Goal: Task Accomplishment & Management: Manage account settings

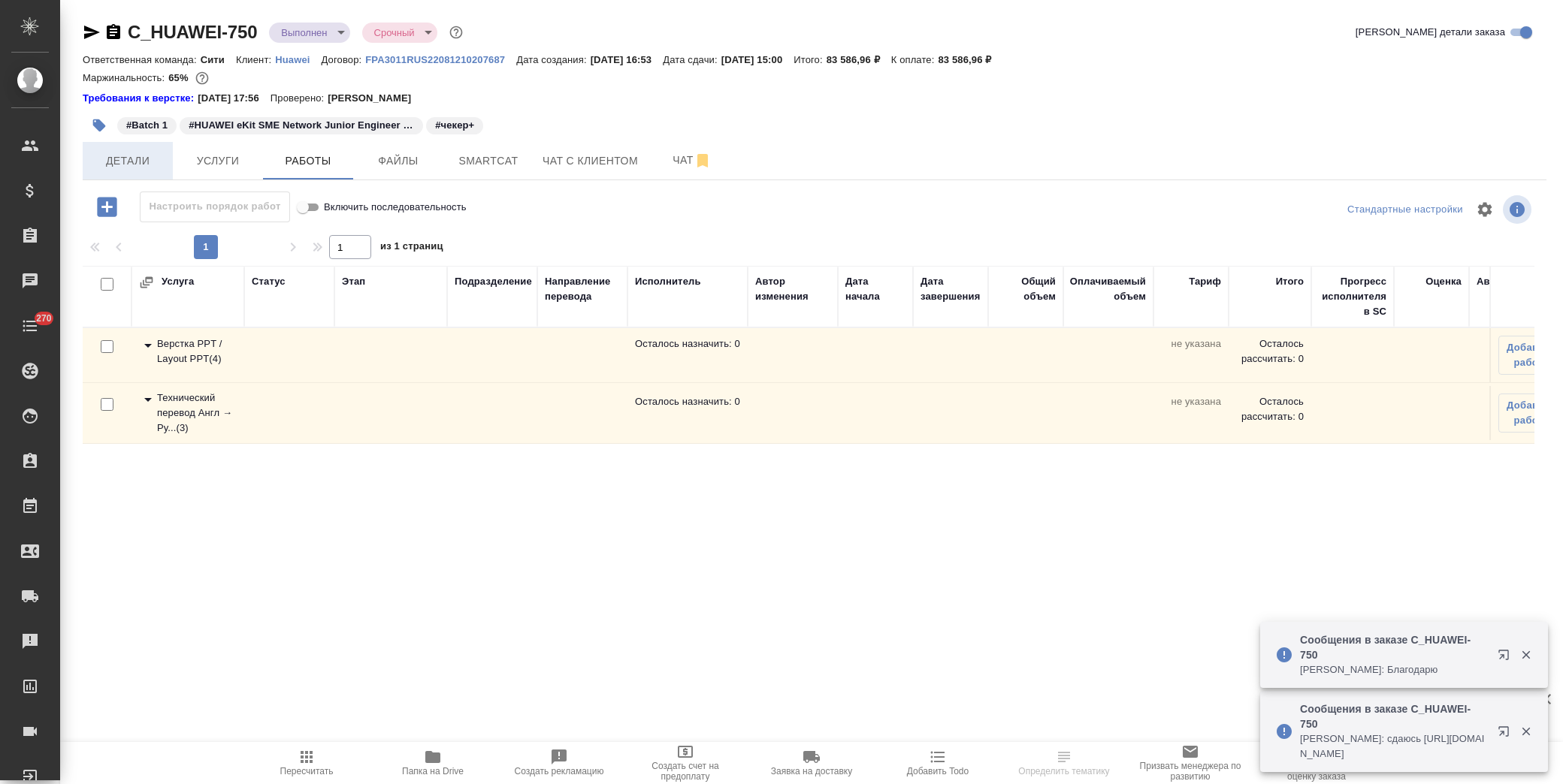
click at [125, 159] on span "Детали" at bounding box center [128, 161] width 72 height 19
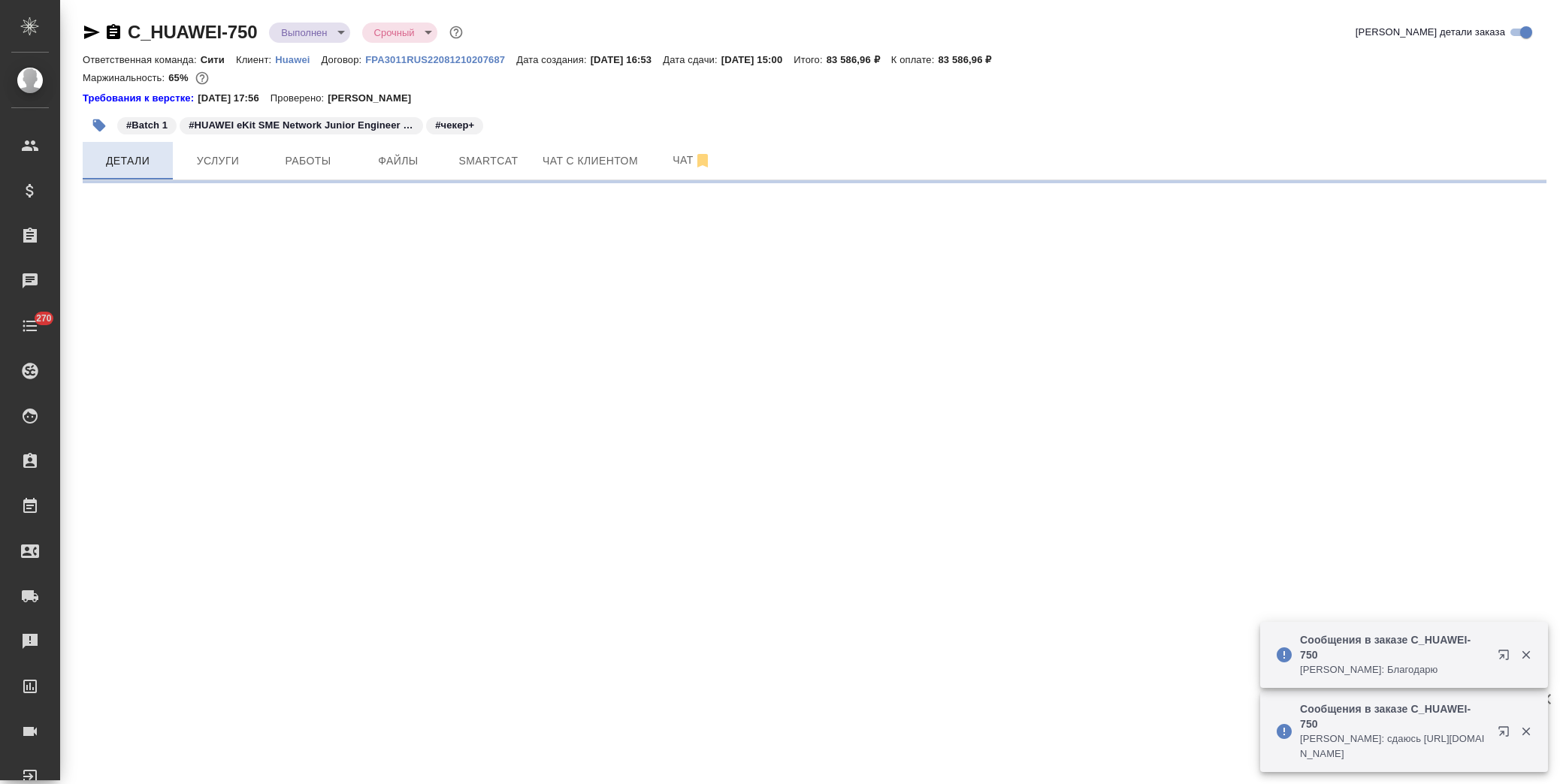
select select "RU"
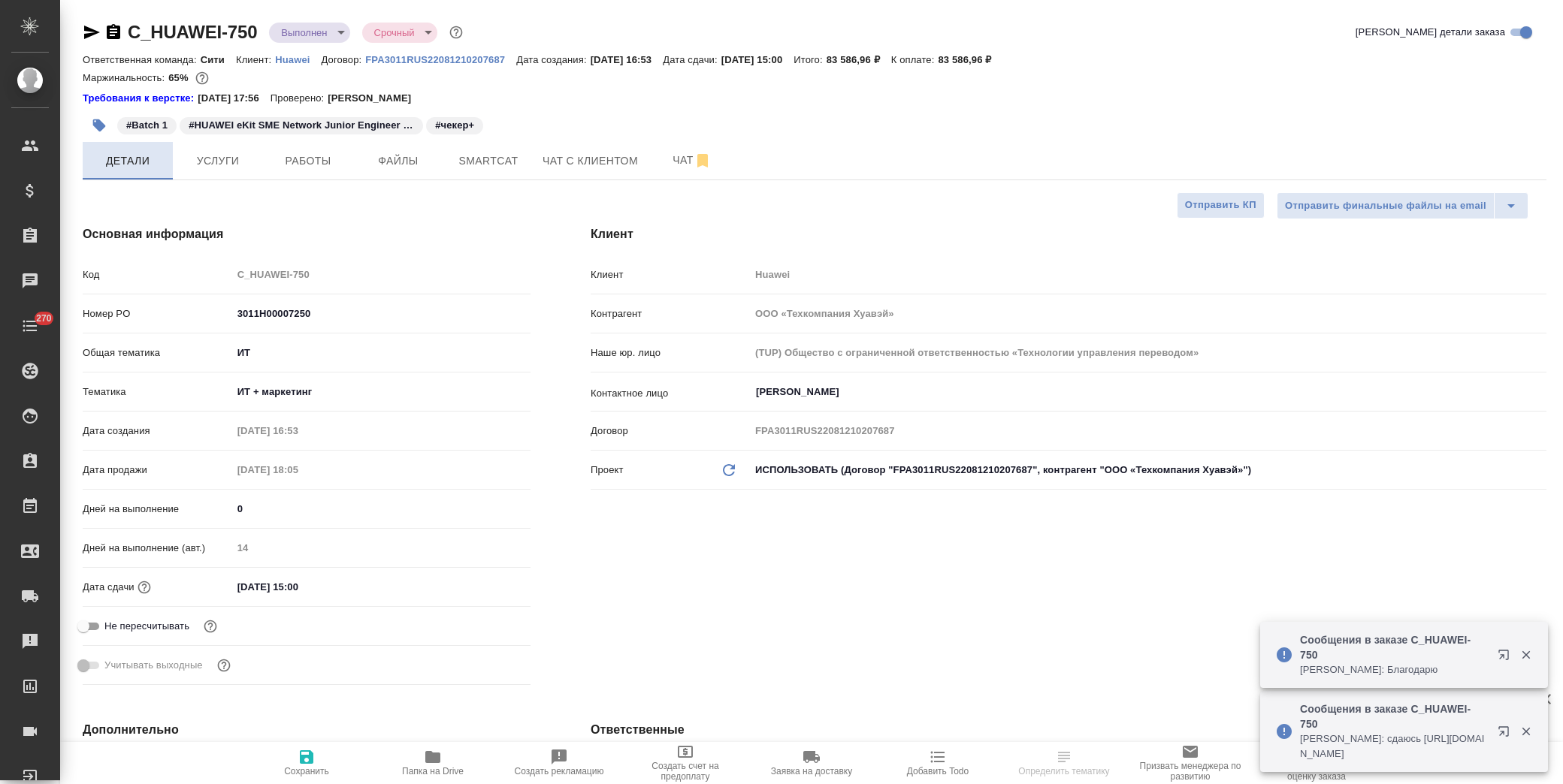
type textarea "x"
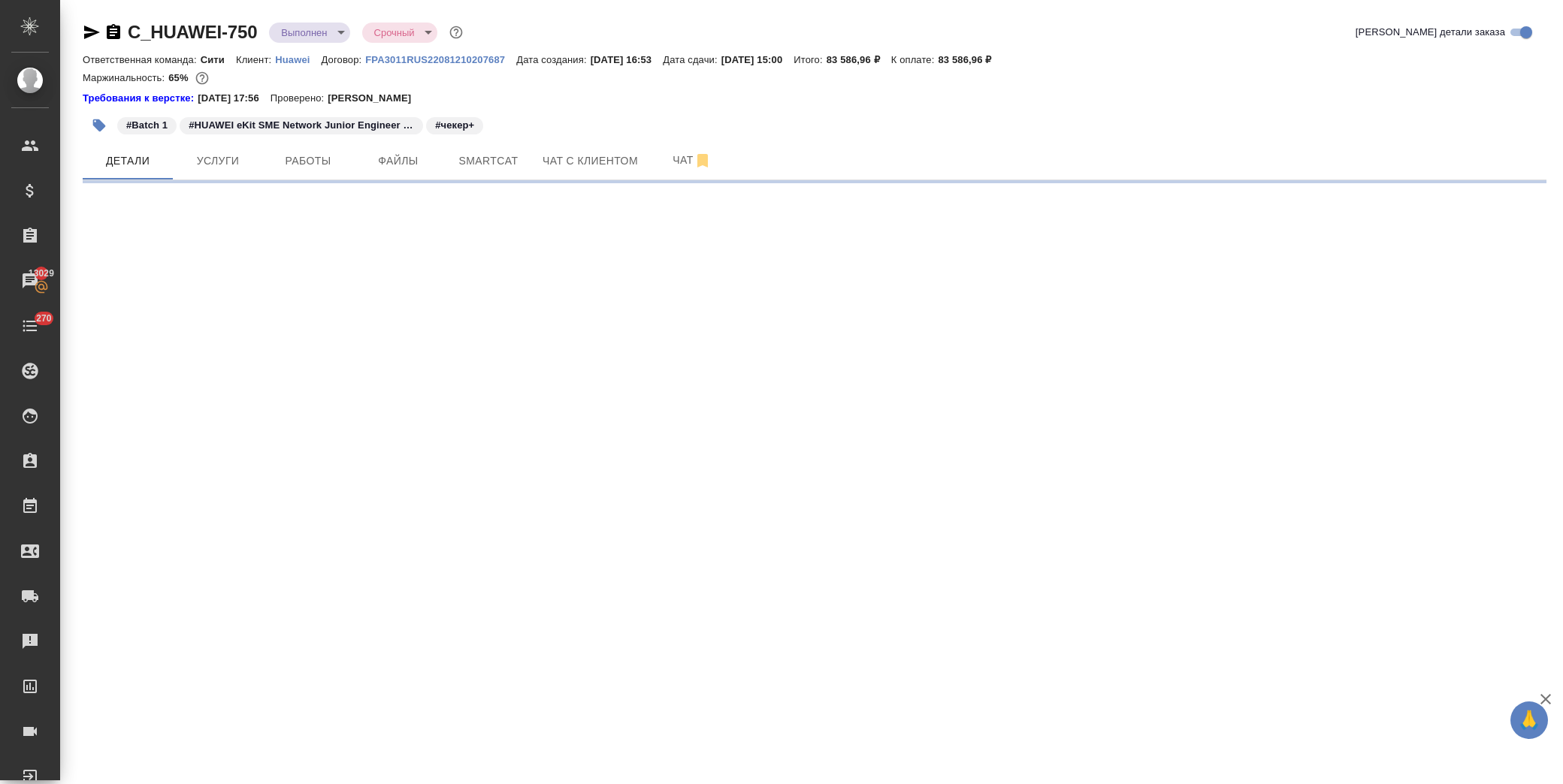
select select "RU"
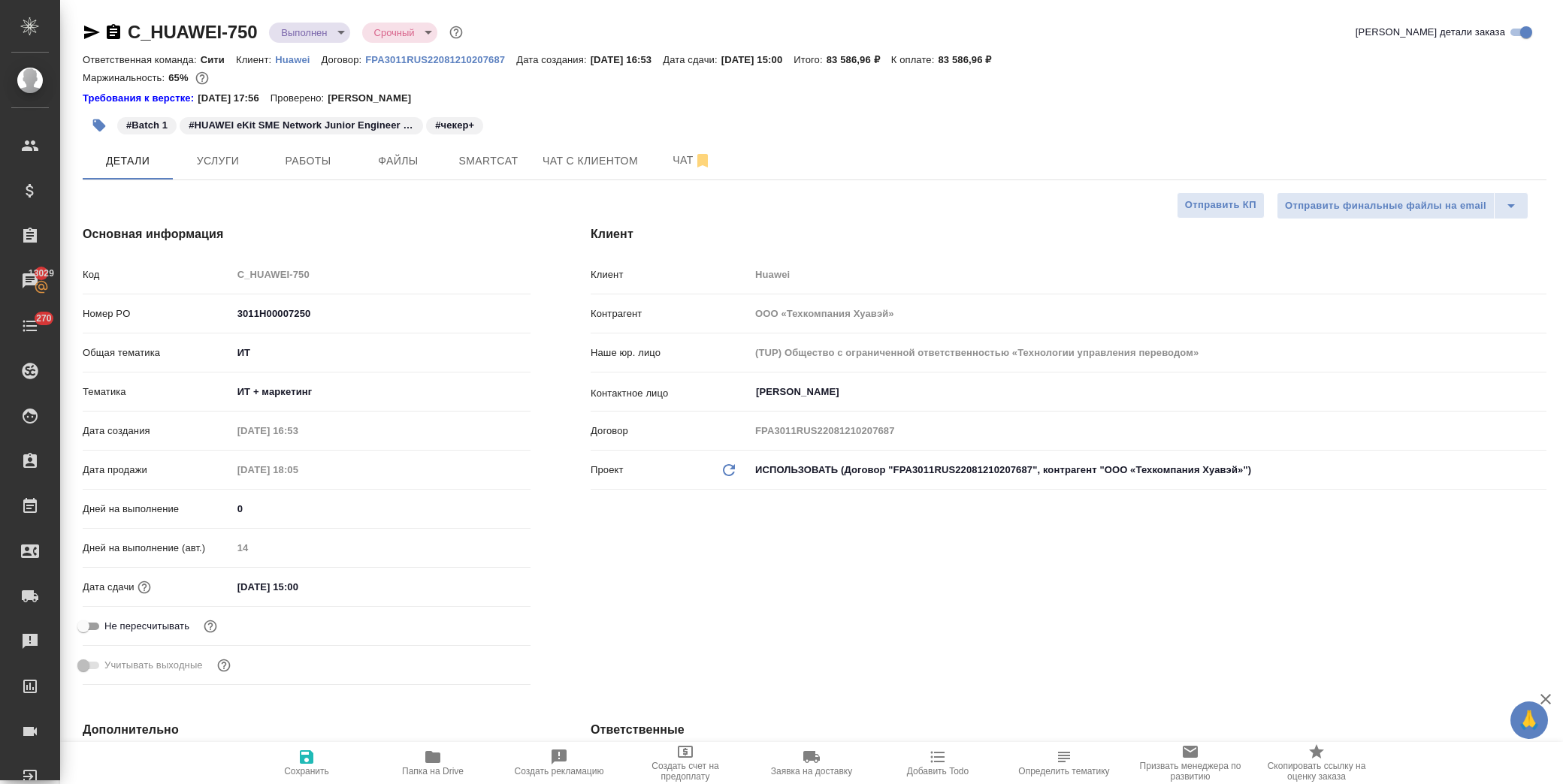
type textarea "x"
drag, startPoint x: 244, startPoint y: 34, endPoint x: 130, endPoint y: 35, distance: 114.0
click at [130, 35] on div "C_HUAWEI-750 Выполнен completed Срочный urgent" at bounding box center [274, 32] width 383 height 24
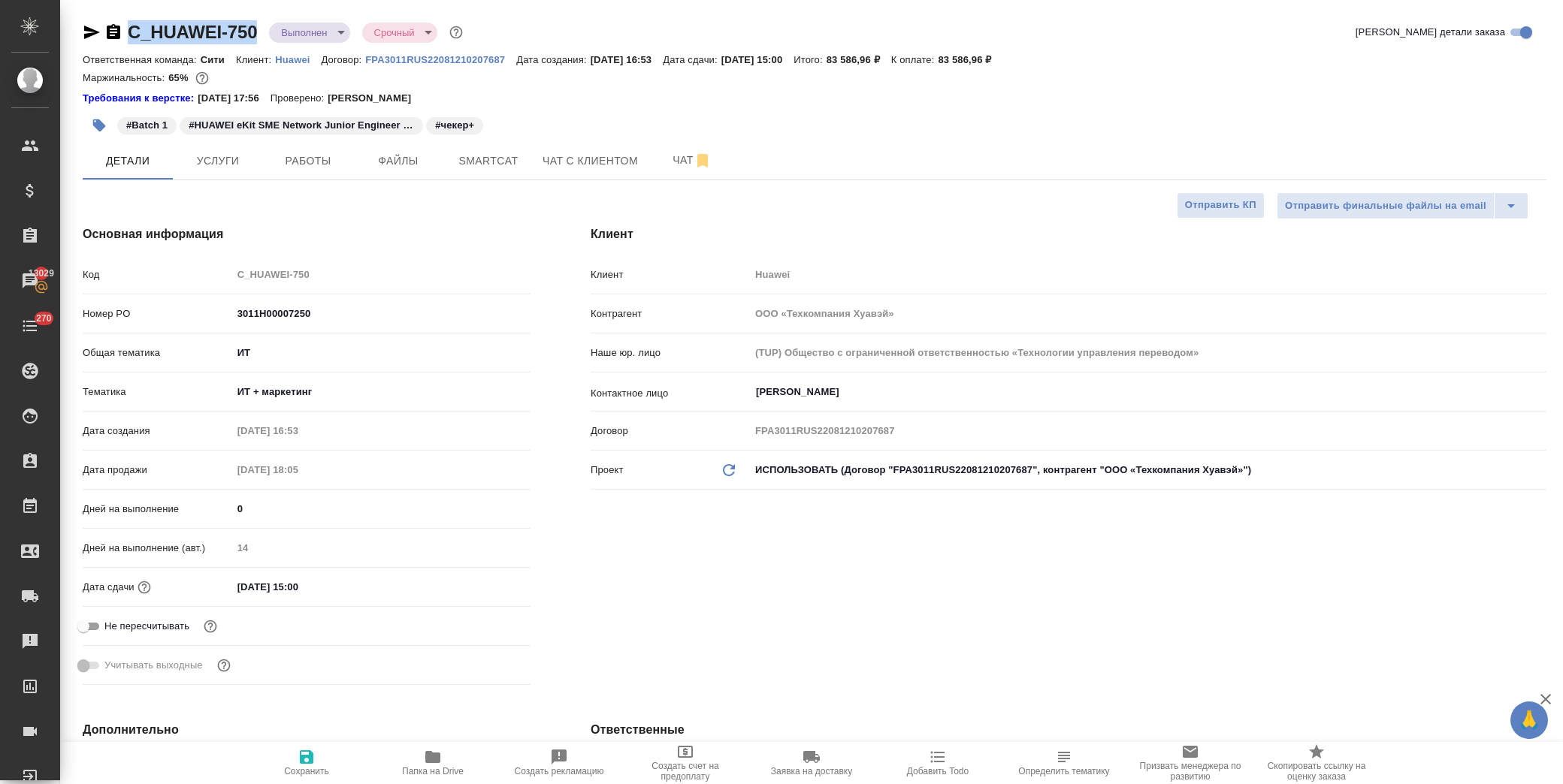
copy link "C_HUAWEI-750"
click at [438, 757] on icon "button" at bounding box center [433, 757] width 15 height 12
type textarea "x"
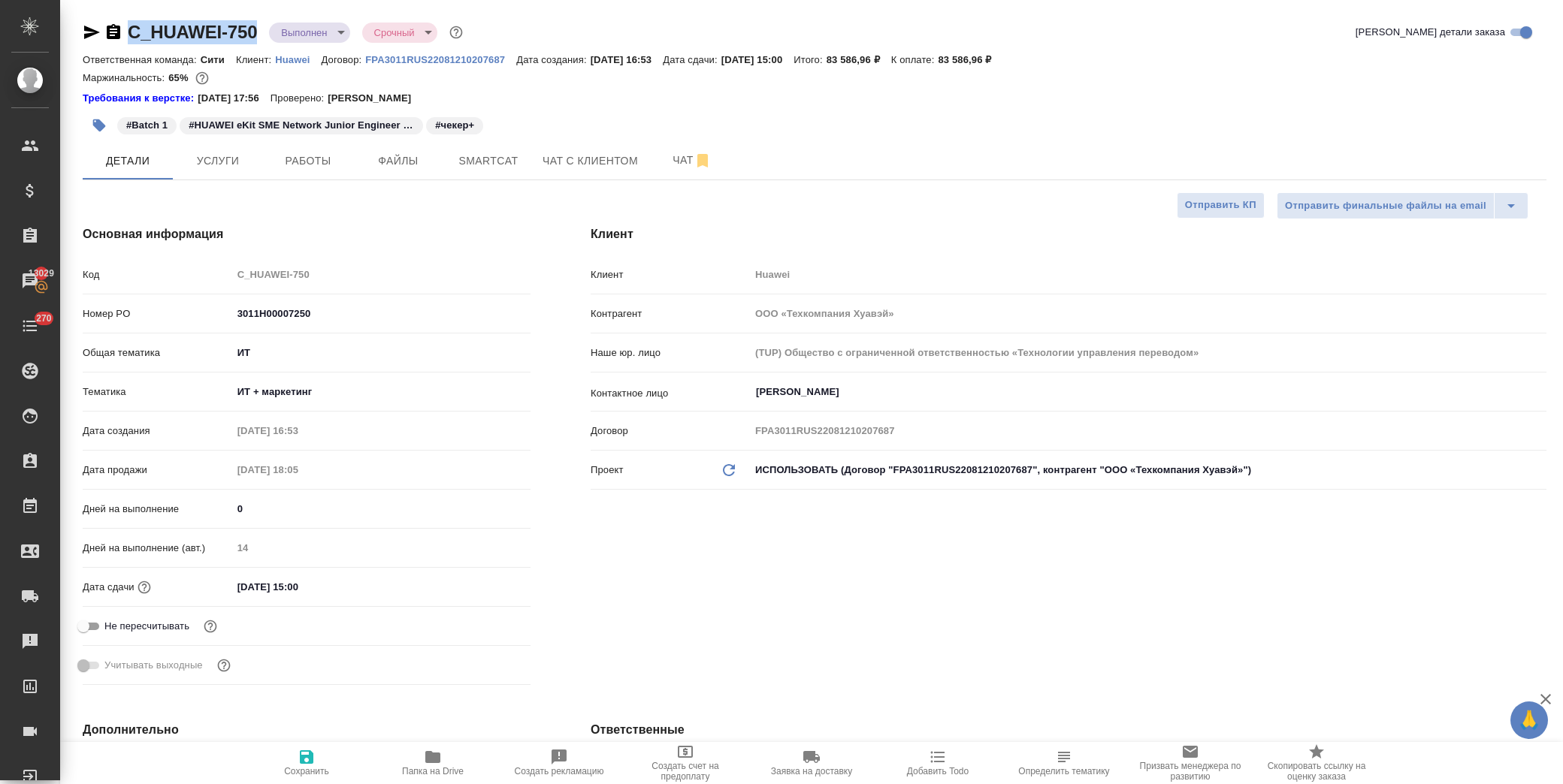
type textarea "x"
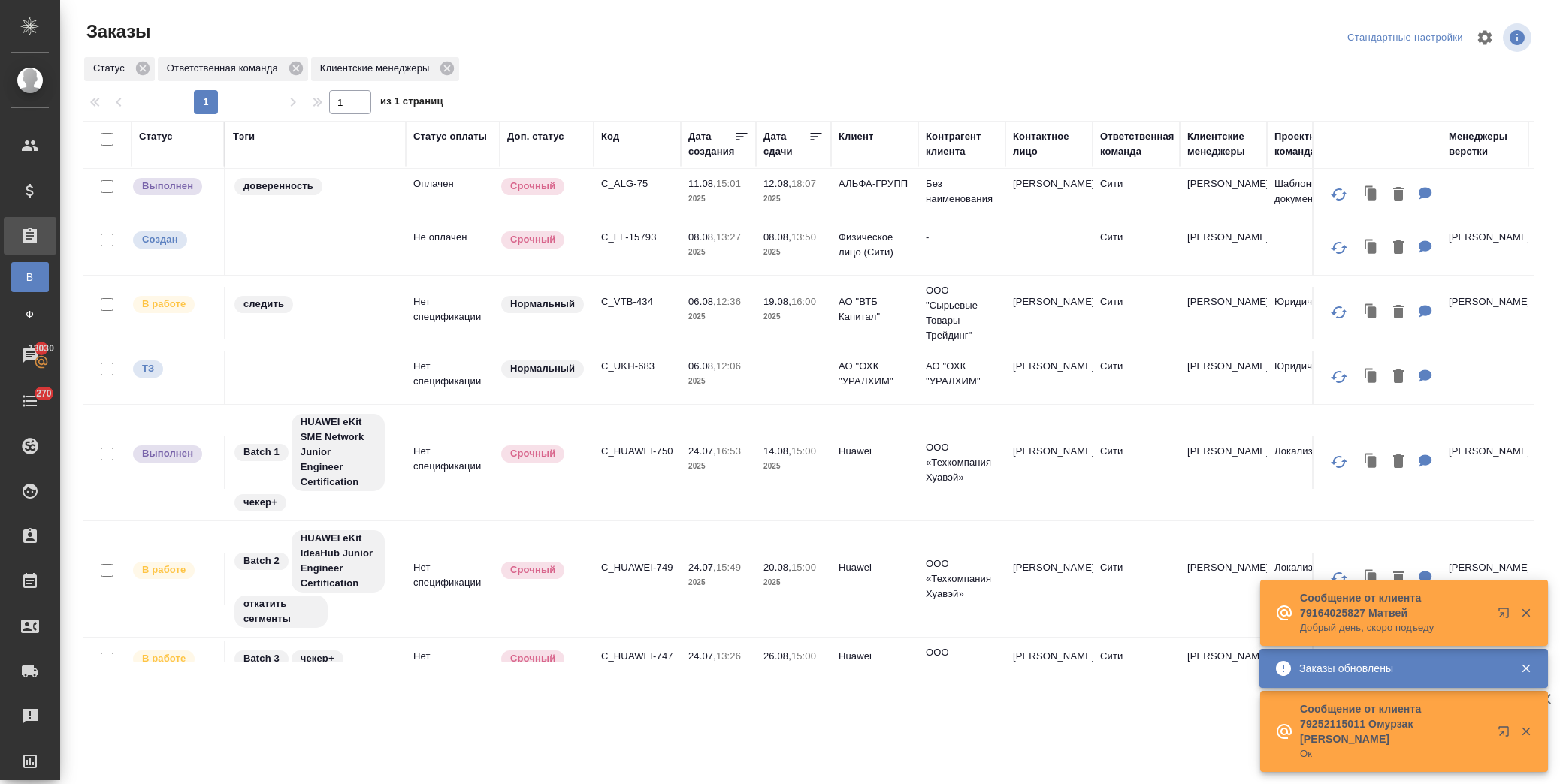
scroll to position [500, 0]
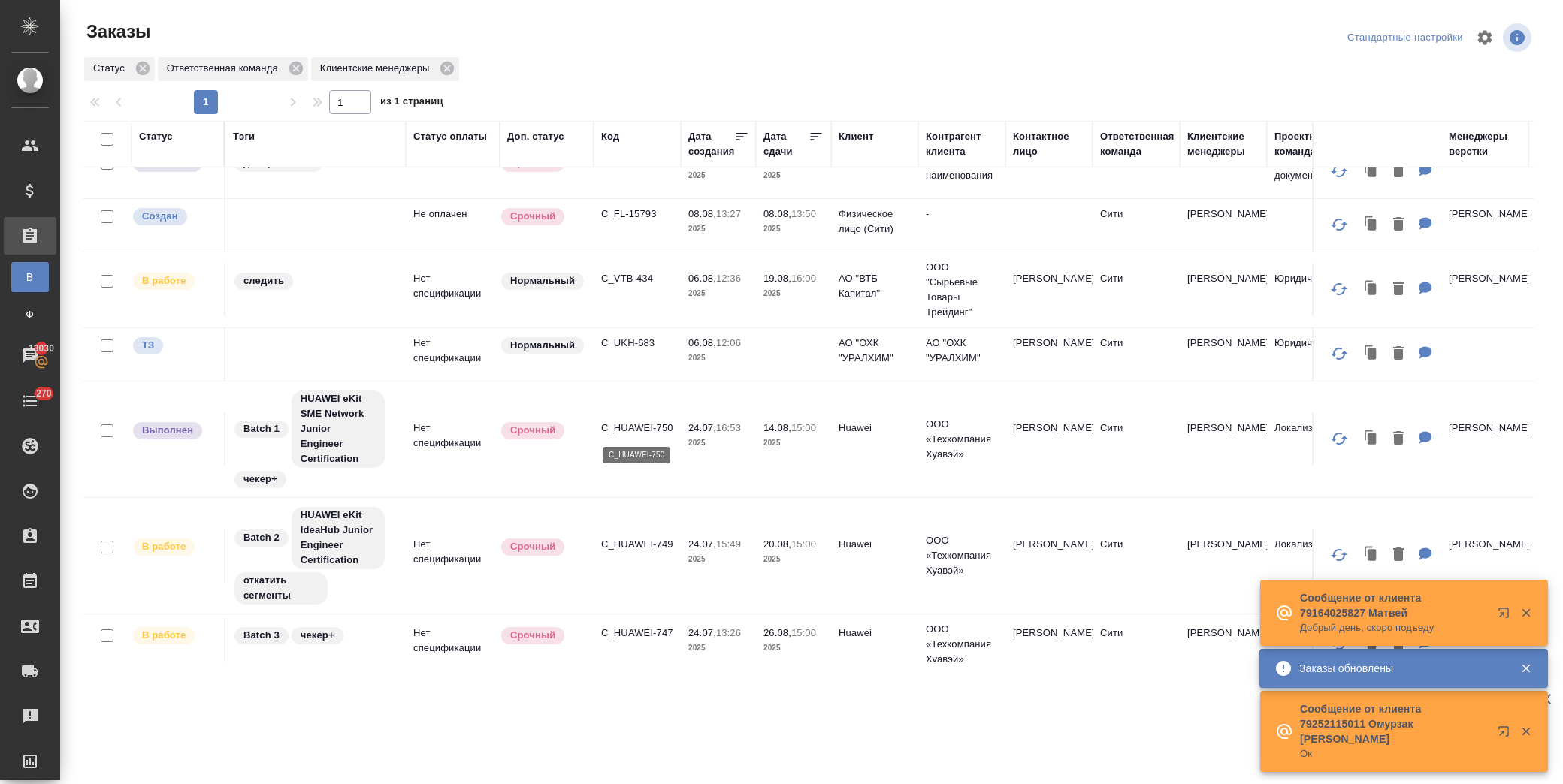
click at [656, 429] on p "C_HUAWEI-750" at bounding box center [637, 428] width 72 height 15
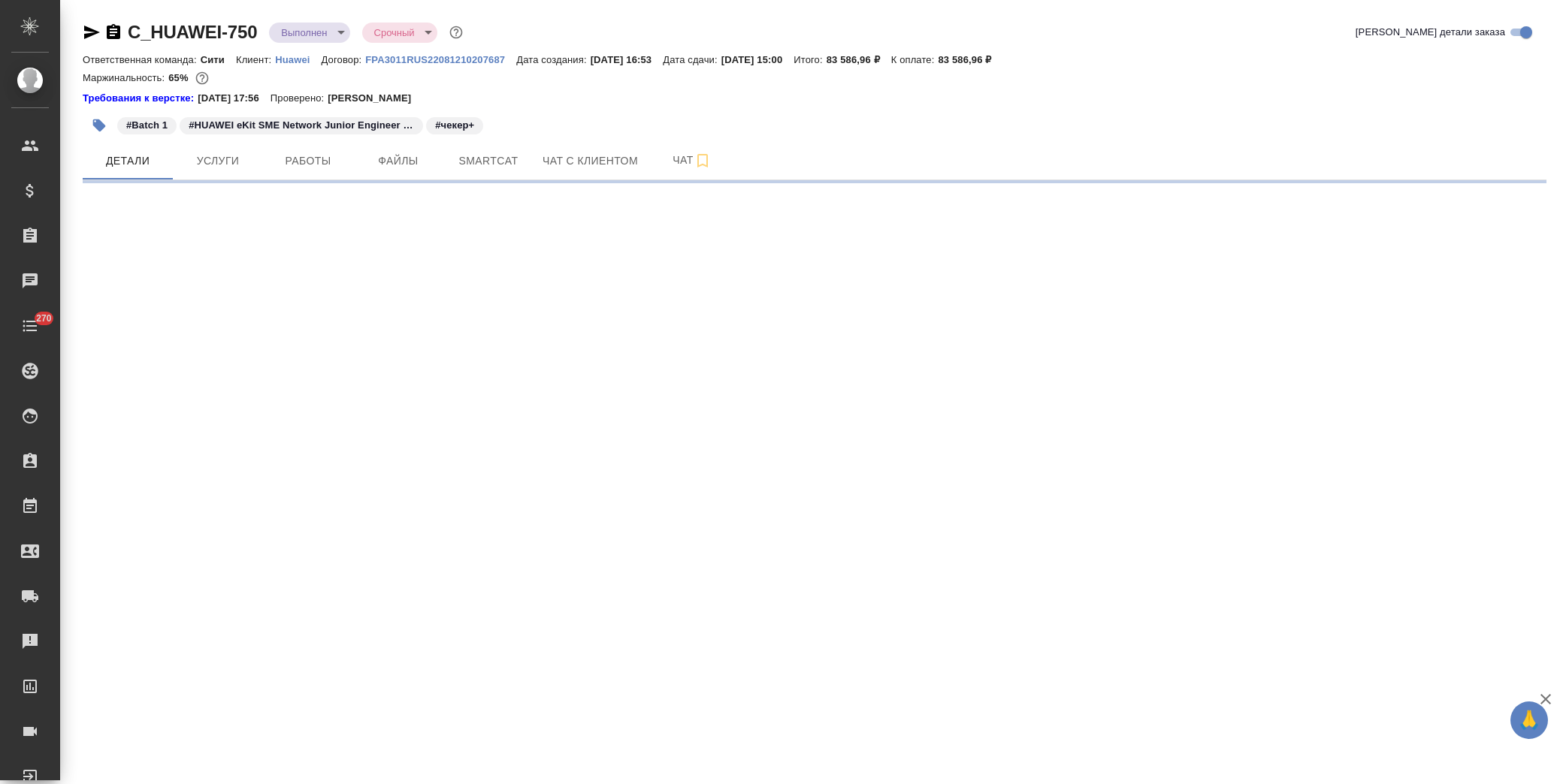
select select "RU"
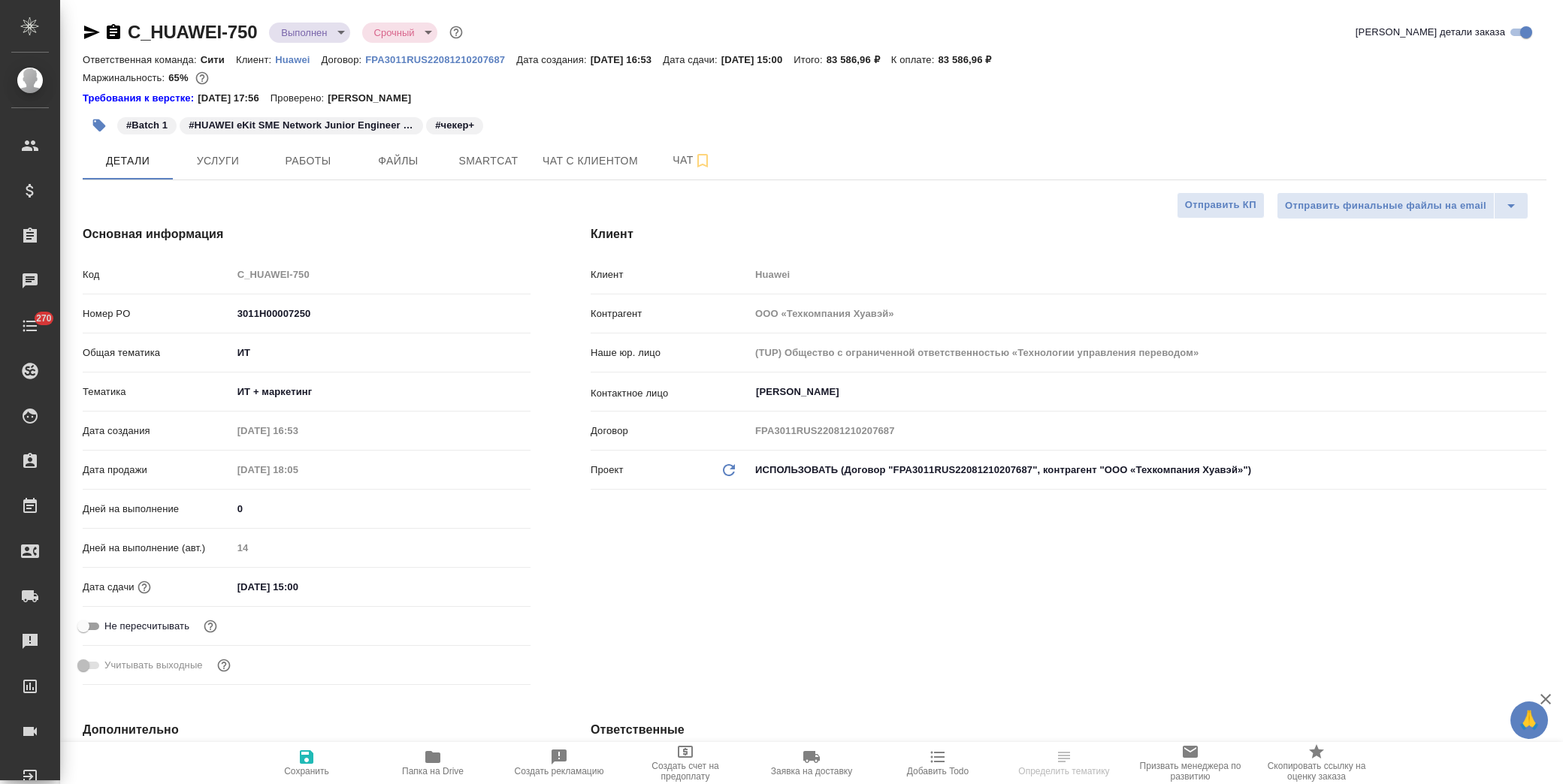
type textarea "x"
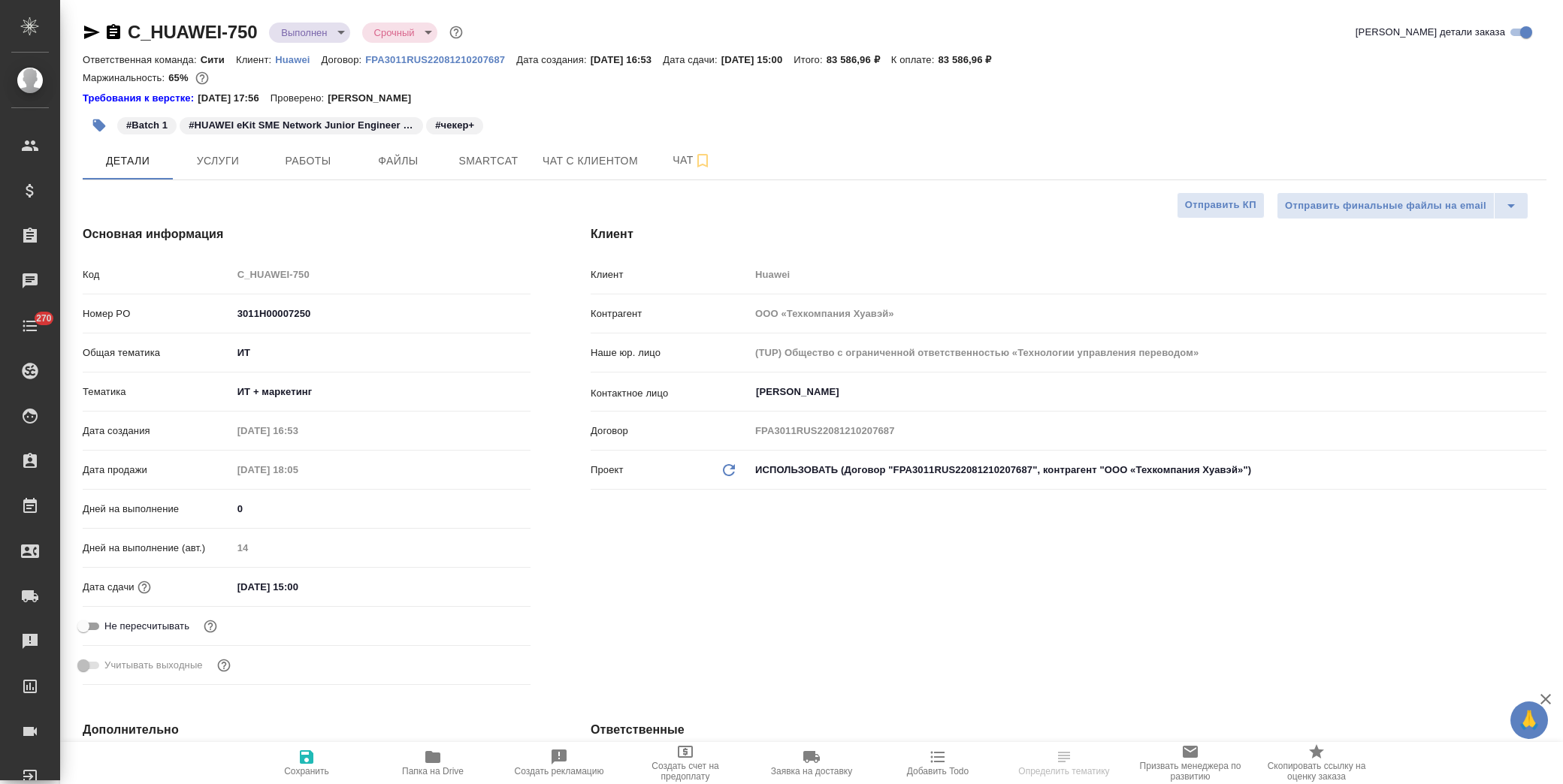
type textarea "x"
drag, startPoint x: 337, startPoint y: 310, endPoint x: 216, endPoint y: 310, distance: 121.0
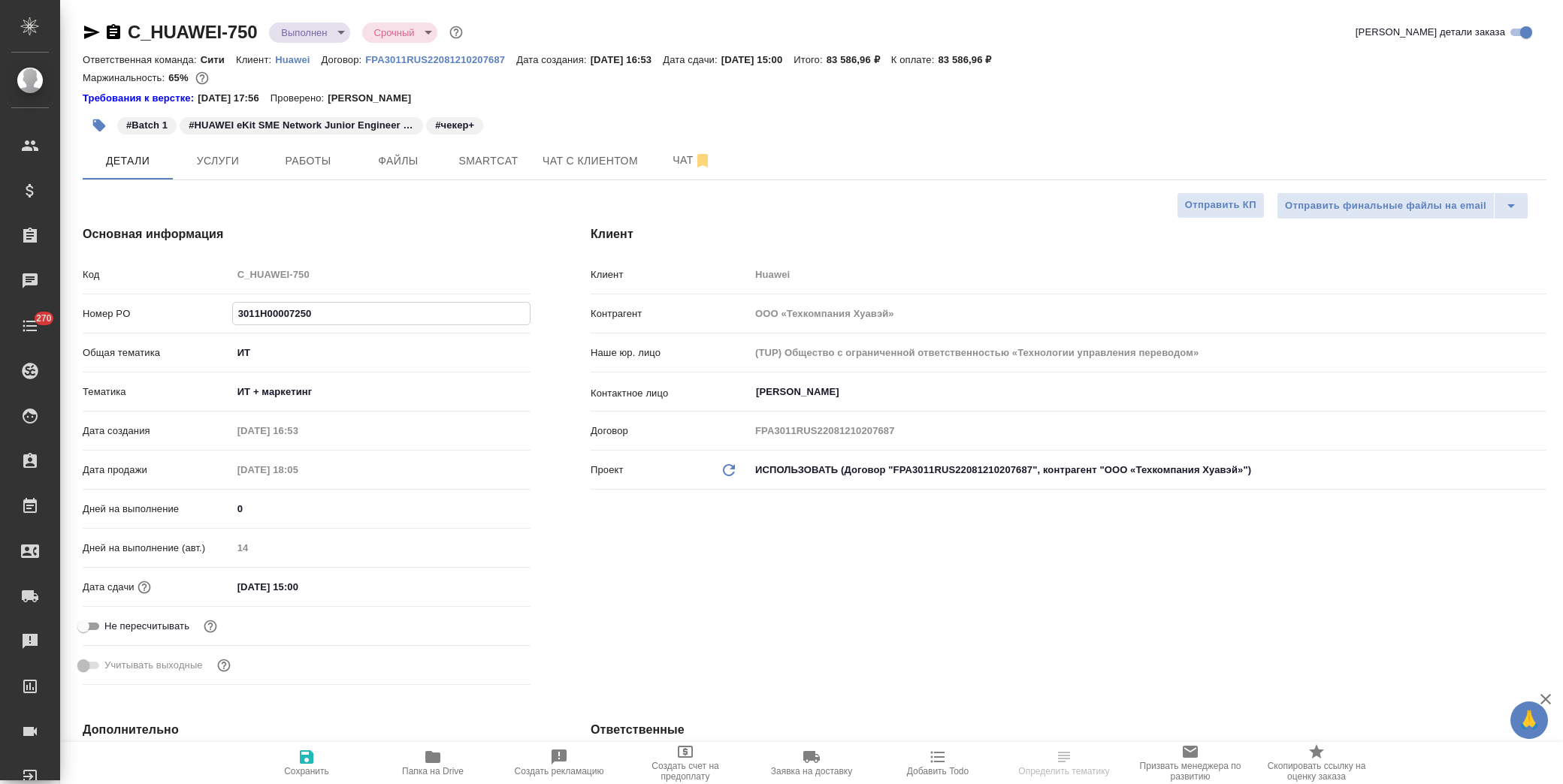
click at [216, 310] on div "Номер PO 3011H00007250" at bounding box center [306, 313] width 448 height 26
type textarea "x"
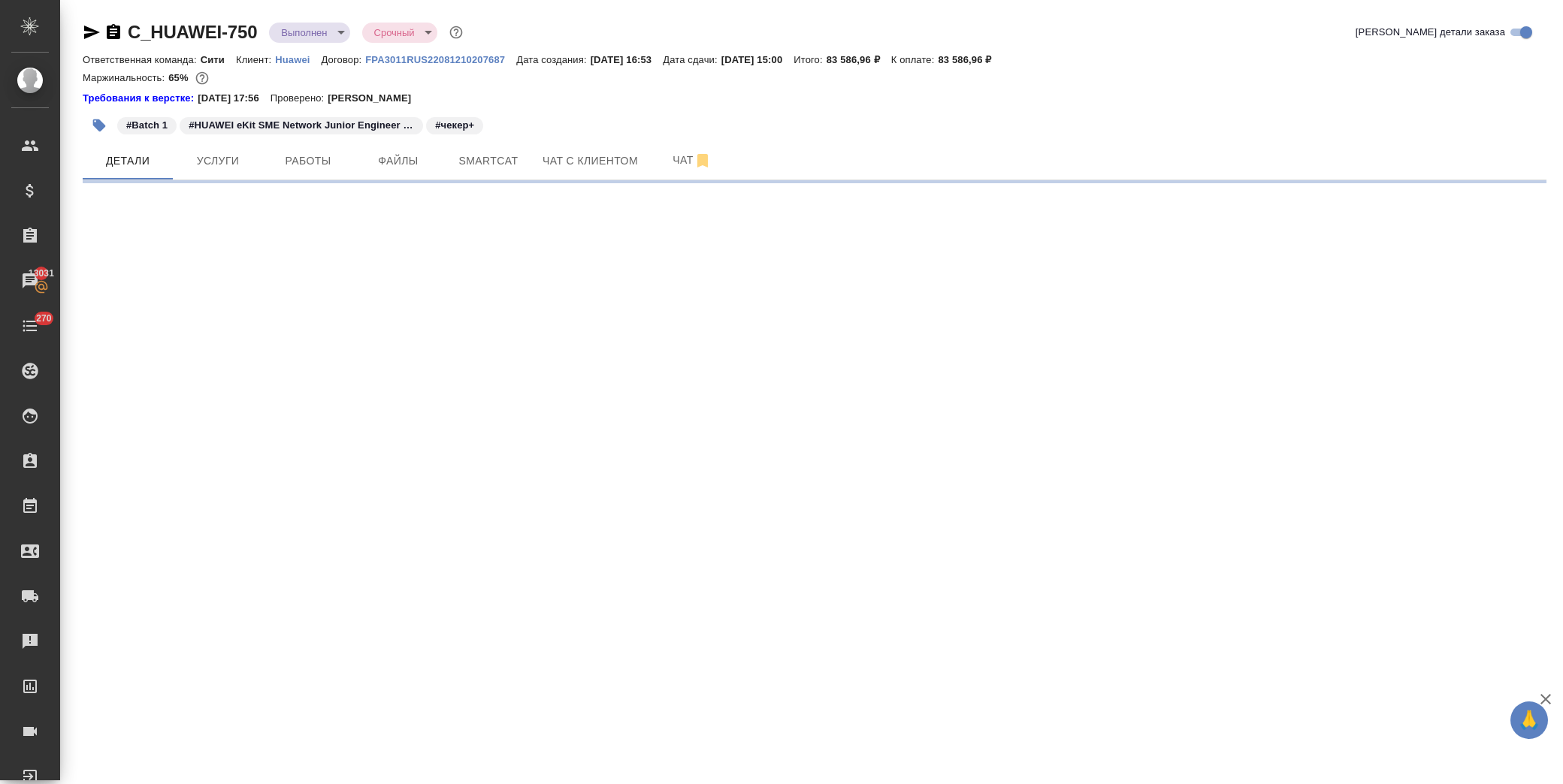
select select "RU"
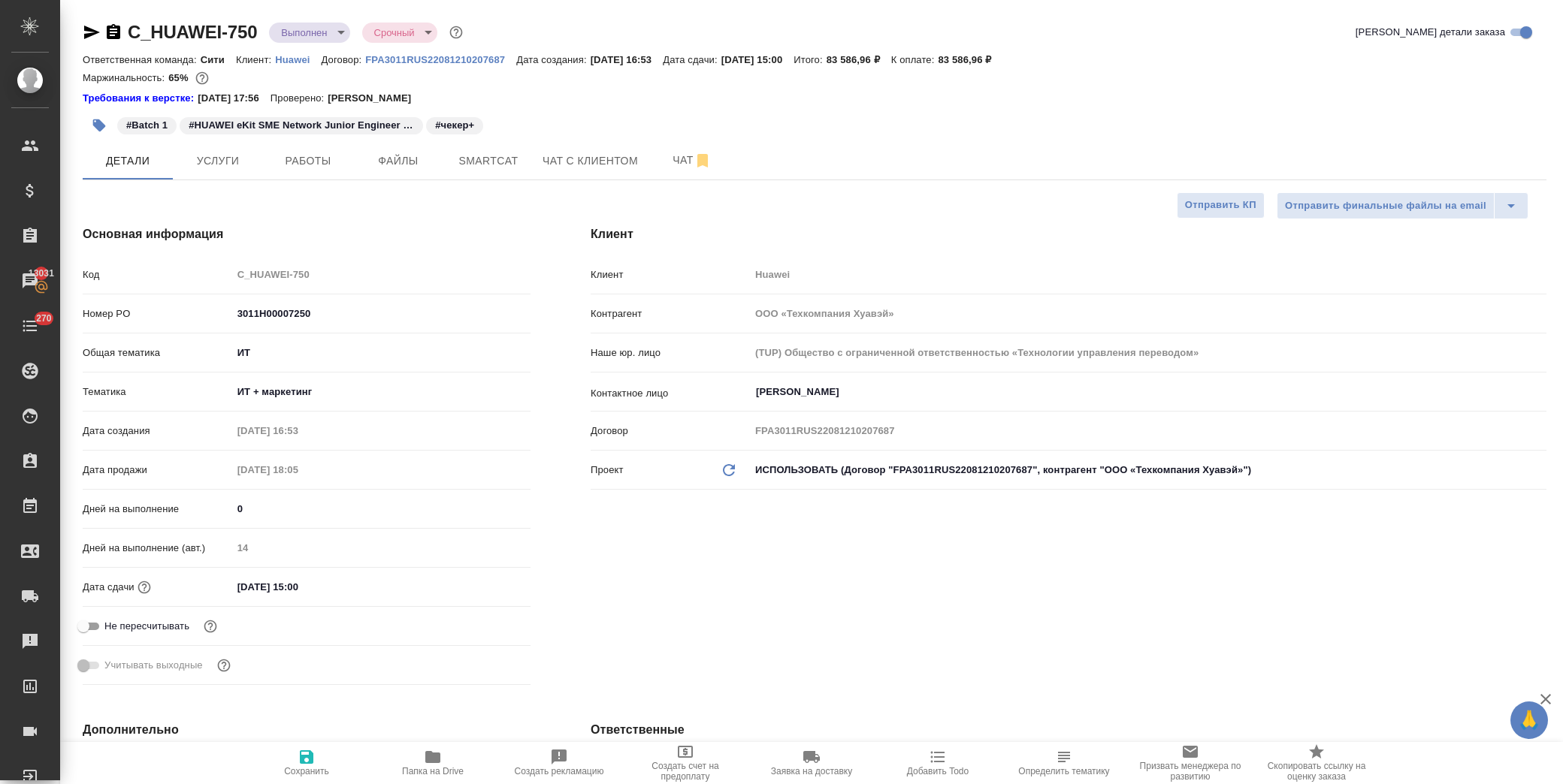
type textarea "x"
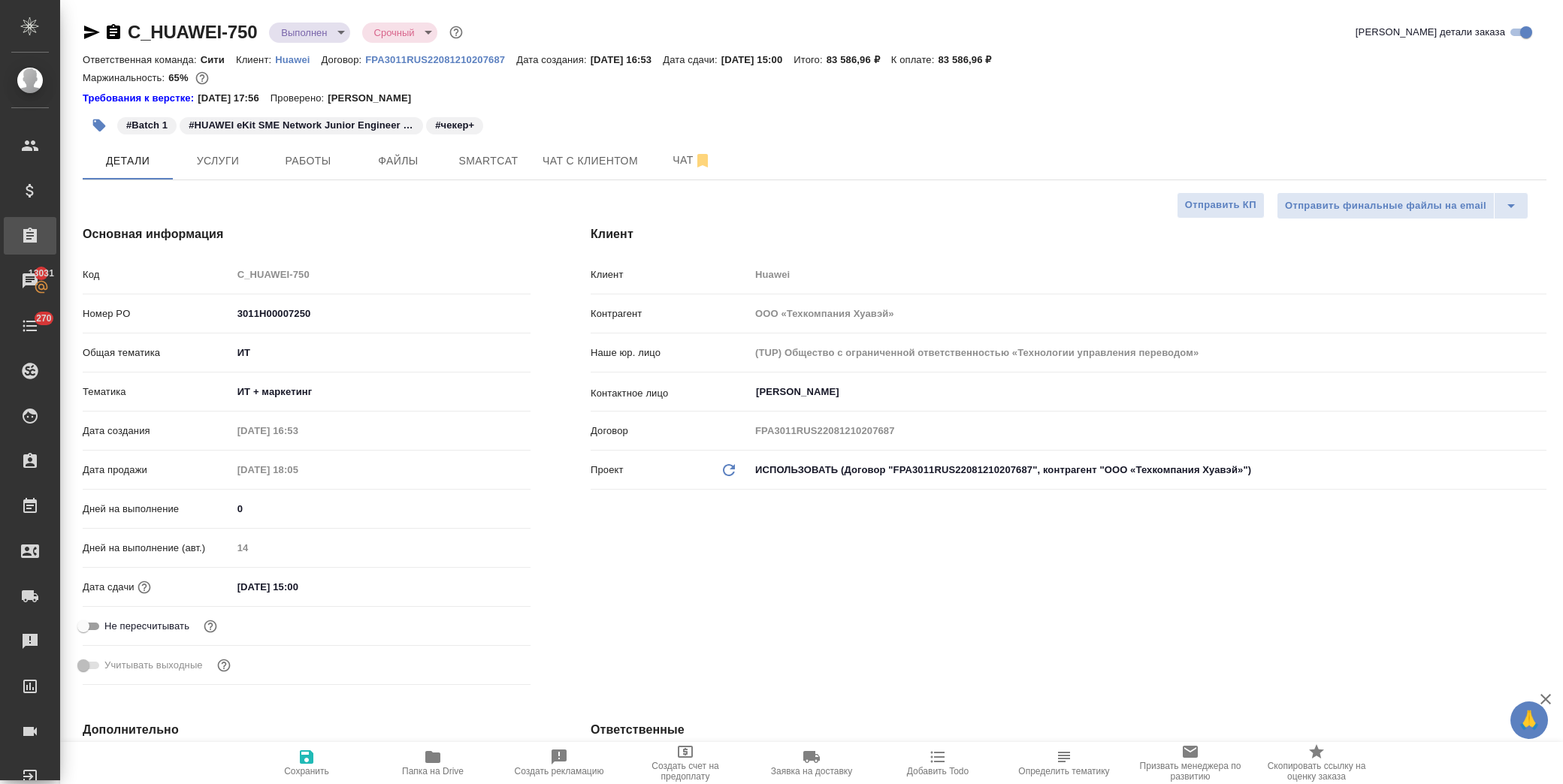
type textarea "x"
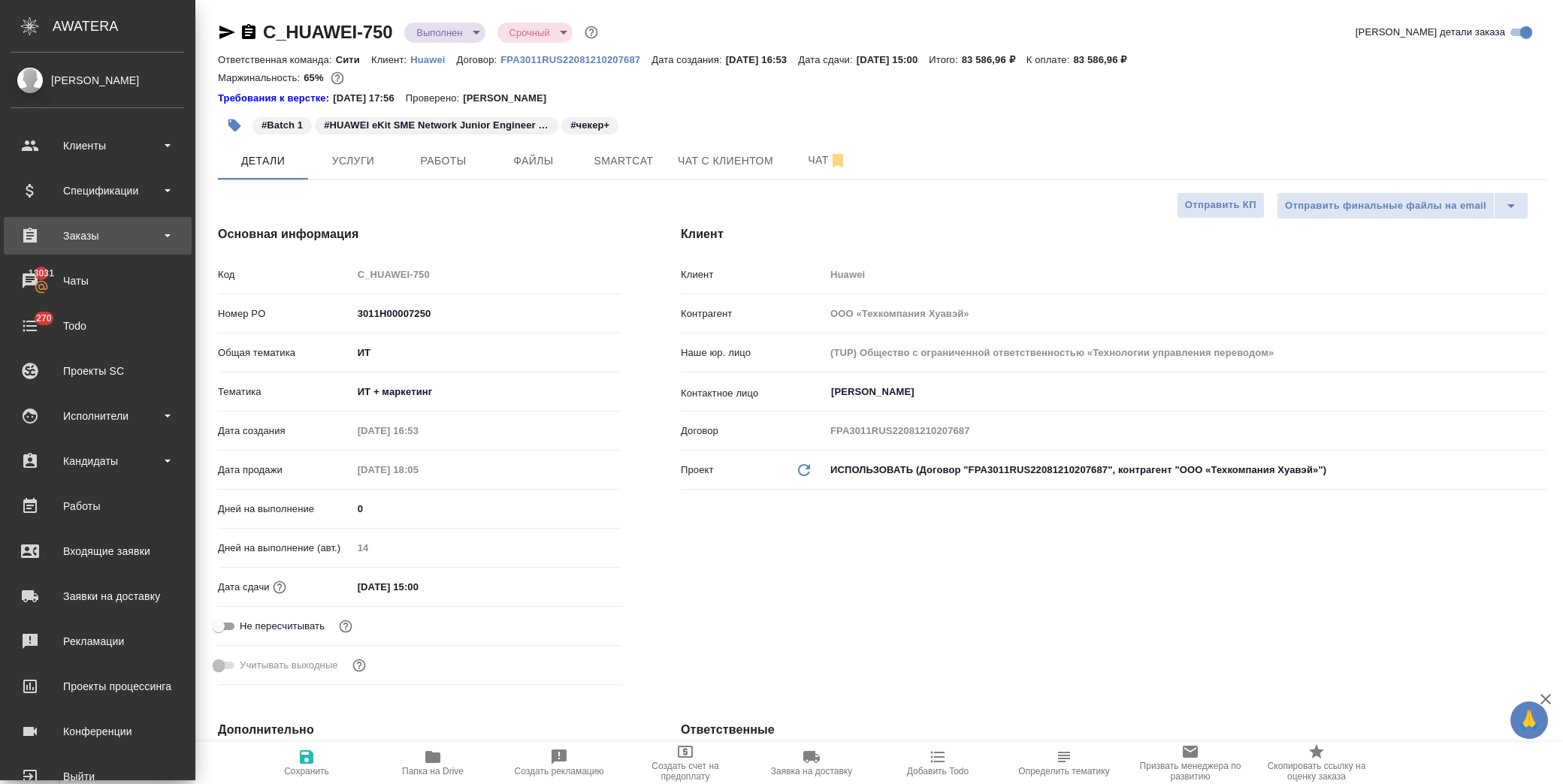
type textarea "x"
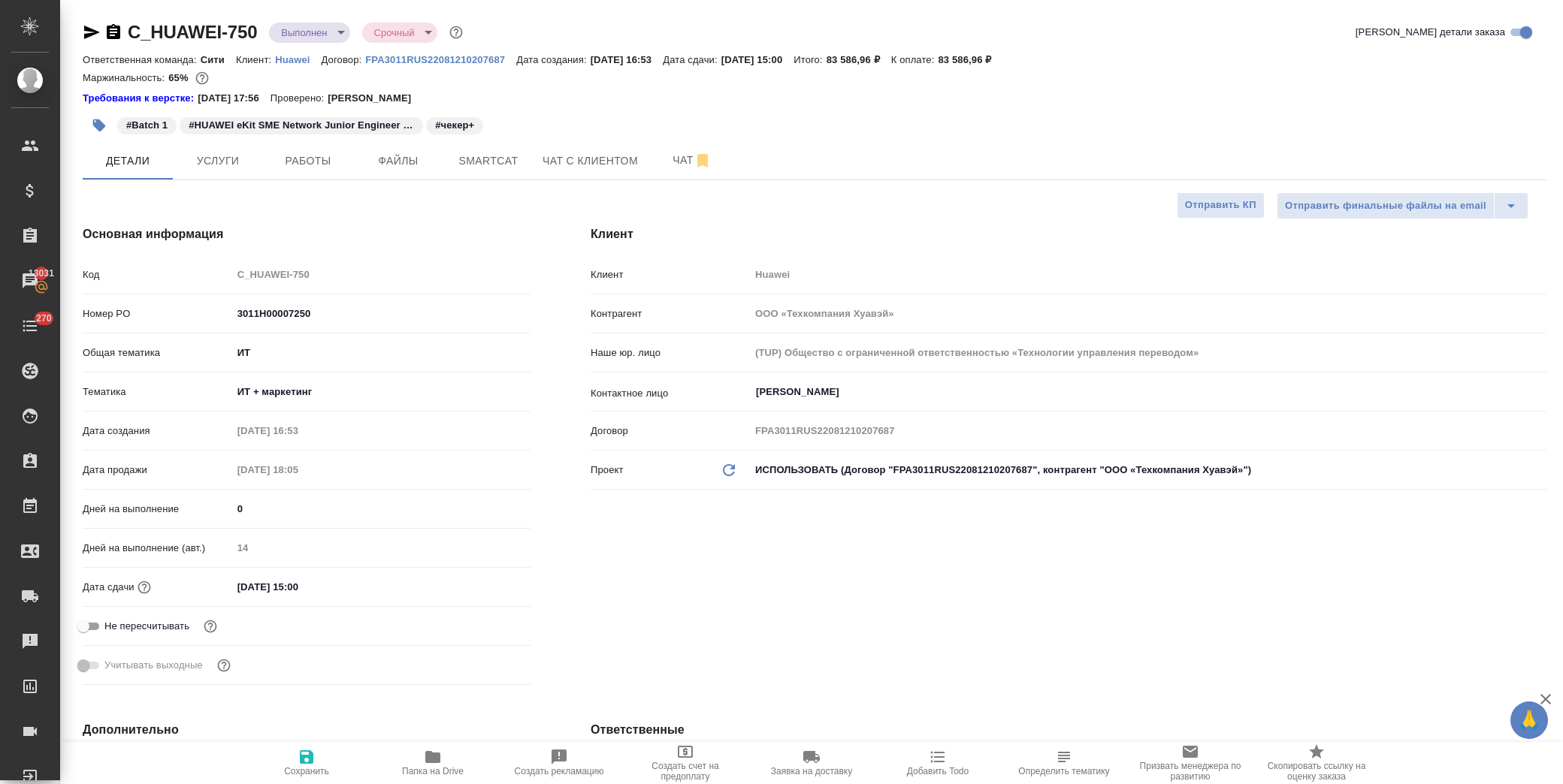
type textarea "x"
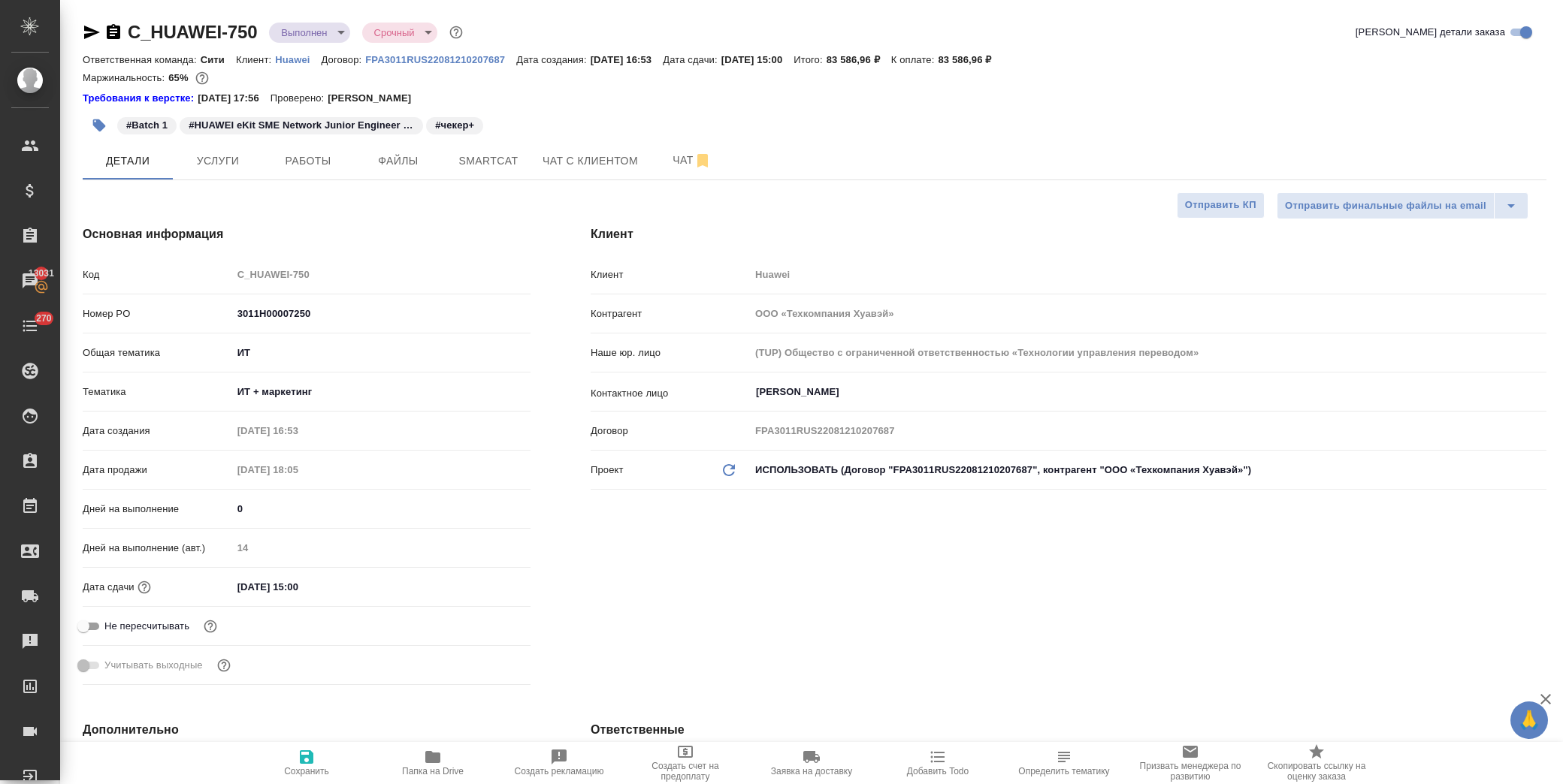
type textarea "x"
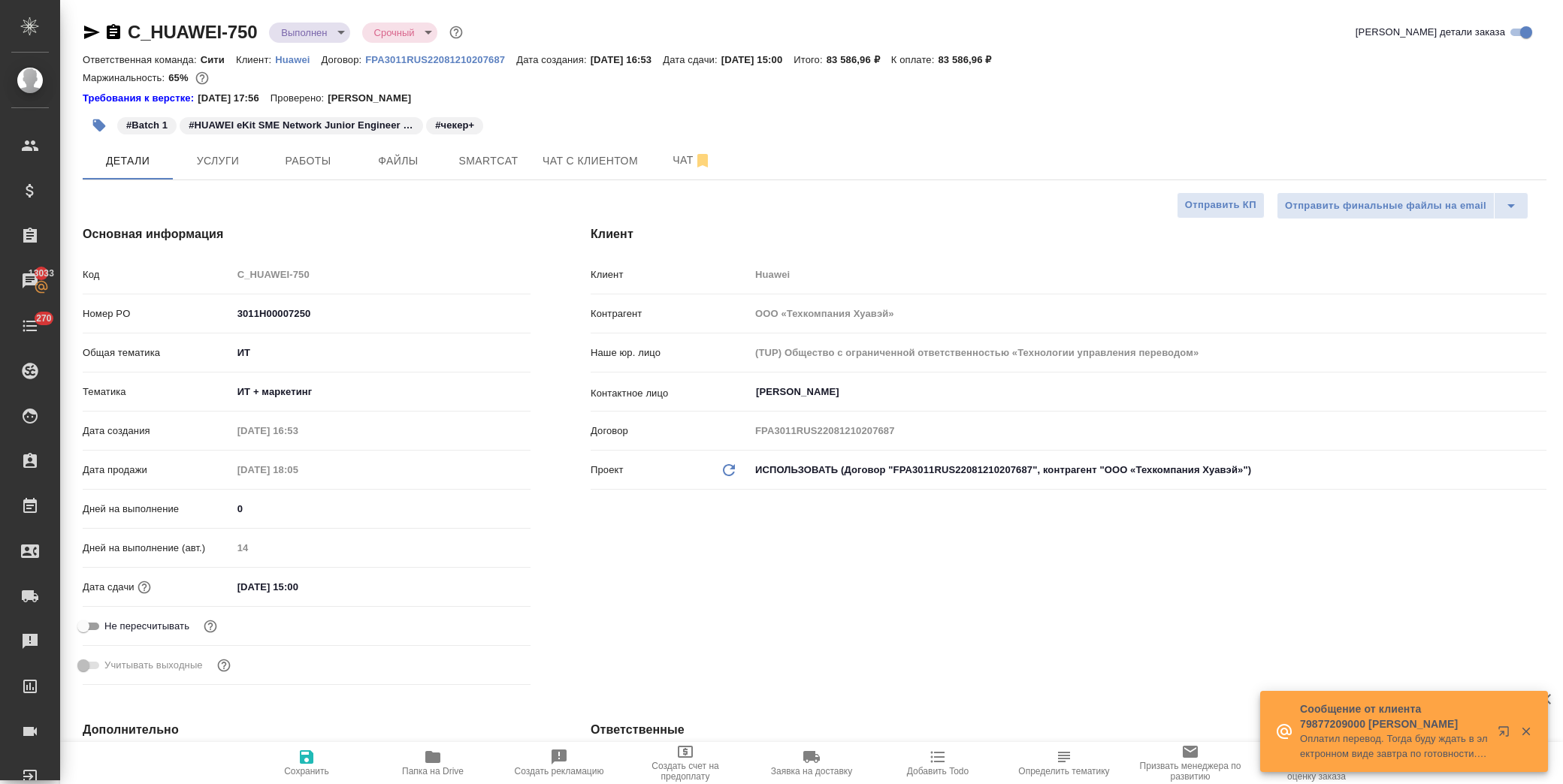
type textarea "x"
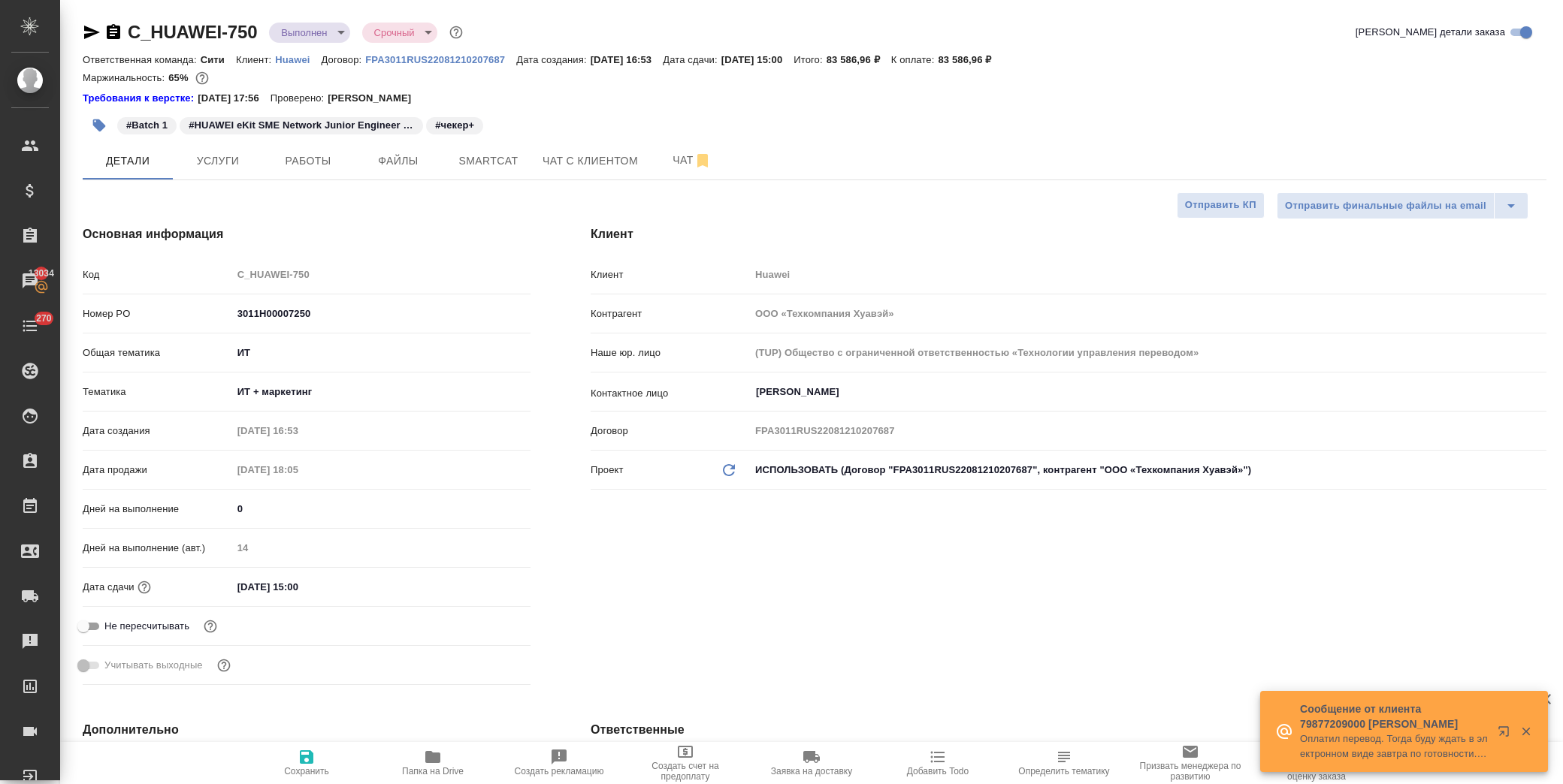
type textarea "x"
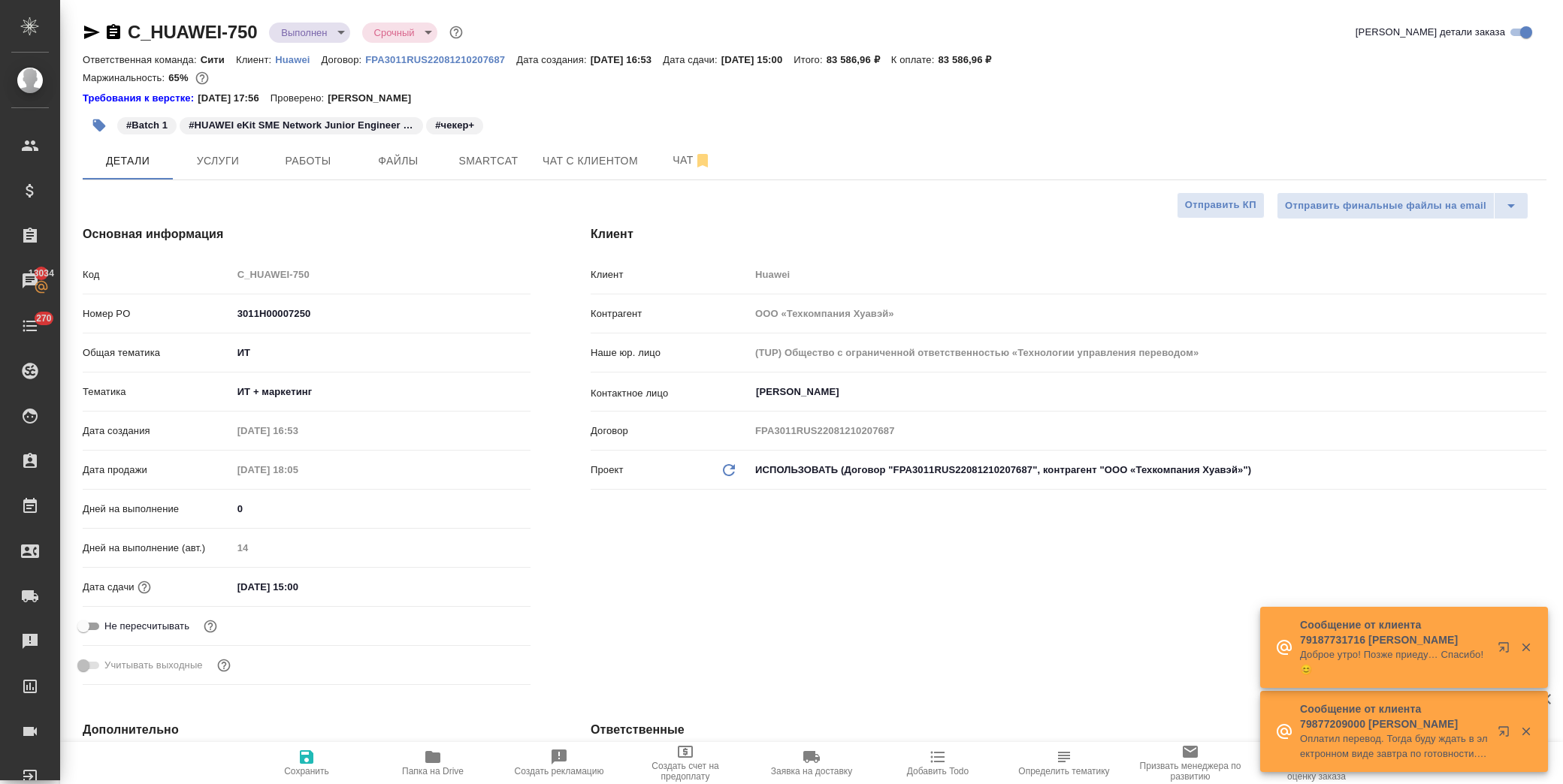
type textarea "x"
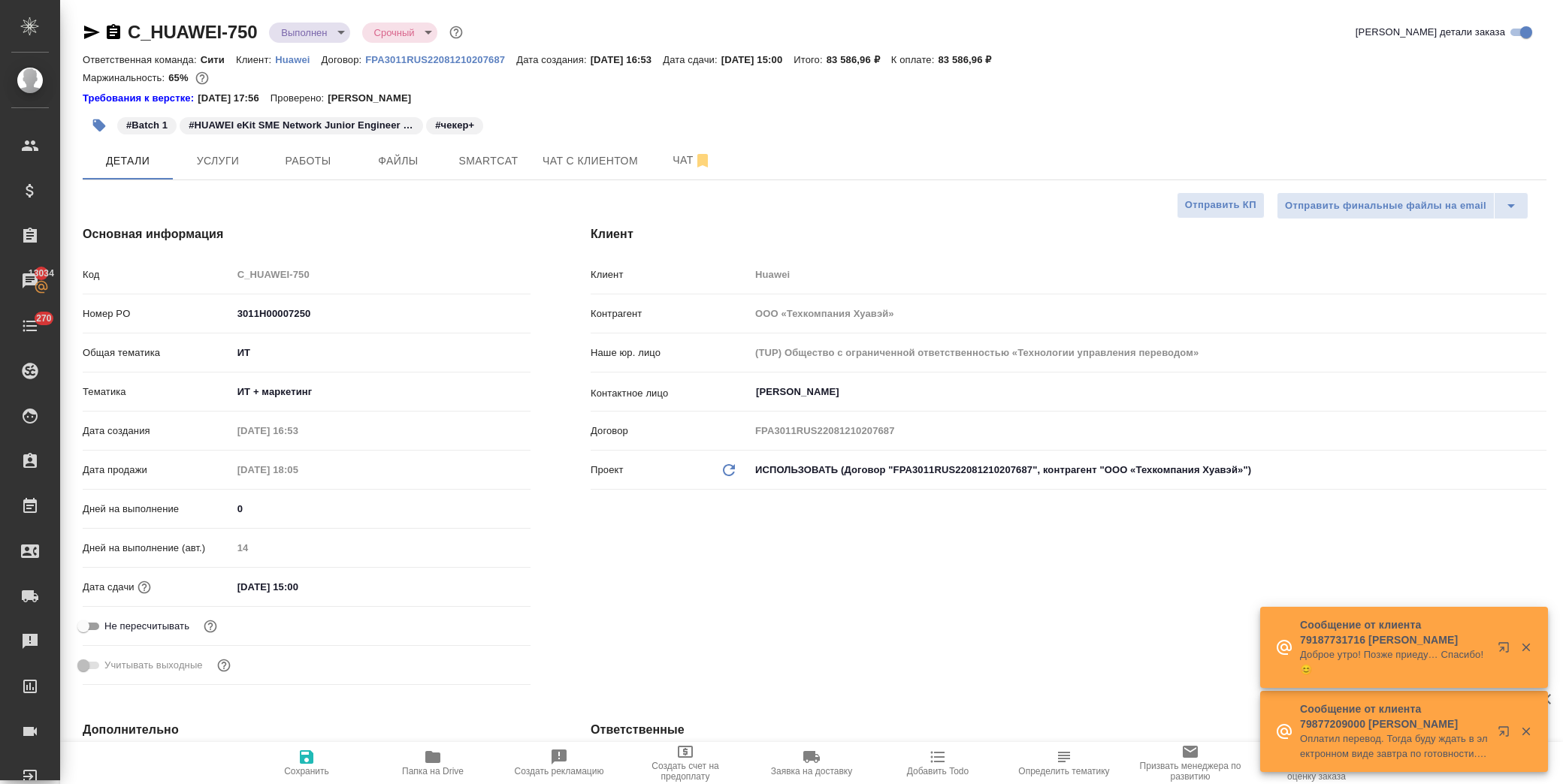
type textarea "x"
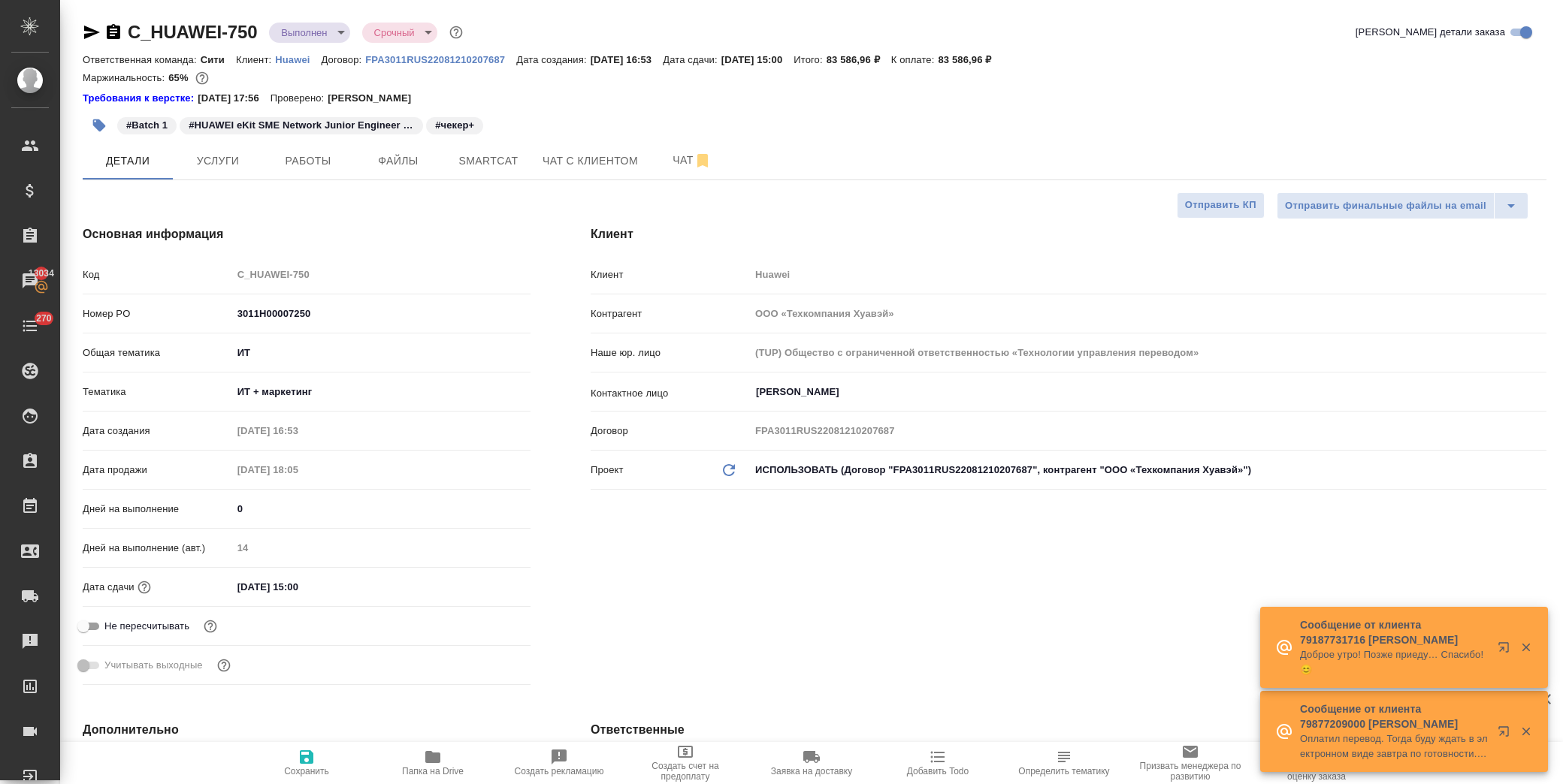
type textarea "x"
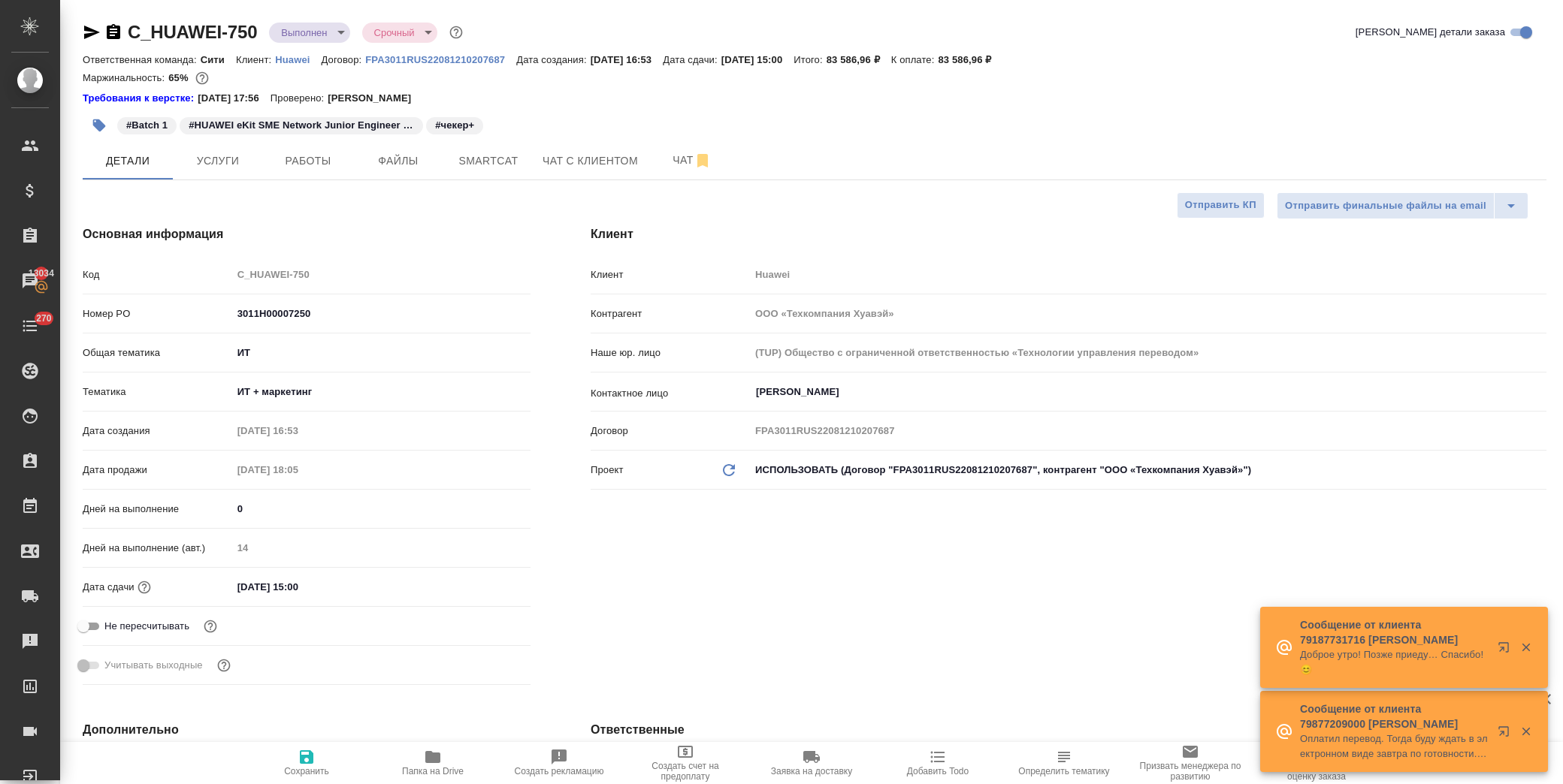
type textarea "x"
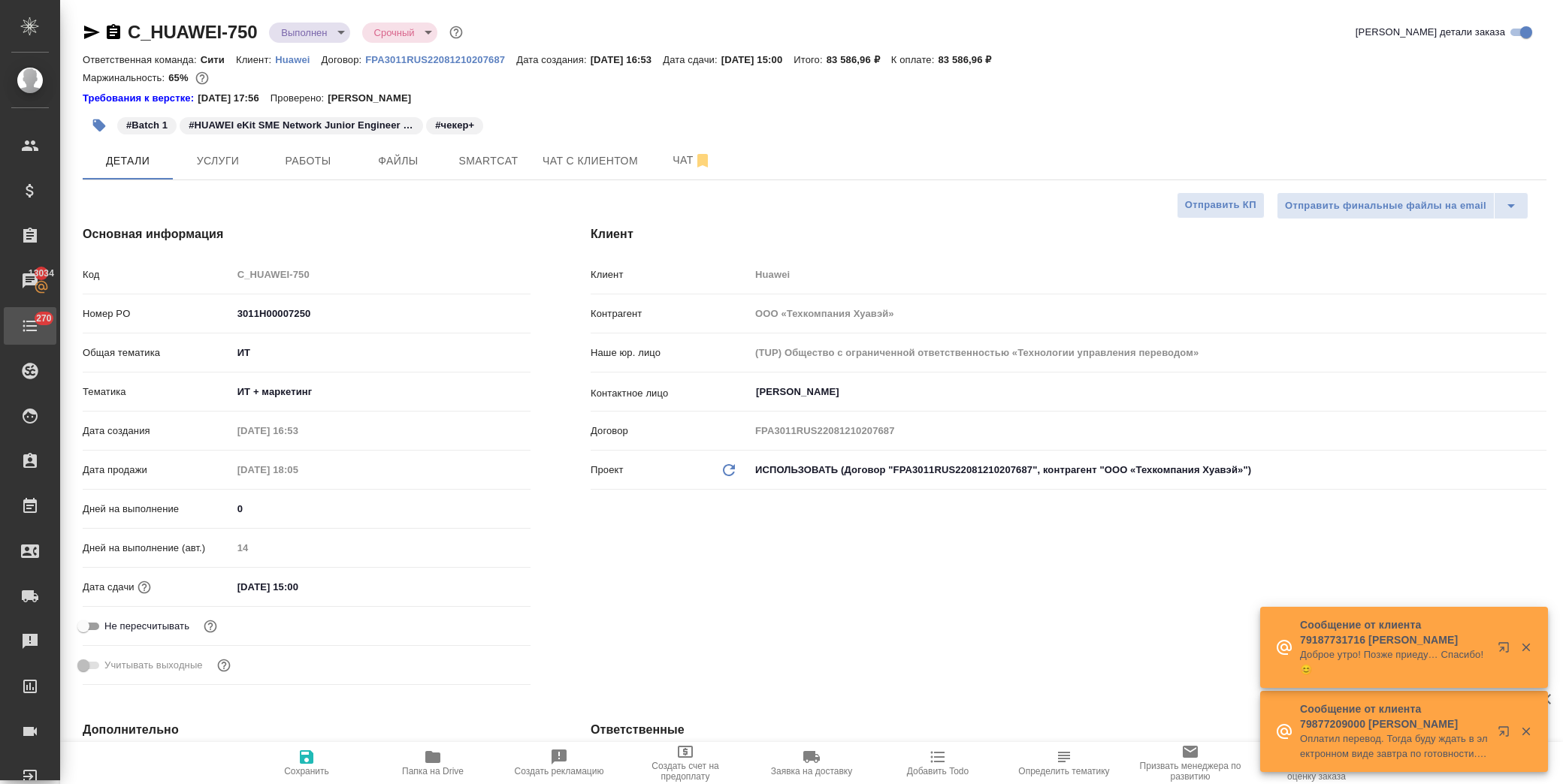
type textarea "x"
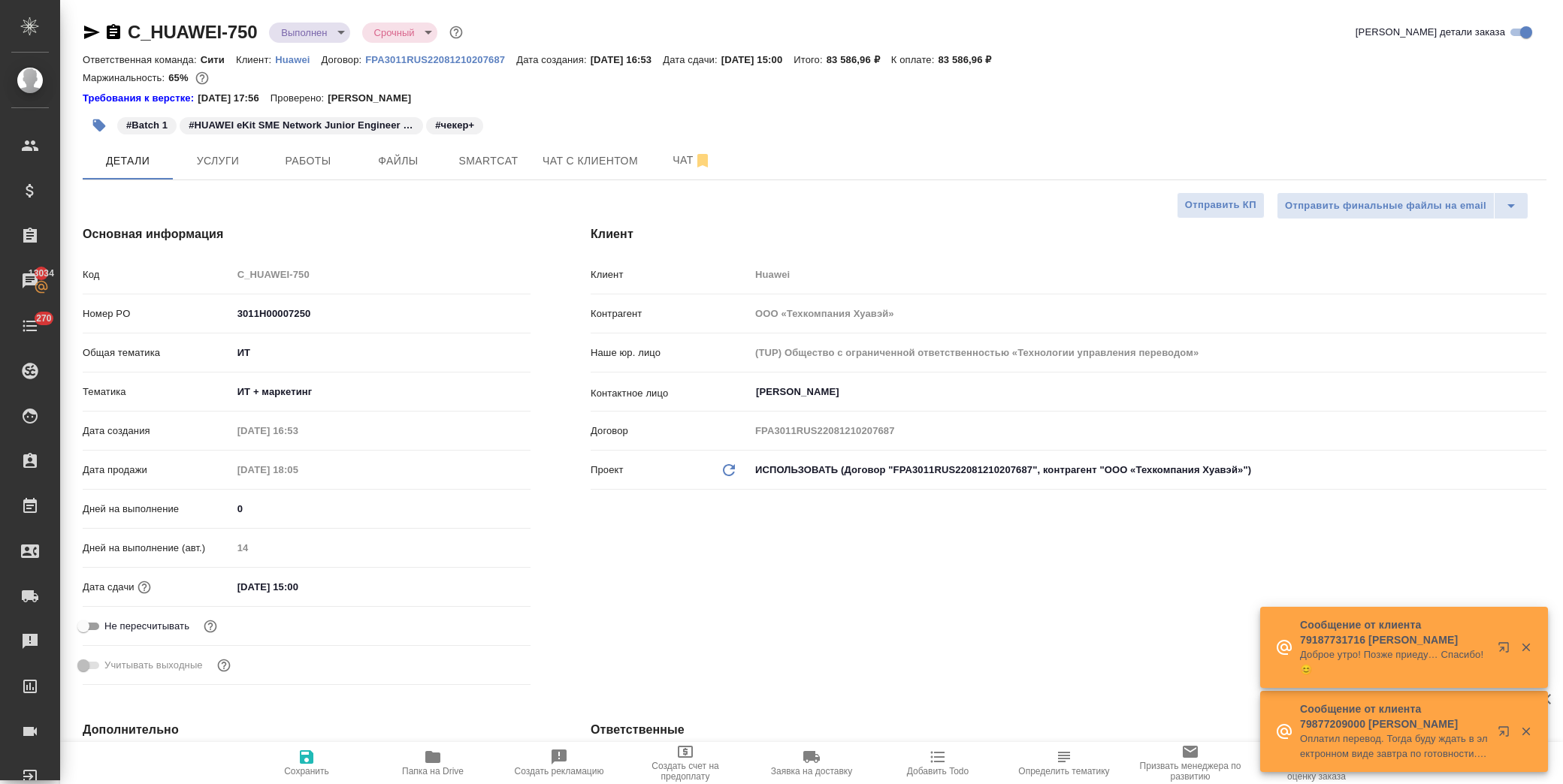
type textarea "x"
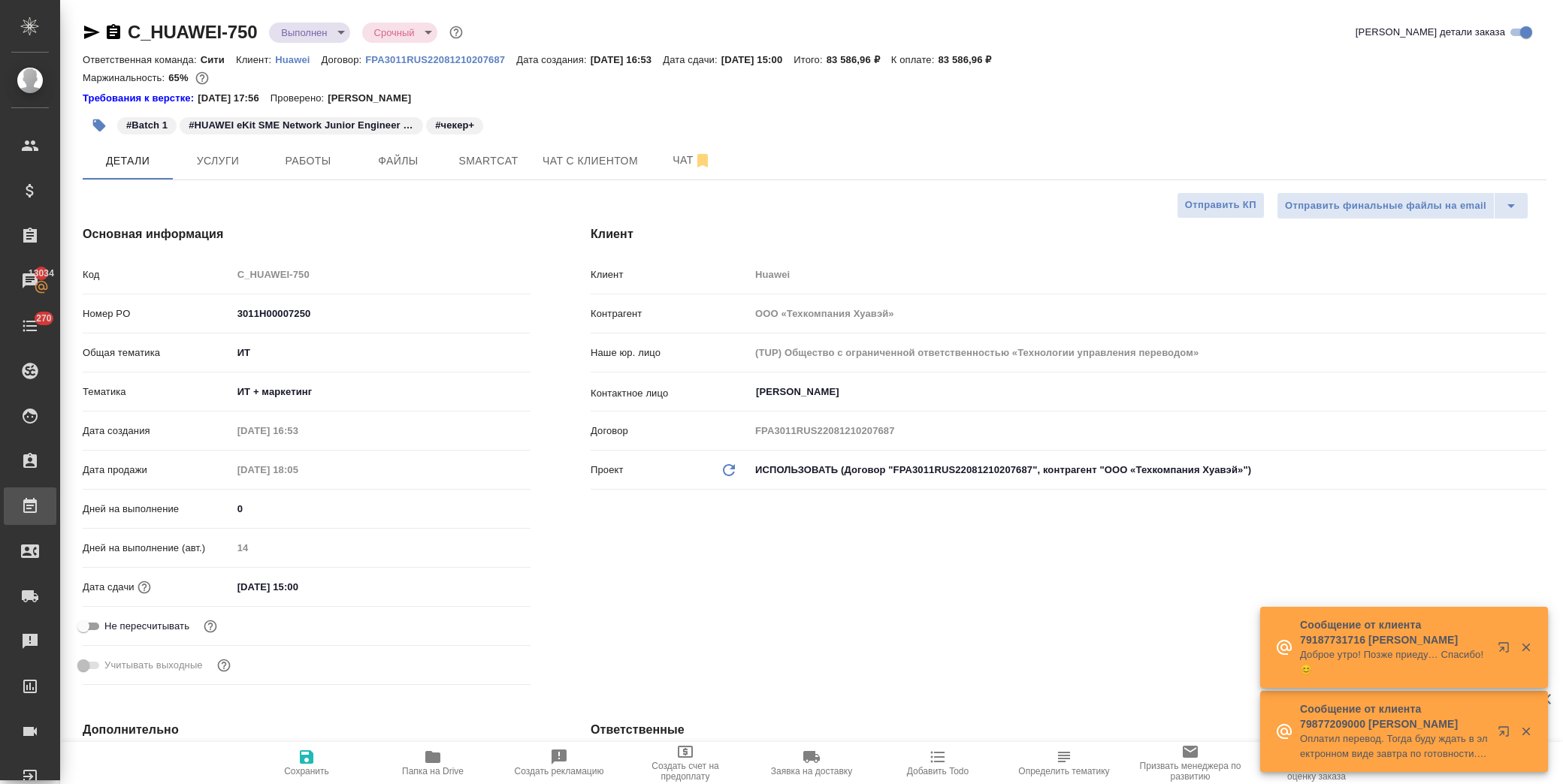
type textarea "x"
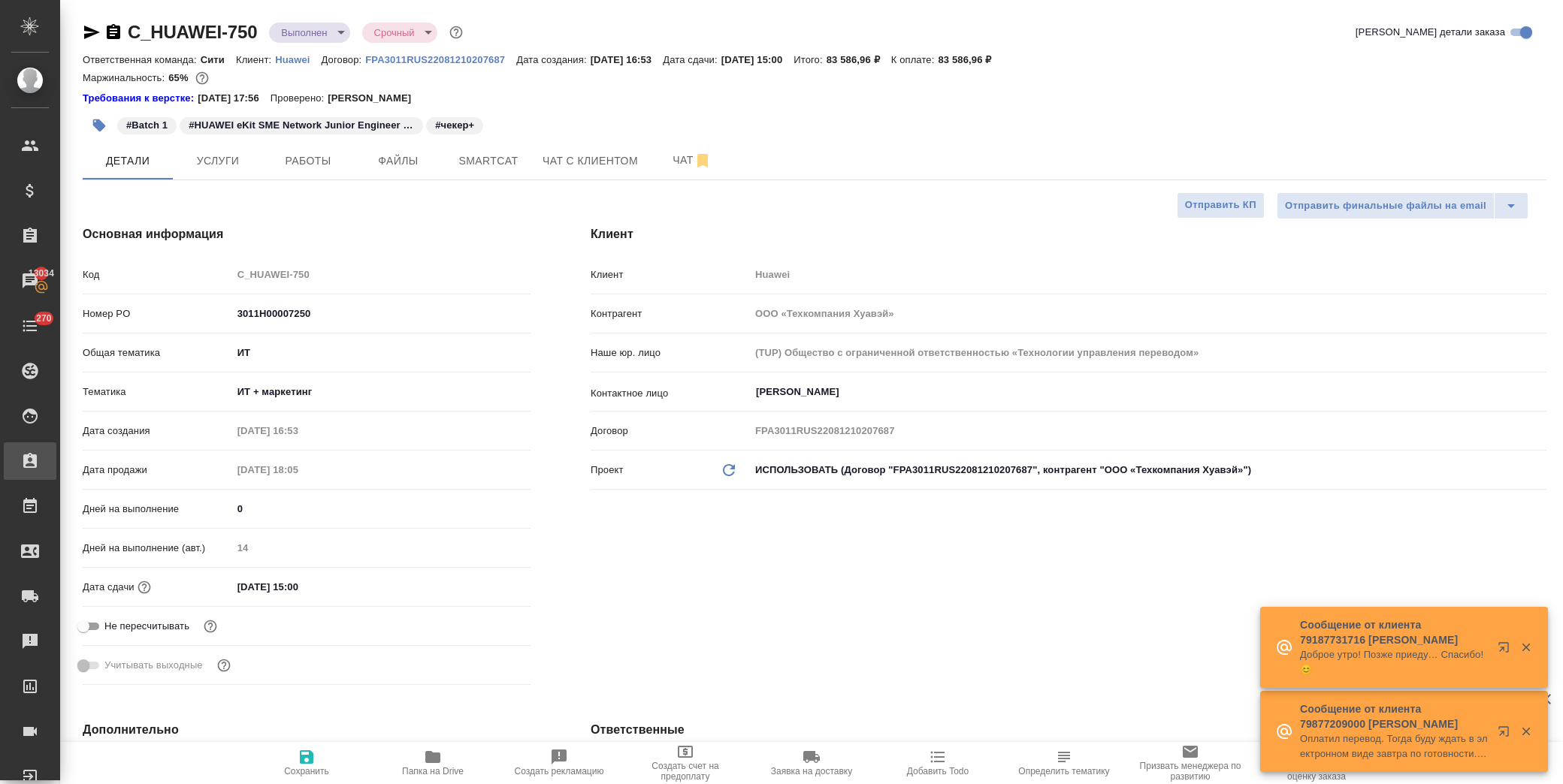
type textarea "x"
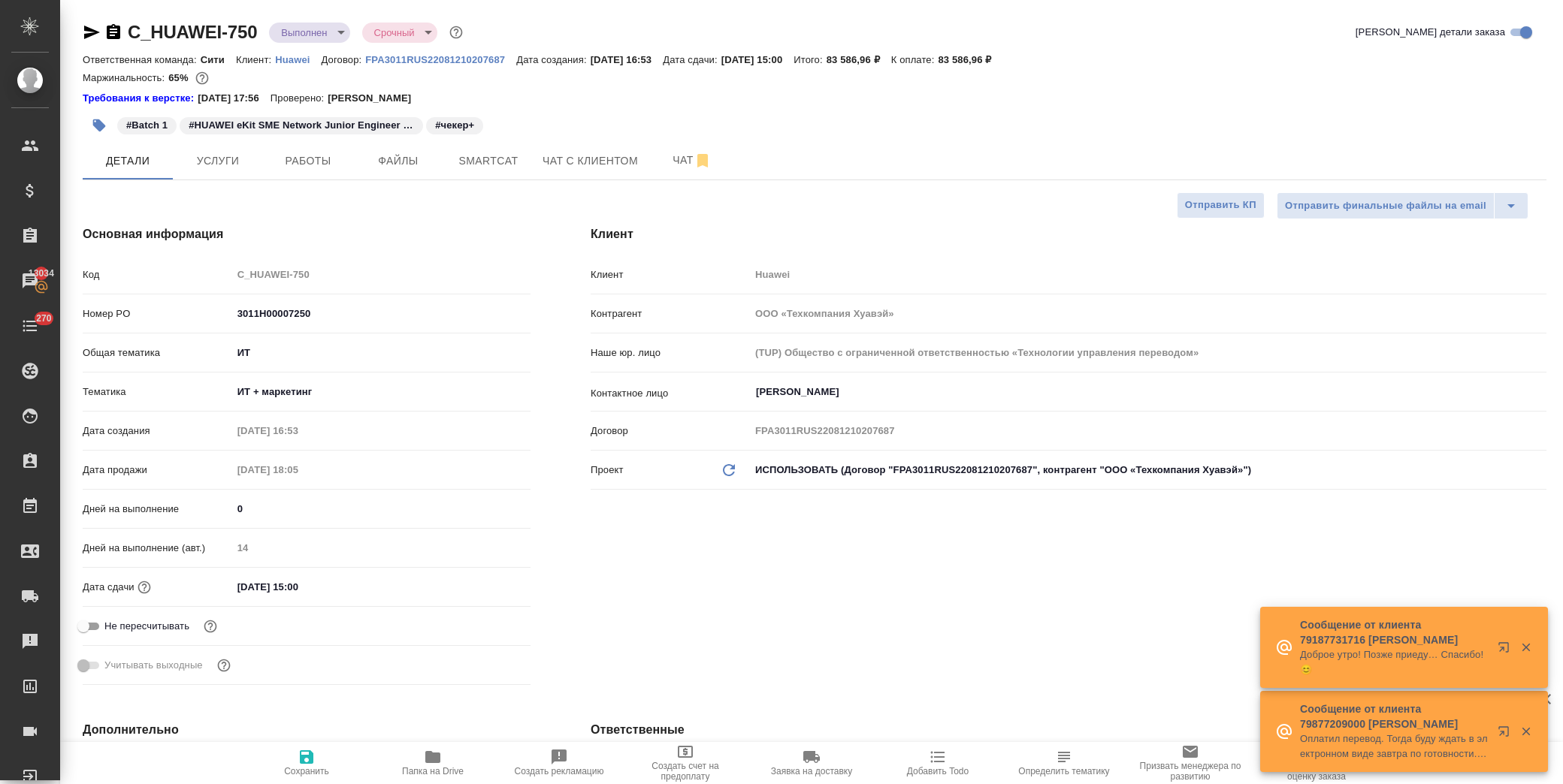
type textarea "x"
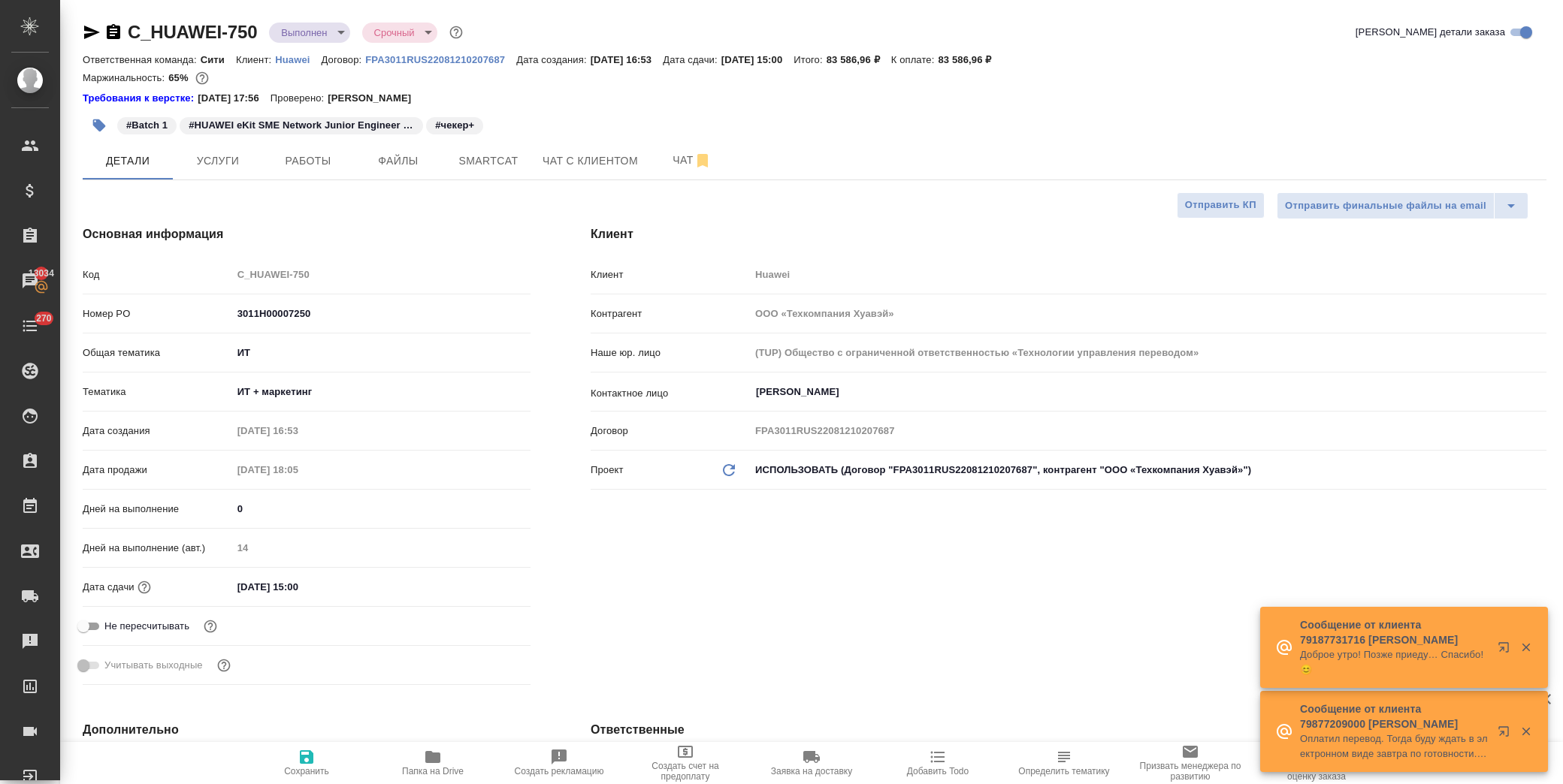
type textarea "x"
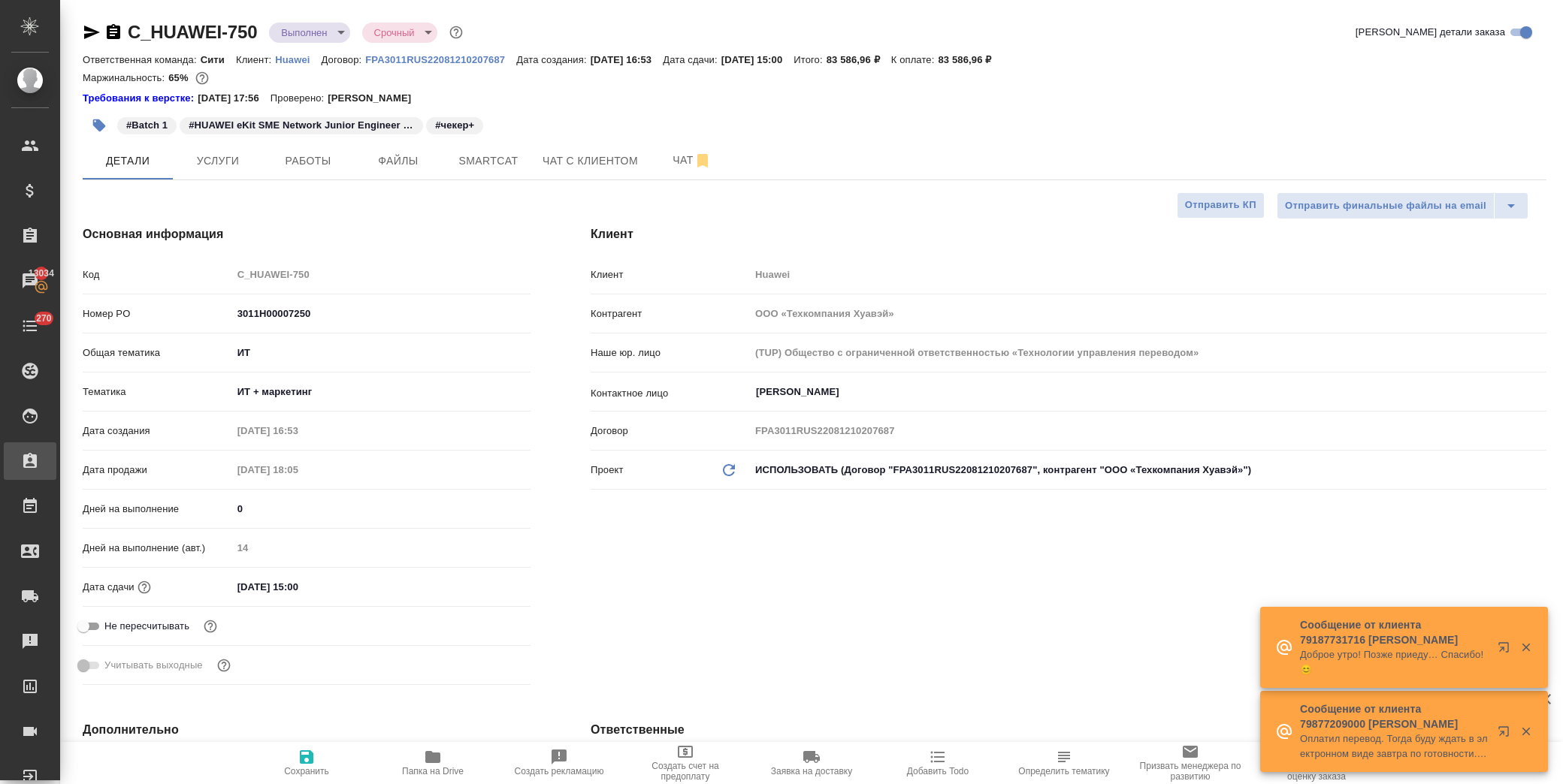
type textarea "x"
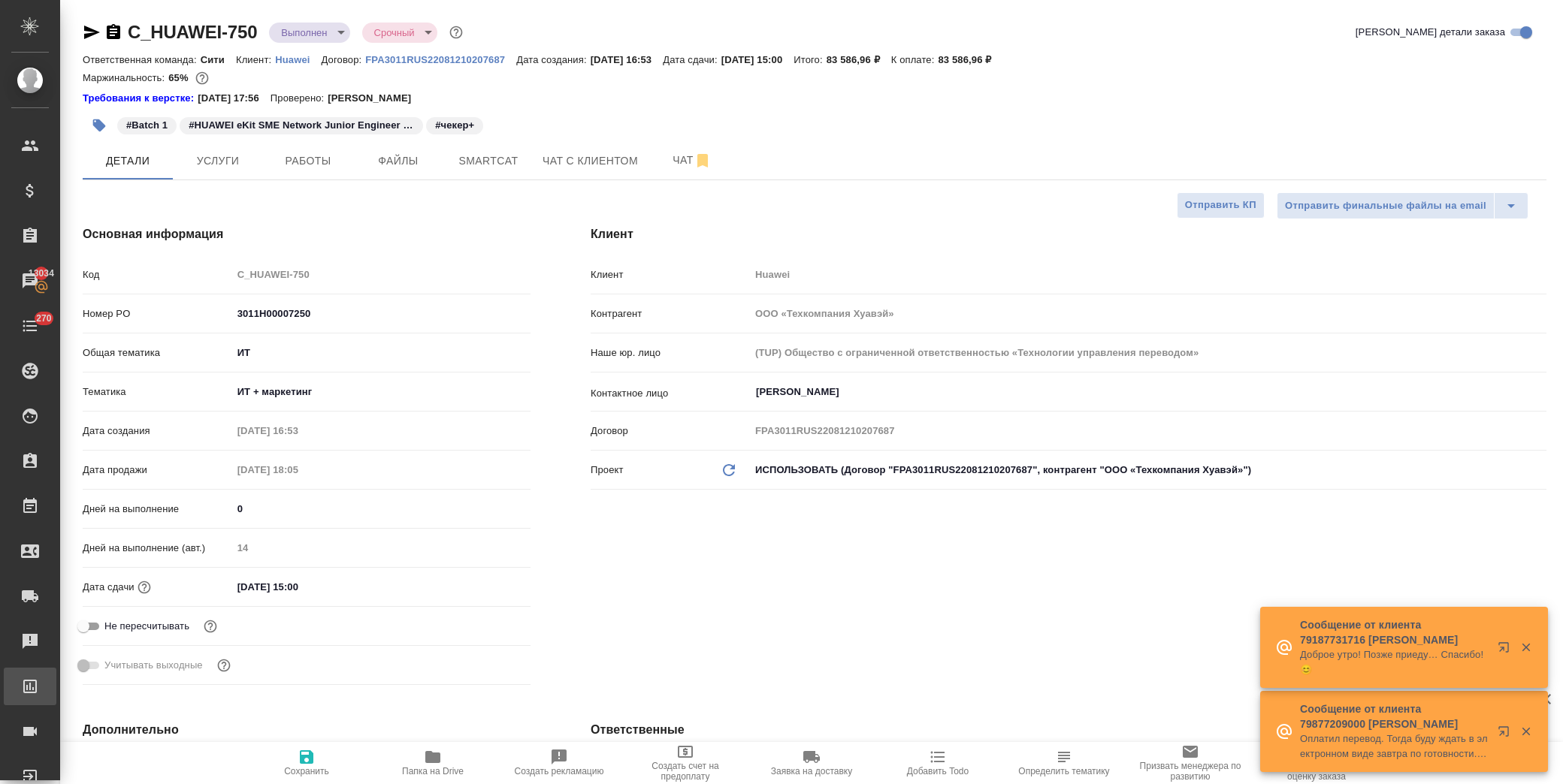
type textarea "x"
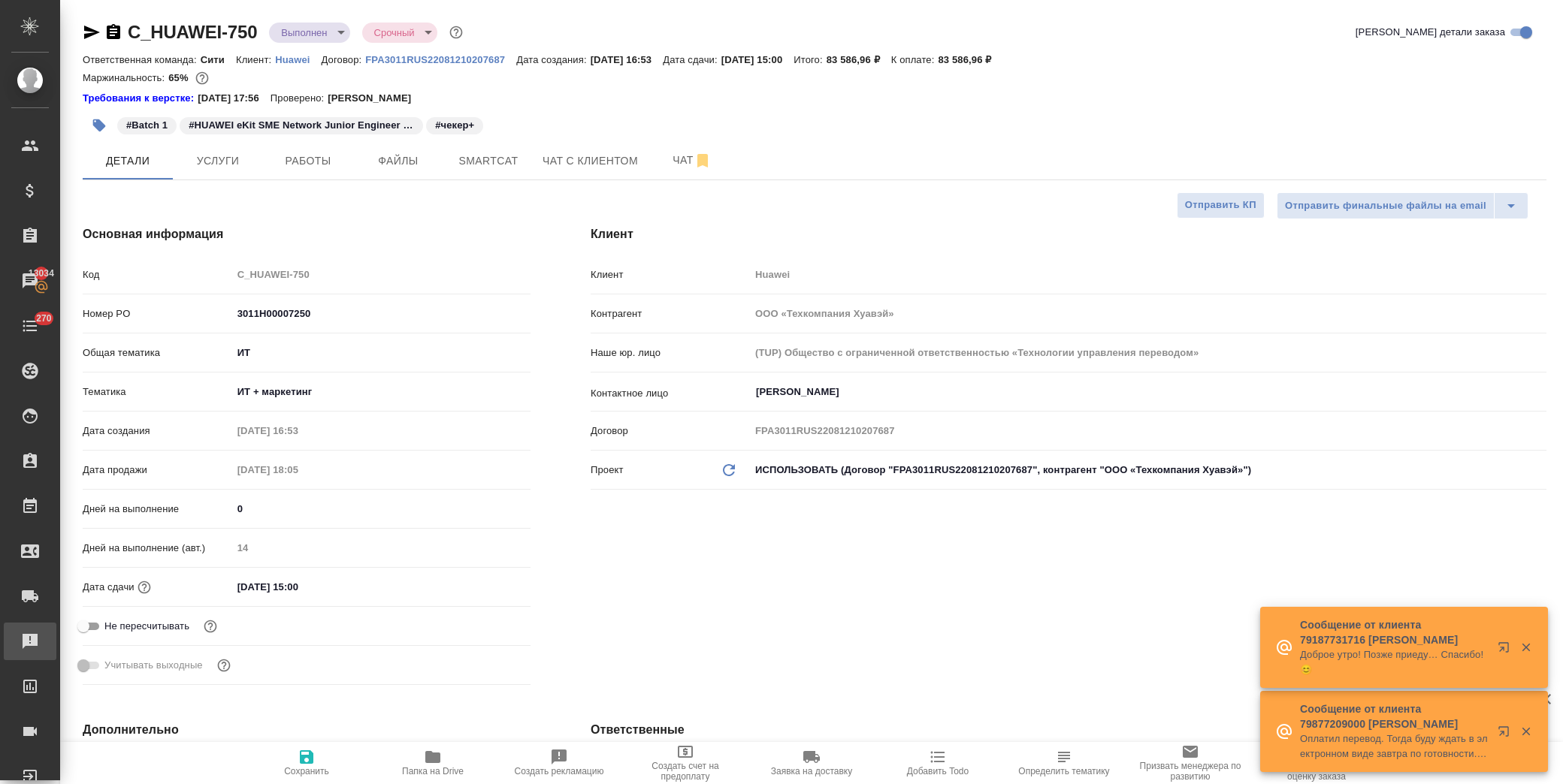
type textarea "x"
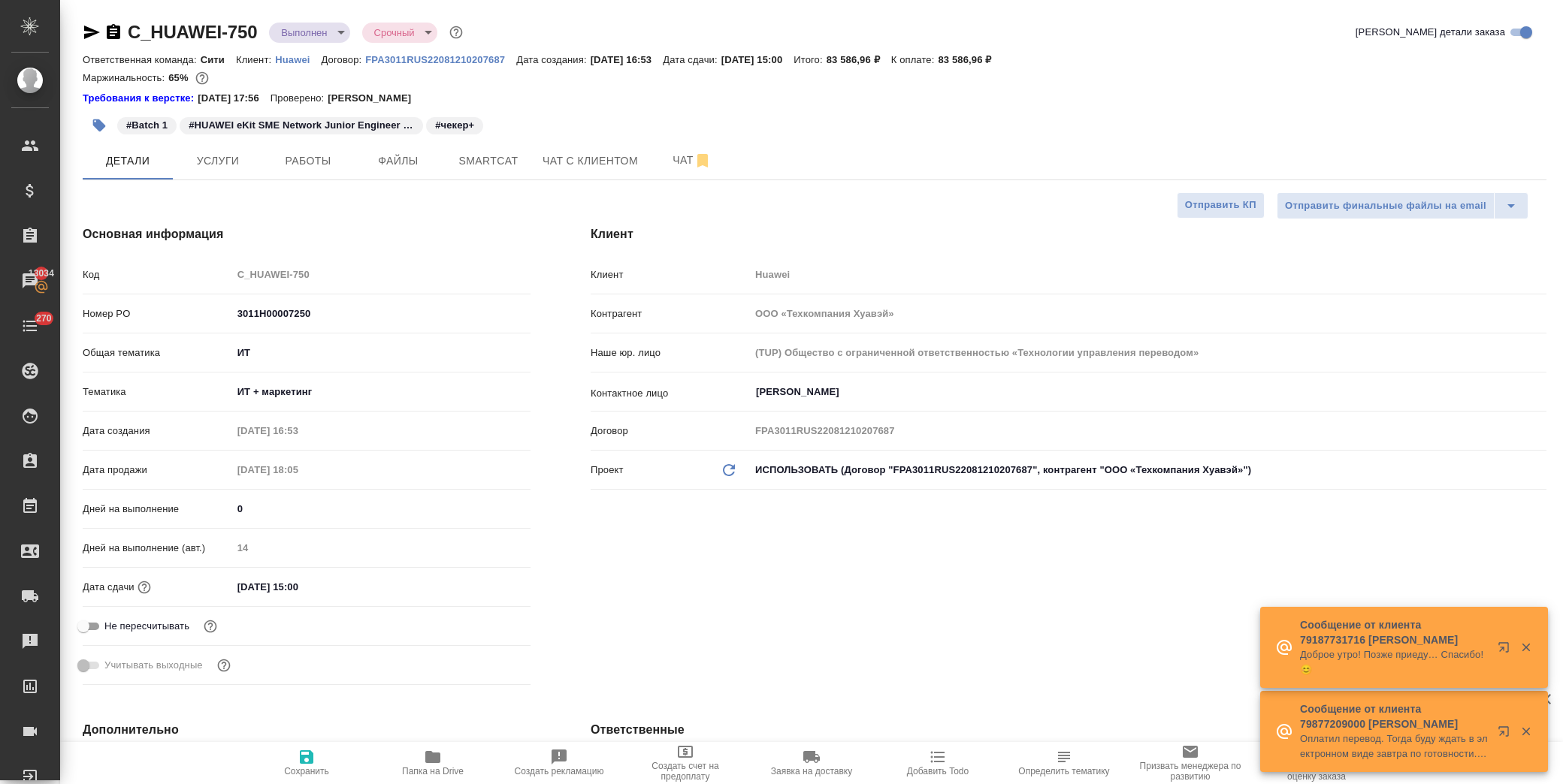
type textarea "x"
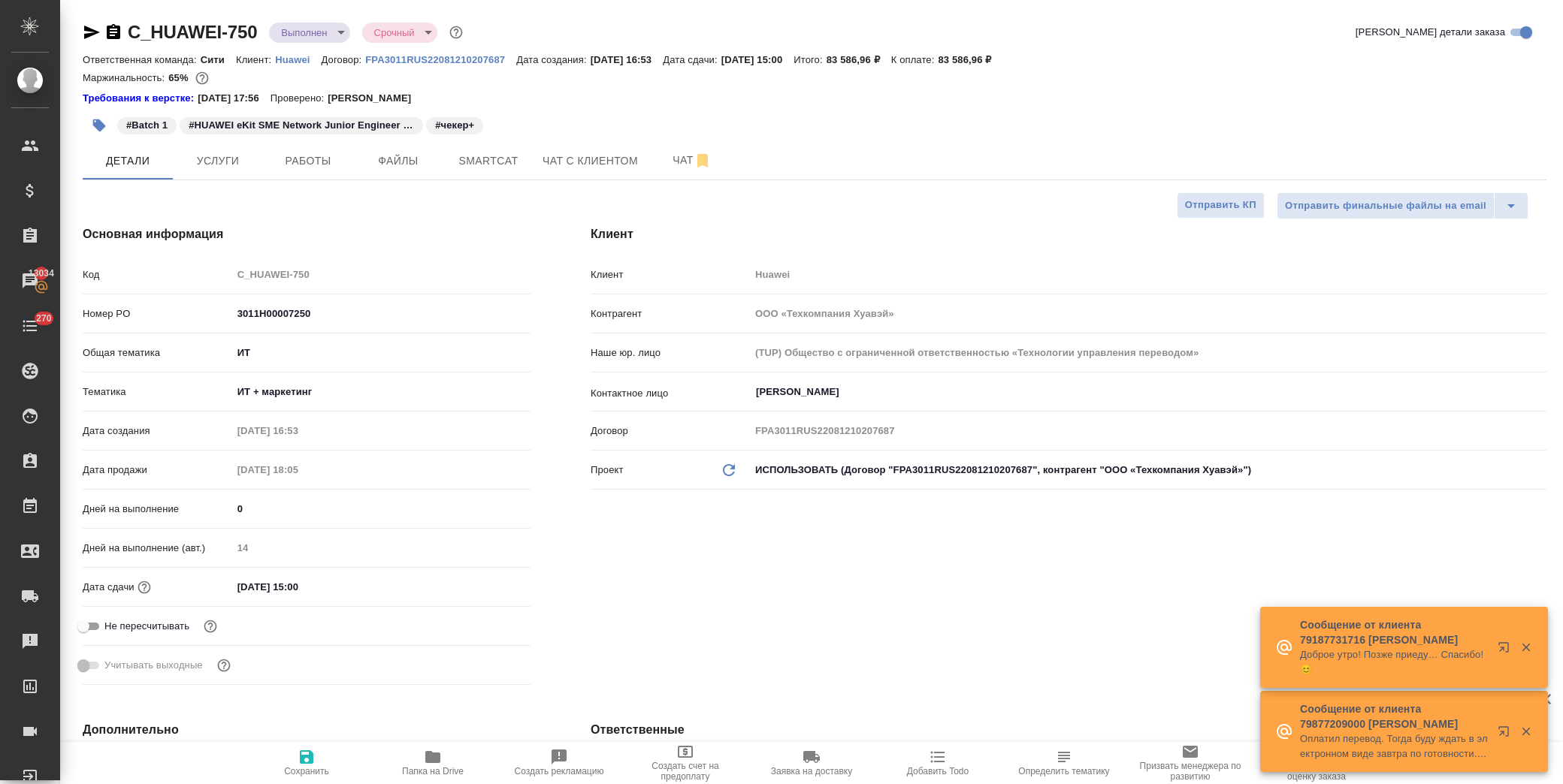
type textarea "x"
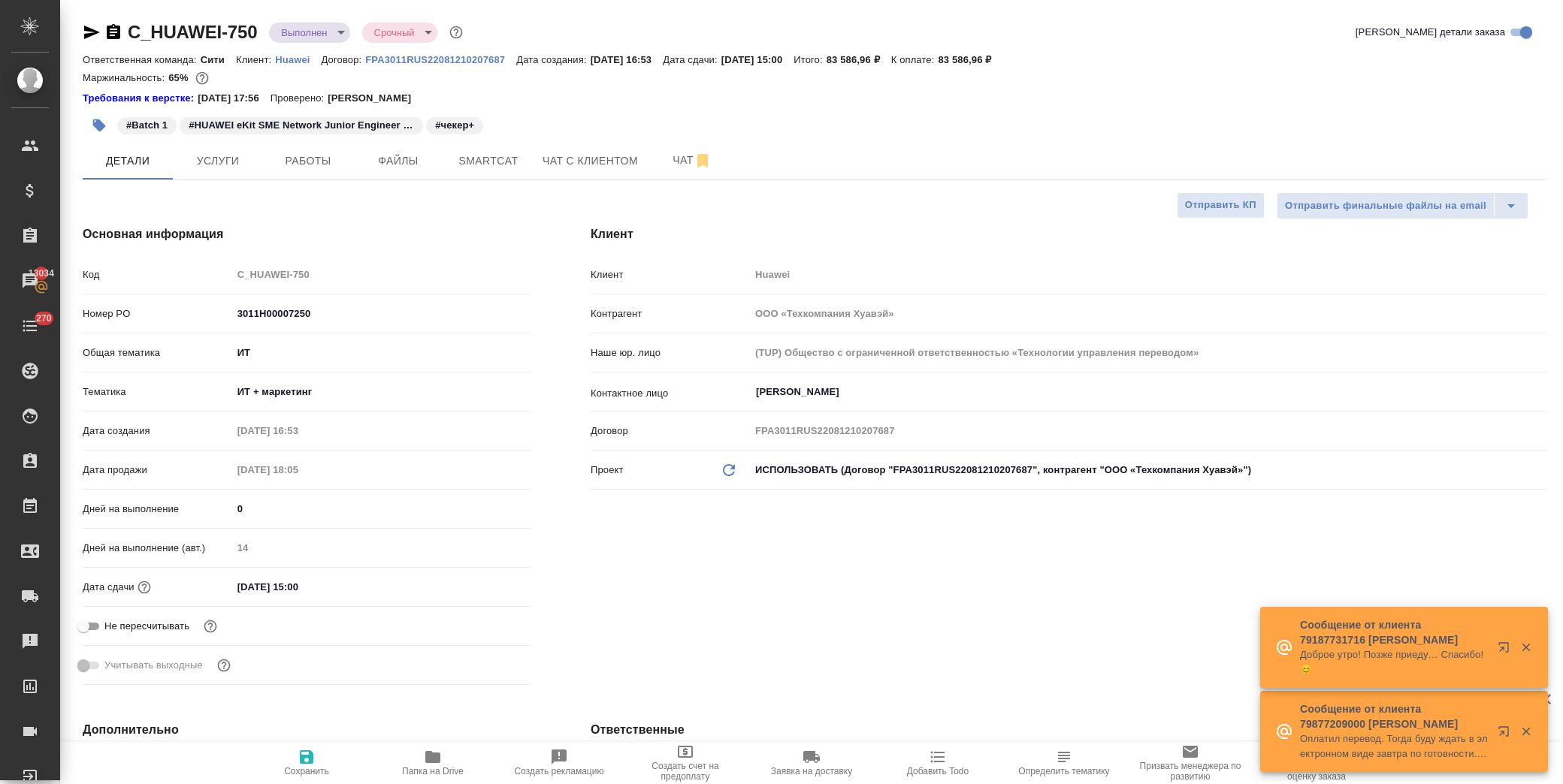
type textarea "x"
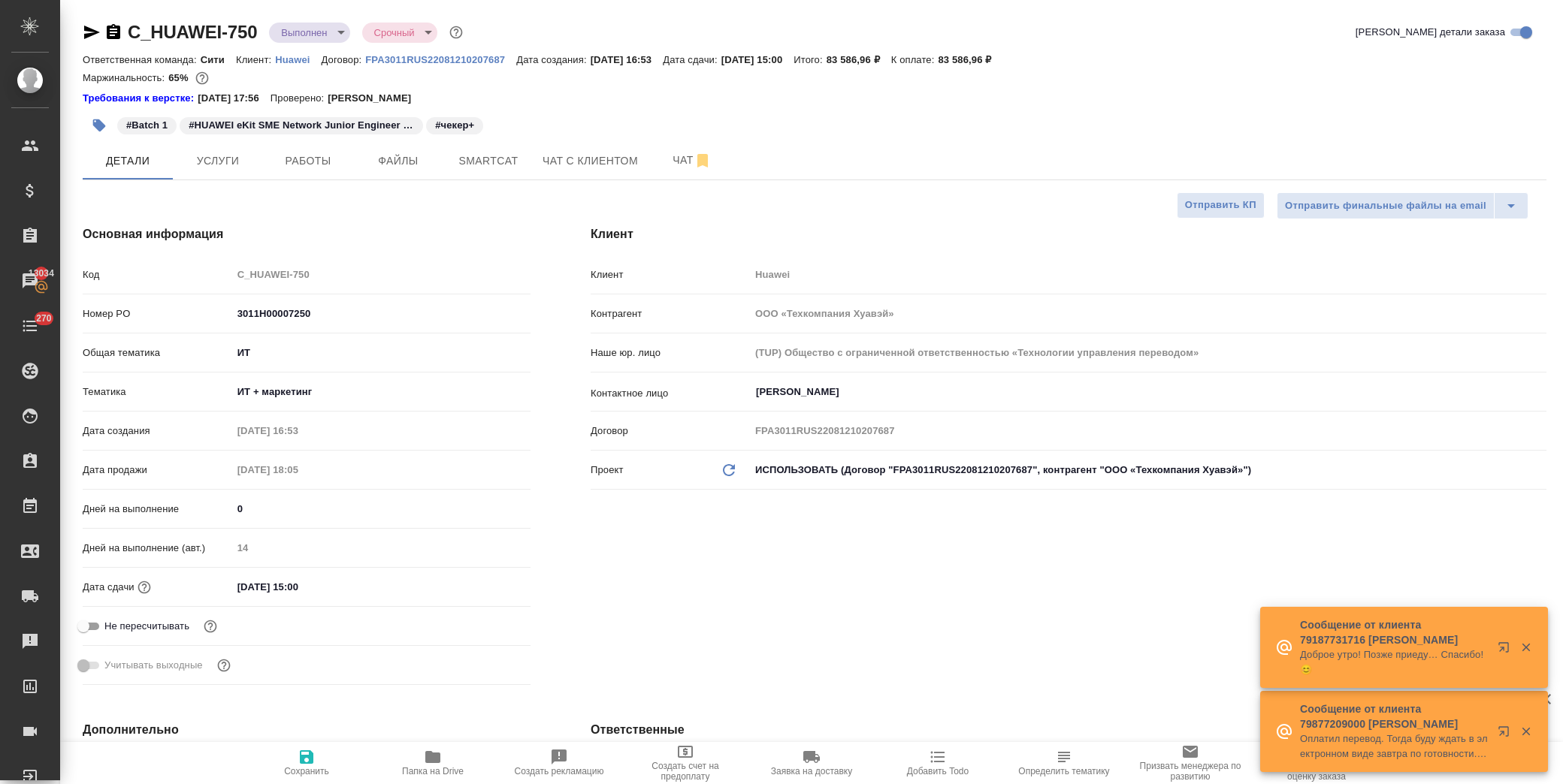
type textarea "x"
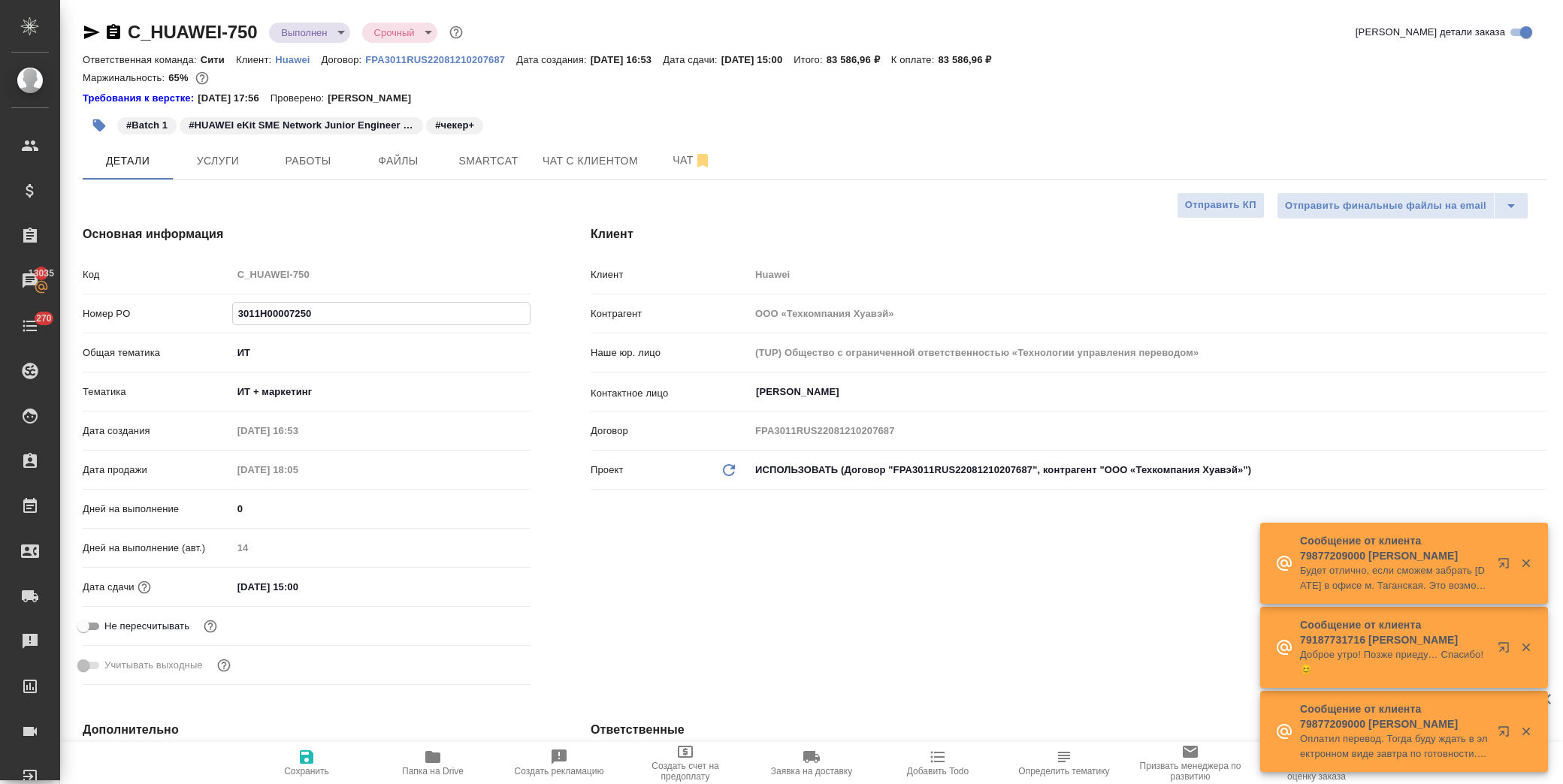
drag, startPoint x: 318, startPoint y: 310, endPoint x: 227, endPoint y: 308, distance: 91.0
click at [227, 308] on div "Номер PO 3011H00007250" at bounding box center [306, 313] width 448 height 26
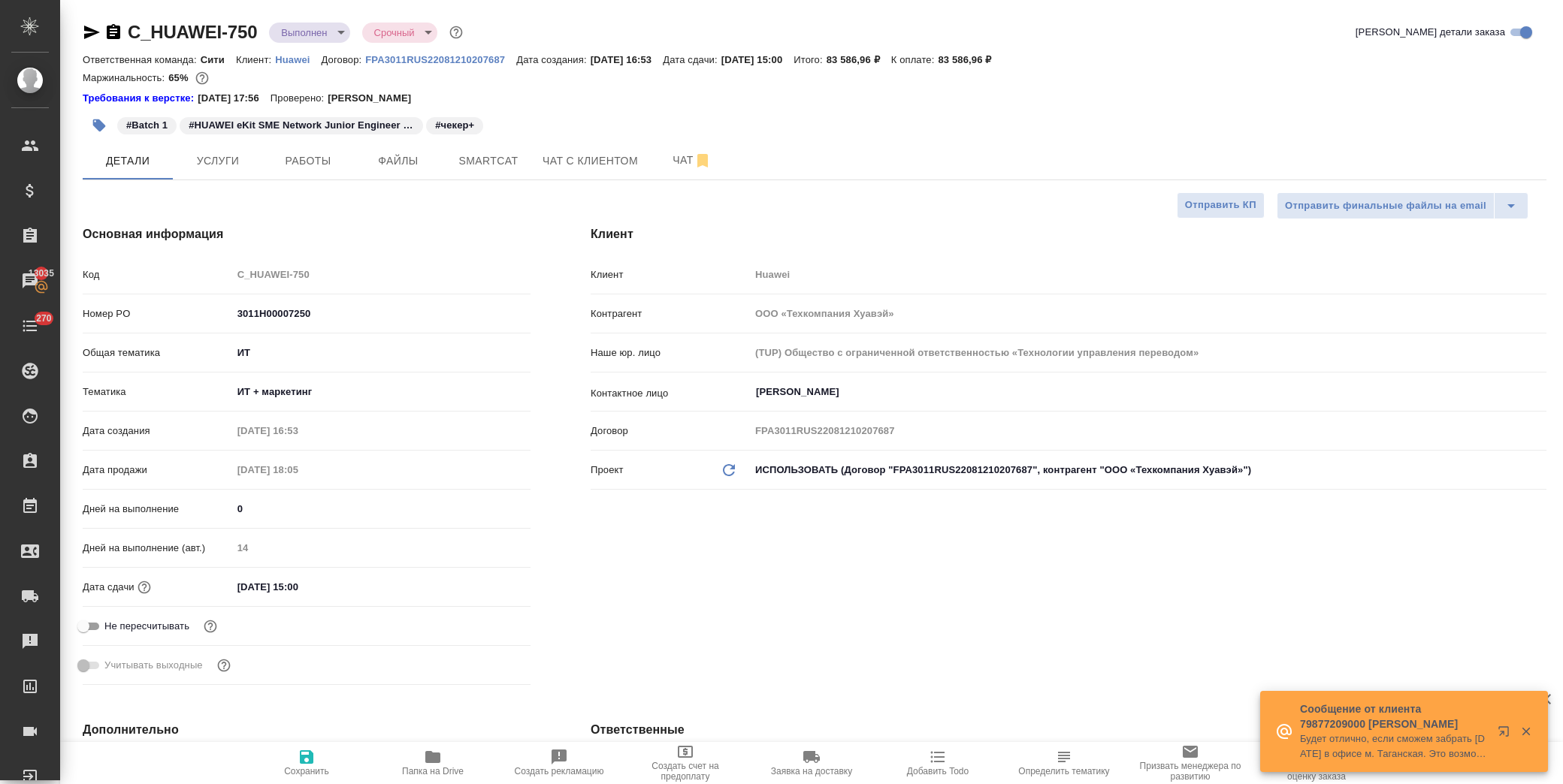
type textarea "x"
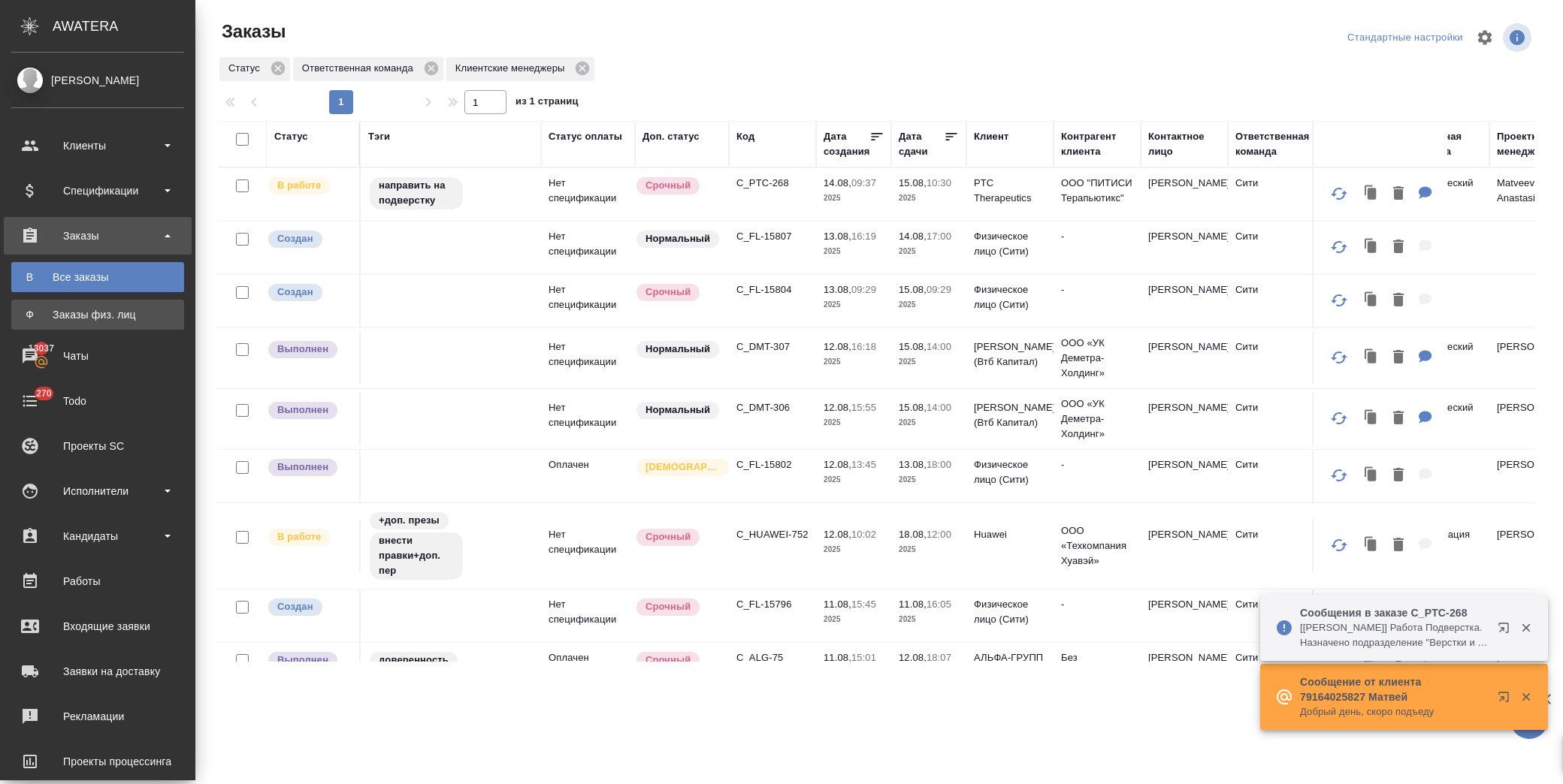
drag, startPoint x: 0, startPoint y: 0, endPoint x: 93, endPoint y: 317, distance: 330.4
click at [88, 317] on div "Заказы физ. лиц" at bounding box center [98, 315] width 157 height 15
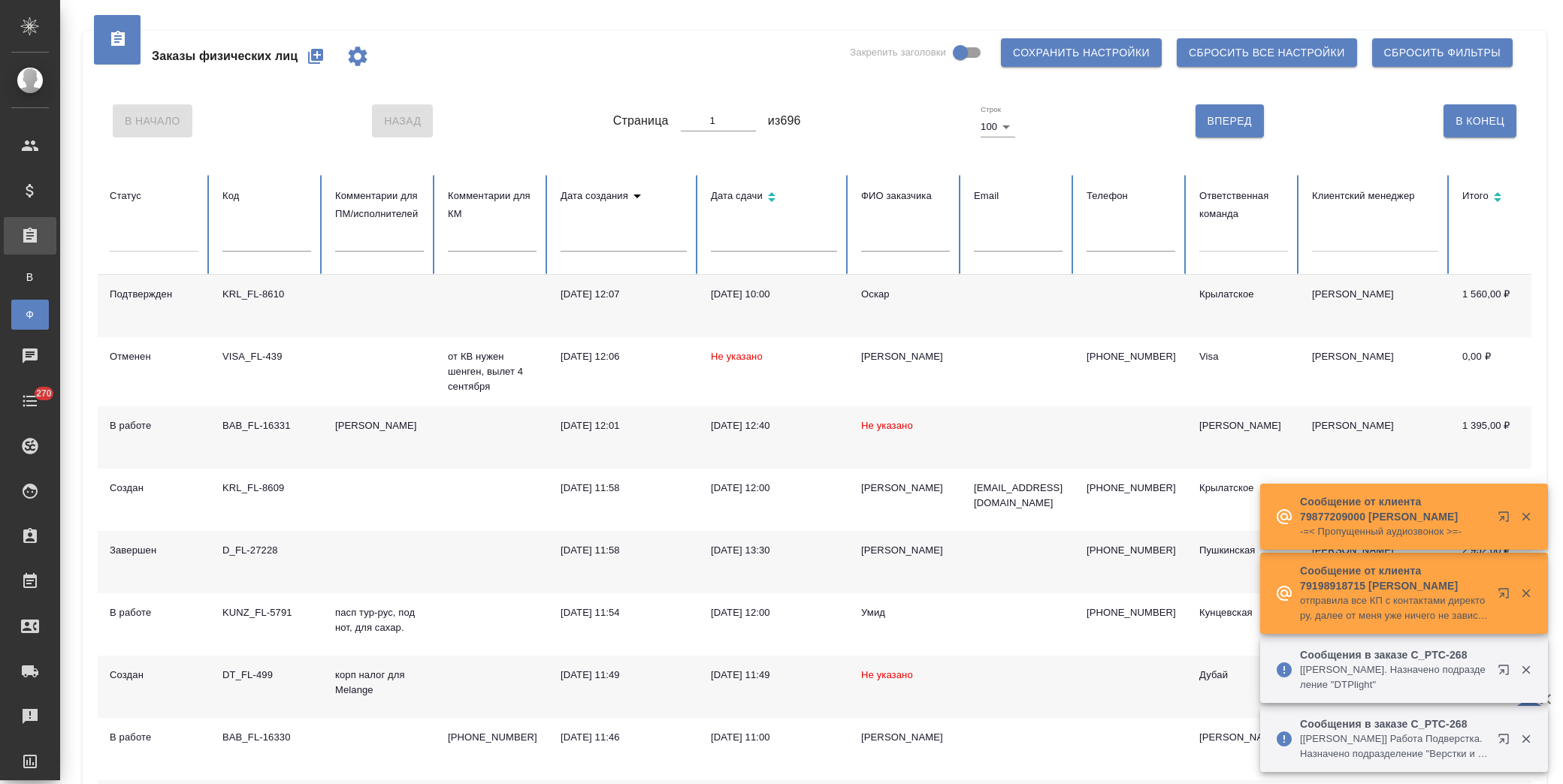
click at [316, 49] on icon "button" at bounding box center [316, 57] width 15 height 15
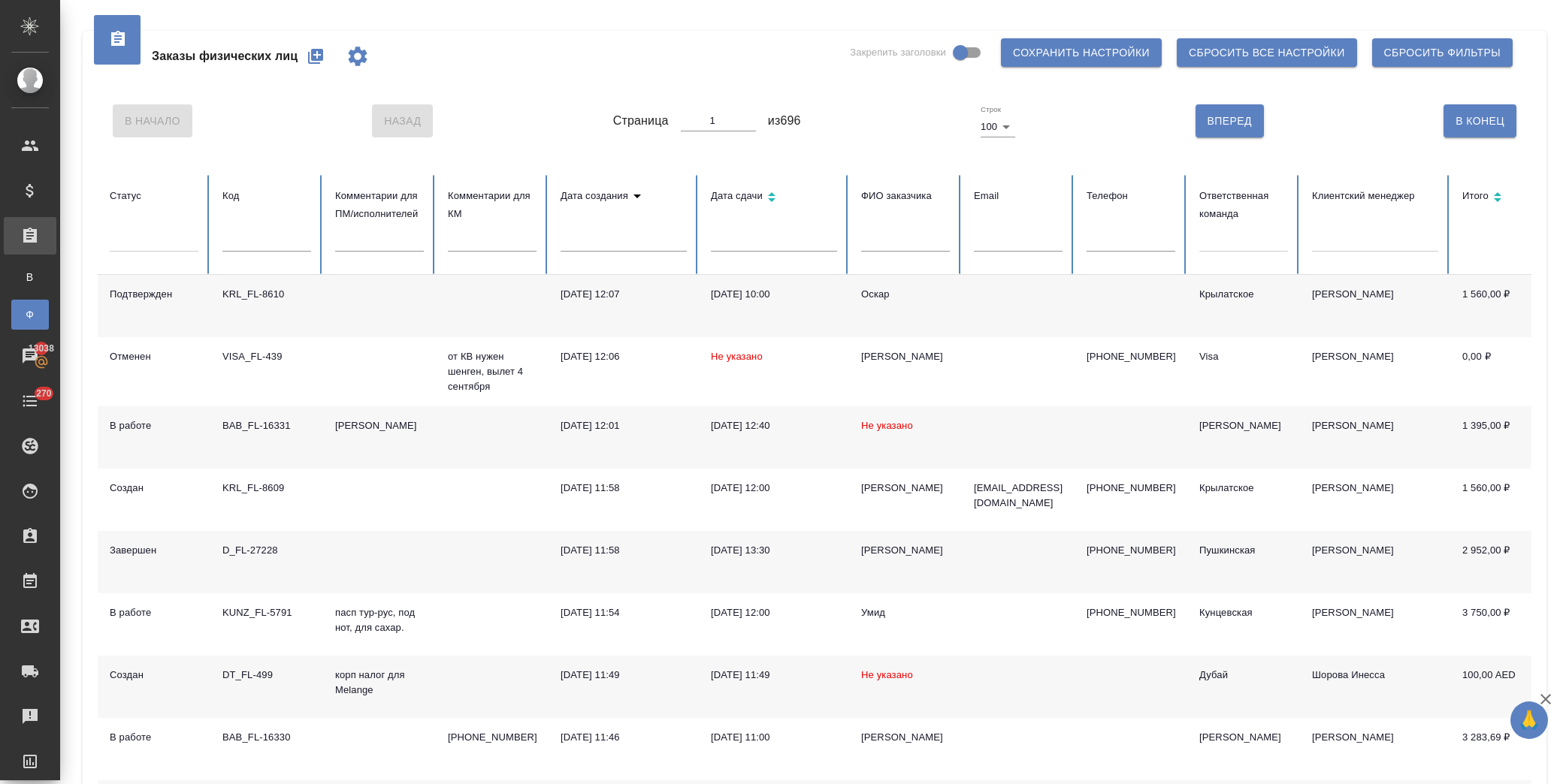
click at [311, 57] on icon "button" at bounding box center [316, 57] width 15 height 15
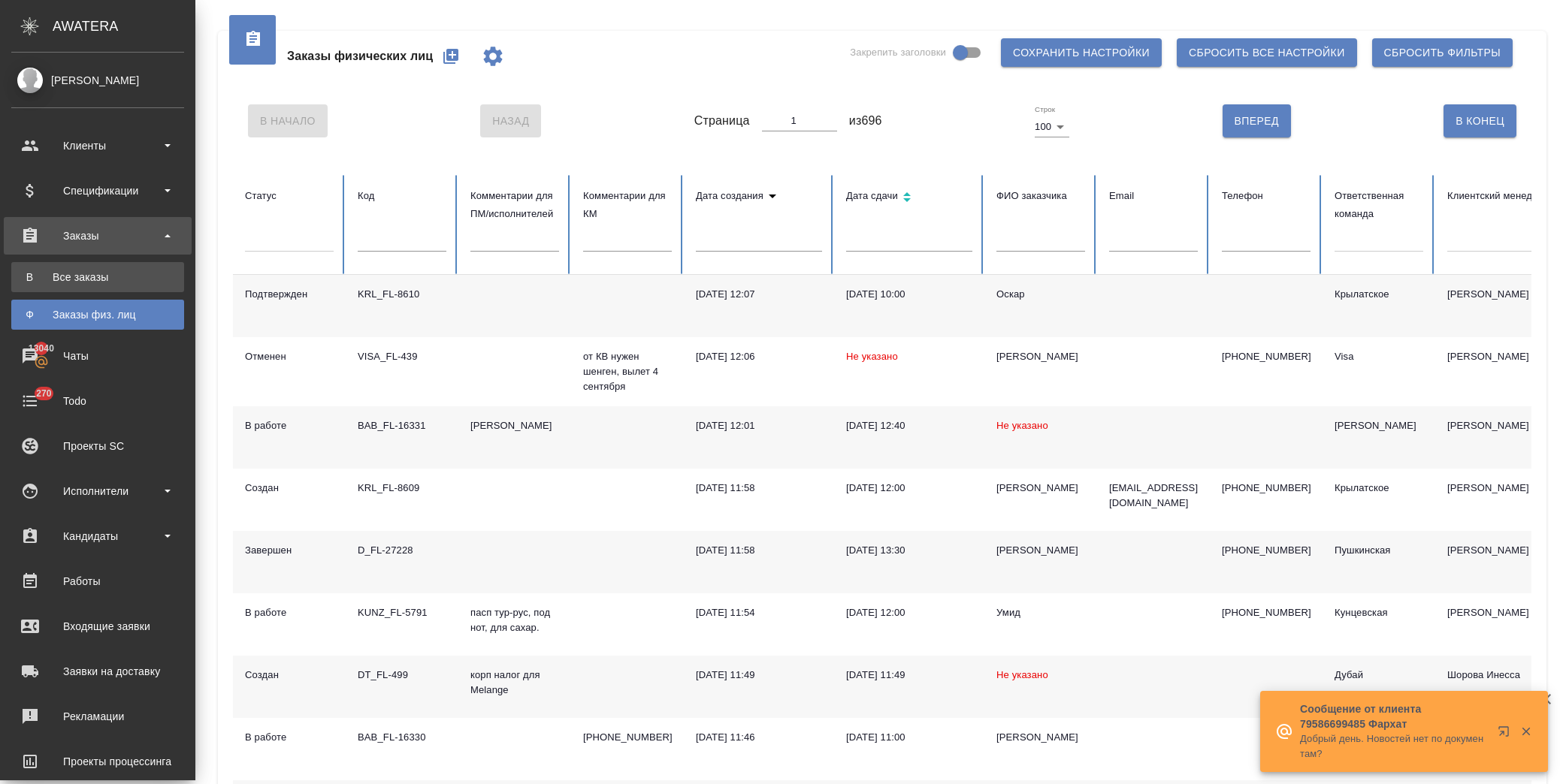
click at [60, 286] on link "В Все заказы" at bounding box center [98, 276] width 173 height 30
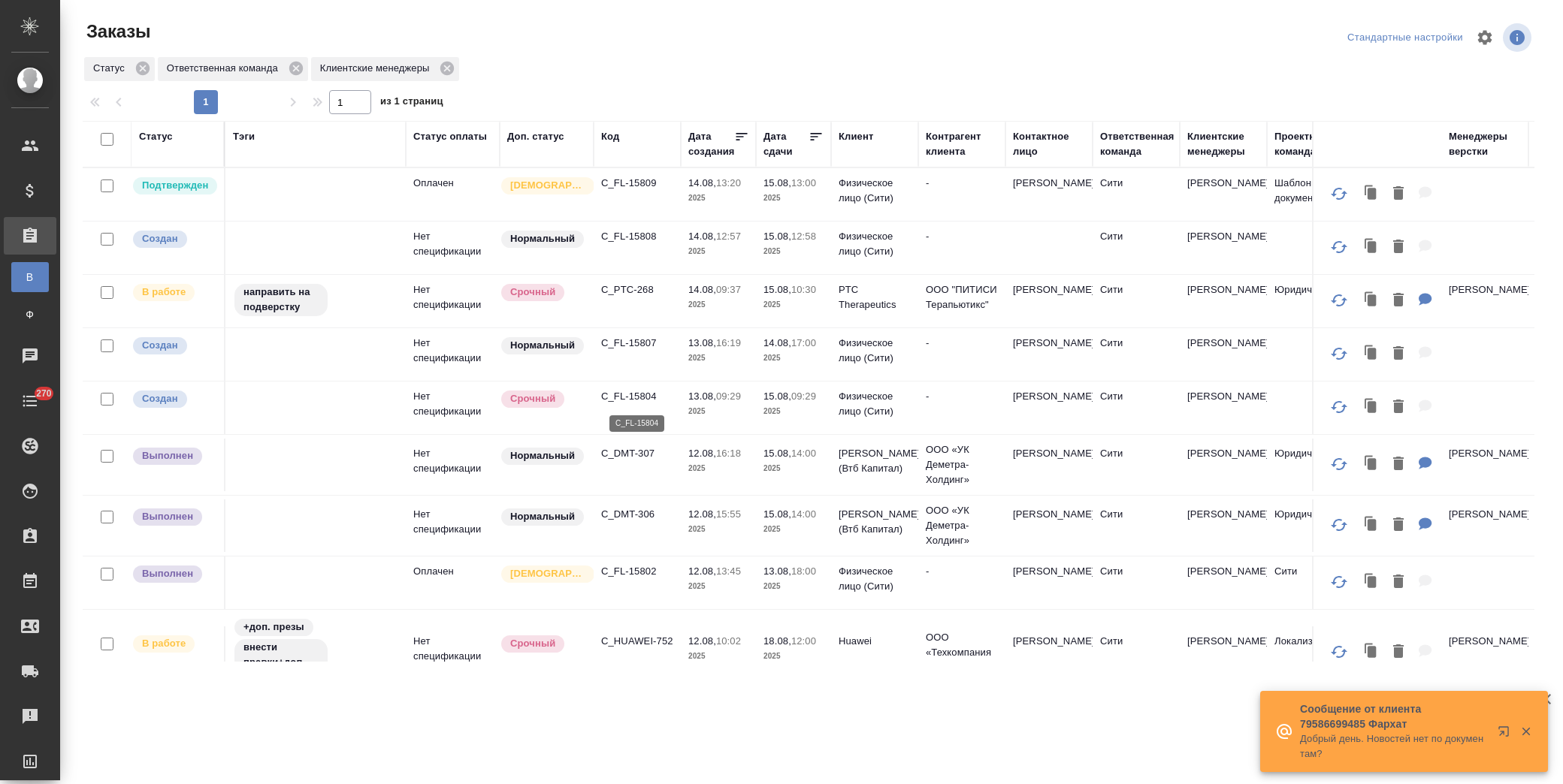
click at [633, 403] on p "C_FL-15804" at bounding box center [637, 397] width 72 height 15
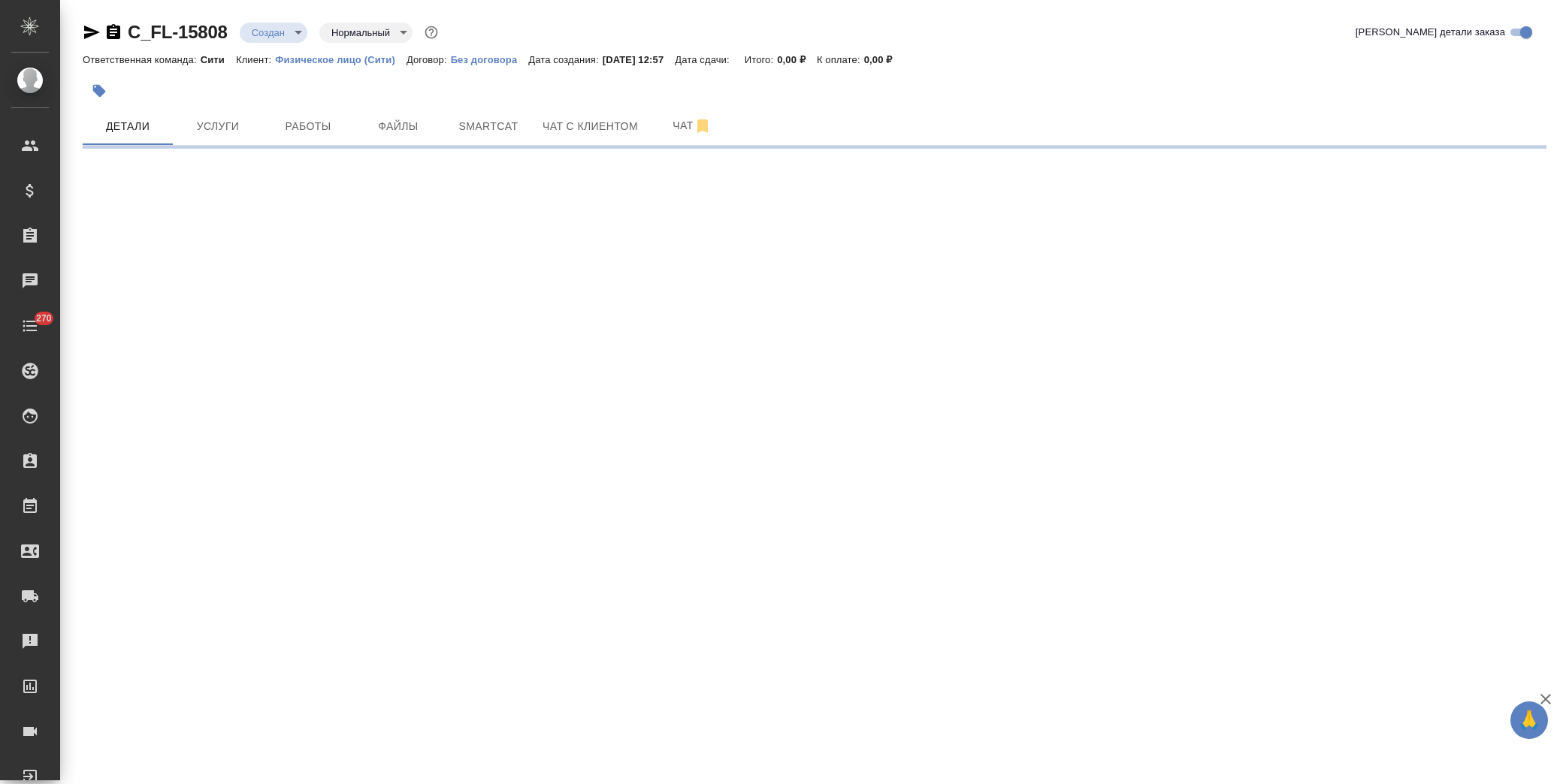
select select "RU"
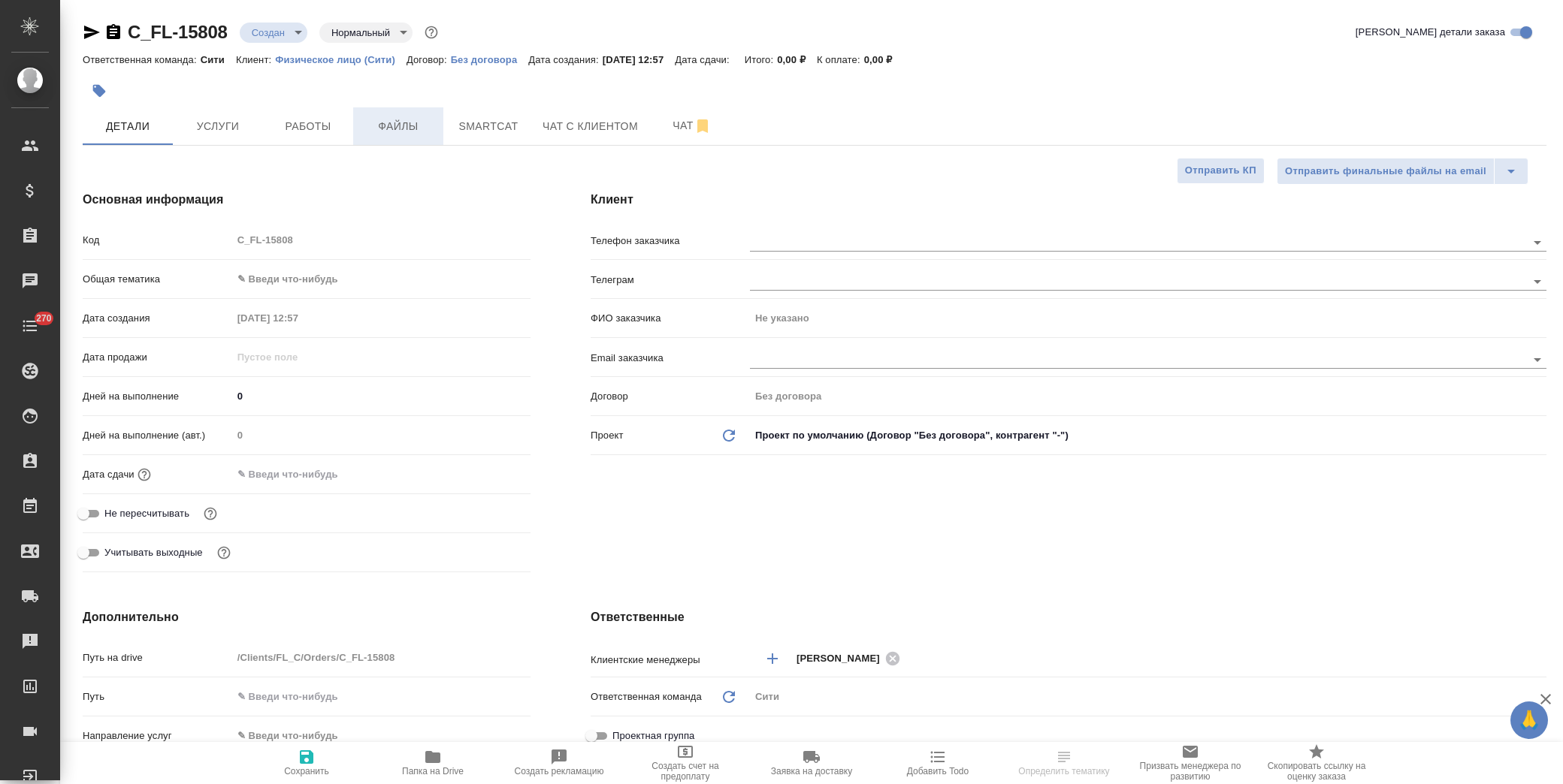
type textarea "x"
click at [407, 123] on span "Файлы" at bounding box center [397, 127] width 72 height 19
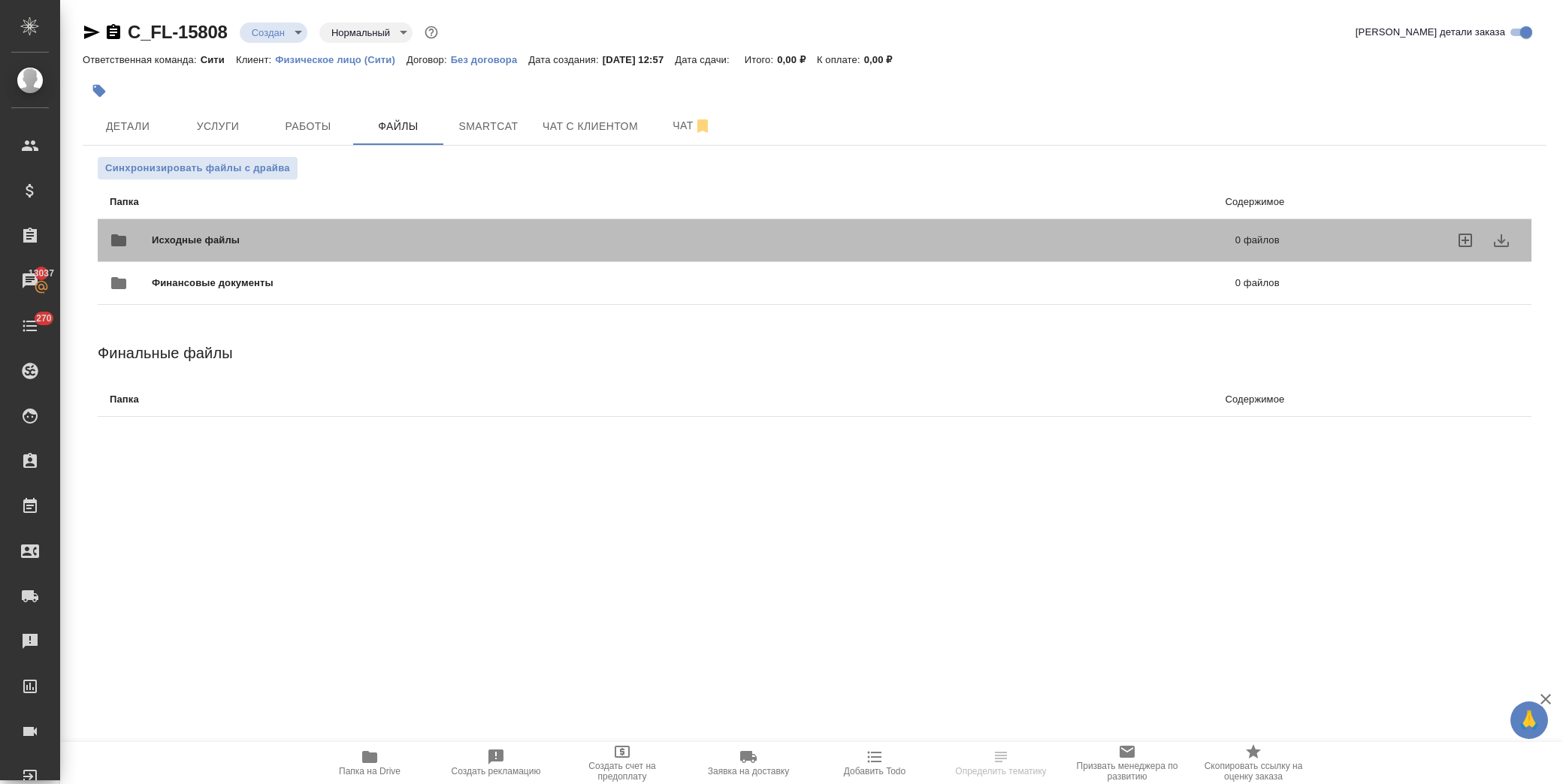
click at [278, 241] on span "Исходные файлы" at bounding box center [445, 241] width 586 height 15
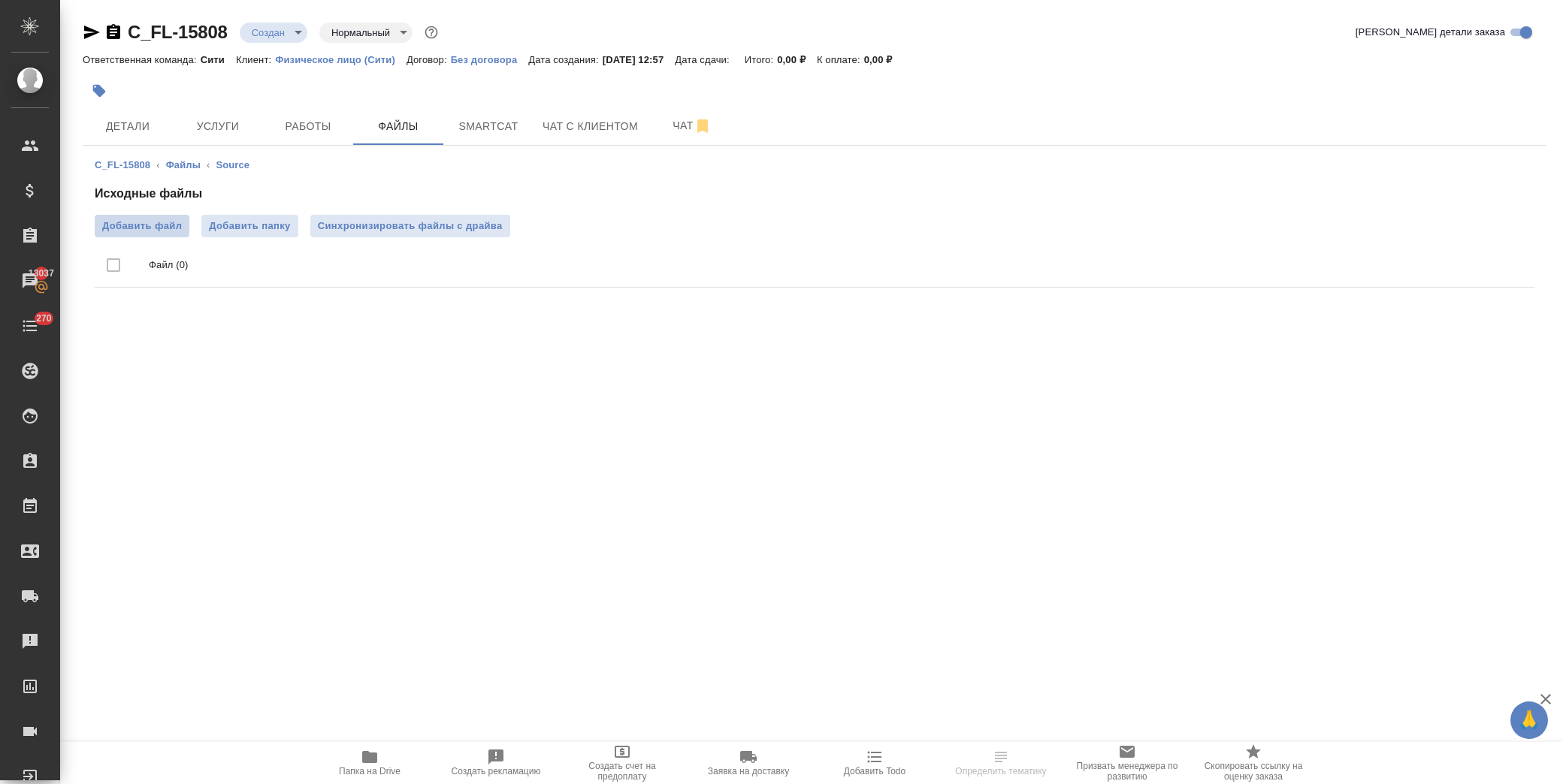
click at [161, 228] on span "Добавить файл" at bounding box center [141, 226] width 80 height 15
click at [0, 0] on input "Добавить файл" at bounding box center [0, 0] width 0 height 0
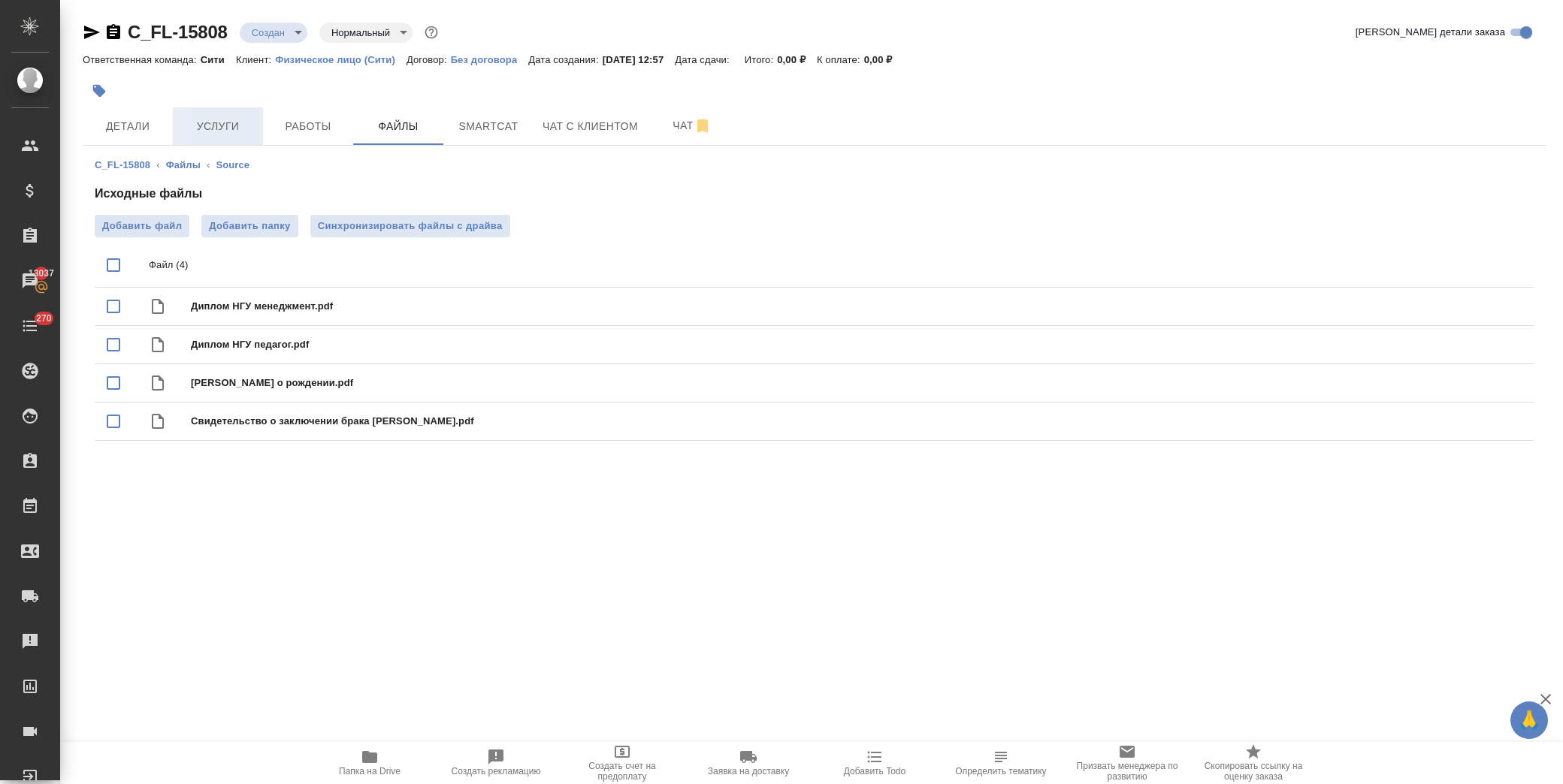
click at [221, 131] on span "Услуги" at bounding box center [217, 127] width 72 height 19
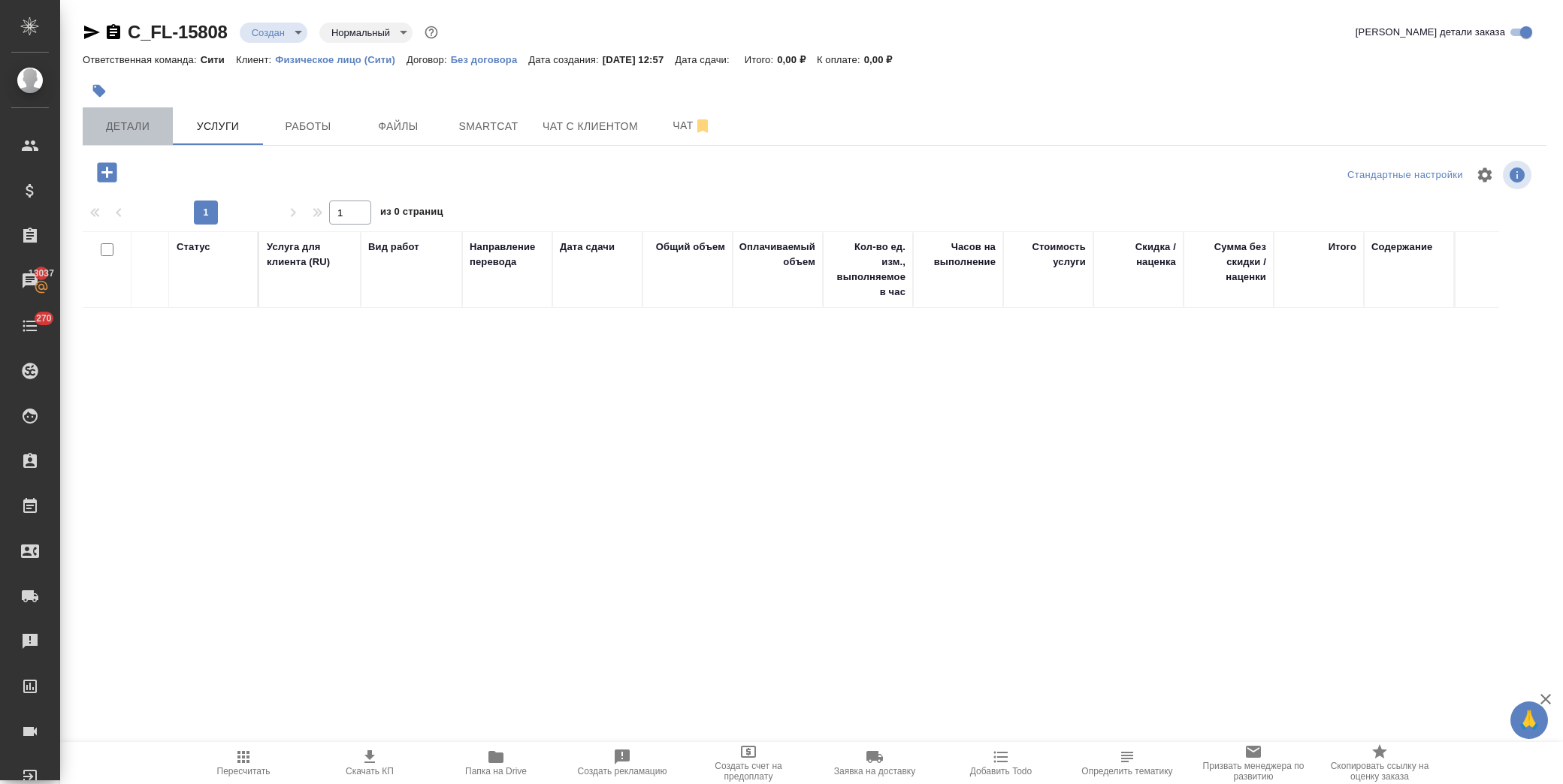
click at [130, 125] on span "Детали" at bounding box center [128, 127] width 72 height 19
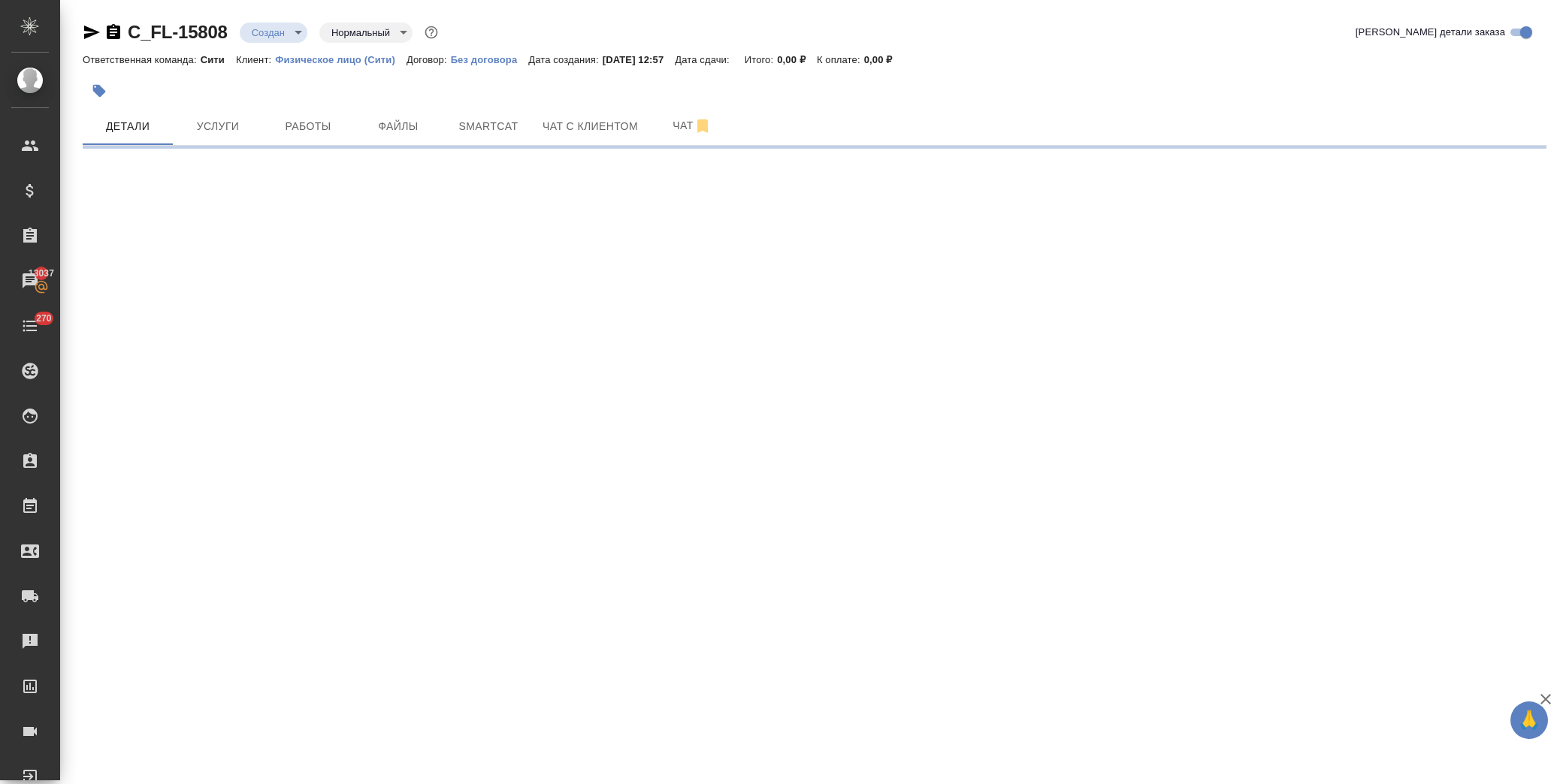
select select "RU"
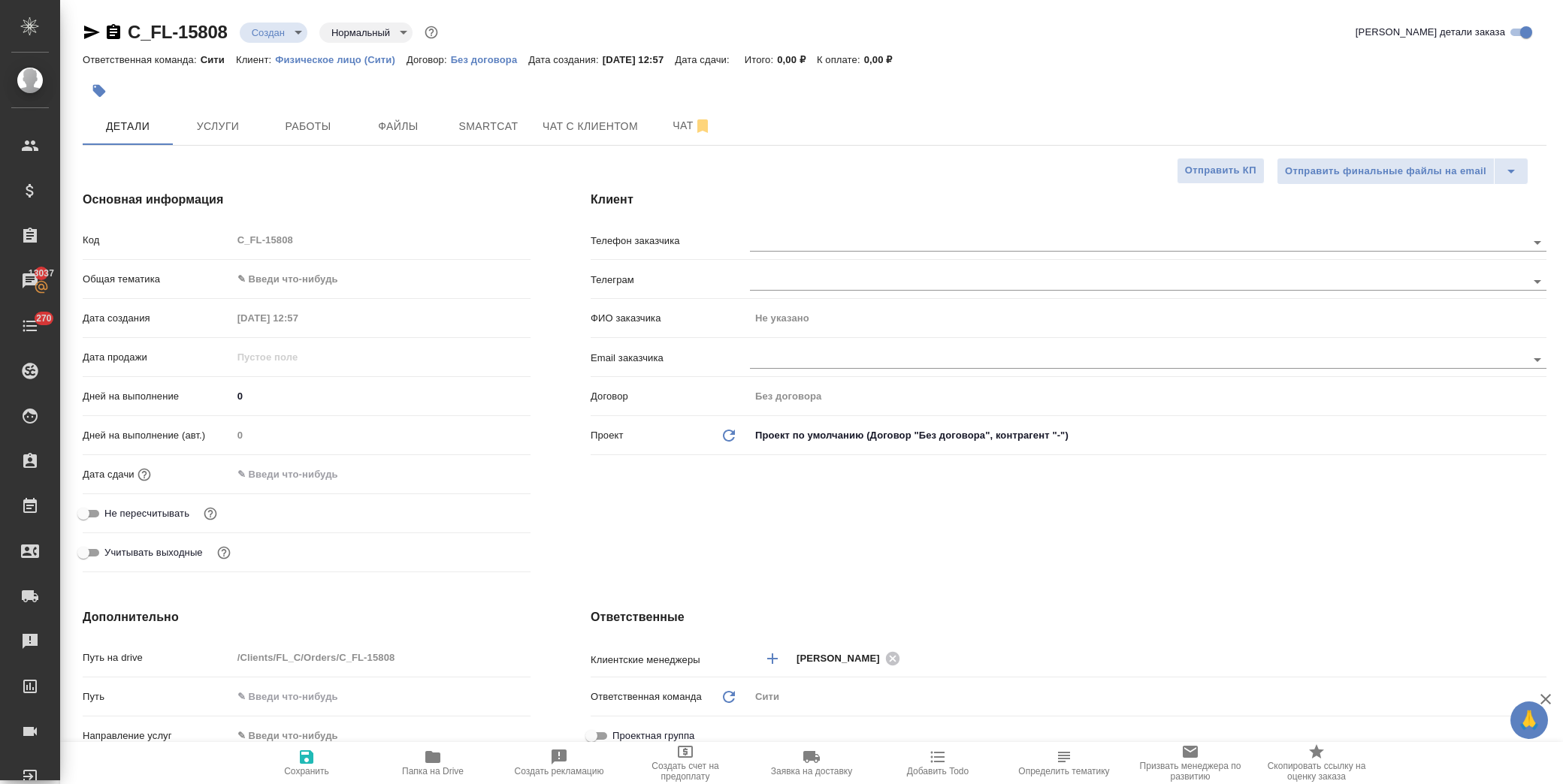
type textarea "x"
click at [320, 282] on body "🙏 .cls-1 fill:#fff; AWATERA Лофицкая Юлия Владимировна Клиенты Спецификации Зак…" at bounding box center [782, 392] width 1563 height 784
click at [366, 416] on li "Юридическая/Финансовая" at bounding box center [378, 423] width 296 height 24
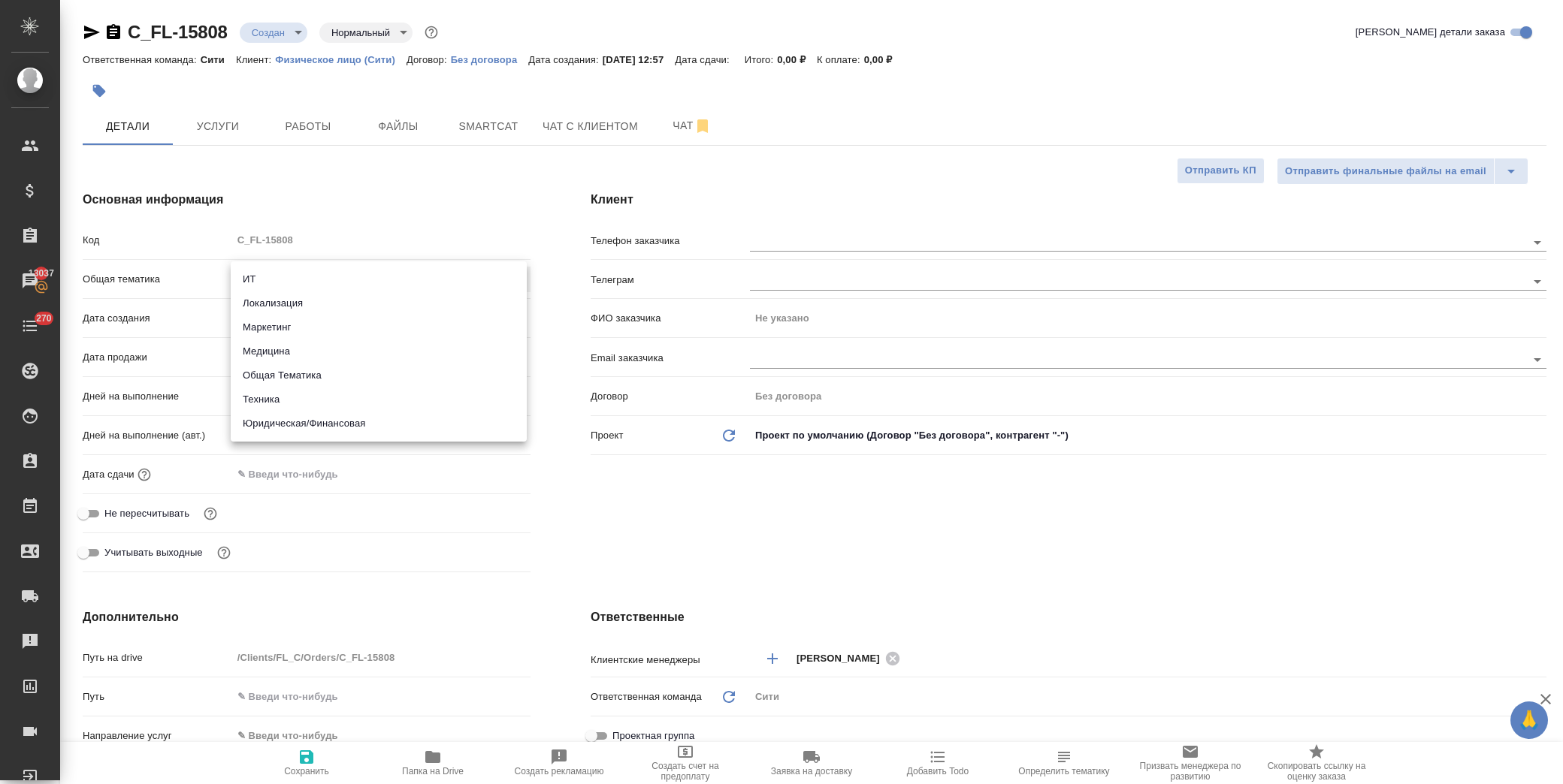
type input "yr-fn"
type textarea "x"
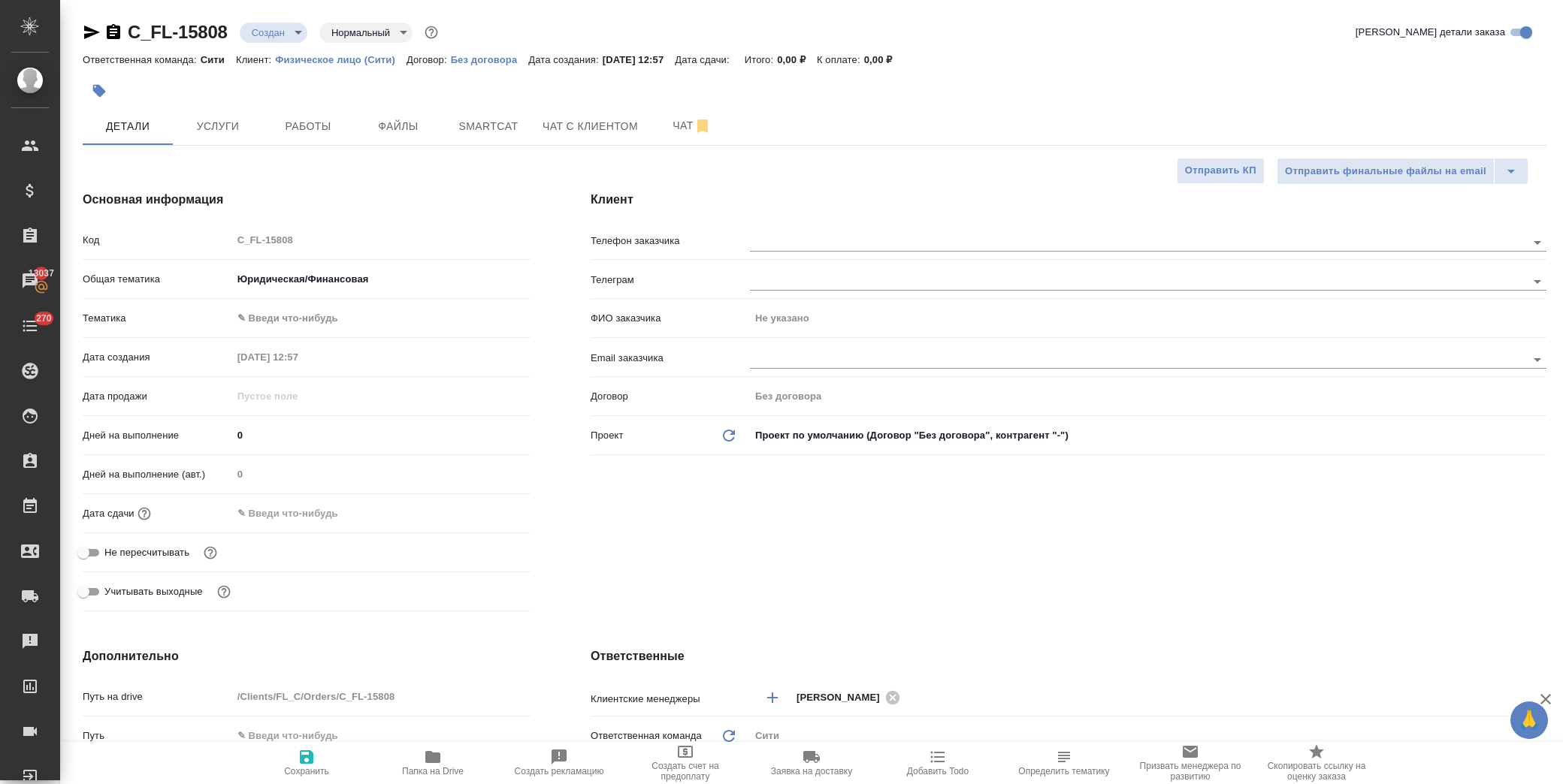
click at [326, 312] on body "🙏 .cls-1 fill:#fff; AWATERA Лофицкая Юлия Владимировна Клиенты Спецификации Зак…" at bounding box center [782, 392] width 1563 height 784
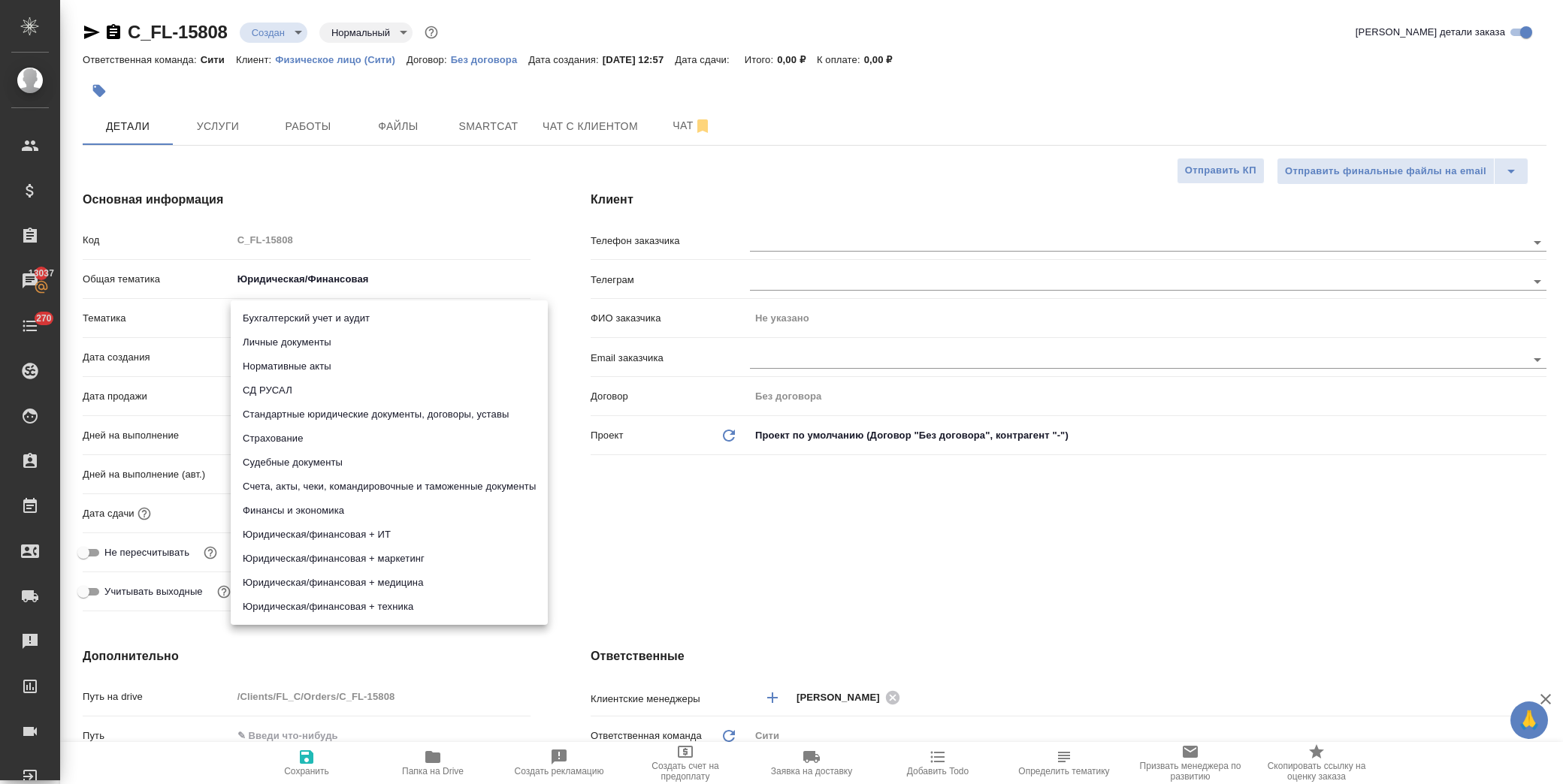
click at [350, 341] on li "Личные документы" at bounding box center [389, 342] width 317 height 24
type textarea "x"
type input "5a8b8b956a9677013d343cfe"
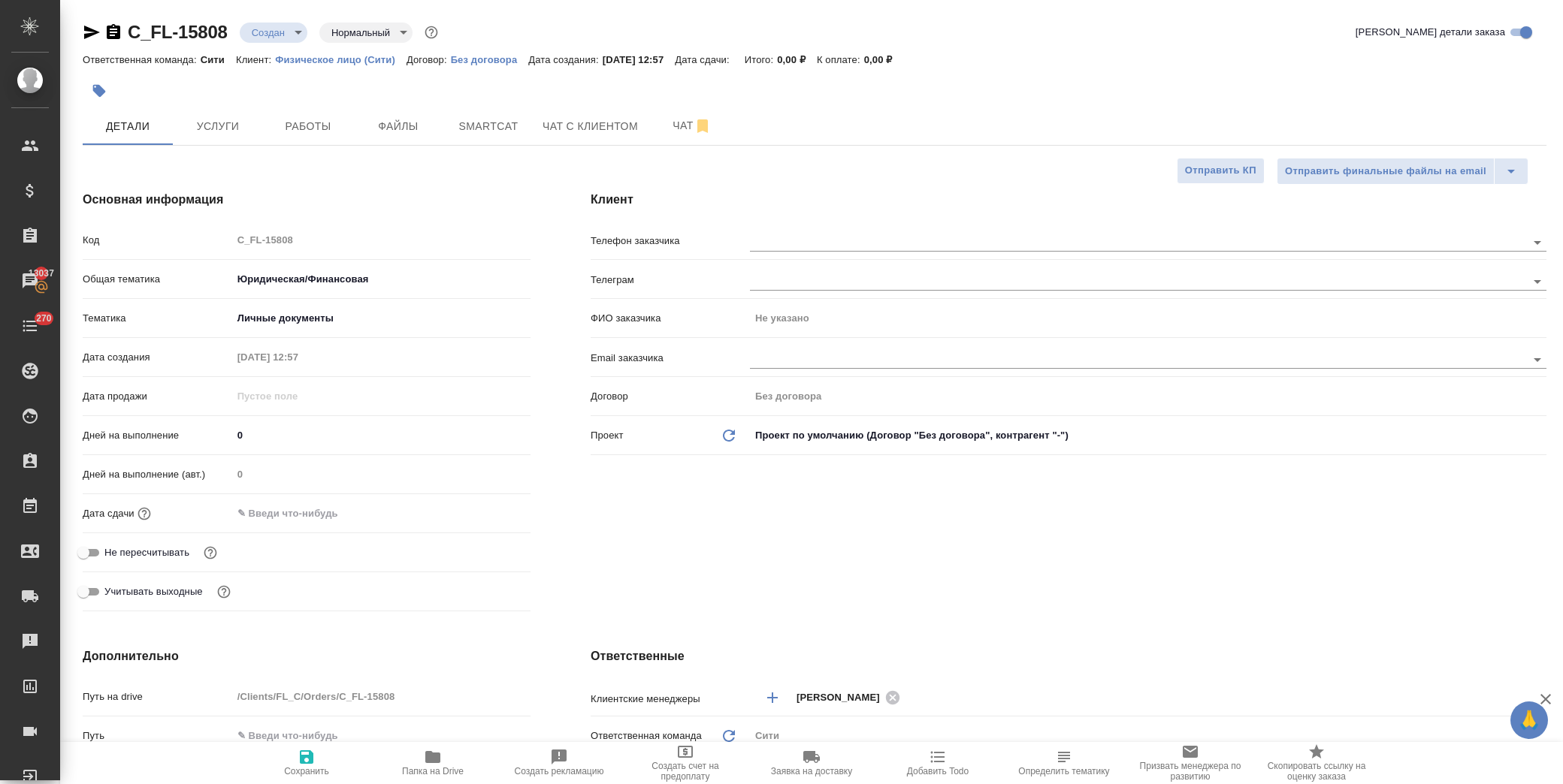
click at [328, 514] on input "text" at bounding box center [298, 513] width 132 height 22
click at [493, 505] on div at bounding box center [504, 512] width 53 height 18
click at [481, 509] on icon "button" at bounding box center [487, 512] width 13 height 15
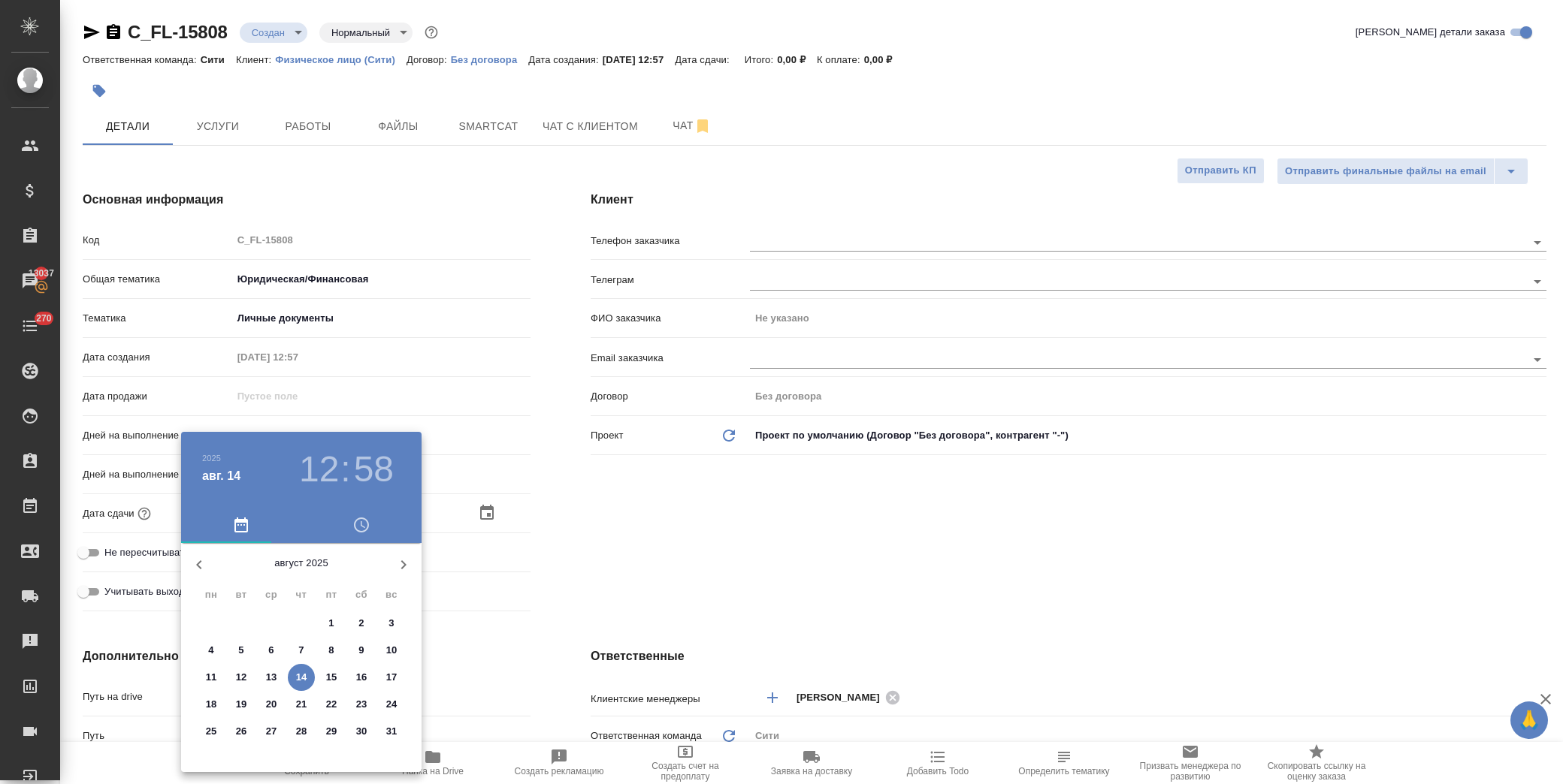
click at [336, 678] on p "15" at bounding box center [332, 677] width 12 height 15
type input "15.08.2025 12:58"
type textarea "x"
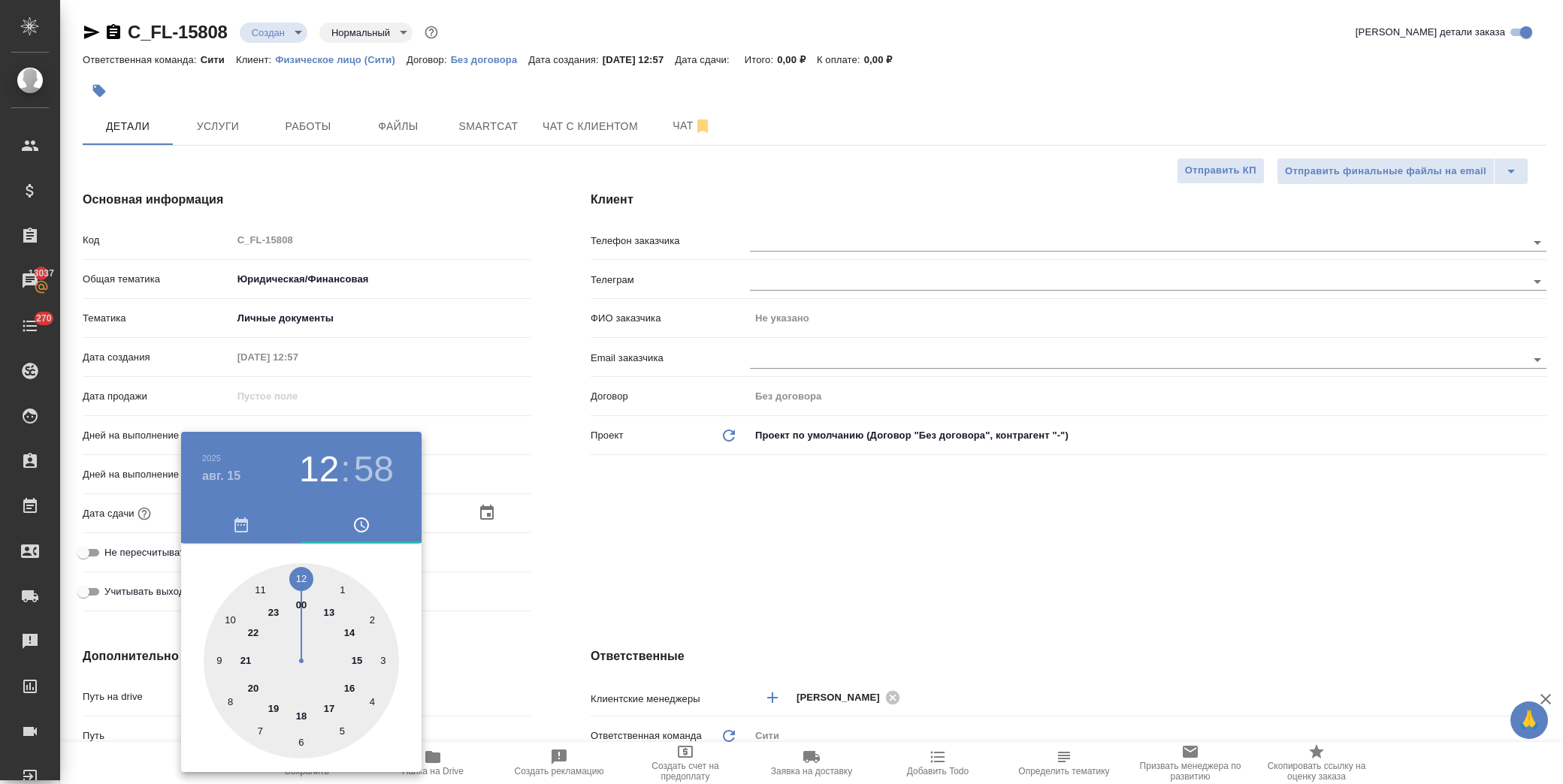
click at [687, 536] on div at bounding box center [782, 392] width 1563 height 784
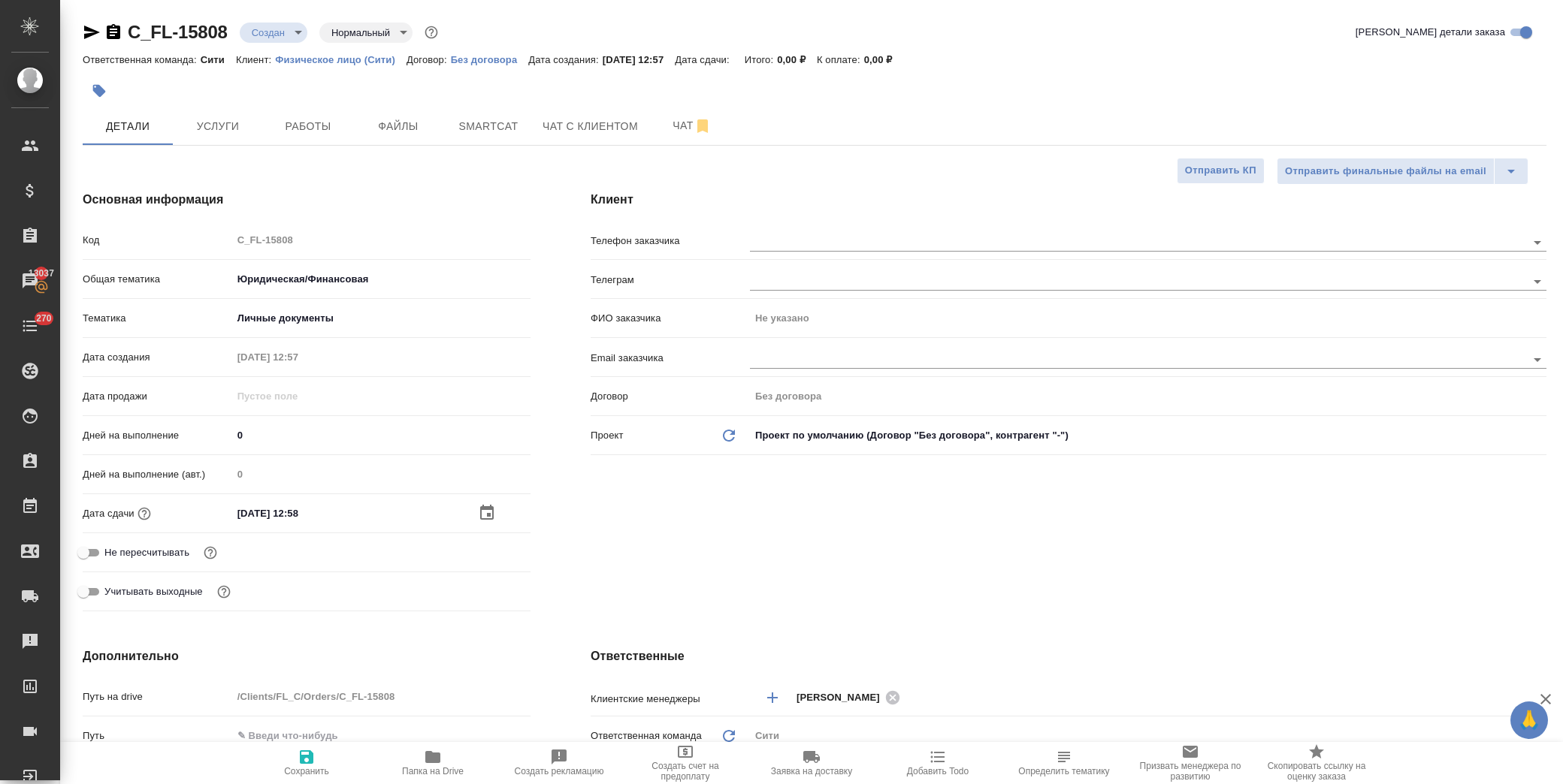
drag, startPoint x: 300, startPoint y: 762, endPoint x: 335, endPoint y: 738, distance: 42.4
click at [300, 765] on icon "button" at bounding box center [306, 757] width 18 height 18
type textarea "x"
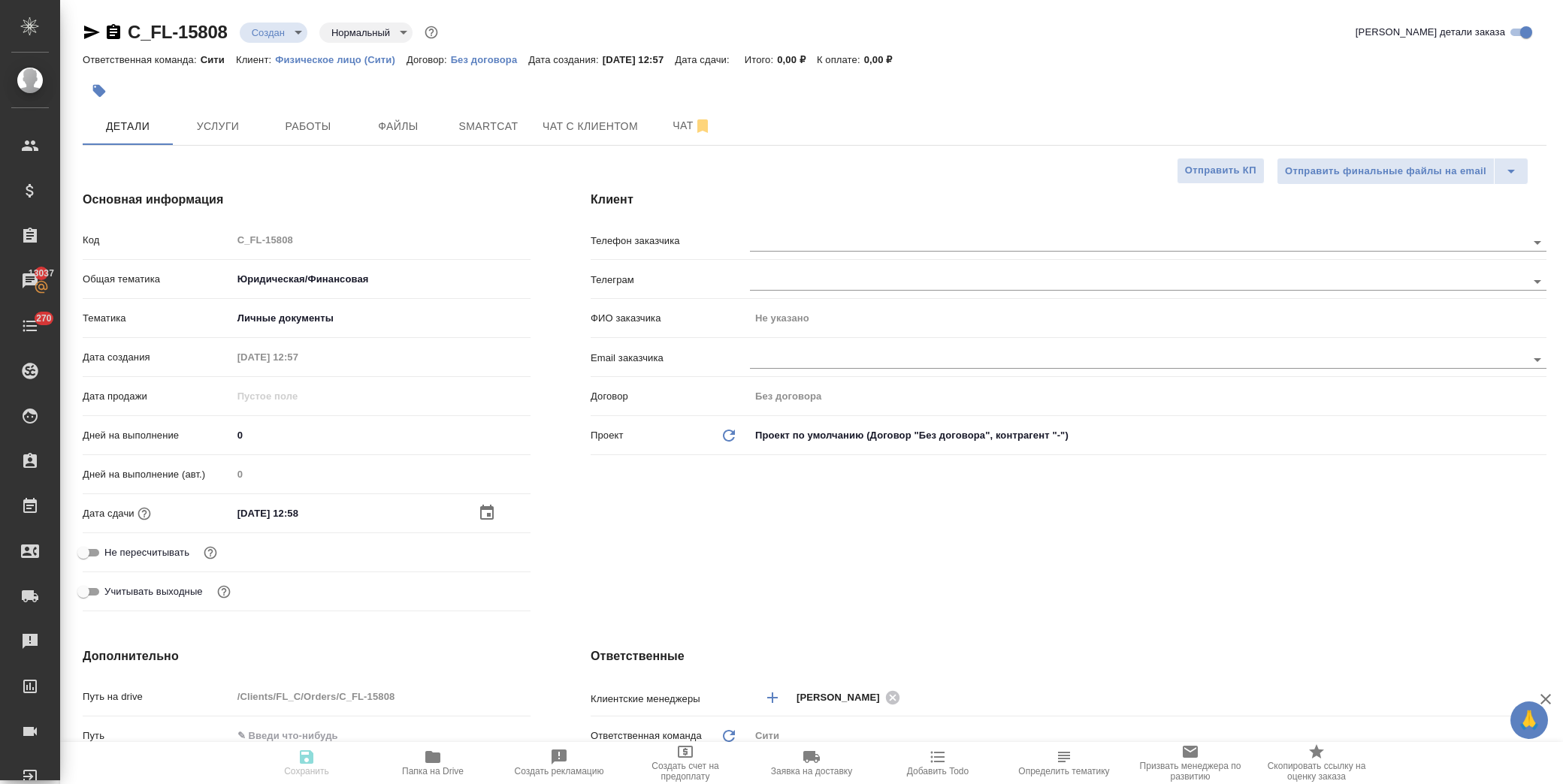
type textarea "x"
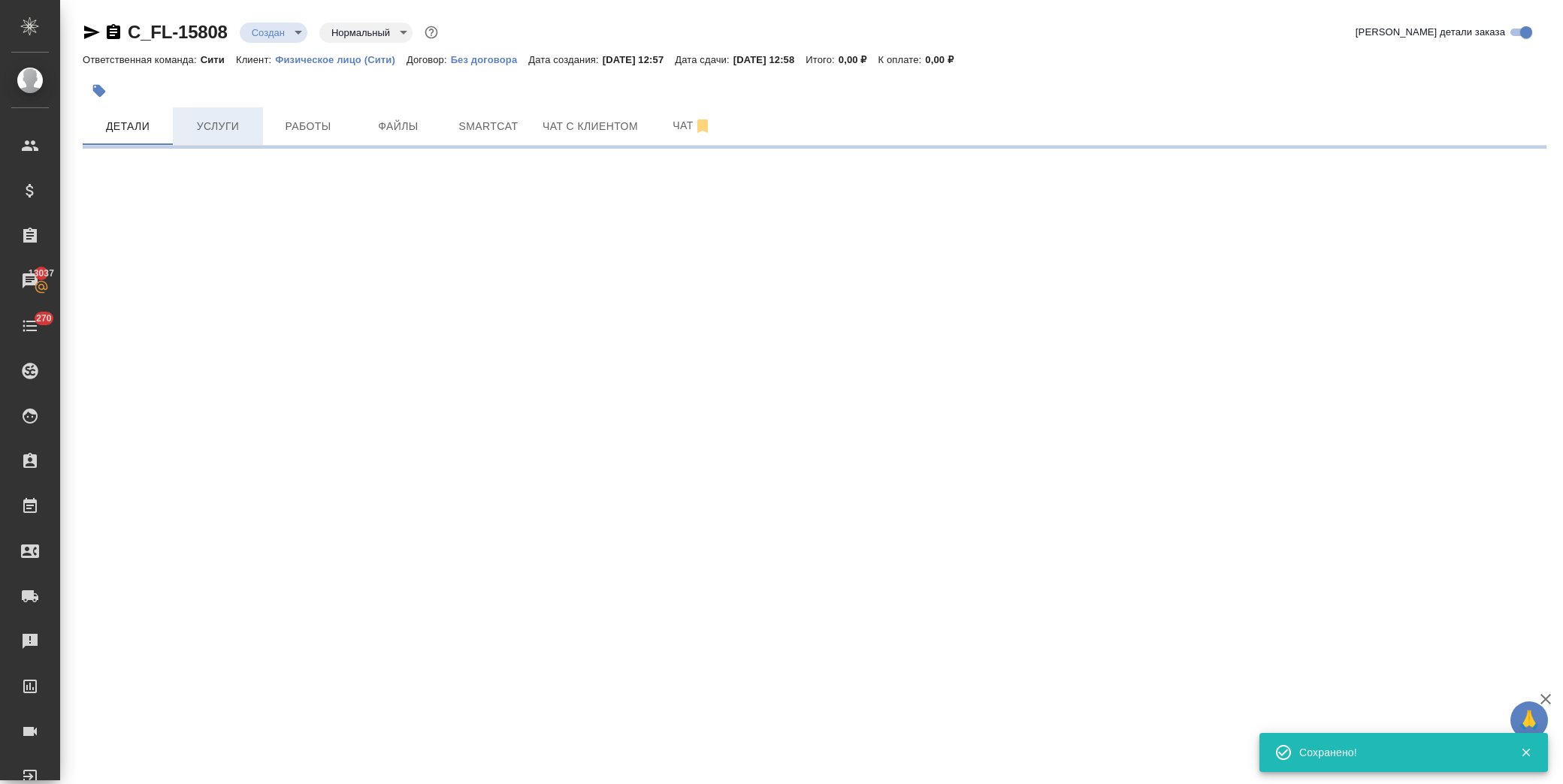
select select "RU"
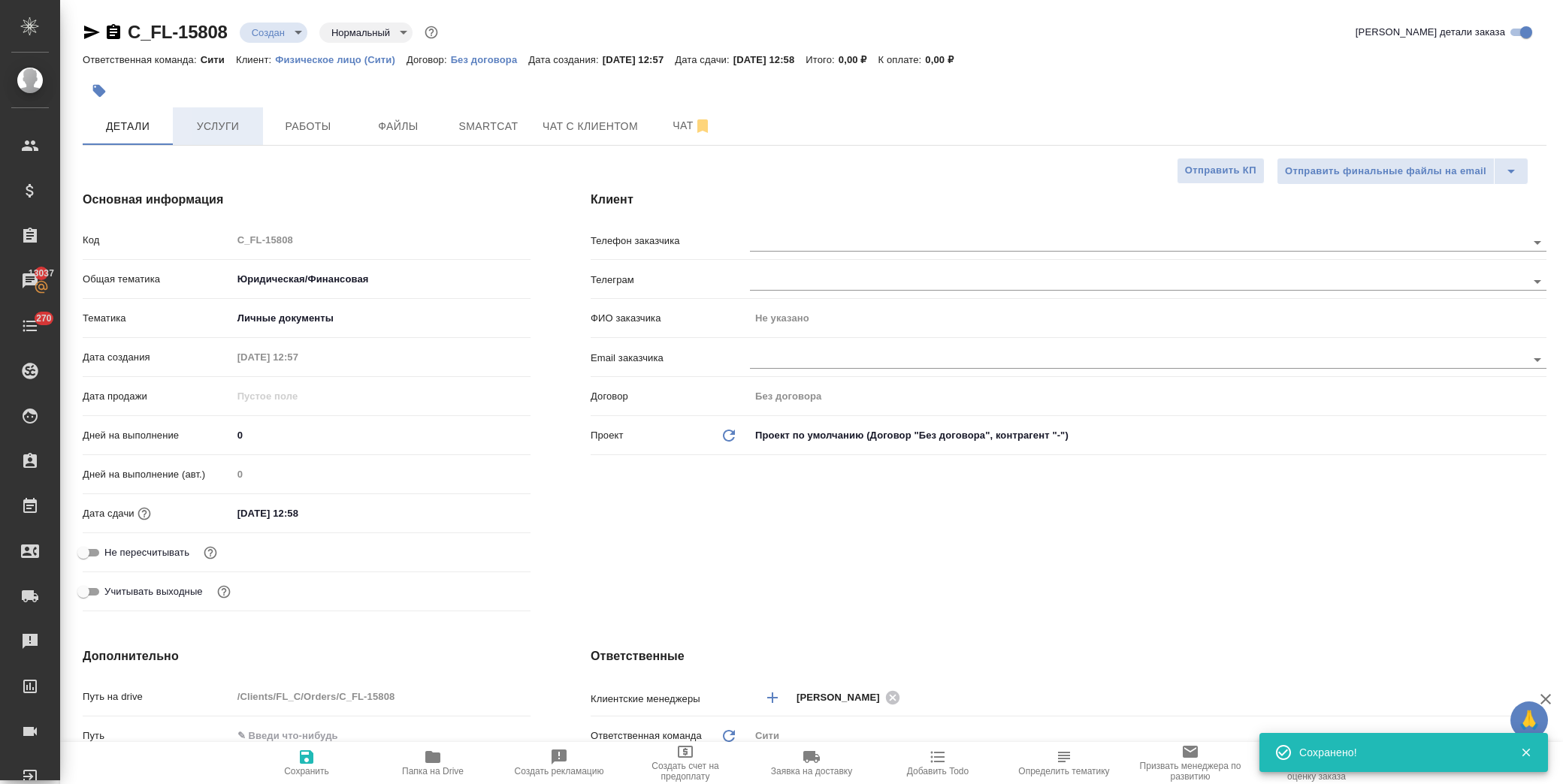
type textarea "x"
click at [233, 120] on span "Услуги" at bounding box center [217, 127] width 72 height 19
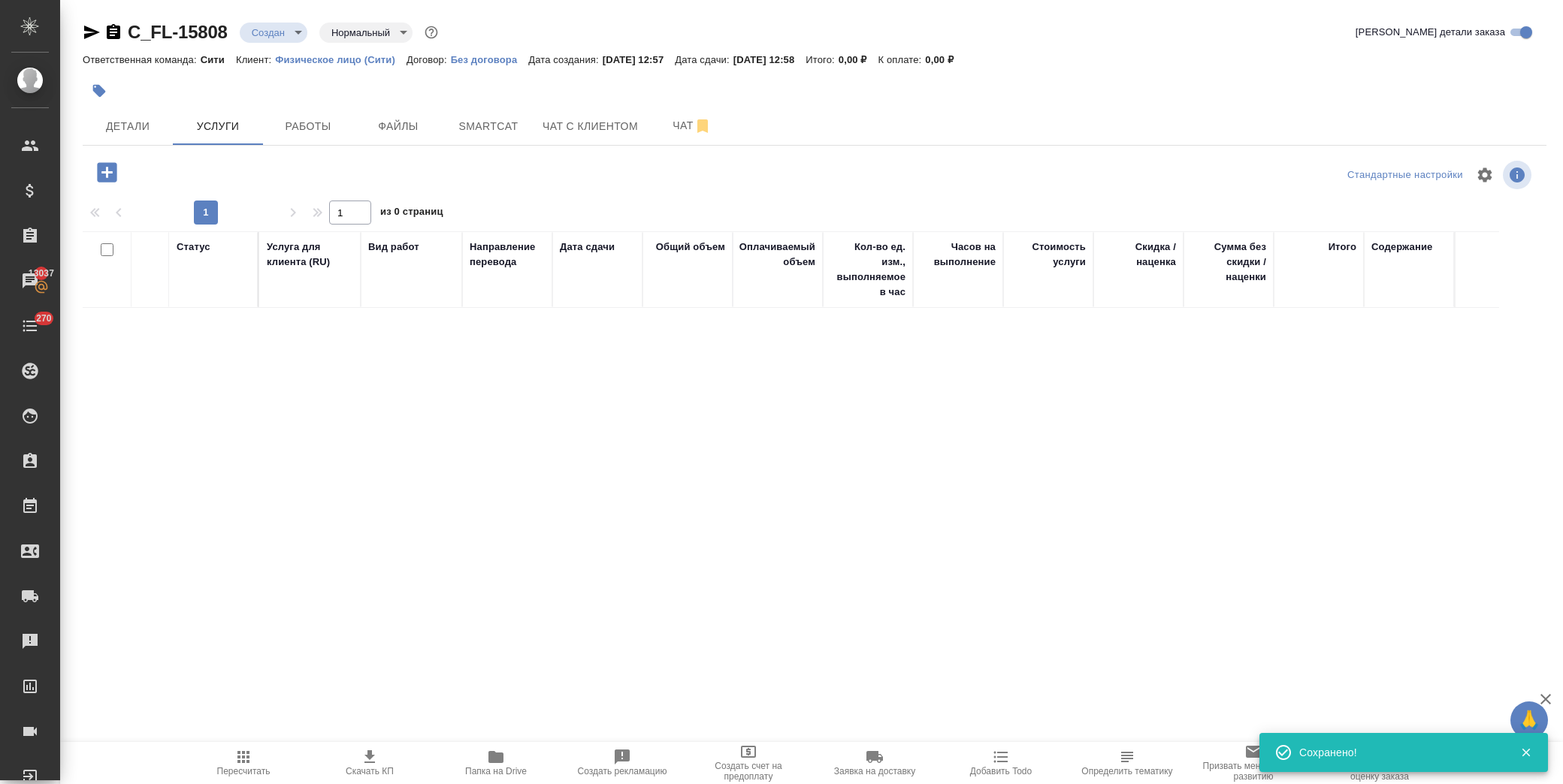
click at [90, 170] on button "button" at bounding box center [107, 173] width 41 height 31
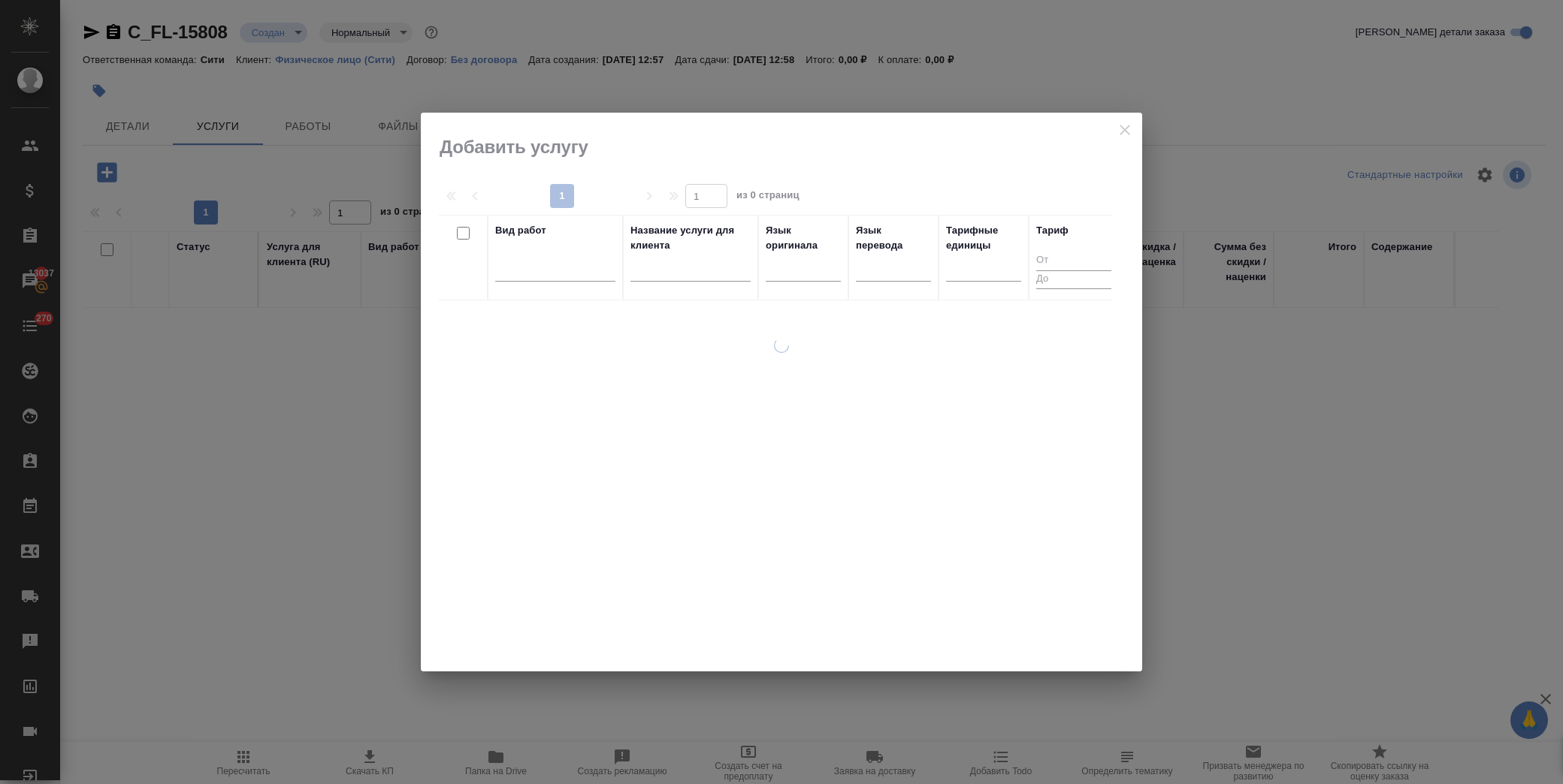
click at [549, 282] on div at bounding box center [555, 273] width 120 height 39
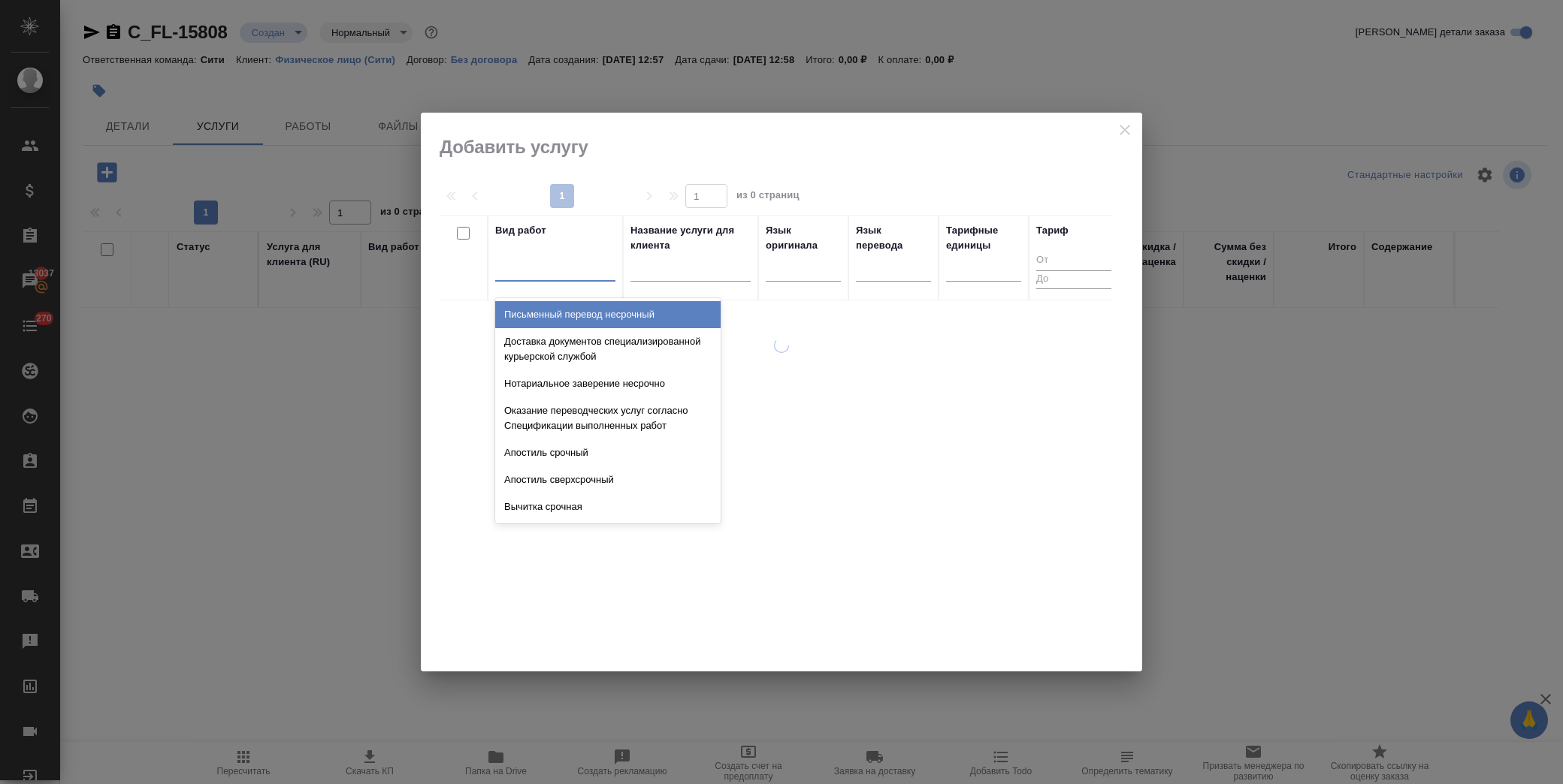
click at [549, 281] on div at bounding box center [555, 268] width 120 height 29
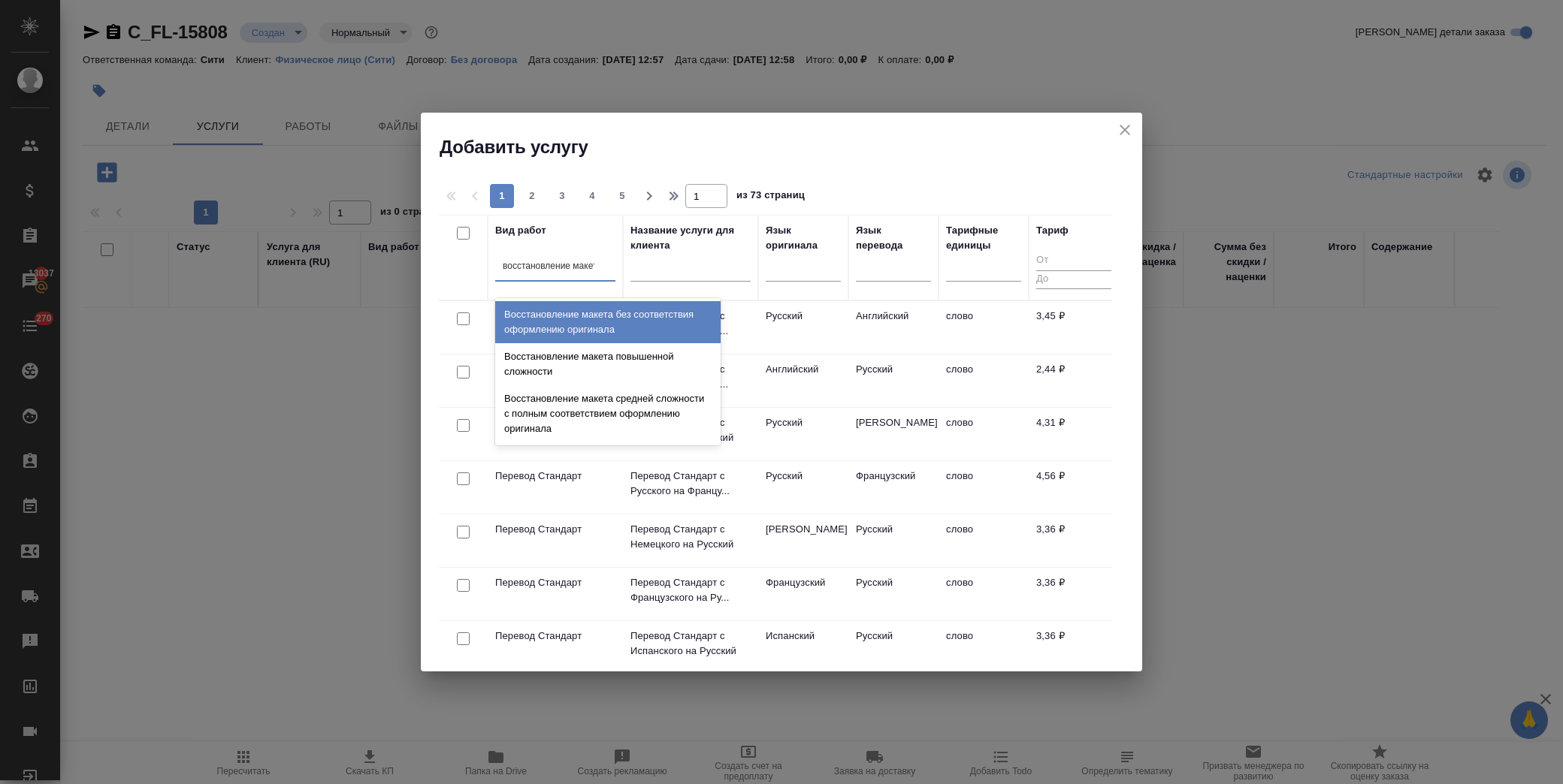
type input "восстановление макета"
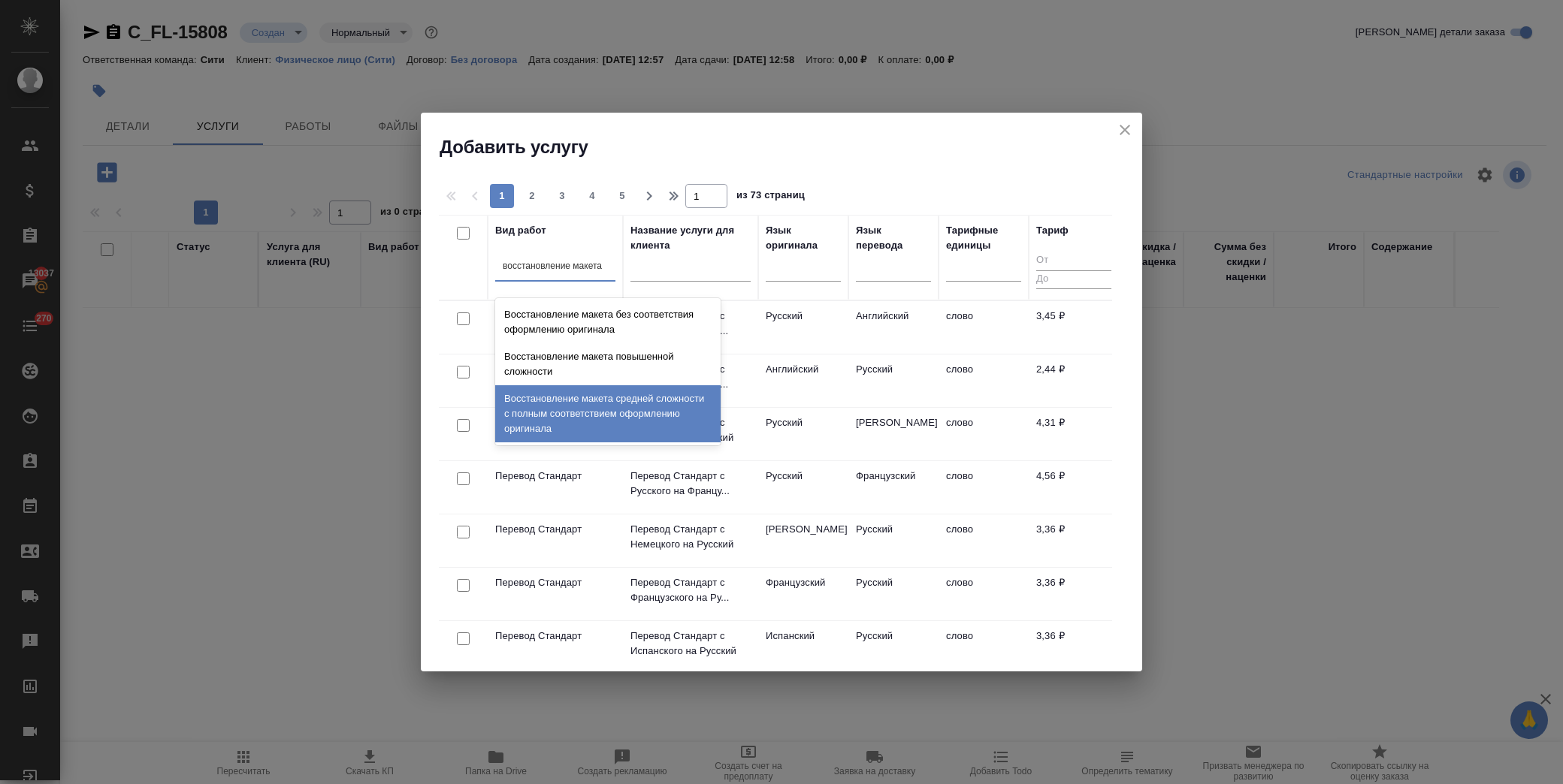
click at [567, 418] on div "Восстановление макета средней сложности с полным соответствием оформлению ориги…" at bounding box center [608, 415] width 226 height 58
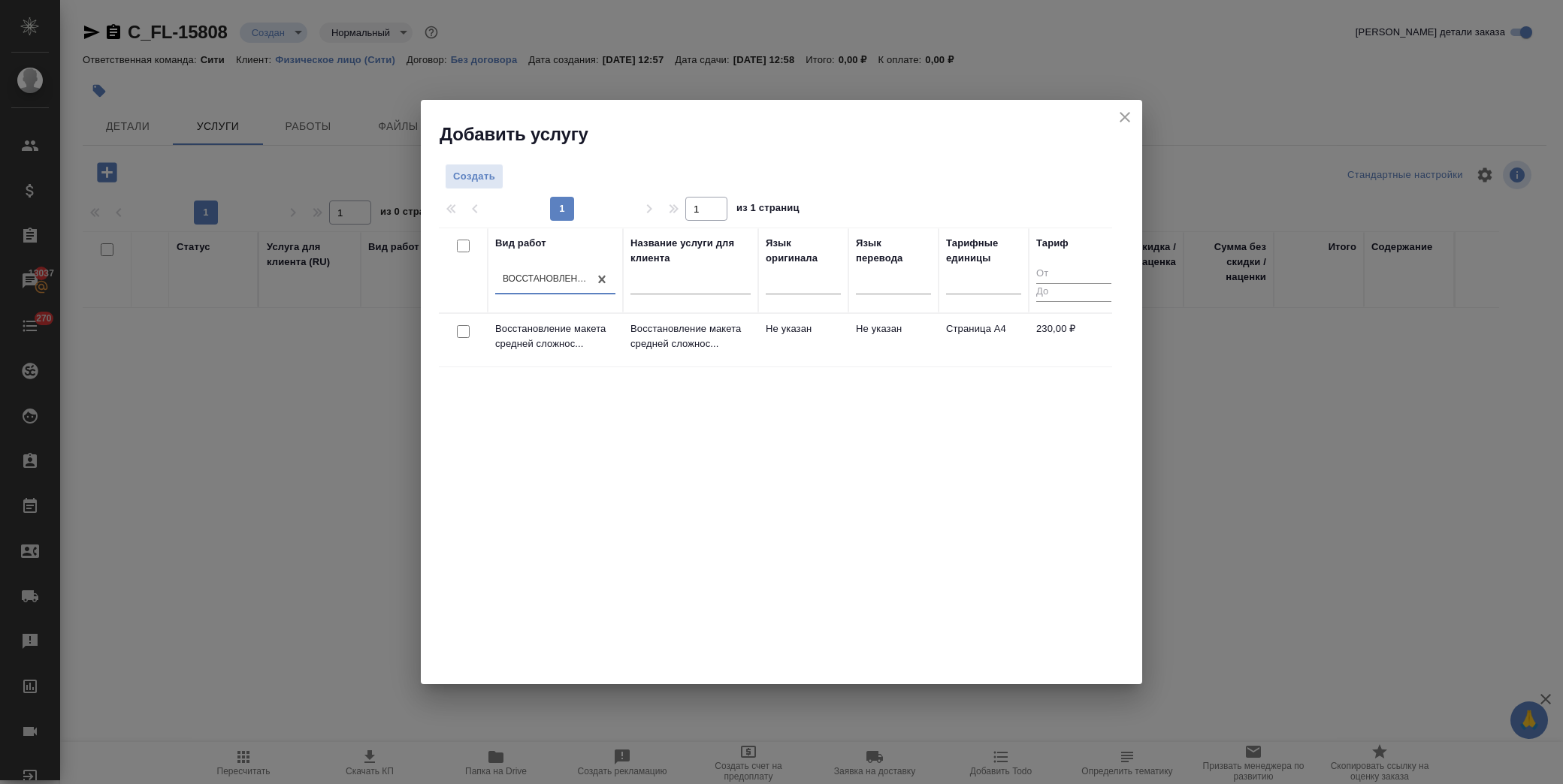
click at [459, 331] on input "checkbox" at bounding box center [463, 331] width 12 height 12
checkbox input "true"
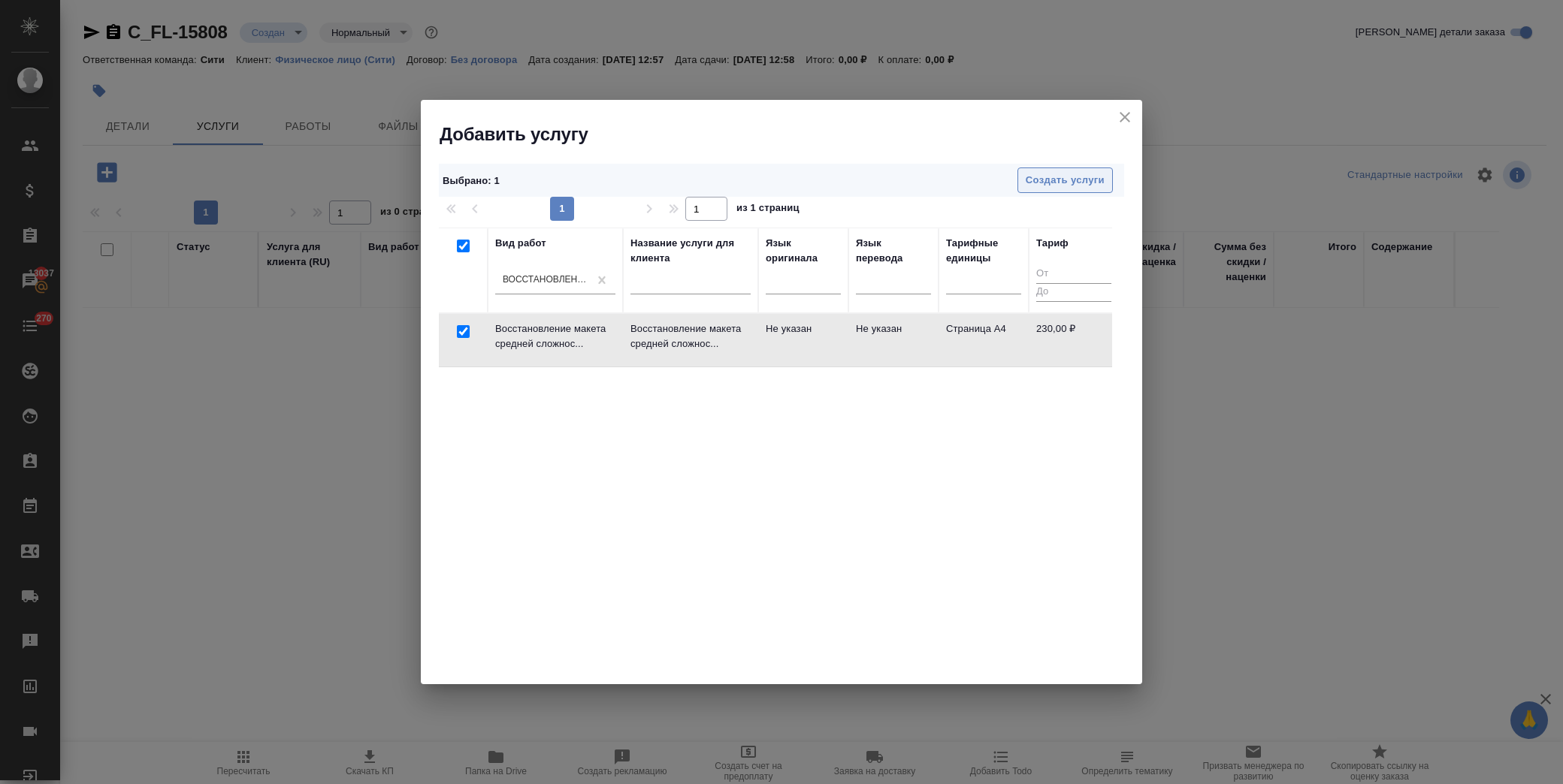
click at [1026, 188] on span "Создать услуги" at bounding box center [1066, 180] width 79 height 17
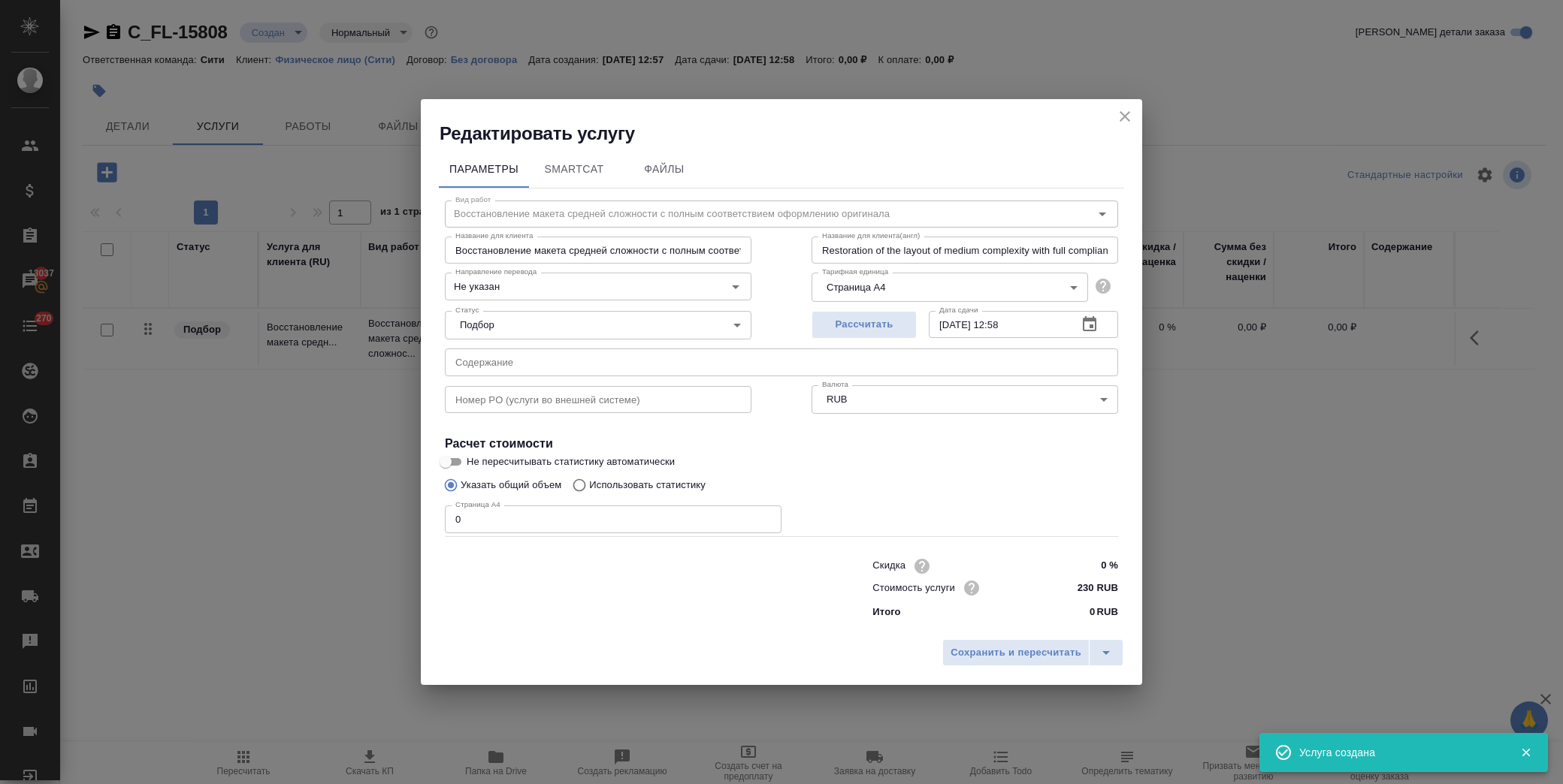
click at [493, 361] on input "text" at bounding box center [781, 362] width 673 height 27
paste input "Лев Свидетельство о рождении"
click at [659, 366] on input "Лев Свидетельство о рождении" at bounding box center [781, 362] width 673 height 27
paste input "Свидетельство о заключении брака Ольга"
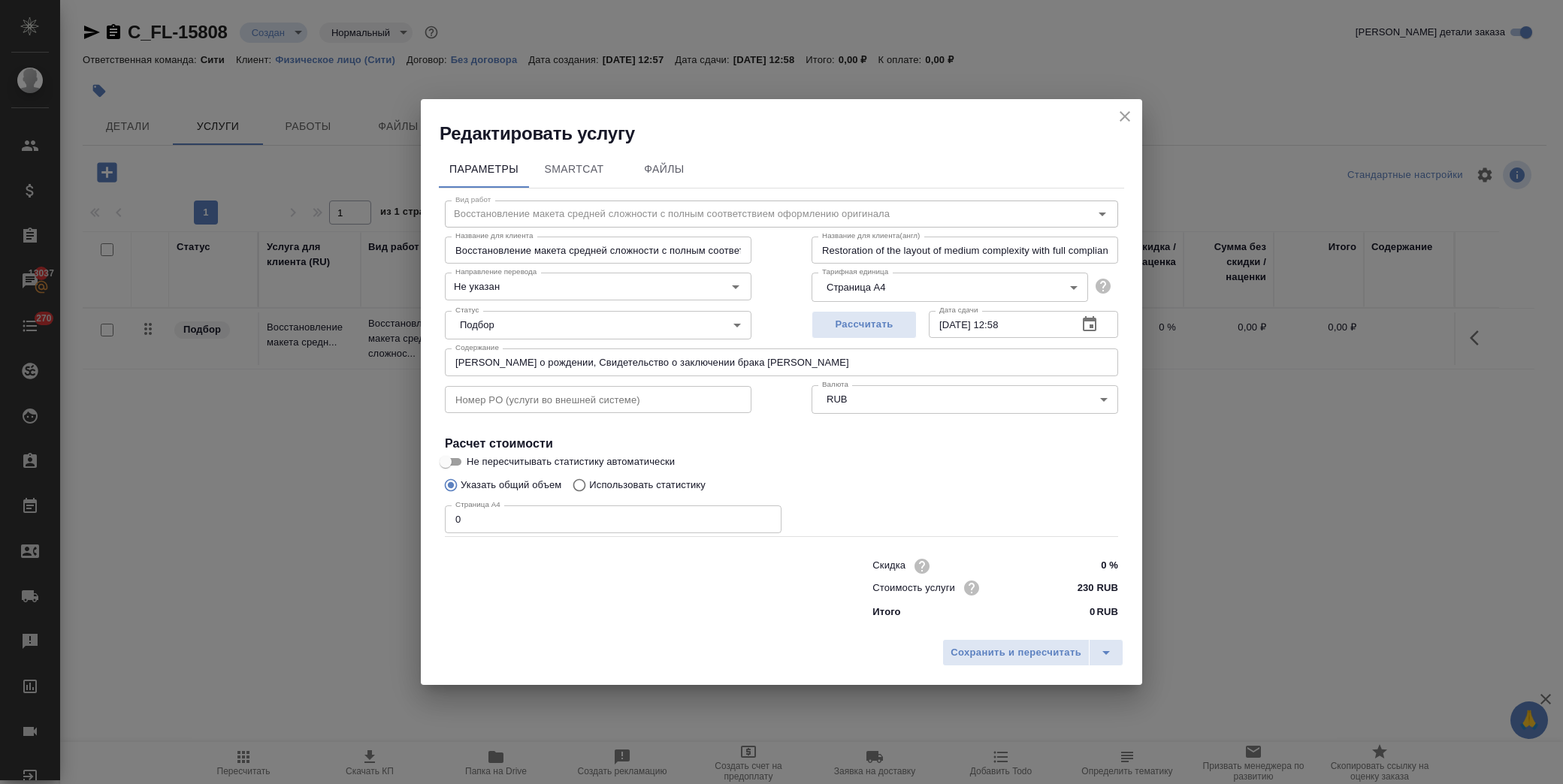
click at [905, 362] on input "Лев Свидетельство о рождении, Свидетельство о заключении брака Ольга" at bounding box center [781, 362] width 673 height 27
paste input "Диплом НГУ менеджмент"
click at [977, 358] on input "Лев Свидетельство о рождении, Свидетельство о заключении брака Ольга, Диплом НГ…" at bounding box center [781, 362] width 673 height 27
paste input "Диплом НГУ педагог"
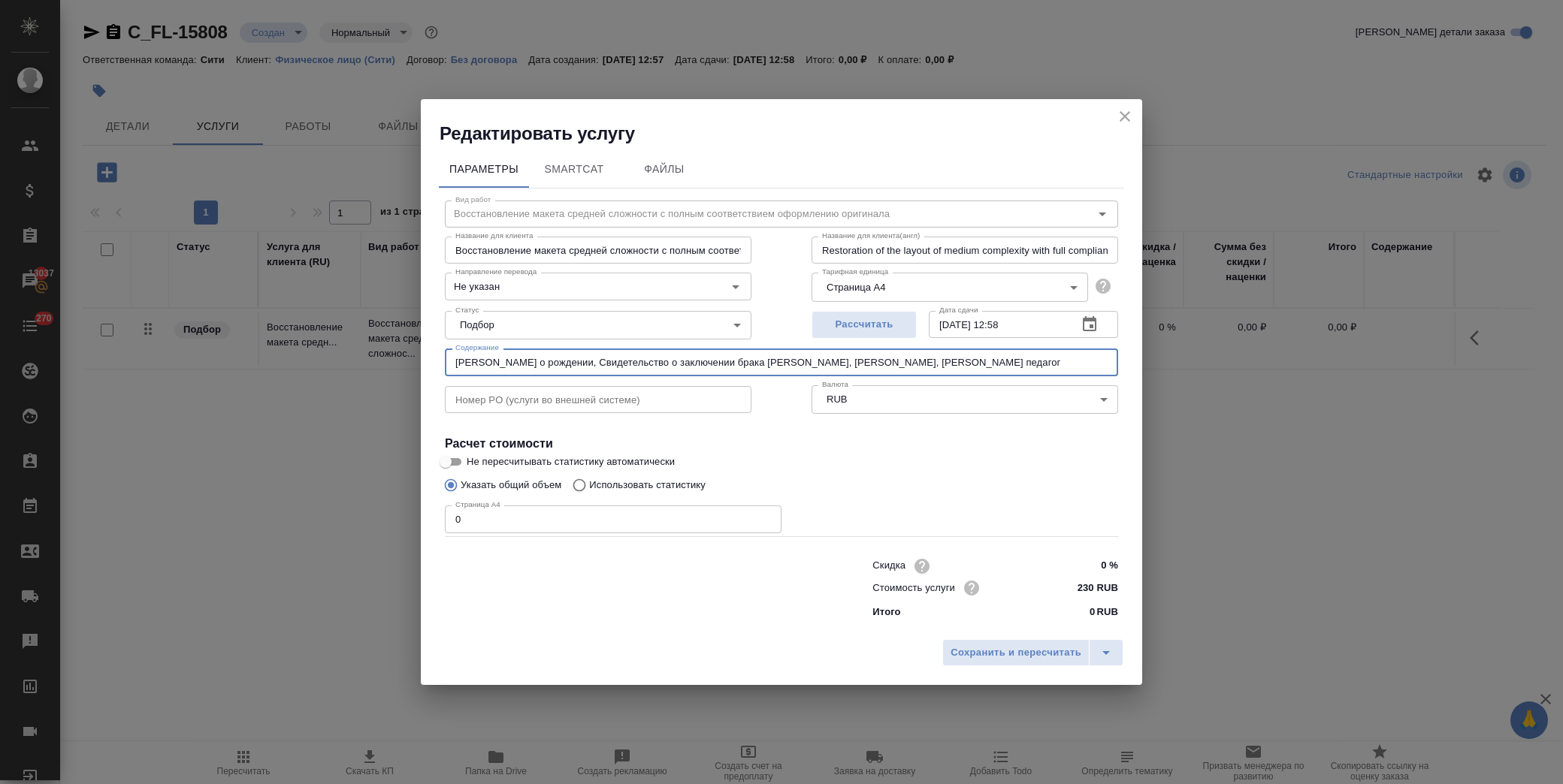
drag, startPoint x: 1046, startPoint y: 362, endPoint x: 394, endPoint y: 366, distance: 652.0
click at [394, 366] on div "Редактировать услугу Параметры SmartCat Файлы Вид работ Восстановление макета с…" at bounding box center [782, 392] width 1563 height 784
type input "Лев Свидетельство о рождении, Свидетельство о заключении брака Ольга, Диплом НГ…"
drag, startPoint x: 508, startPoint y: 523, endPoint x: 308, endPoint y: 520, distance: 200.0
click at [309, 521] on div "Редактировать услугу Параметры SmartCat Файлы Вид работ Восстановление макета с…" at bounding box center [782, 392] width 1563 height 784
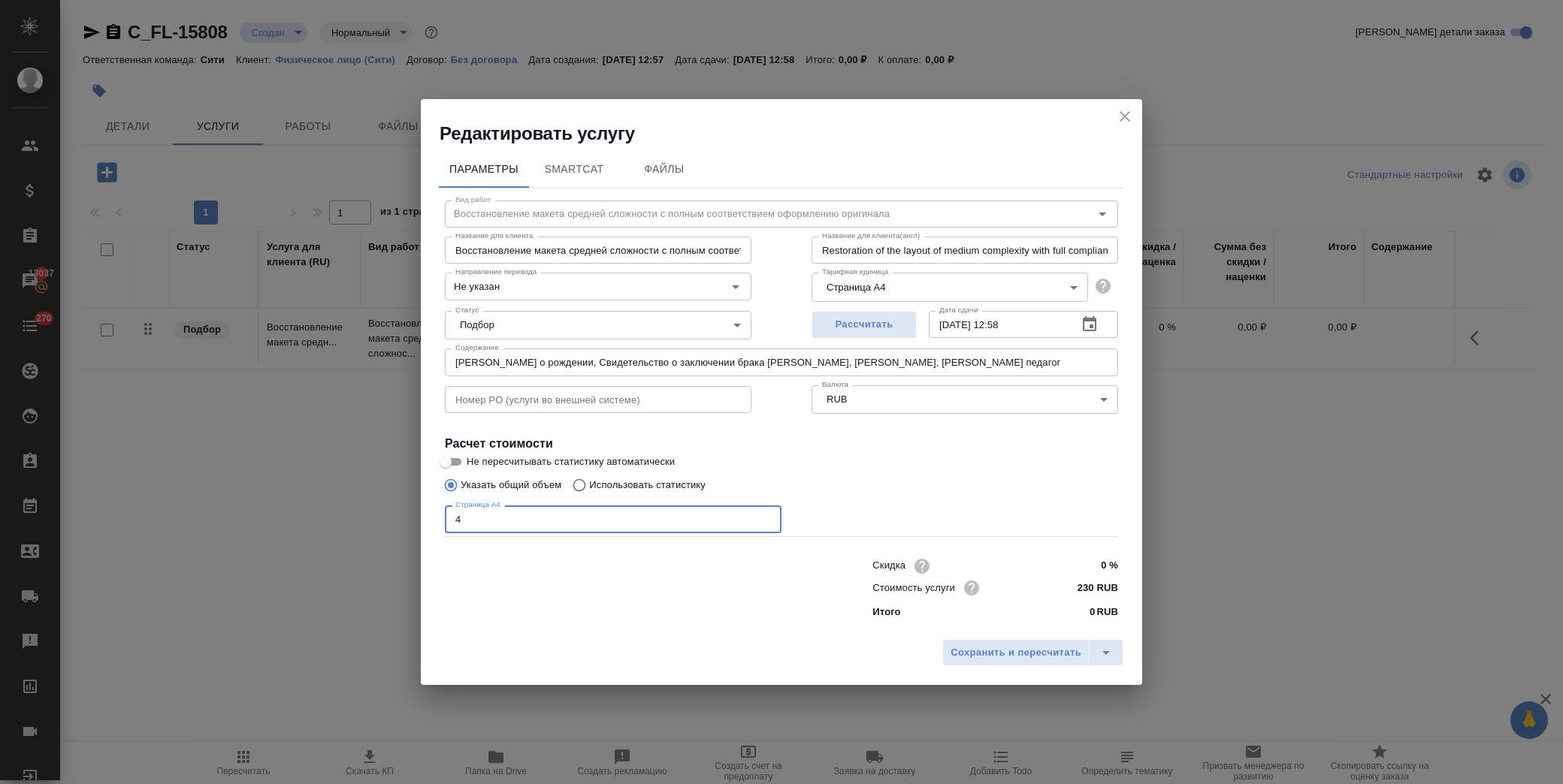
type input "4"
click at [1038, 655] on span "Сохранить и пересчитать" at bounding box center [1016, 653] width 131 height 17
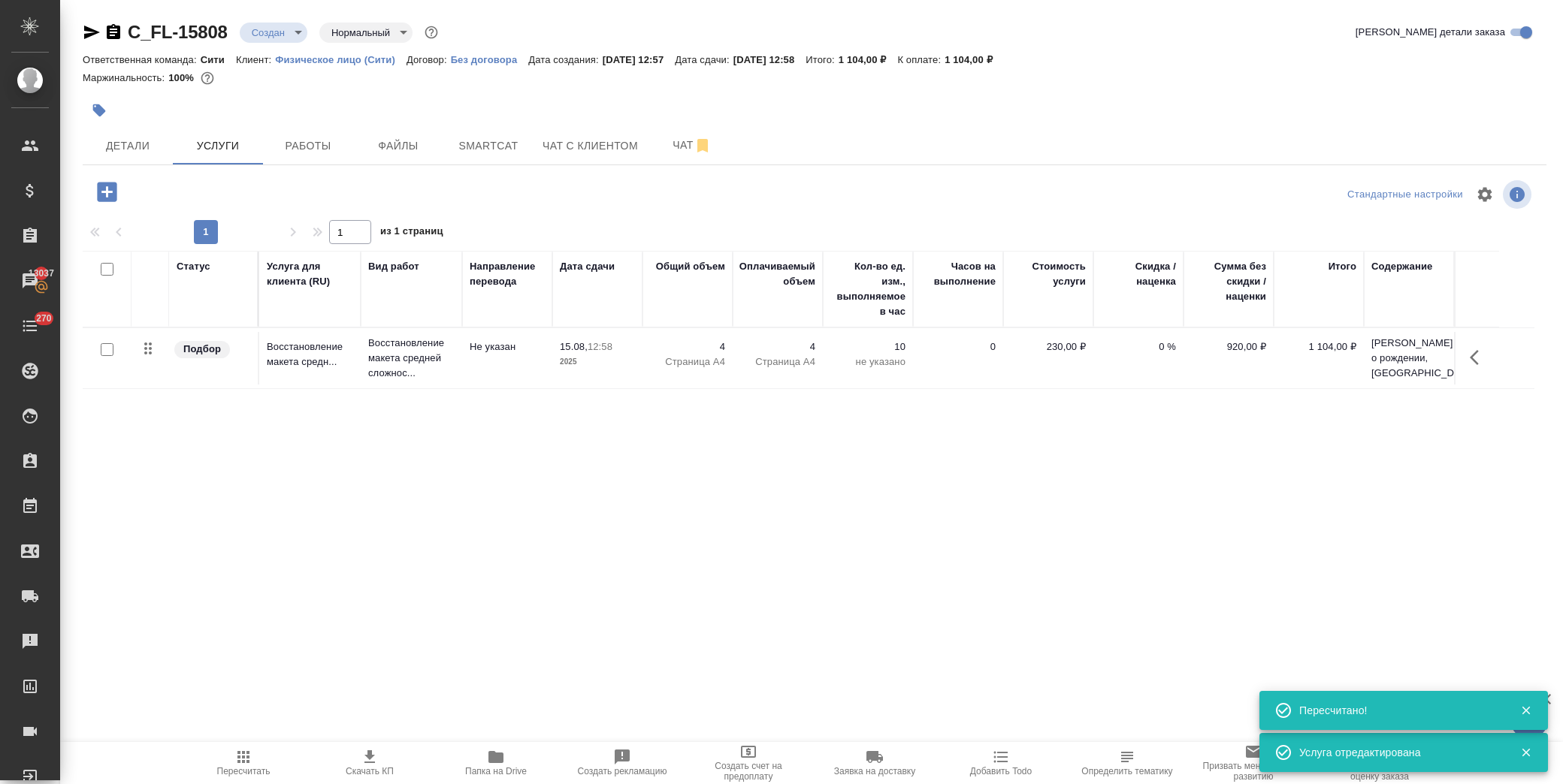
click at [106, 192] on icon "button" at bounding box center [107, 191] width 26 height 26
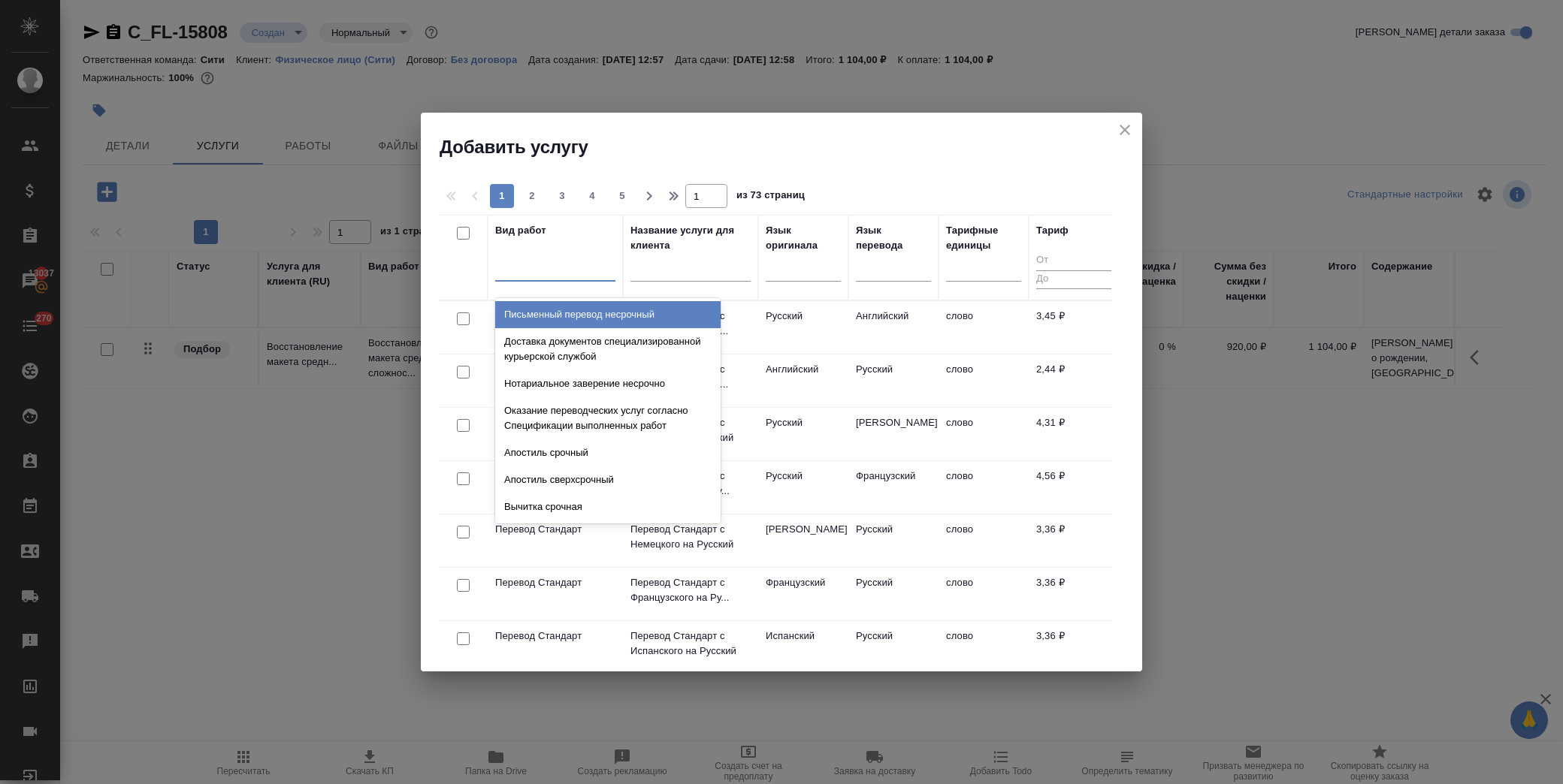
drag, startPoint x: 596, startPoint y: 266, endPoint x: 681, endPoint y: 234, distance: 90.8
click at [598, 265] on div at bounding box center [555, 266] width 120 height 22
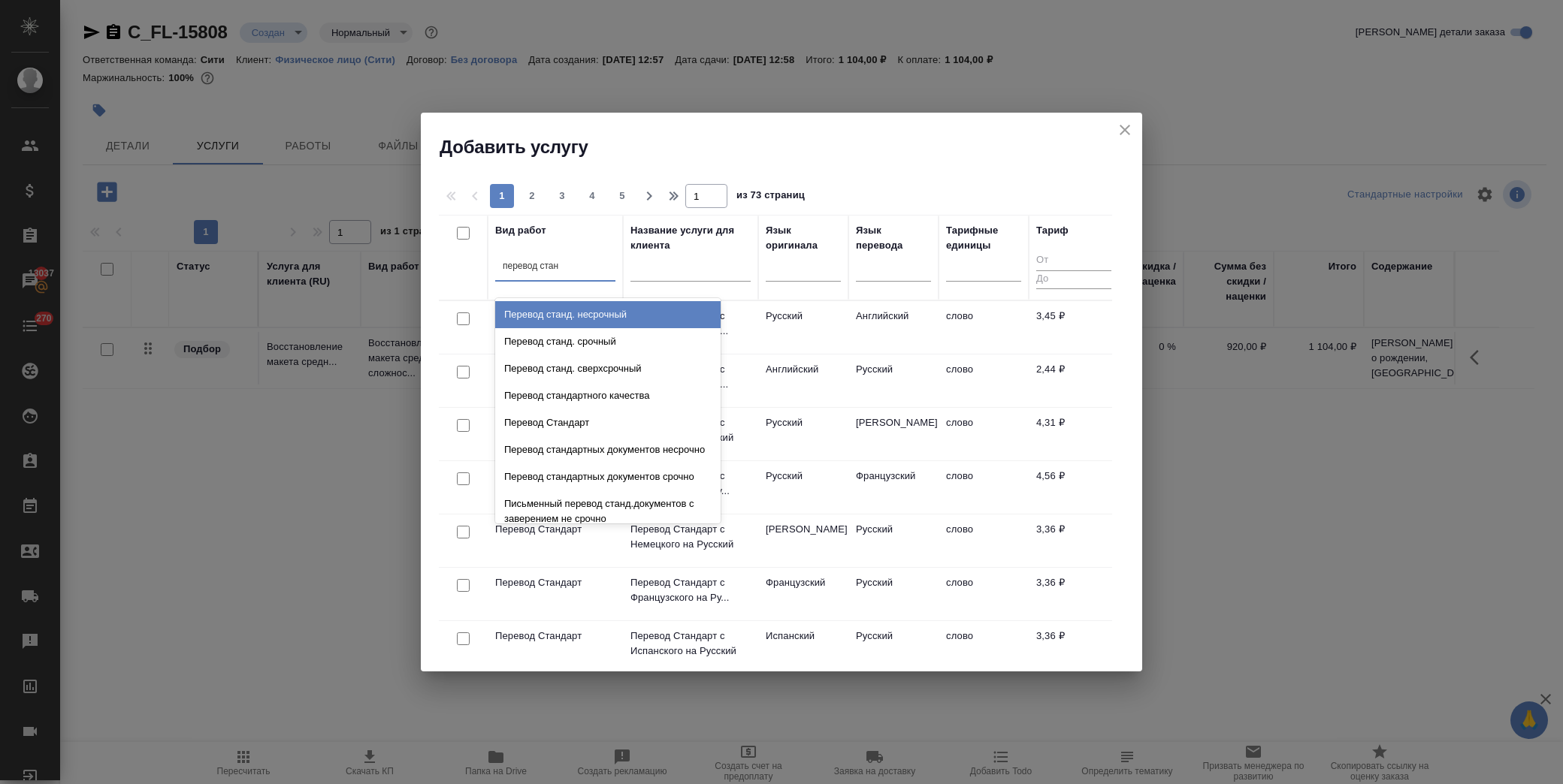
type input "перевод станд"
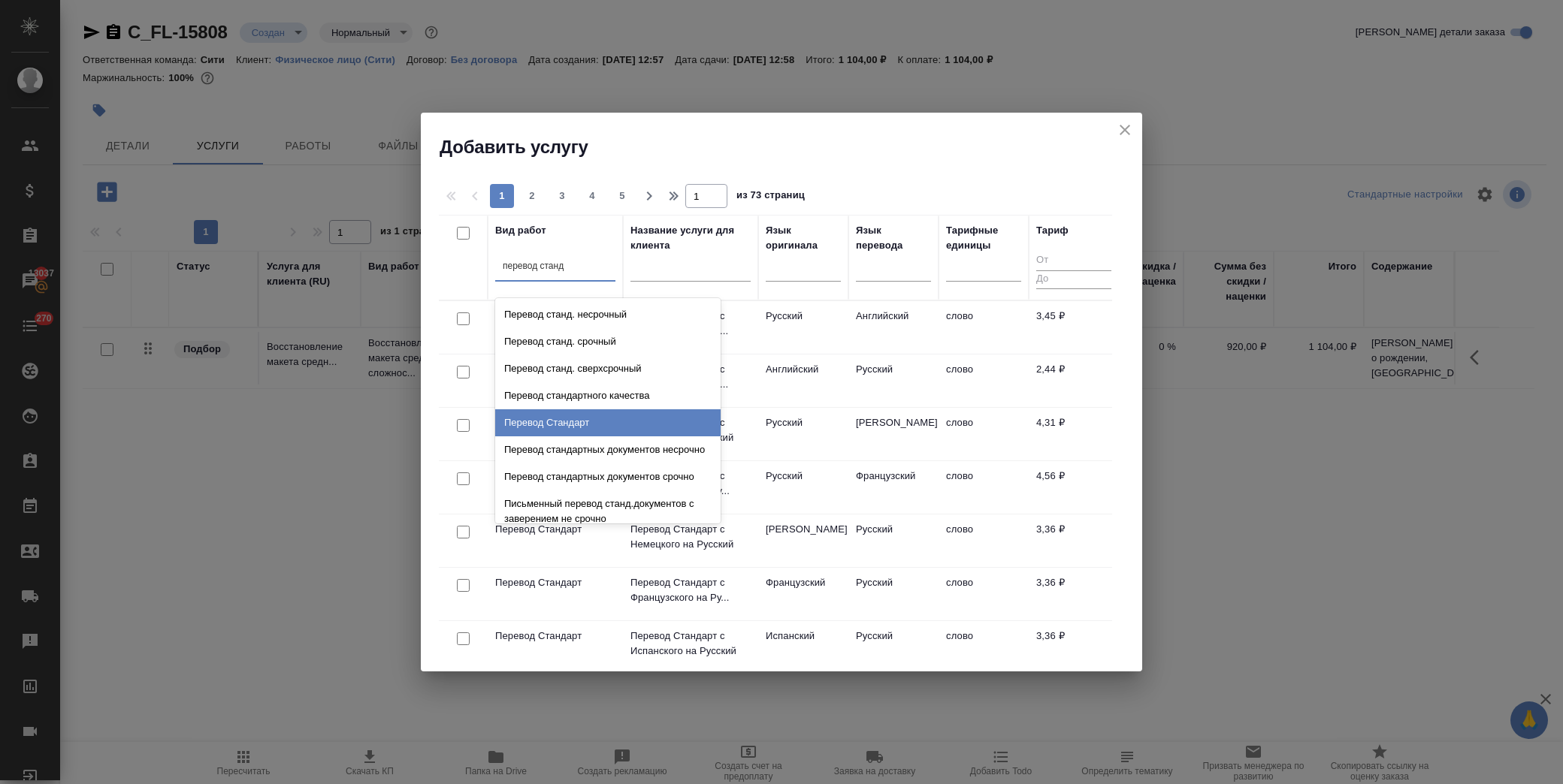
click at [591, 421] on div "Перевод Стандарт" at bounding box center [608, 423] width 226 height 27
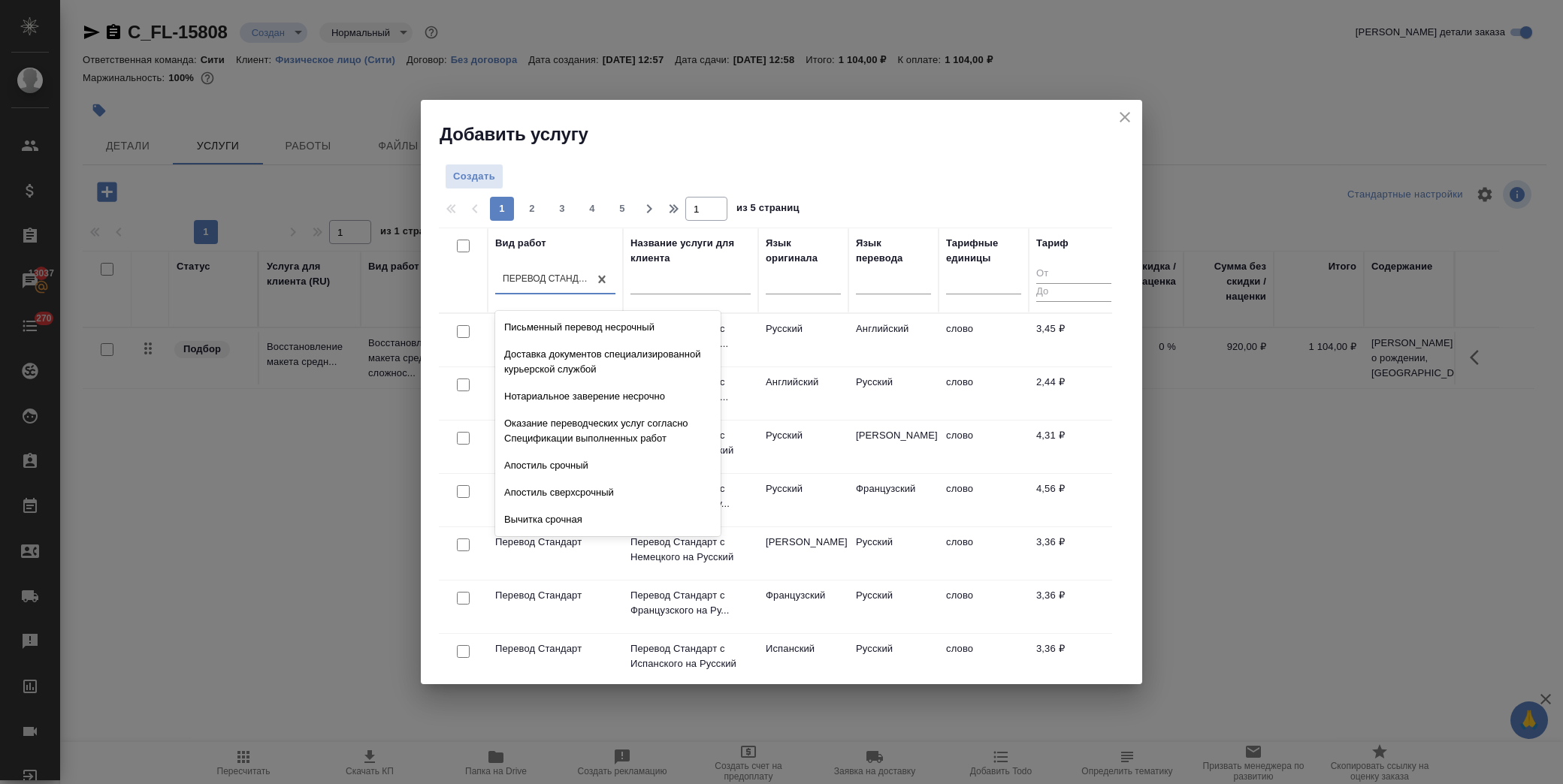
click at [519, 275] on div "Перевод Стандарт" at bounding box center [546, 279] width 87 height 12
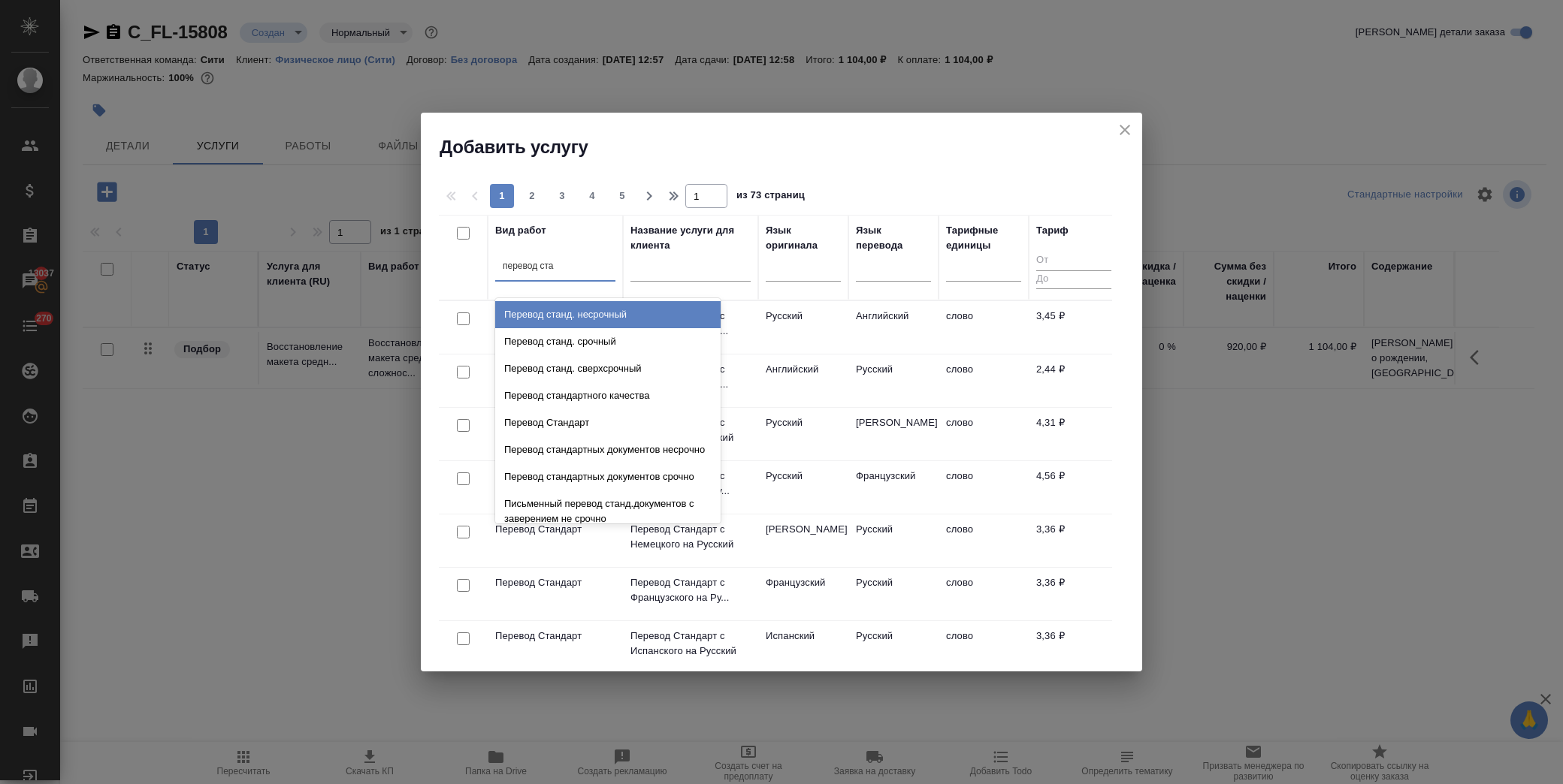
type input "перевод стан"
click at [591, 316] on div "Перевод станд. несрочный" at bounding box center [608, 315] width 226 height 27
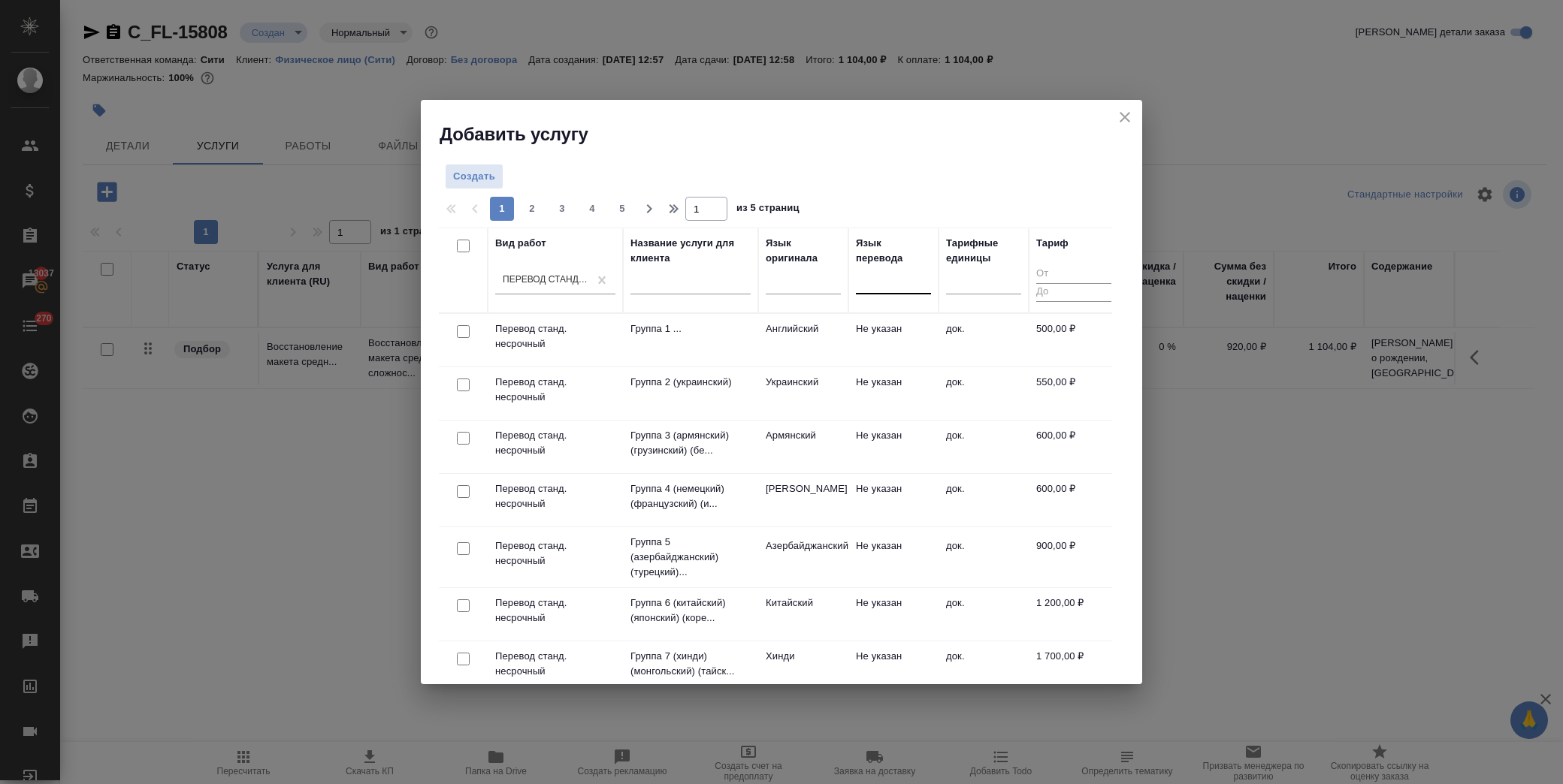
click at [879, 289] on div at bounding box center [894, 279] width 75 height 22
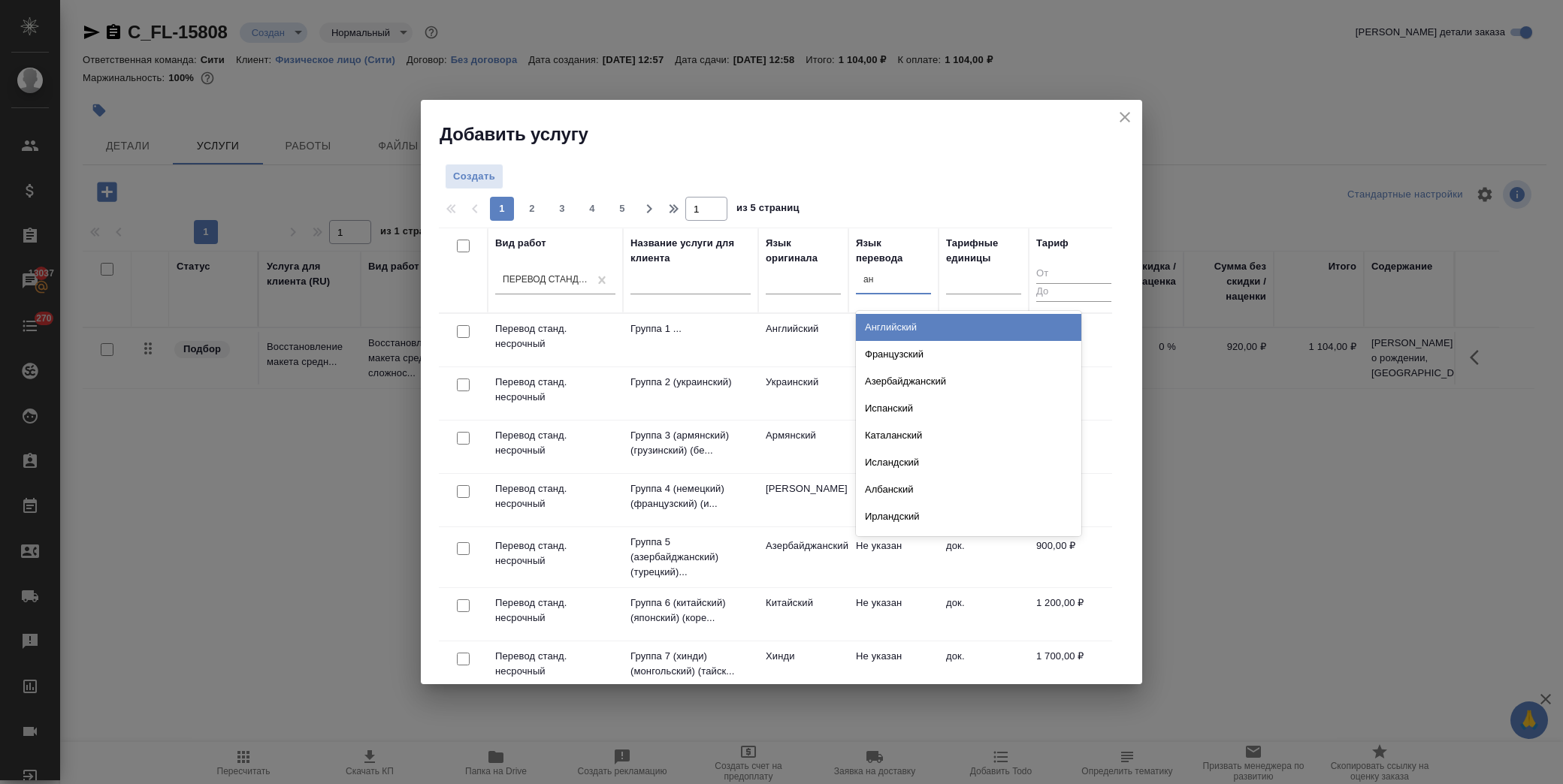
type input "анг"
click at [895, 330] on div "Английский" at bounding box center [969, 327] width 226 height 27
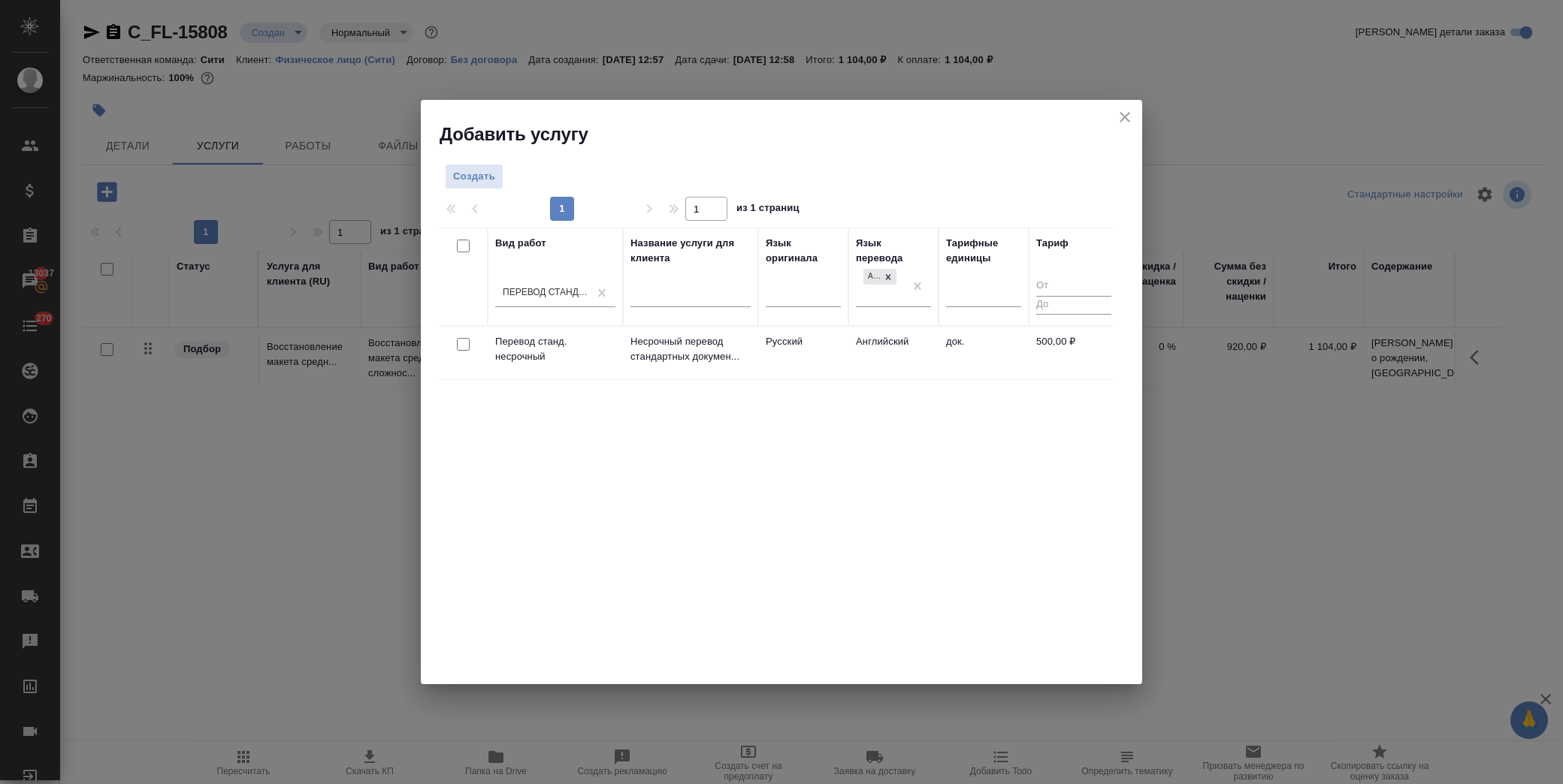
click at [461, 341] on input "checkbox" at bounding box center [463, 344] width 12 height 12
checkbox input "true"
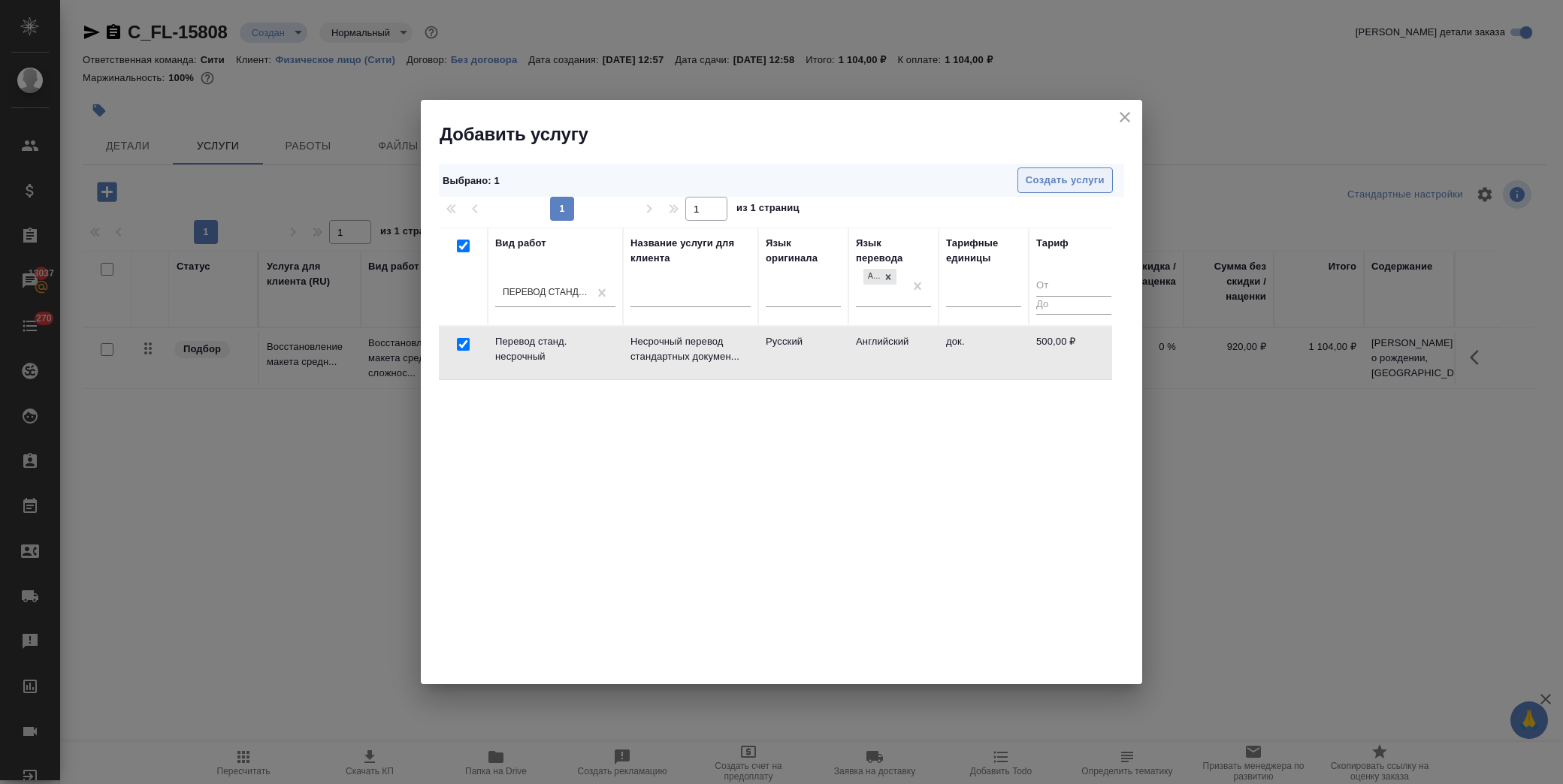
click at [1062, 184] on span "Создать услуги" at bounding box center [1066, 180] width 79 height 17
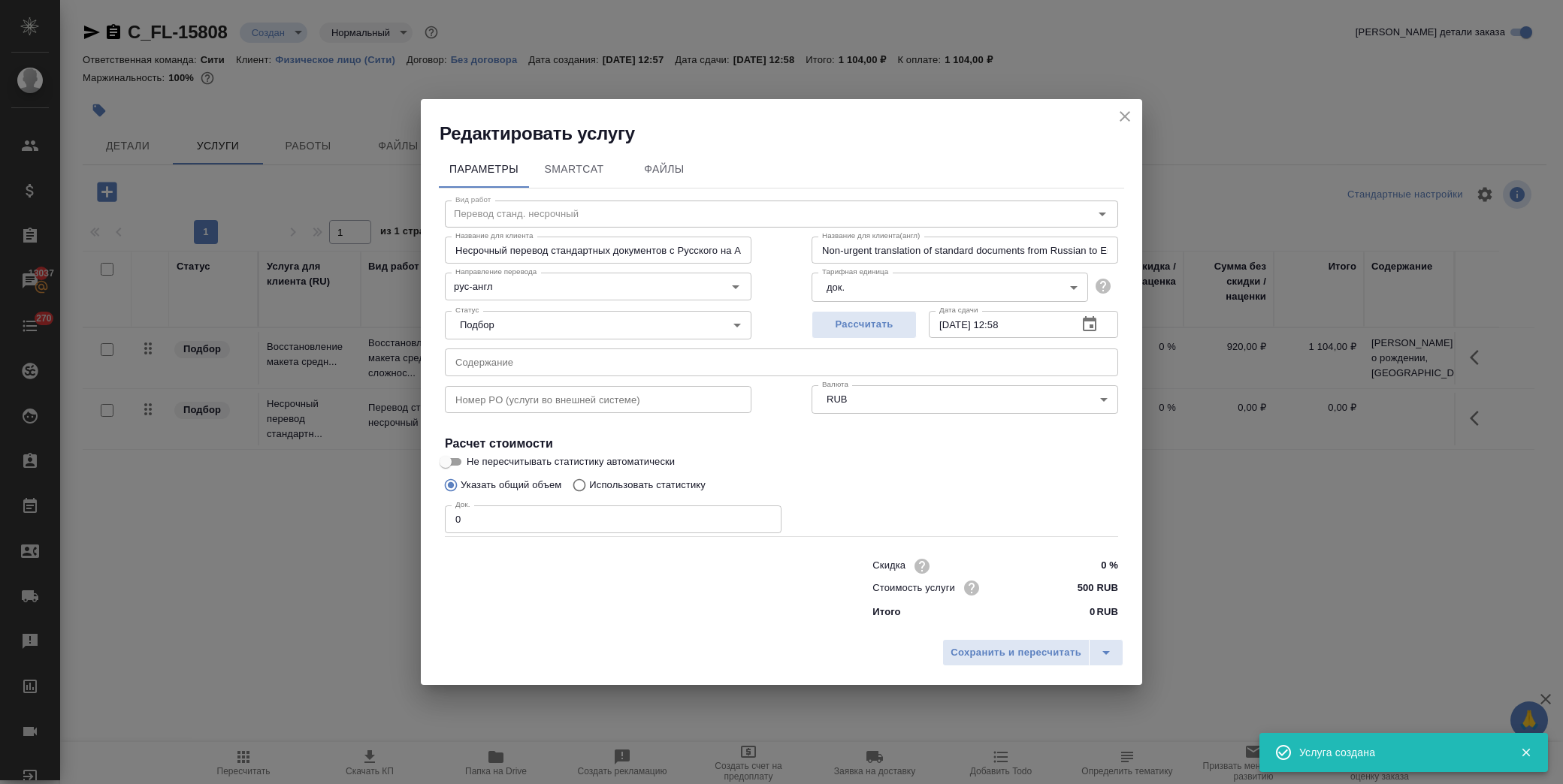
click at [492, 361] on input "text" at bounding box center [781, 362] width 673 height 27
paste input "Лев Свидетельство о рождении, Свидетельство о заключении брака Ольга, Диплом НГ…"
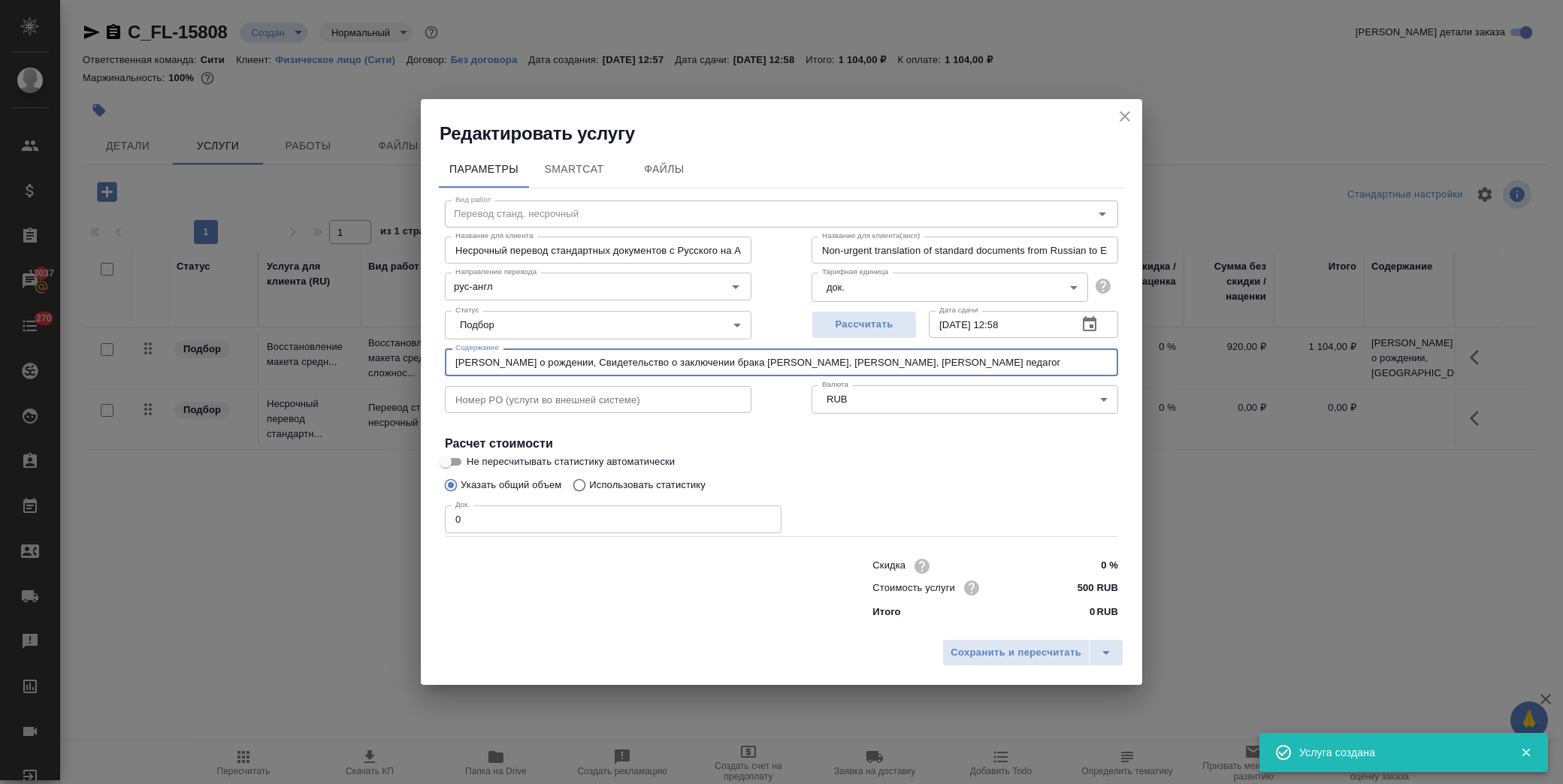
type input "Лев Свидетельство о рождении, Свидетельство о заключении брака Ольга, Диплом НГ…"
drag, startPoint x: 490, startPoint y: 521, endPoint x: 414, endPoint y: 528, distance: 76.3
click at [414, 528] on div "Редактировать услугу Параметры SmartCat Файлы Вид работ Перевод станд. несрочны…" at bounding box center [782, 392] width 1563 height 784
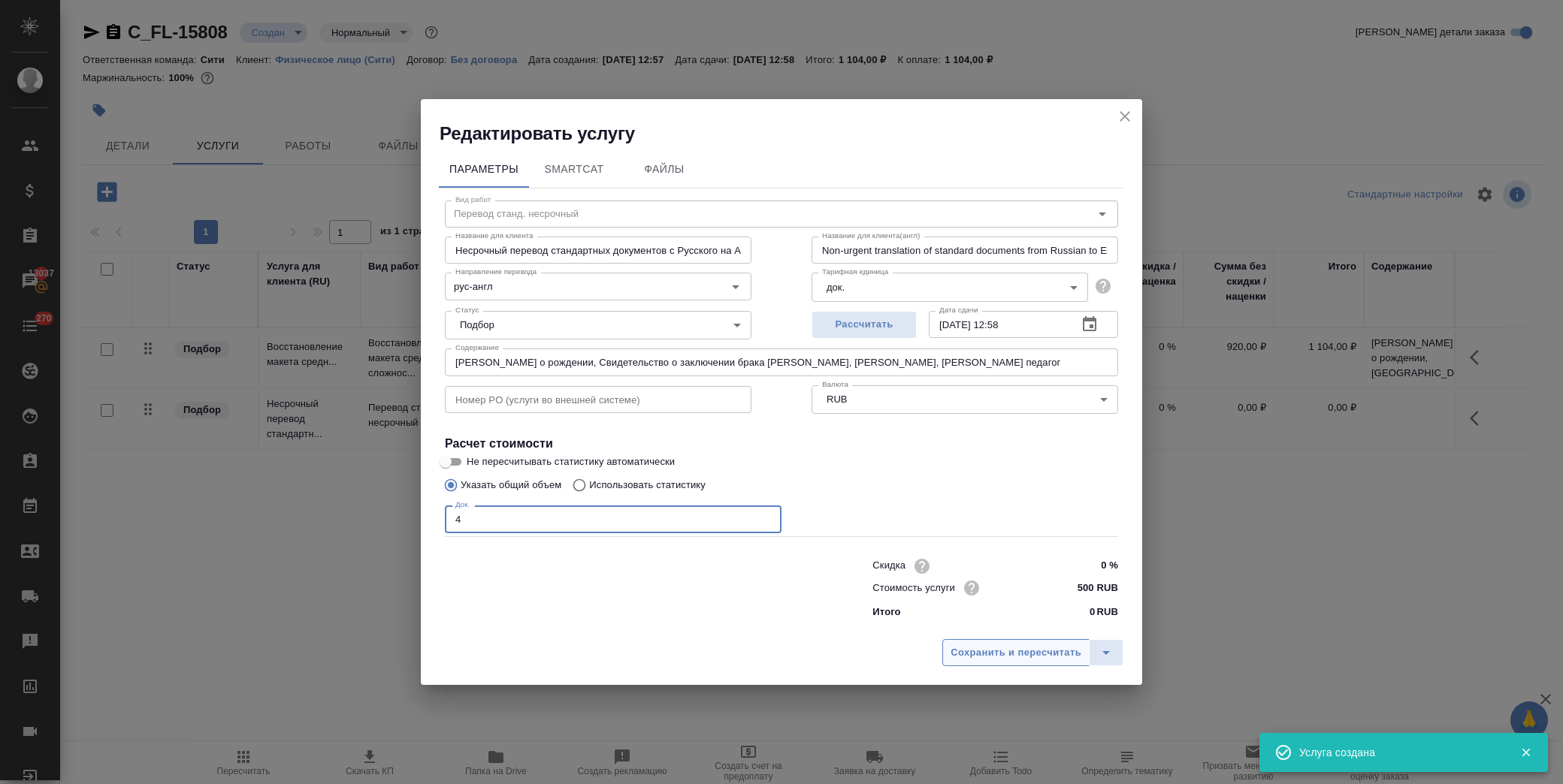
type input "4"
click at [1023, 658] on span "Сохранить и пересчитать" at bounding box center [1016, 653] width 131 height 17
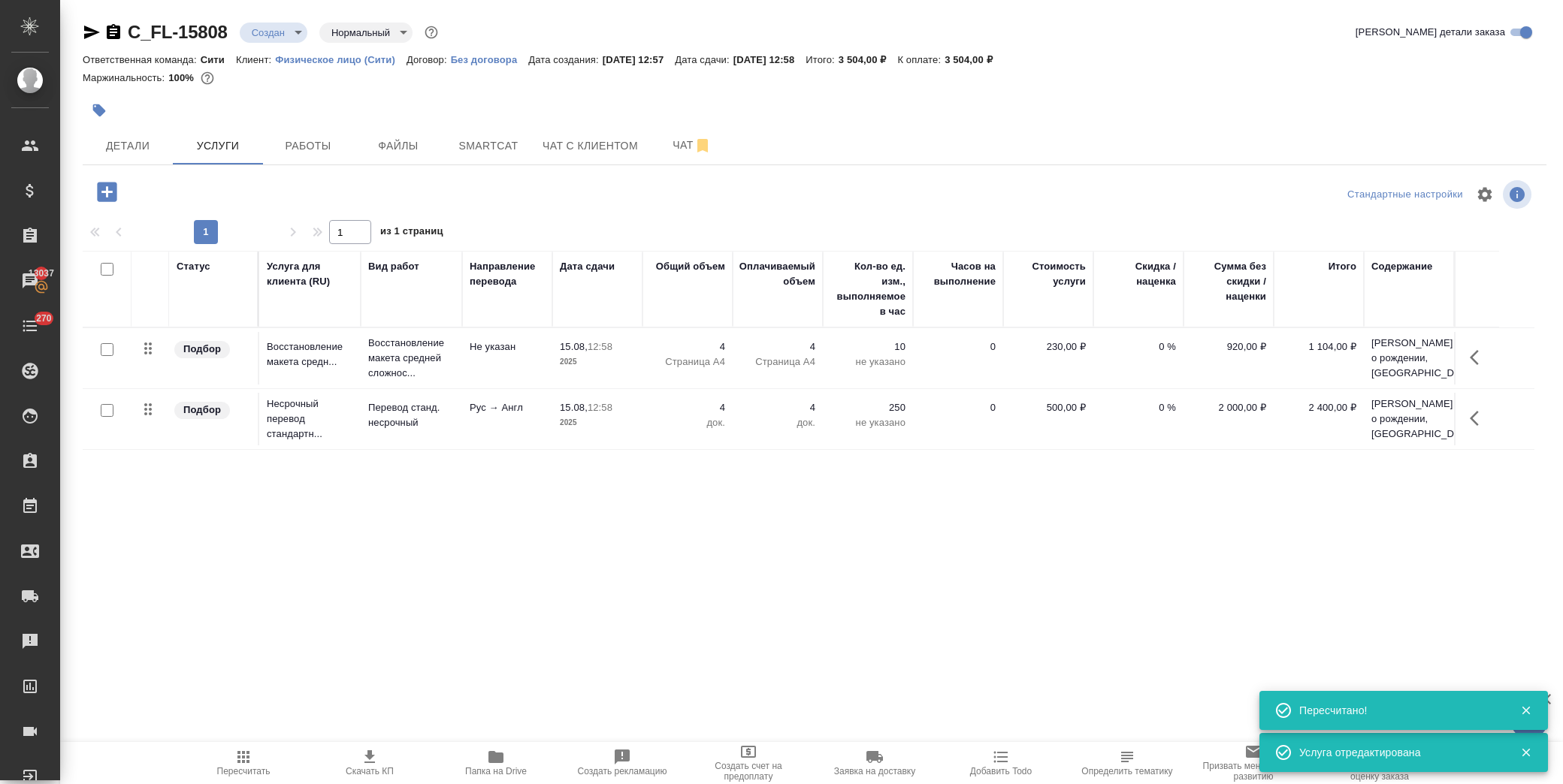
click at [115, 192] on icon "button" at bounding box center [107, 191] width 19 height 19
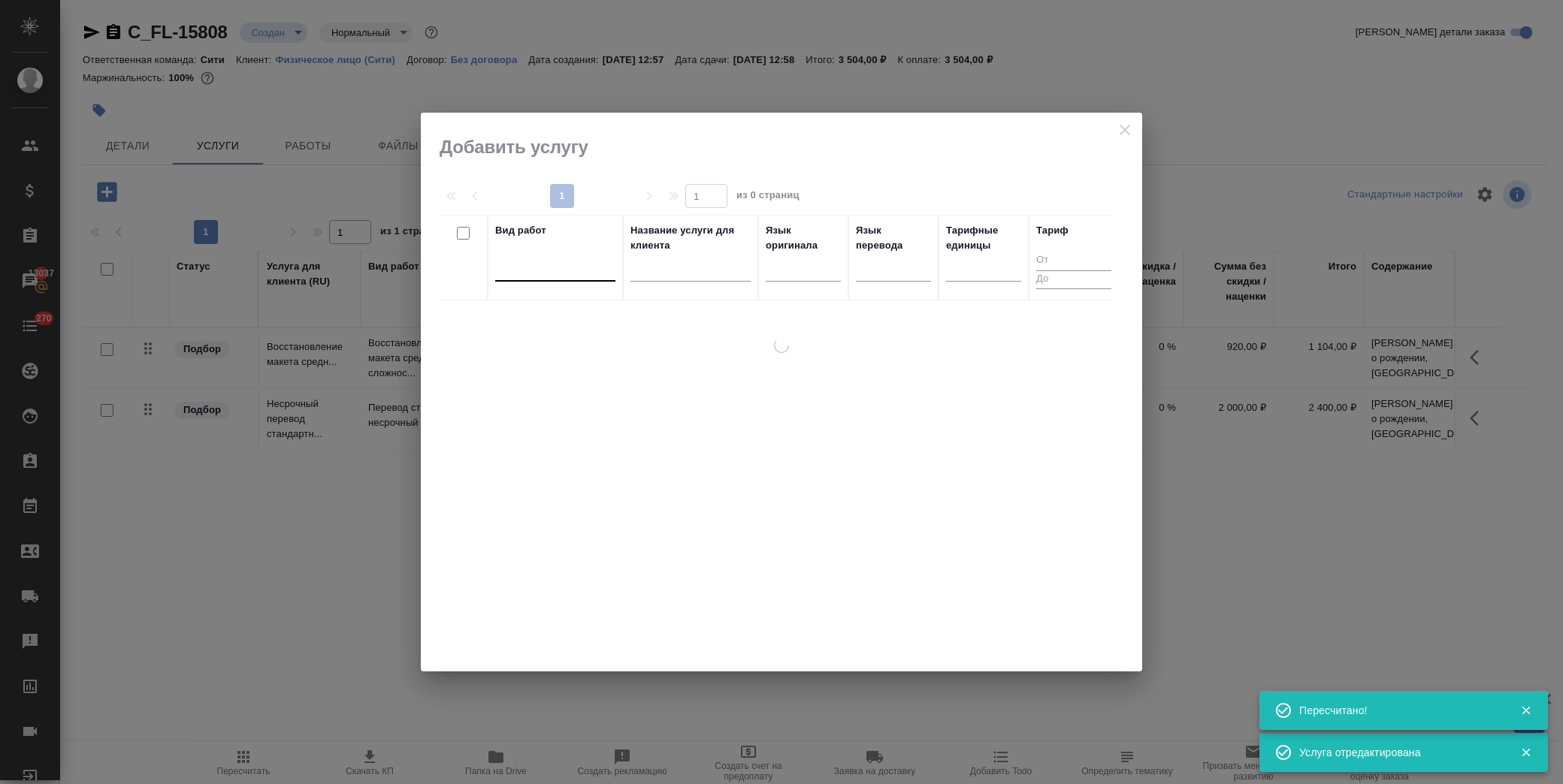
click at [550, 267] on div at bounding box center [555, 266] width 120 height 22
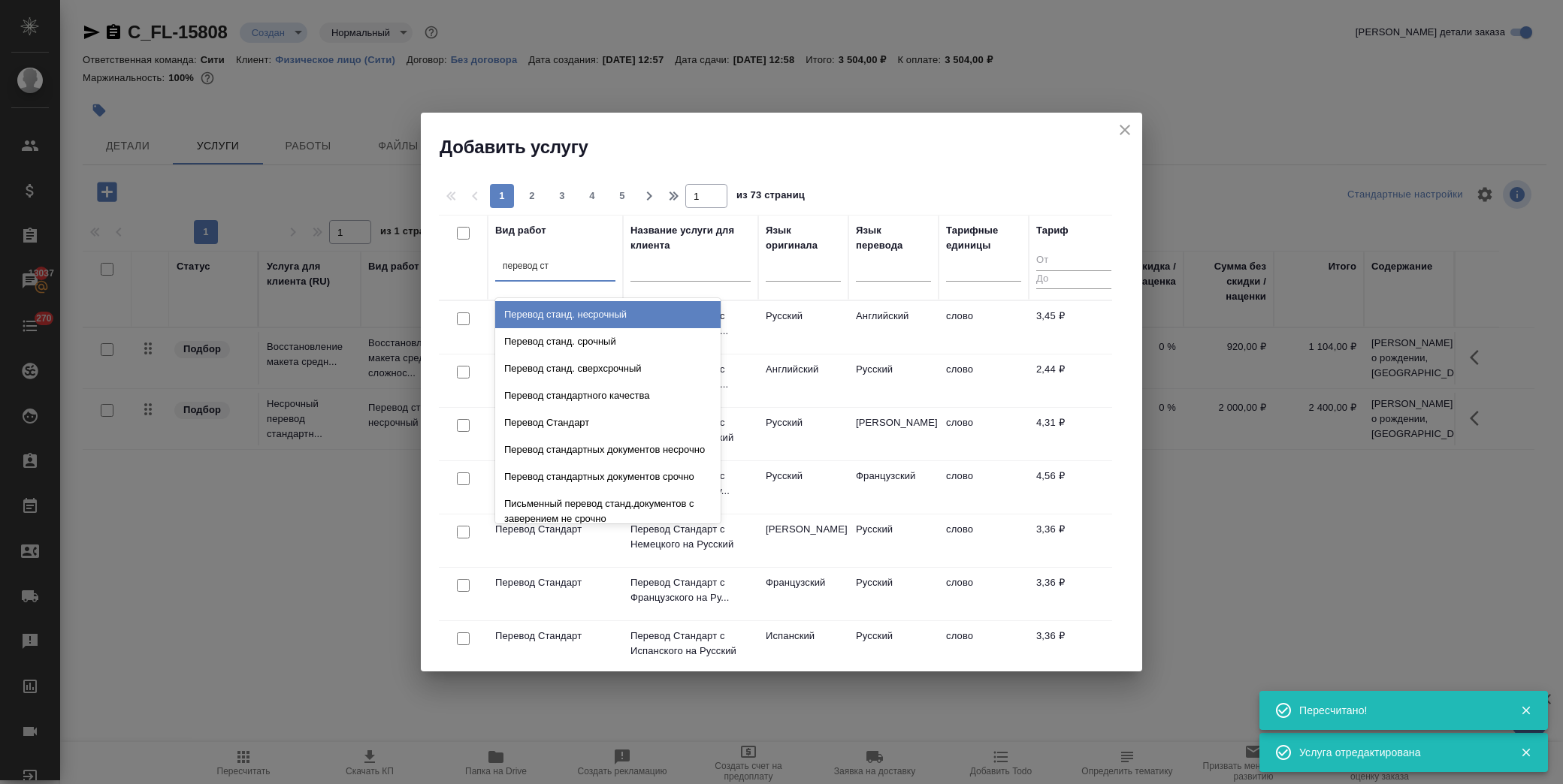
type input "перевод ста"
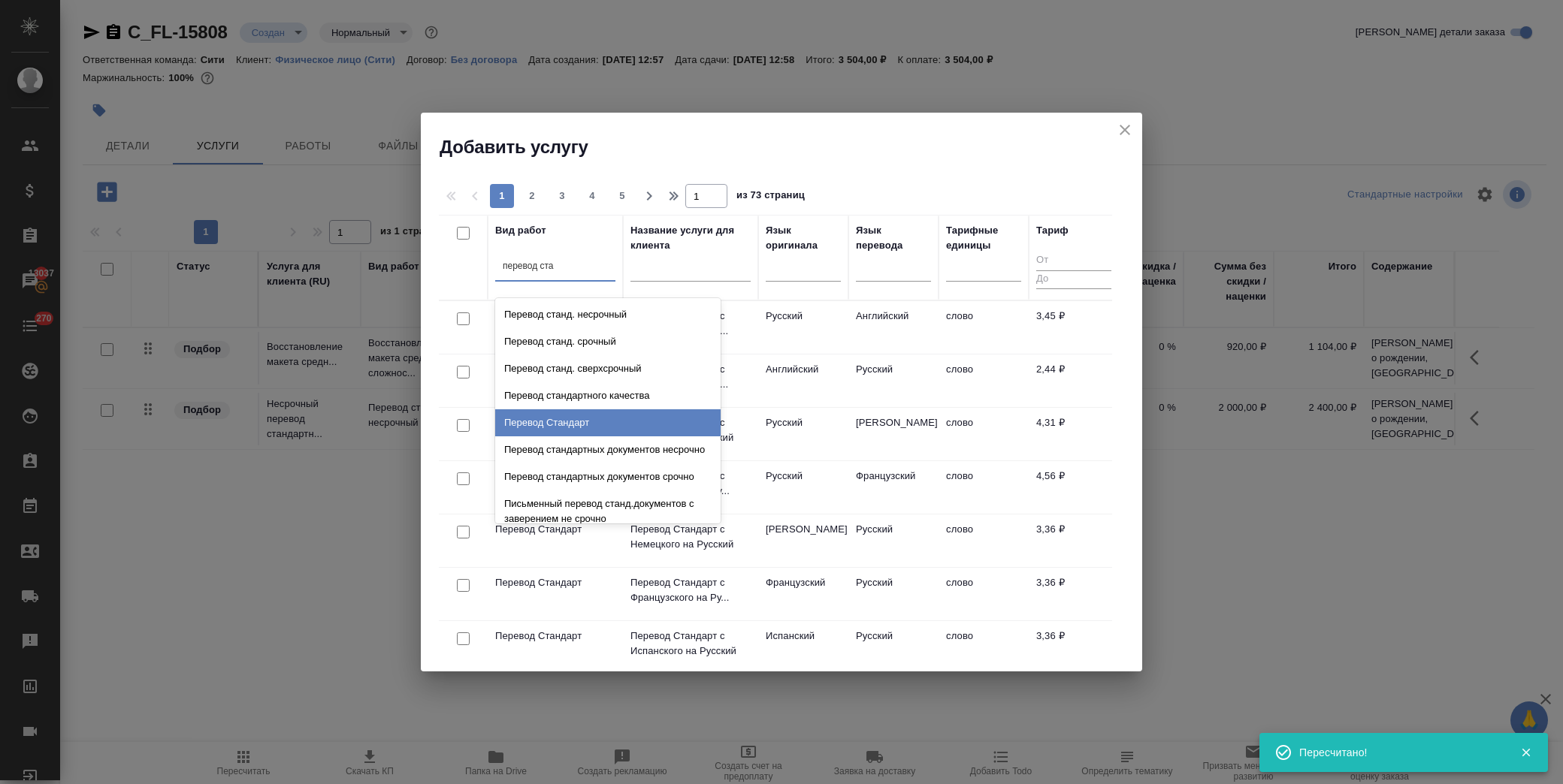
click at [565, 423] on div "Перевод Стандарт" at bounding box center [608, 423] width 226 height 27
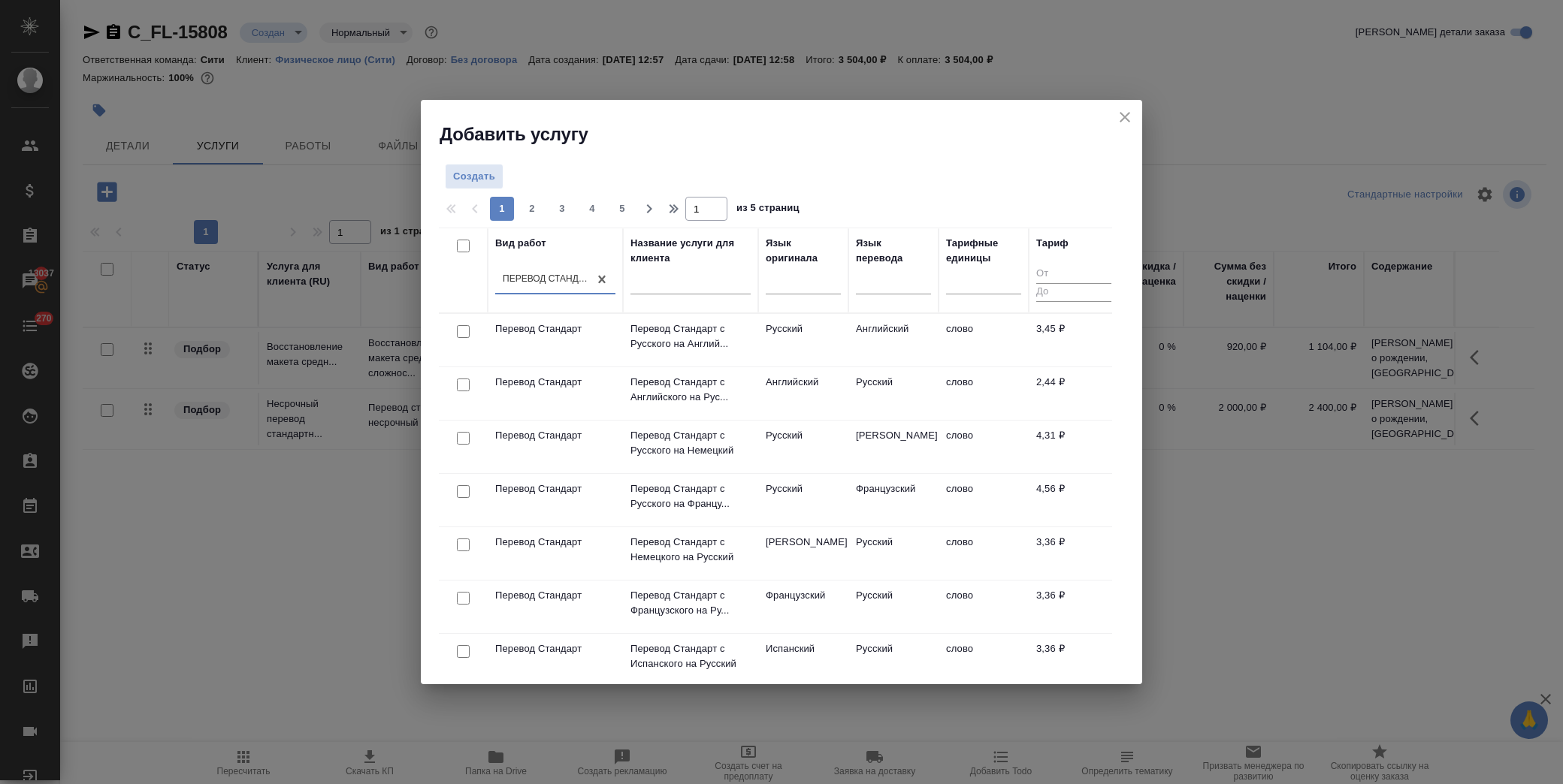
click at [461, 328] on input "checkbox" at bounding box center [463, 331] width 12 height 12
checkbox input "true"
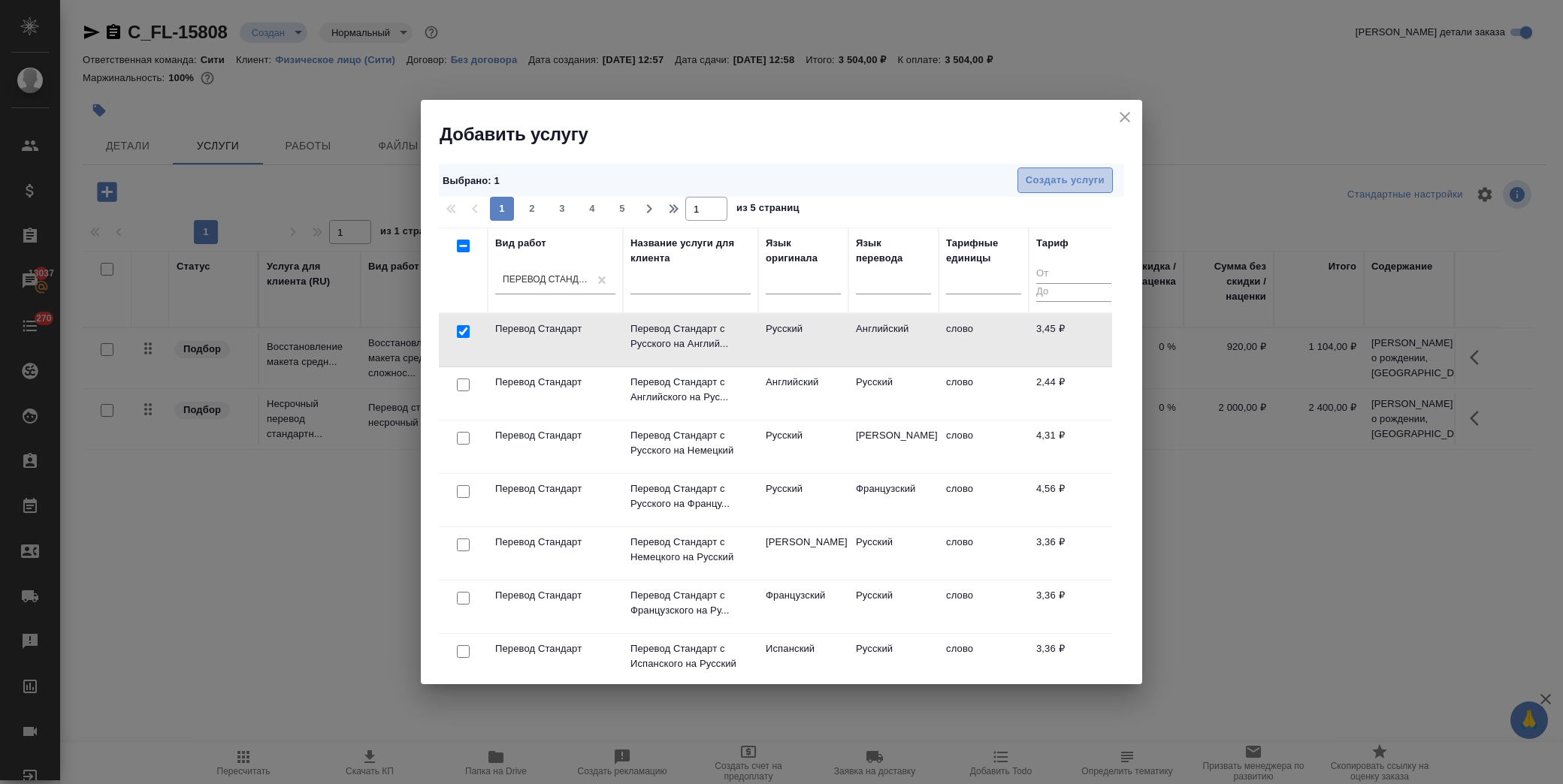
click at [1043, 190] on button "Создать услуги" at bounding box center [1065, 180] width 95 height 26
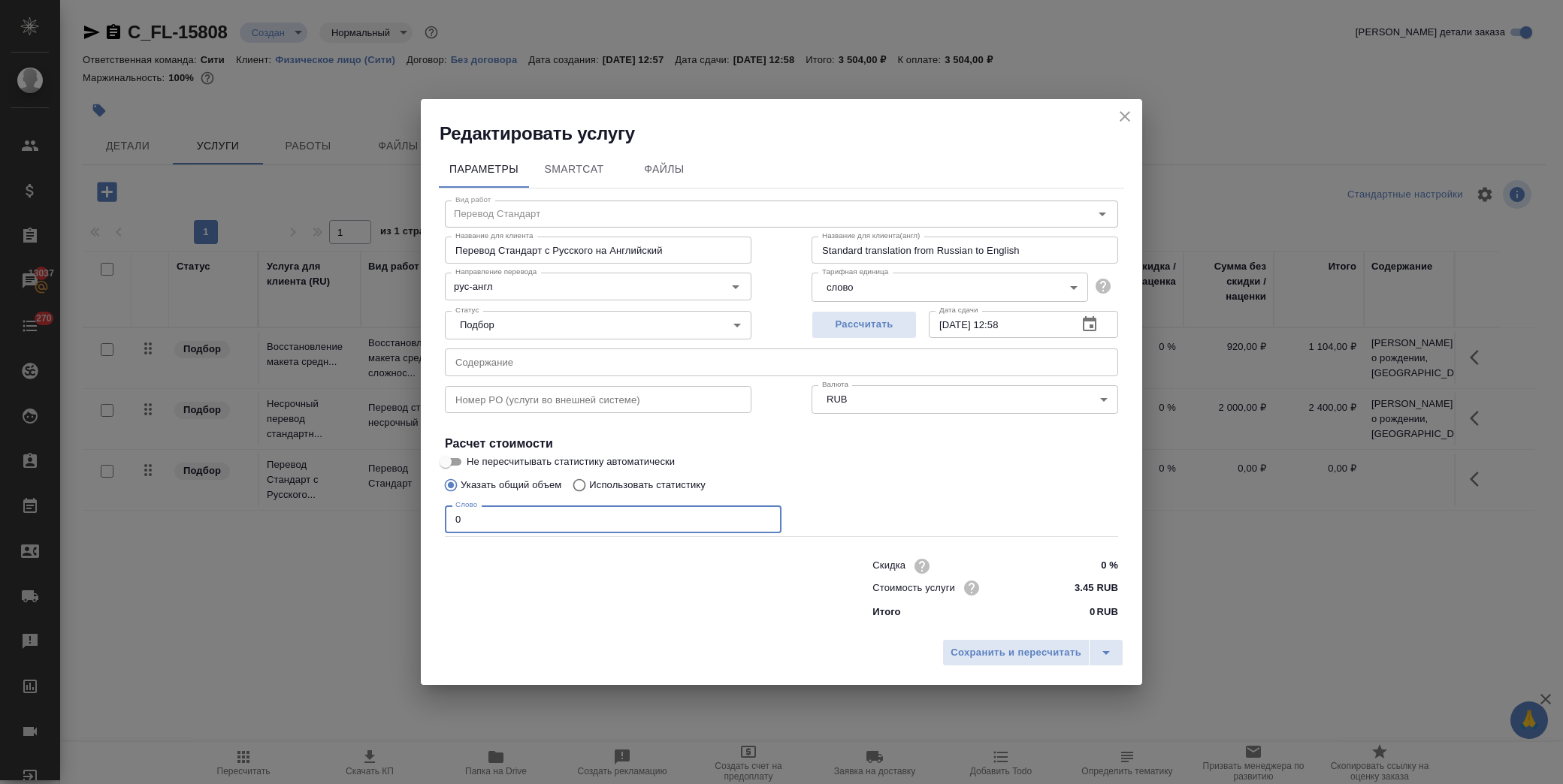
drag, startPoint x: 442, startPoint y: 526, endPoint x: 320, endPoint y: 528, distance: 122.0
click at [311, 529] on div "Редактировать услугу Параметры SmartCat Файлы Вид работ Перевод Стандарт Вид ра…" at bounding box center [782, 392] width 1563 height 784
type input "900"
click at [543, 358] on input "text" at bounding box center [781, 362] width 673 height 27
paste input "Лев Свидетельство о рождении, Свидетельство о заключении брака Ольга, Диплом НГ…"
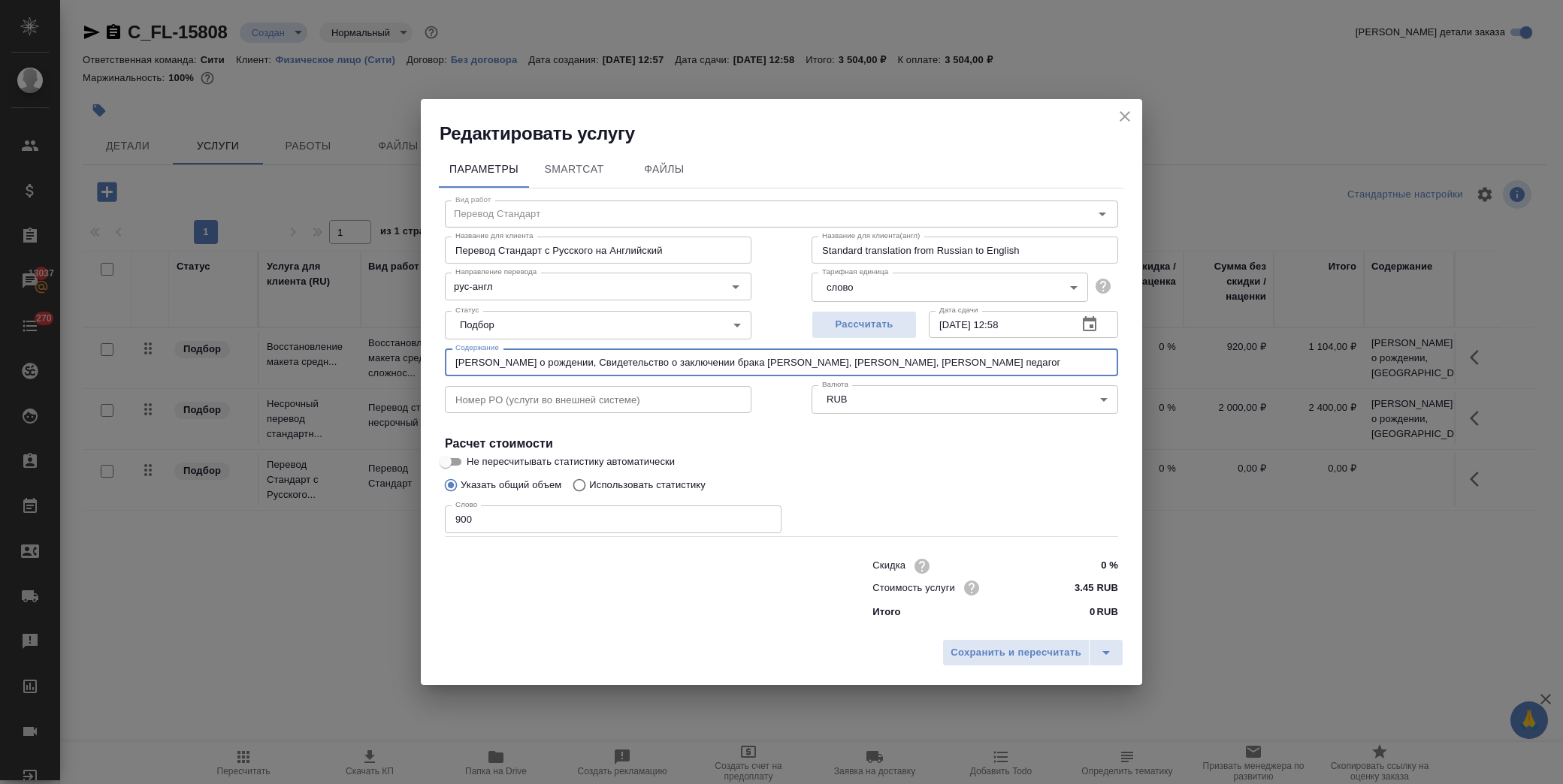
drag, startPoint x: 809, startPoint y: 365, endPoint x: 339, endPoint y: 342, distance: 470.6
click at [339, 342] on div "Редактировать услугу Параметры SmartCat Файлы Вид работ Перевод Стандарт Вид ра…" at bounding box center [782, 392] width 1563 height 784
type input "Диплом НГУ менеджмент, Диплом НГУ педагог"
click at [1024, 655] on span "Сохранить и пересчитать" at bounding box center [1016, 653] width 131 height 17
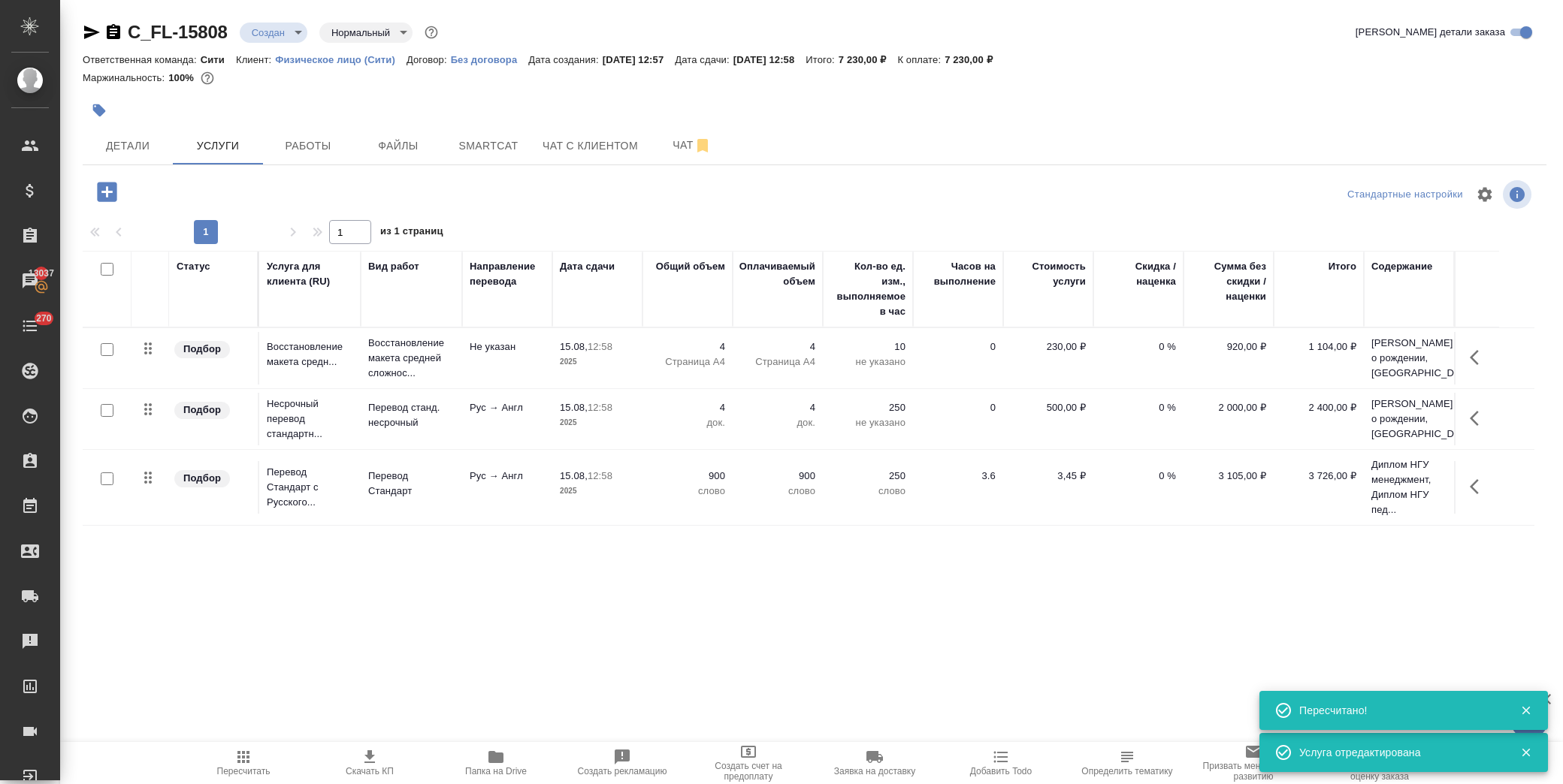
click at [94, 193] on icon "button" at bounding box center [107, 191] width 26 height 26
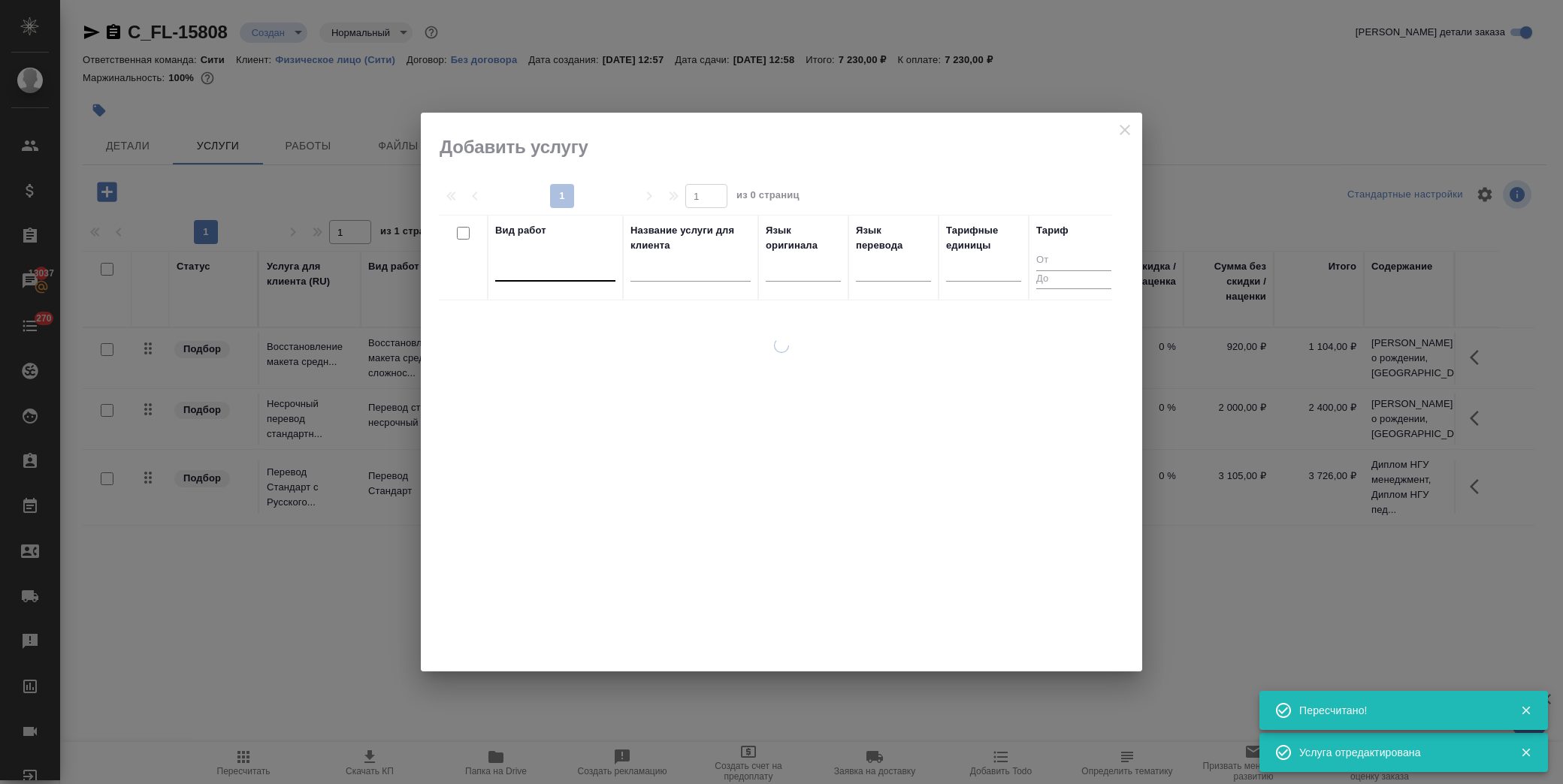
click at [576, 275] on div at bounding box center [555, 266] width 120 height 22
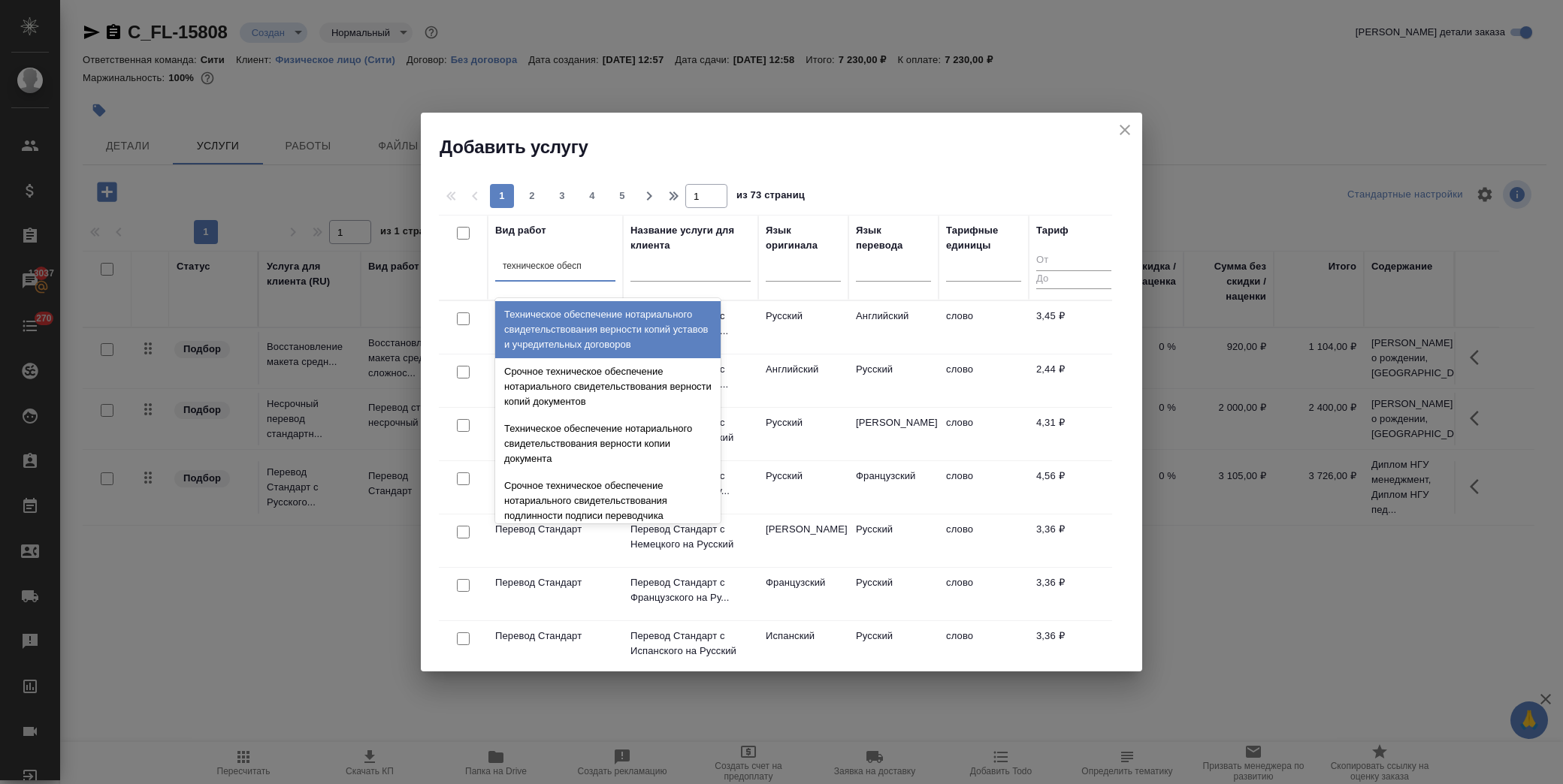
type input "техническое обеспе"
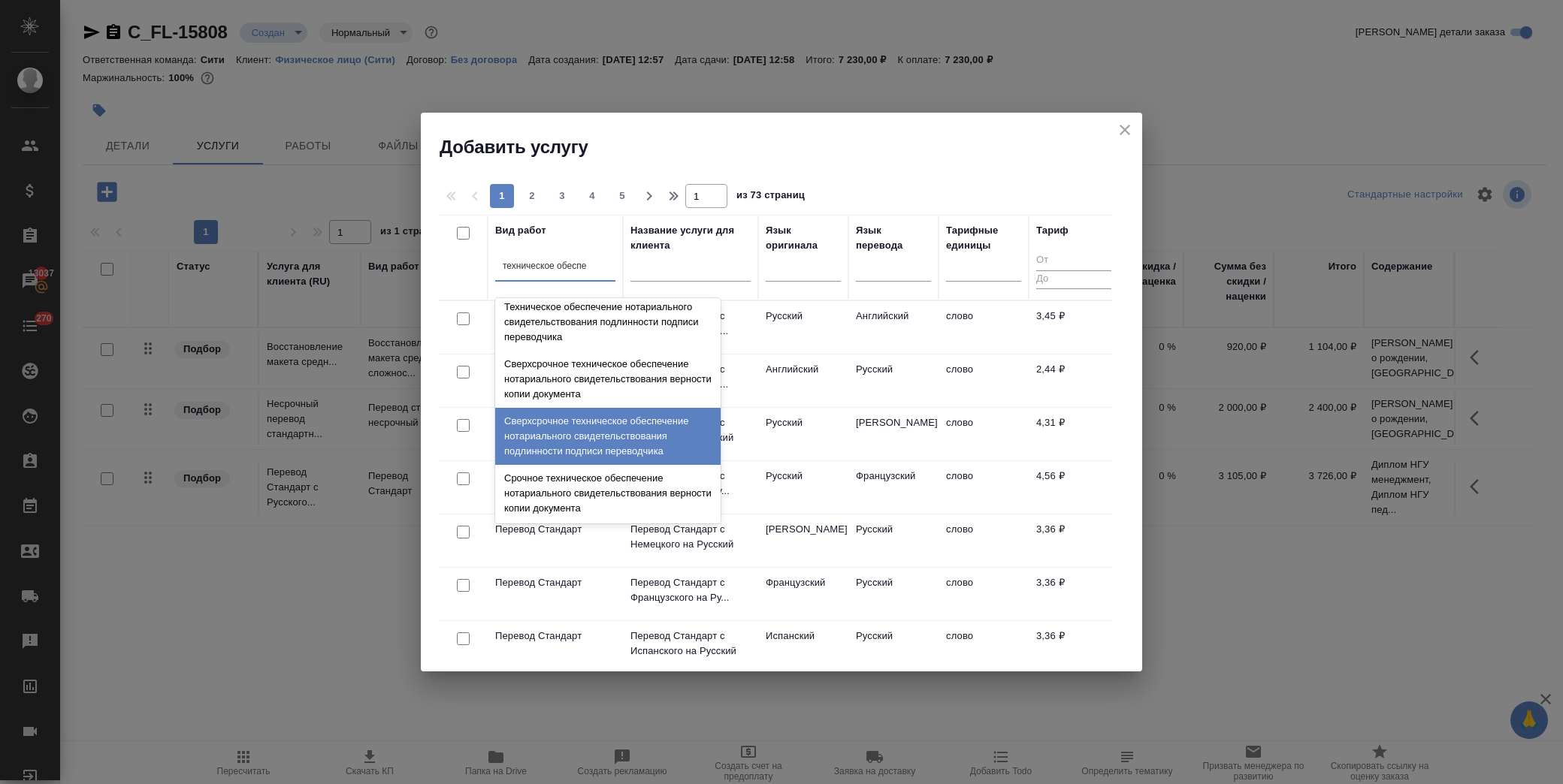
scroll to position [250, 0]
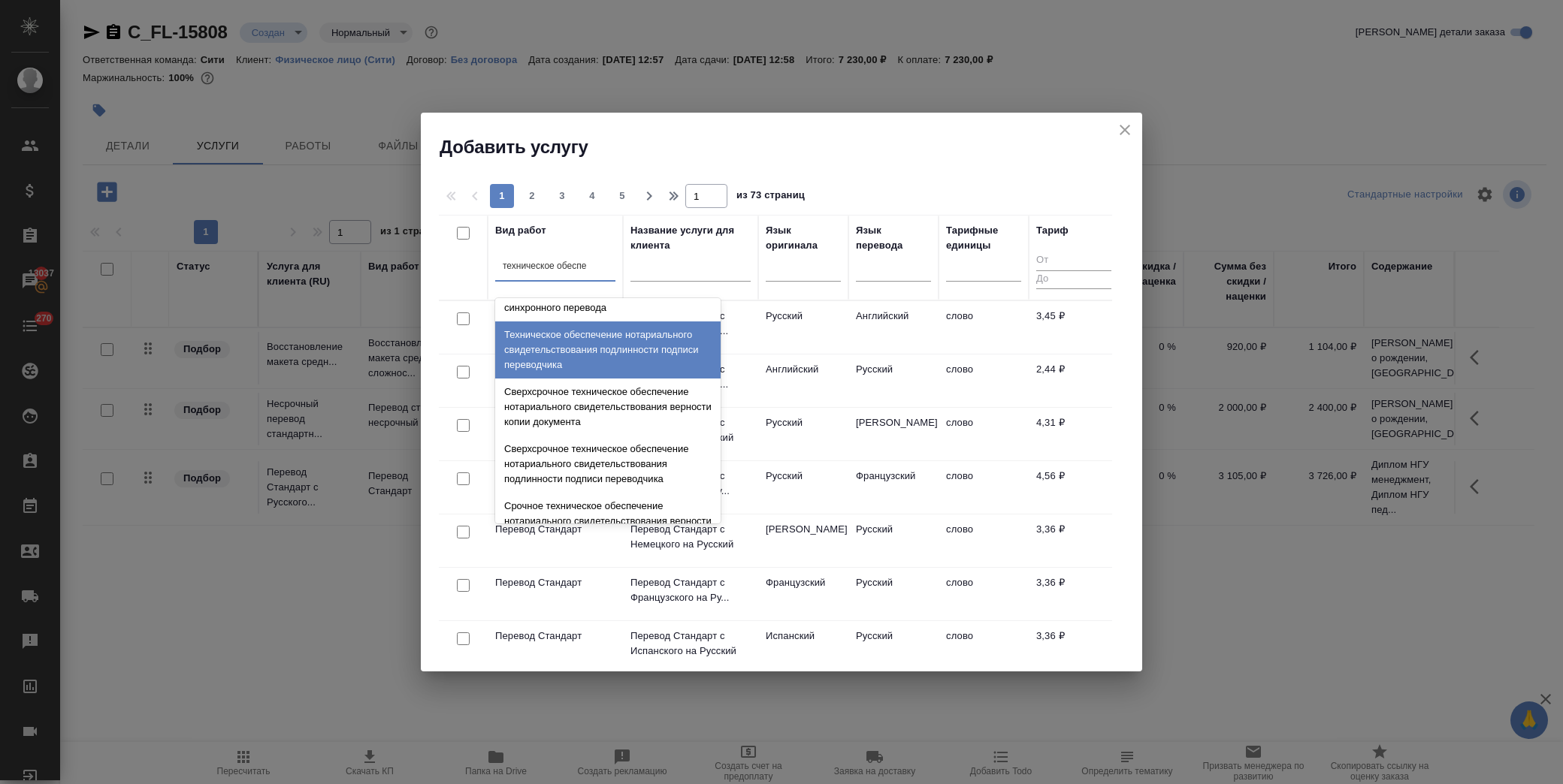
click at [618, 365] on div "Техническое обеспечение нотариального свидетельствования подлинности подписи пе…" at bounding box center [608, 350] width 226 height 58
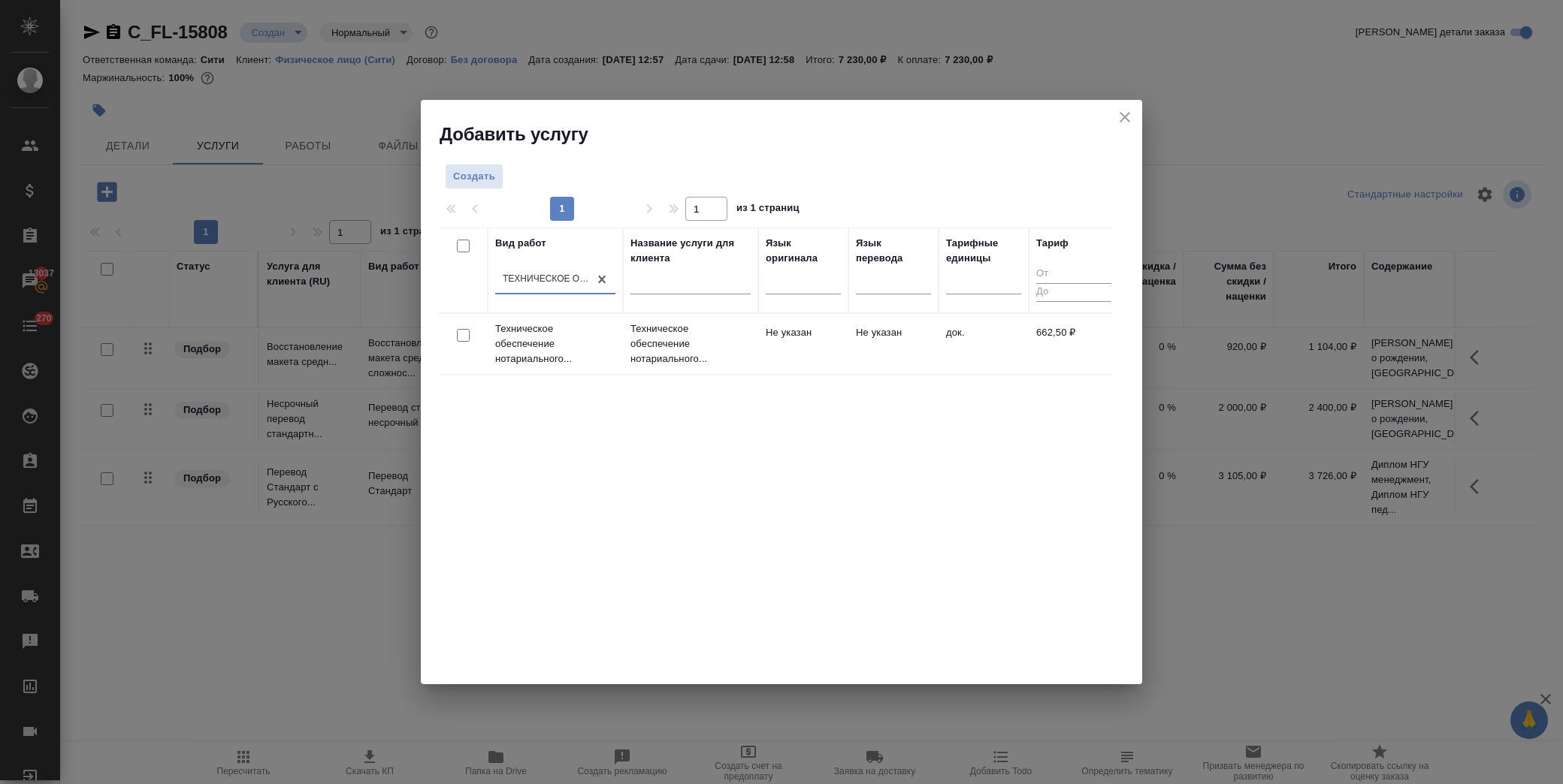
click at [462, 328] on div at bounding box center [463, 336] width 34 height 21
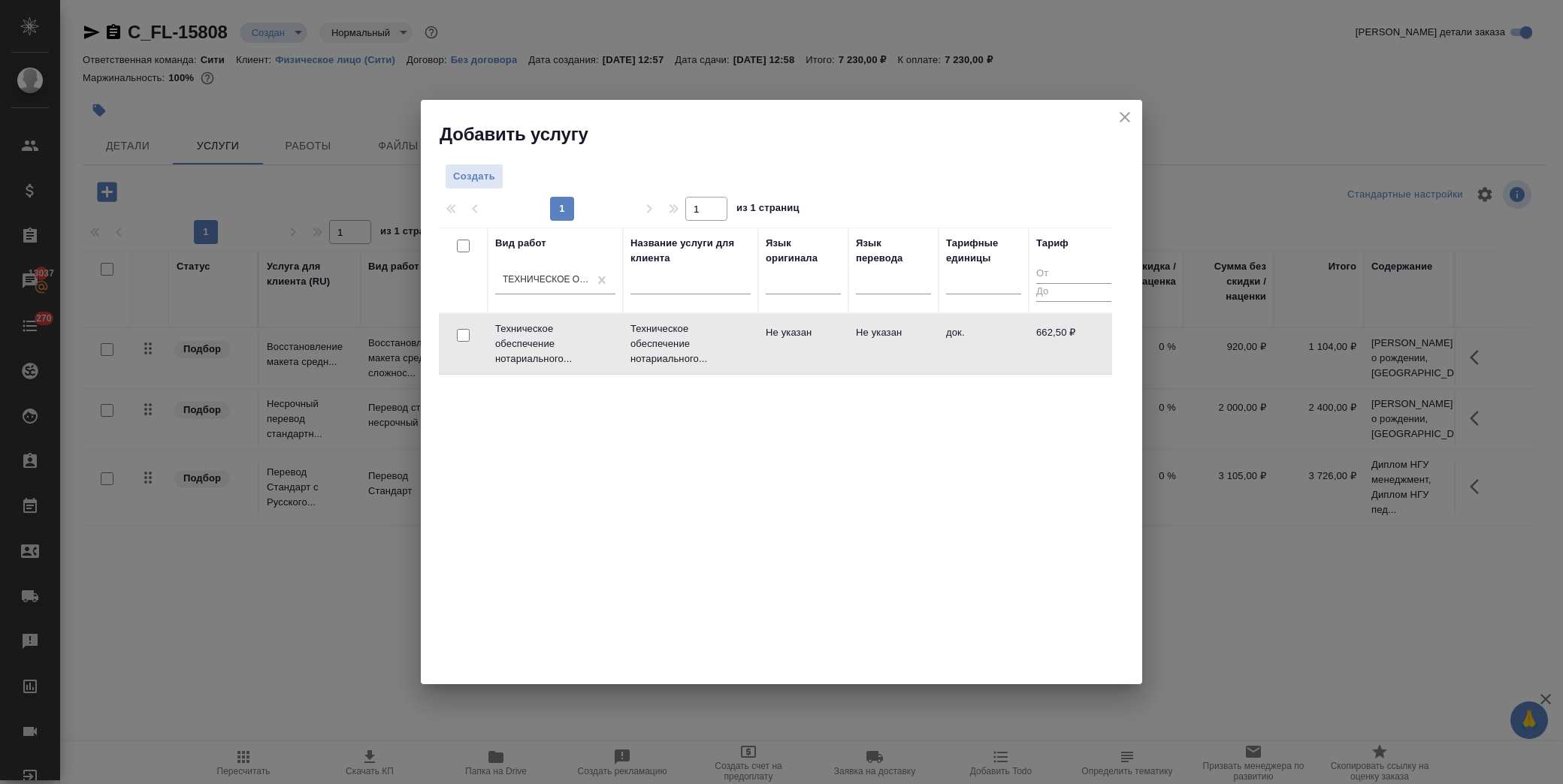
drag, startPoint x: 456, startPoint y: 336, endPoint x: 535, endPoint y: 337, distance: 79.0
click at [459, 336] on input "checkbox" at bounding box center [463, 335] width 12 height 12
checkbox input "true"
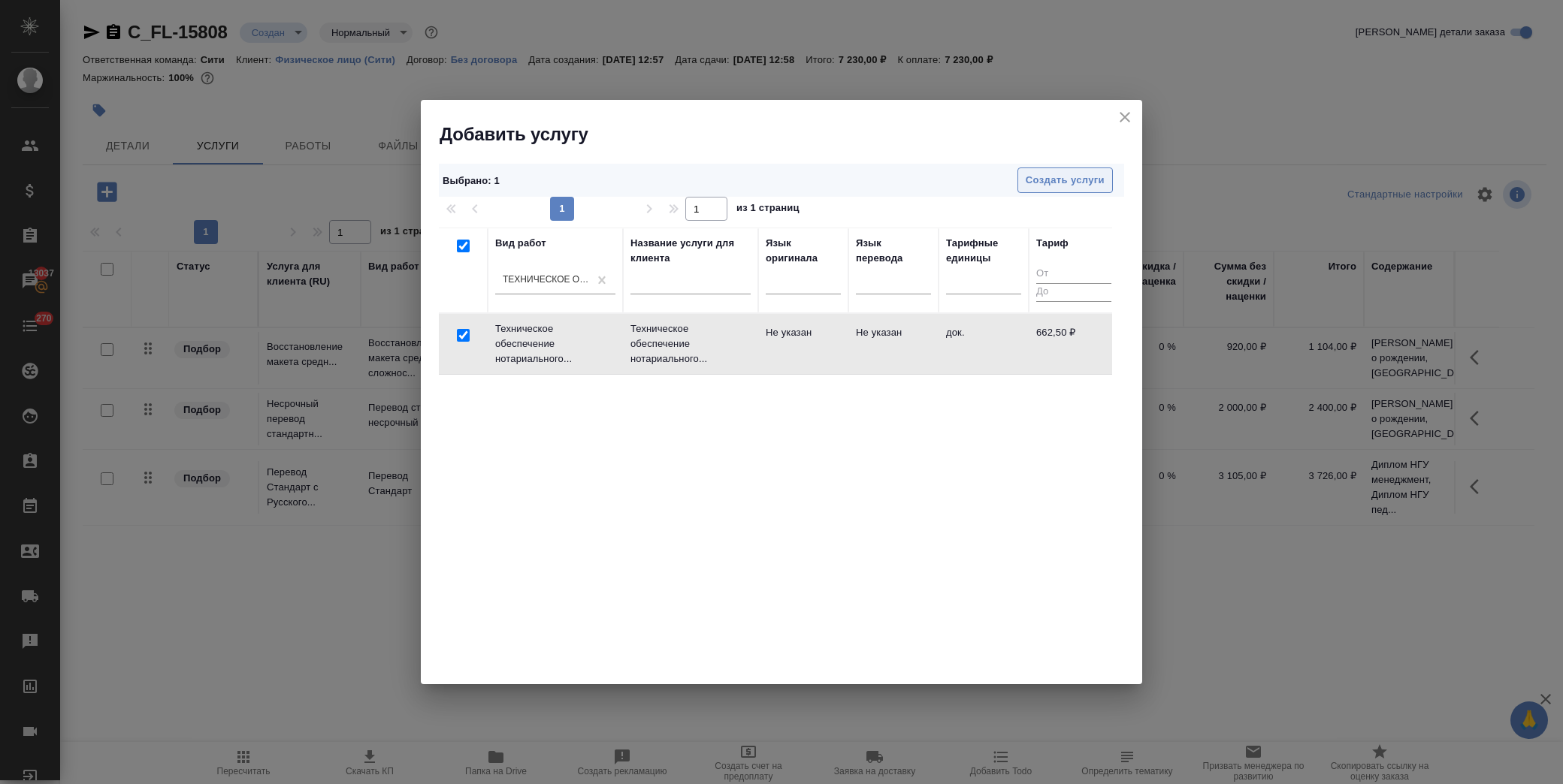
click at [1069, 167] on div "Выбрано : 1 Создать услуги" at bounding box center [782, 180] width 685 height 34
click at [1070, 178] on span "Создать услуги" at bounding box center [1066, 180] width 79 height 17
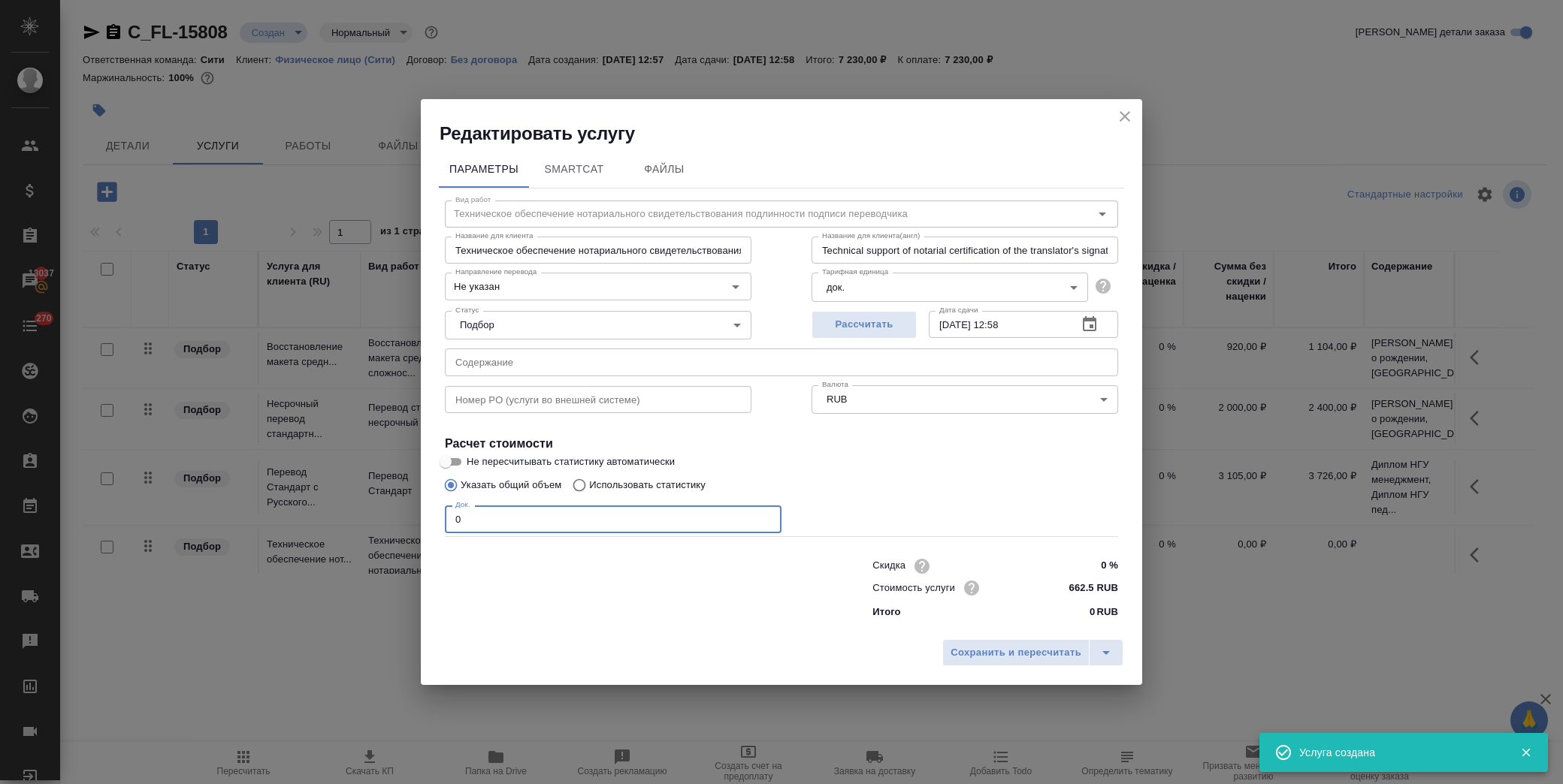
drag, startPoint x: 485, startPoint y: 514, endPoint x: 296, endPoint y: 514, distance: 189.0
click at [296, 514] on div "Редактировать услугу Параметры SmartCat Файлы Вид работ Техническое обеспечение…" at bounding box center [782, 392] width 1563 height 784
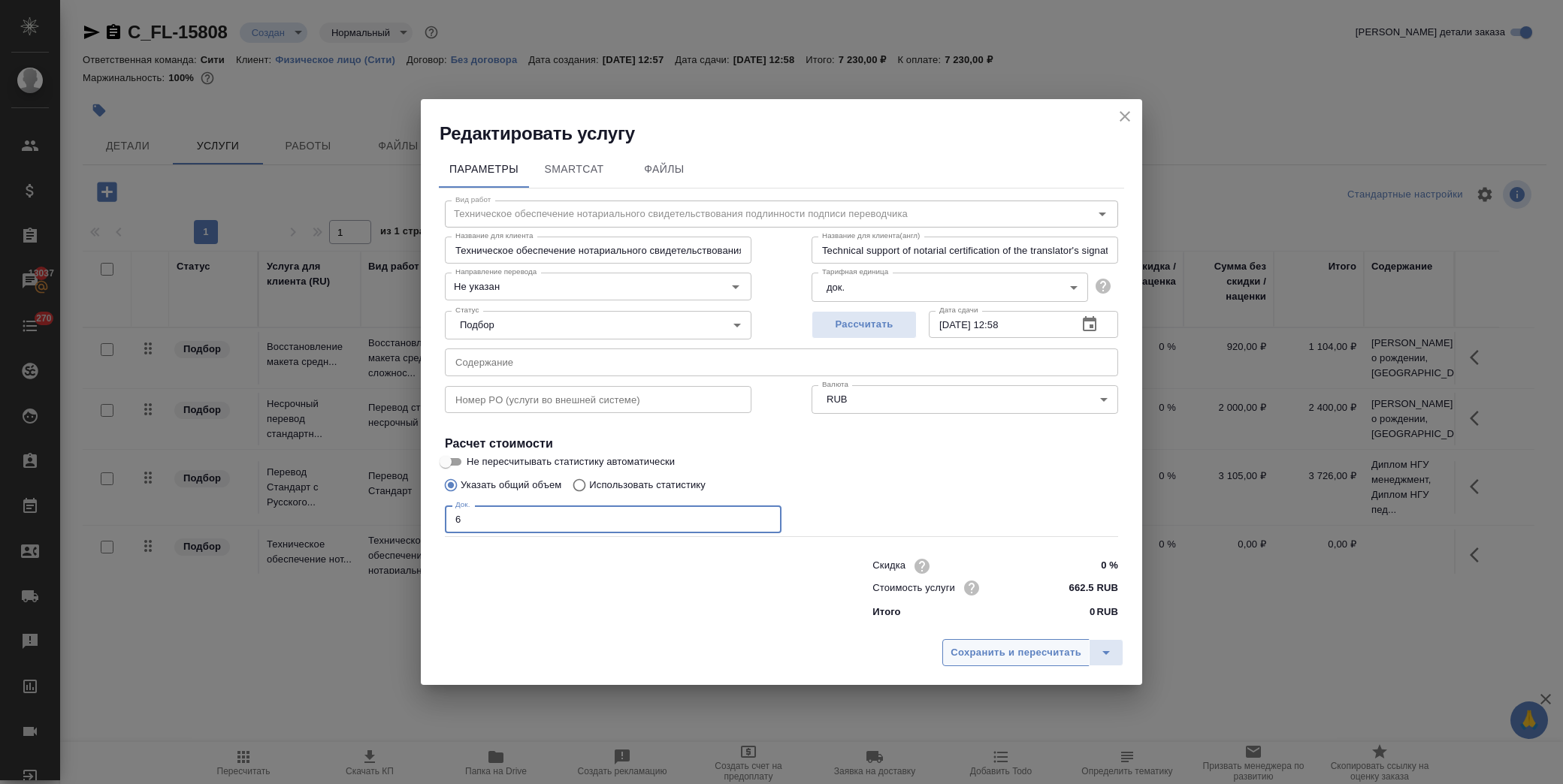
type input "6"
click at [1041, 649] on span "Сохранить и пересчитать" at bounding box center [1016, 653] width 131 height 17
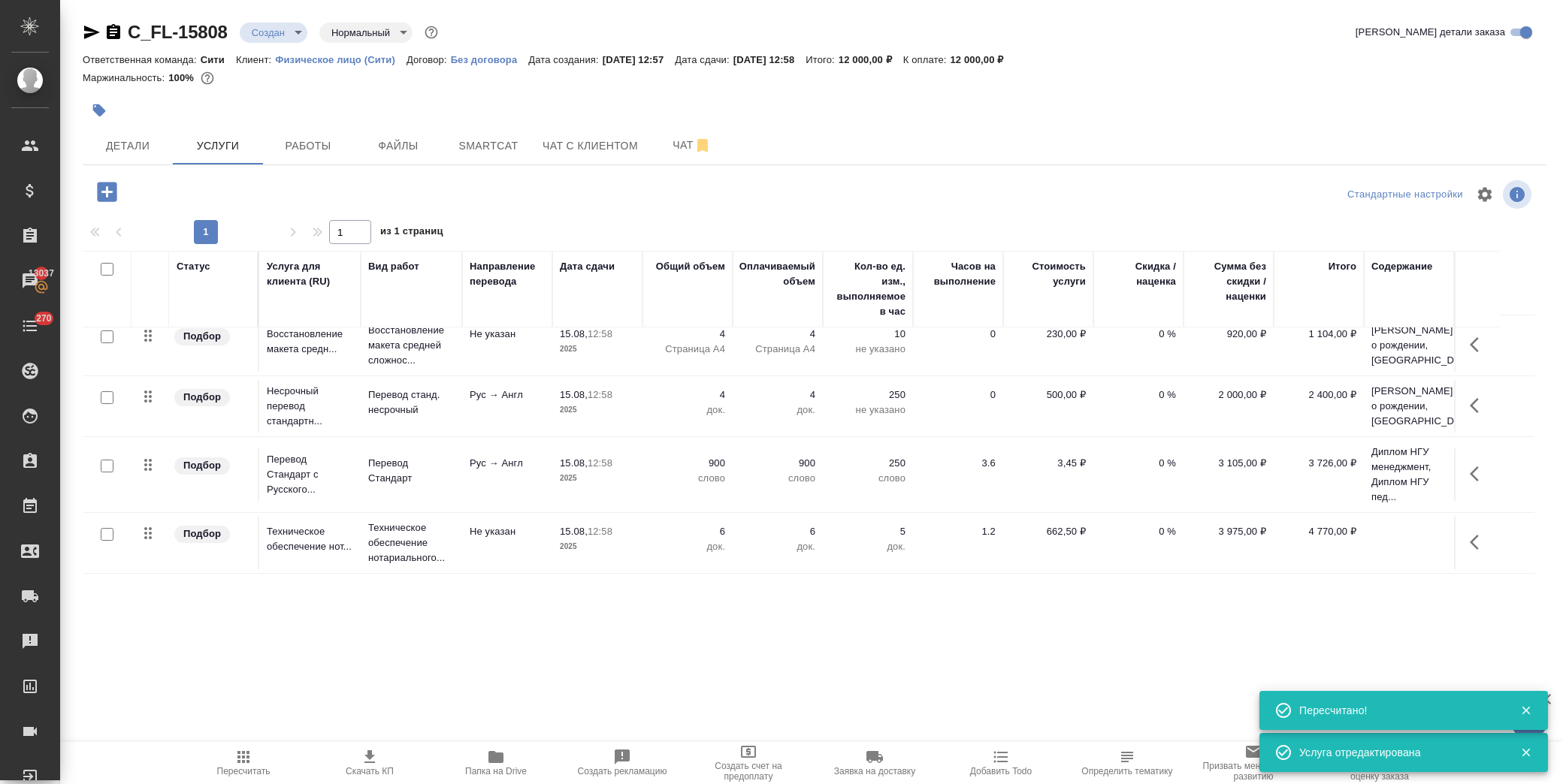
scroll to position [43, 0]
click at [1377, 375] on td at bounding box center [1409, 345] width 90 height 60
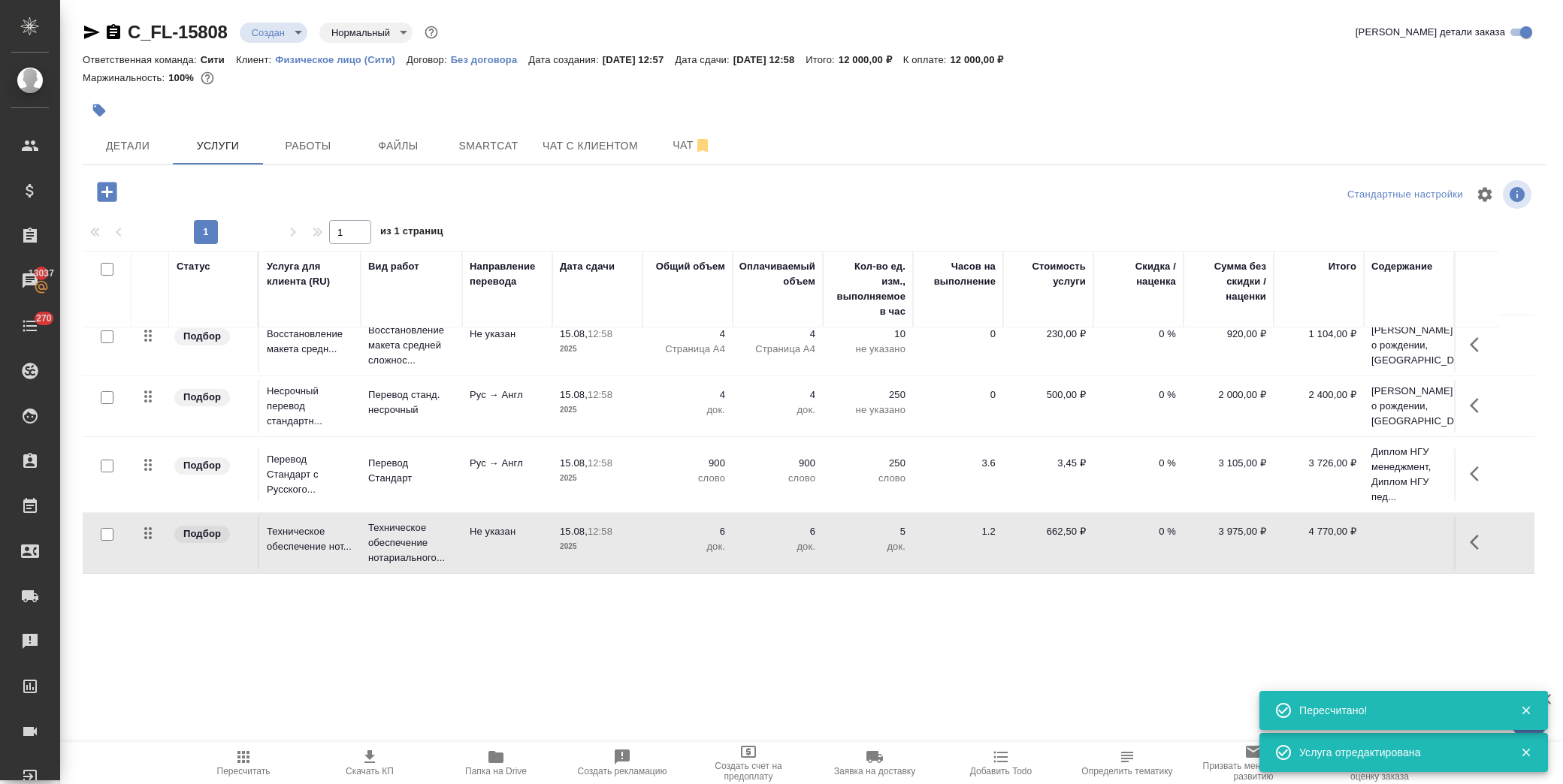
click at [1377, 375] on td at bounding box center [1409, 345] width 90 height 60
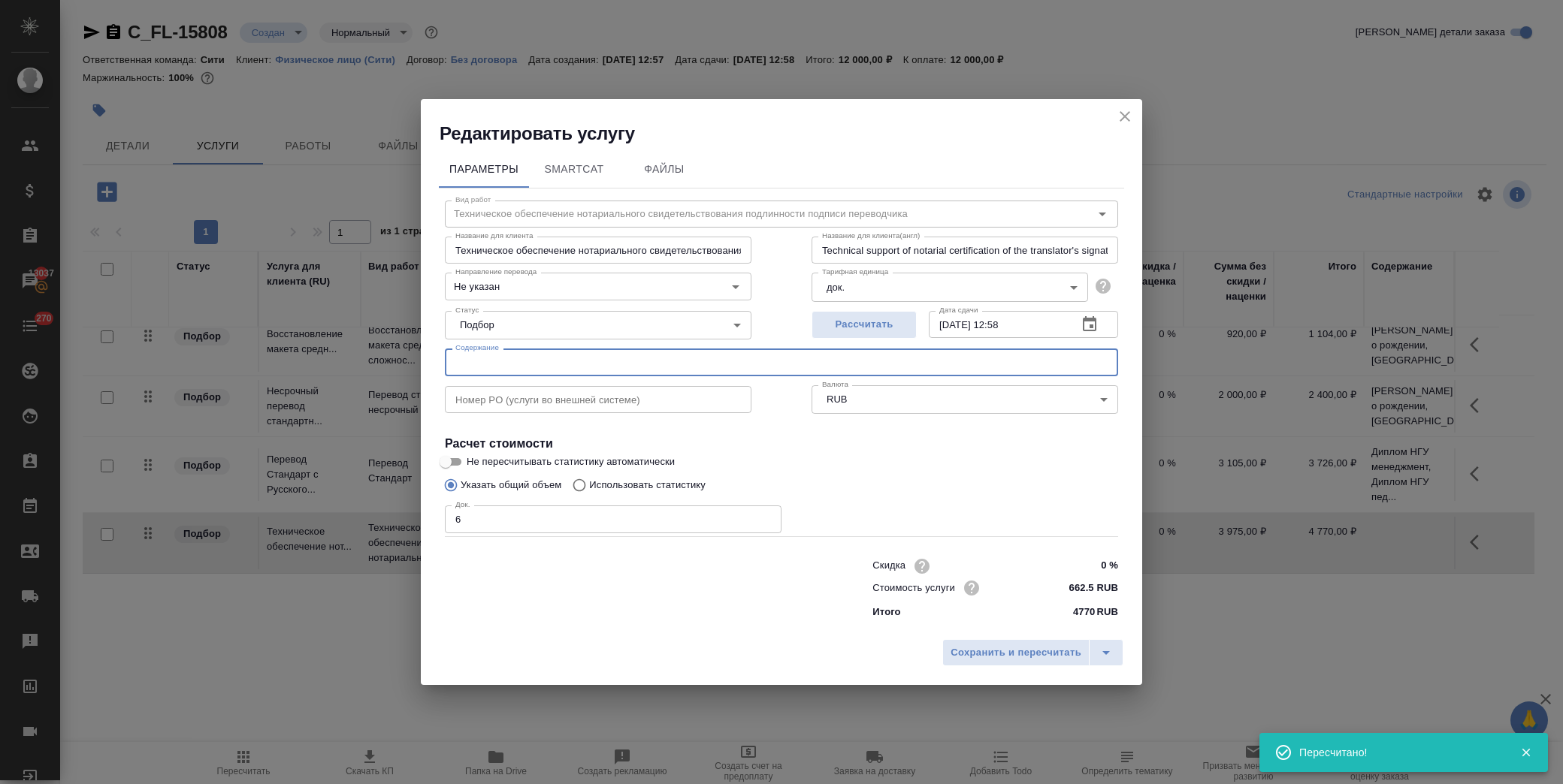
click at [469, 351] on input "text" at bounding box center [781, 362] width 673 height 27
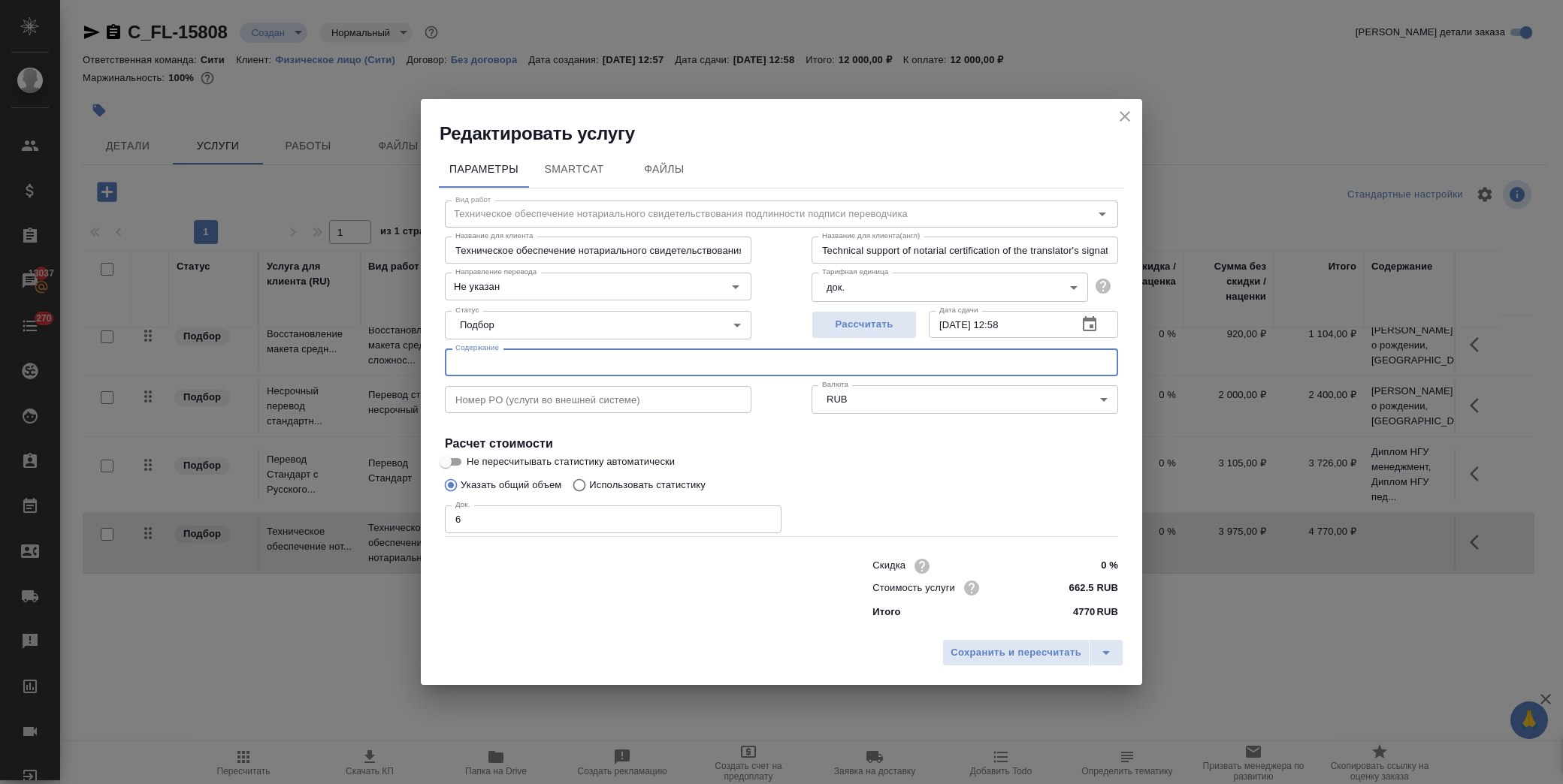
paste input "Лев Свидетельство о рождении, Свидетельство о заключении брака Ольга, Диплом НГ…"
type input "Лев Свидетельство о рождении, Свидетельство о заключении брака Ольга, Диплом НГ…"
click at [971, 655] on span "Сохранить и пересчитать" at bounding box center [1016, 653] width 131 height 17
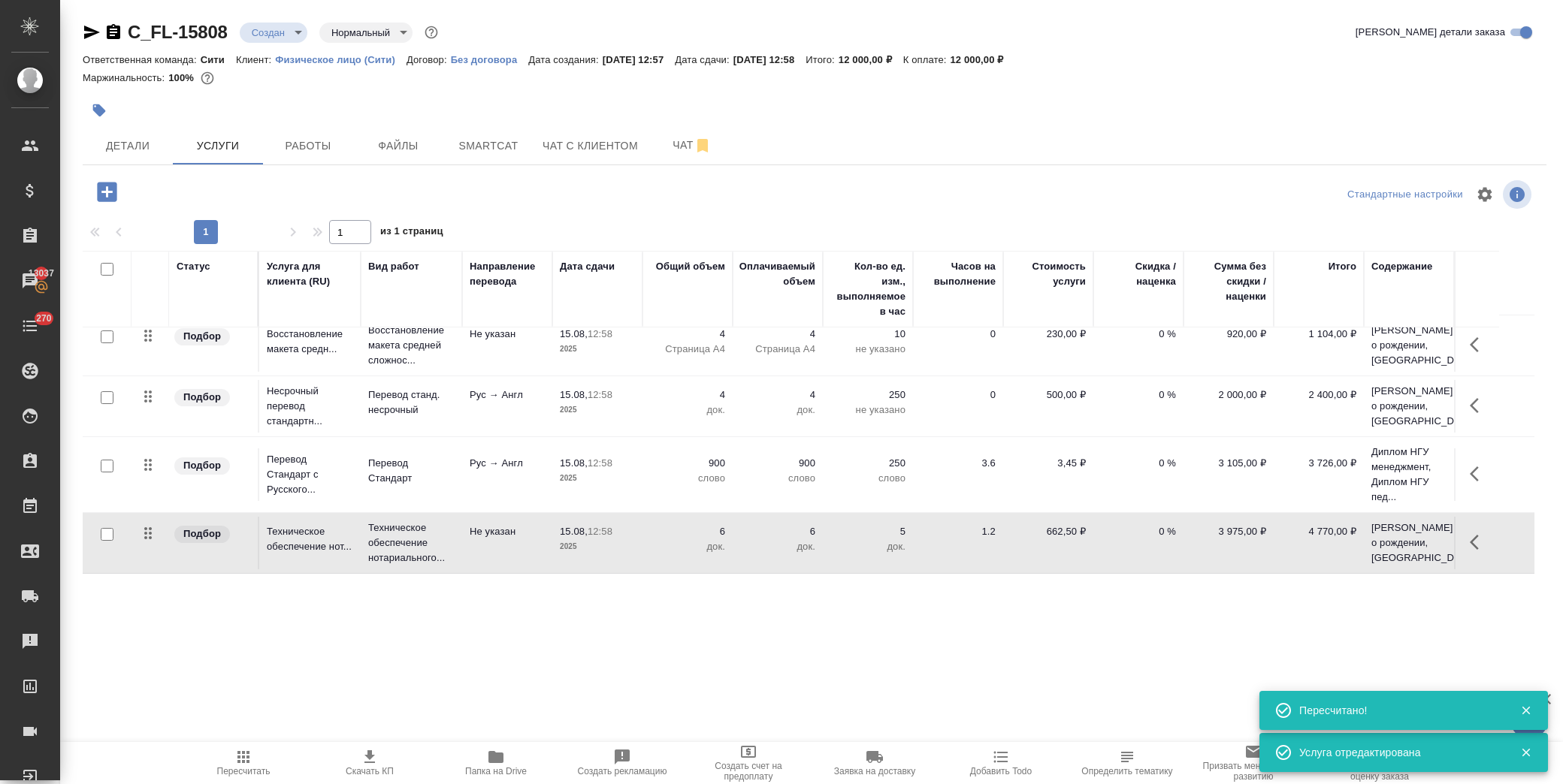
scroll to position [0, 0]
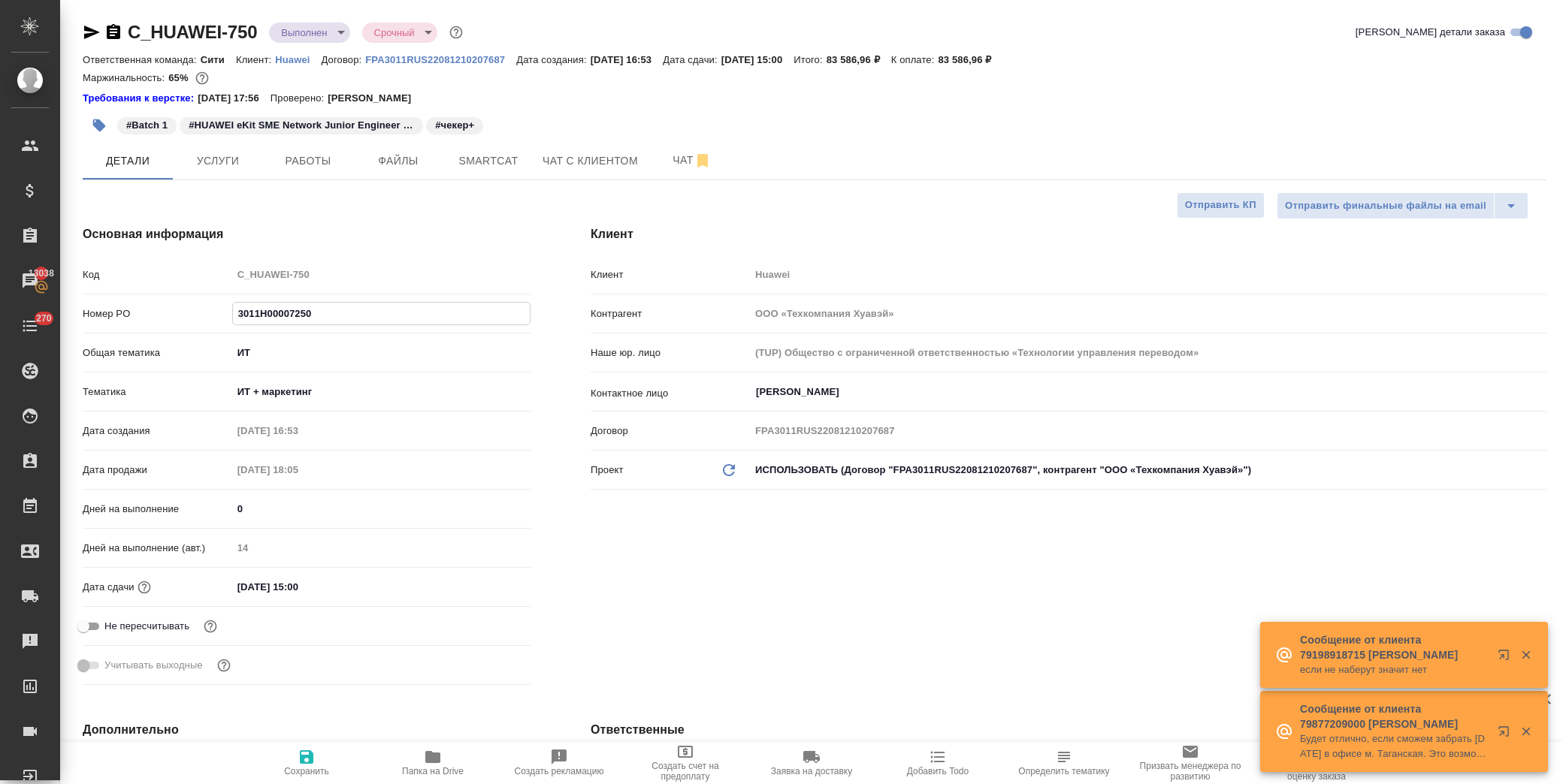
select select "RU"
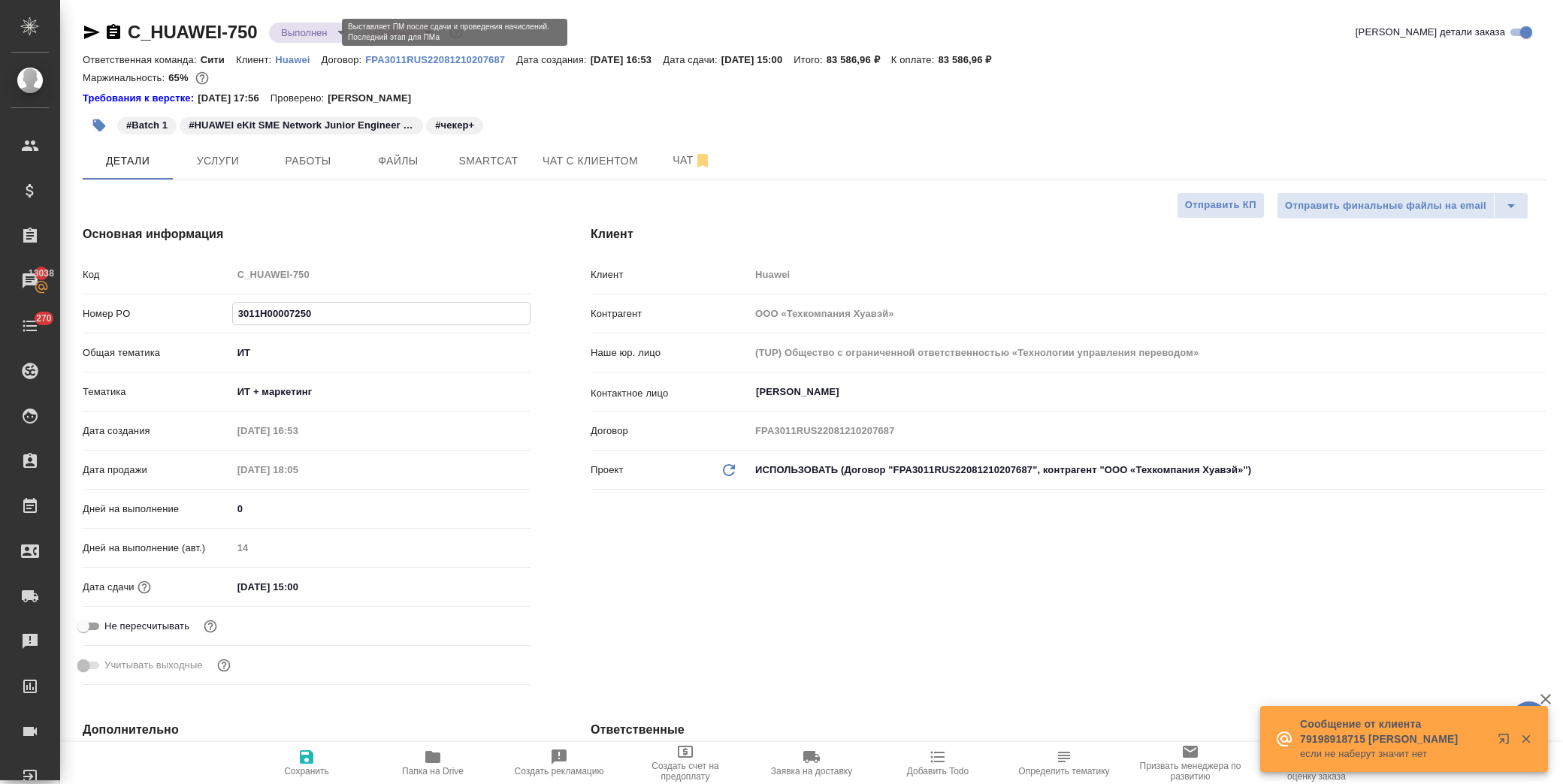
click at [313, 33] on body "🙏 .cls-1 fill:#fff; AWATERA Лофицкая Юлия Владимировна Клиенты Спецификации Зак…" at bounding box center [782, 392] width 1563 height 784
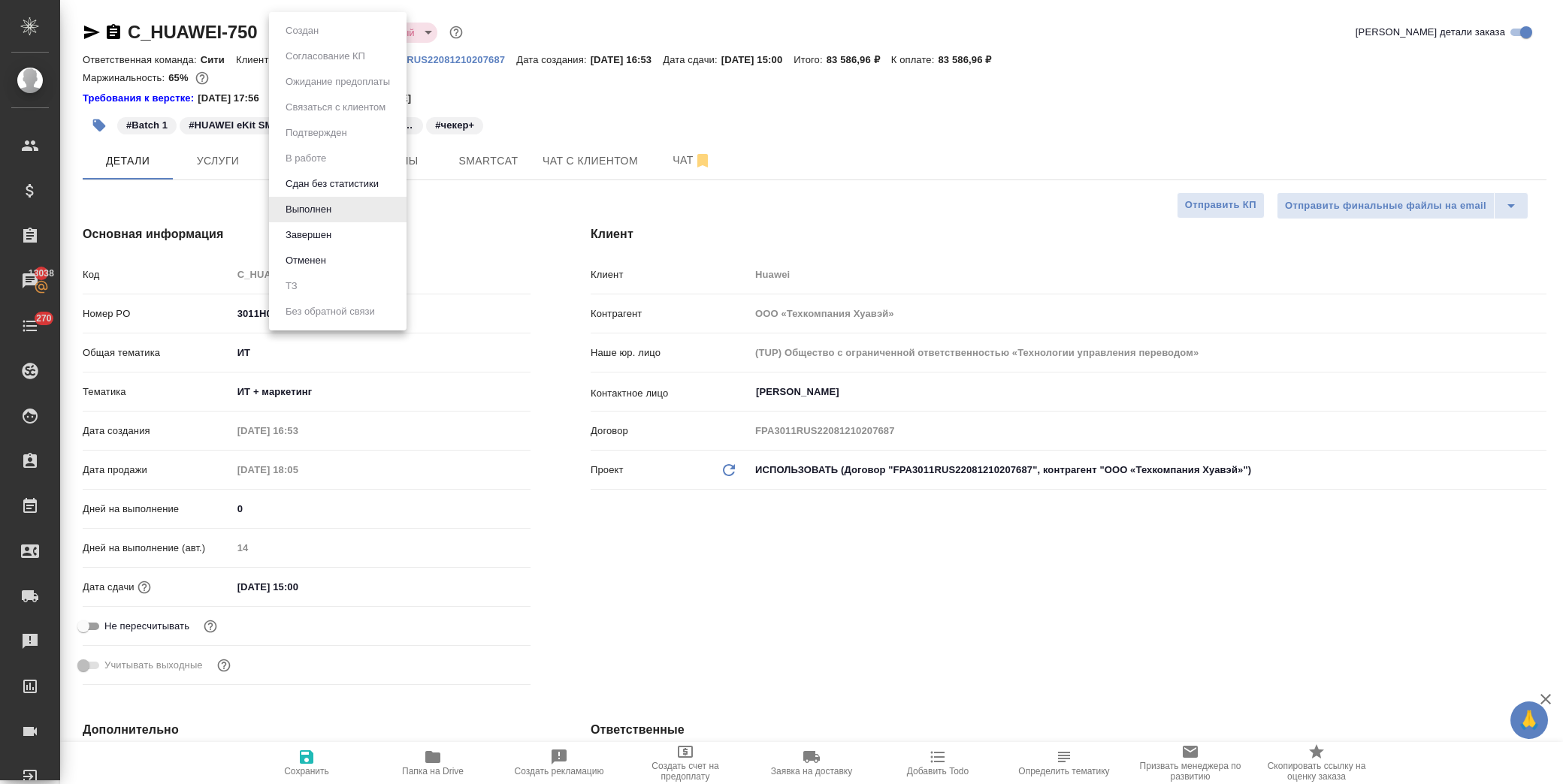
click at [892, 131] on div at bounding box center [782, 392] width 1563 height 784
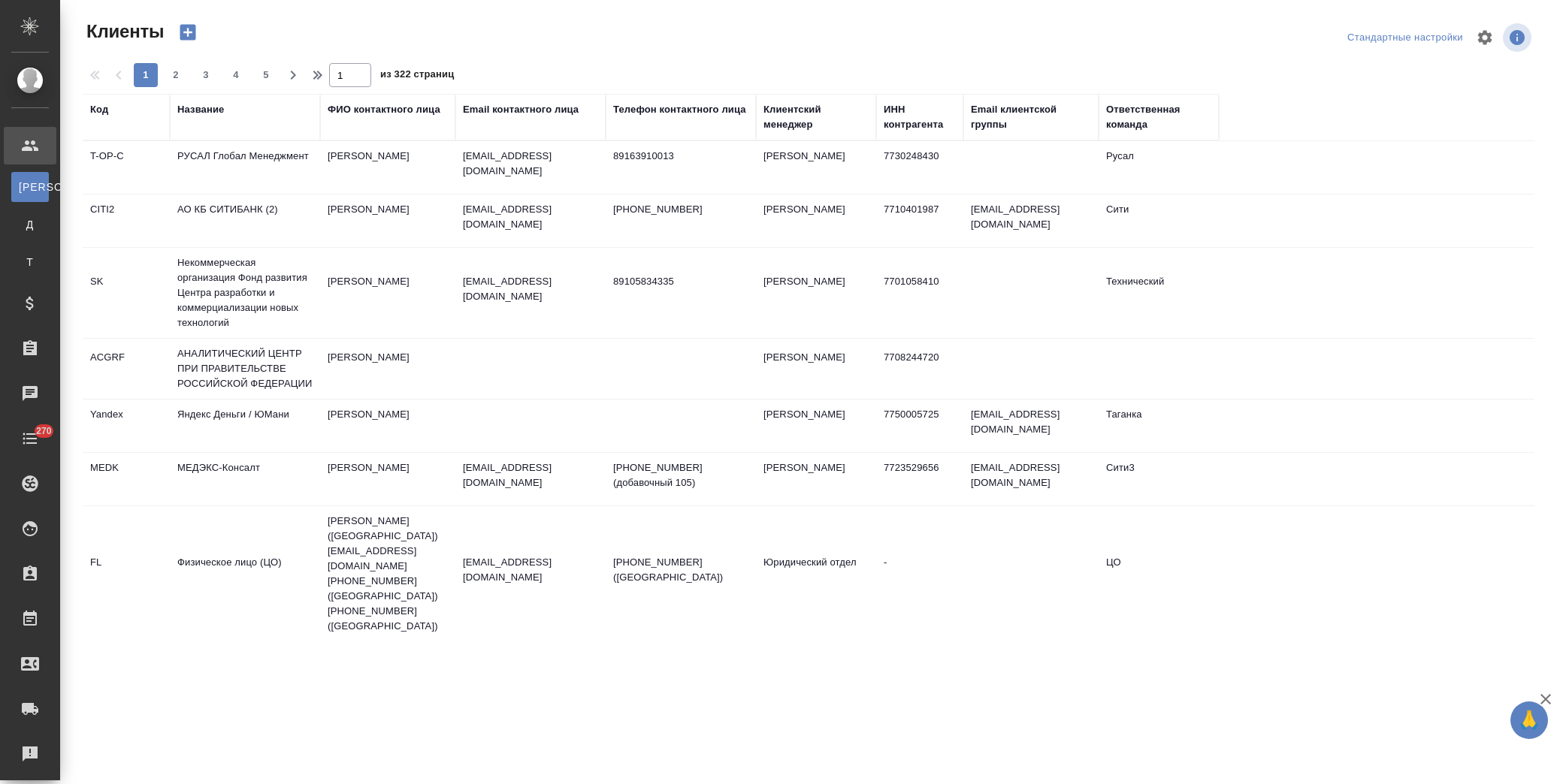
select select "RU"
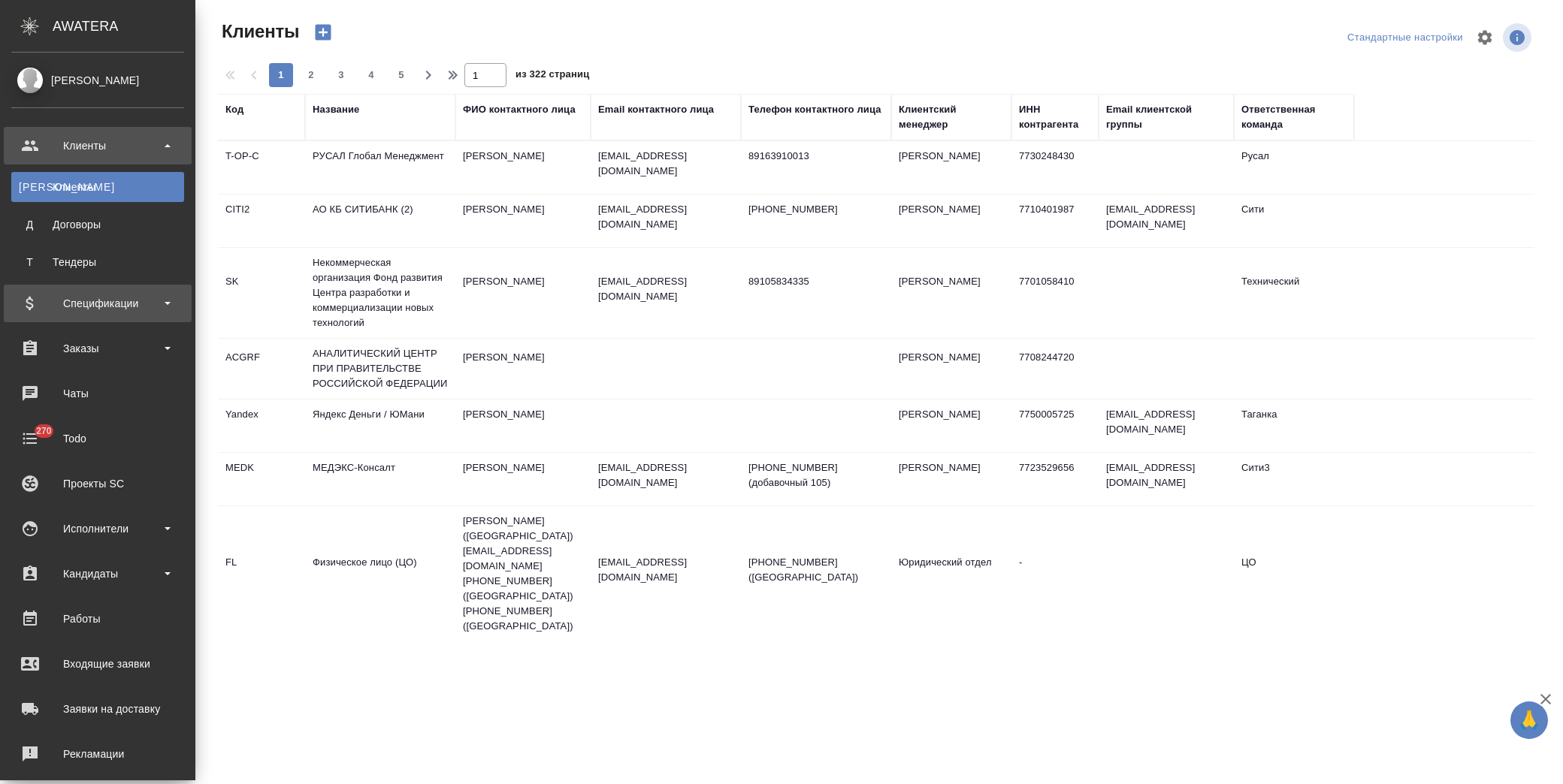
click at [121, 302] on div "Спецификации" at bounding box center [98, 303] width 173 height 22
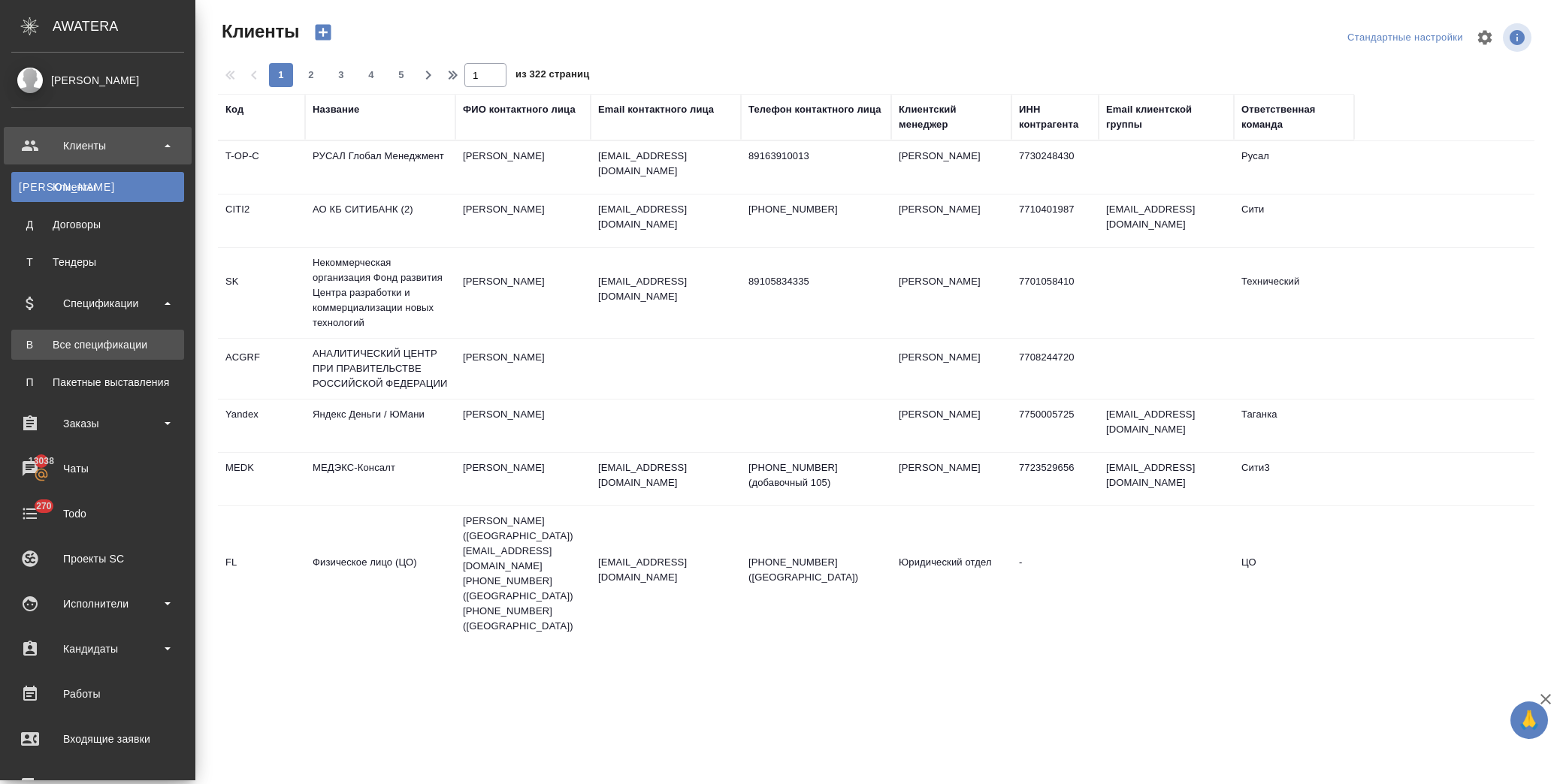
click at [124, 347] on div "Все спецификации" at bounding box center [98, 345] width 157 height 15
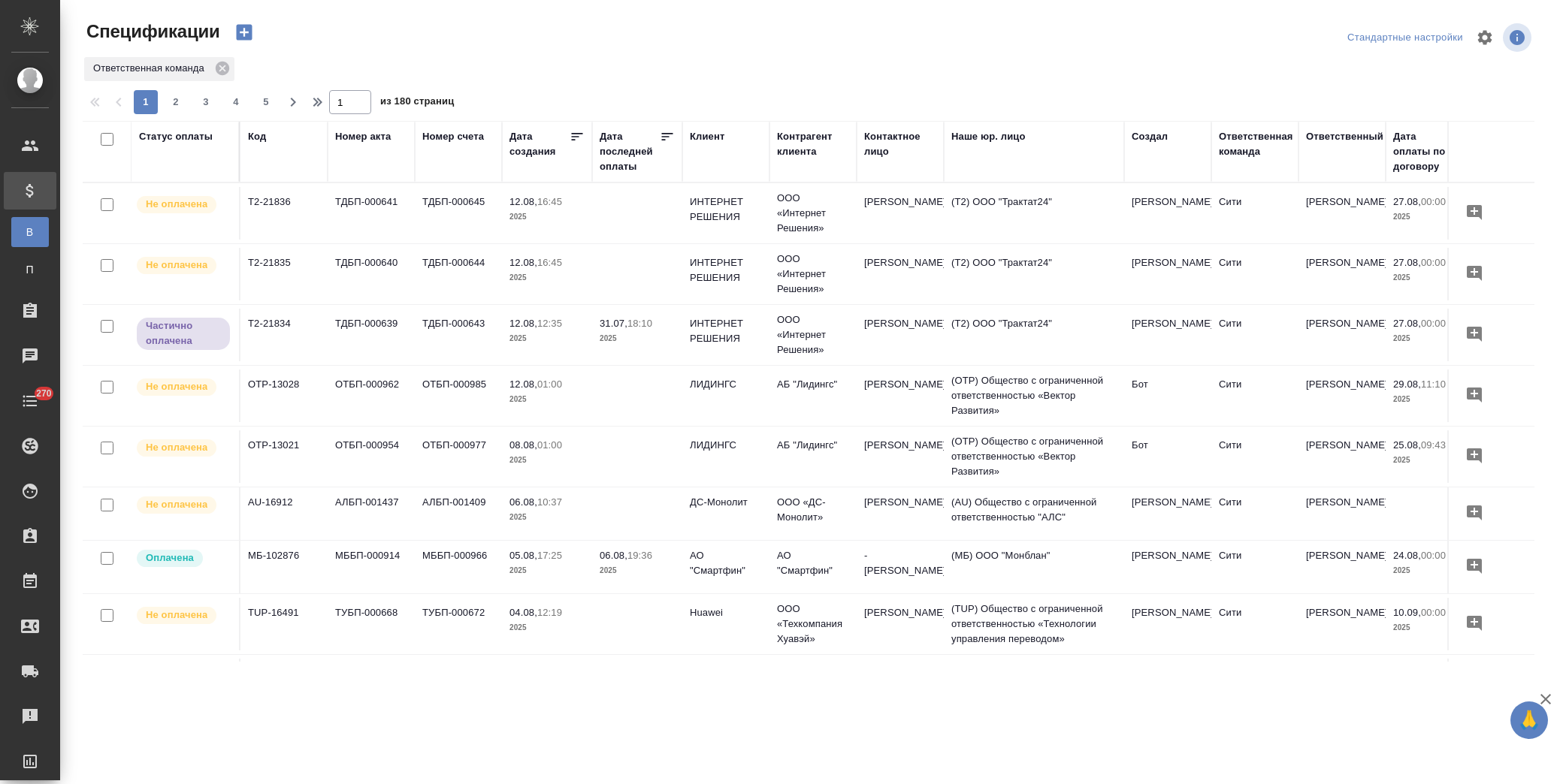
click at [191, 131] on div "Статус оплаты" at bounding box center [176, 137] width 74 height 15
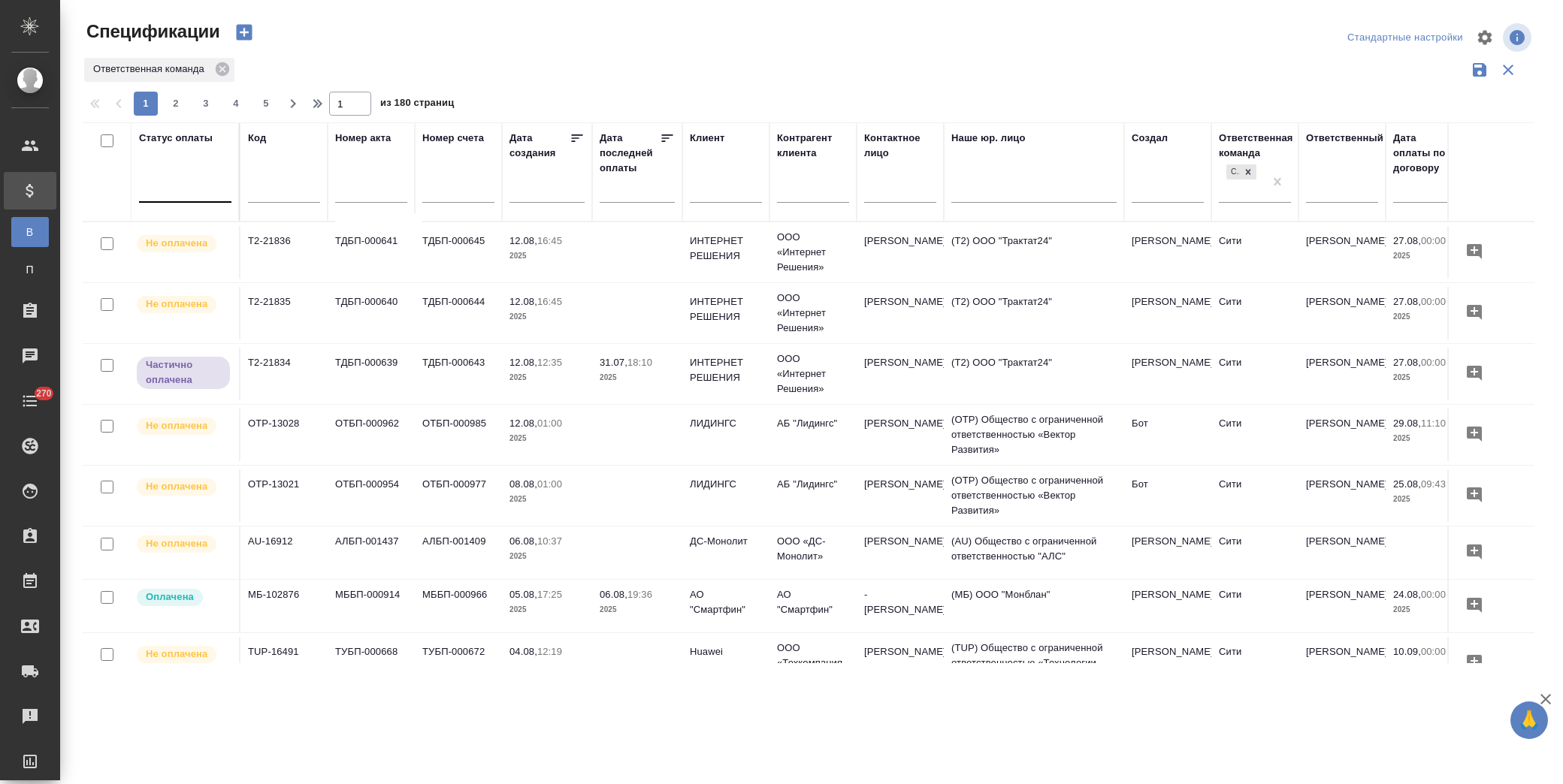
click at [202, 183] on div at bounding box center [185, 187] width 92 height 22
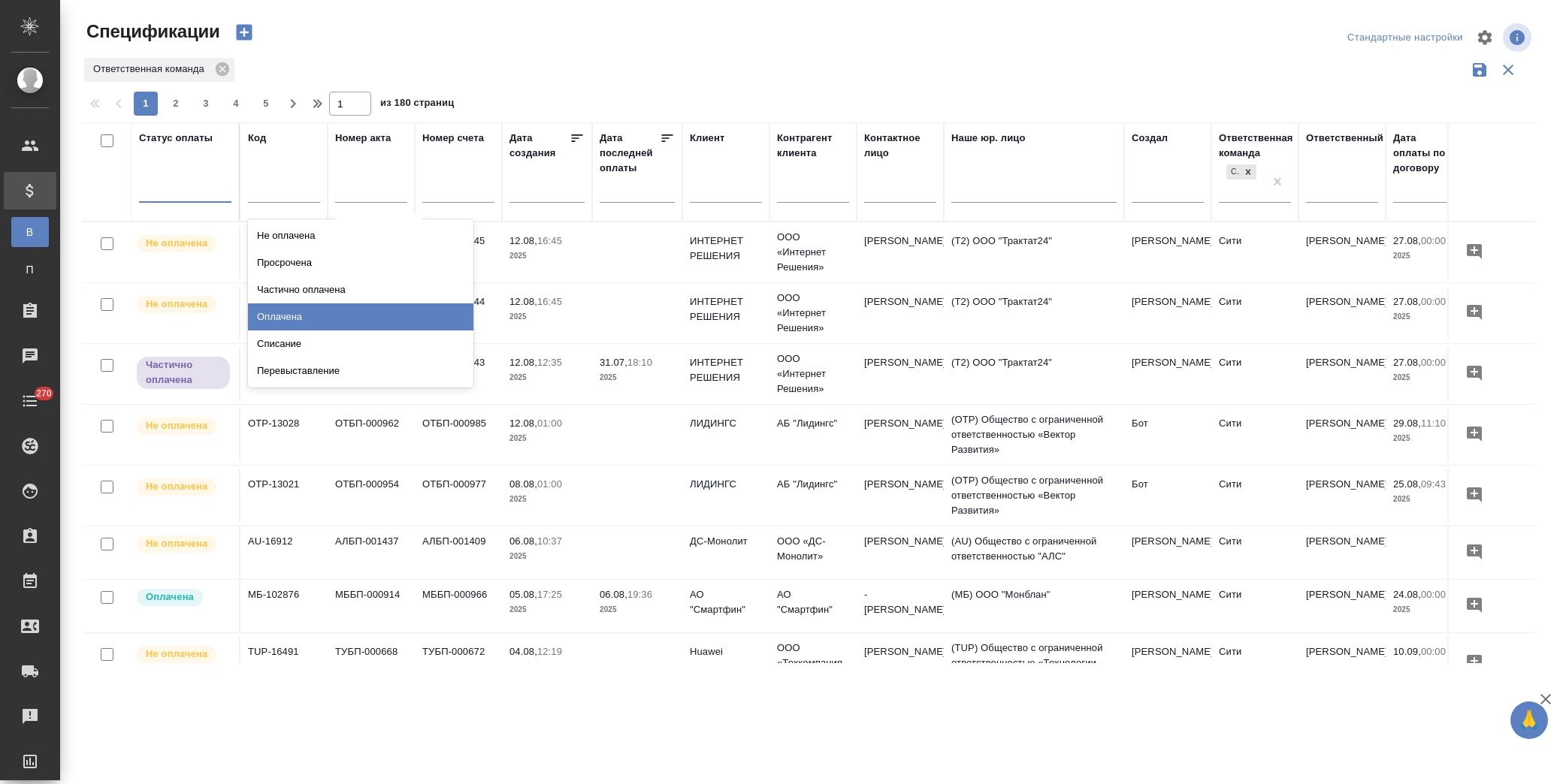
type input "y.lofitskaya"
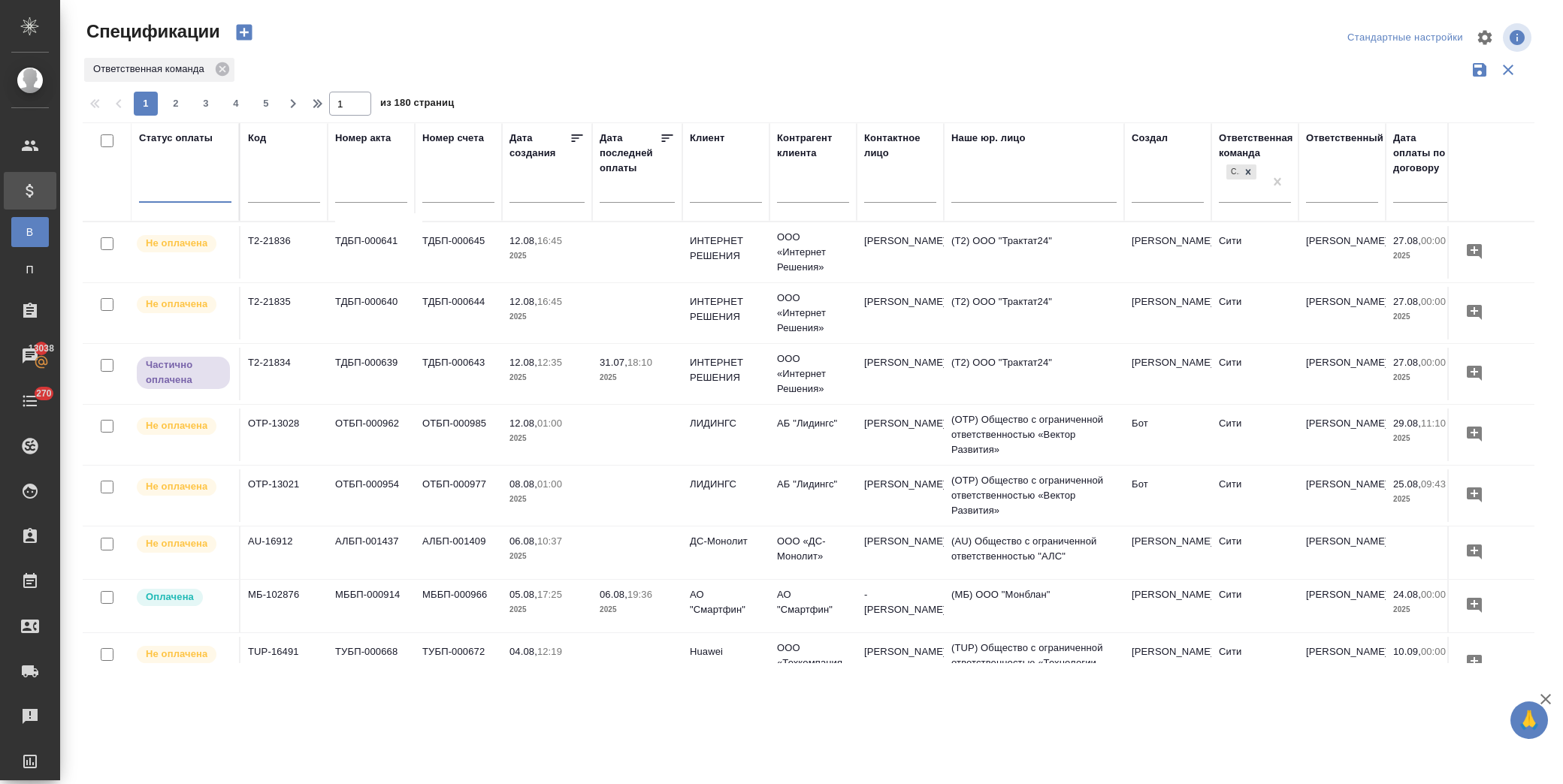
click at [223, 196] on div at bounding box center [185, 187] width 92 height 22
type input "оп"
click at [303, 287] on div "Оплачена" at bounding box center [360, 290] width 226 height 27
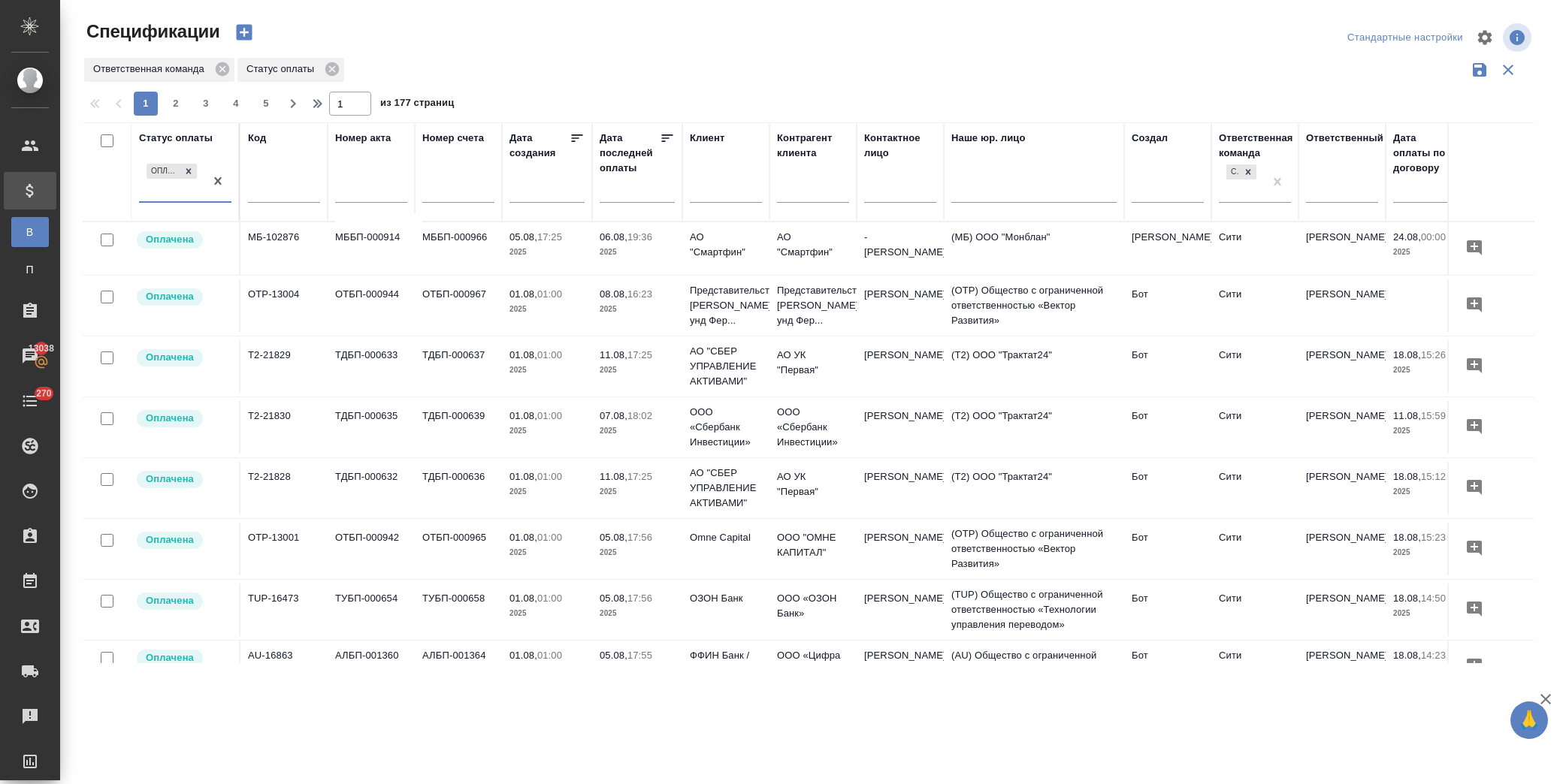
click at [661, 136] on icon at bounding box center [667, 138] width 15 height 15
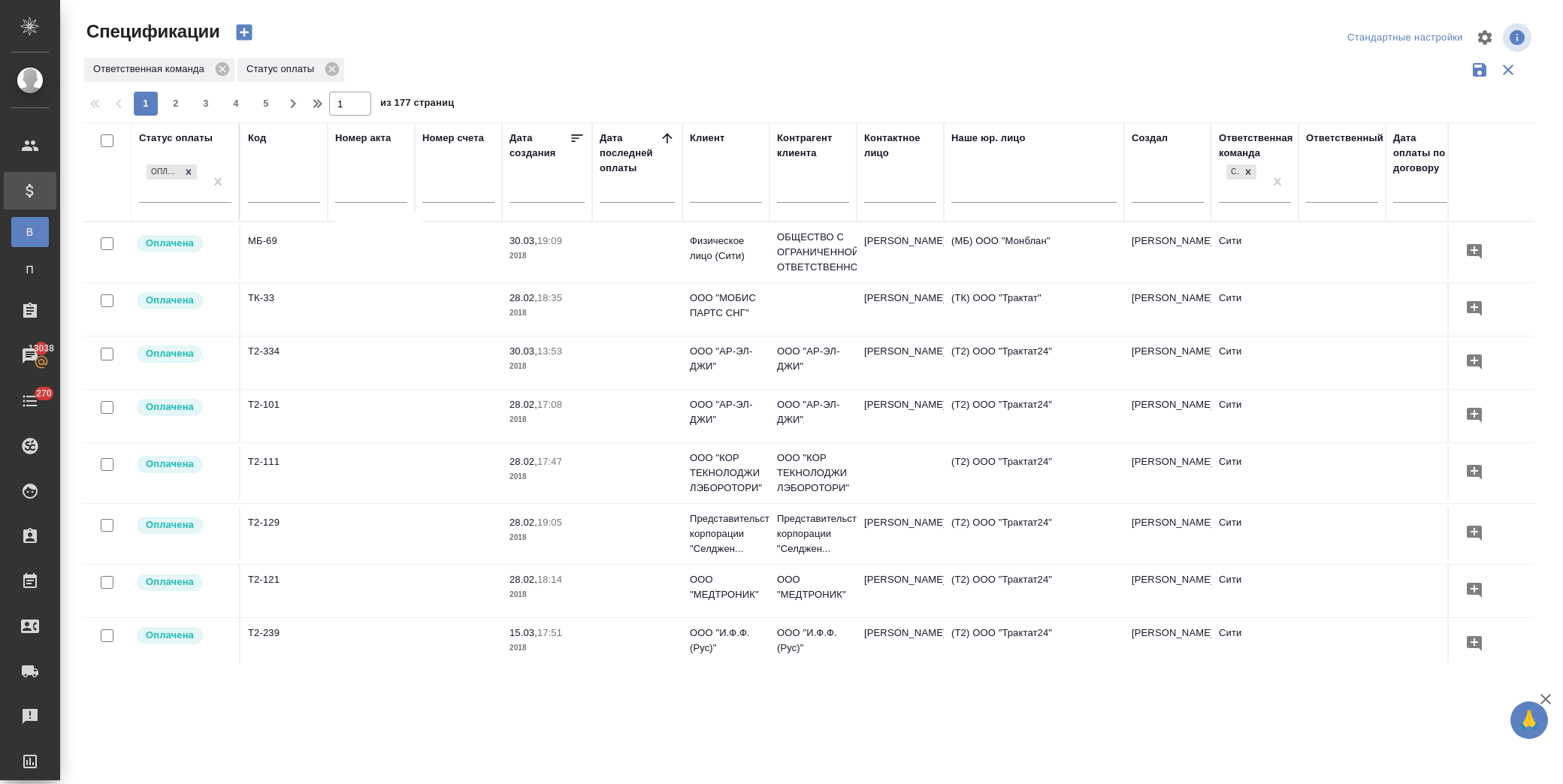
click at [670, 136] on icon at bounding box center [667, 138] width 10 height 10
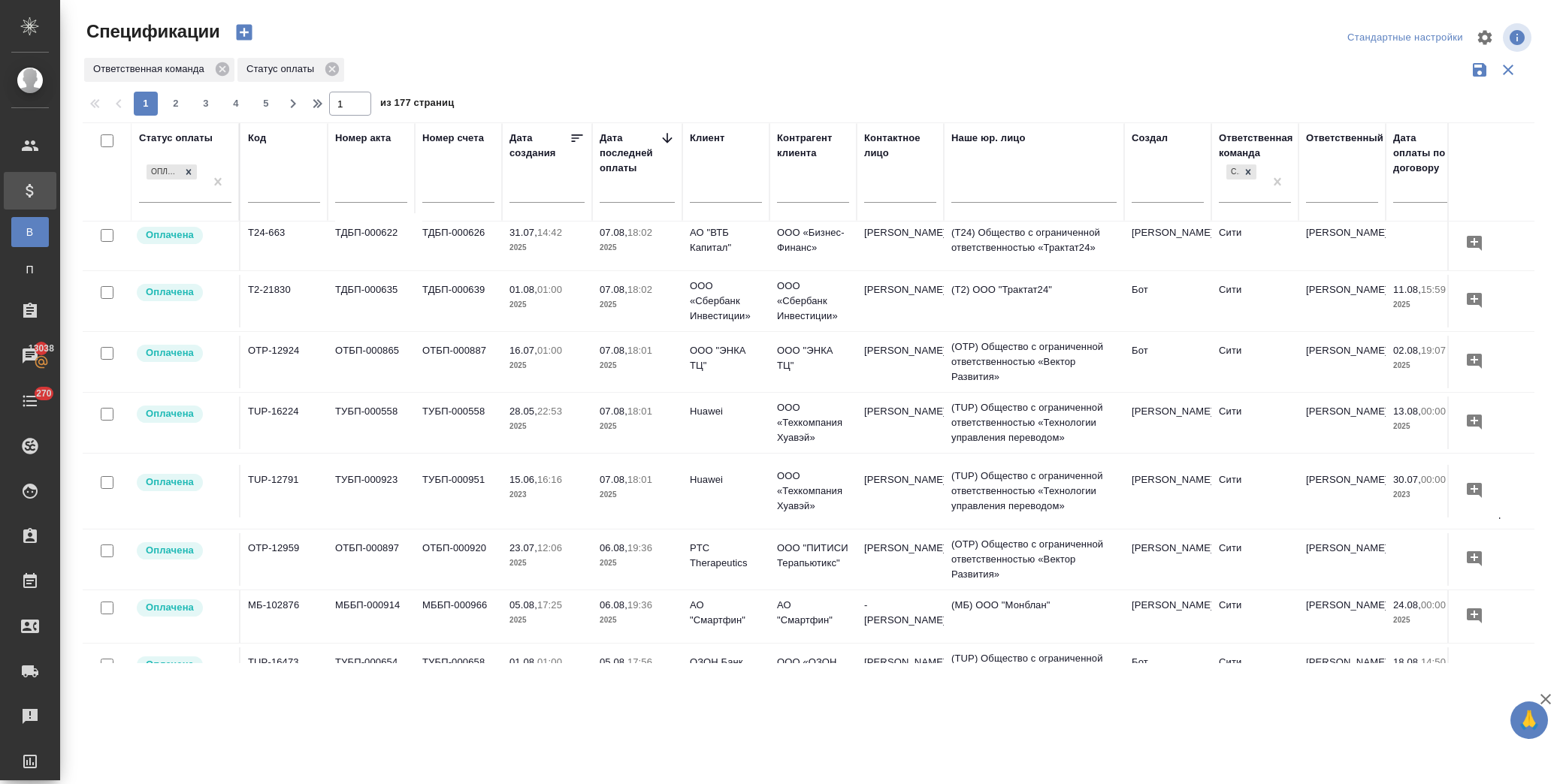
scroll to position [500, 0]
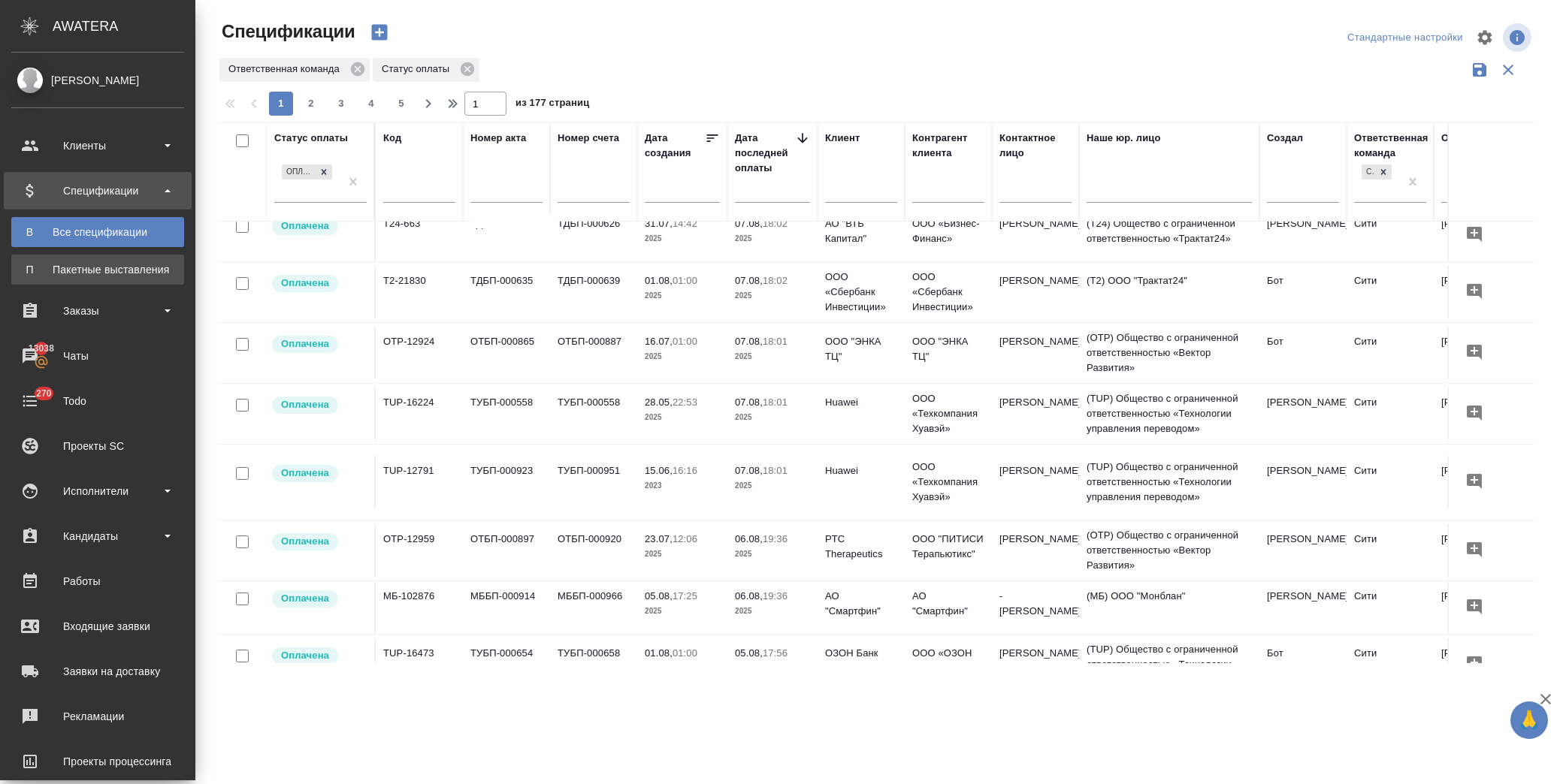
click at [130, 273] on div "Пакетные выставления" at bounding box center [98, 270] width 157 height 15
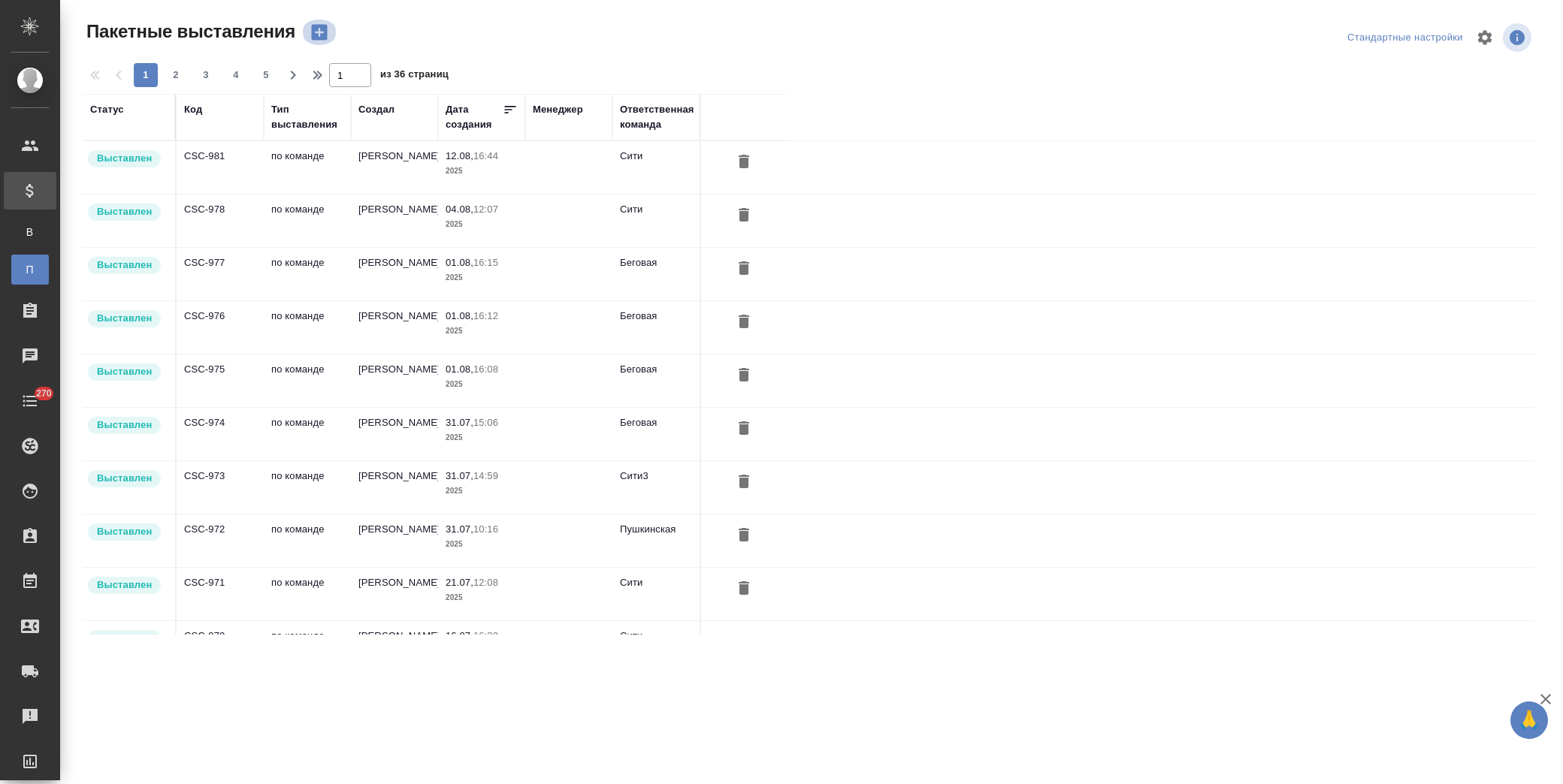
click at [326, 25] on icon "button" at bounding box center [320, 33] width 15 height 15
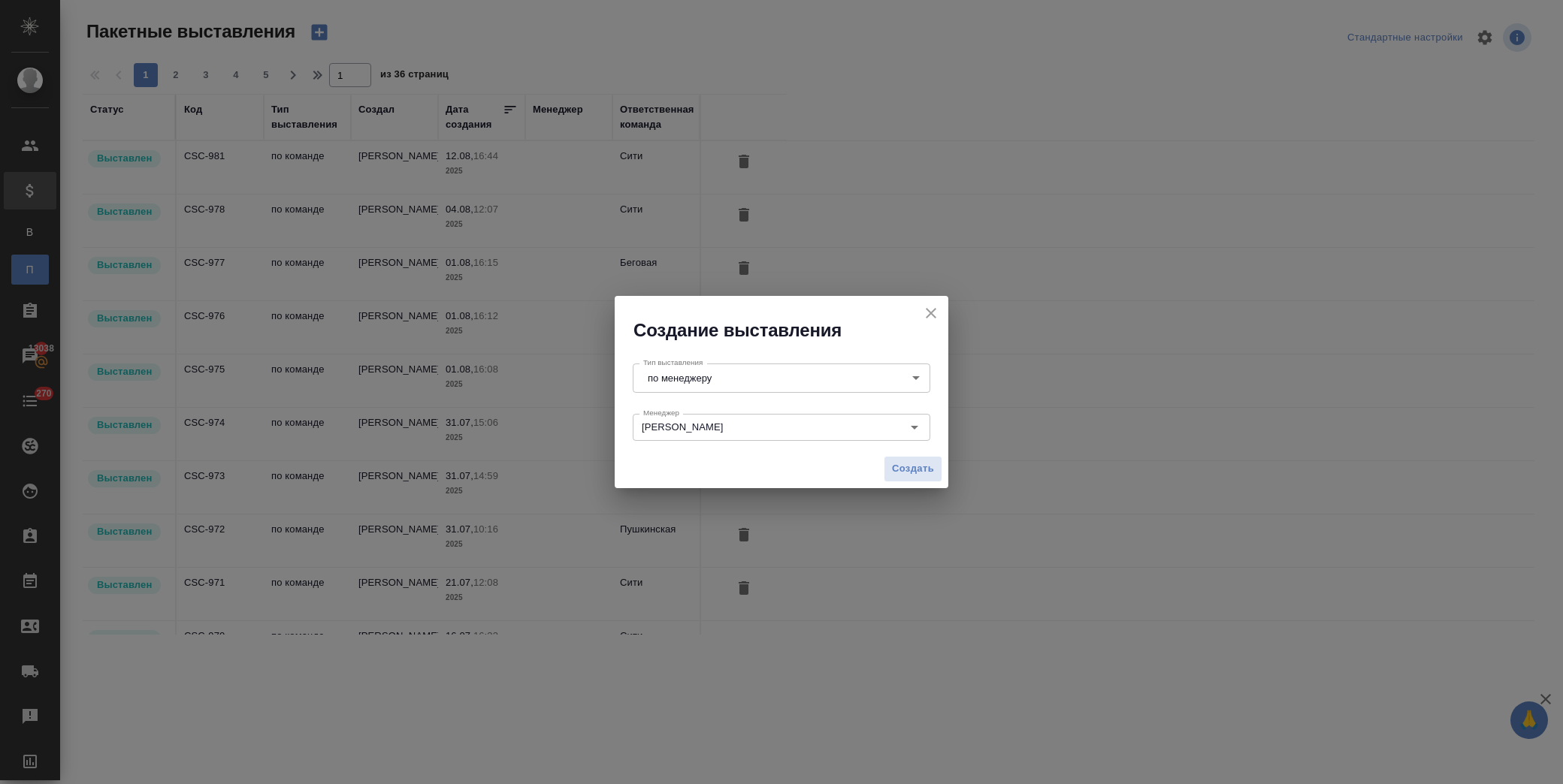
click at [787, 370] on body "🙏 .cls-1 fill:#fff; AWATERA [PERSON_NAME] Спецификации В Все спецификации П Пак…" at bounding box center [782, 392] width 1563 height 784
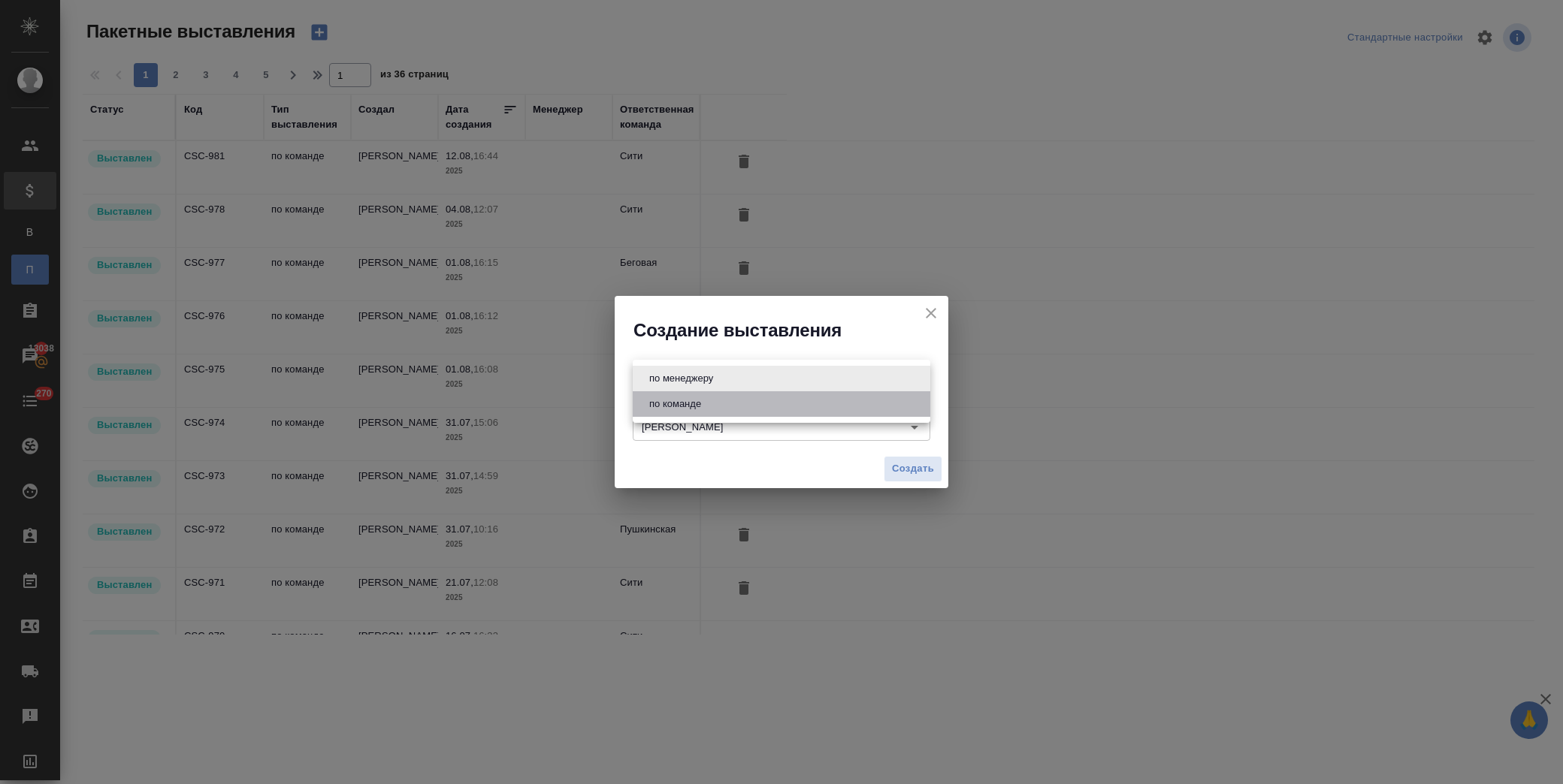
click at [753, 399] on li "по команде" at bounding box center [782, 404] width 298 height 26
type input "byDepartment"
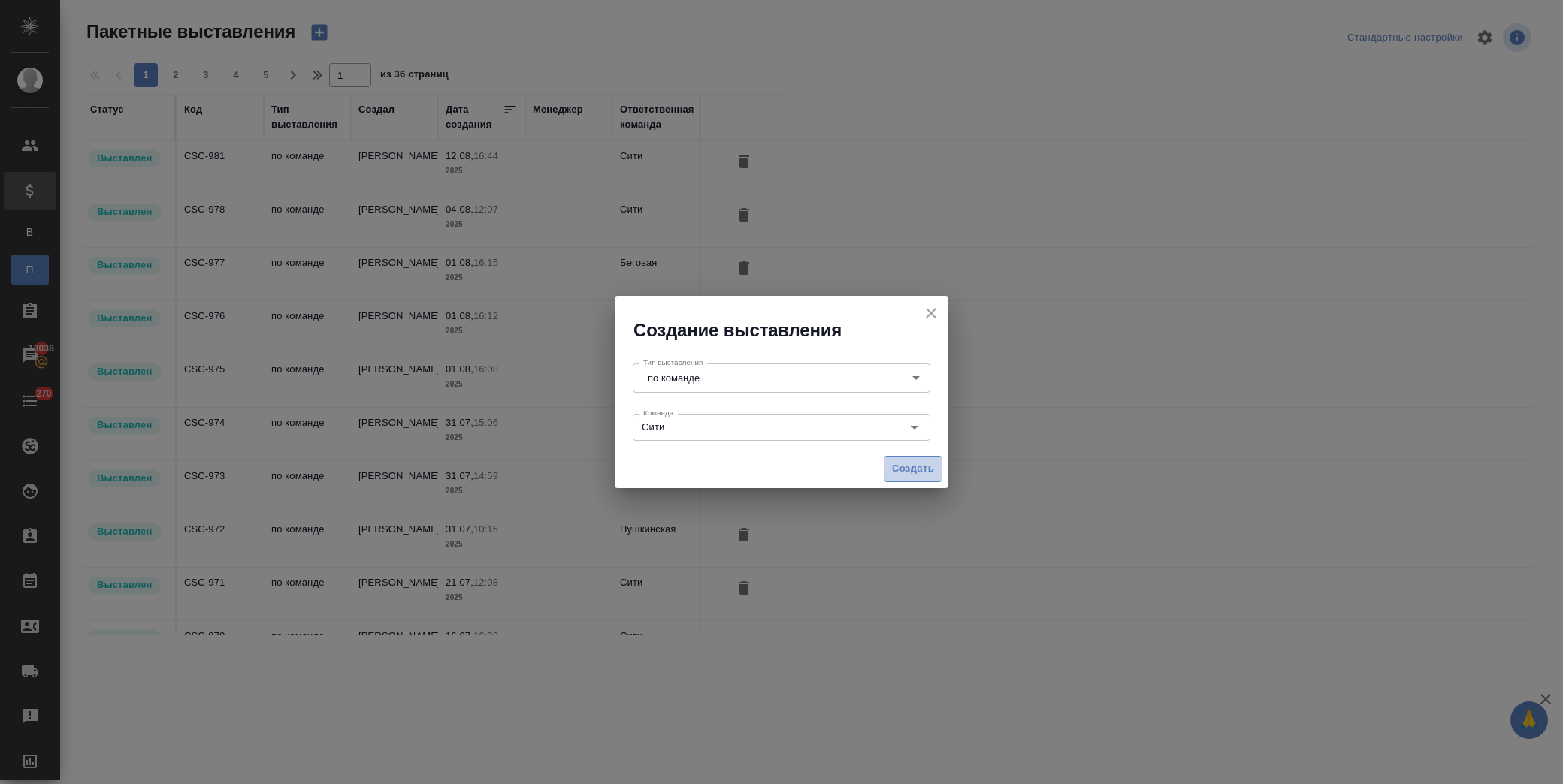
click at [922, 469] on span "Создать" at bounding box center [913, 469] width 42 height 17
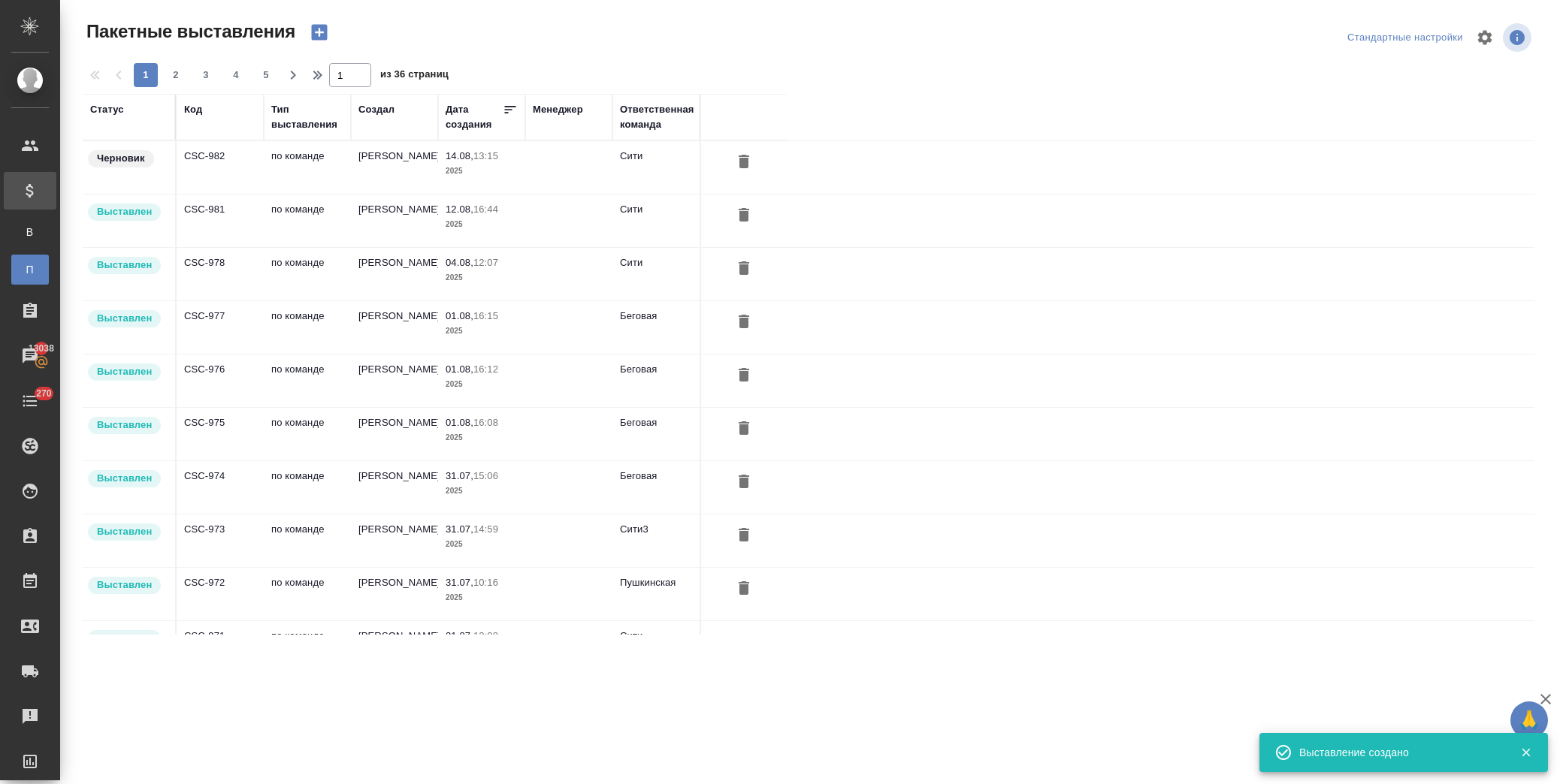
click at [309, 161] on td "по команде" at bounding box center [307, 167] width 87 height 53
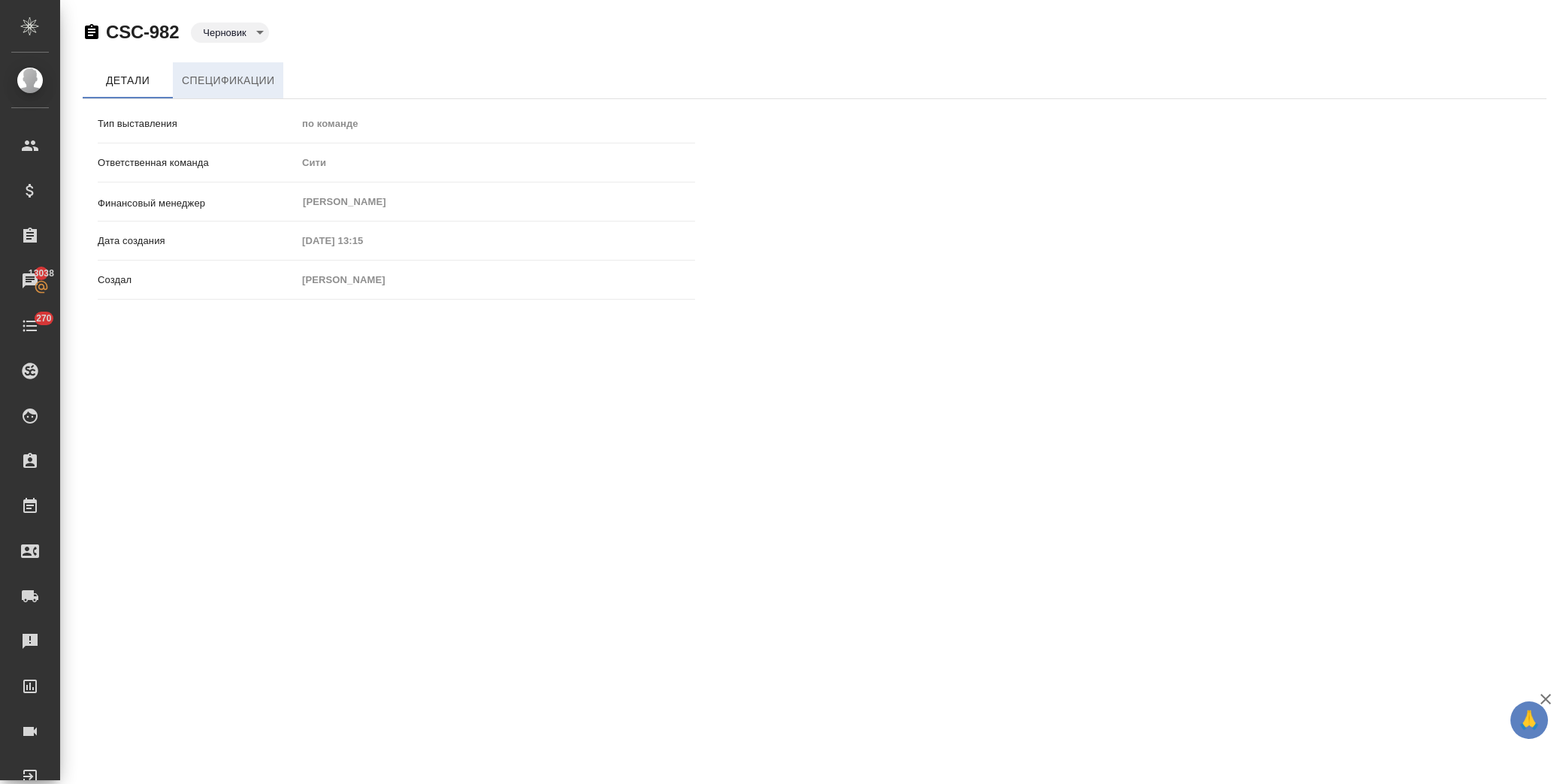
click at [223, 85] on span "Спецификации" at bounding box center [228, 81] width 92 height 19
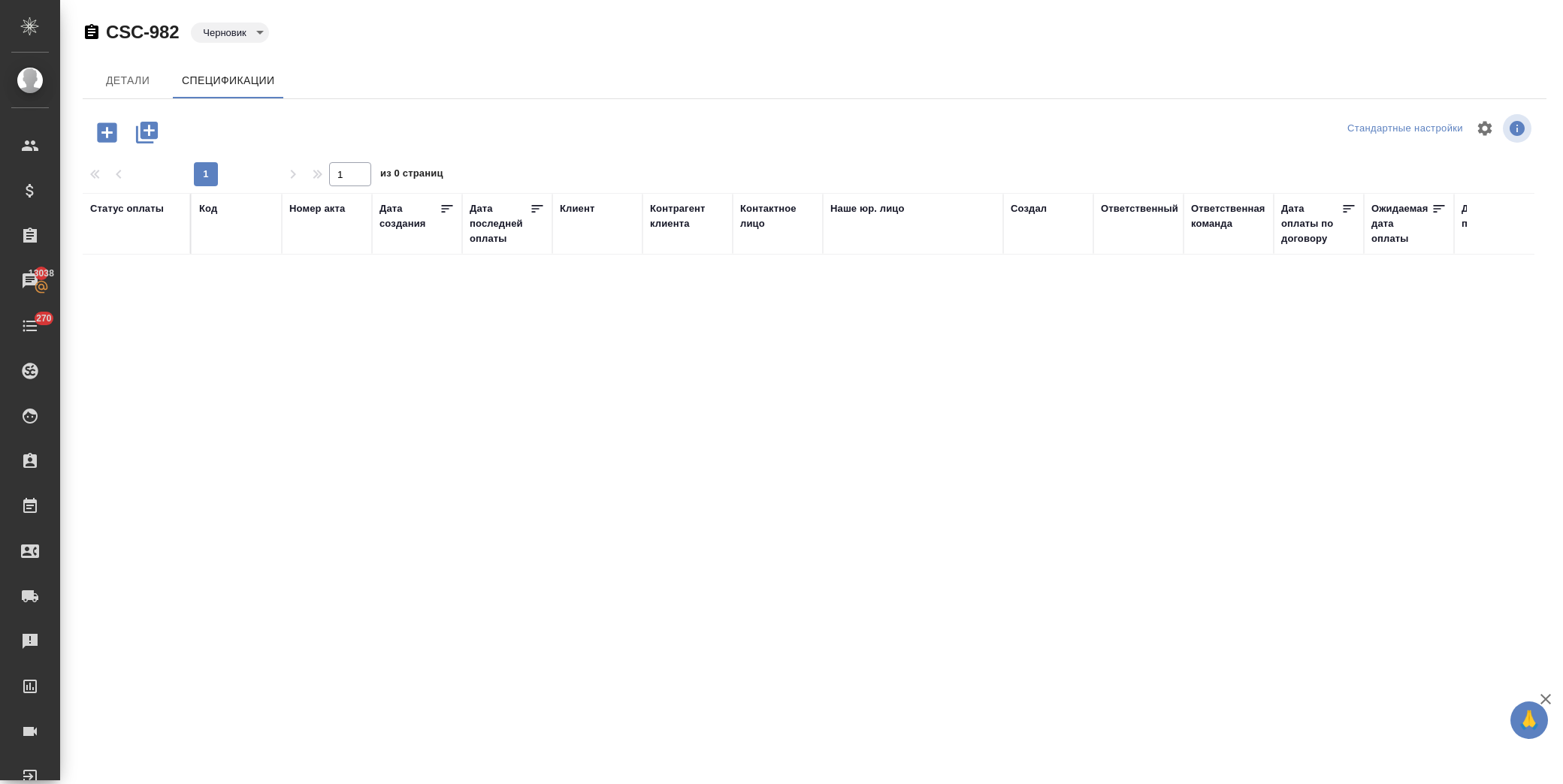
click at [110, 133] on icon "button" at bounding box center [107, 131] width 26 height 26
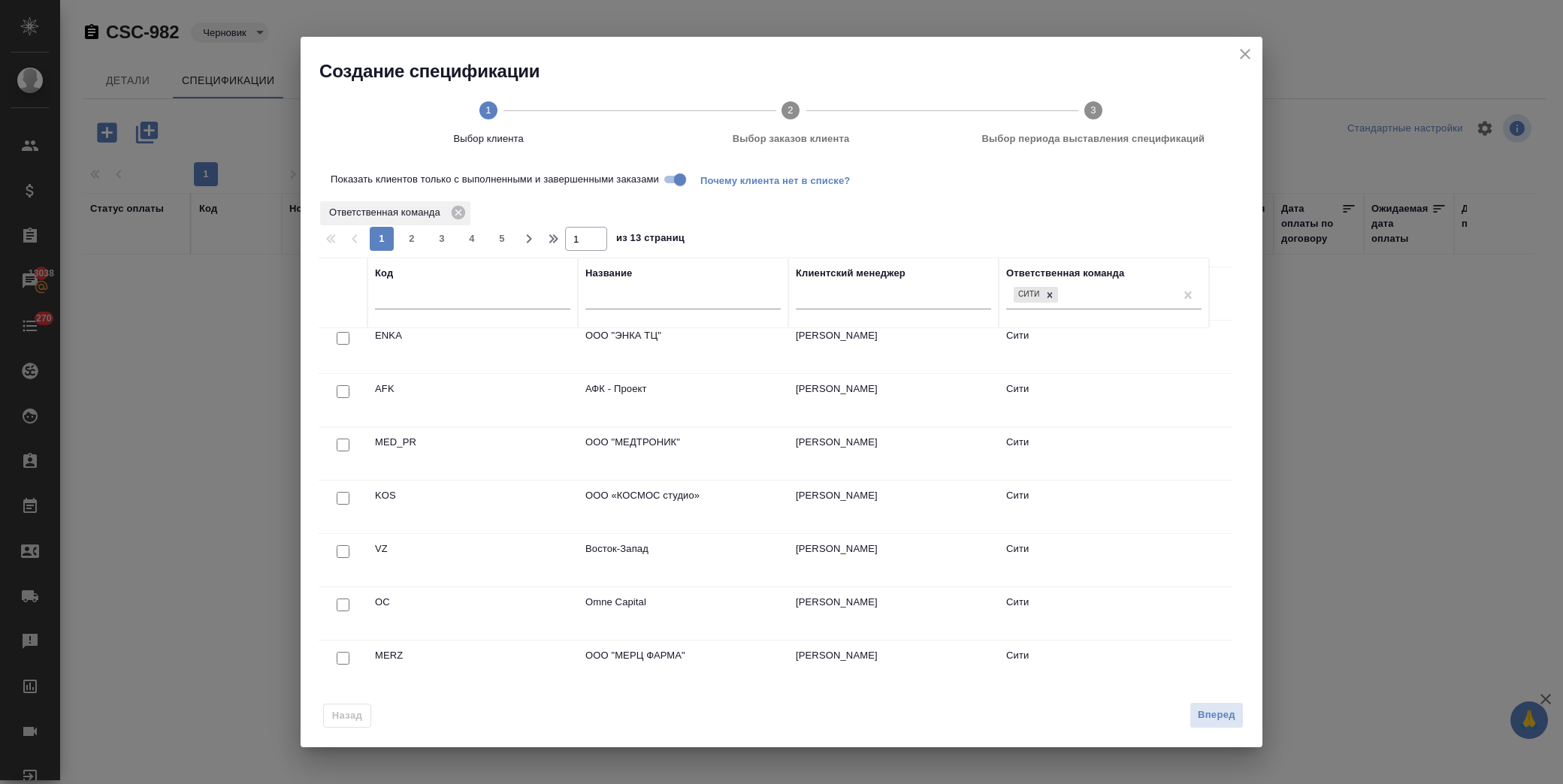
scroll to position [918, 0]
click at [467, 305] on input "text" at bounding box center [473, 300] width 196 height 19
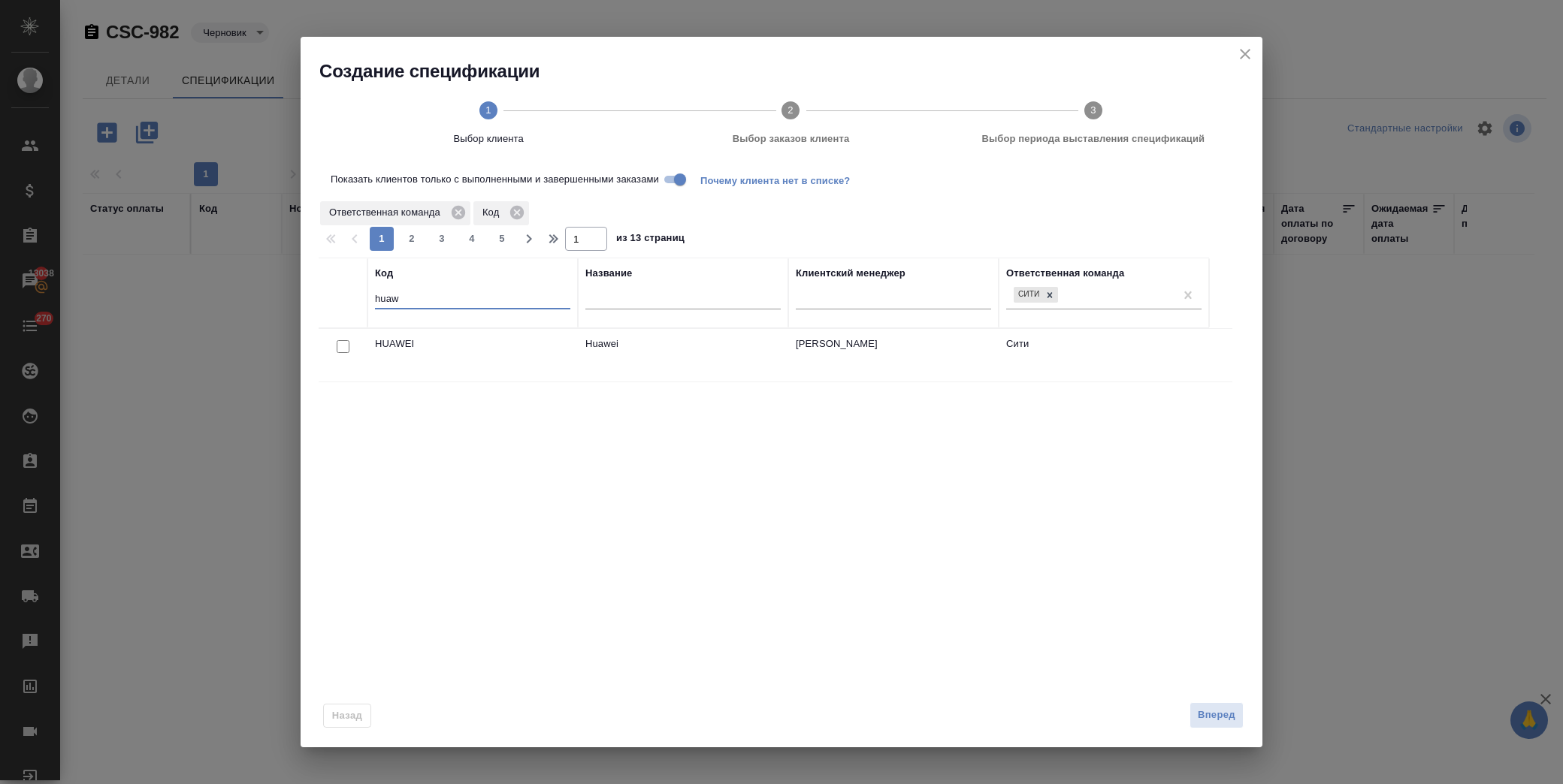
scroll to position [0, 0]
type input "huaw"
click at [341, 344] on input "checkbox" at bounding box center [343, 346] width 12 height 12
checkbox input "true"
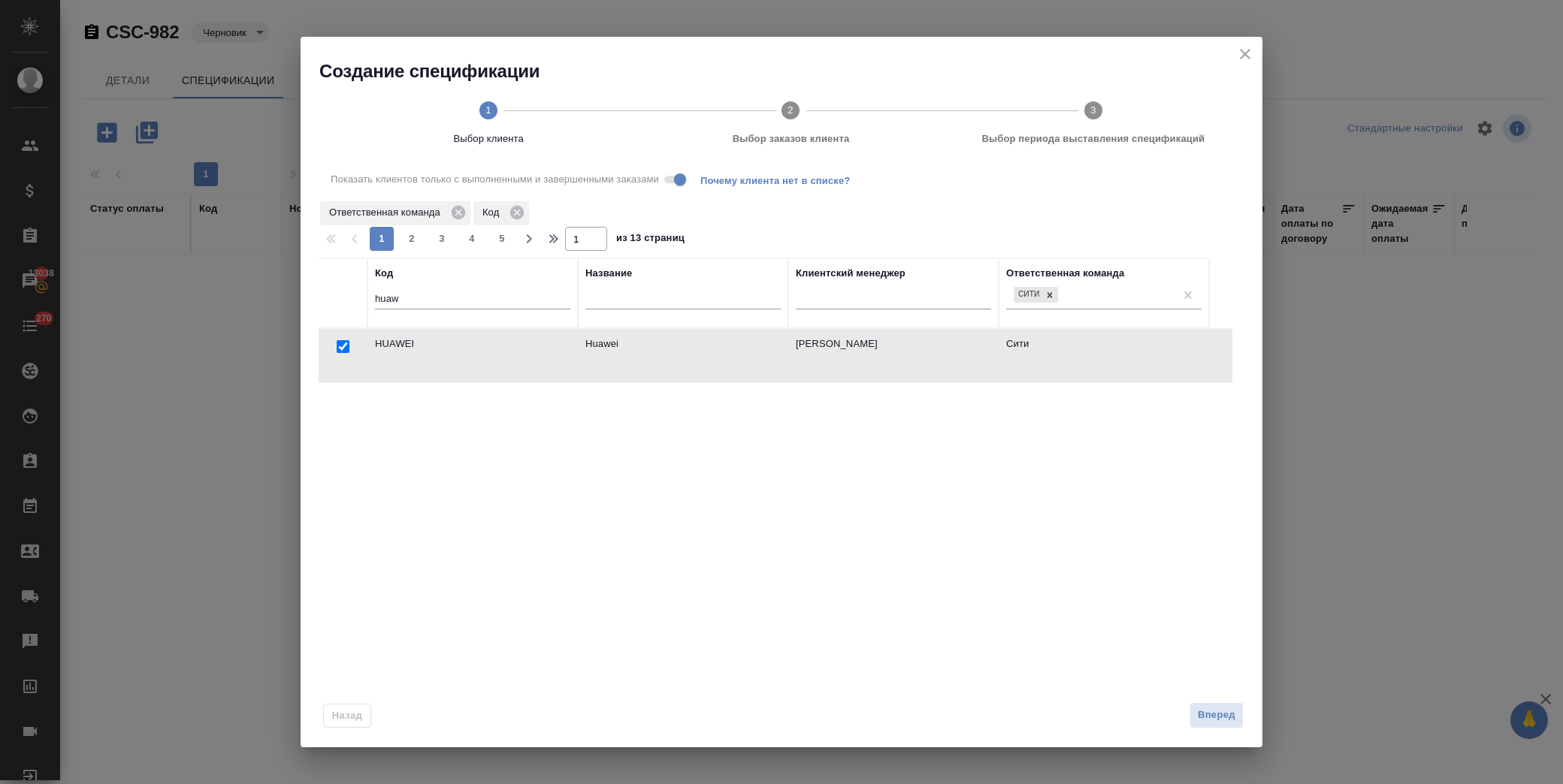
click at [1218, 717] on span "Вперед" at bounding box center [1216, 716] width 37 height 17
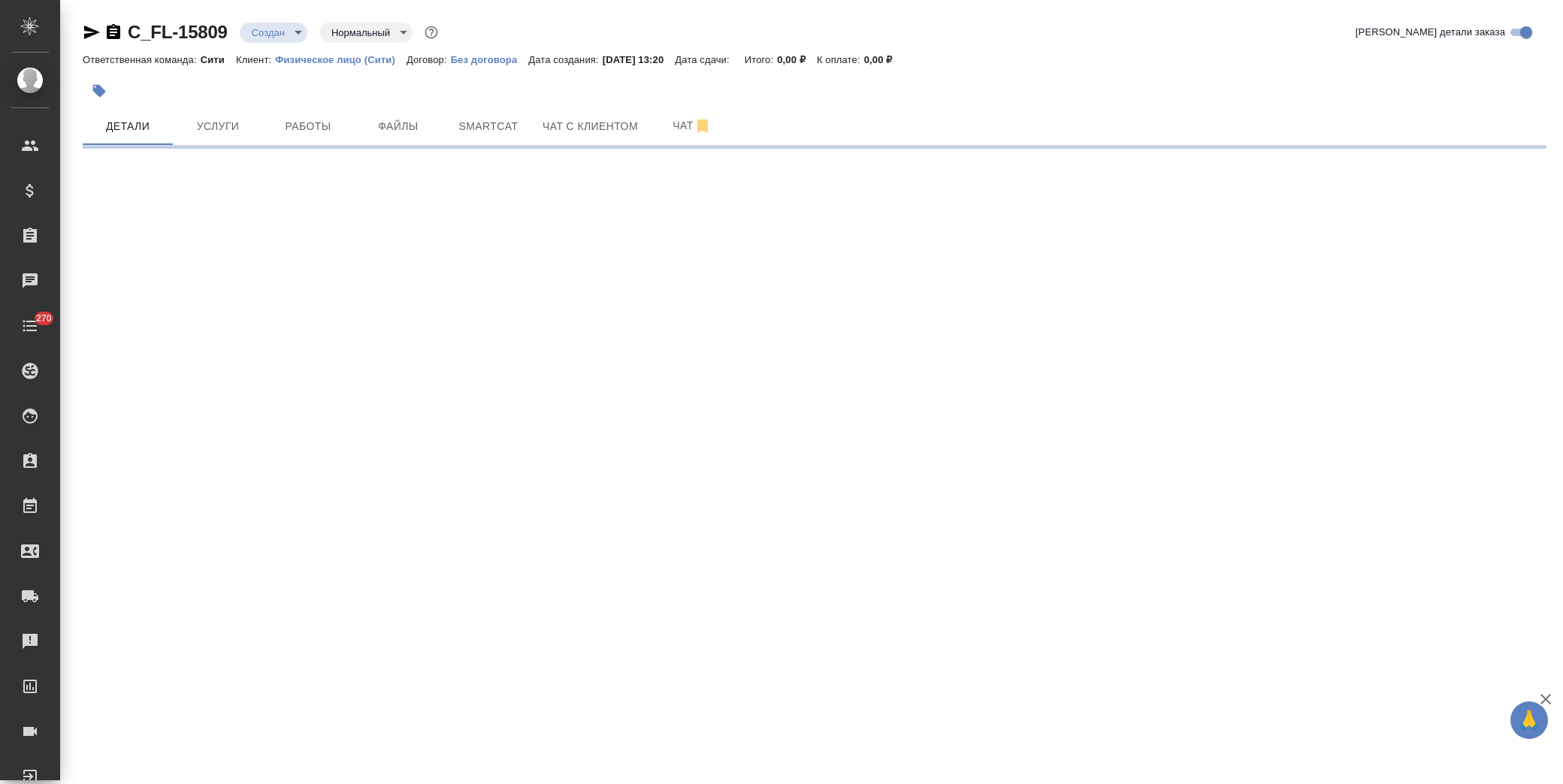
select select "RU"
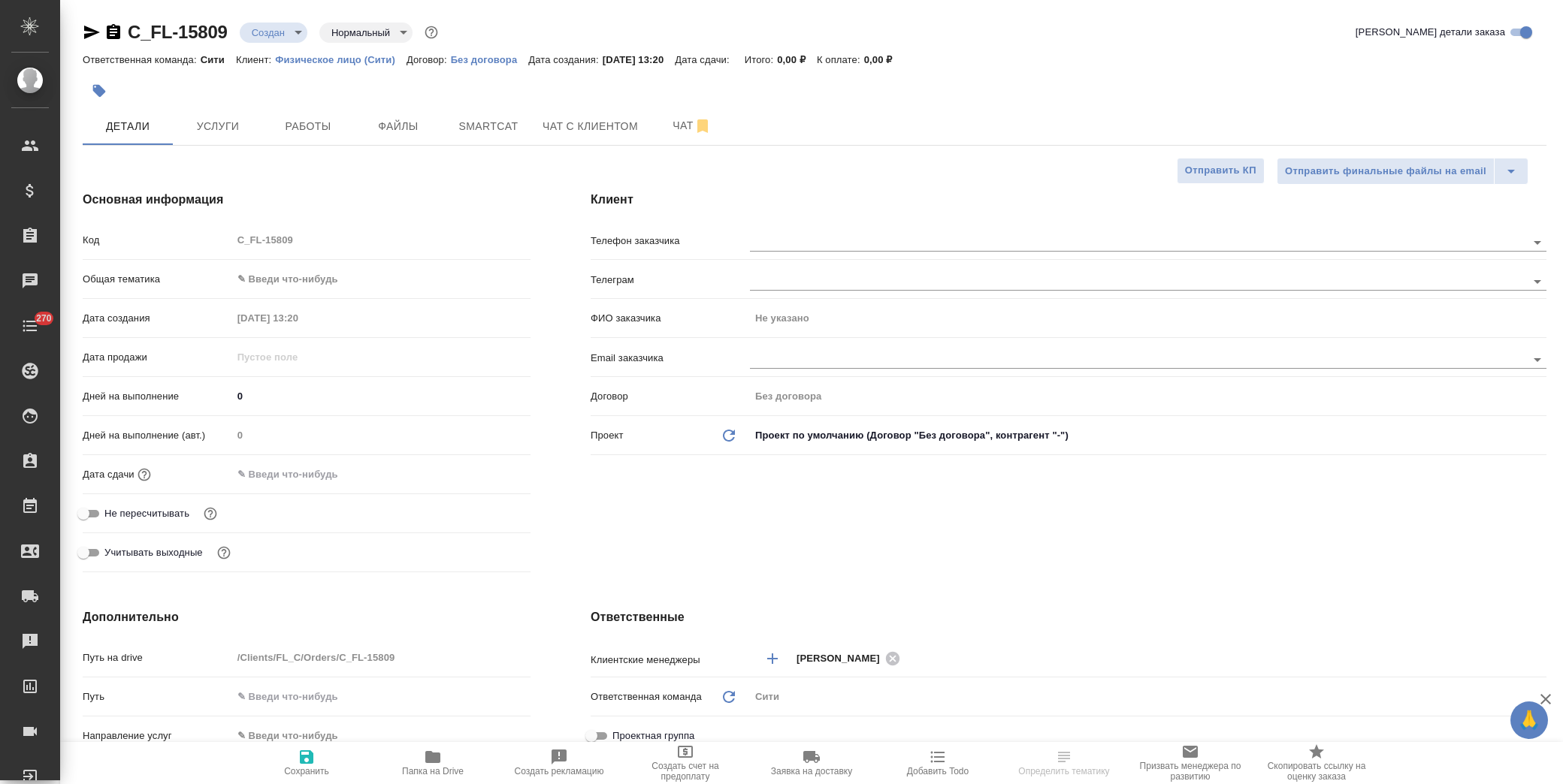
type textarea "x"
click at [300, 474] on input "text" at bounding box center [298, 474] width 132 height 22
click at [479, 475] on icon "button" at bounding box center [487, 473] width 18 height 18
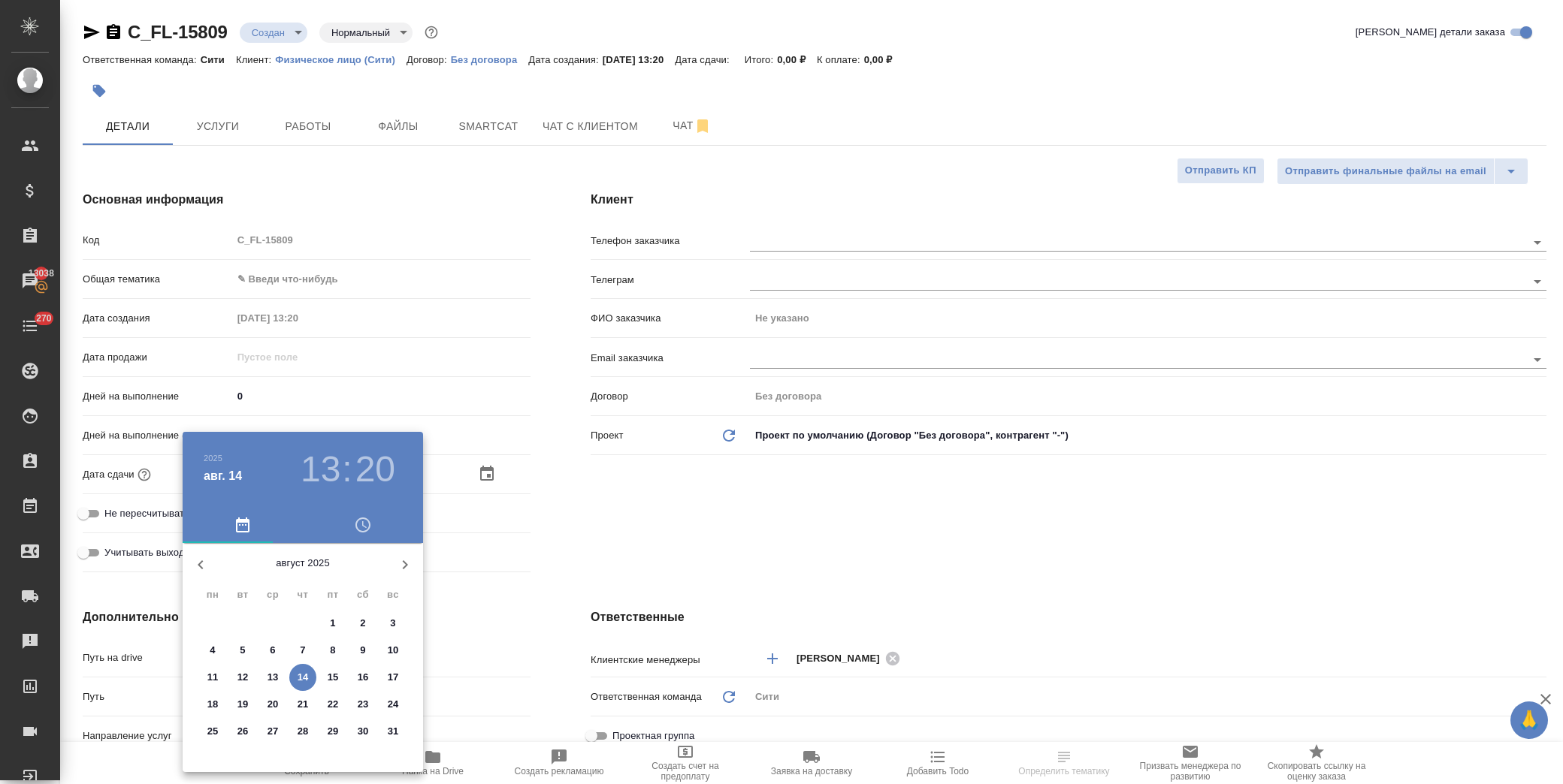
click at [335, 680] on p "15" at bounding box center [333, 677] width 12 height 15
type input "[DATE] 13:20"
type textarea "x"
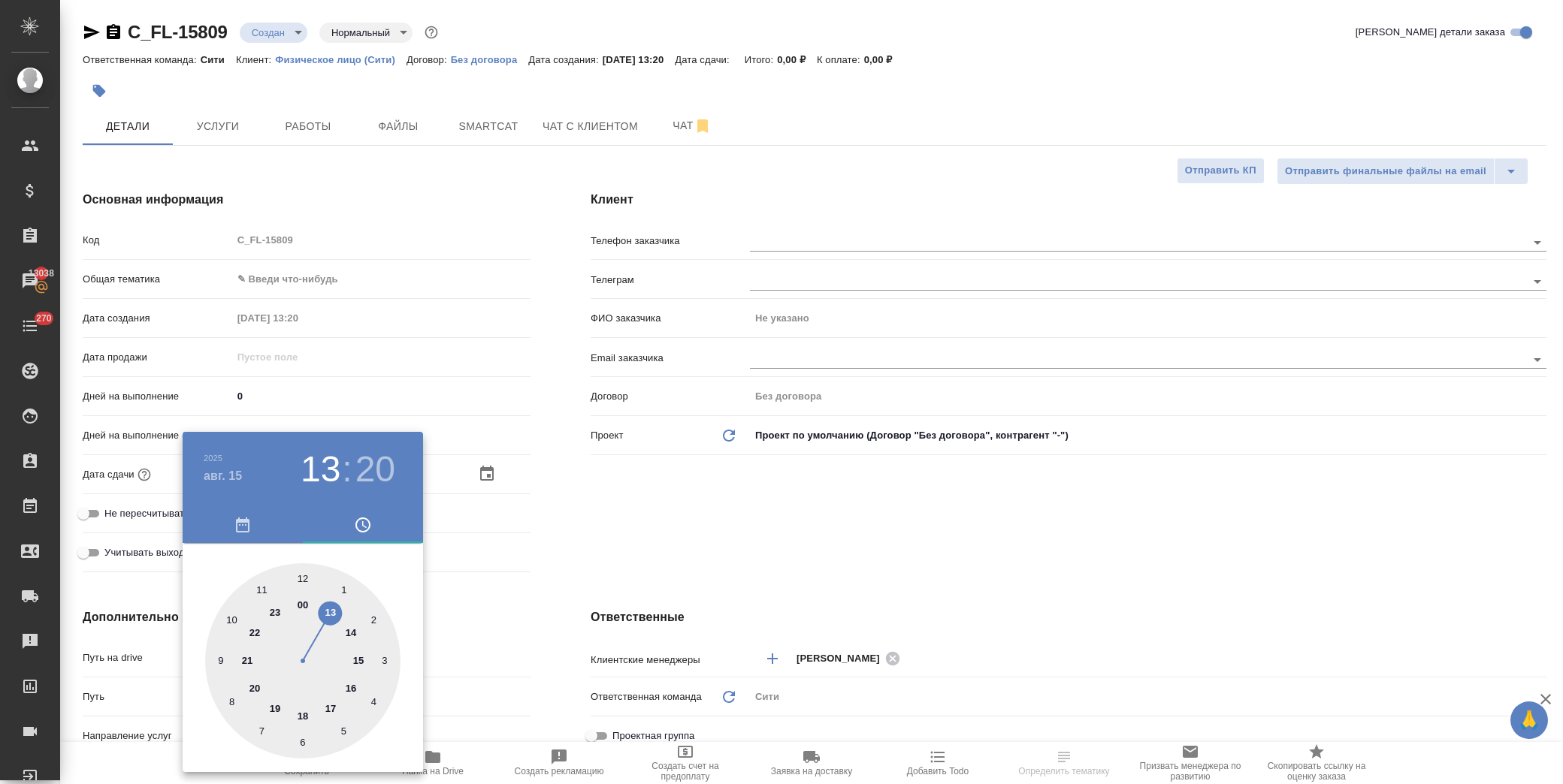
click at [327, 613] on div at bounding box center [303, 661] width 196 height 196
type textarea "x"
click at [301, 581] on div at bounding box center [303, 661] width 196 height 196
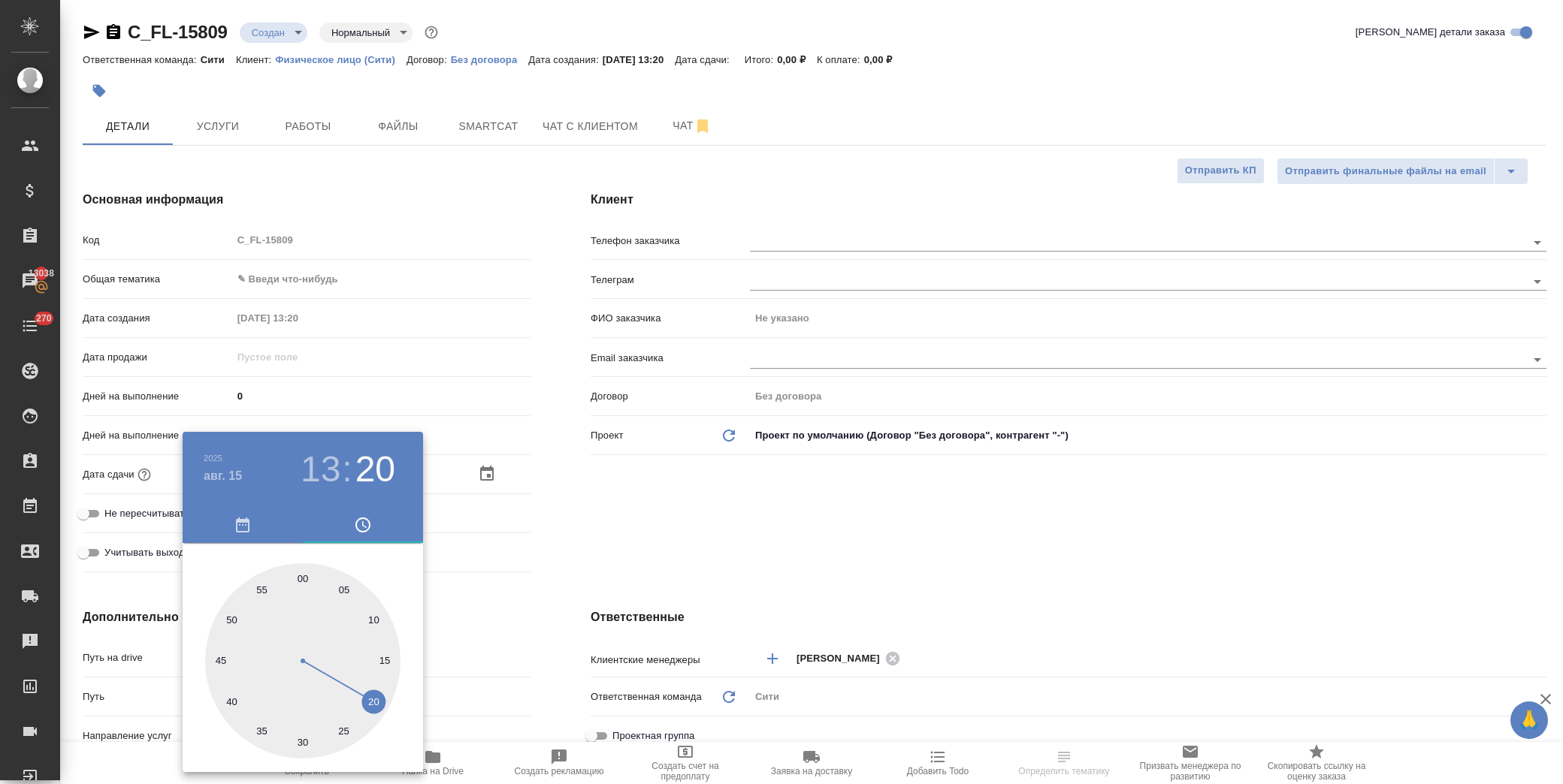
type input "[DATE] 13:00"
type textarea "x"
click at [572, 527] on div at bounding box center [782, 392] width 1563 height 784
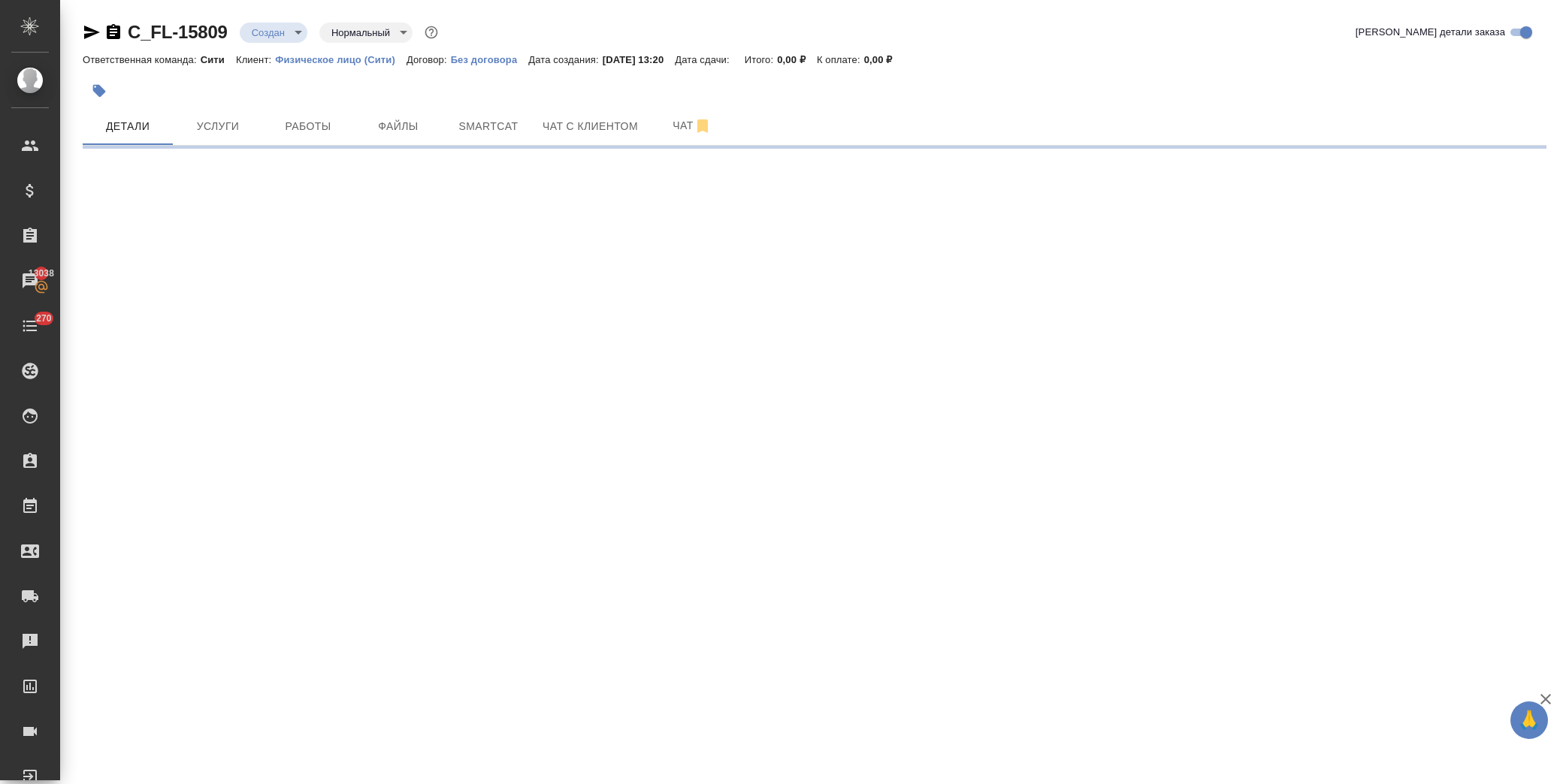
select select "RU"
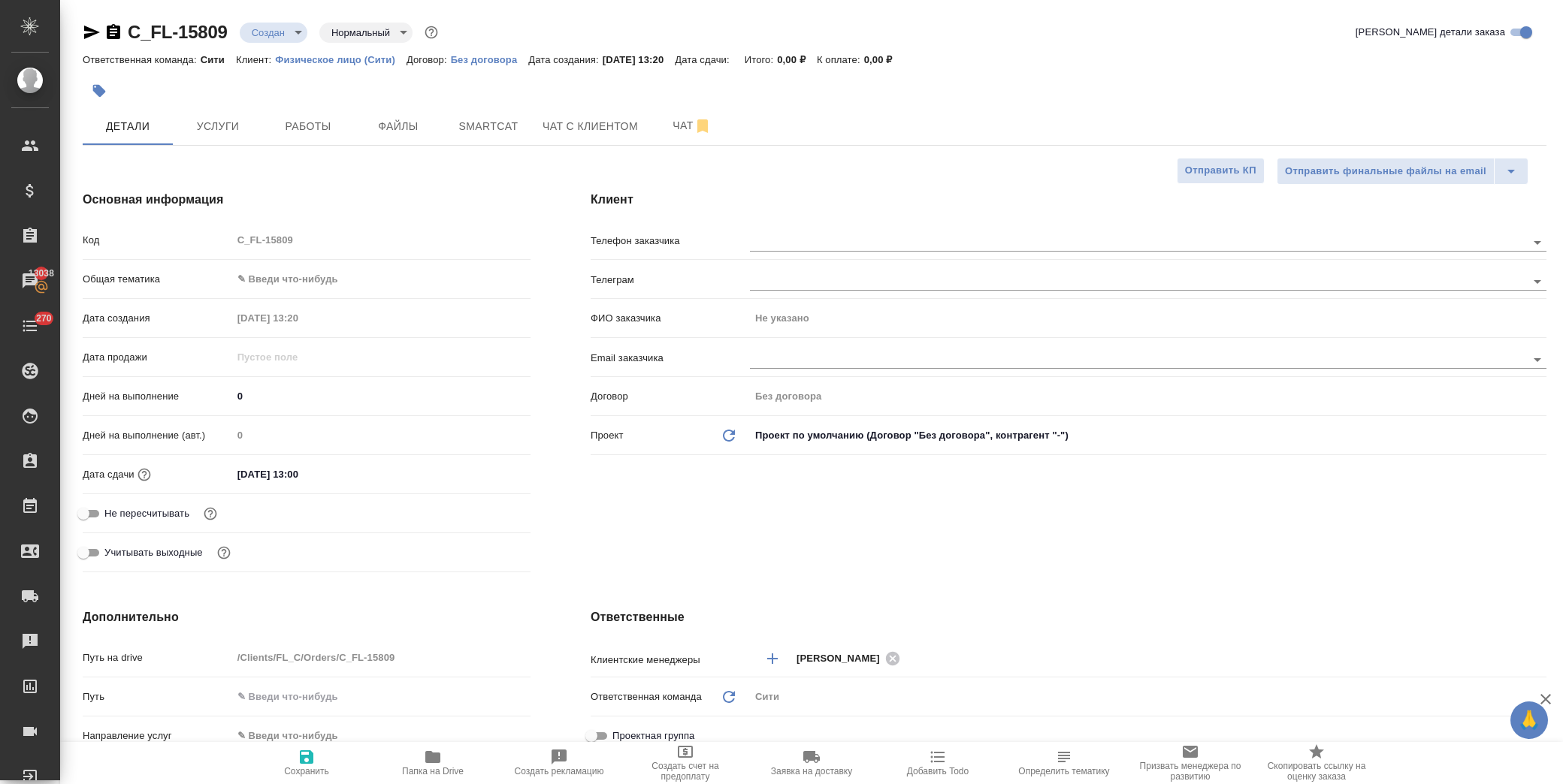
type textarea "x"
click at [317, 768] on span "Сохранить" at bounding box center [306, 772] width 45 height 11
type textarea "x"
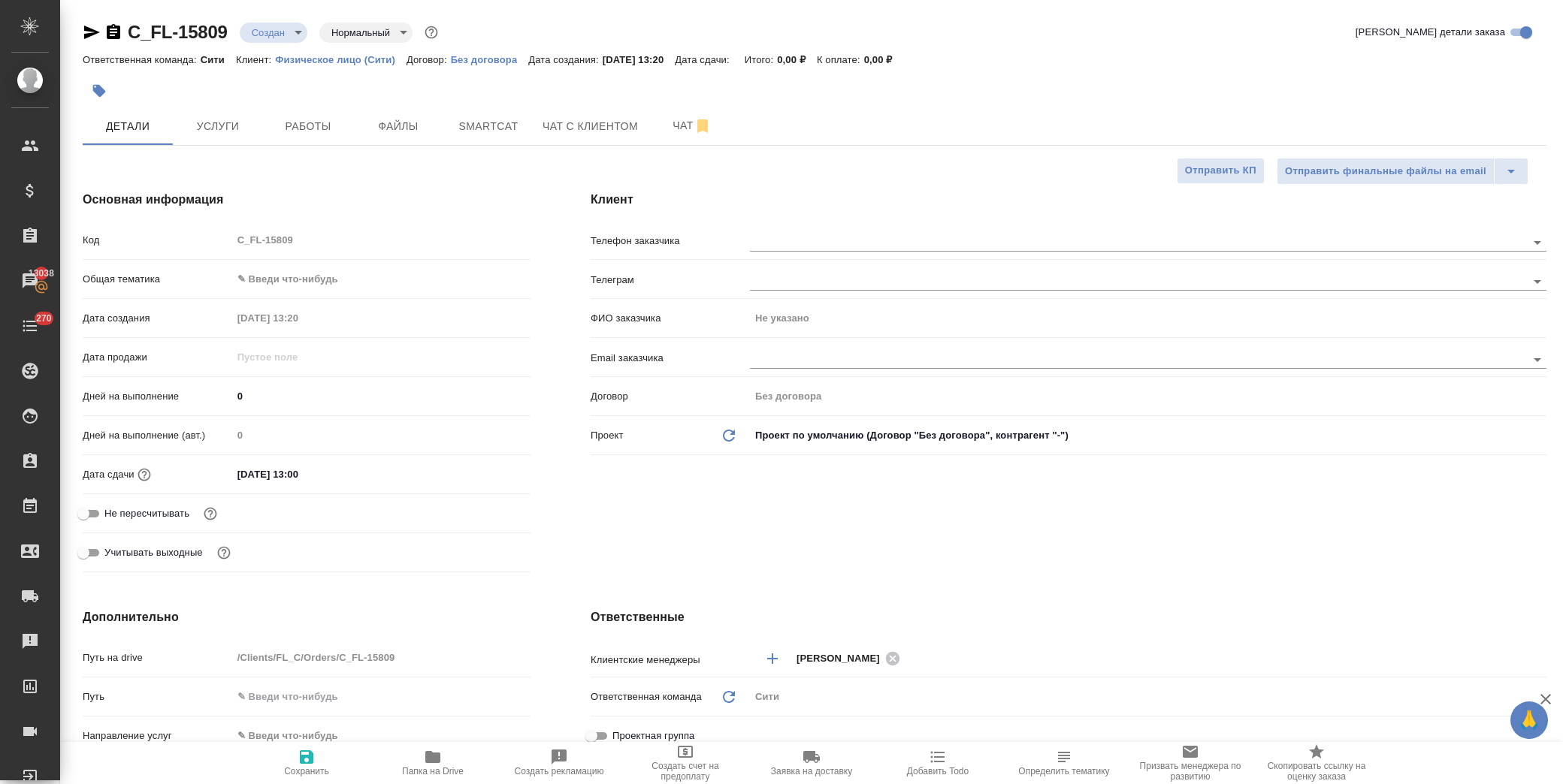
type textarea "x"
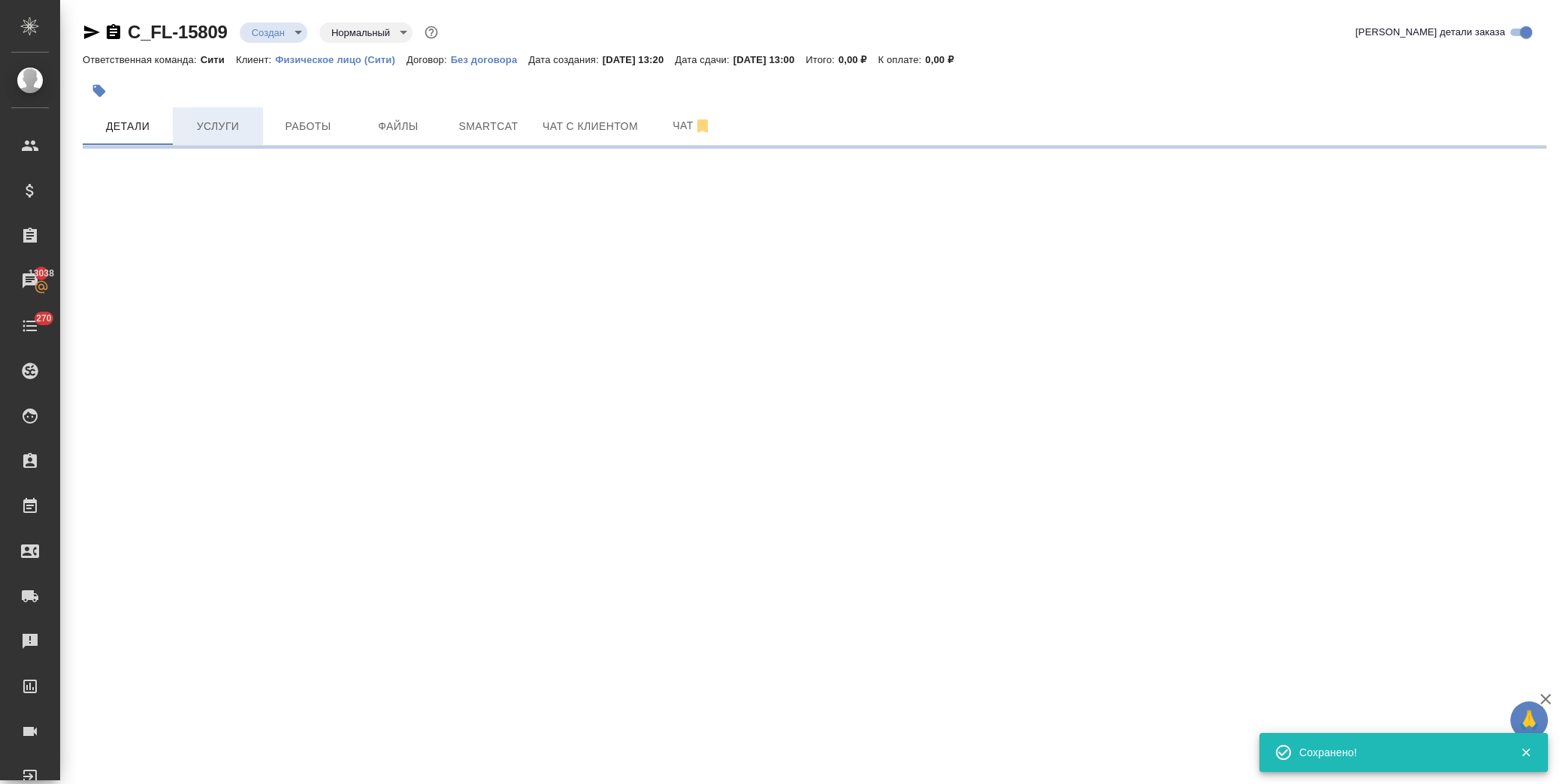
click at [215, 130] on span "Услуги" at bounding box center [217, 127] width 72 height 19
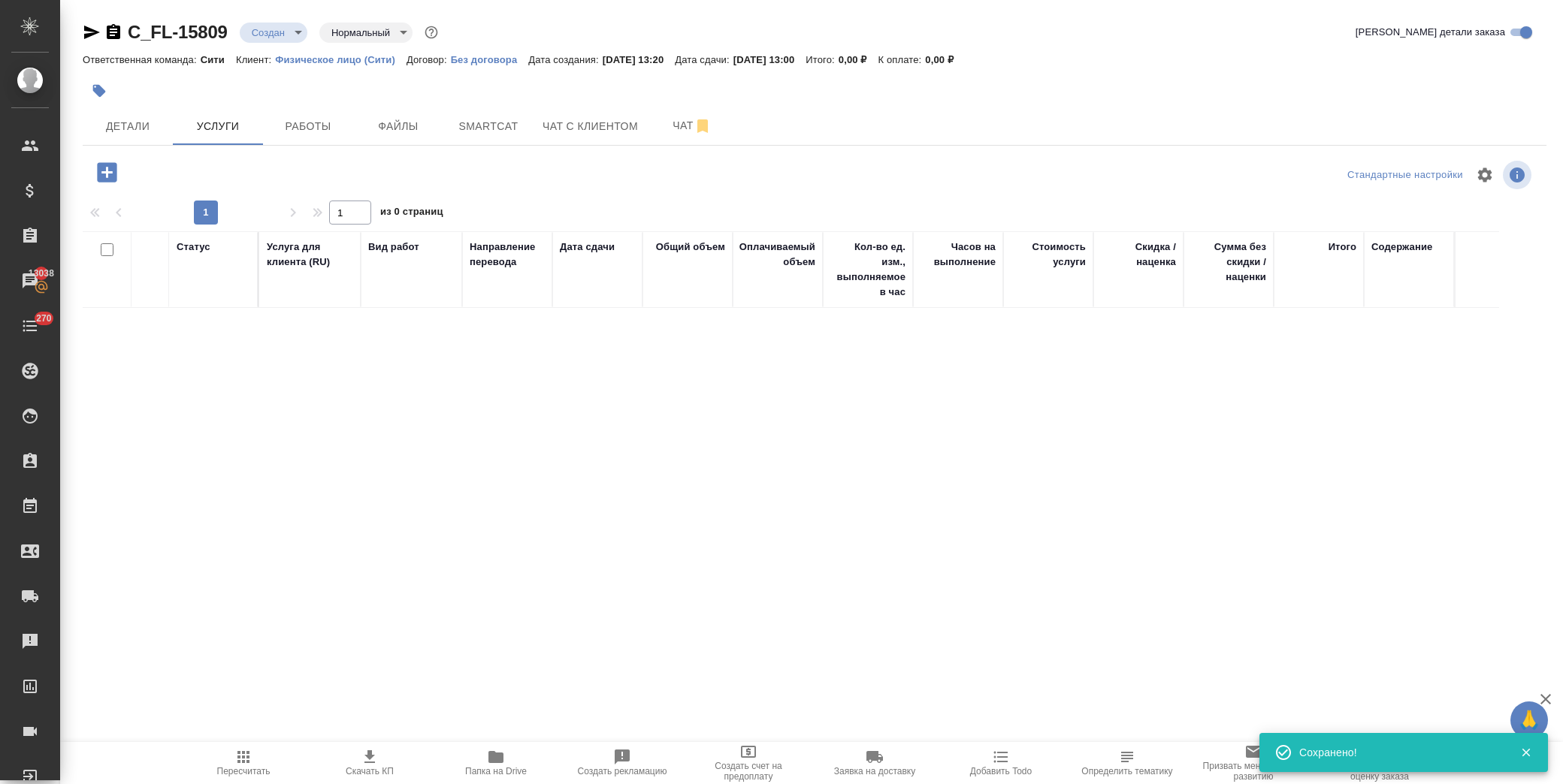
click at [98, 178] on icon "button" at bounding box center [107, 172] width 19 height 19
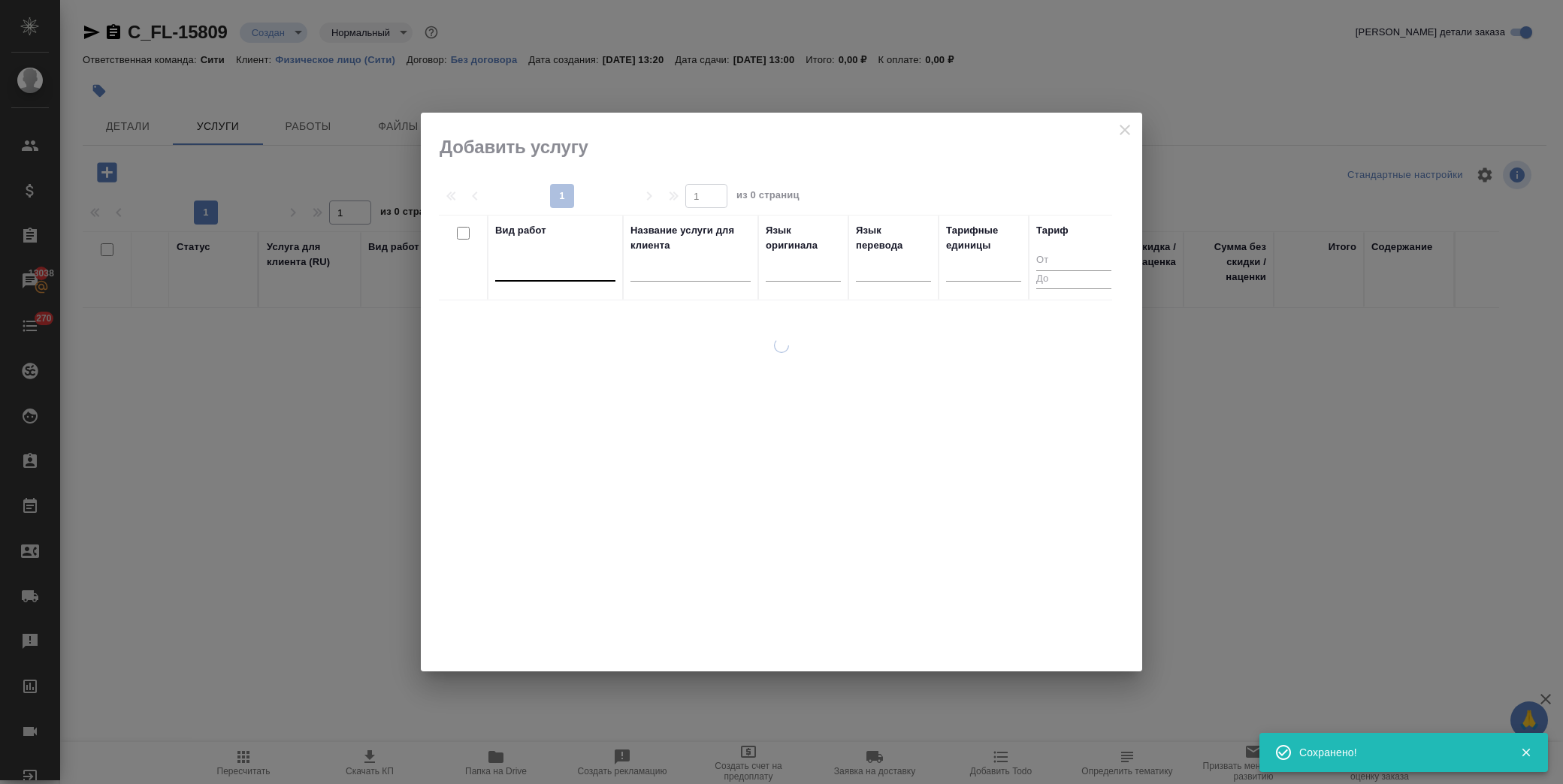
click at [562, 274] on div at bounding box center [555, 266] width 120 height 22
type input "g"
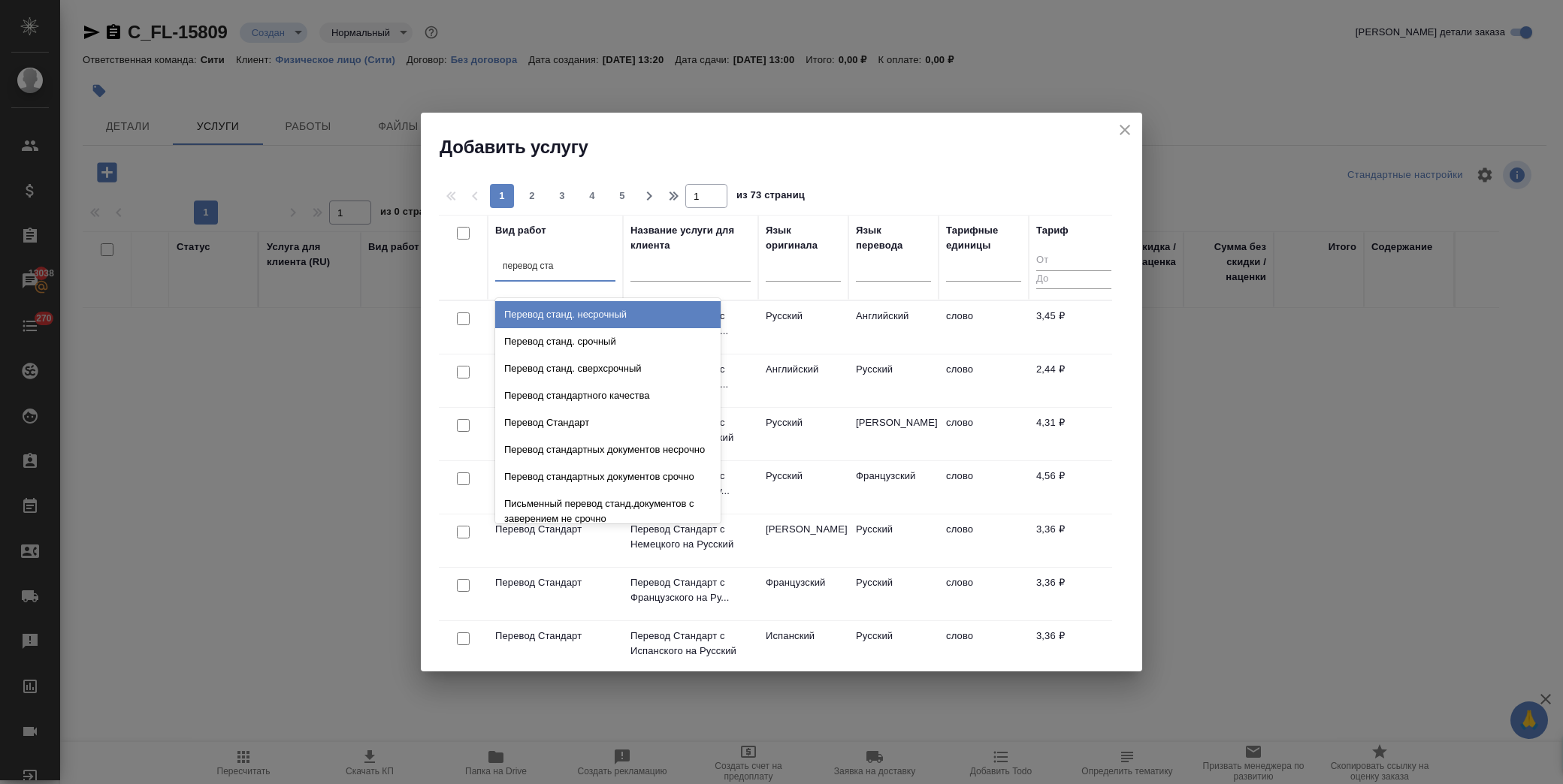
type input "перевод стан"
click at [621, 340] on div "Перевод станд. срочный" at bounding box center [608, 342] width 226 height 27
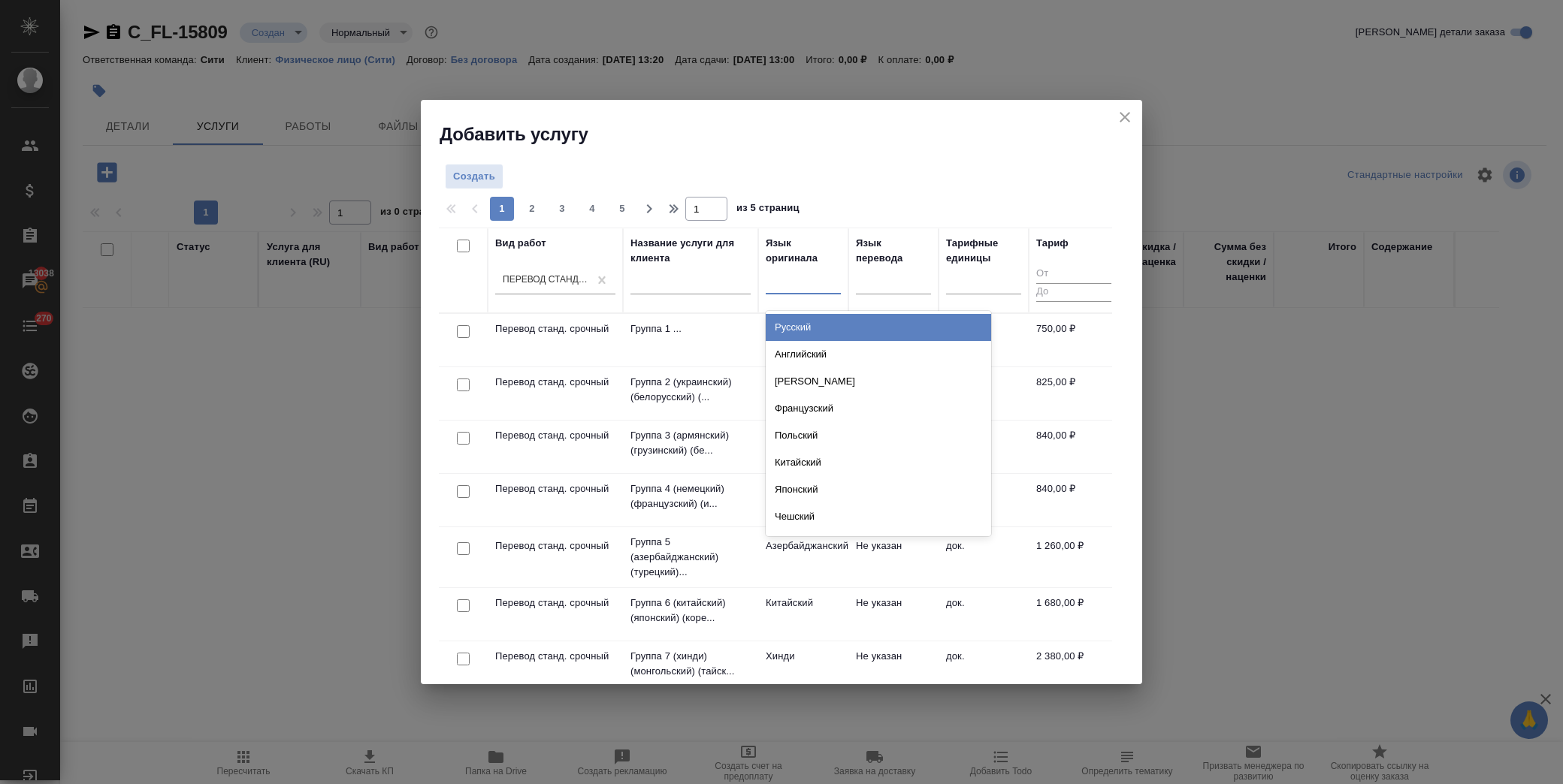
click at [805, 288] on div at bounding box center [804, 279] width 75 height 22
type input "анг"
click at [807, 323] on div "Английский" at bounding box center [878, 327] width 226 height 27
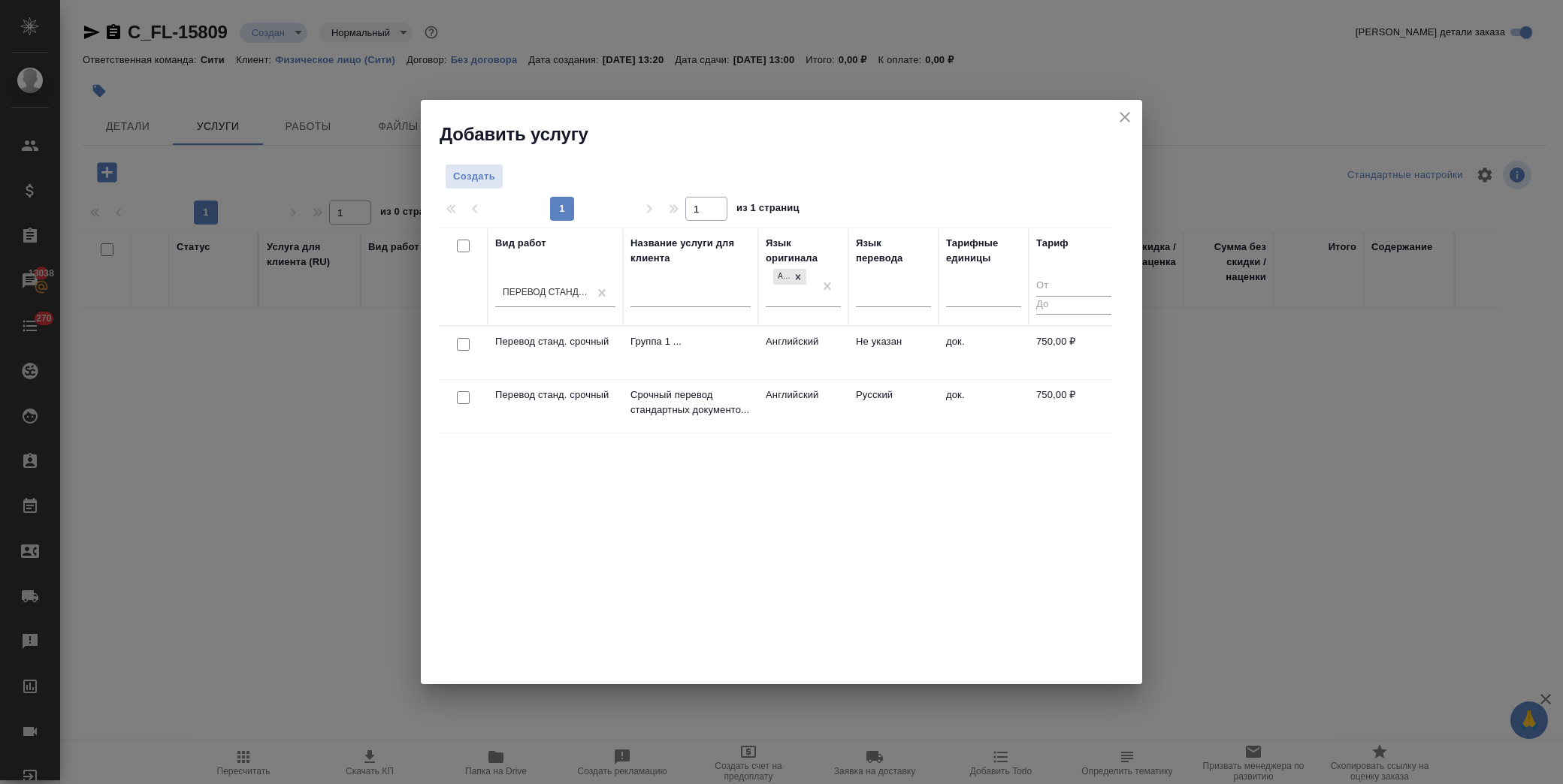
click at [461, 400] on input "checkbox" at bounding box center [463, 397] width 12 height 12
checkbox input "true"
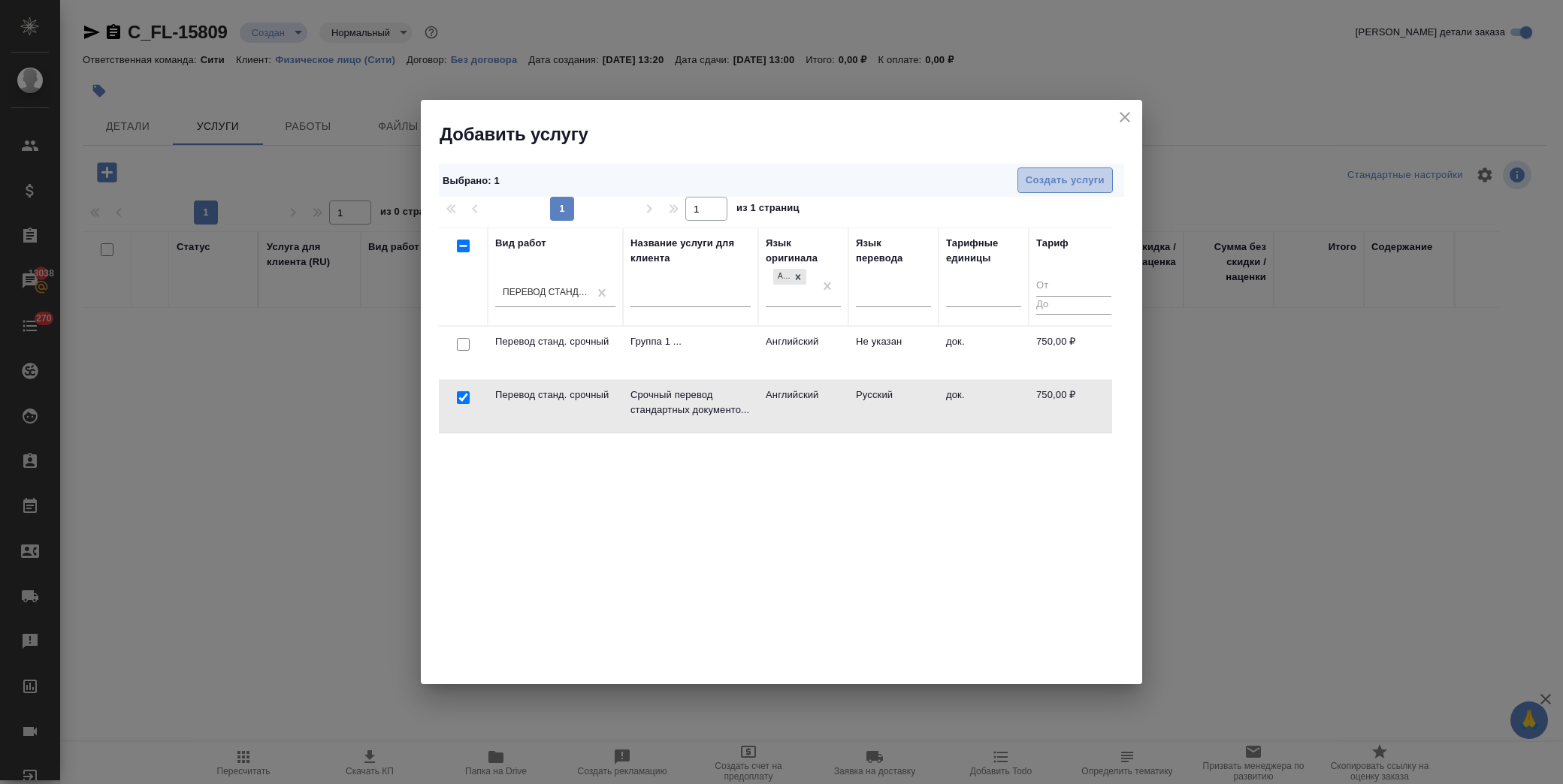
click at [1054, 182] on span "Создать услуги" at bounding box center [1066, 180] width 79 height 17
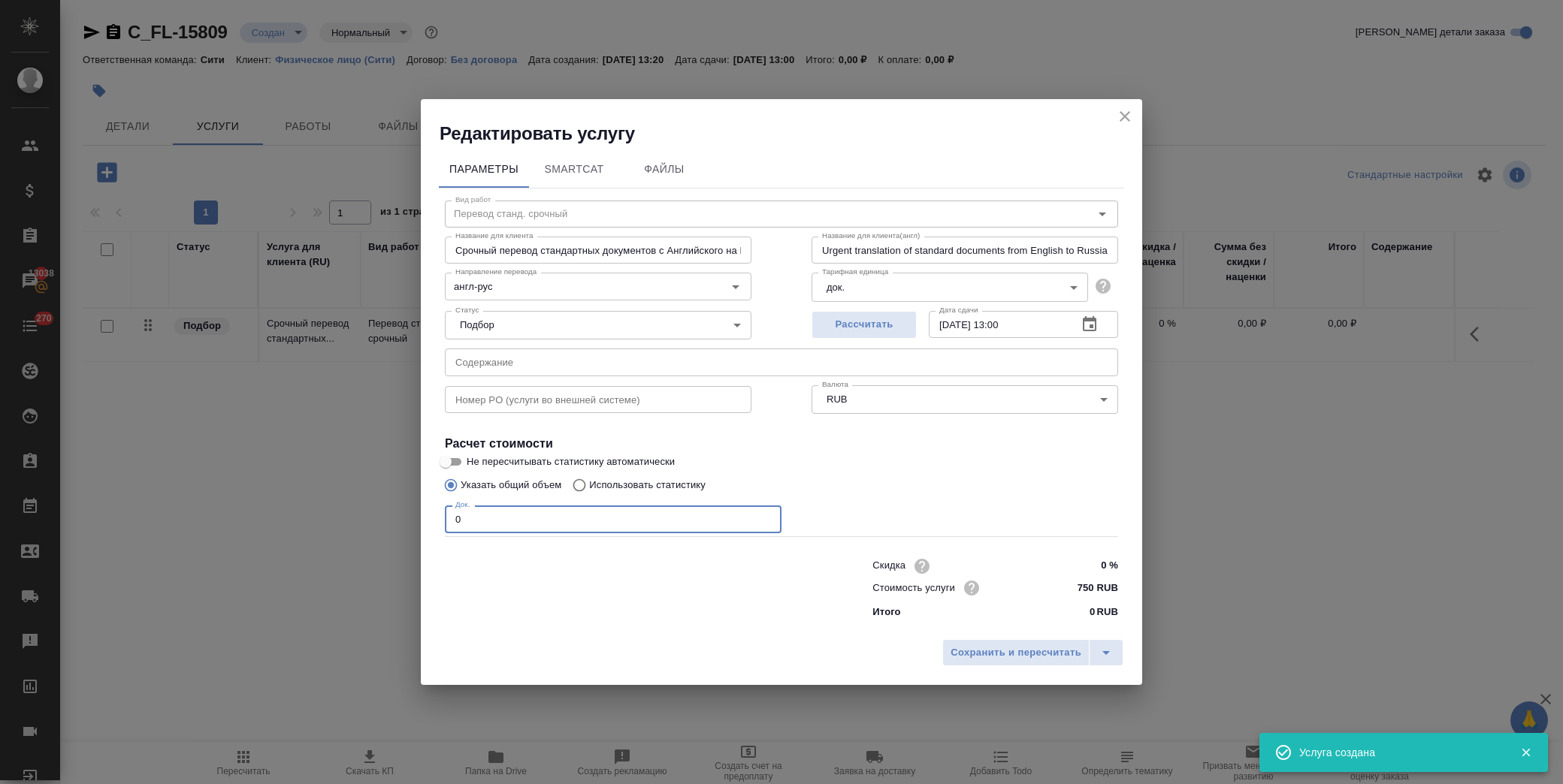
drag, startPoint x: 354, startPoint y: 518, endPoint x: 328, endPoint y: 520, distance: 26.1
click at [329, 520] on div "Редактировать услугу Параметры SmartCat Файлы Вид работ Перевод станд. срочный …" at bounding box center [782, 392] width 1563 height 784
type input "2"
click at [1028, 653] on span "Сохранить и пересчитать" at bounding box center [1016, 653] width 131 height 17
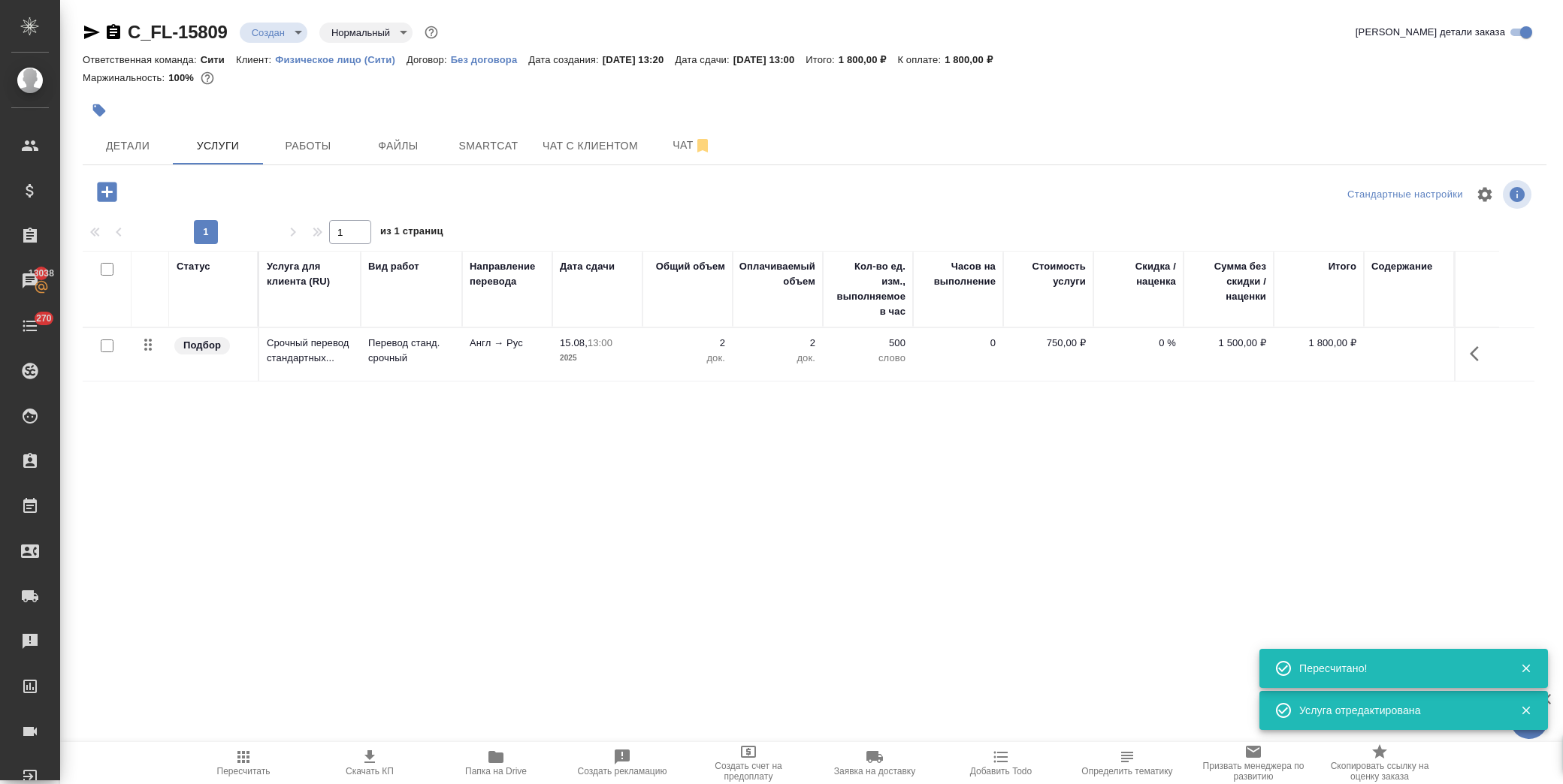
click at [108, 189] on icon "button" at bounding box center [107, 191] width 26 height 26
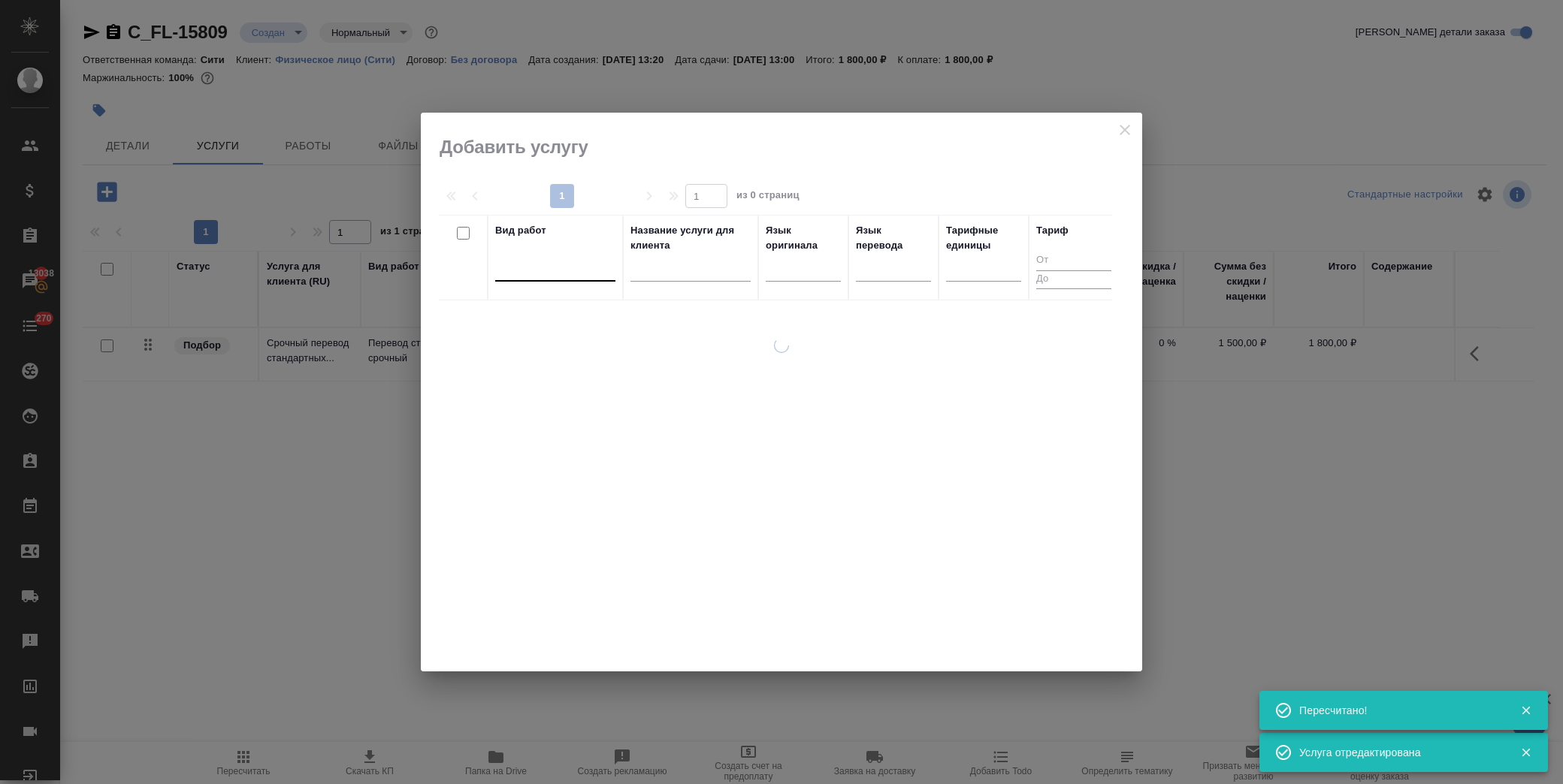
click at [563, 277] on div at bounding box center [555, 266] width 120 height 22
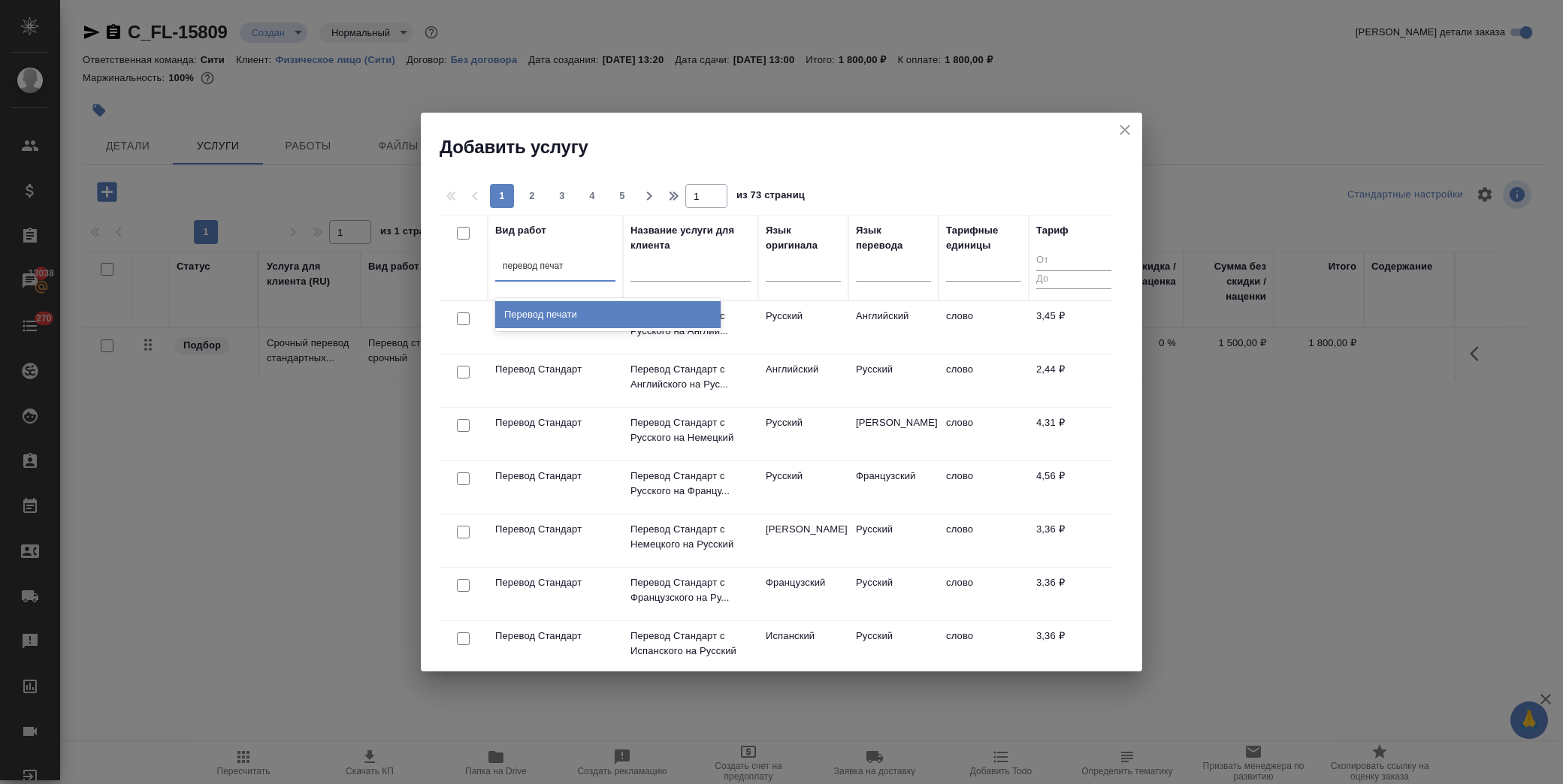
type input "перевод печати"
click at [602, 313] on div "Перевод печати" at bounding box center [608, 315] width 226 height 27
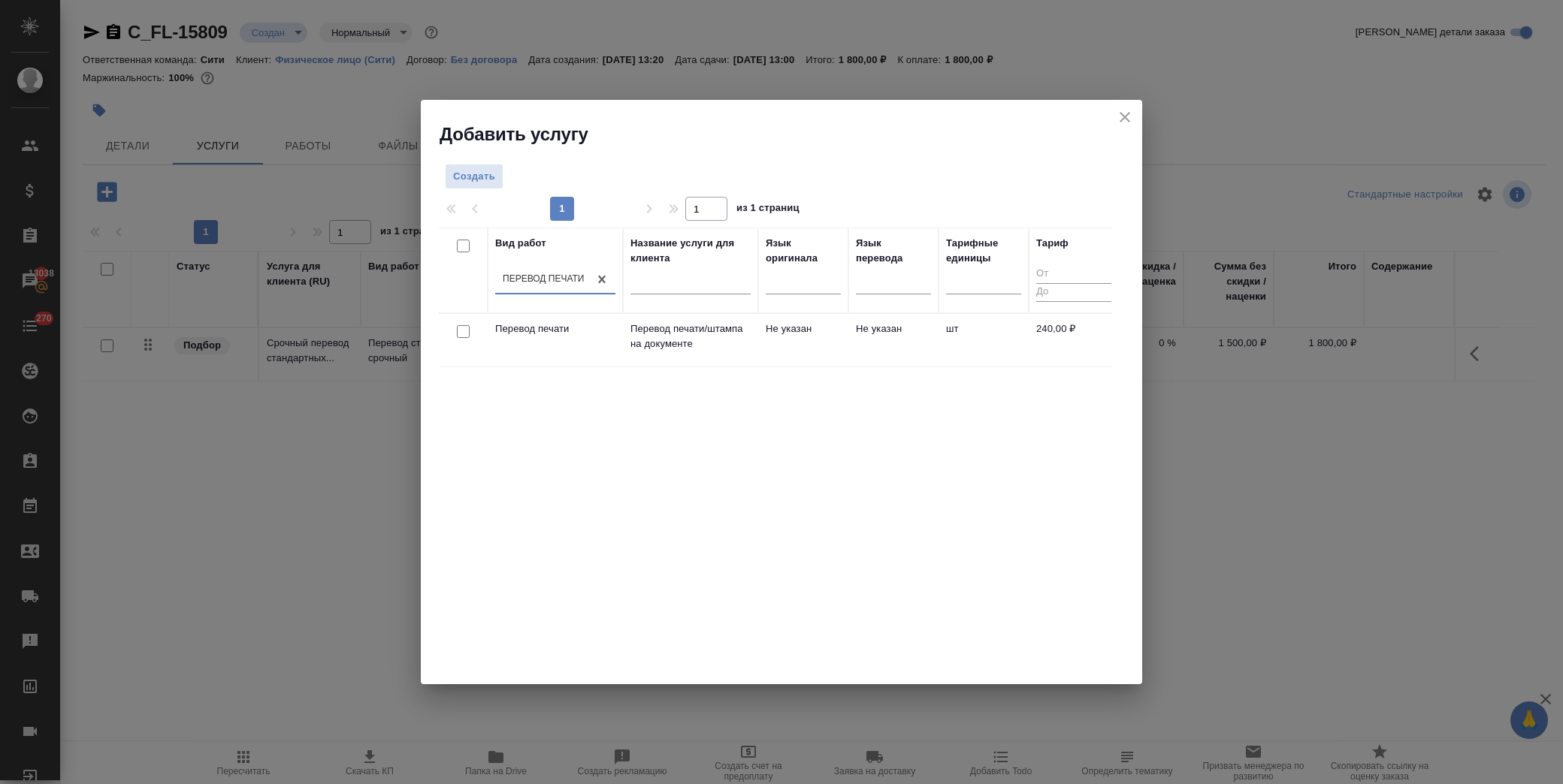
click at [467, 331] on input "checkbox" at bounding box center [463, 331] width 12 height 12
checkbox input "true"
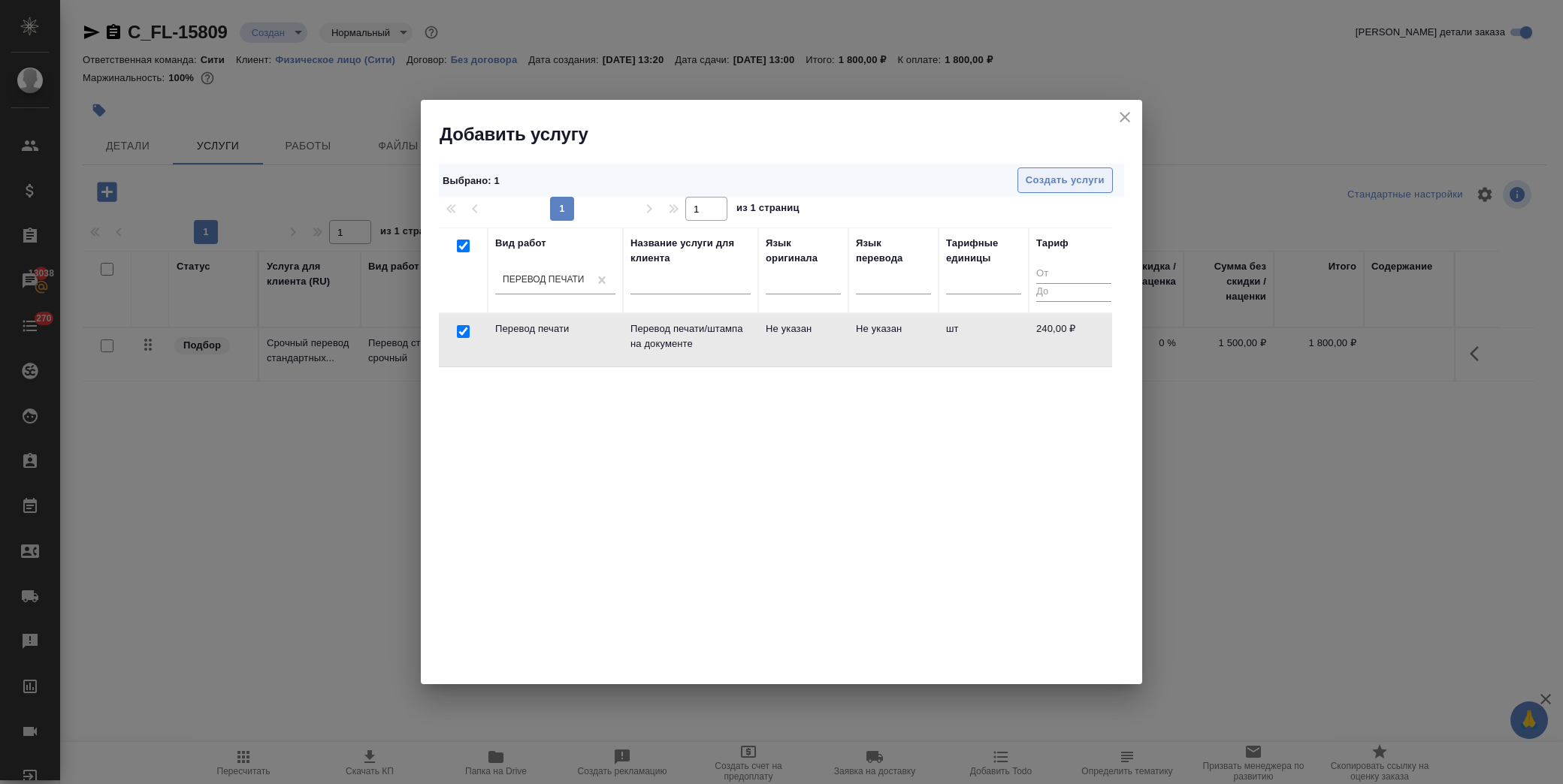
click at [1078, 178] on span "Создать услуги" at bounding box center [1066, 180] width 79 height 17
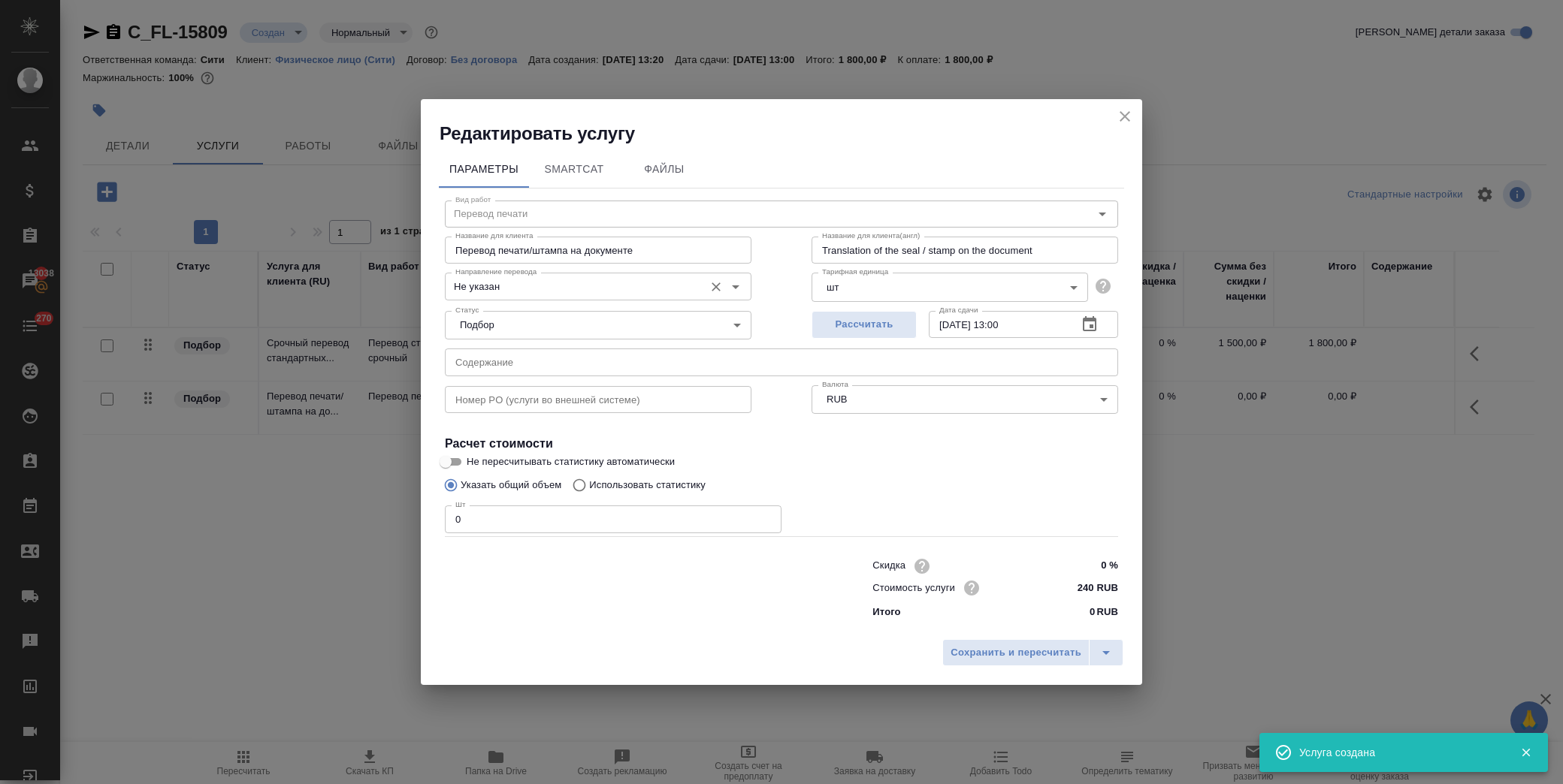
click at [520, 287] on input "Не указан" at bounding box center [573, 286] width 248 height 18
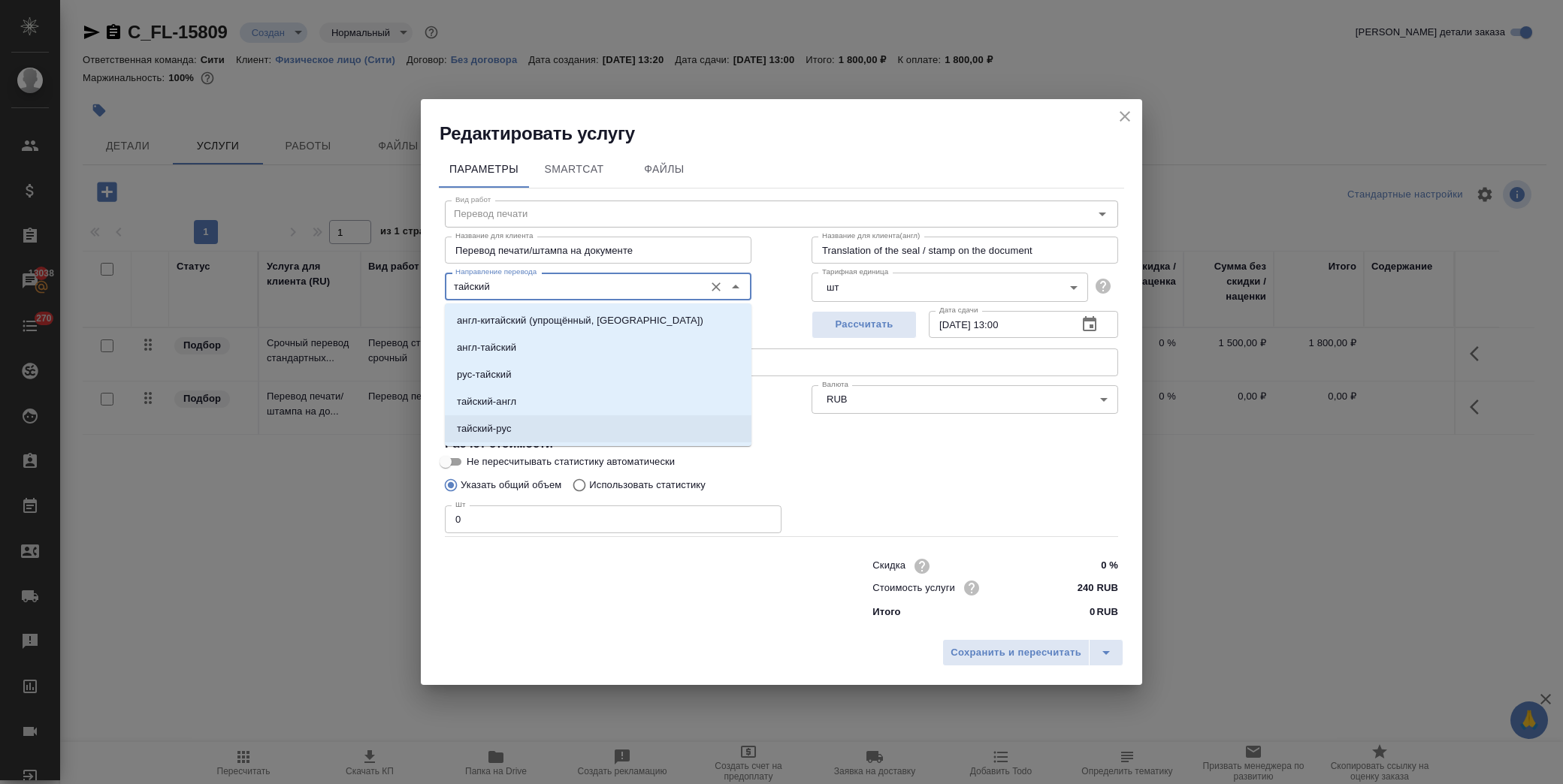
click at [527, 429] on li "тайский-рус" at bounding box center [597, 429] width 306 height 27
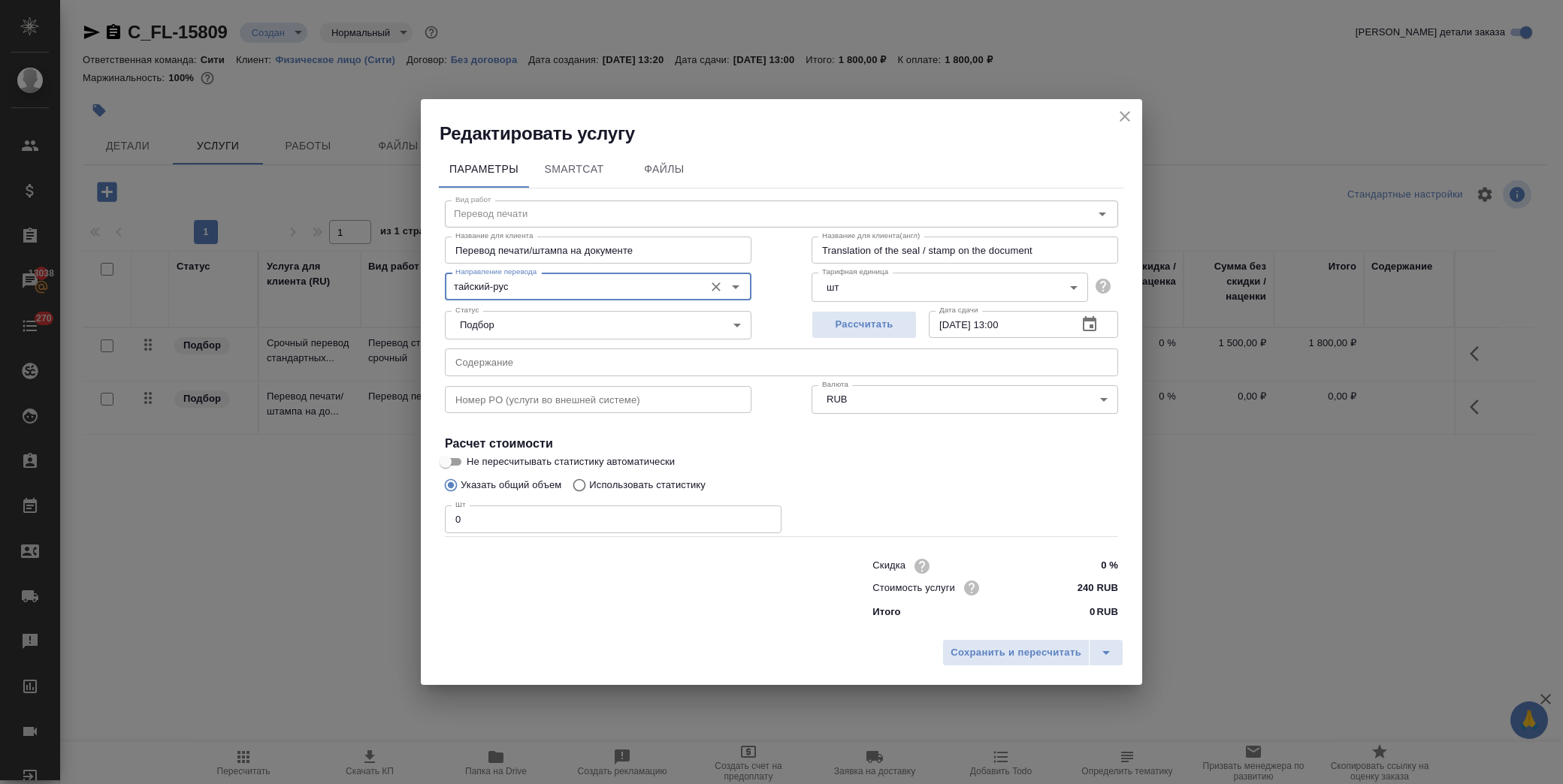
type input "тайский-рус"
drag, startPoint x: 478, startPoint y: 524, endPoint x: 339, endPoint y: 527, distance: 139.0
click at [339, 527] on div "Редактировать услугу Параметры SmartCat Файлы Вид работ Перевод печати Вид рабо…" at bounding box center [782, 392] width 1563 height 784
type input "1"
click at [1001, 655] on span "Сохранить и пересчитать" at bounding box center [1016, 653] width 131 height 17
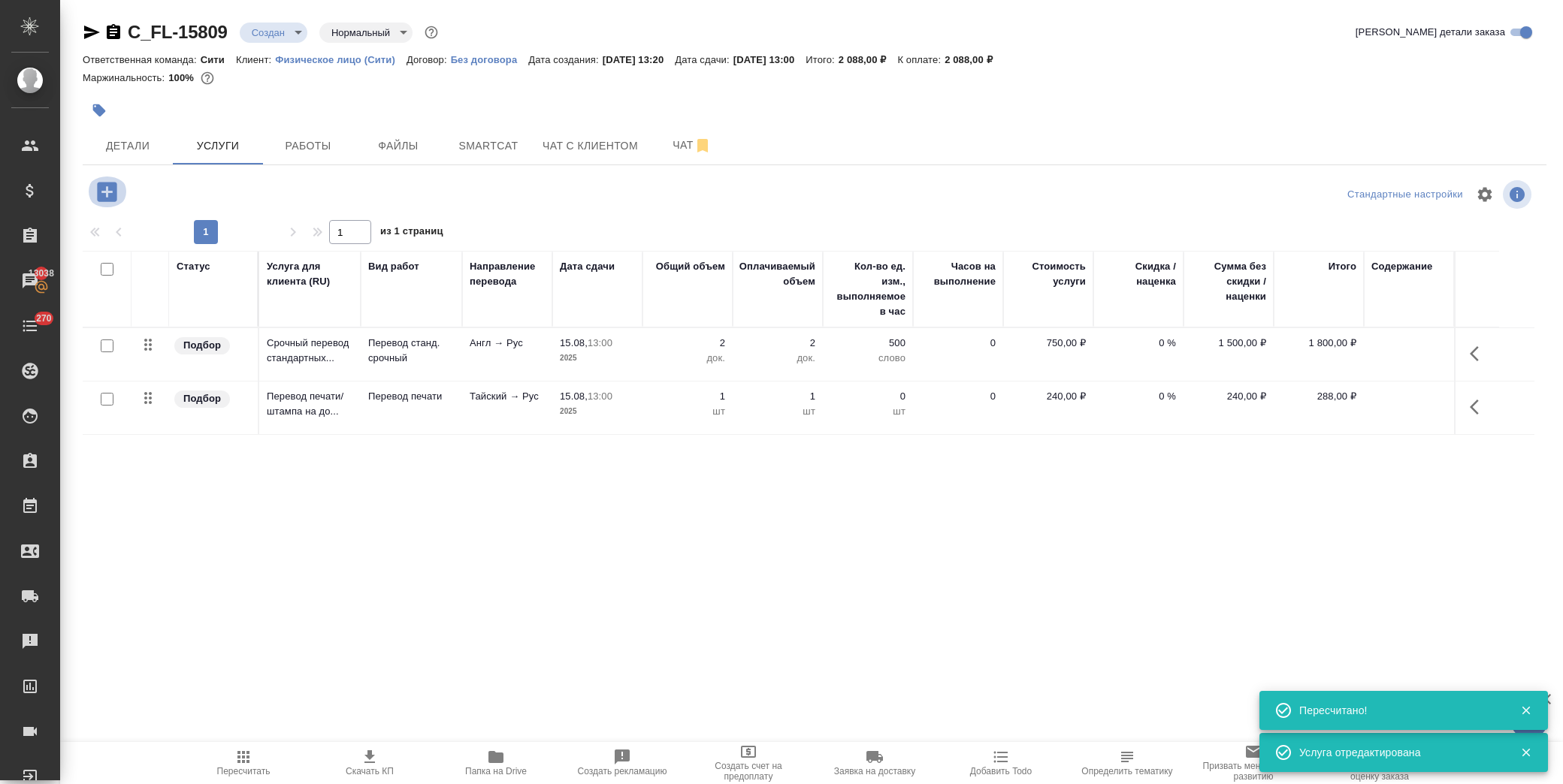
click at [114, 194] on icon "button" at bounding box center [107, 191] width 19 height 19
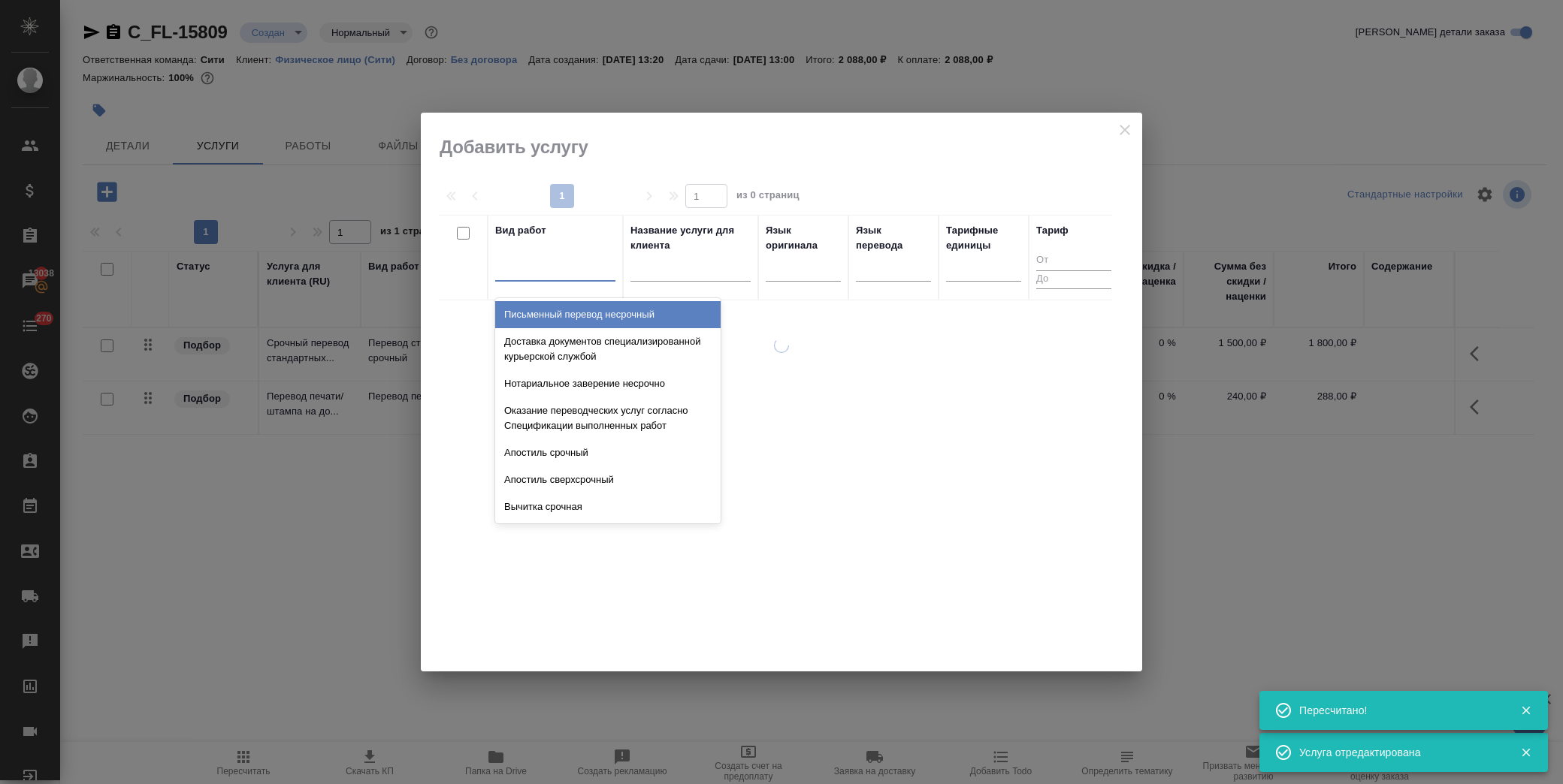
click at [541, 273] on div at bounding box center [555, 266] width 120 height 22
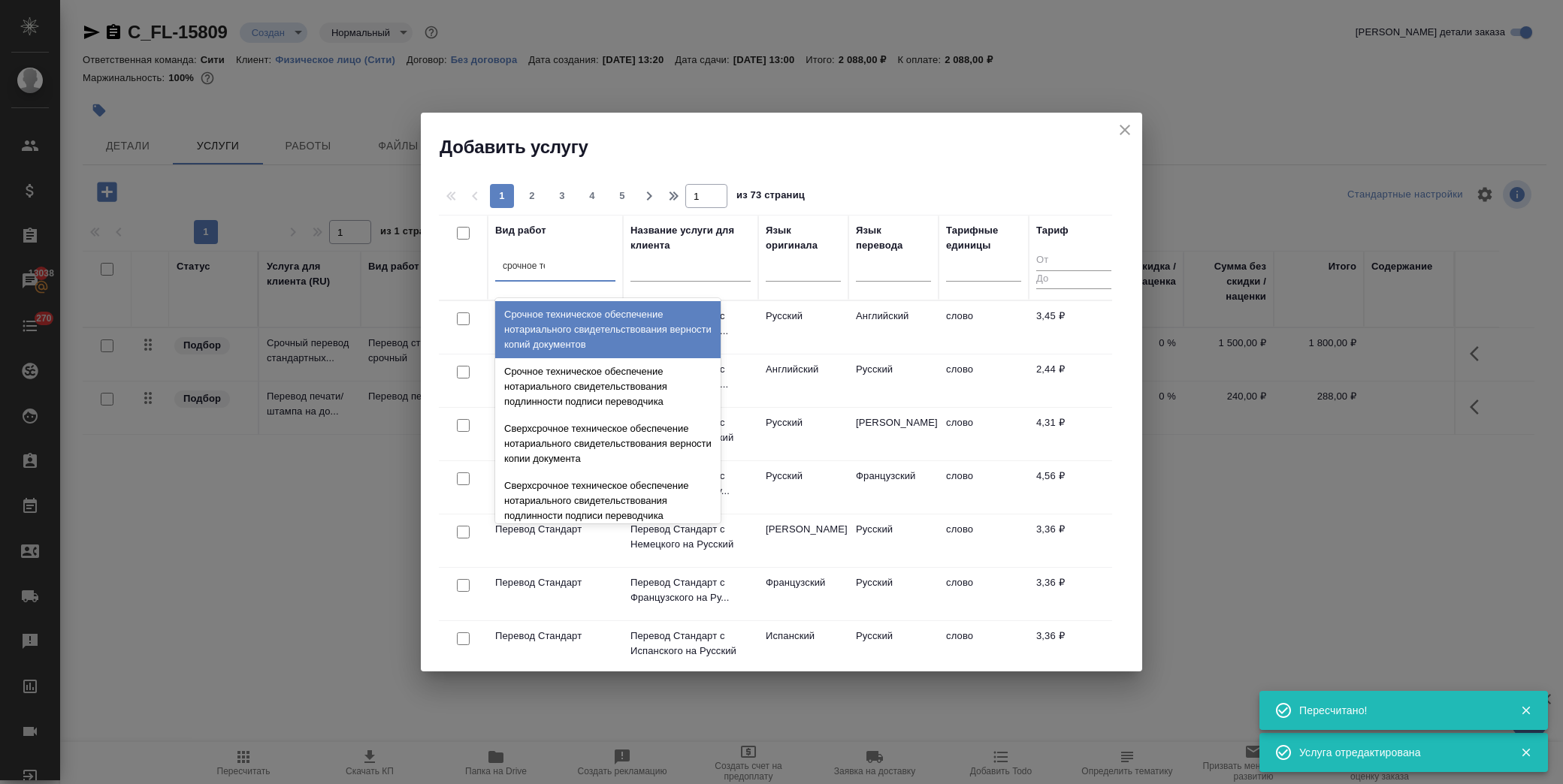
type input "срочное тех"
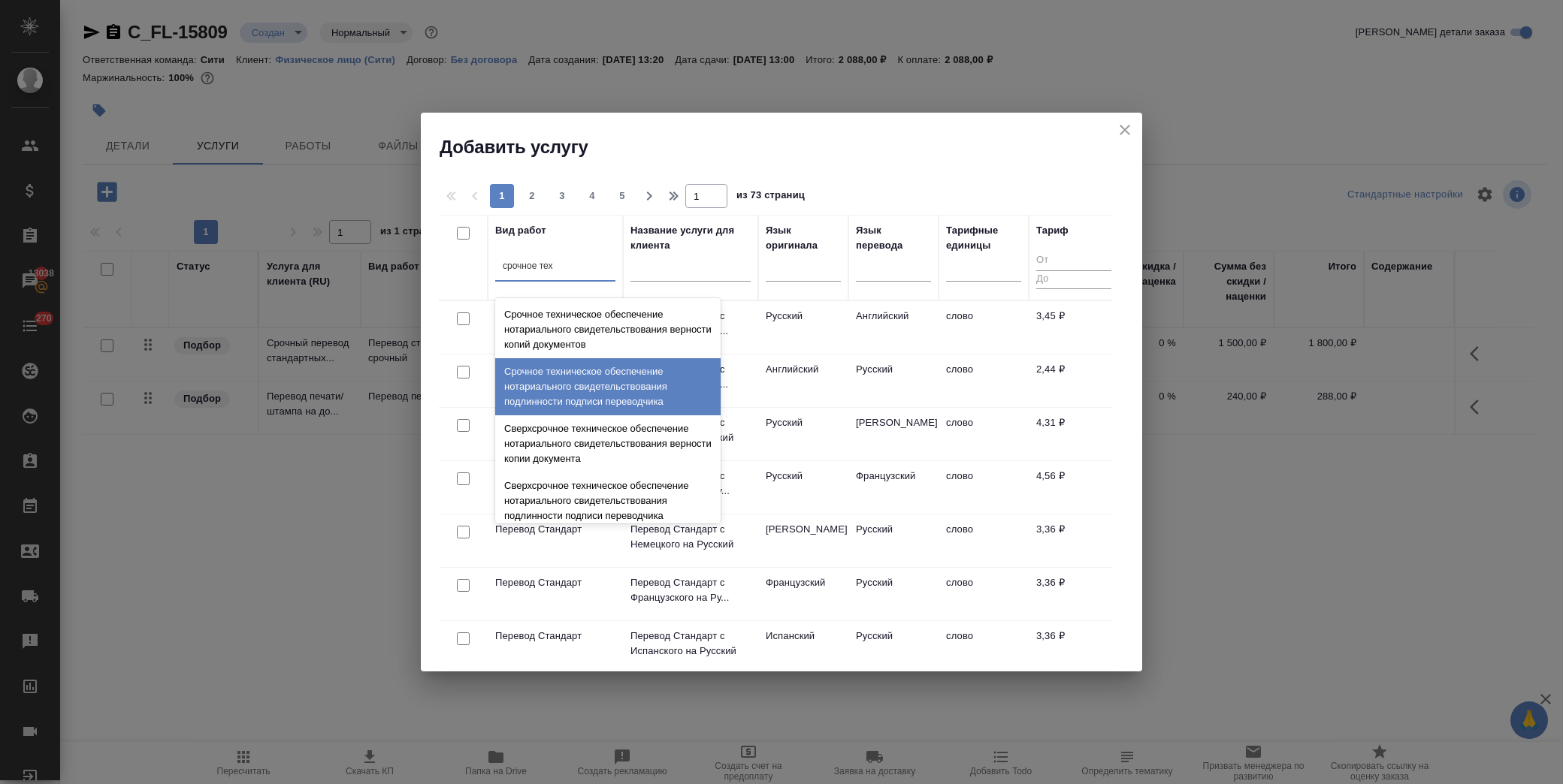
click at [621, 392] on div "Срочное техническое обеспечение нотариального свидетельствования подлинности по…" at bounding box center [608, 387] width 226 height 58
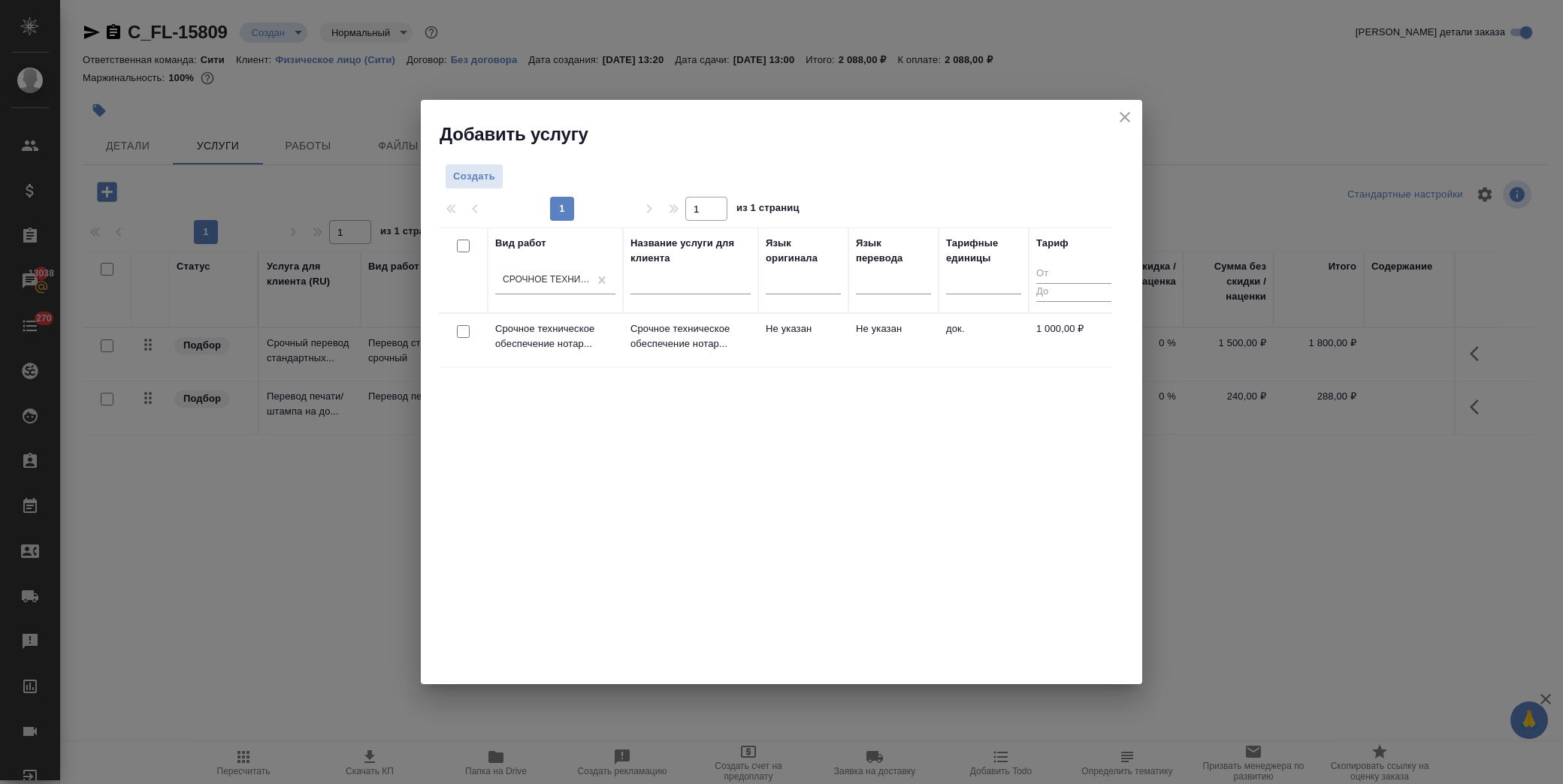
drag, startPoint x: 462, startPoint y: 327, endPoint x: 518, endPoint y: 326, distance: 56.0
click at [462, 327] on input "checkbox" at bounding box center [463, 331] width 12 height 12
checkbox input "true"
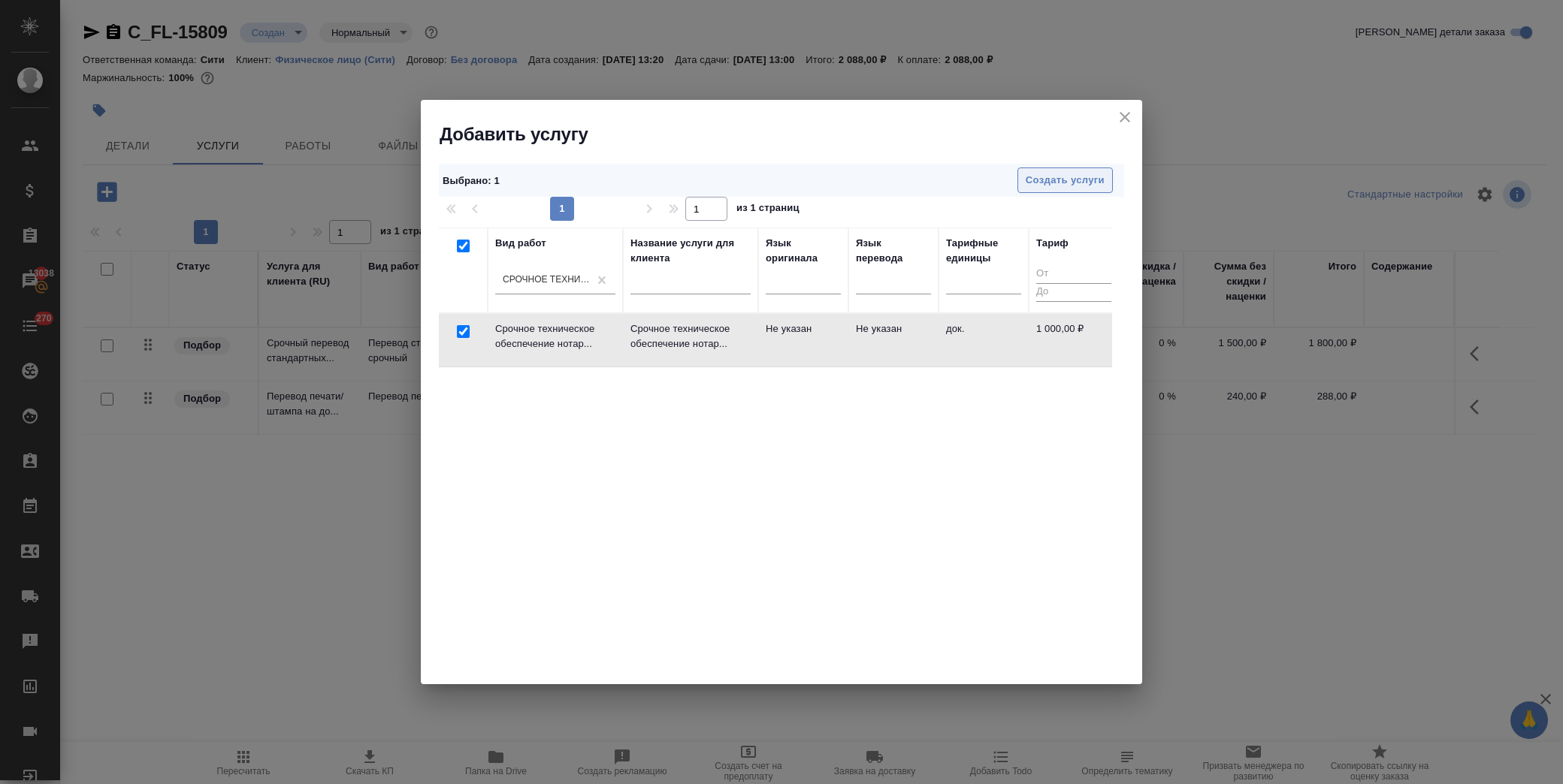
click at [1069, 182] on span "Создать услуги" at bounding box center [1066, 180] width 79 height 17
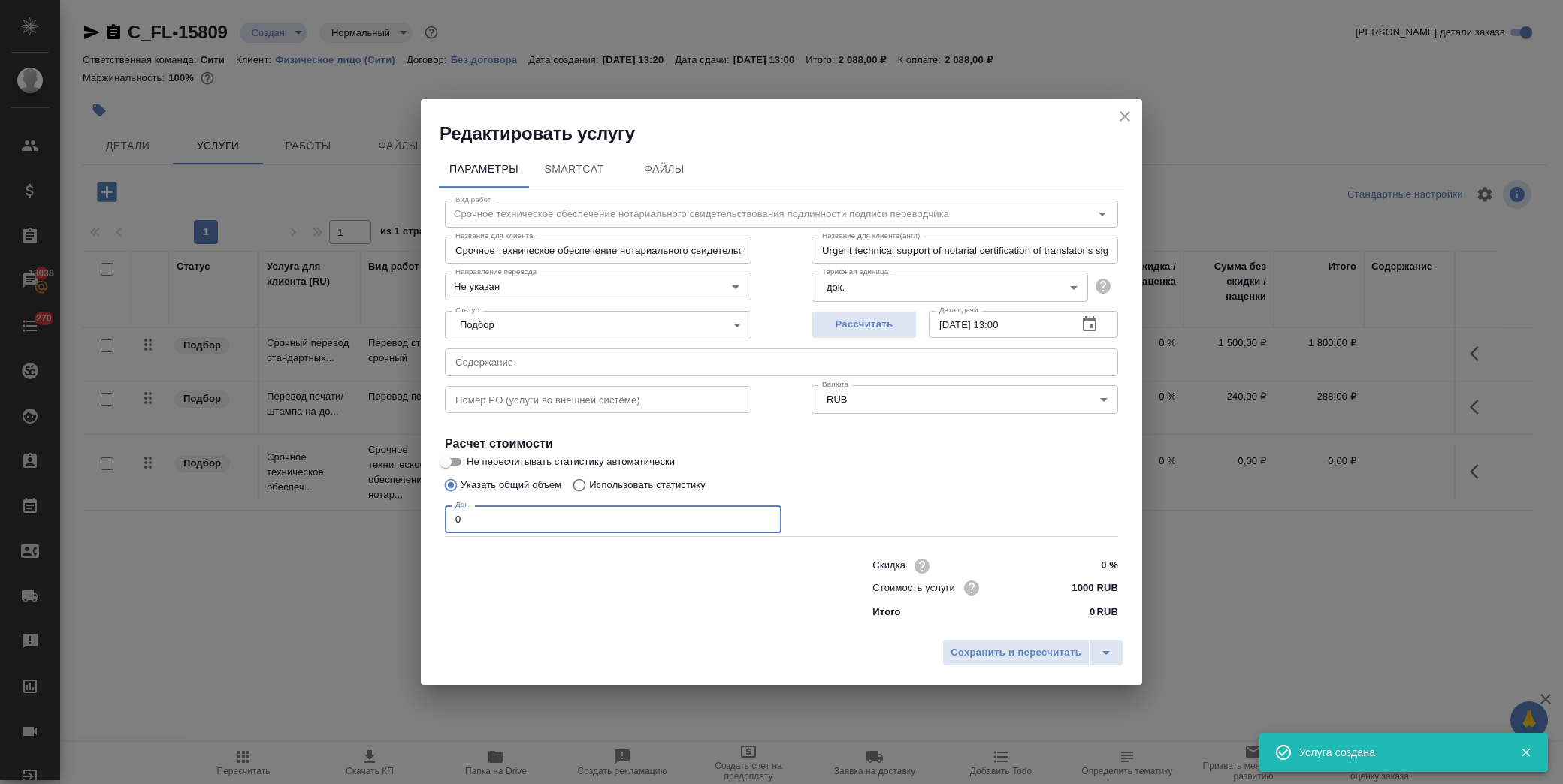
drag, startPoint x: 487, startPoint y: 517, endPoint x: 324, endPoint y: 536, distance: 164.1
click at [331, 545] on div "Редактировать услугу Параметры SmartCat Файлы Вид работ Срочное техническое обе…" at bounding box center [782, 392] width 1563 height 784
type input "2"
click at [887, 496] on div "Вид работ Срочное техническое обеспечение нотариального свидетельствования подл…" at bounding box center [782, 408] width 685 height 438
click at [975, 514] on div "Док. 2 Док." at bounding box center [781, 518] width 673 height 36
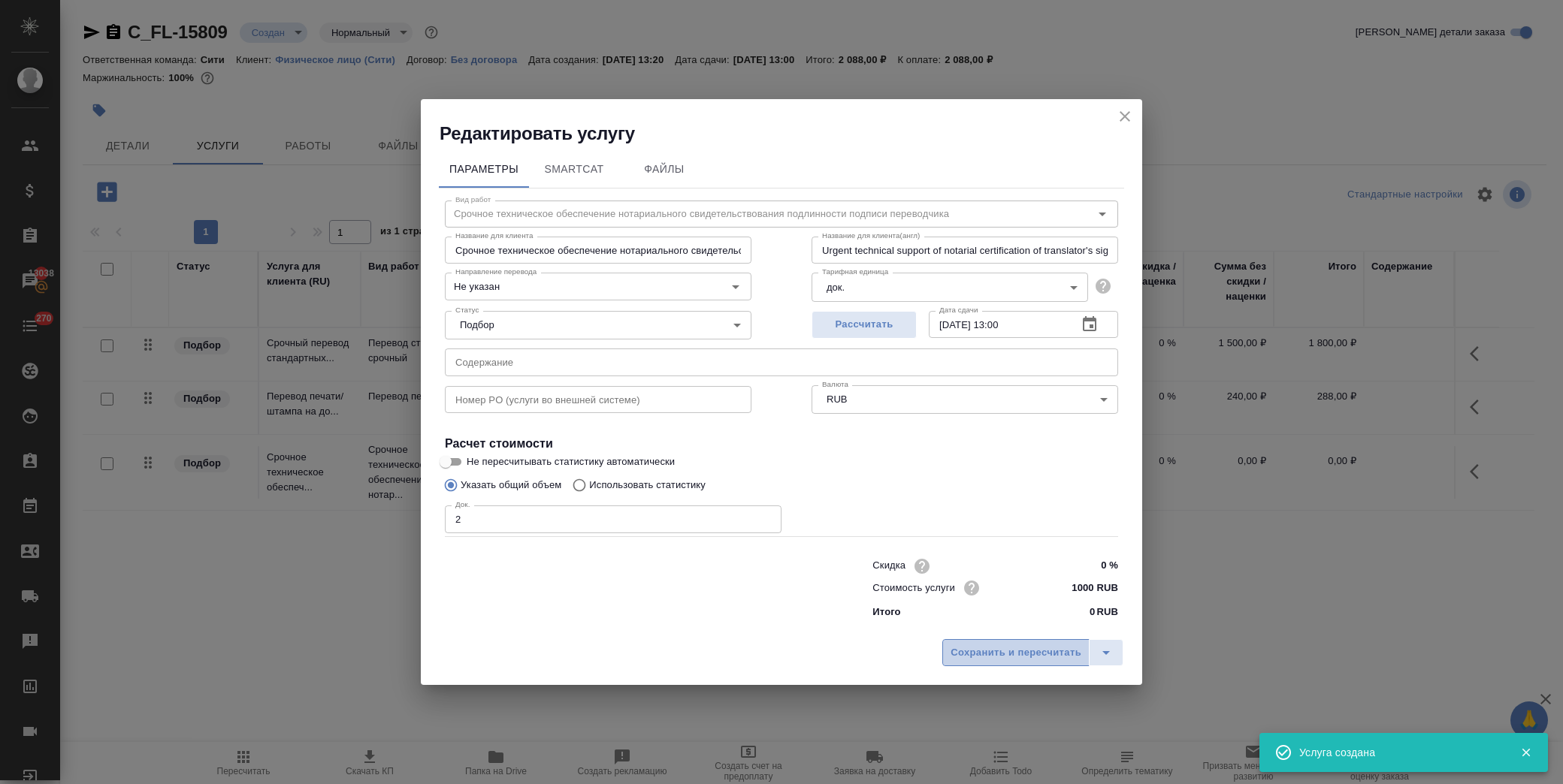
click at [1022, 649] on span "Сохранить и пересчитать" at bounding box center [1016, 653] width 131 height 17
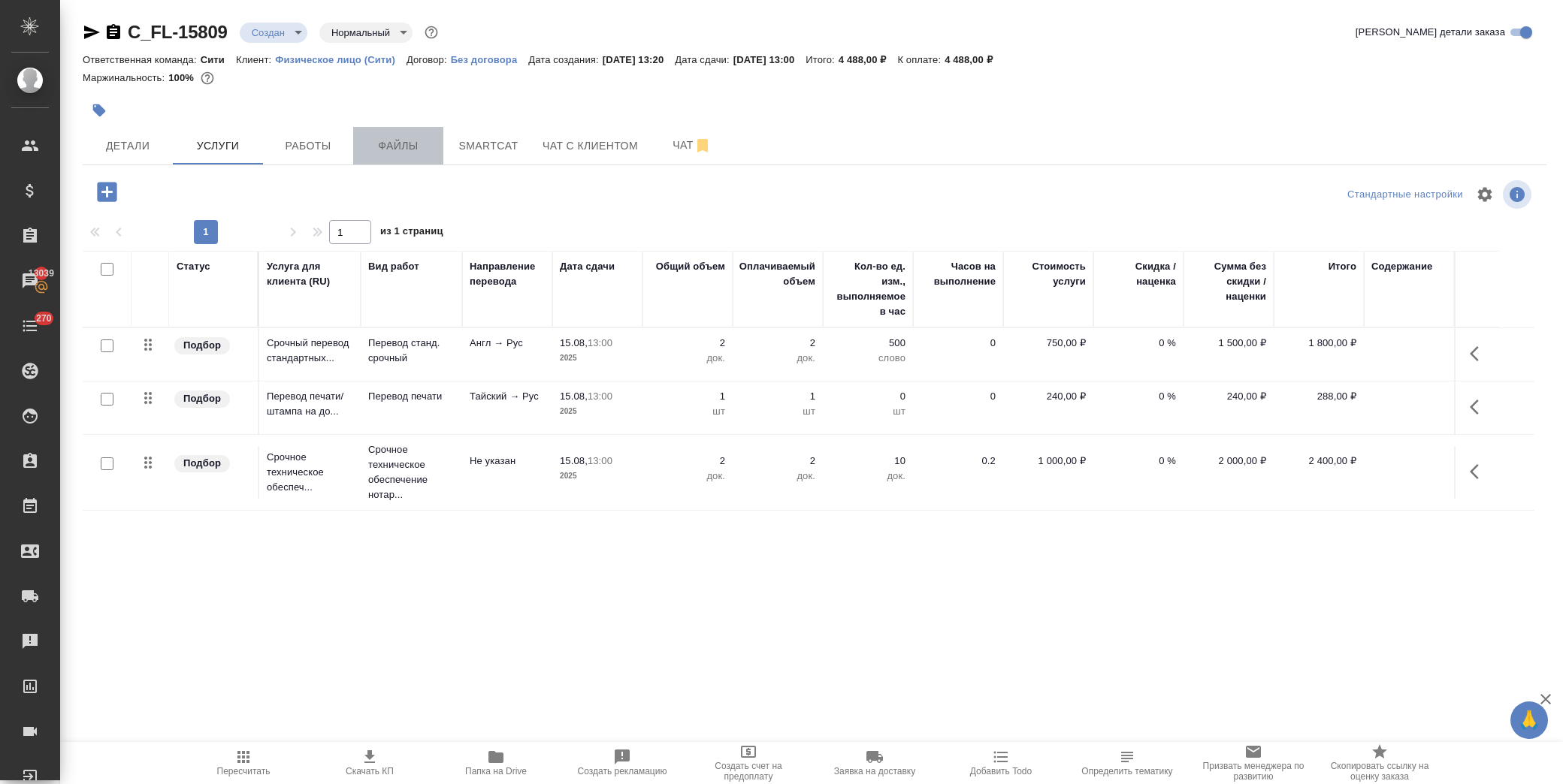
click at [387, 144] on span "Файлы" at bounding box center [397, 146] width 72 height 19
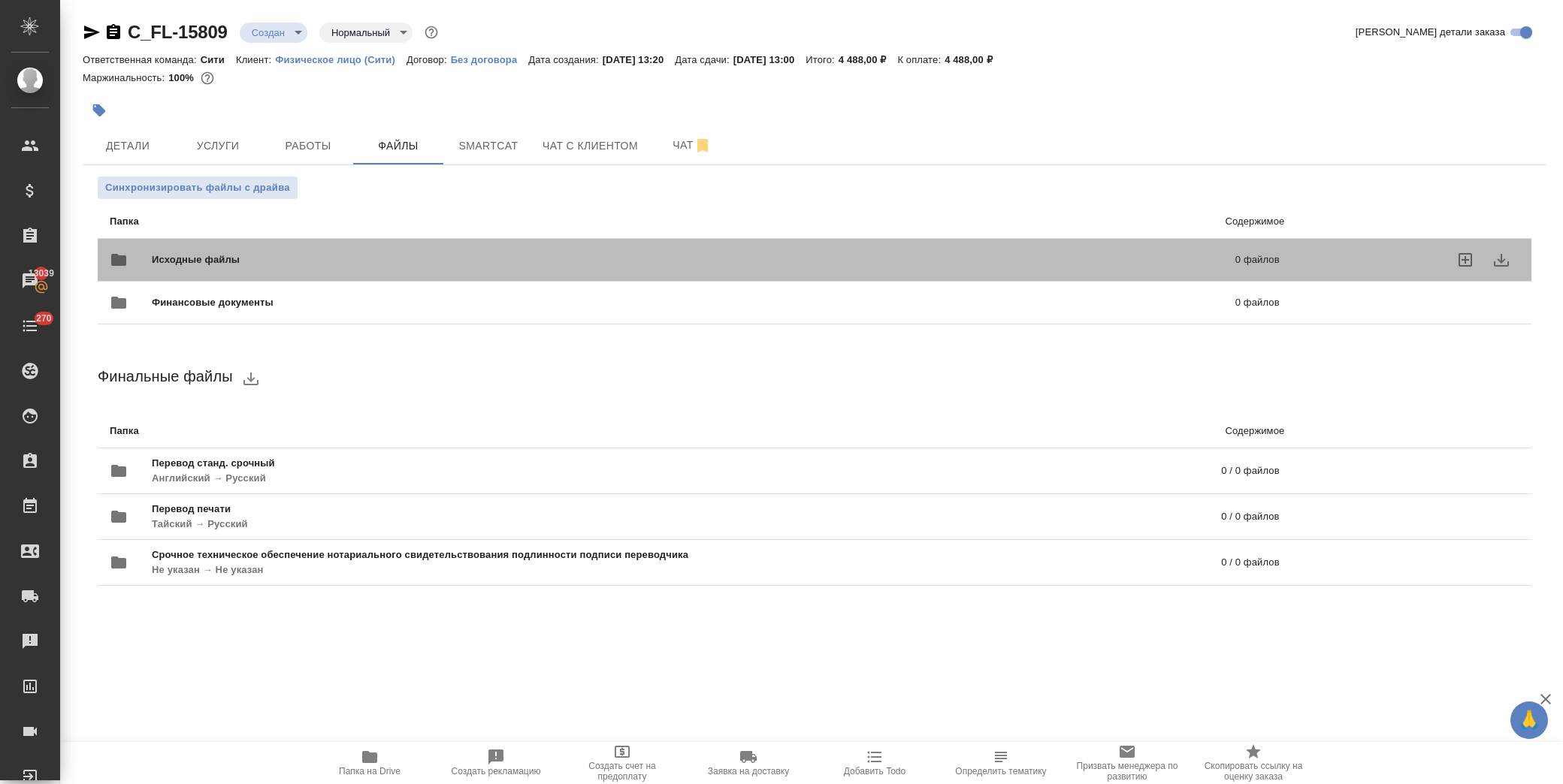
drag, startPoint x: 185, startPoint y: 263, endPoint x: 199, endPoint y: 265, distance: 14.1
click at [185, 264] on span "Исходные файлы" at bounding box center [445, 260] width 586 height 15
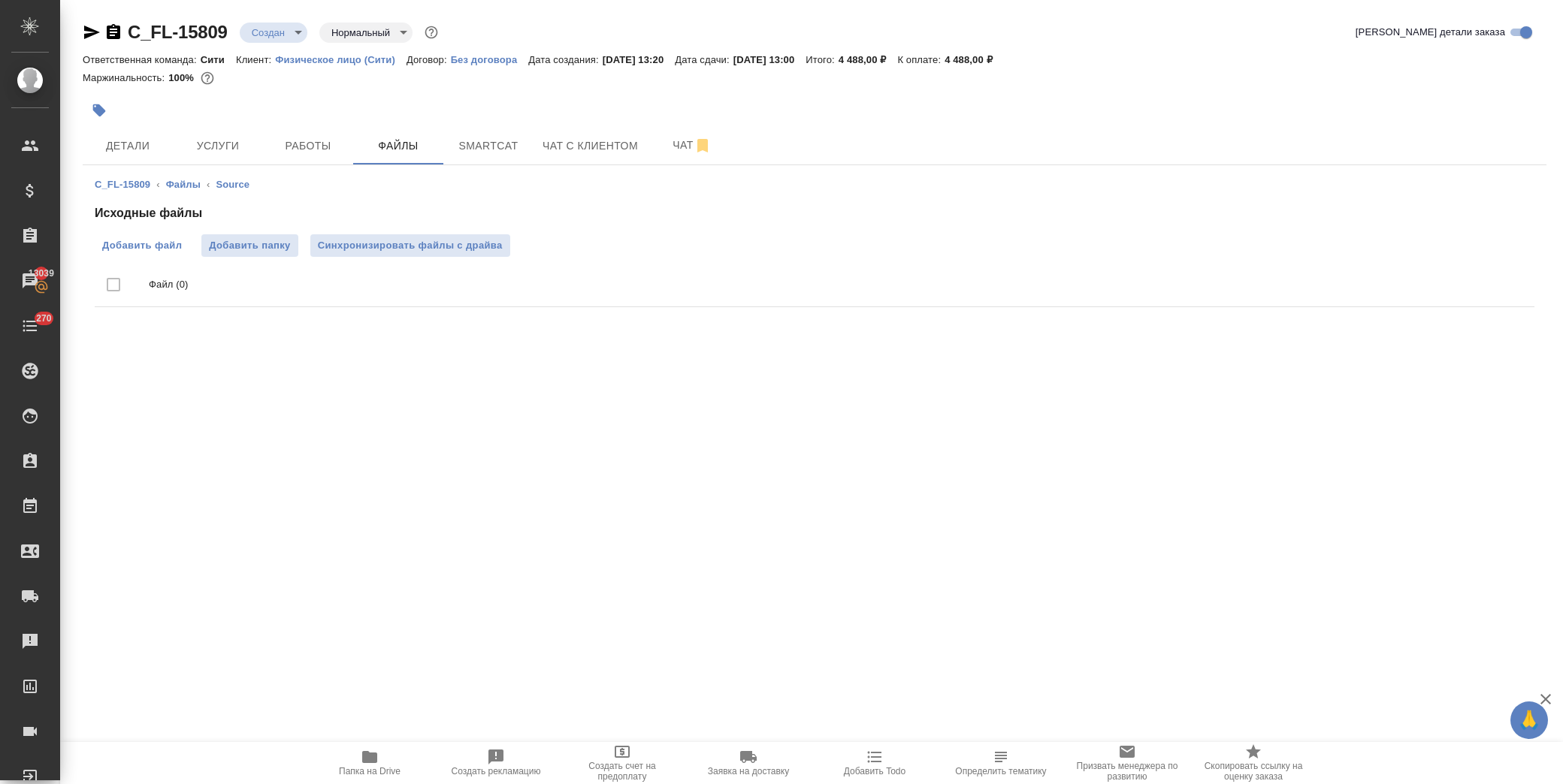
click at [185, 244] on label "Добавить файл" at bounding box center [142, 245] width 95 height 22
click at [0, 0] on input "Добавить файл" at bounding box center [0, 0] width 0 height 0
click at [162, 241] on span "Добавить файл" at bounding box center [141, 246] width 80 height 15
click at [0, 0] on input "Добавить файл" at bounding box center [0, 0] width 0 height 0
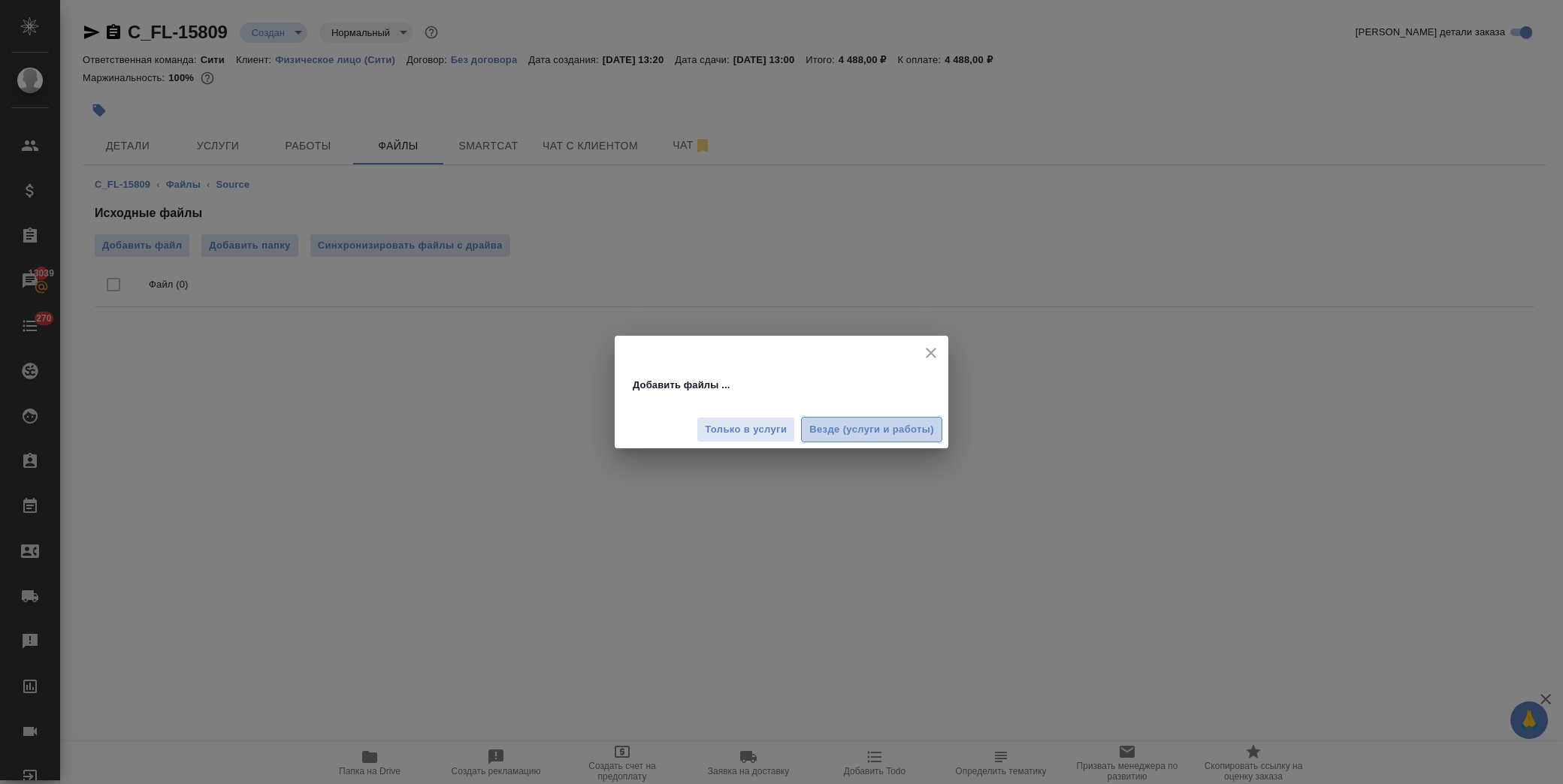
click at [883, 430] on span "Везде (услуги и работы)" at bounding box center [872, 430] width 125 height 17
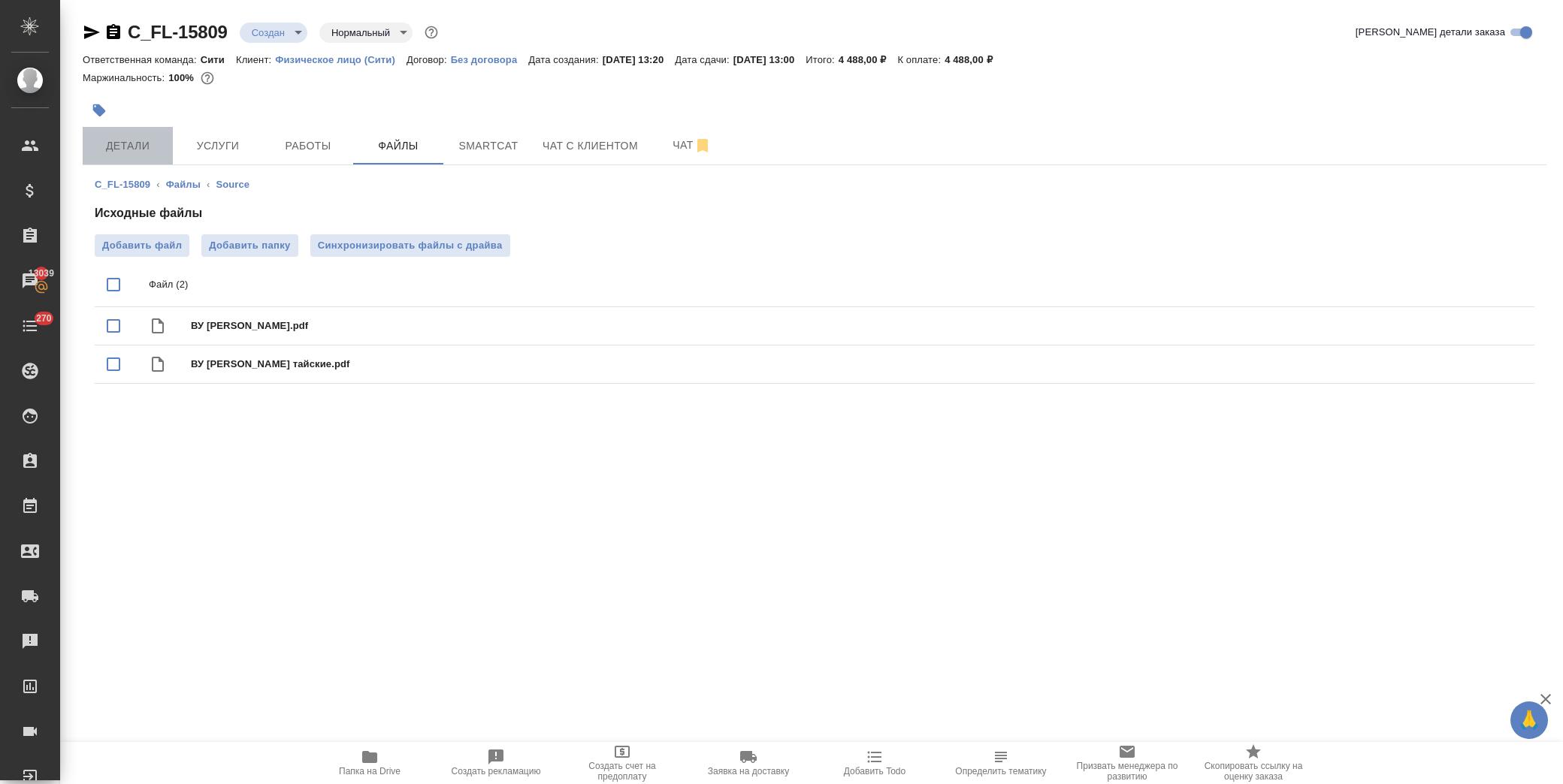
click at [116, 141] on span "Детали" at bounding box center [128, 146] width 72 height 19
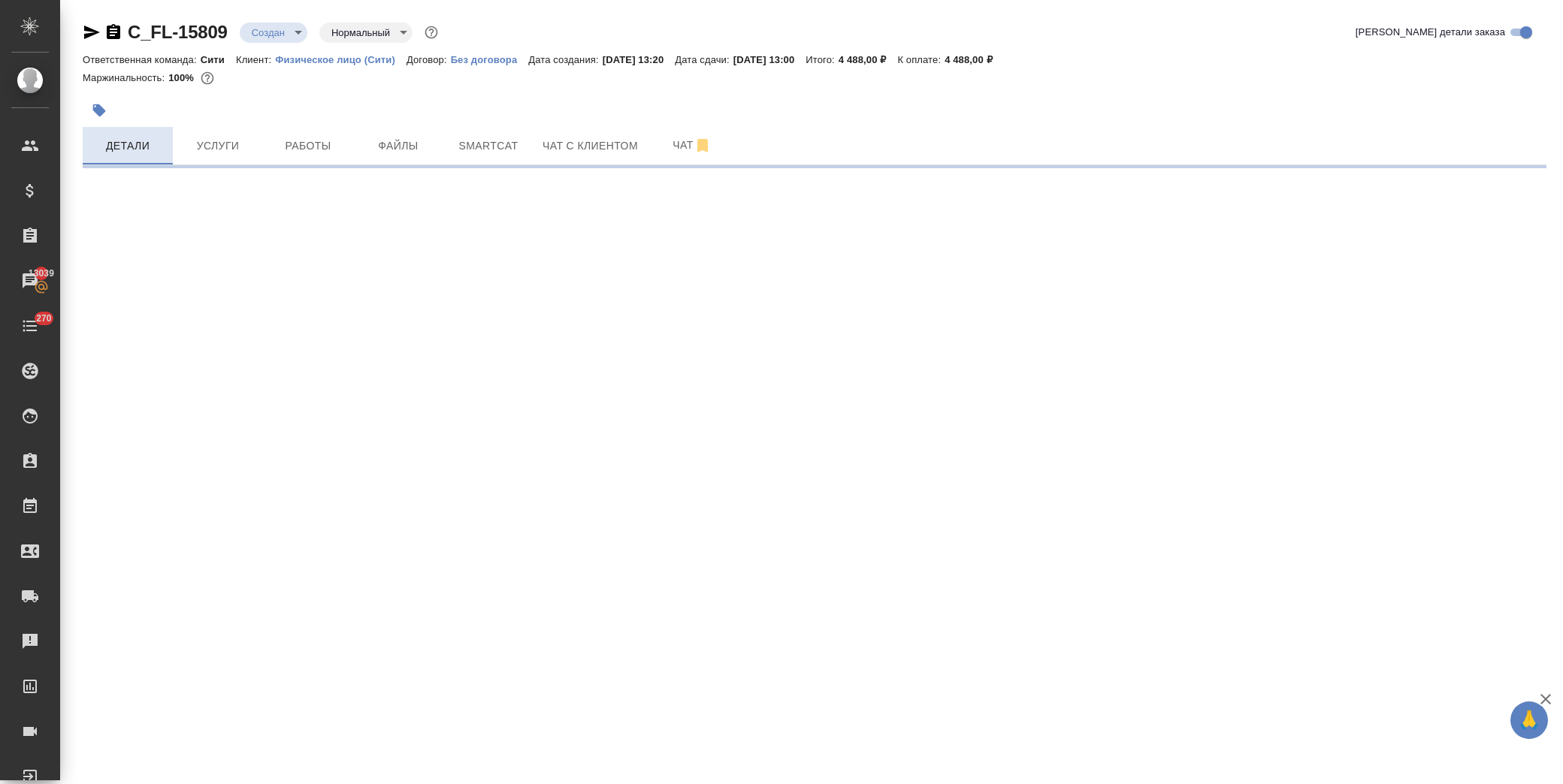
select select "RU"
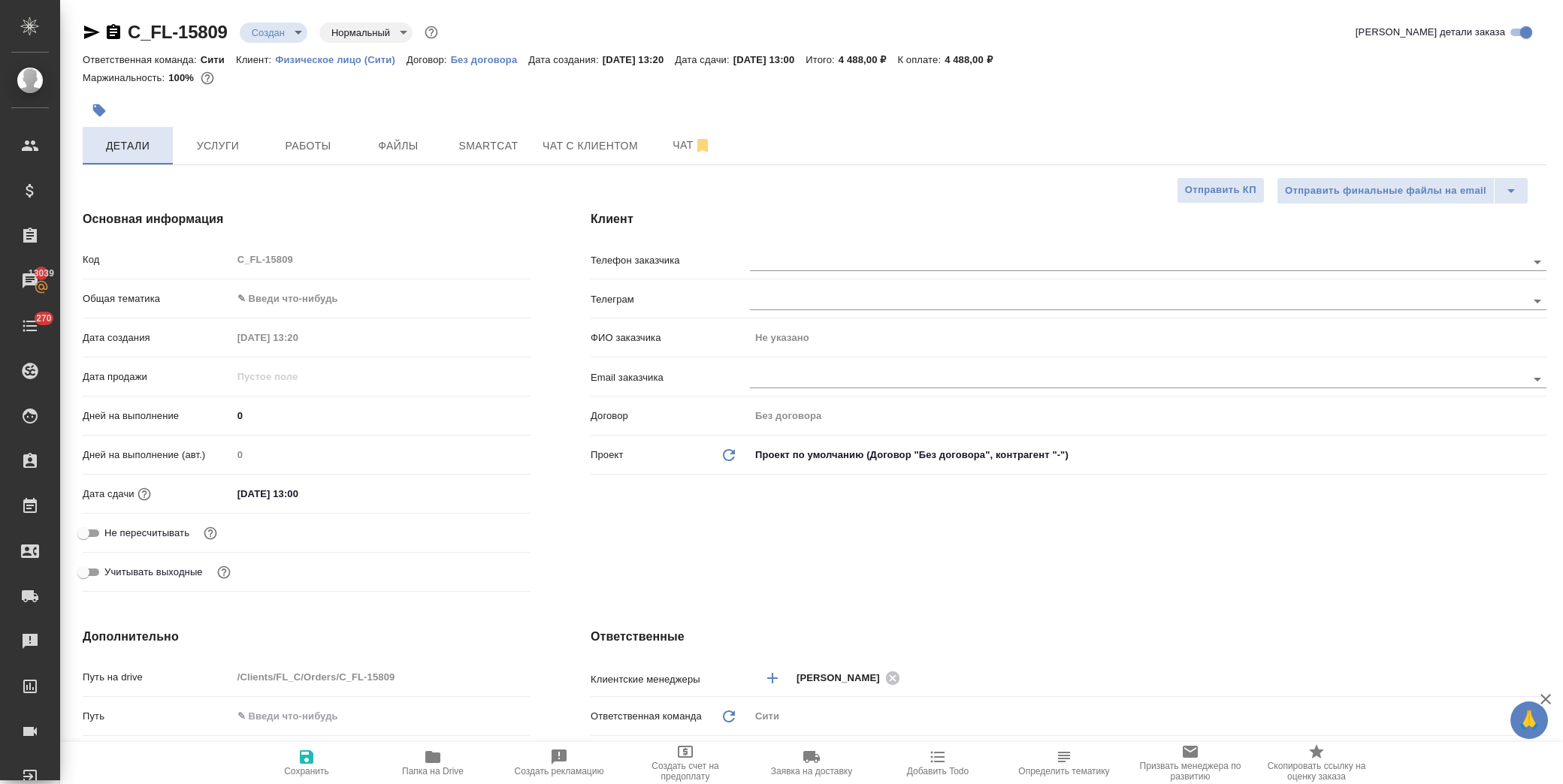
type textarea "x"
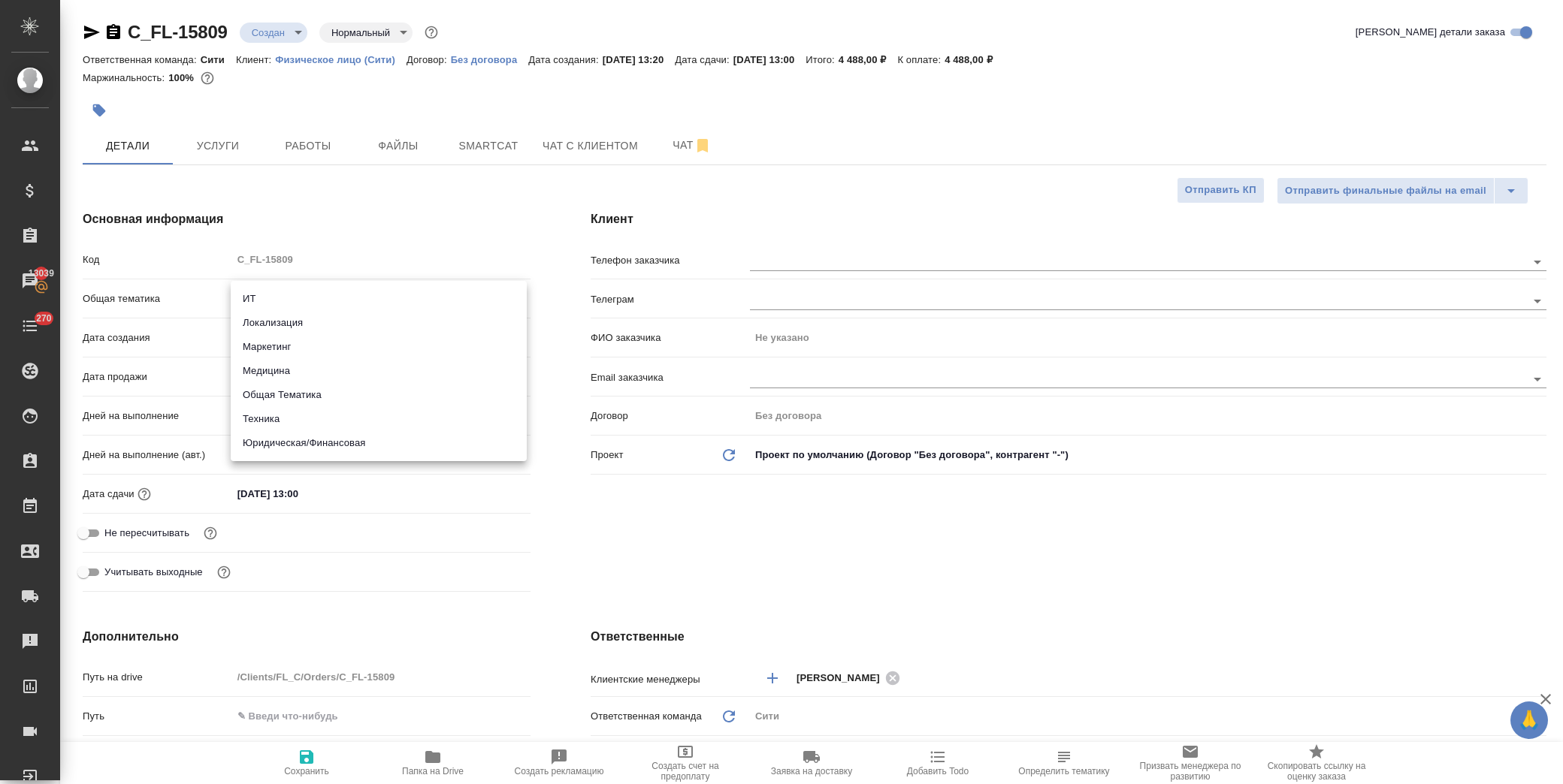
click at [306, 297] on body "🙏 .cls-1 fill:#fff; AWATERA Лофицкая Юлия Владимировна Клиенты Спецификации Зак…" at bounding box center [782, 392] width 1563 height 784
click at [328, 440] on li "Юридическая/Финансовая" at bounding box center [378, 442] width 296 height 24
type input "yr-fn"
type textarea "x"
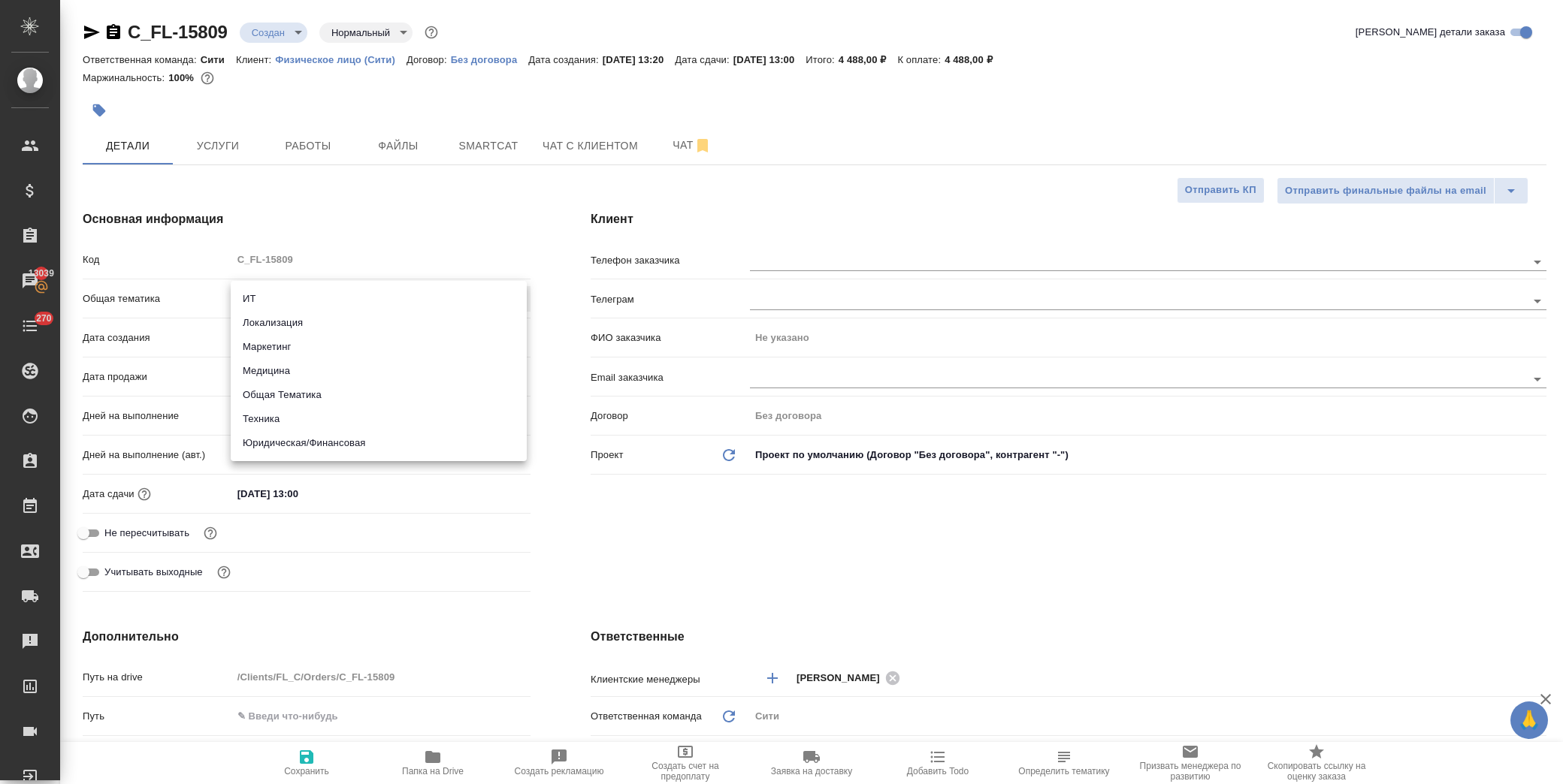
type textarea "x"
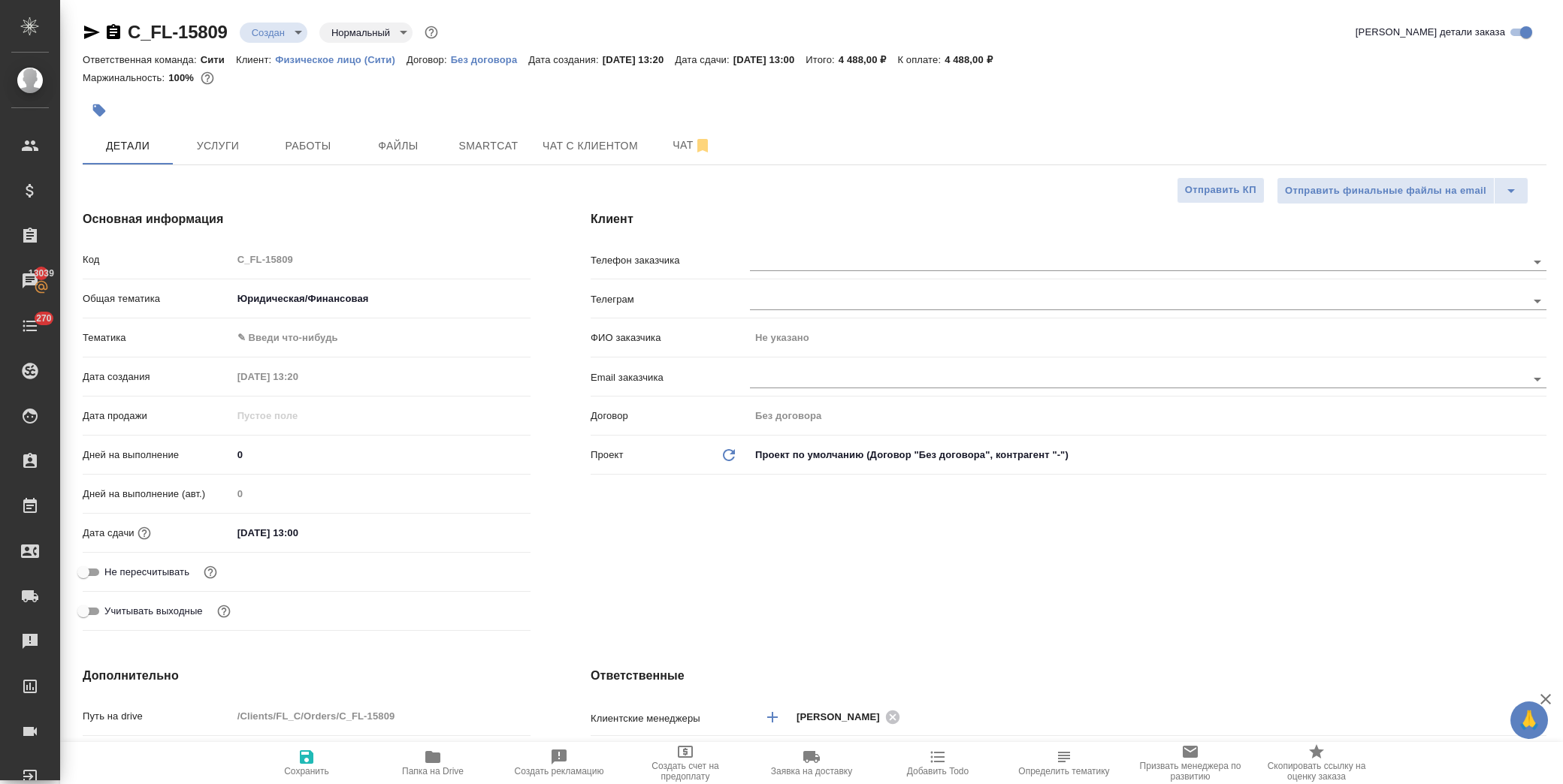
click at [327, 330] on body "🙏 .cls-1 fill:#fff; AWATERA Лофицкая Юлия Владимировна Клиенты Спецификации Зак…" at bounding box center [782, 392] width 1563 height 784
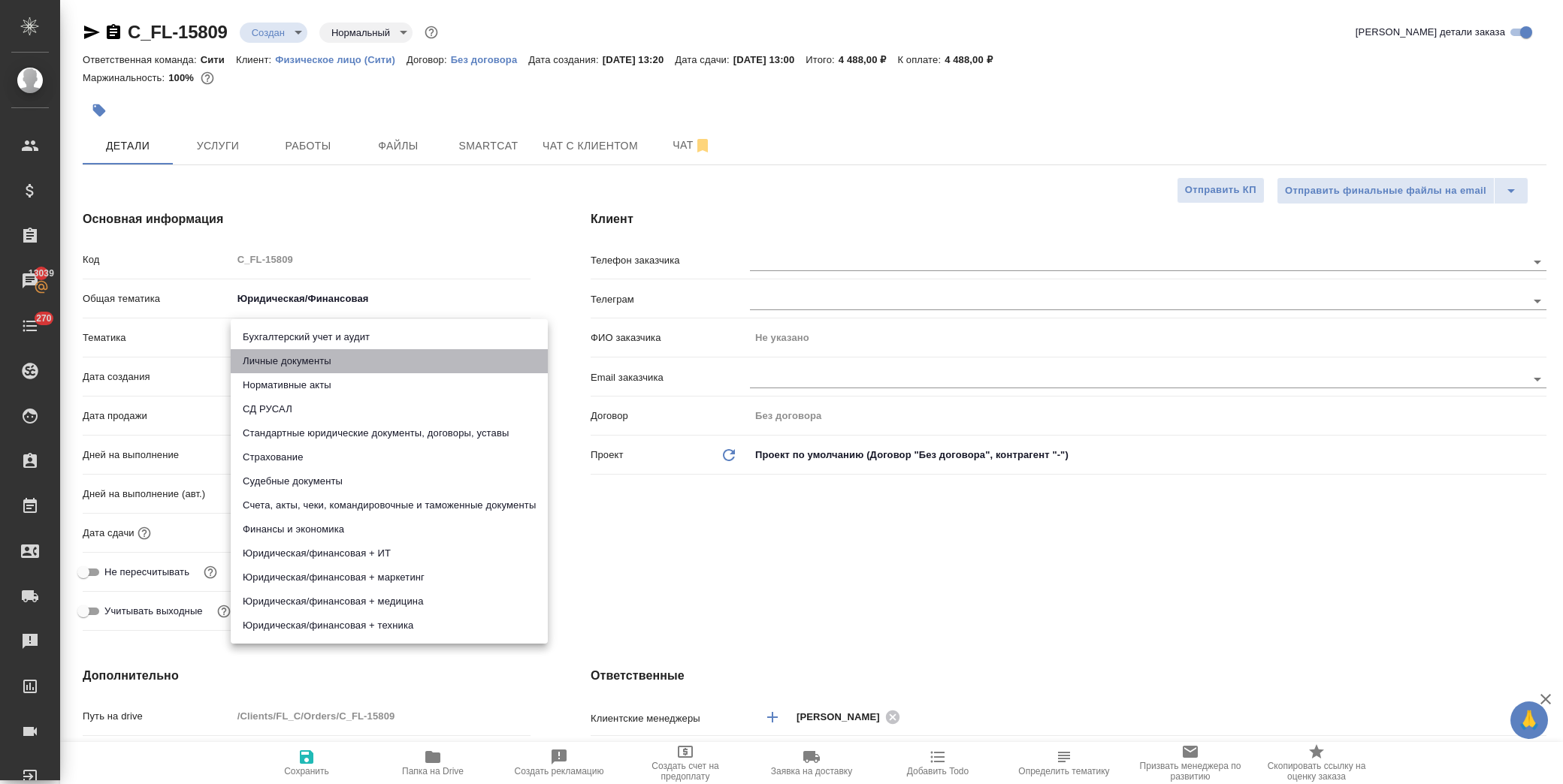
click at [334, 368] on li "Личные документы" at bounding box center [389, 361] width 317 height 24
type textarea "x"
type input "5a8b8b956a9677013d343cfe"
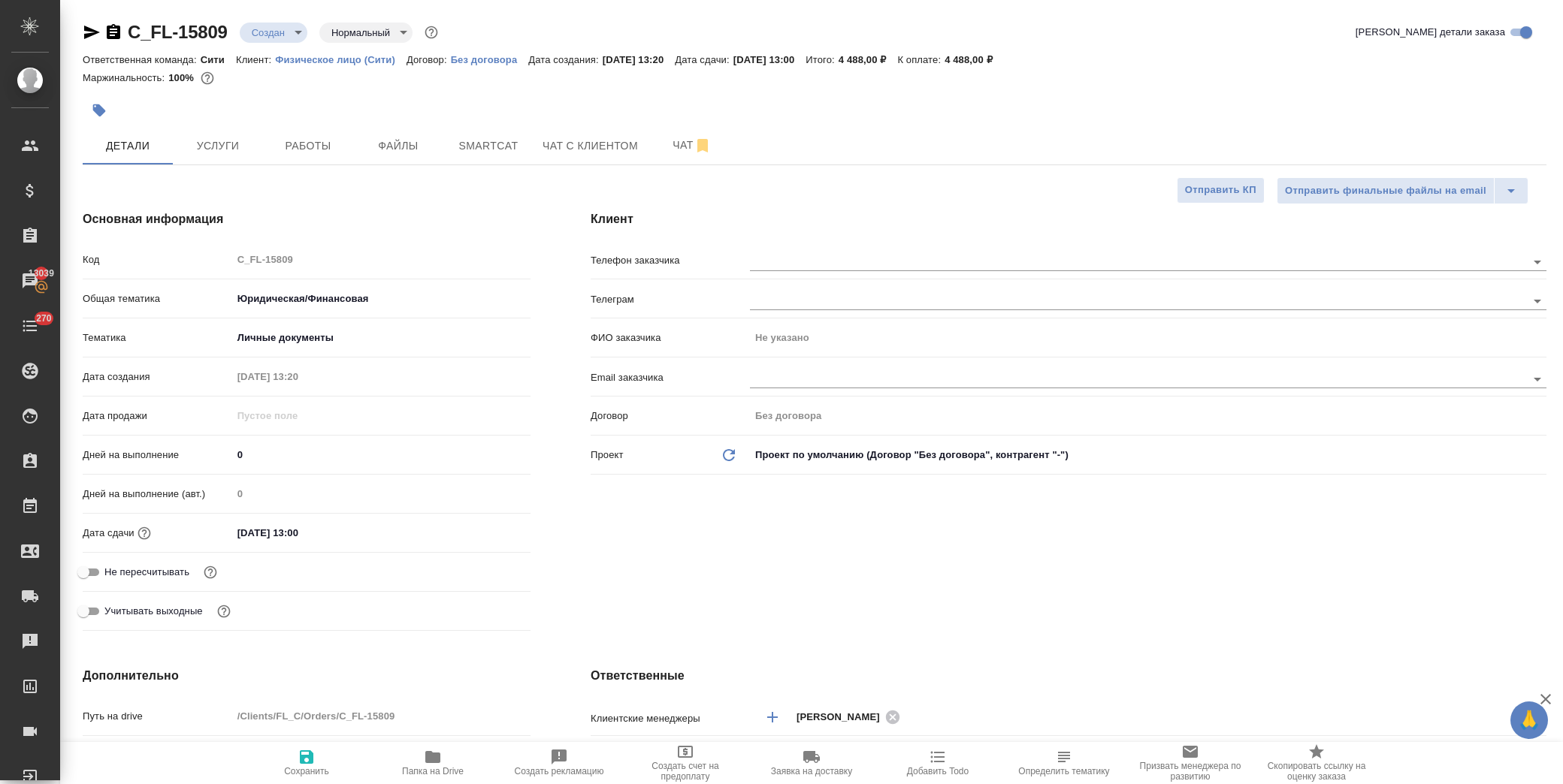
click at [311, 760] on icon "button" at bounding box center [306, 757] width 13 height 13
type textarea "x"
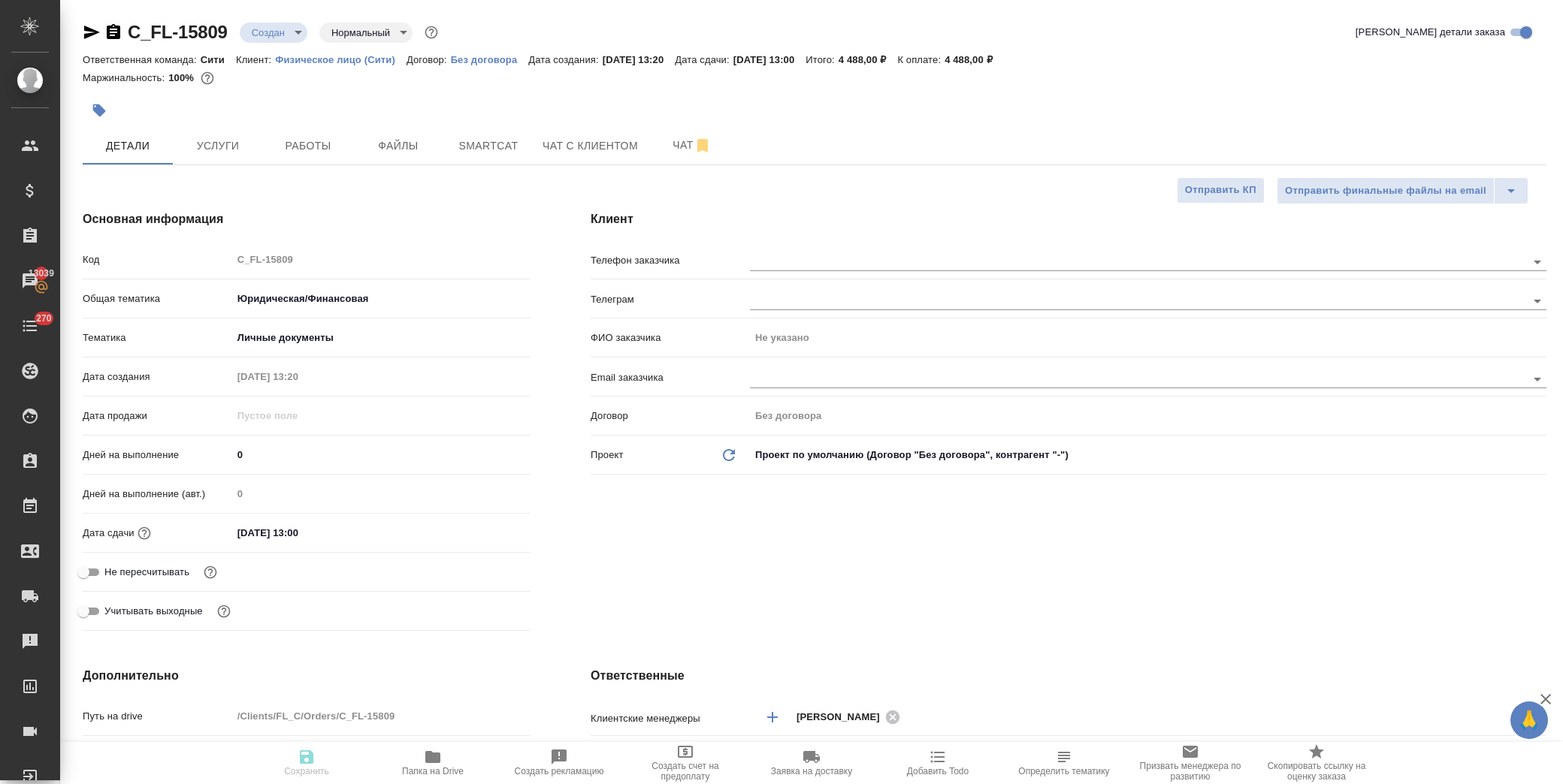
type textarea "x"
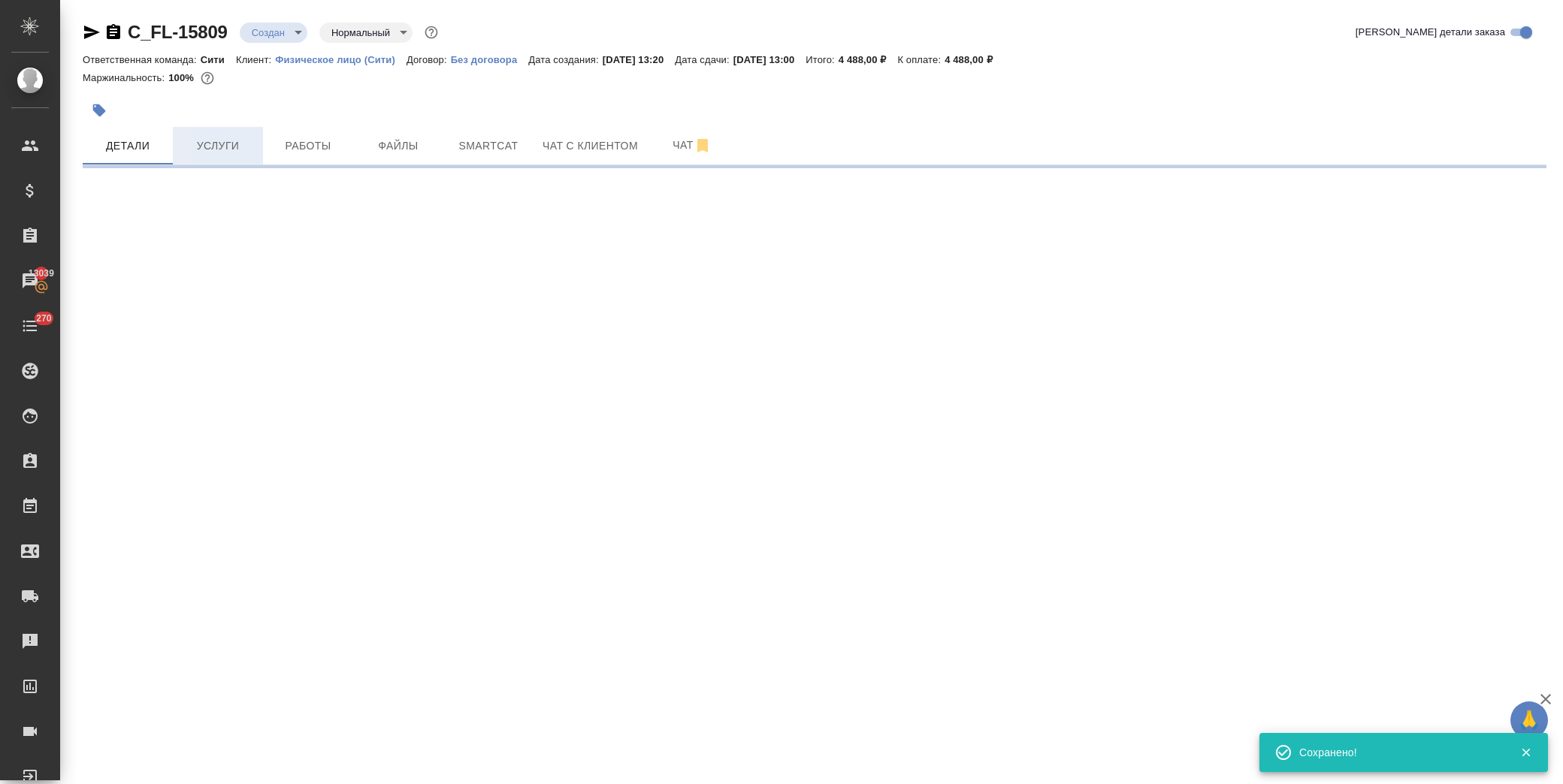
select select "RU"
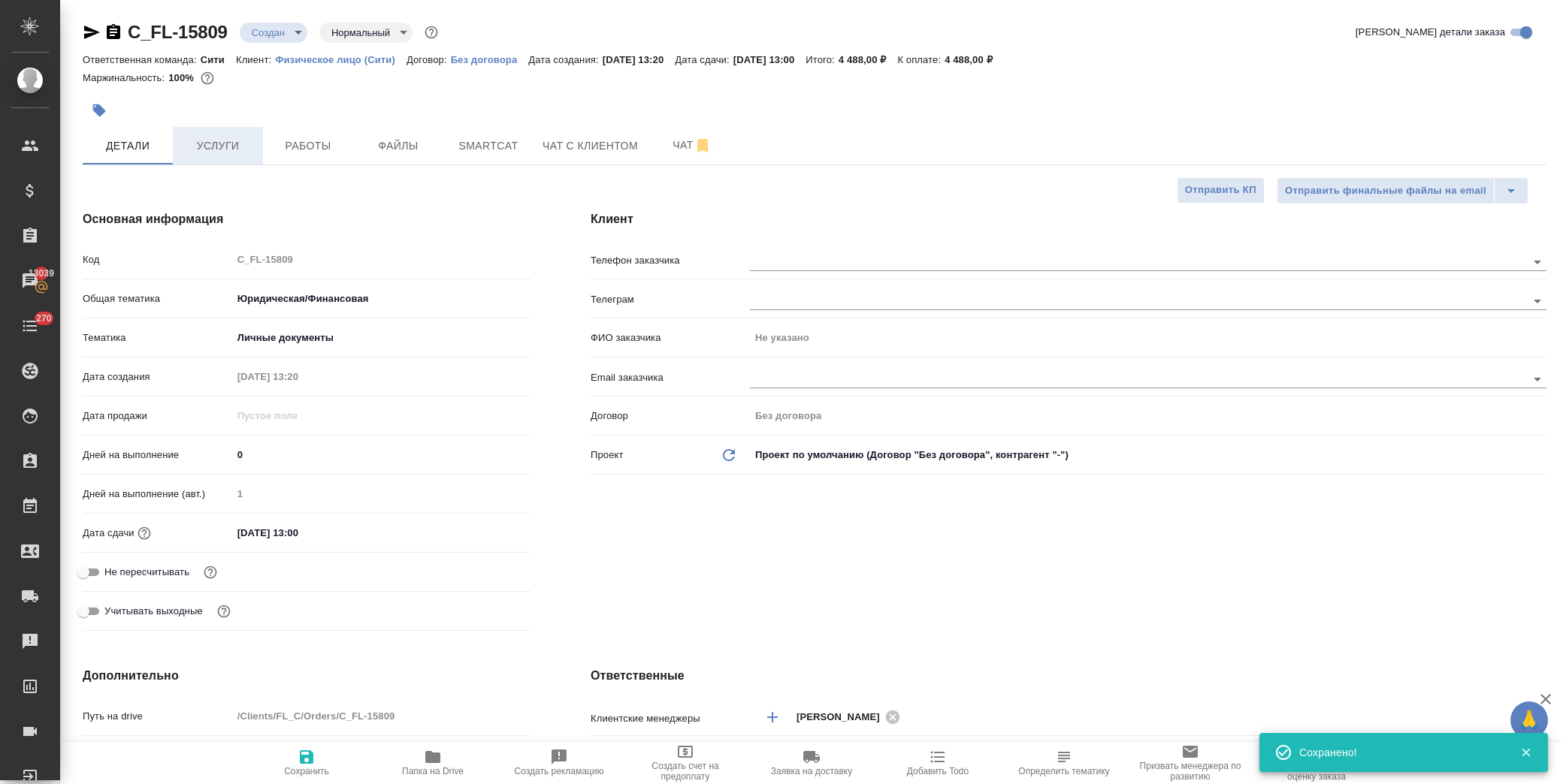
type textarea "x"
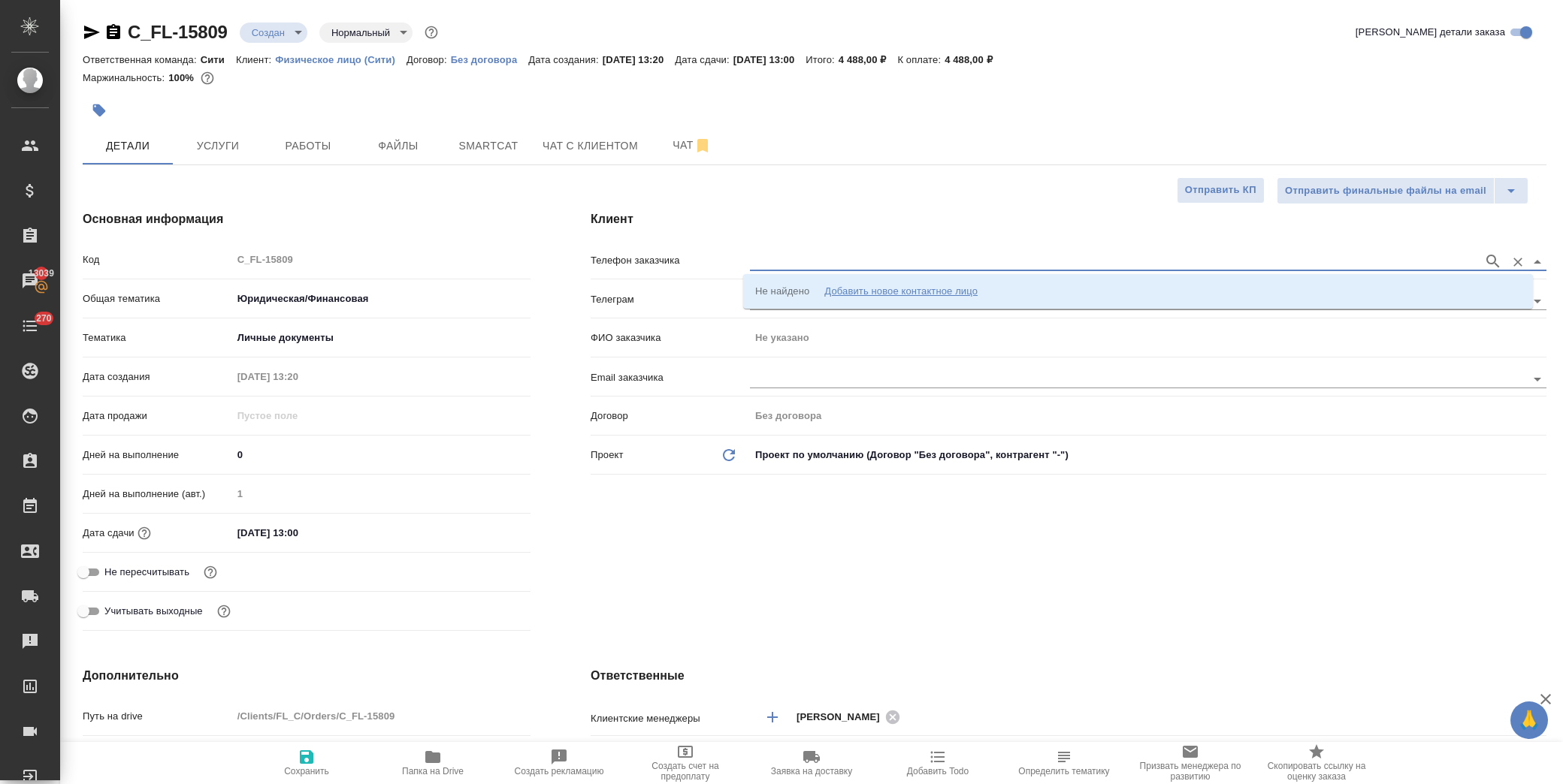
drag, startPoint x: 932, startPoint y: 261, endPoint x: 955, endPoint y: 261, distance: 23.0
click at [933, 261] on input "text" at bounding box center [1113, 261] width 726 height 18
click at [1026, 291] on li "Не найдено Добавить новое контактное лицо" at bounding box center [1138, 292] width 790 height 27
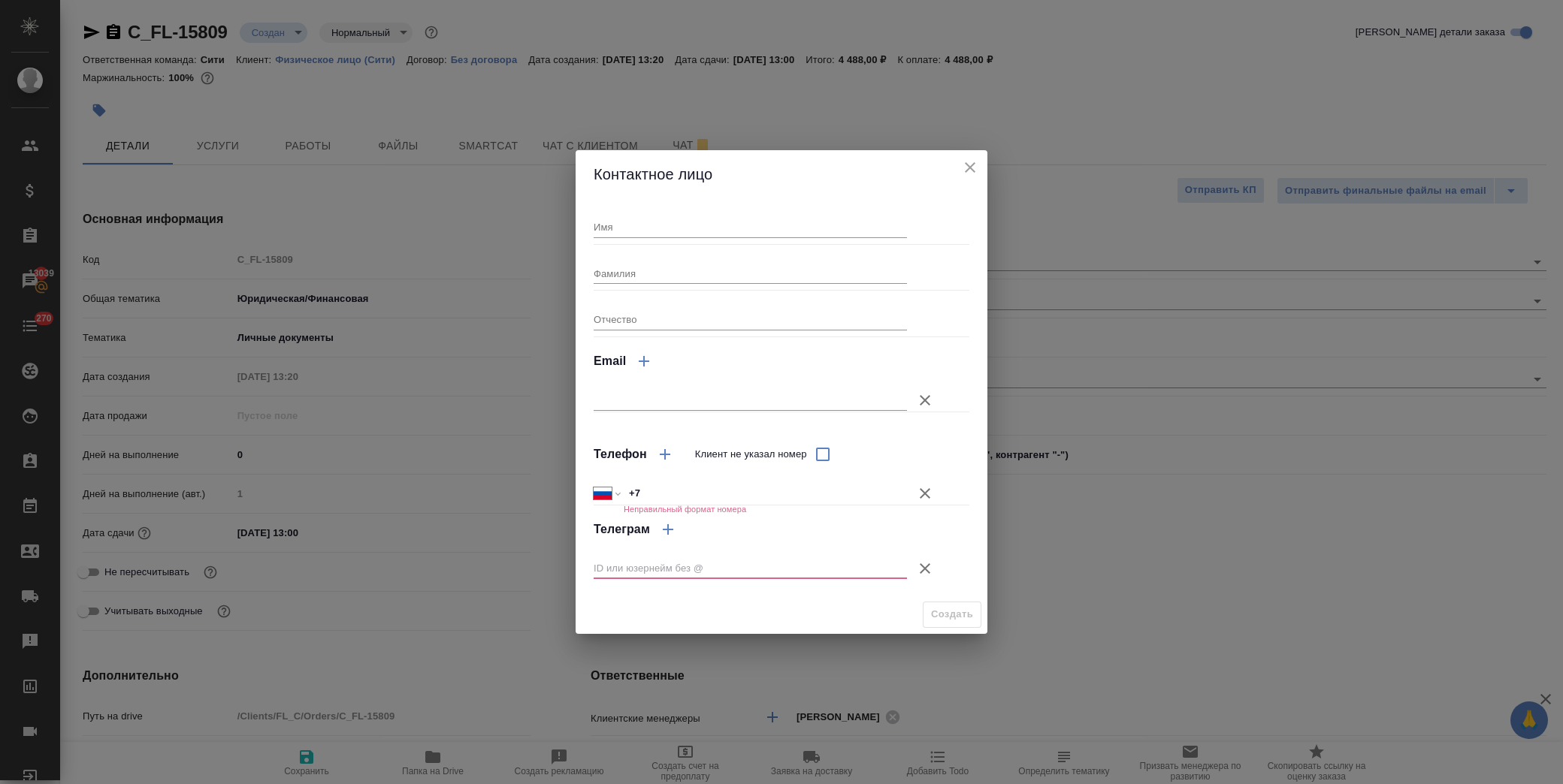
click at [642, 233] on input "Имя" at bounding box center [750, 226] width 313 height 21
type input "Анна"
click at [643, 267] on input "Фамилия" at bounding box center [750, 273] width 313 height 21
type input "Черкасова"
click at [689, 487] on input "+7" at bounding box center [765, 493] width 283 height 22
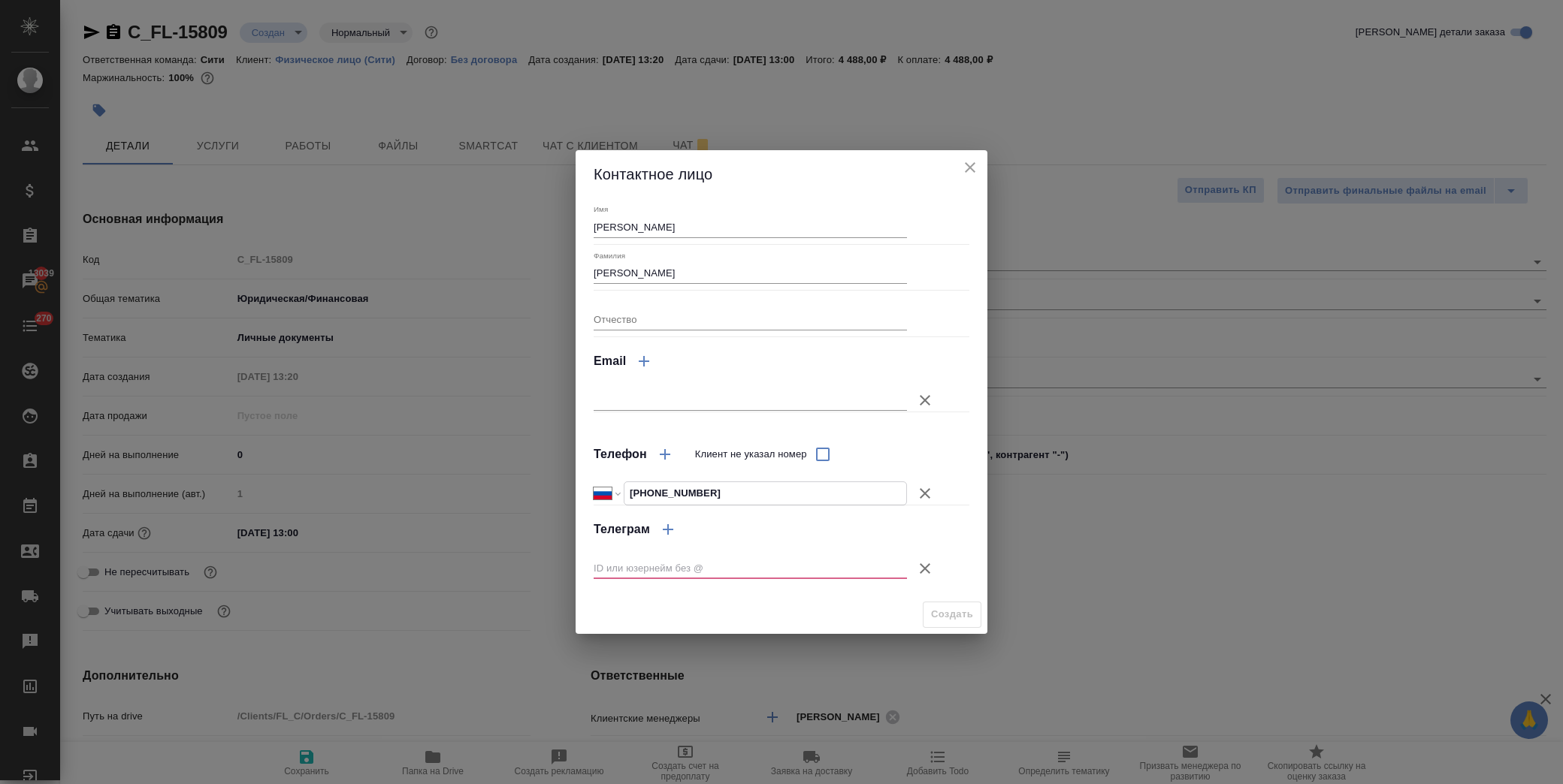
type input "+7 905 785 52 39"
click at [930, 563] on icon "button" at bounding box center [925, 568] width 18 height 18
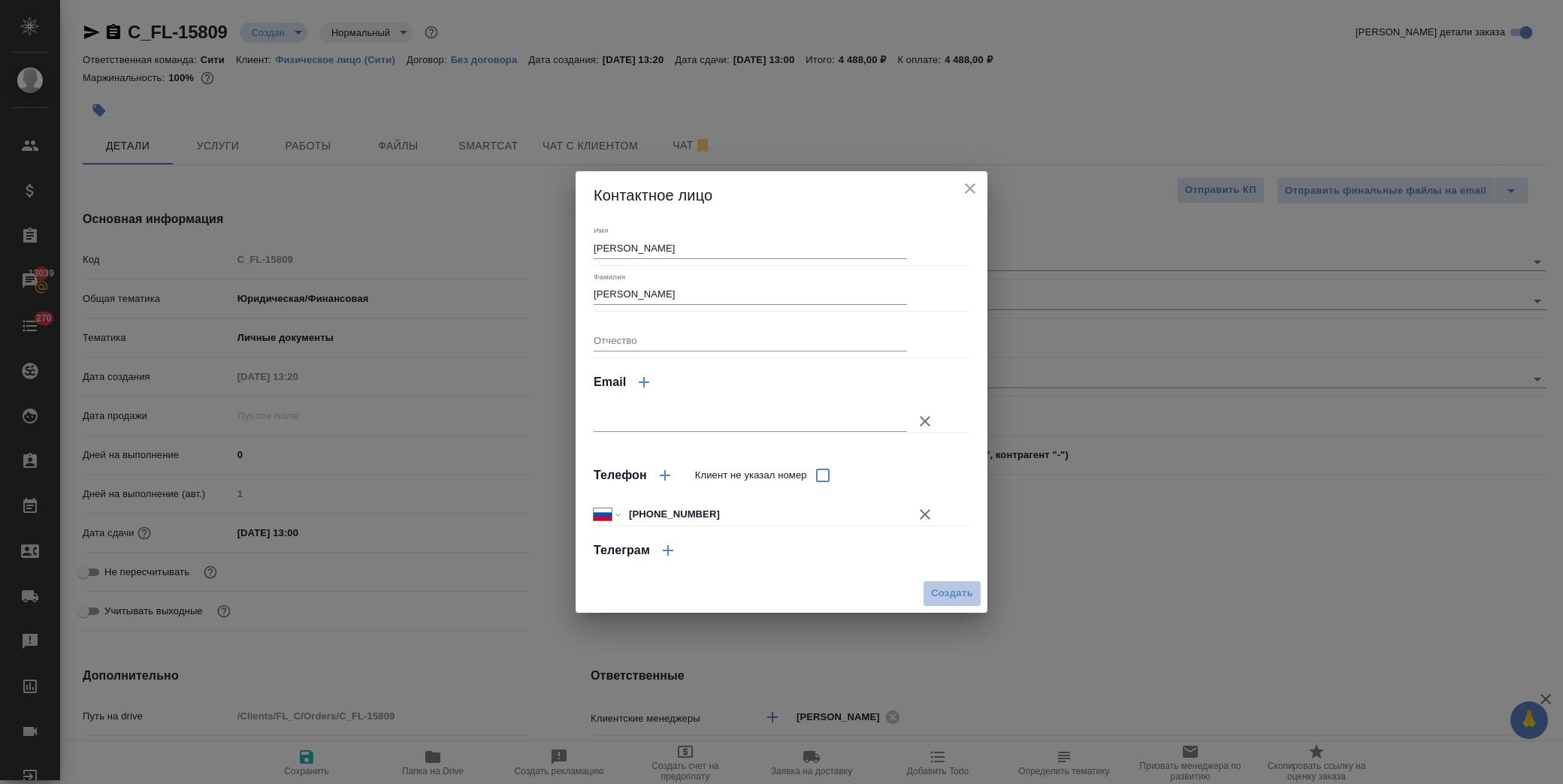
drag, startPoint x: 945, startPoint y: 591, endPoint x: 958, endPoint y: 591, distance: 13.0
click at [947, 591] on span "Создать" at bounding box center [952, 594] width 42 height 17
type textarea "x"
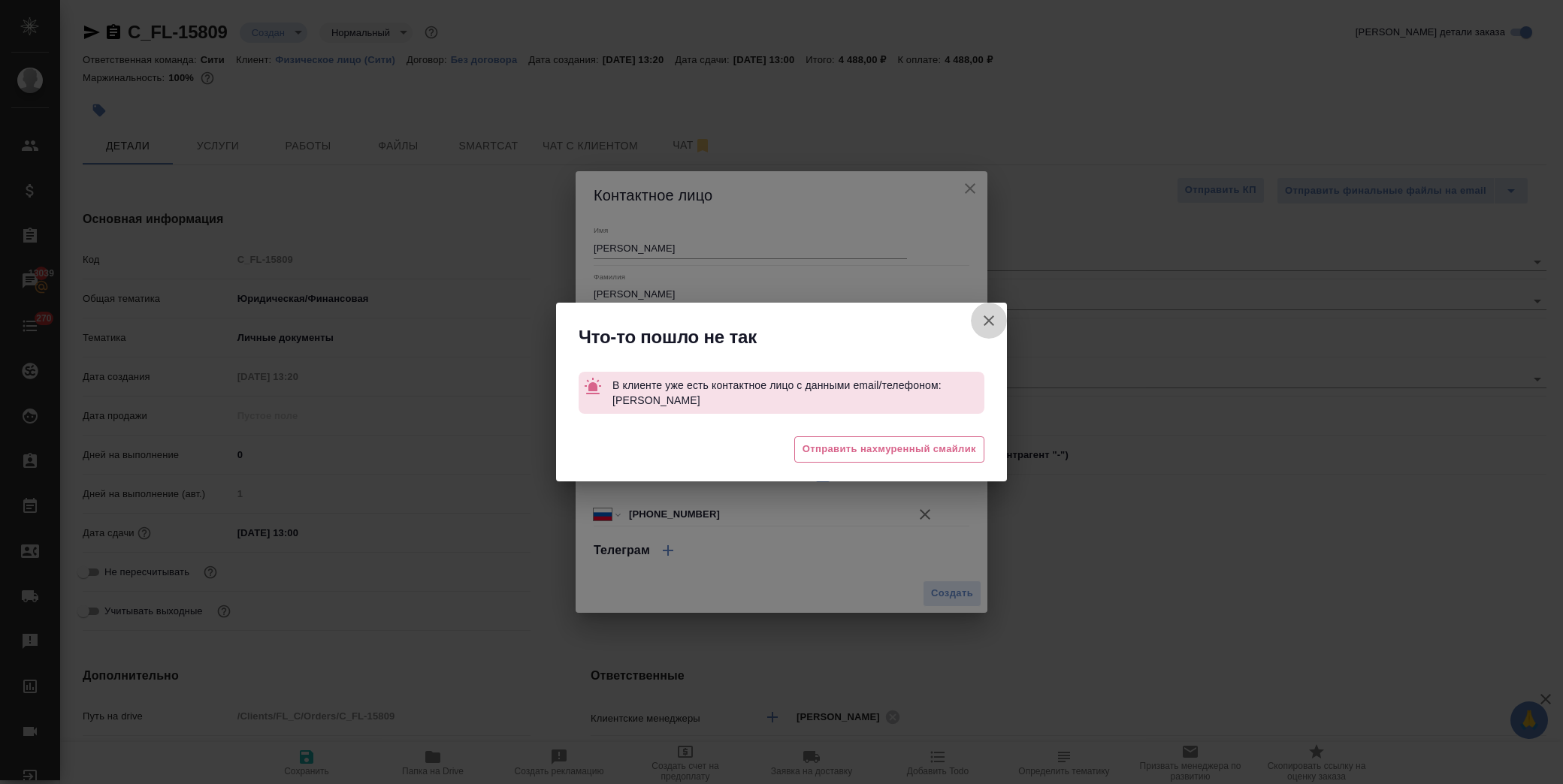
click at [985, 324] on icon "button" at bounding box center [989, 321] width 18 height 18
type textarea "x"
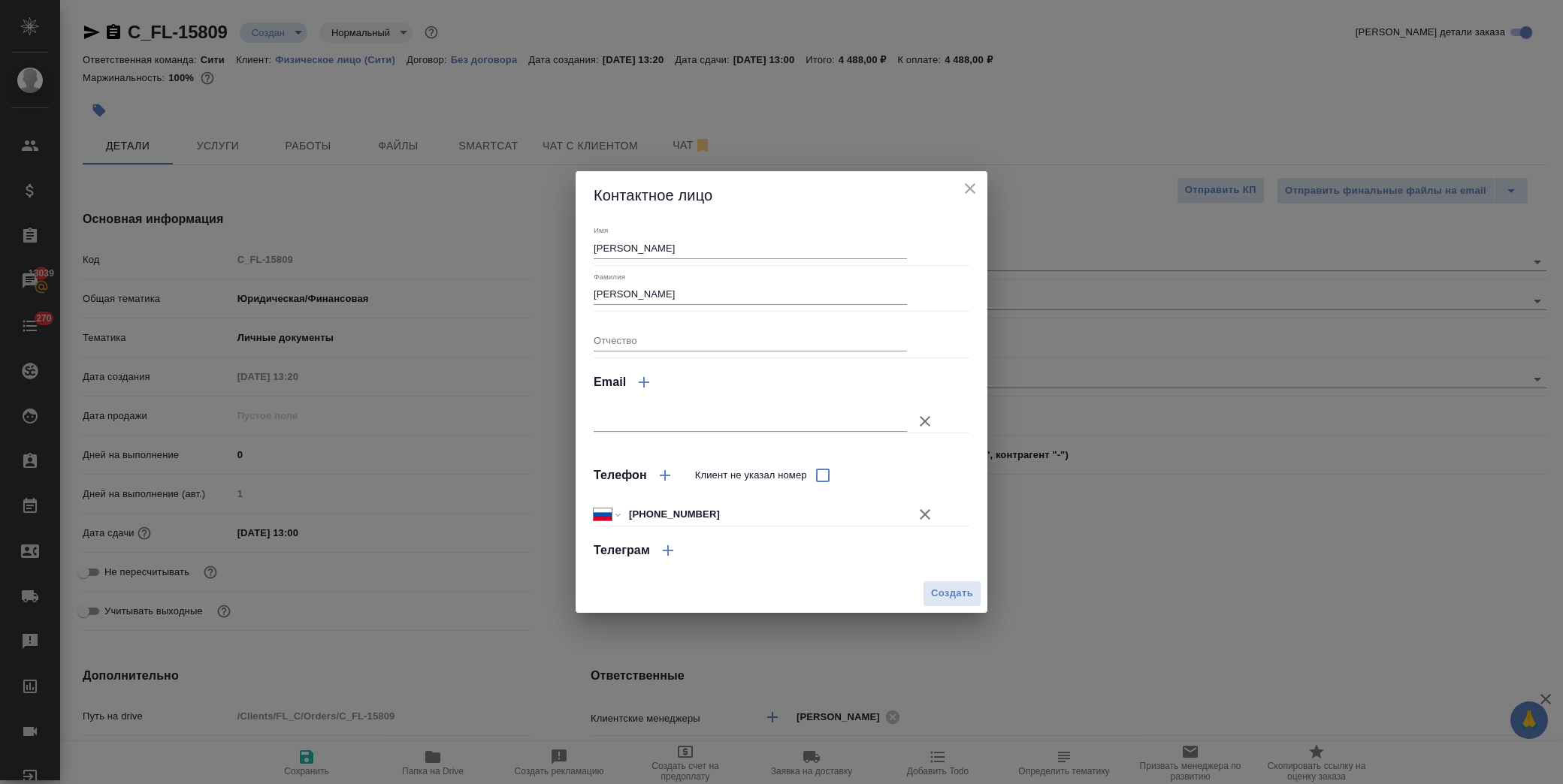
click at [982, 186] on div "Контактное лицо" at bounding box center [782, 196] width 412 height 48
click at [978, 186] on icon "close" at bounding box center [970, 188] width 18 height 18
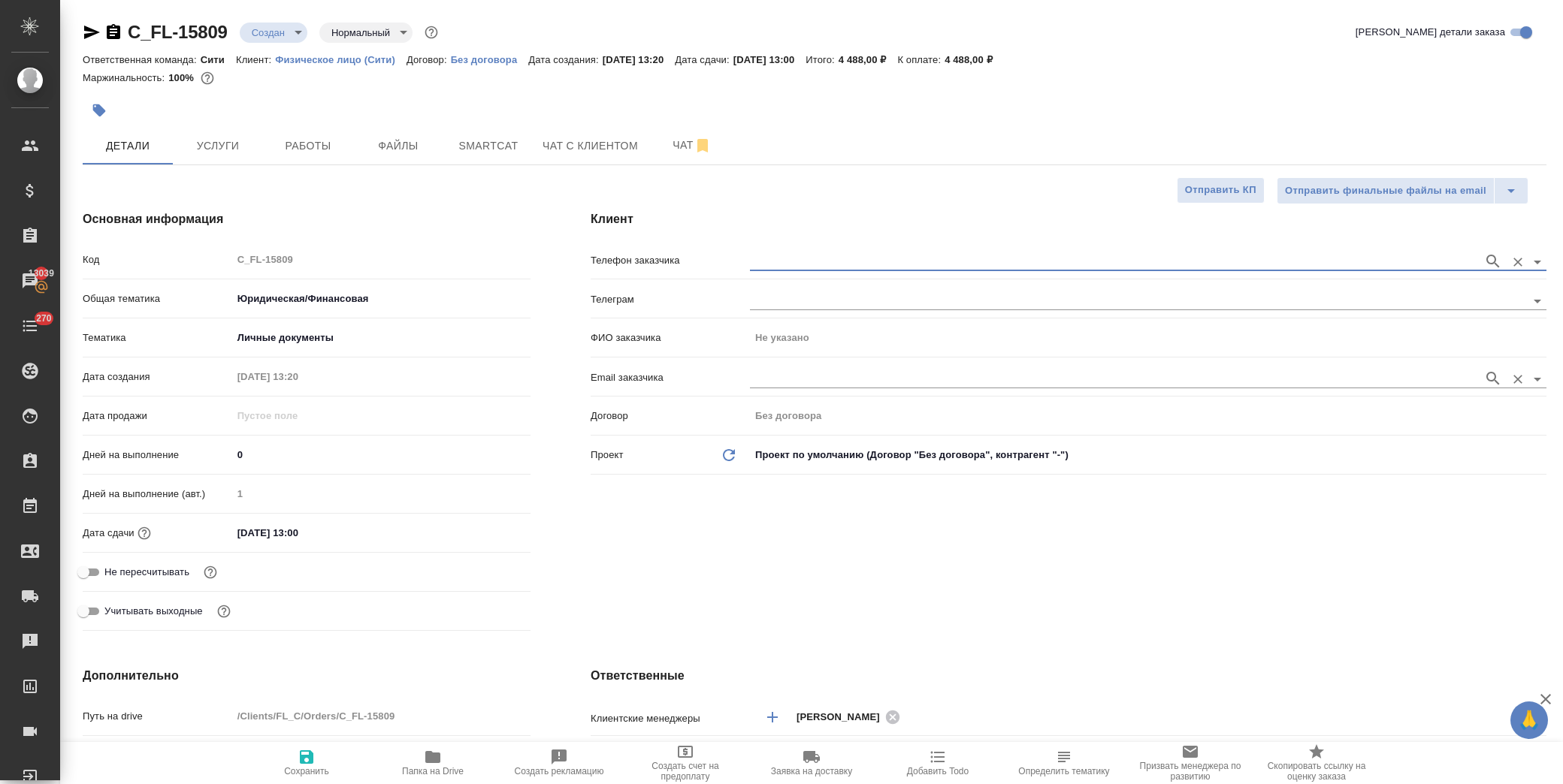
click at [803, 383] on input "text" at bounding box center [1113, 378] width 726 height 18
click at [819, 258] on input "text" at bounding box center [1113, 261] width 726 height 18
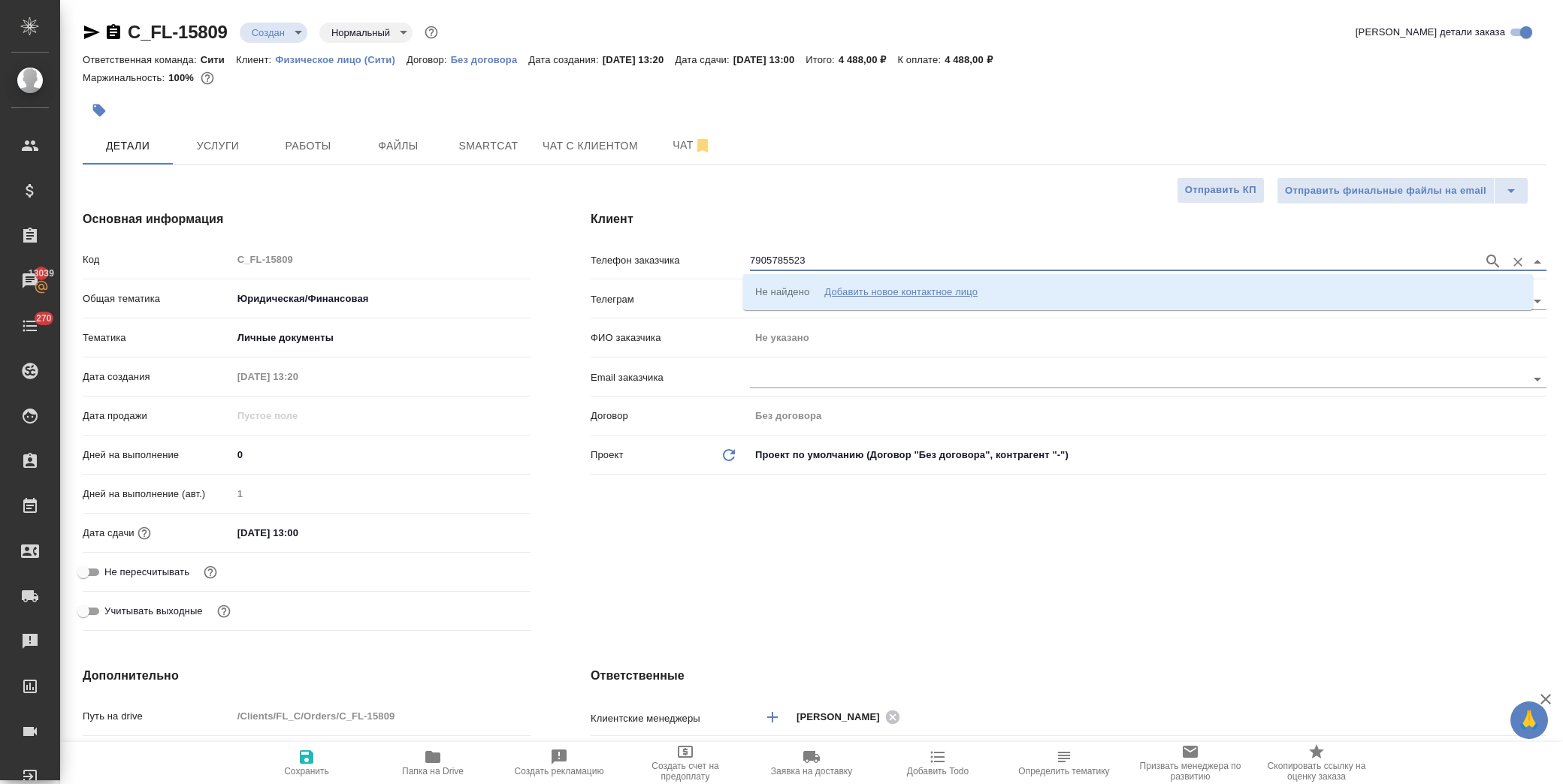
type input "79057855239"
click at [1484, 253] on icon "button" at bounding box center [1493, 261] width 18 height 18
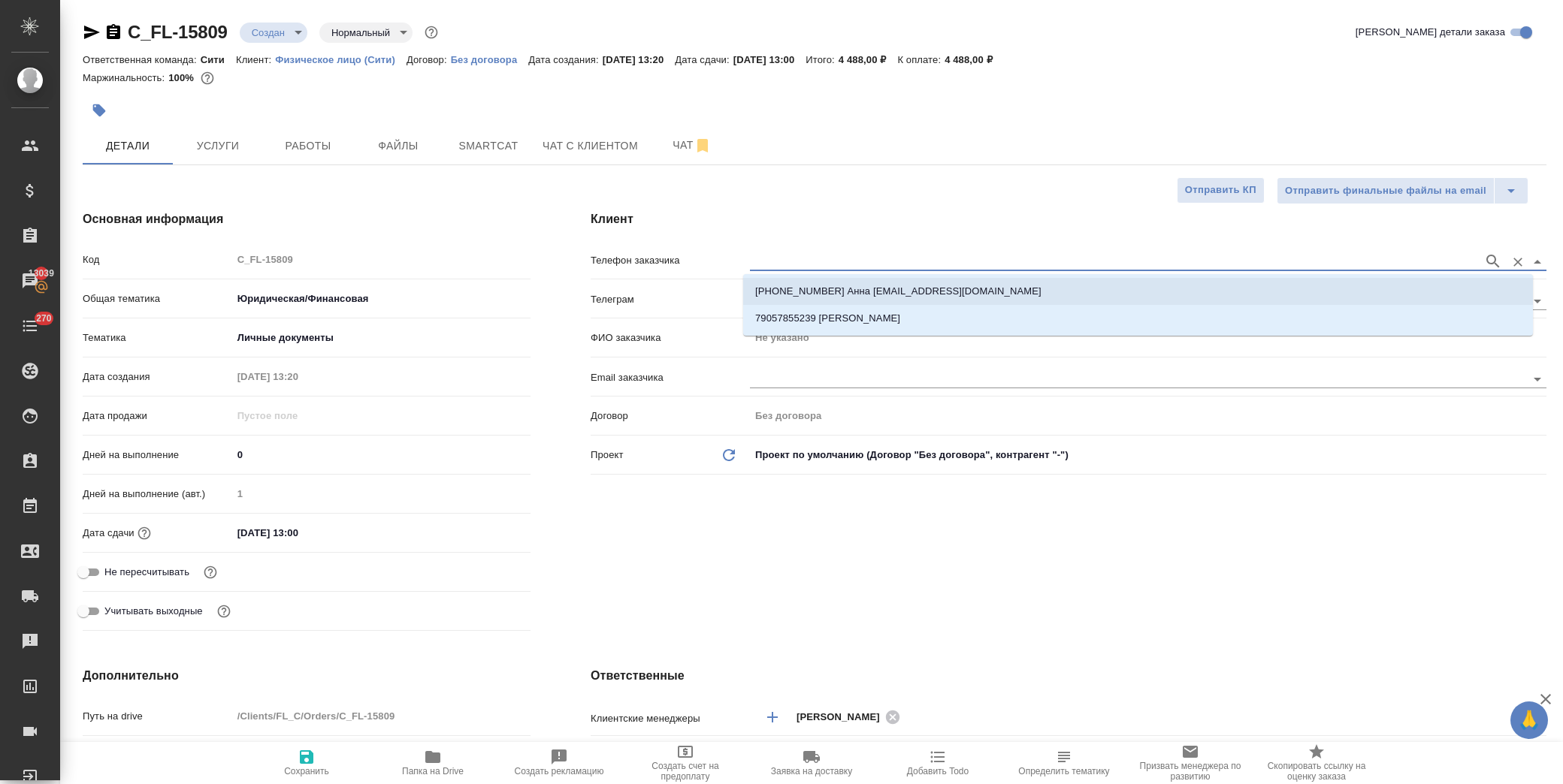
click at [919, 288] on p "+79057855239 Анна Annet.cherkasova1@gmail.com" at bounding box center [899, 292] width 286 height 15
type input "+79057855239 Анна Annet.cherkasova1@gmail.com"
type input "[PERSON_NAME]"
type textarea "x"
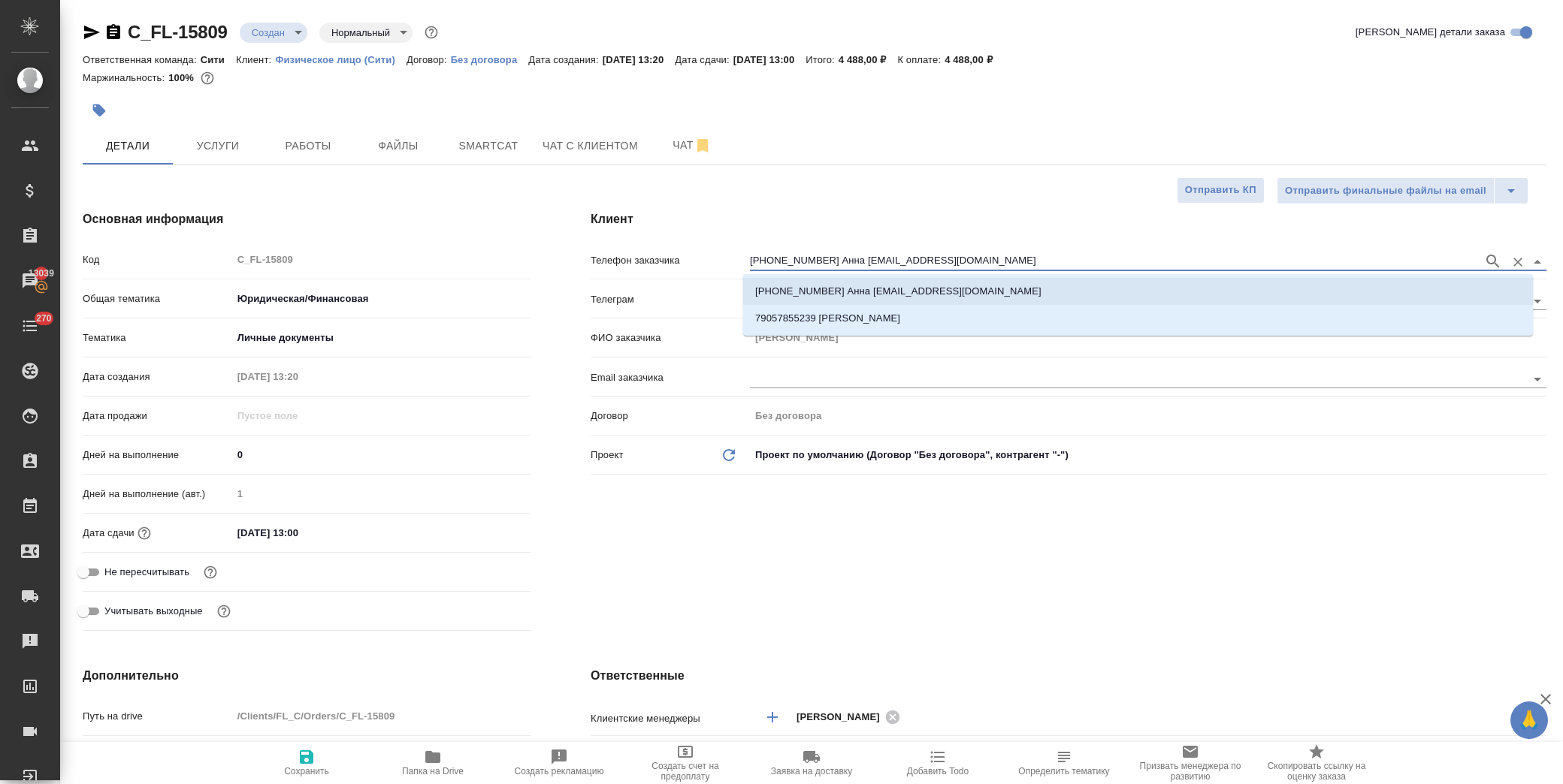
type textarea "x"
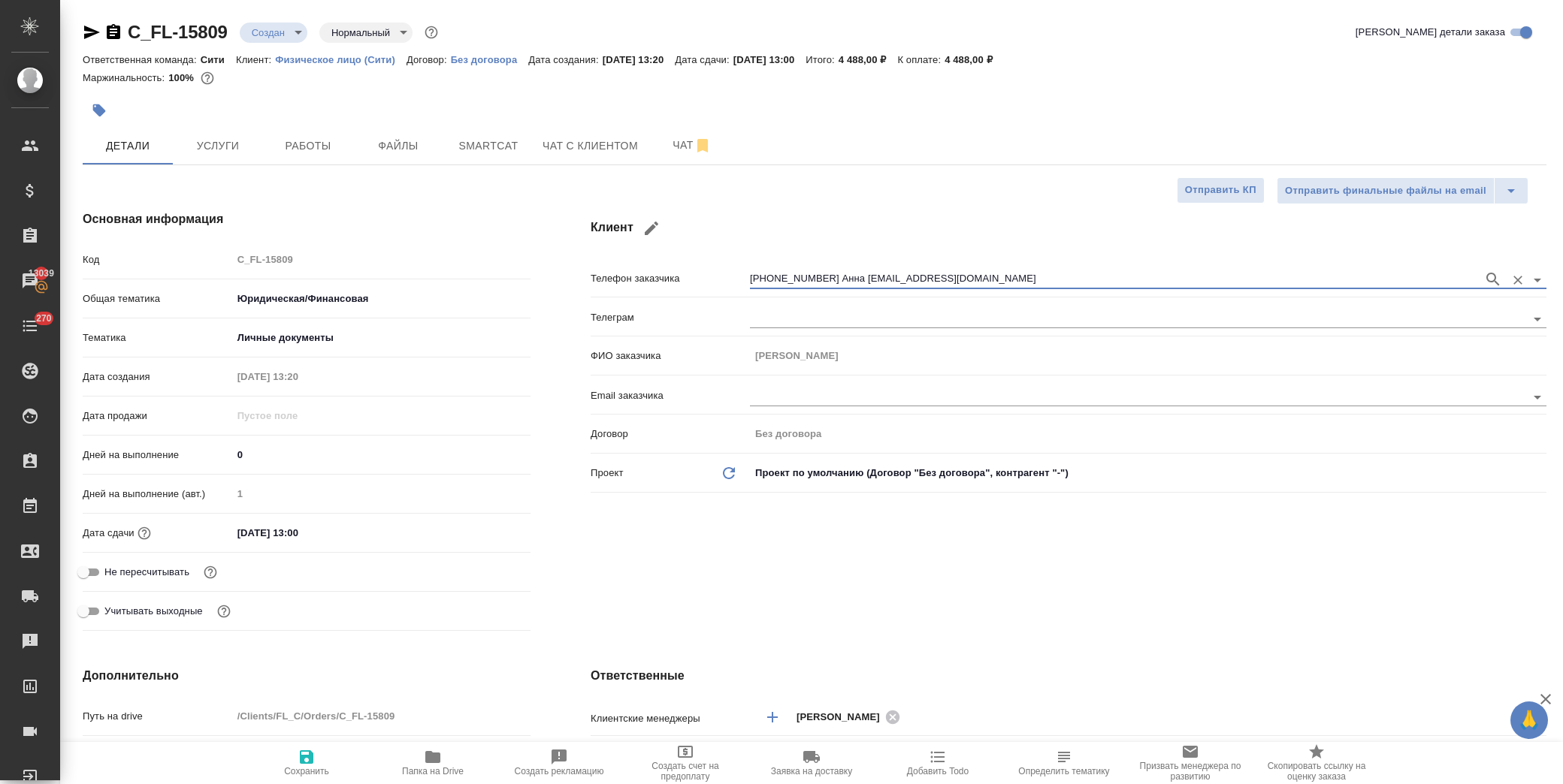
type input "+79057855239 Анна Annet.cherkasova1@gmail.com"
click at [642, 574] on div "Клиент Телефон заказчика +79057855239 Анна Annet.cherkasova1@gmail.com Телеграм…" at bounding box center [1069, 423] width 1016 height 487
click at [300, 763] on icon "button" at bounding box center [306, 757] width 18 height 18
type textarea "x"
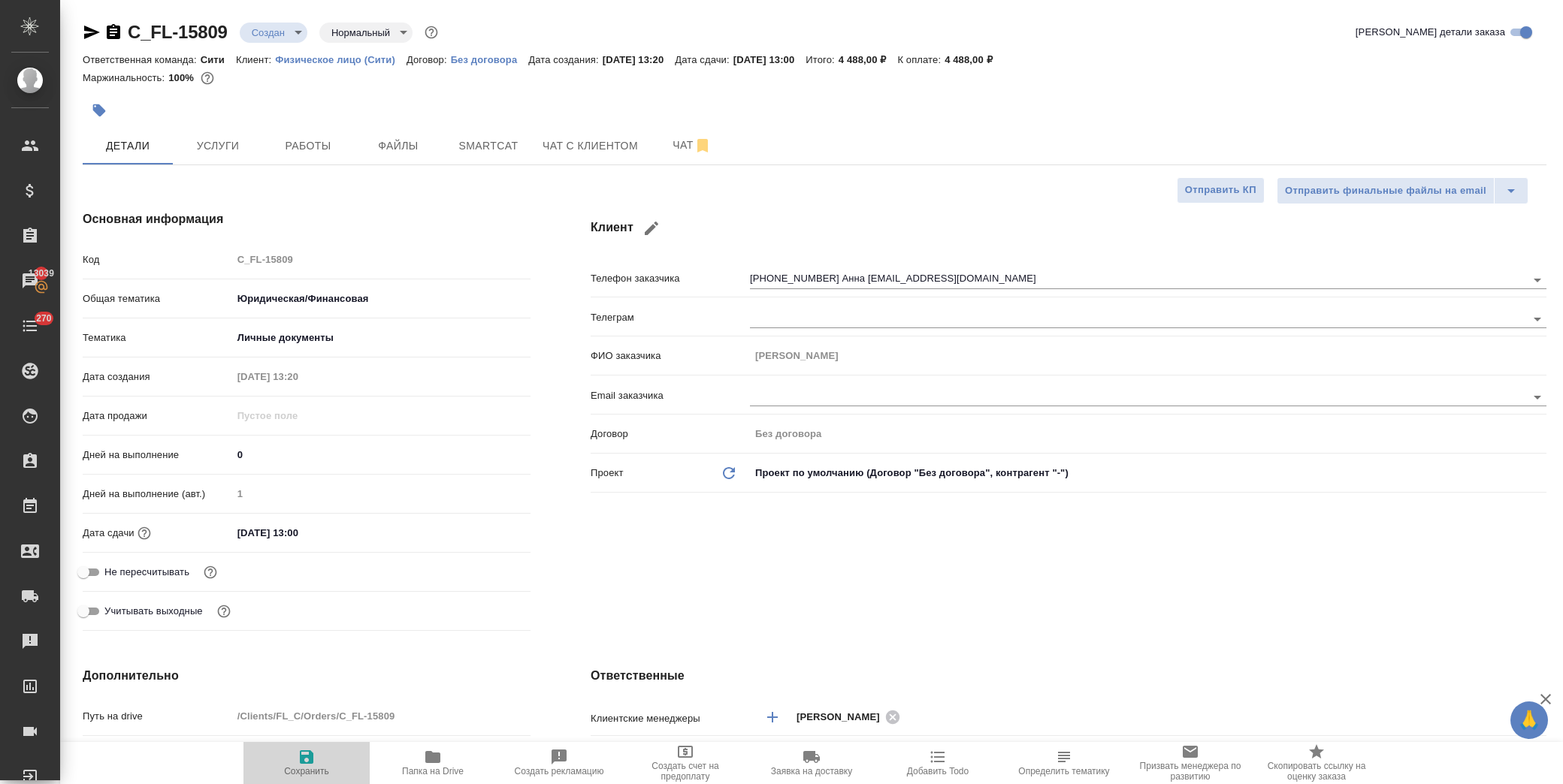
type textarea "x"
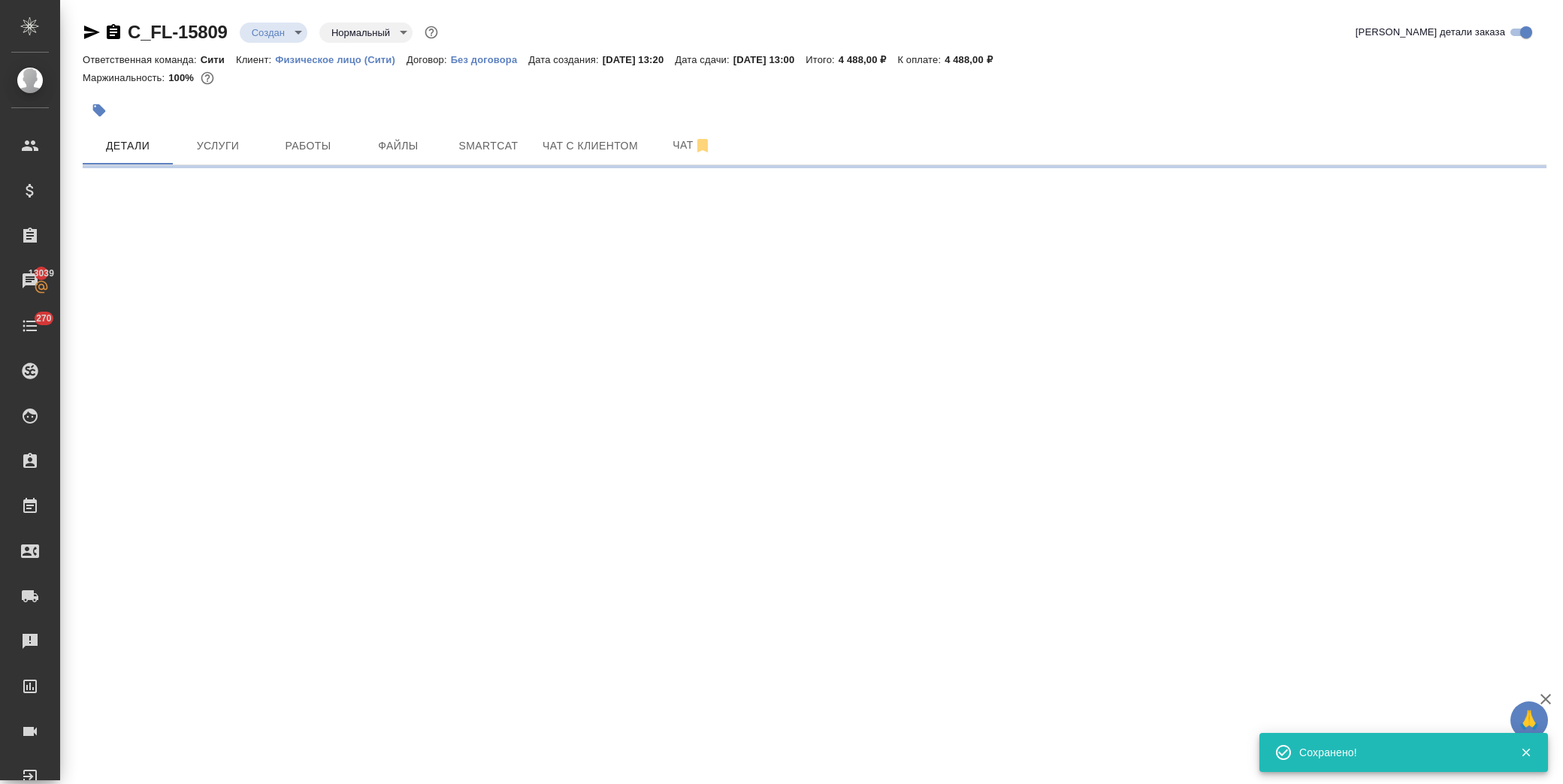
type input "holyTrinity"
select select "RU"
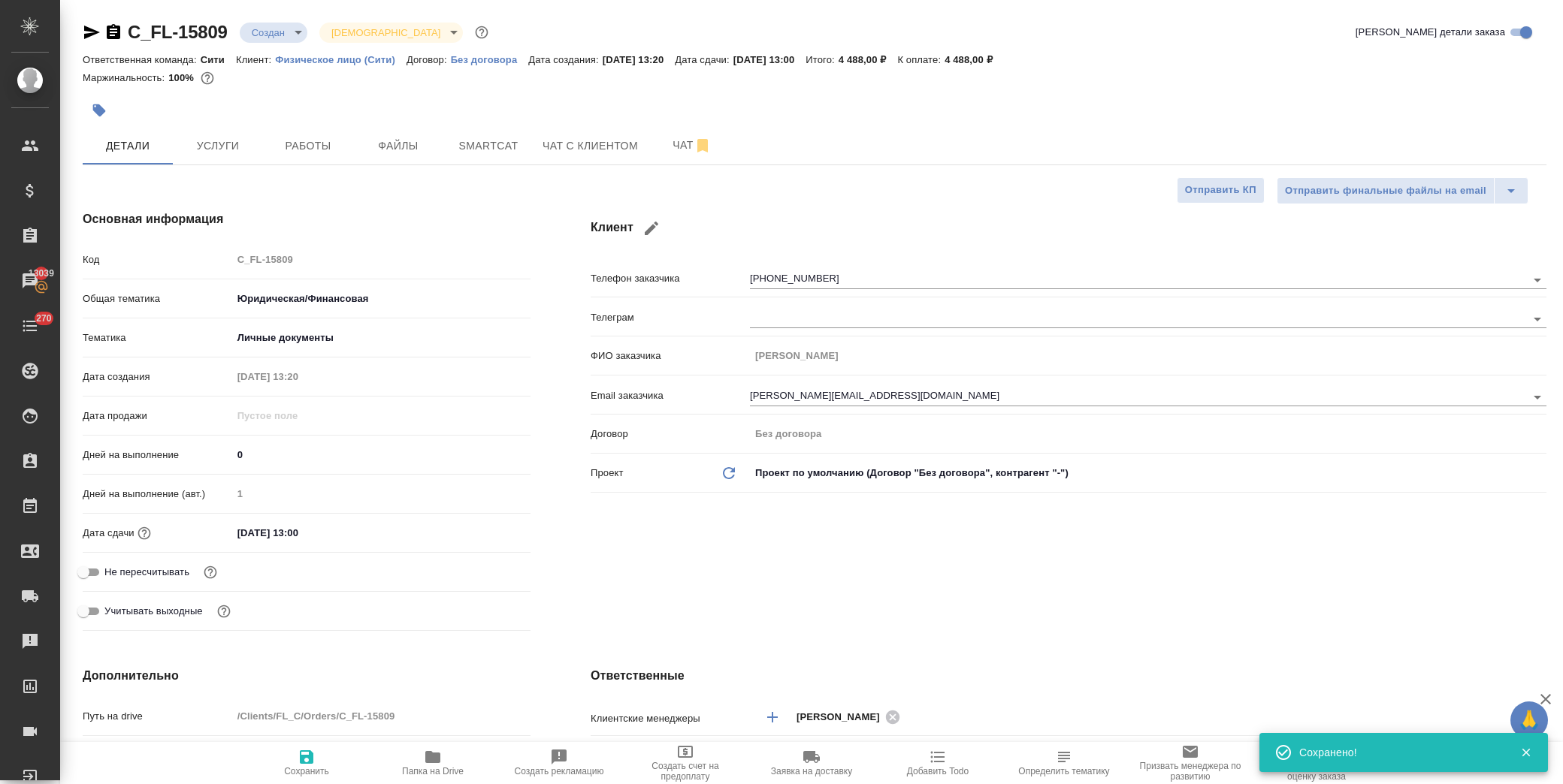
type textarea "x"
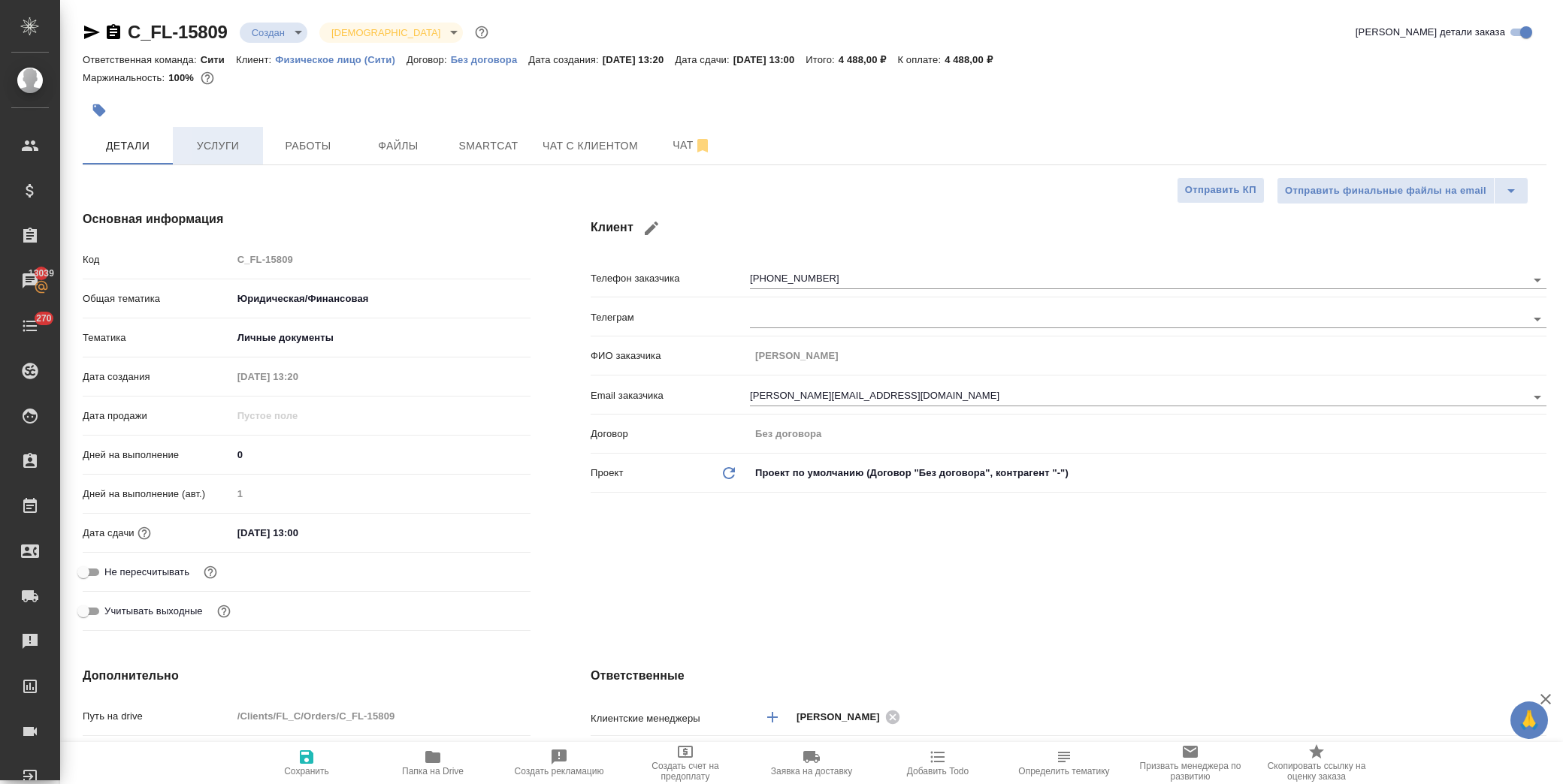
click at [241, 151] on span "Услуги" at bounding box center [217, 146] width 72 height 19
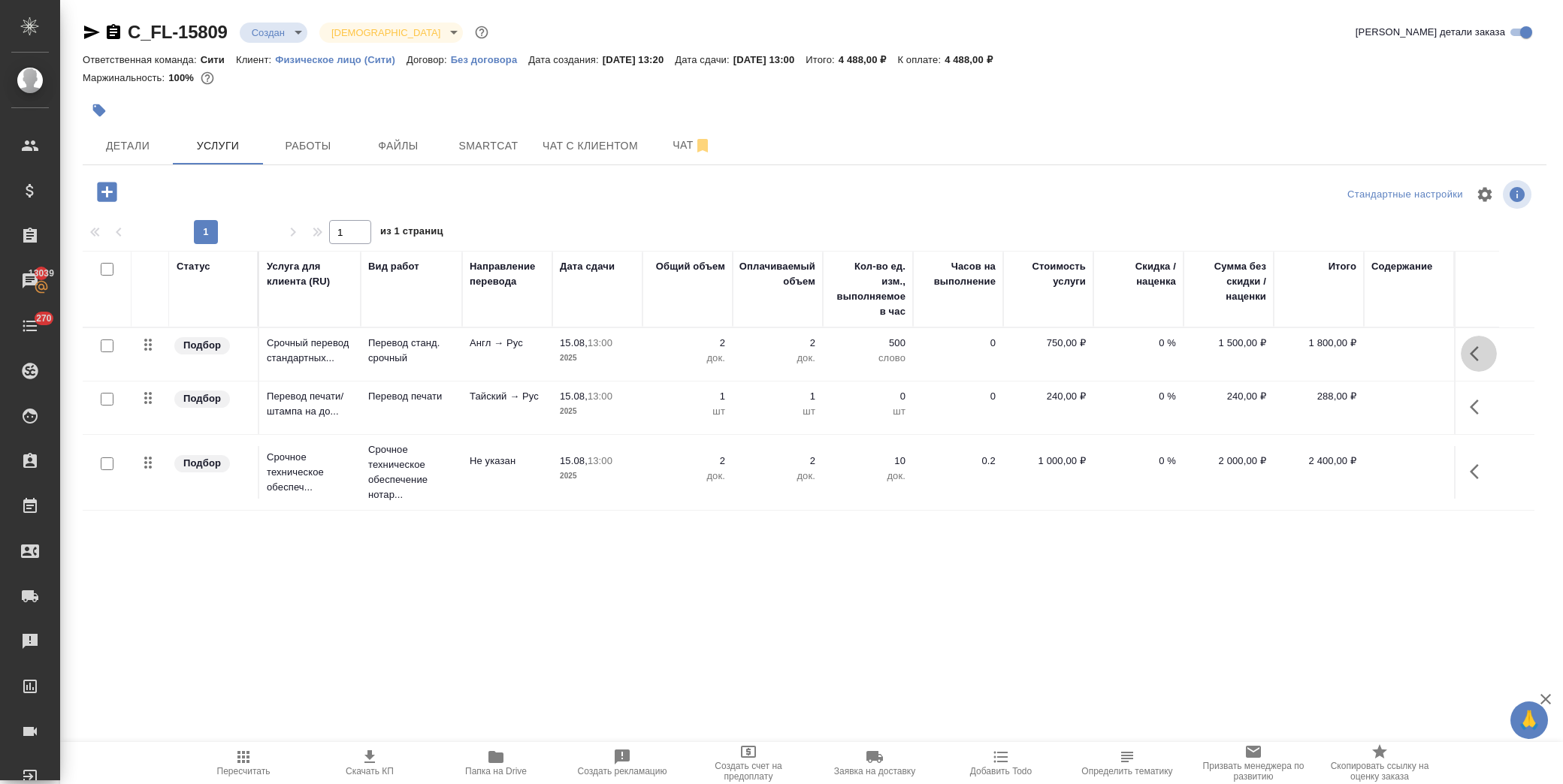
click at [1481, 341] on button "button" at bounding box center [1479, 354] width 36 height 36
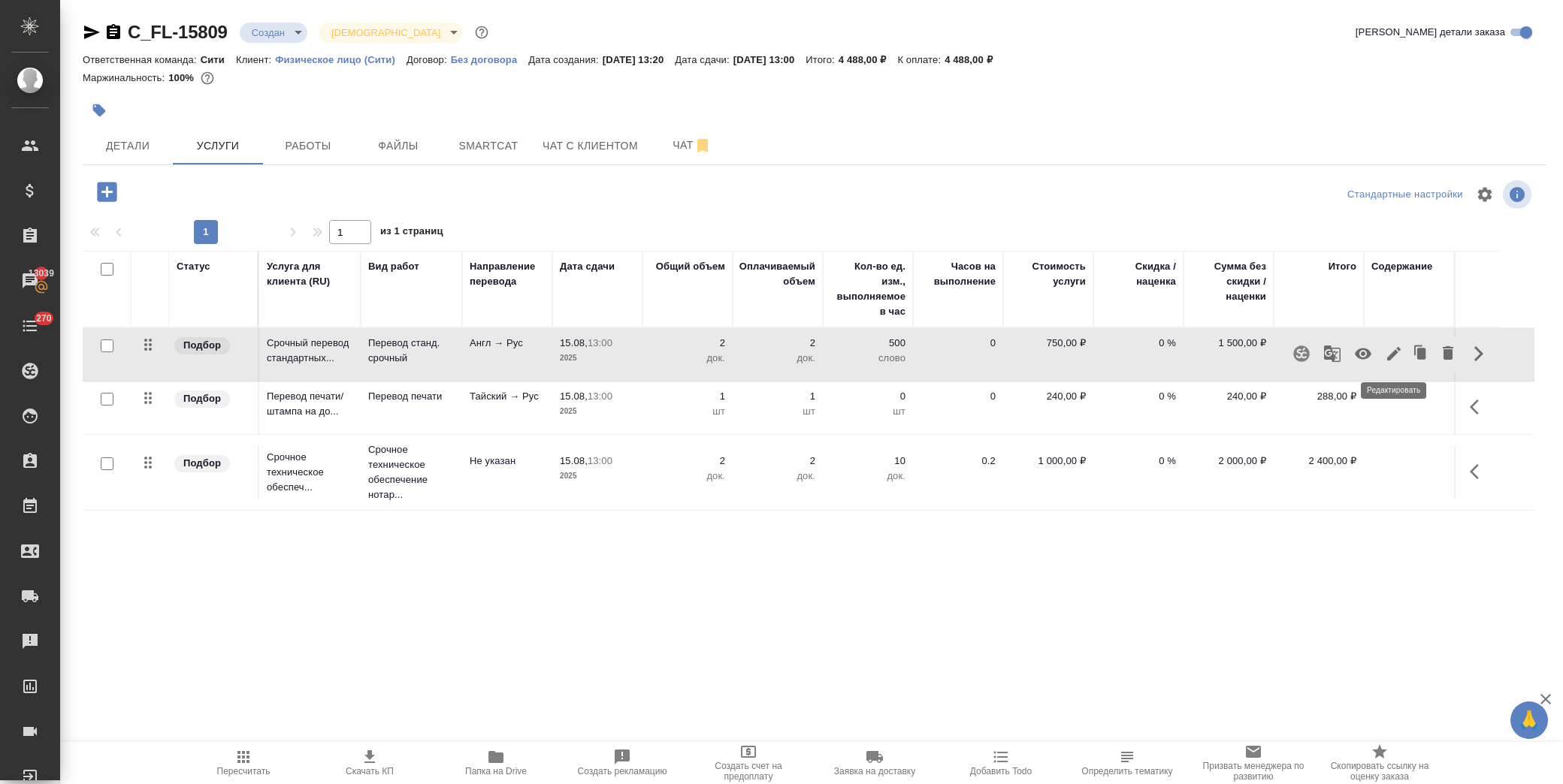
click at [1393, 348] on icon "button" at bounding box center [1394, 353] width 18 height 18
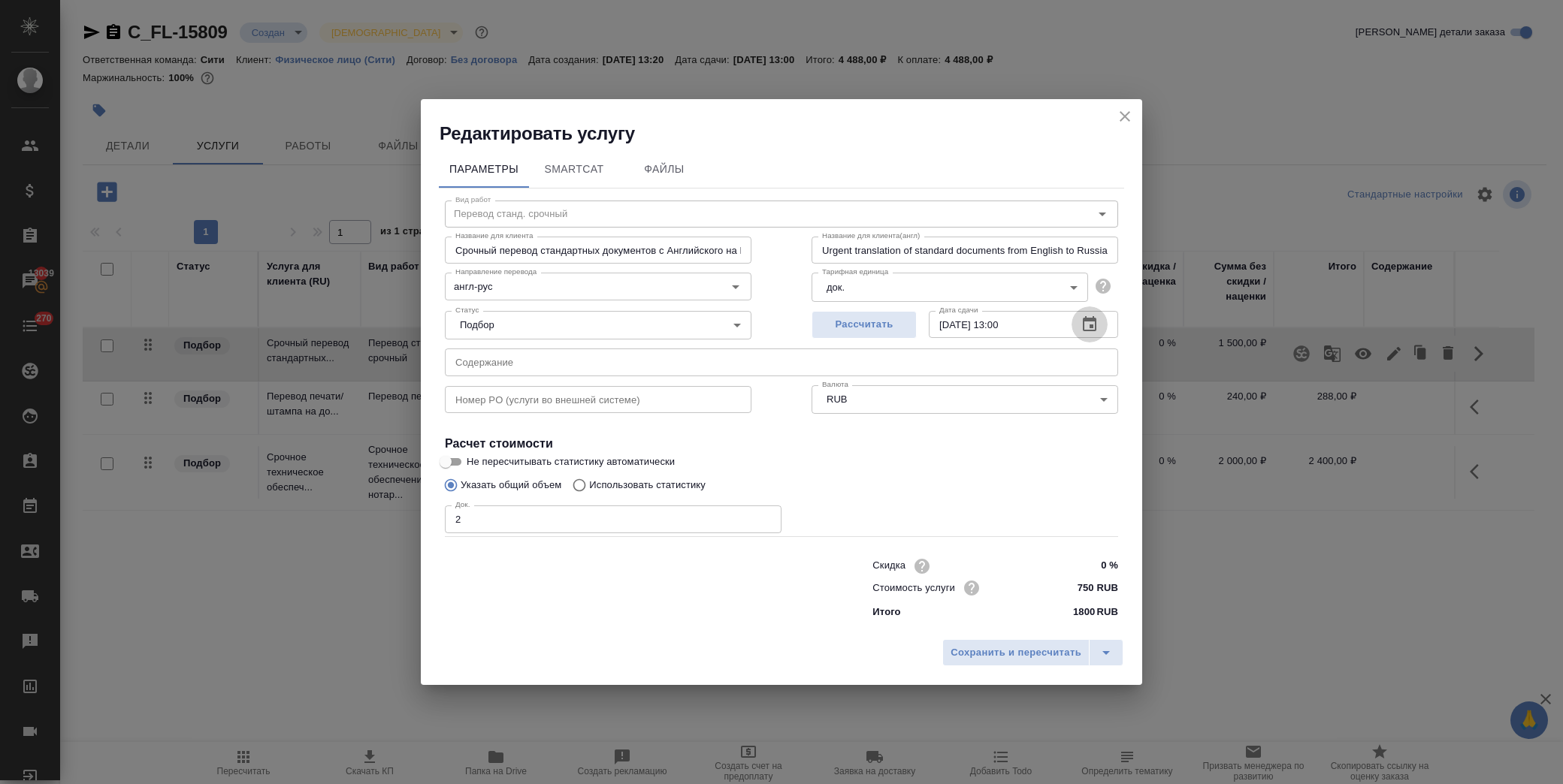
click at [1088, 326] on icon "button" at bounding box center [1090, 324] width 18 height 18
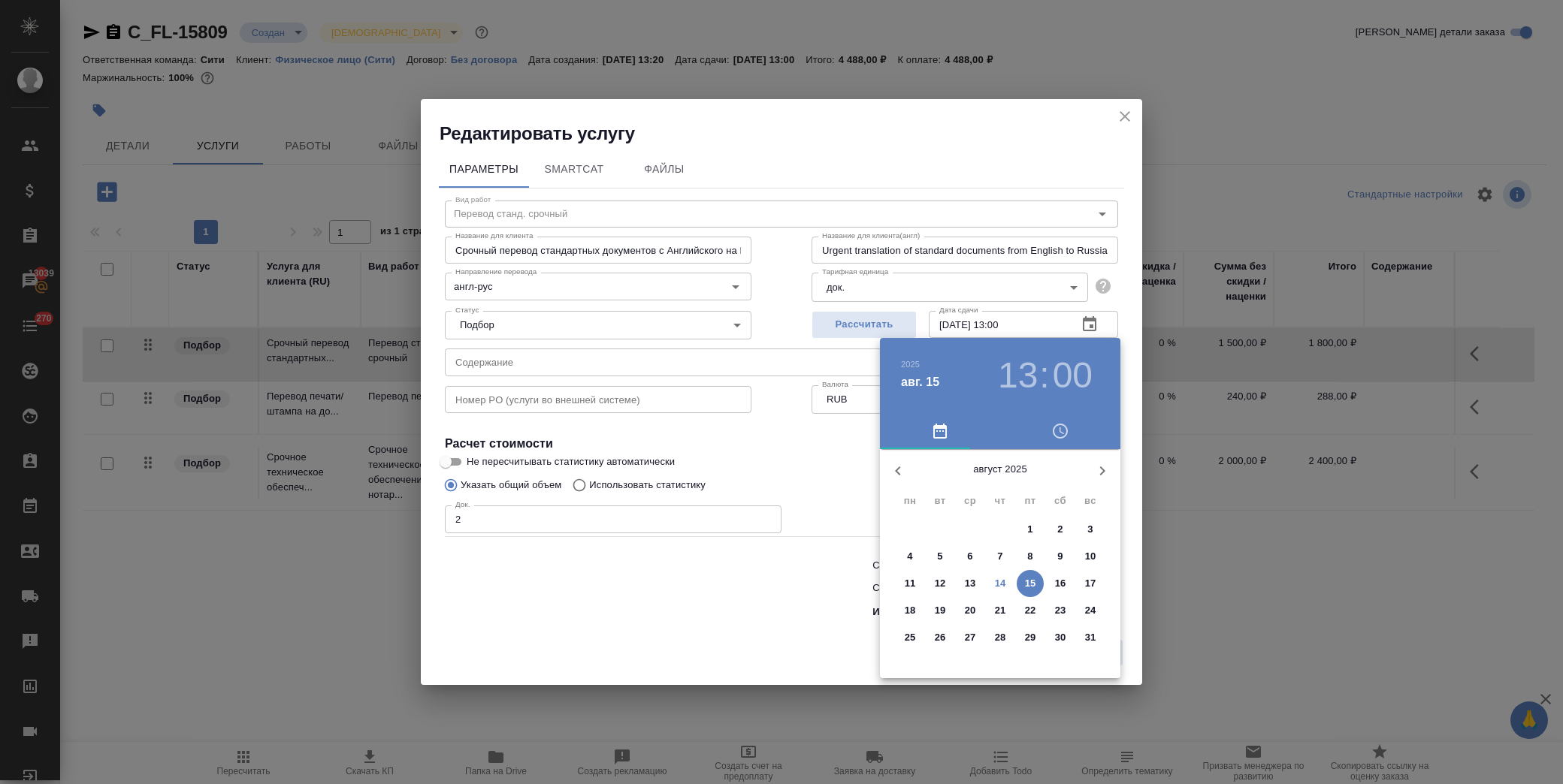
click at [1025, 587] on p "15" at bounding box center [1031, 583] width 12 height 15
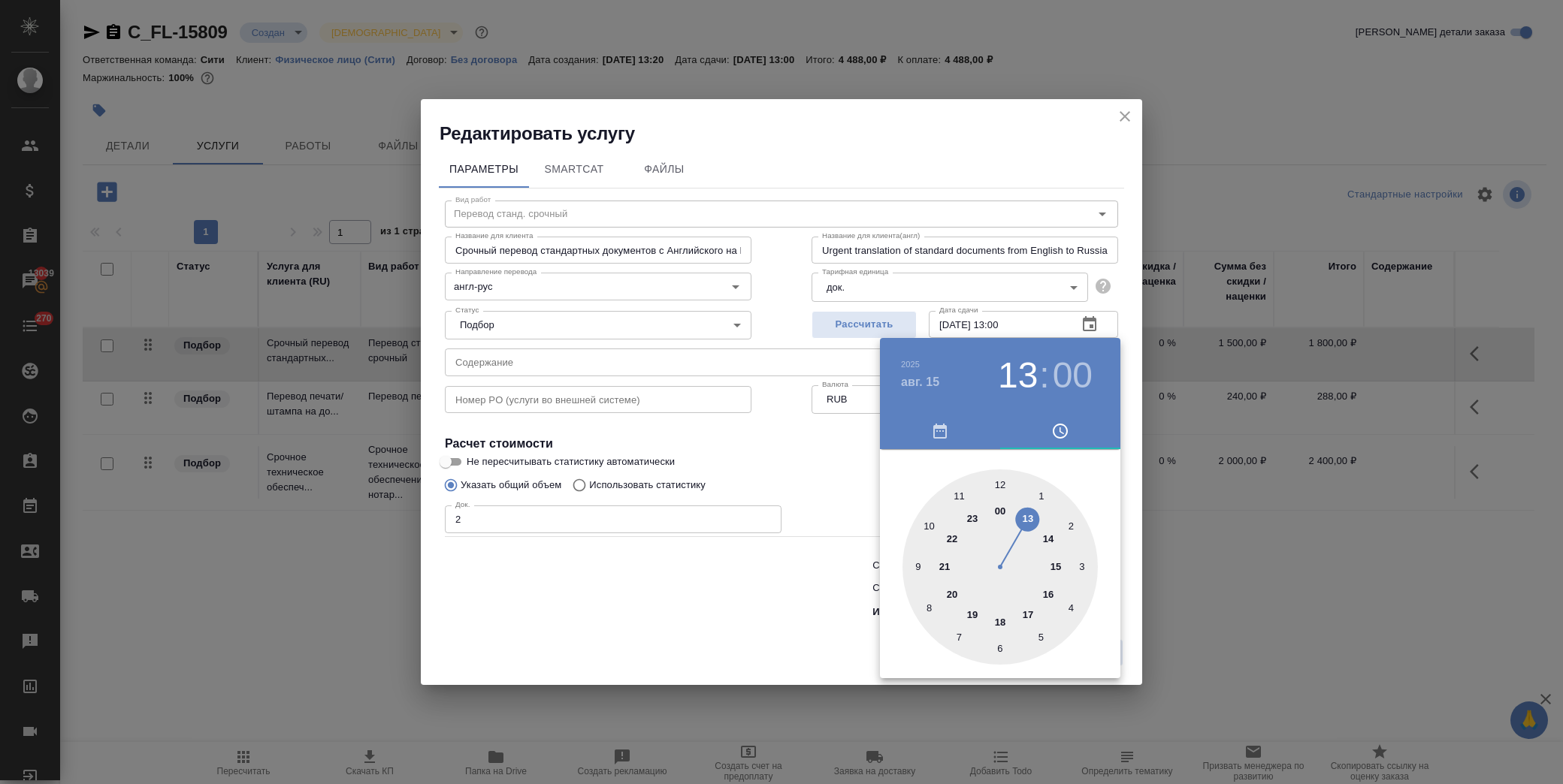
click at [927, 526] on div at bounding box center [1000, 567] width 196 height 196
type input "15.08.2025 10:00"
click at [800, 472] on div at bounding box center [782, 392] width 1563 height 784
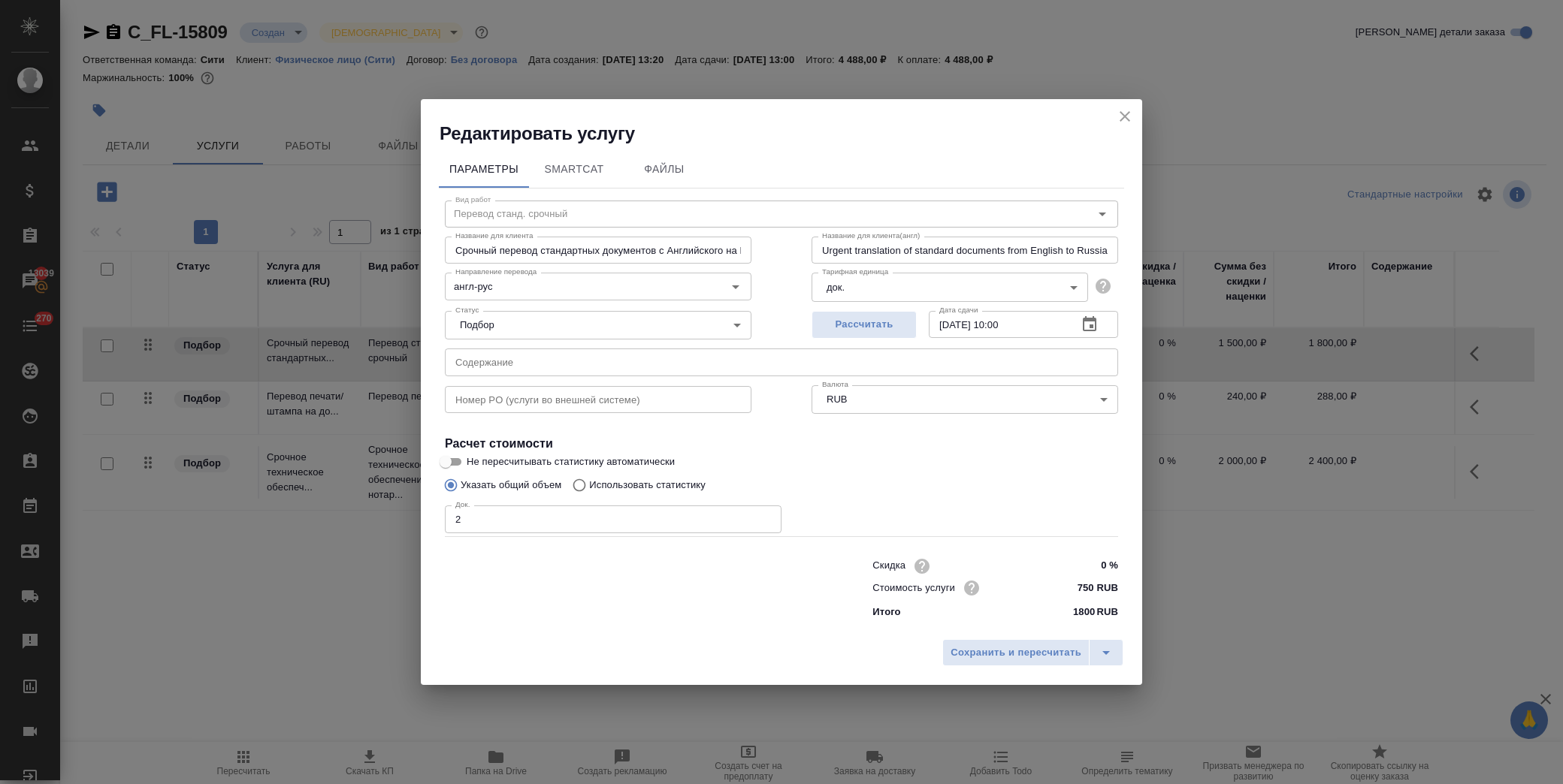
drag, startPoint x: 1023, startPoint y: 649, endPoint x: 1025, endPoint y: 635, distance: 14.1
click at [1023, 648] on span "Сохранить и пересчитать" at bounding box center [1016, 653] width 131 height 17
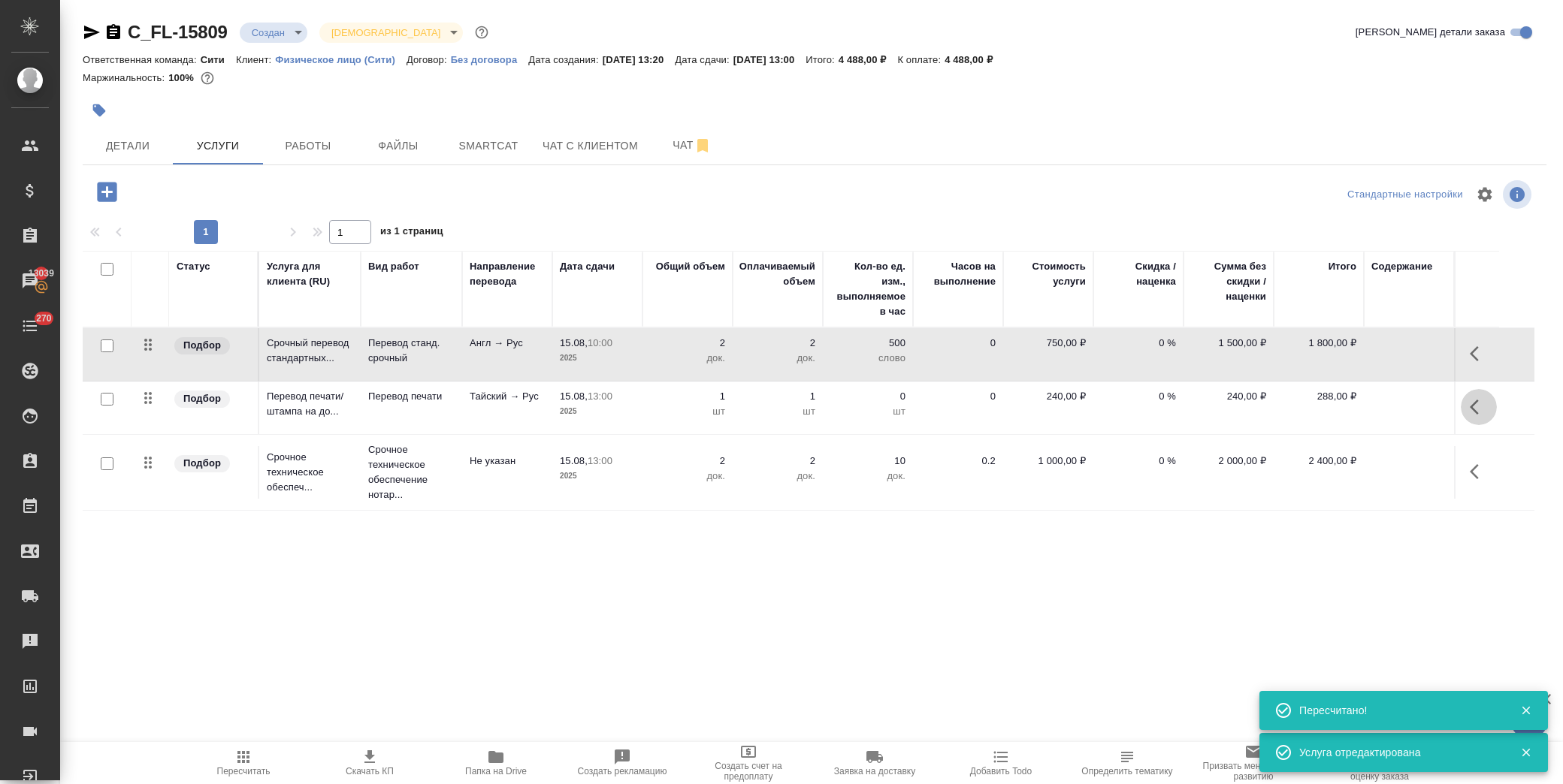
click at [1476, 410] on icon "button" at bounding box center [1474, 408] width 9 height 15
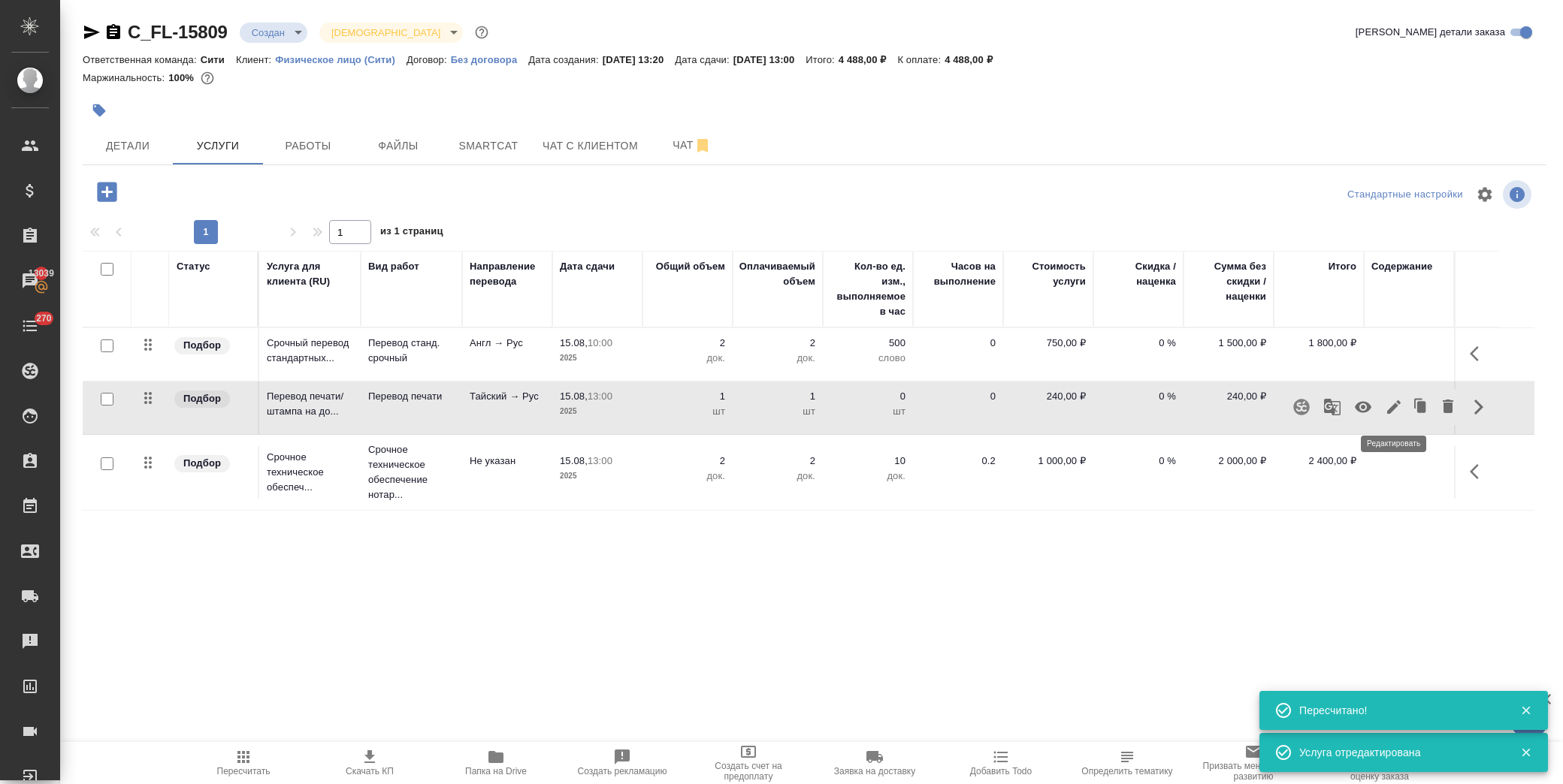
click at [1395, 403] on icon "button" at bounding box center [1394, 407] width 18 height 18
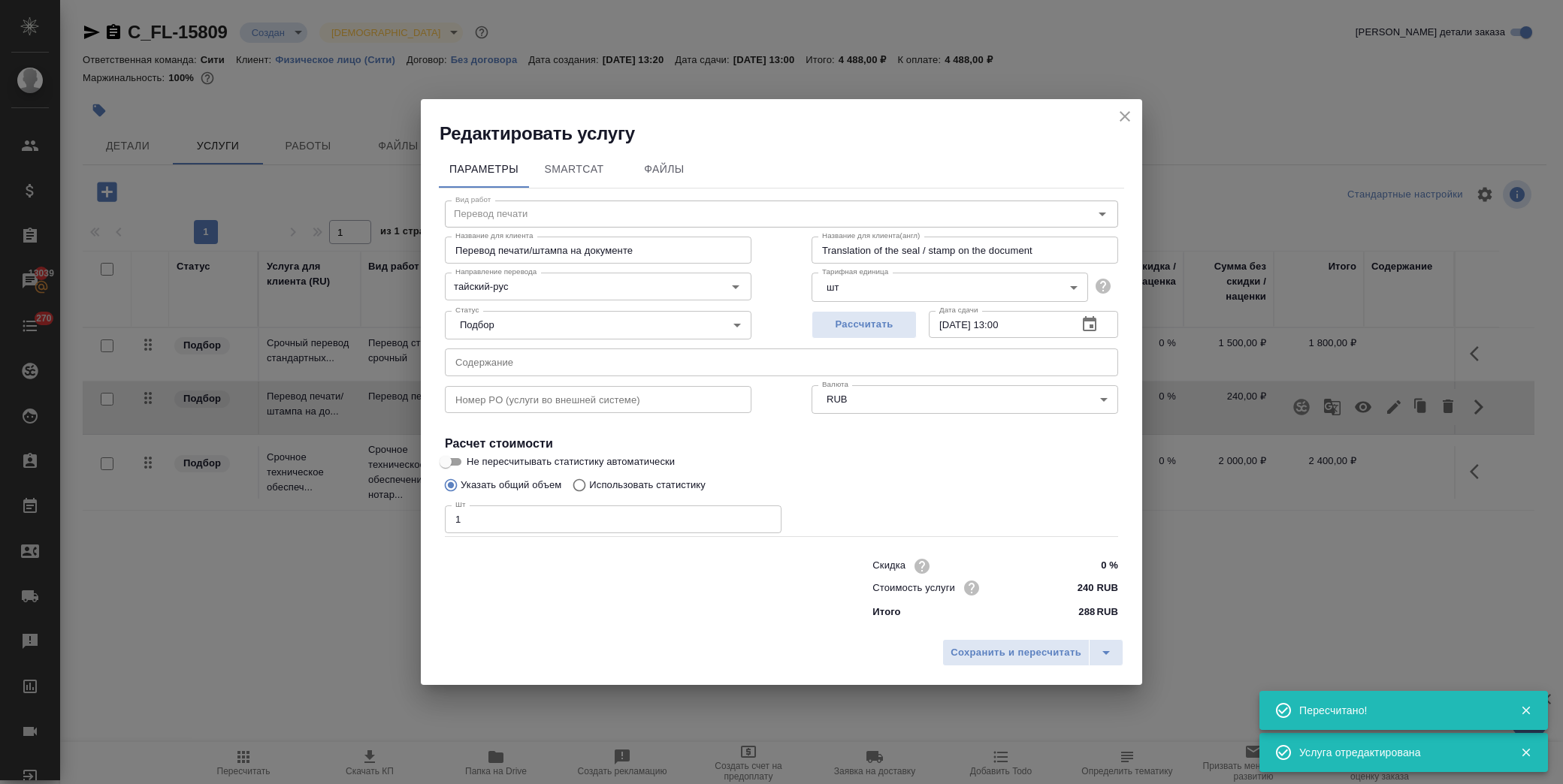
click at [1088, 324] on icon "button" at bounding box center [1090, 324] width 18 height 18
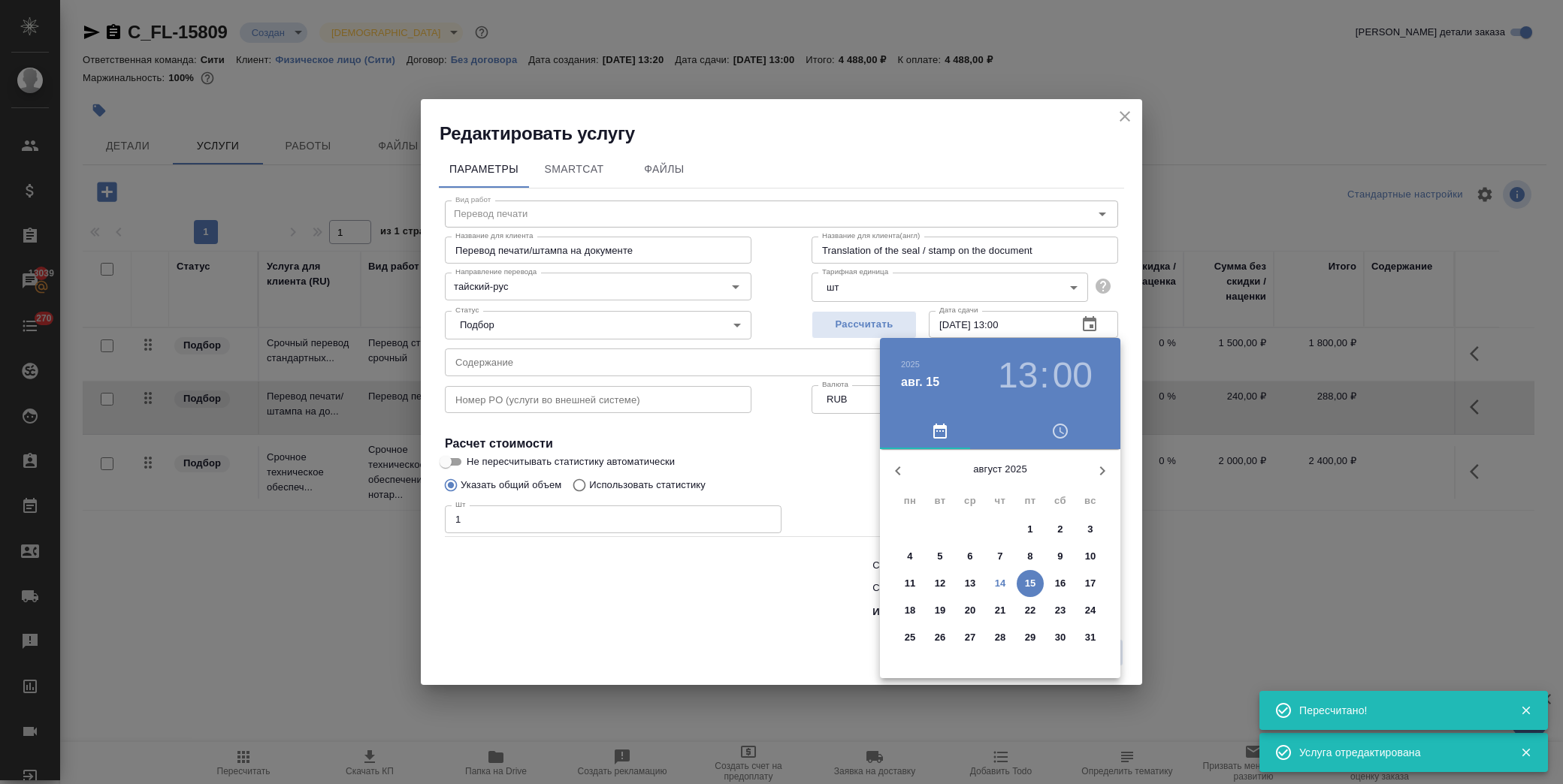
click at [1025, 583] on p "15" at bounding box center [1031, 583] width 12 height 15
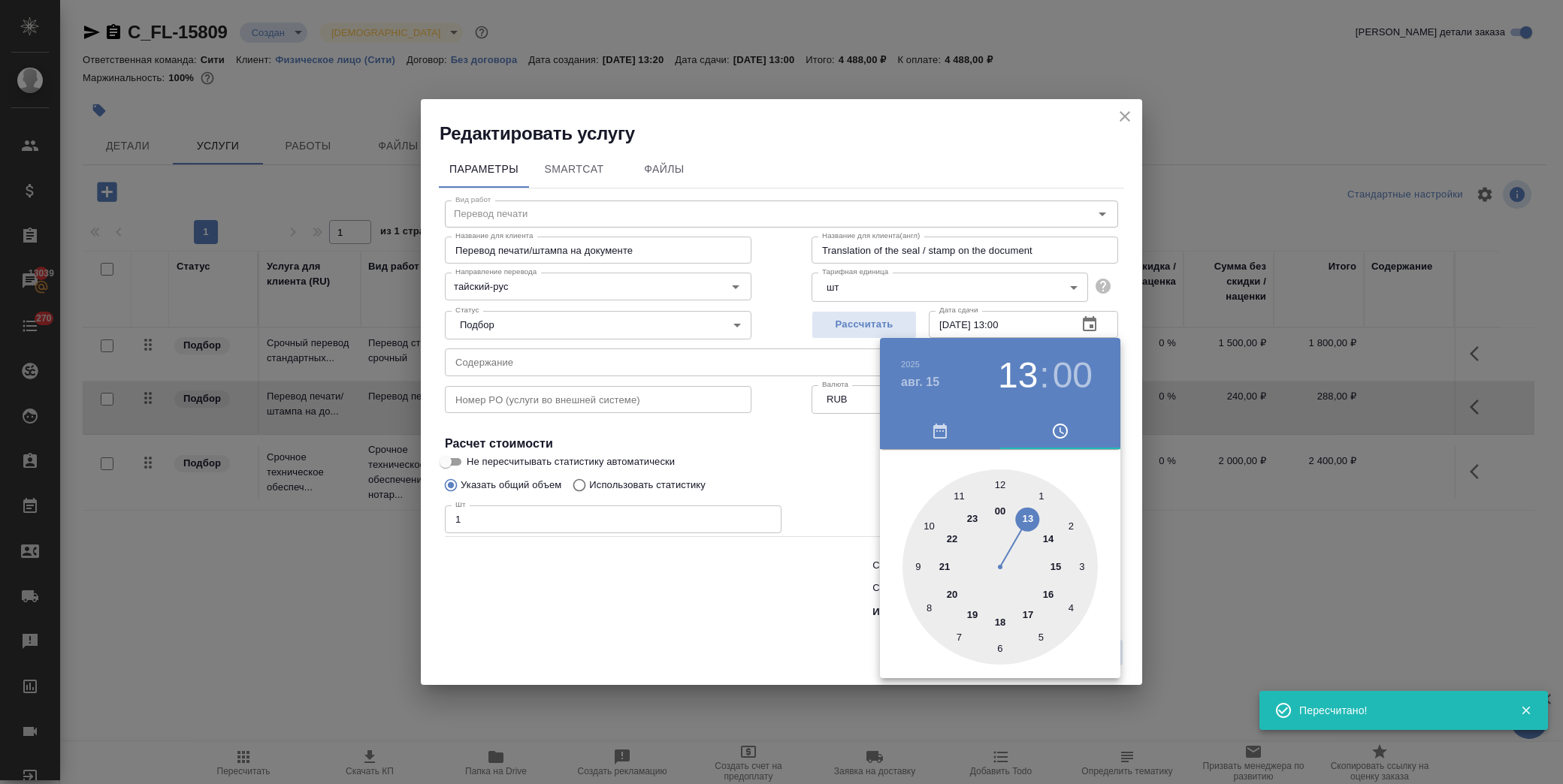
click at [929, 521] on div at bounding box center [1000, 567] width 196 height 196
type input "15.08.2025 10:00"
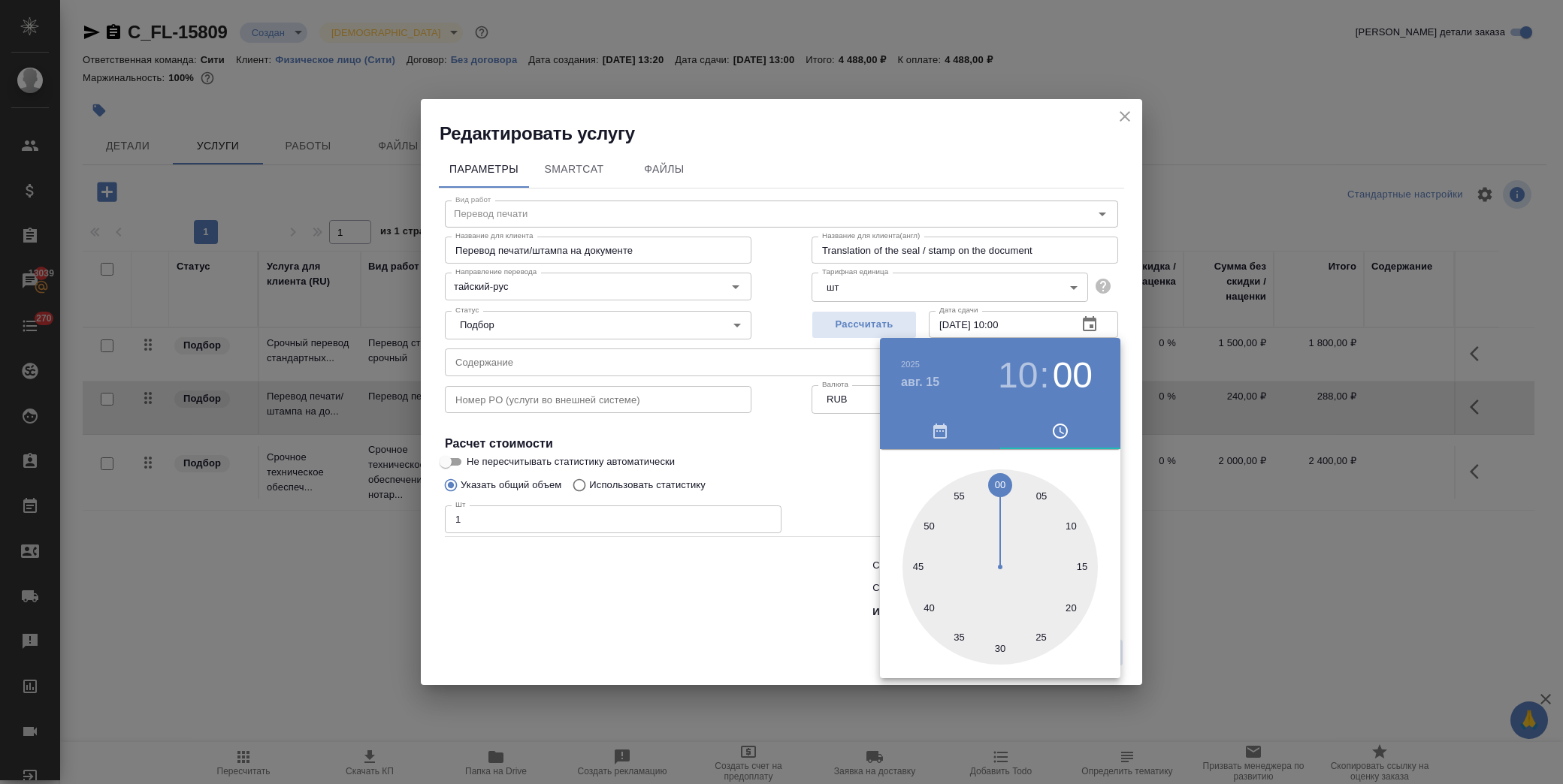
click at [822, 459] on div at bounding box center [782, 392] width 1563 height 784
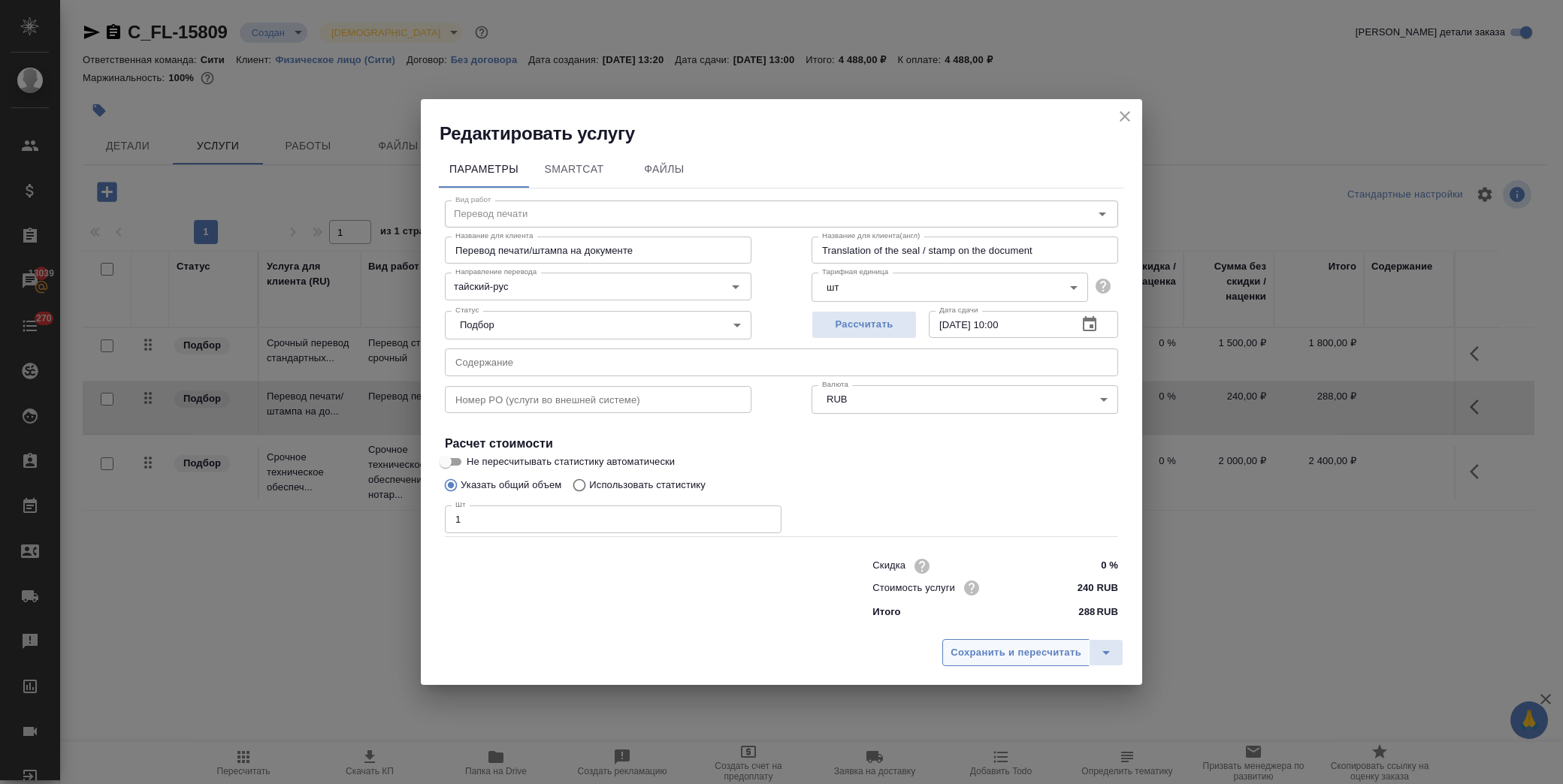
click at [1022, 652] on span "Сохранить и пересчитать" at bounding box center [1016, 653] width 131 height 17
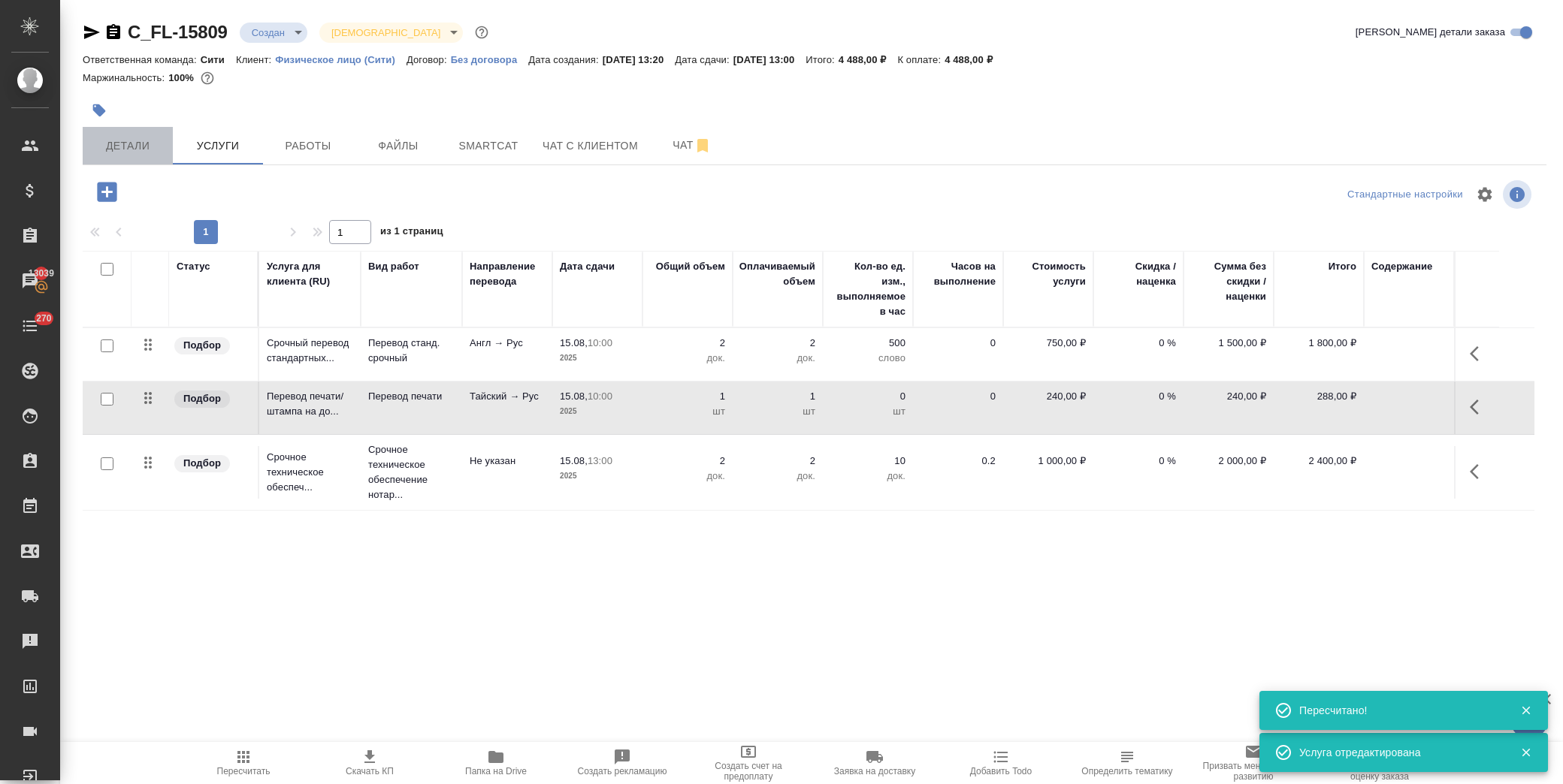
click at [141, 140] on span "Детали" at bounding box center [128, 146] width 72 height 19
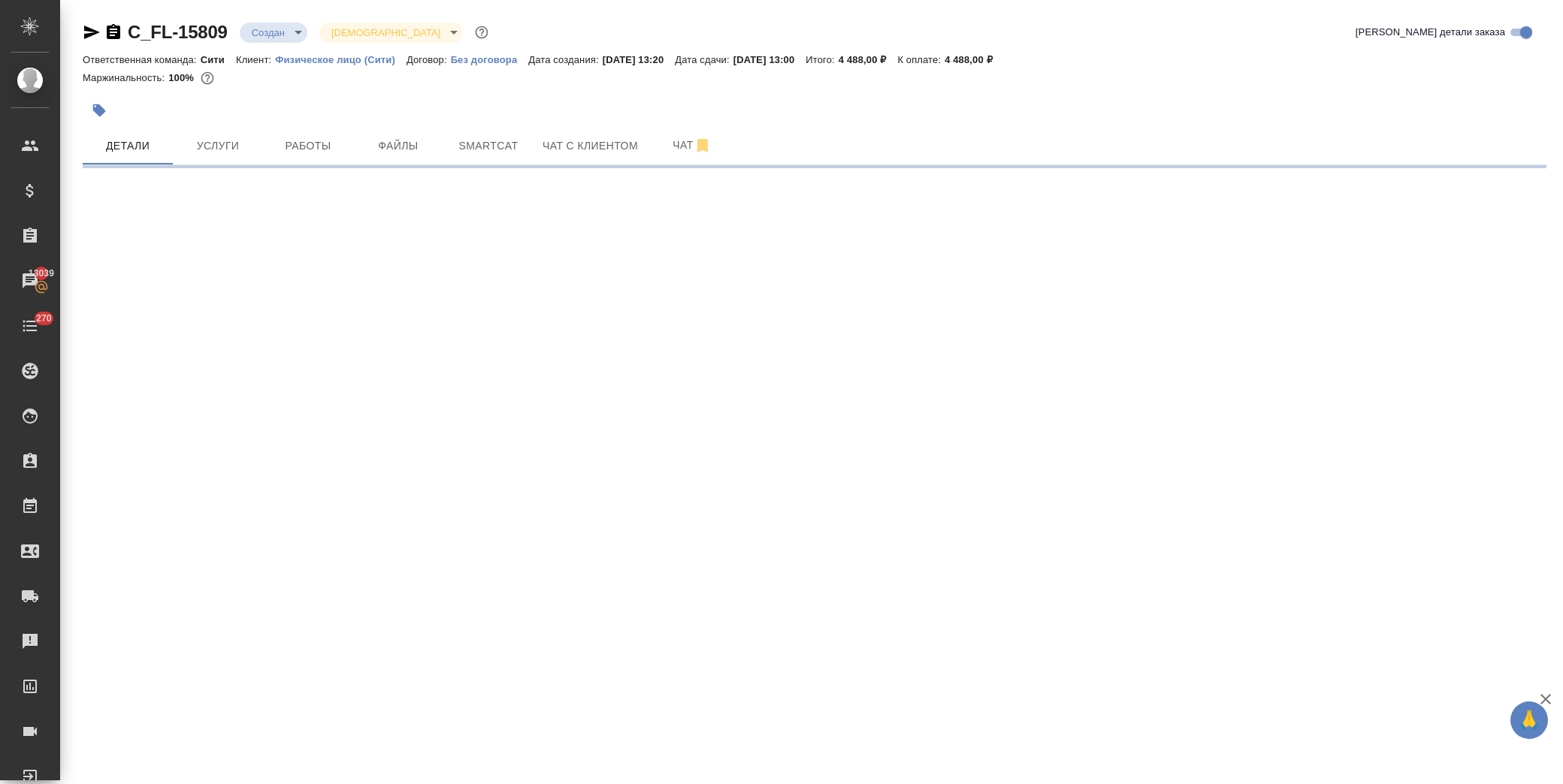
select select "RU"
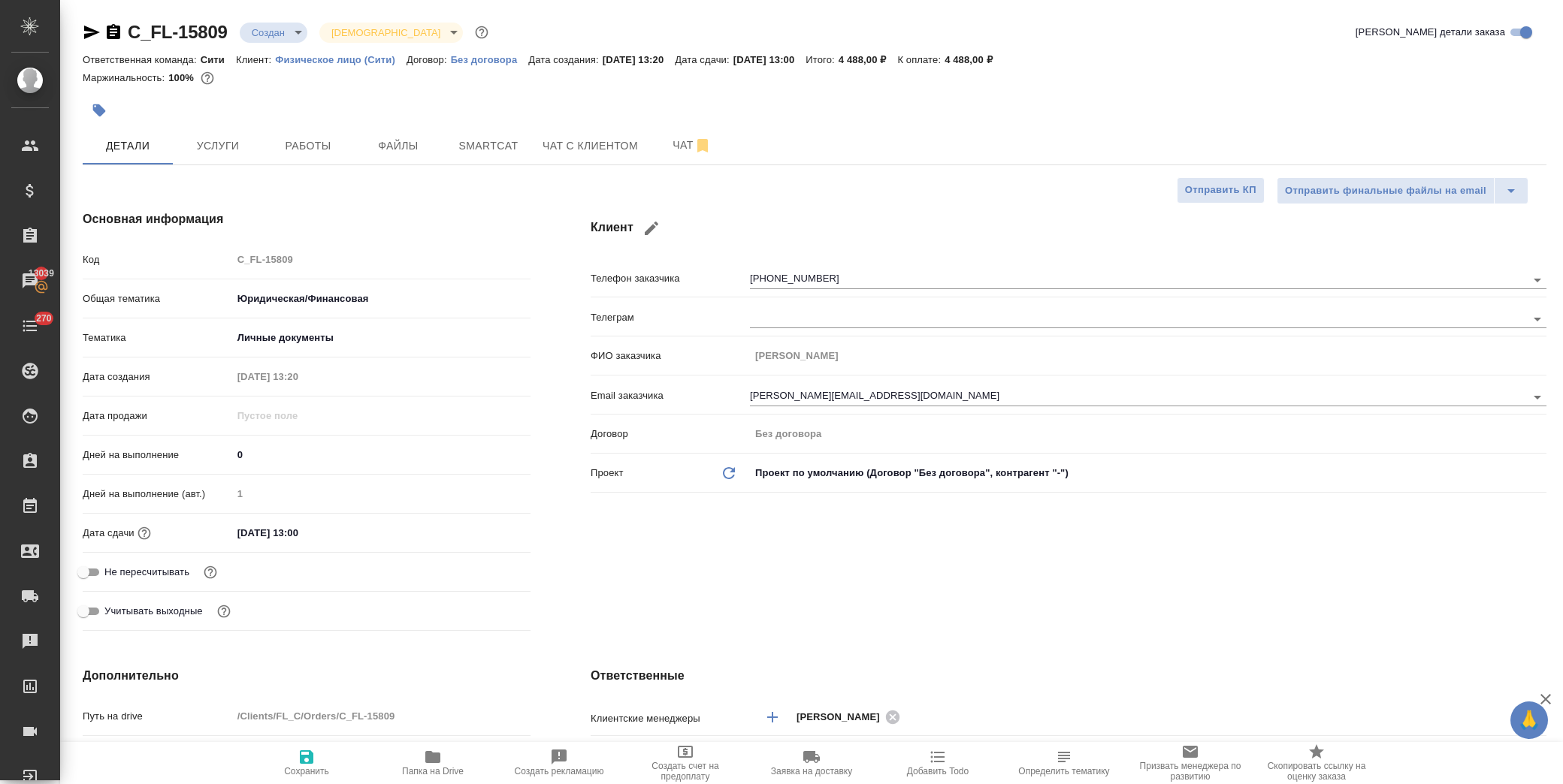
type textarea "x"
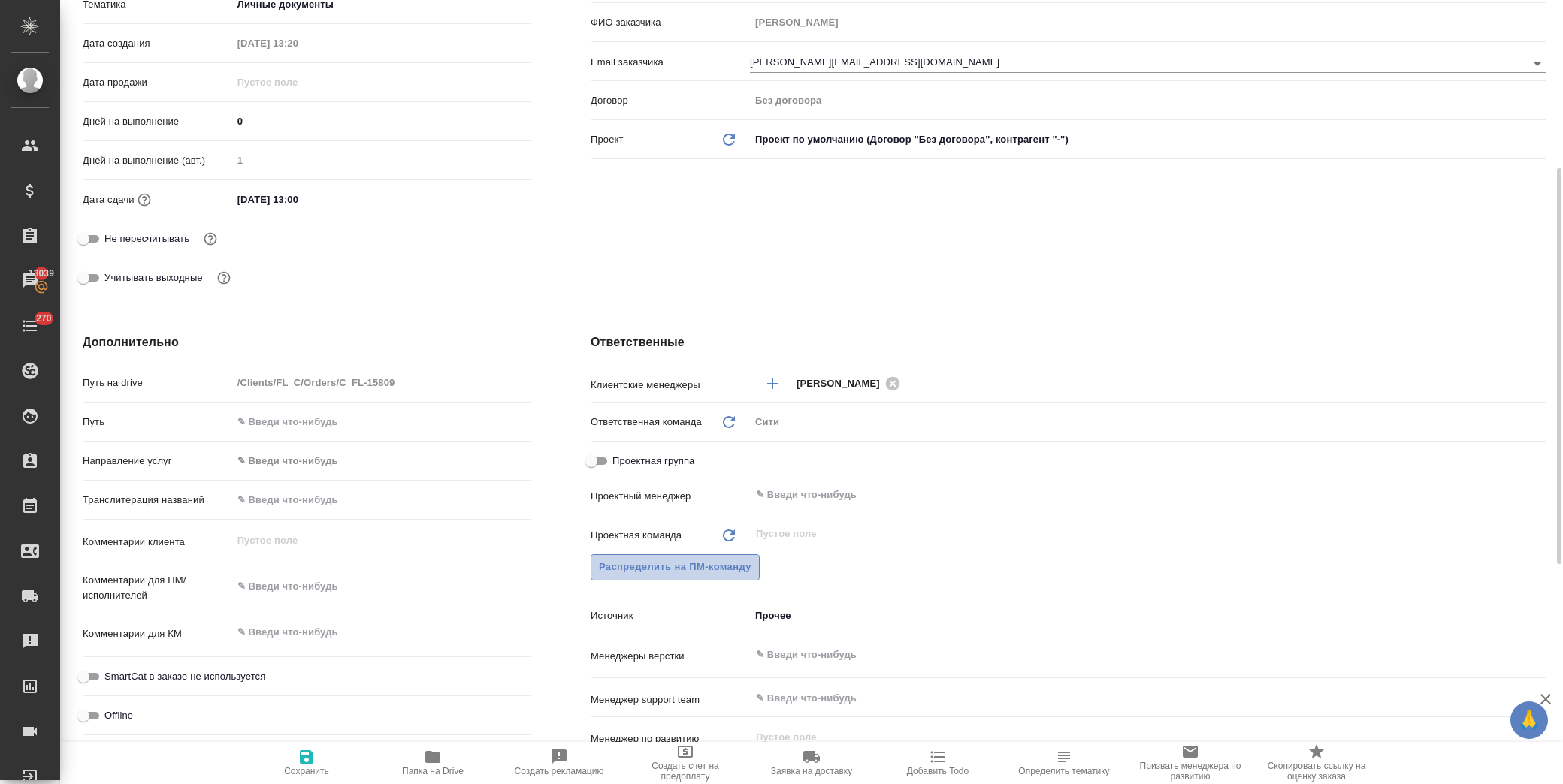
click at [694, 561] on span "Распределить на ПМ-команду" at bounding box center [675, 567] width 153 height 17
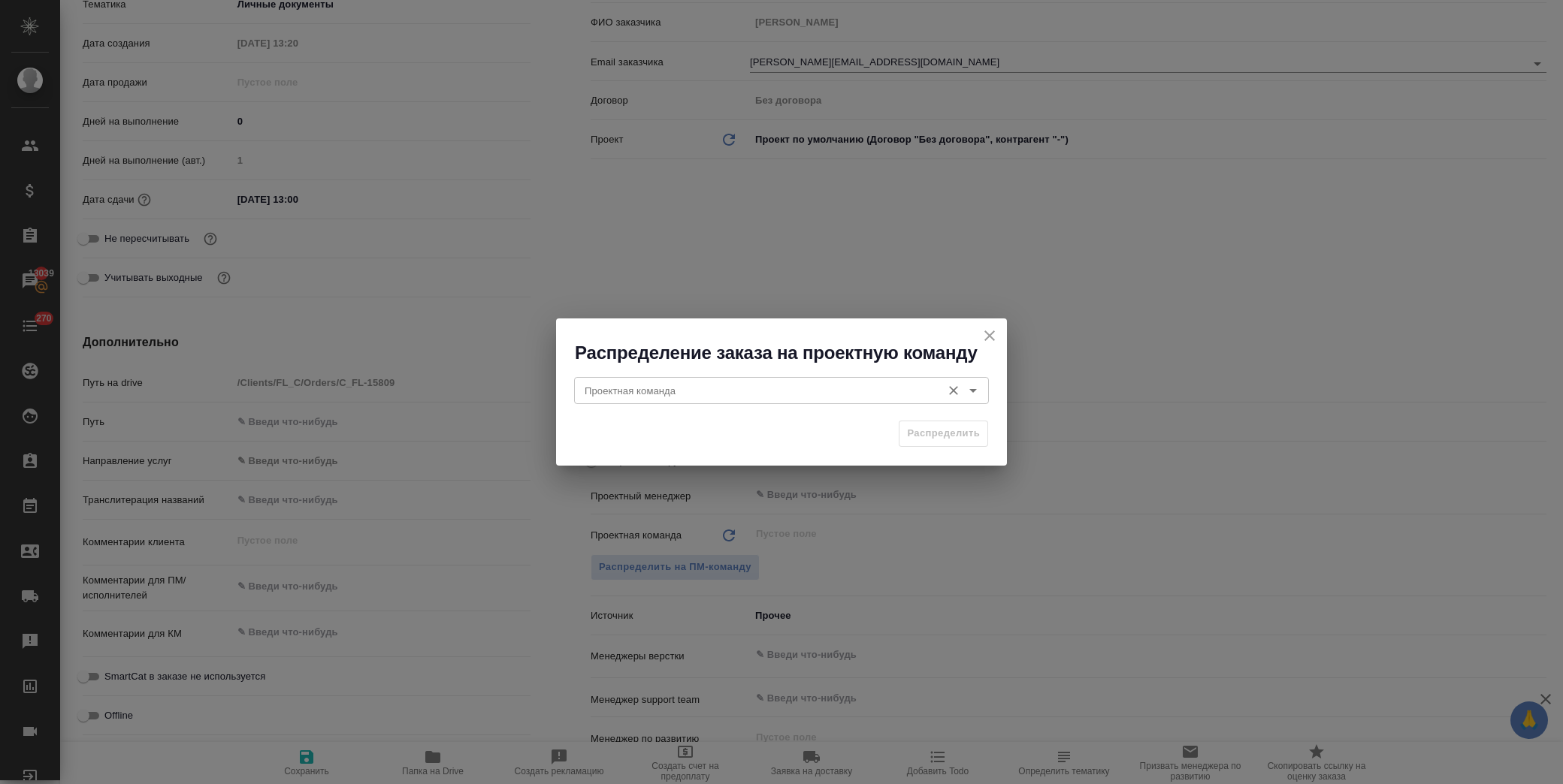
click at [739, 399] on div "Проектная команда" at bounding box center [782, 391] width 415 height 27
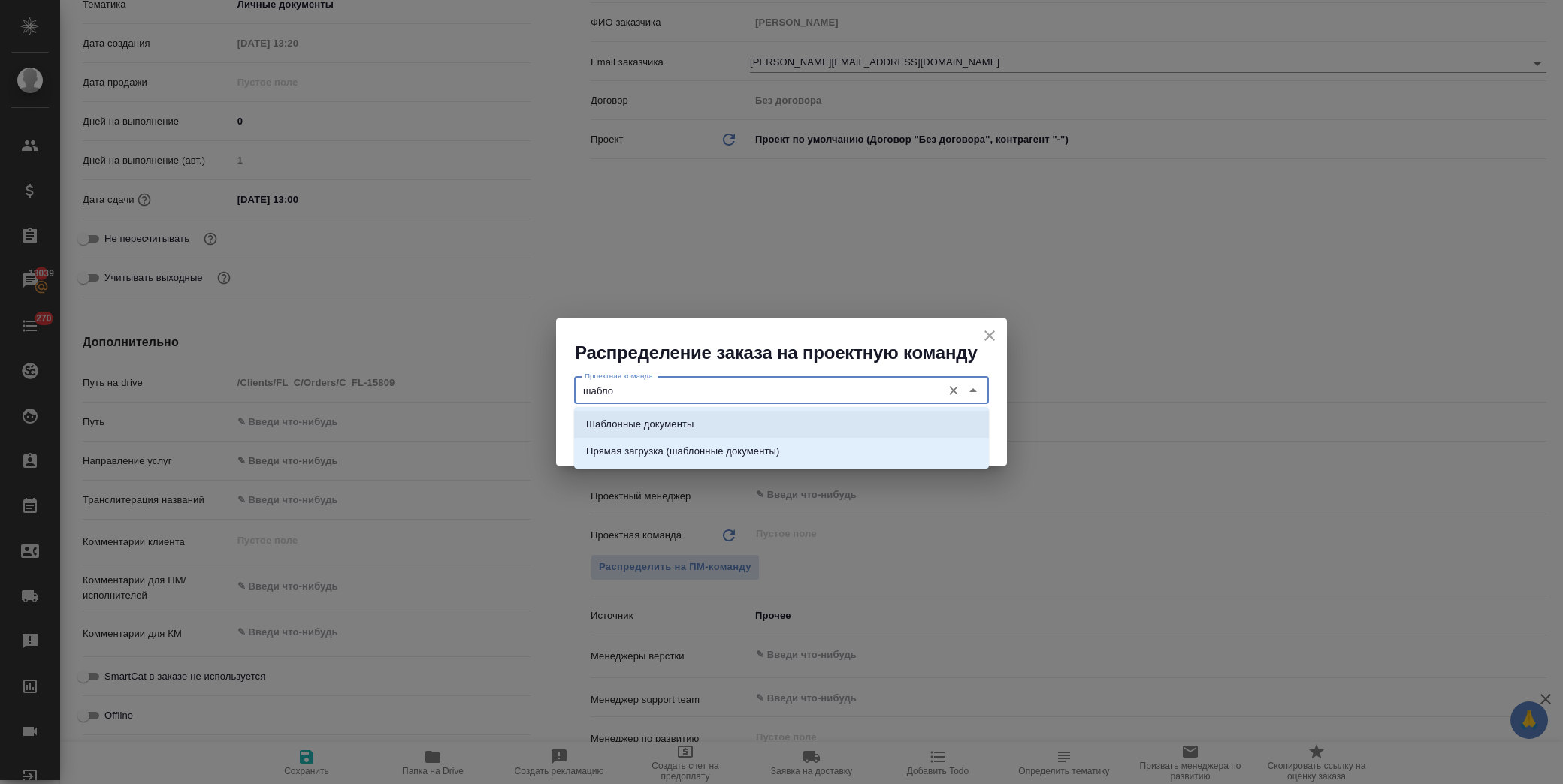
click at [641, 418] on p "Шаблонные документы" at bounding box center [640, 425] width 108 height 15
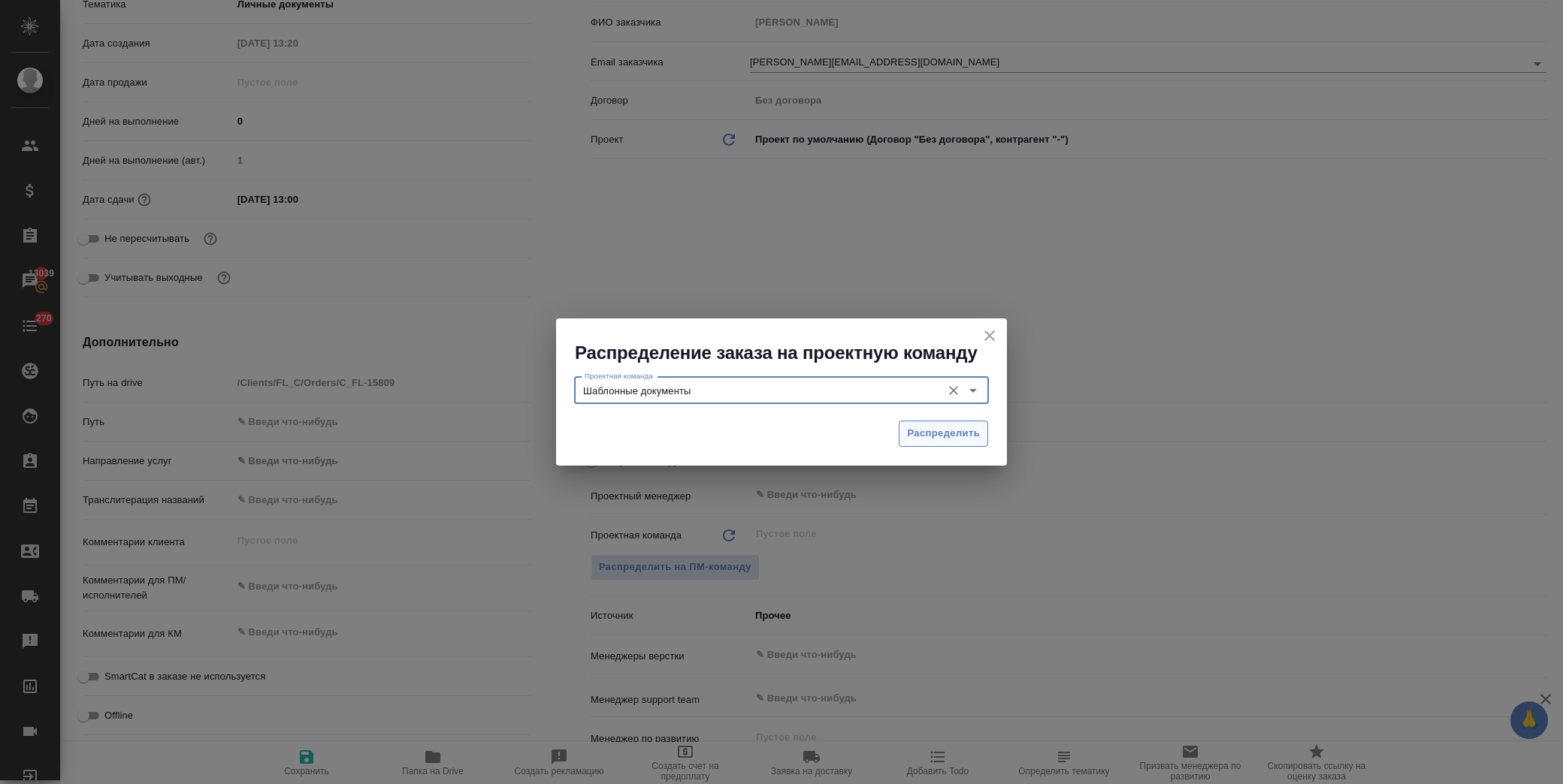
type input "Шаблонные документы"
click at [921, 437] on span "Распределить" at bounding box center [944, 434] width 73 height 17
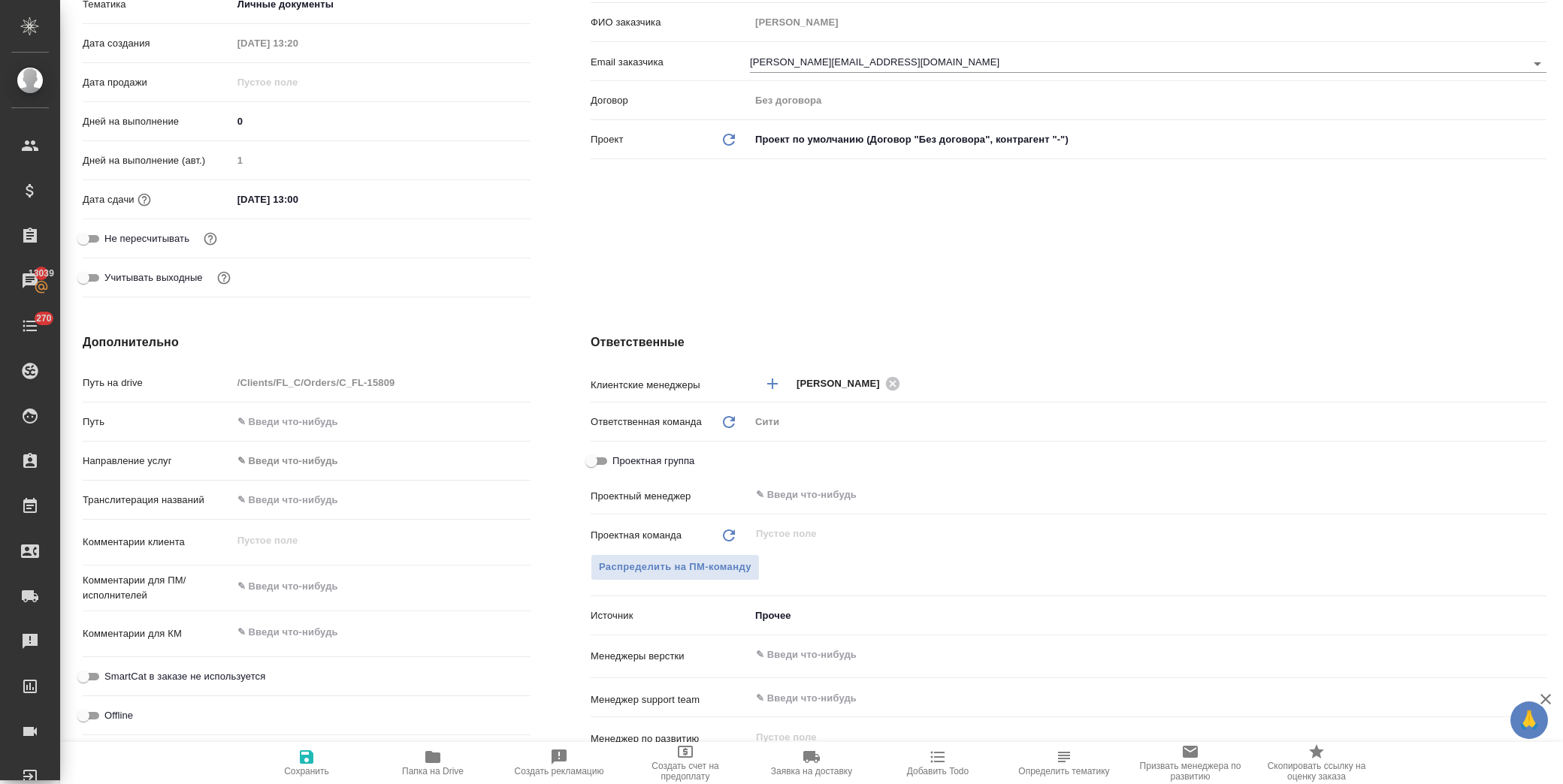
type textarea "x"
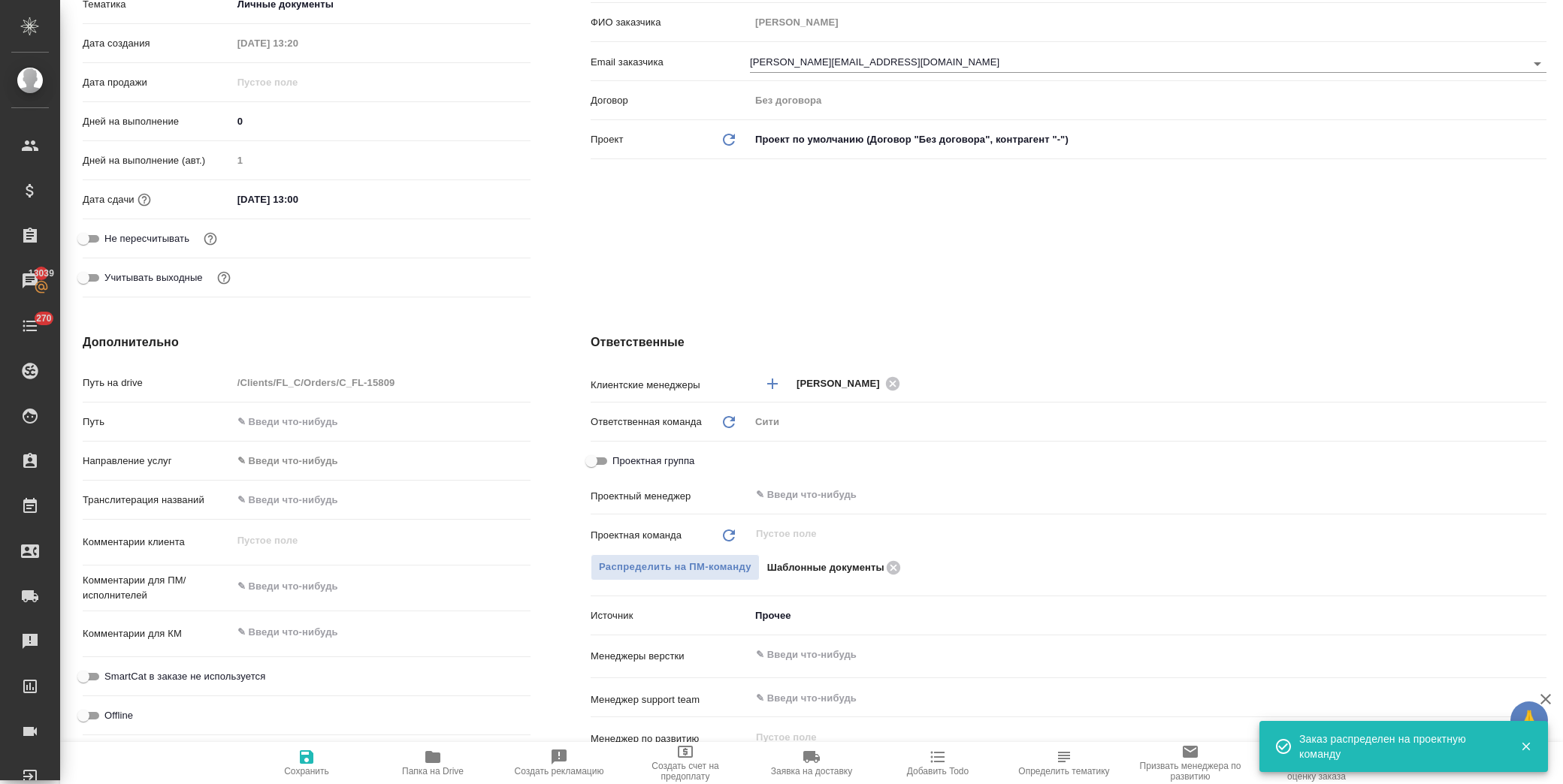
click at [306, 757] on icon "button" at bounding box center [306, 757] width 13 height 13
type textarea "x"
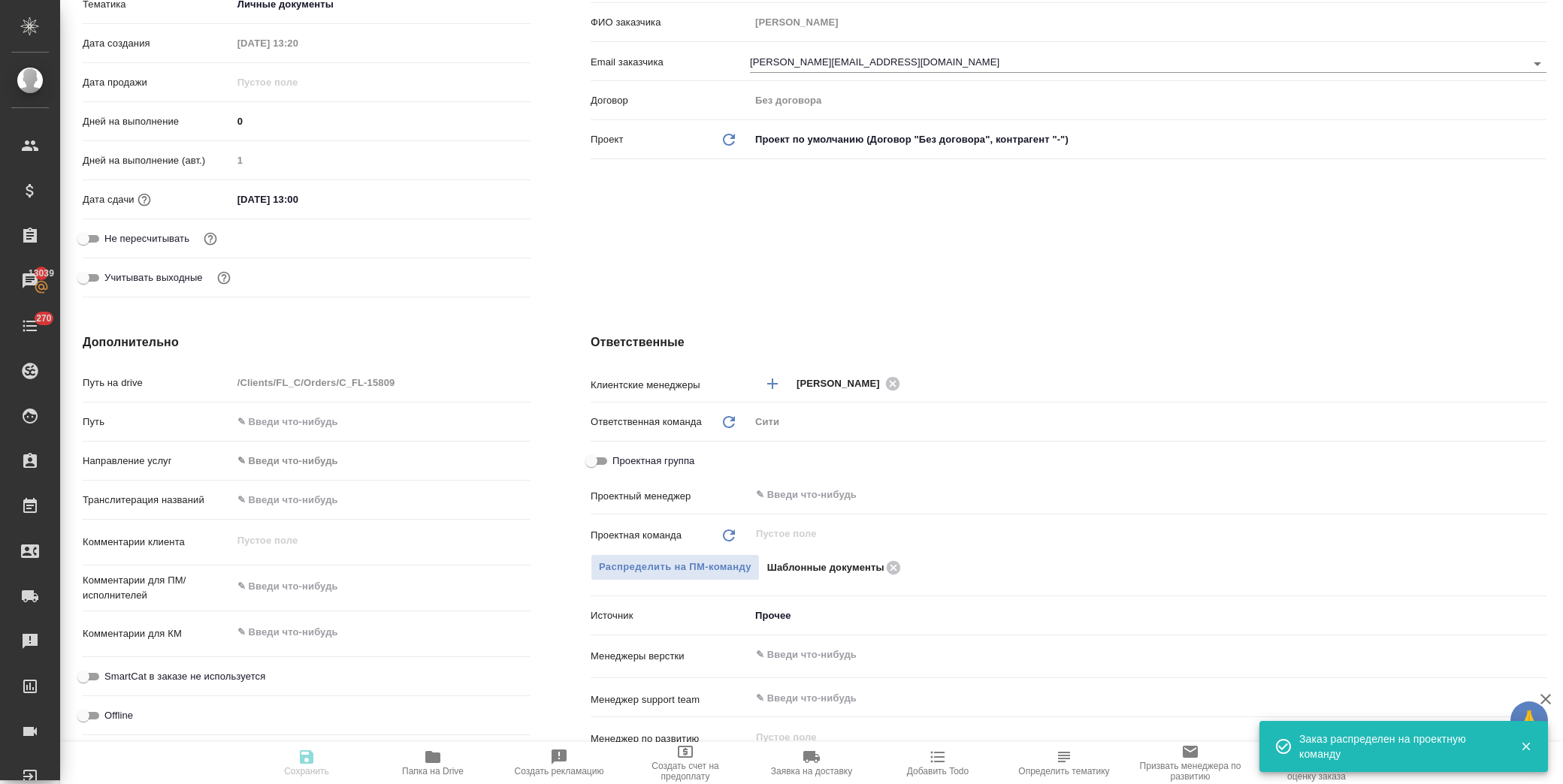
type textarea "x"
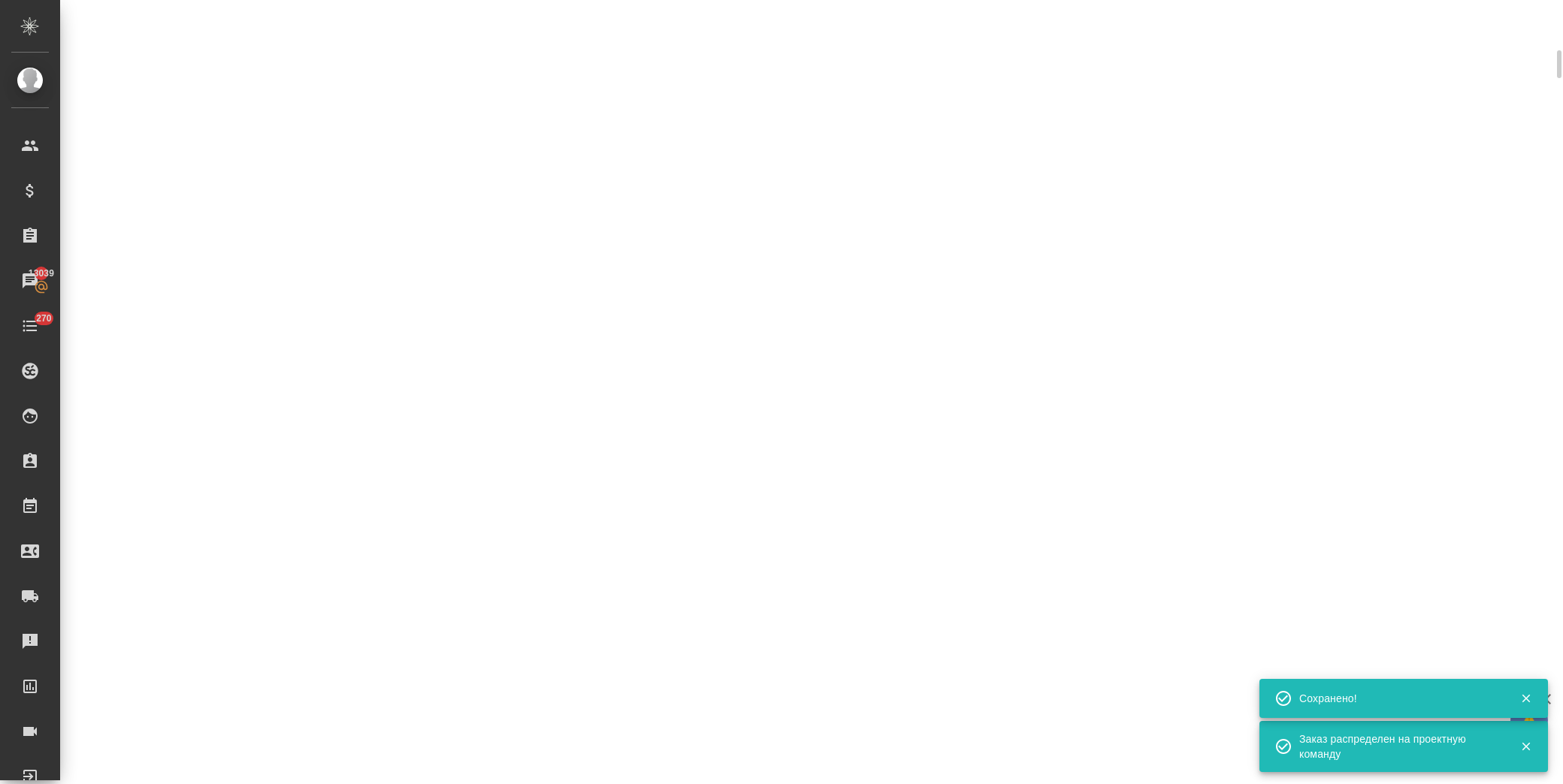
scroll to position [321, 0]
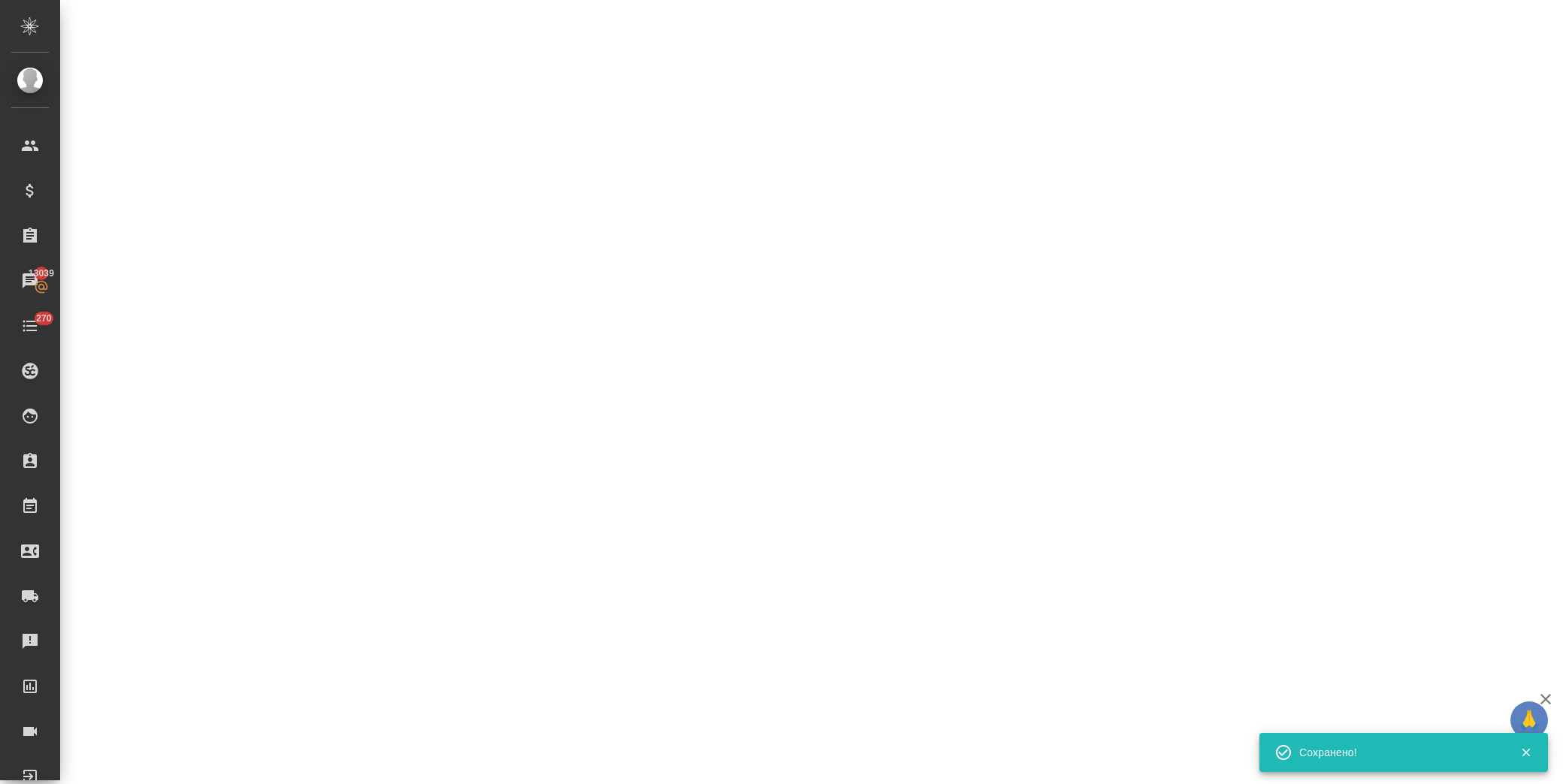
select select "RU"
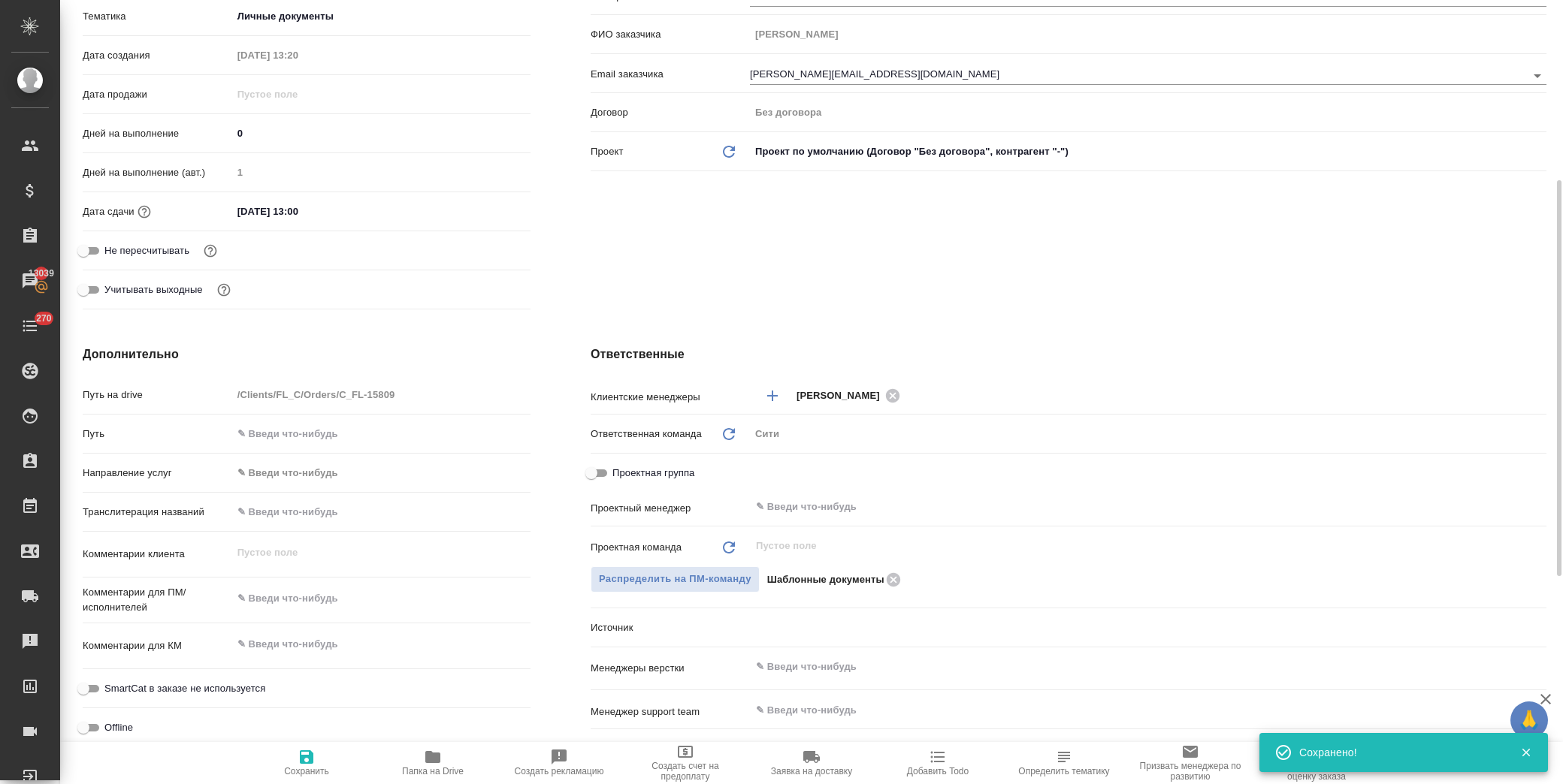
scroll to position [334, 0]
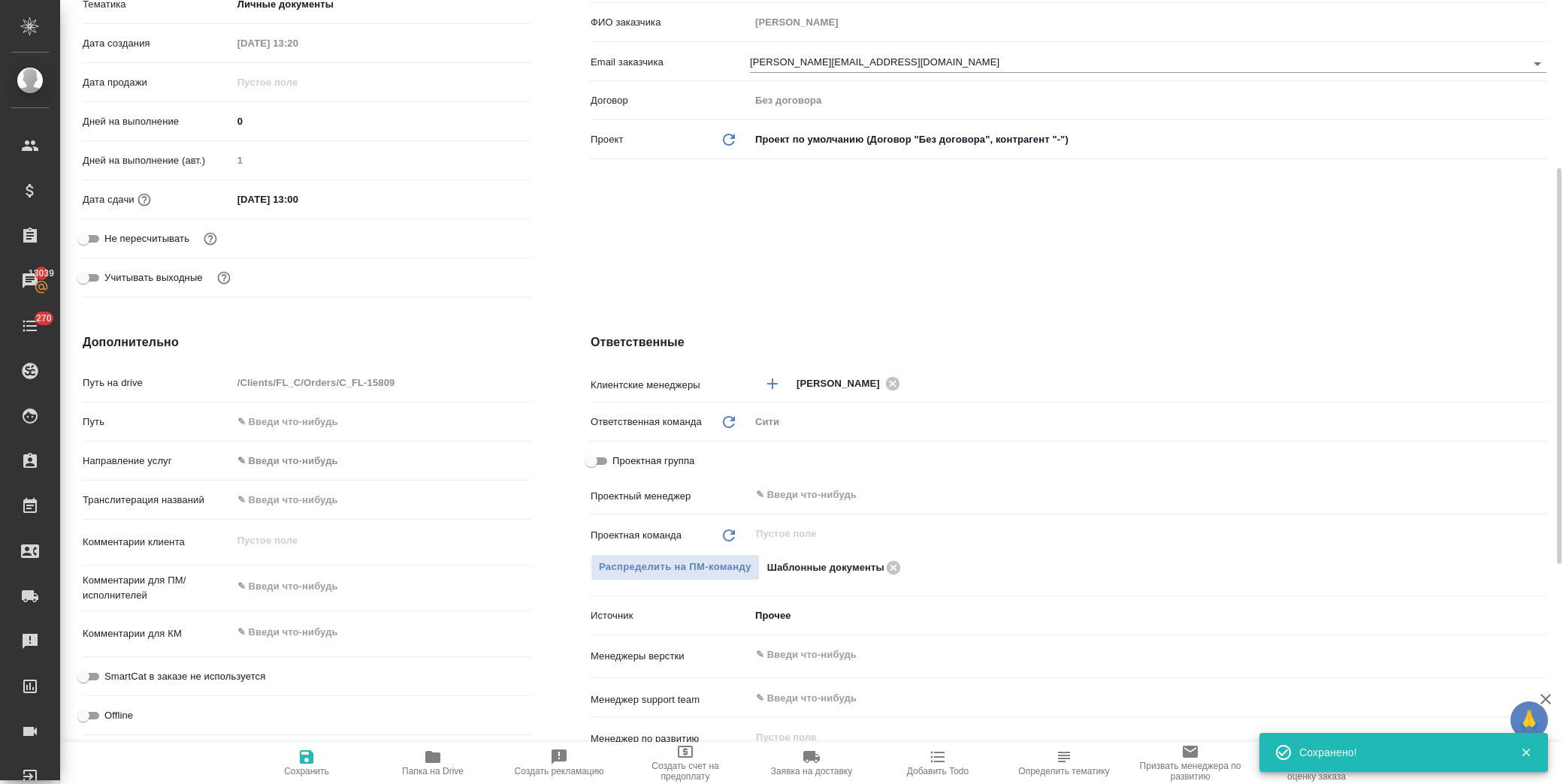
type textarea "x"
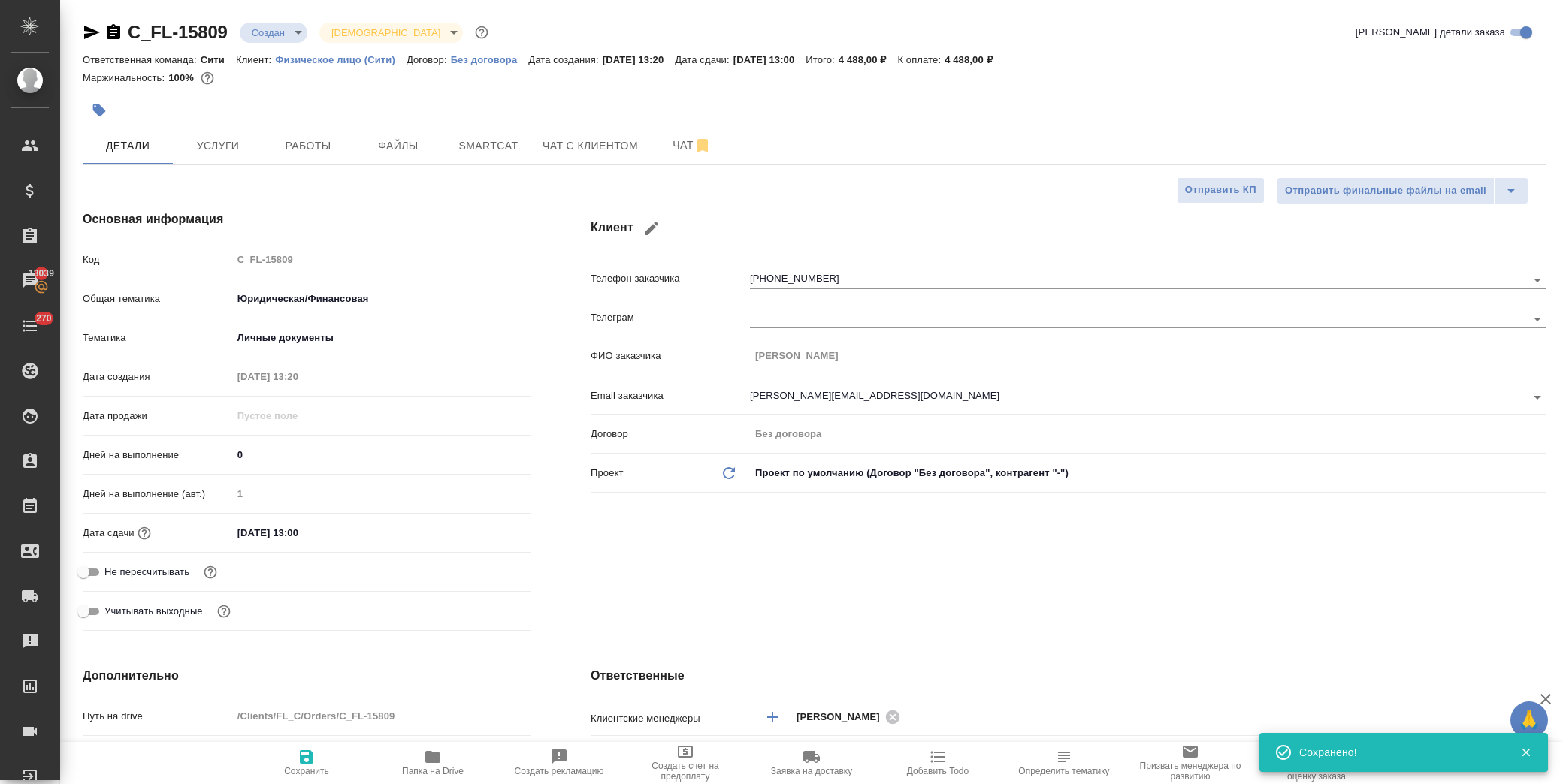
click at [280, 20] on div "C_FL-15809 Создан new Святая троица holyTrinity" at bounding box center [287, 32] width 409 height 24
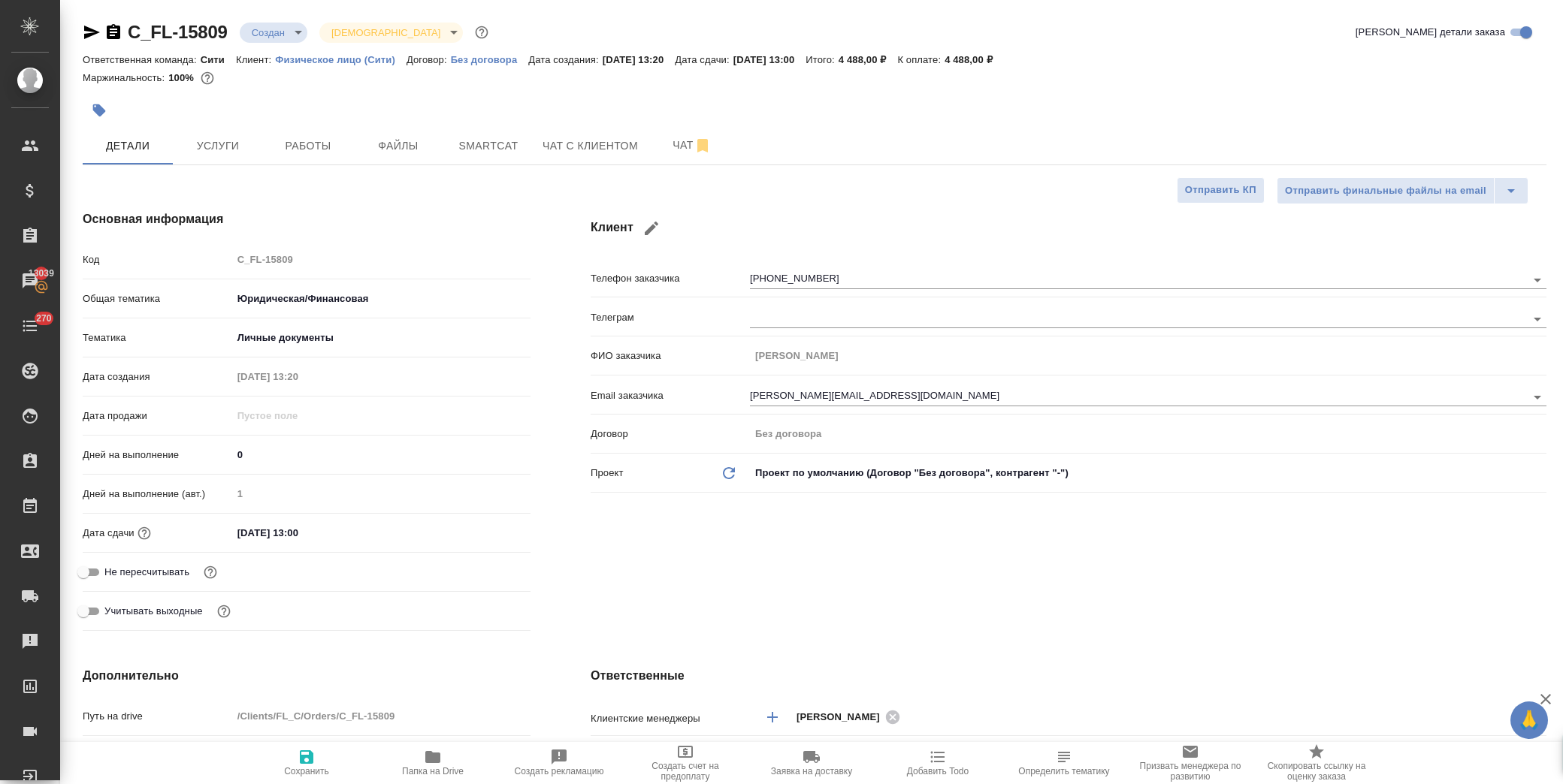
click at [281, 25] on body "🙏 .cls-1 fill:#fff; AWATERA Лофицкая Юлия Владимировна Клиенты Спецификации Зак…" at bounding box center [782, 392] width 1563 height 784
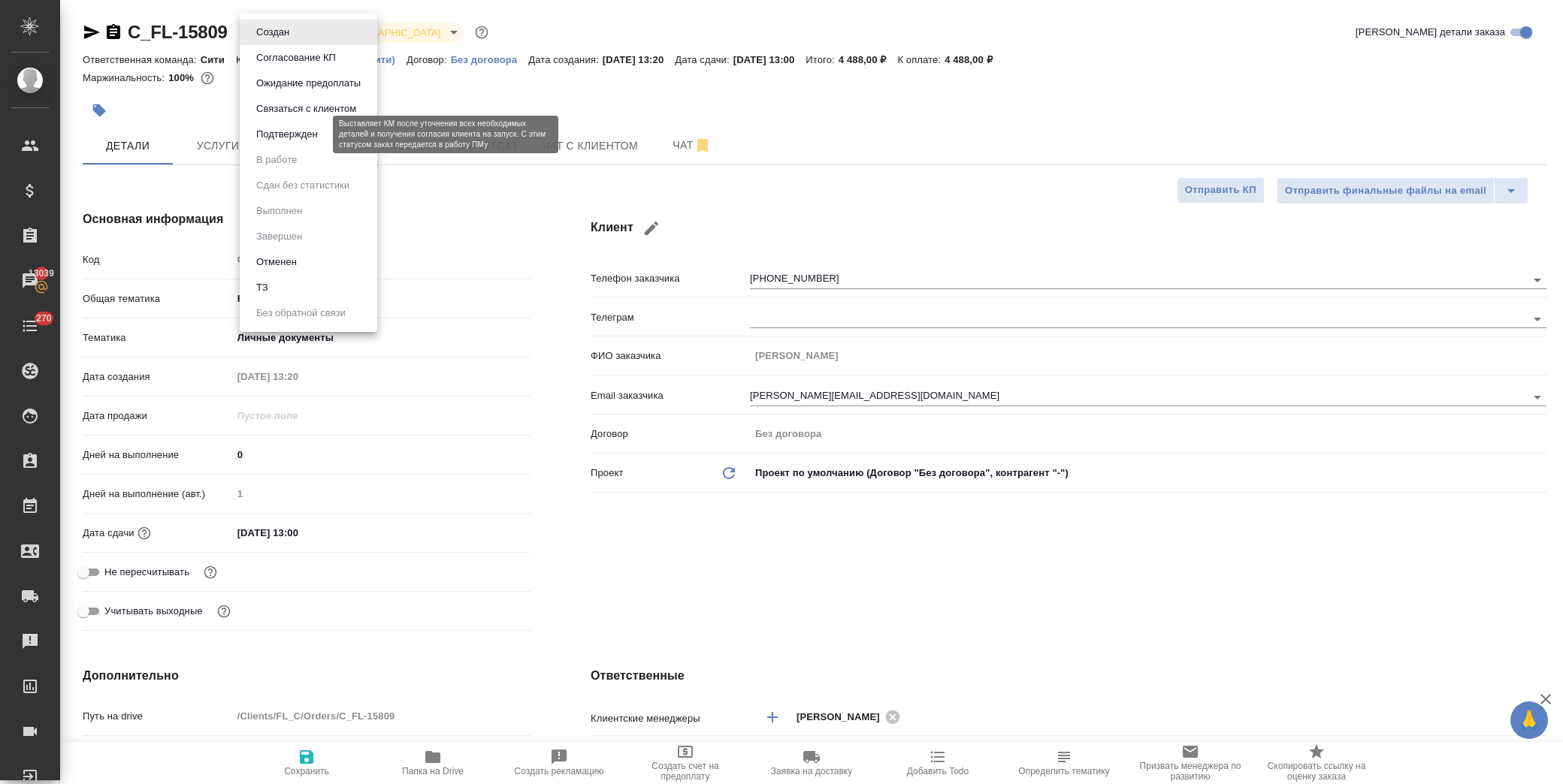
click at [308, 136] on button "Подтвержден" at bounding box center [287, 134] width 71 height 16
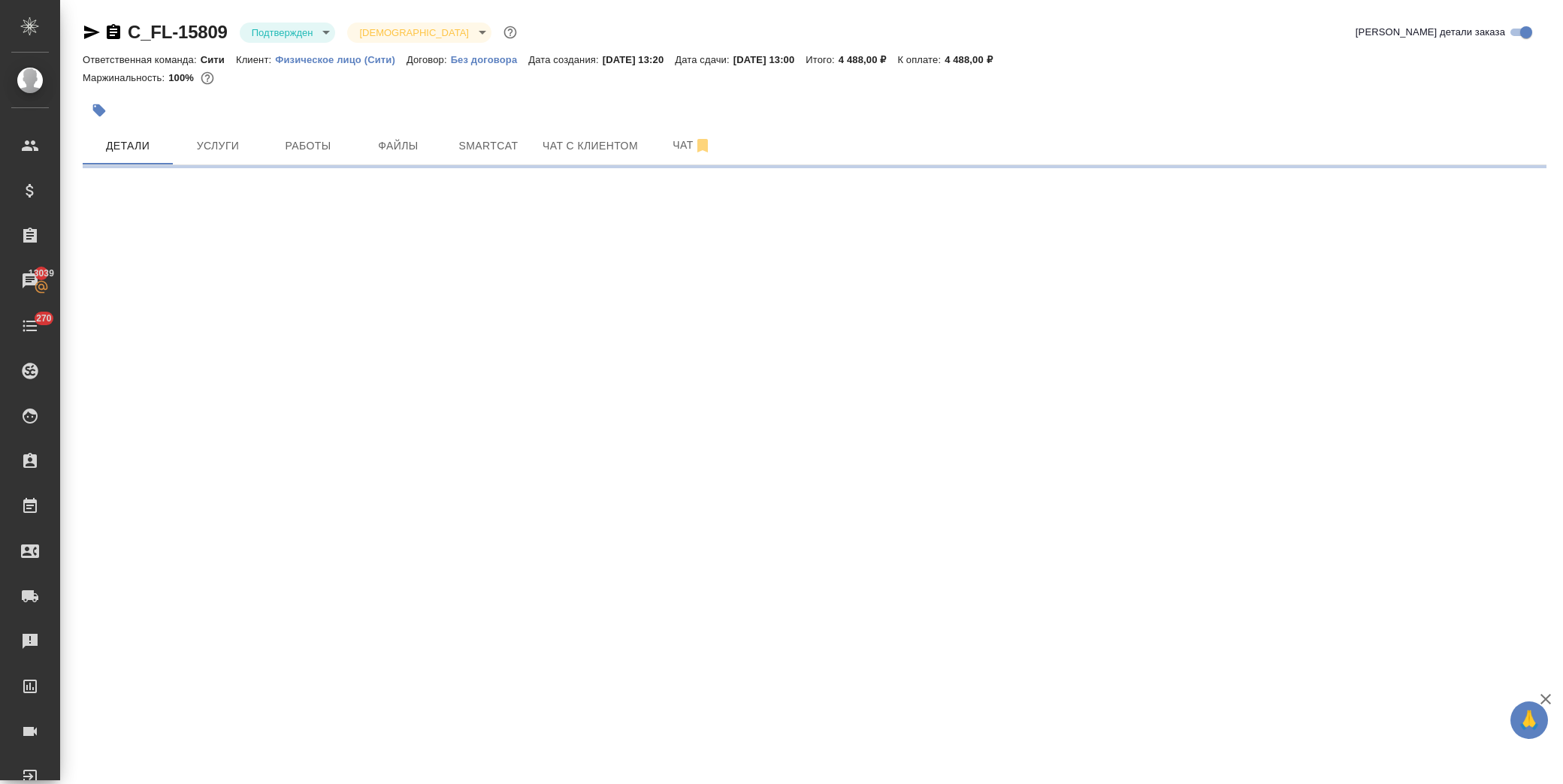
select select "RU"
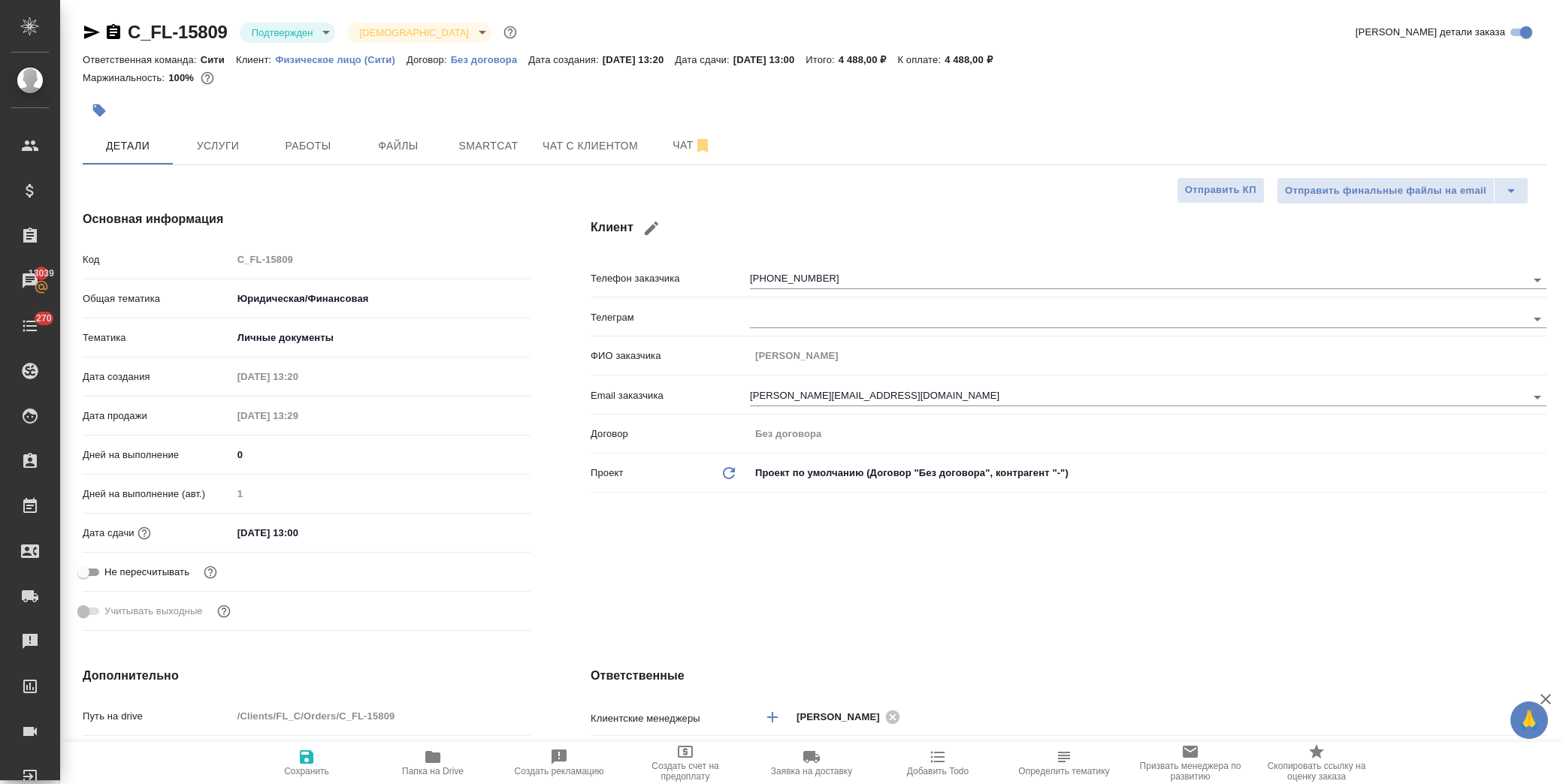
type textarea "x"
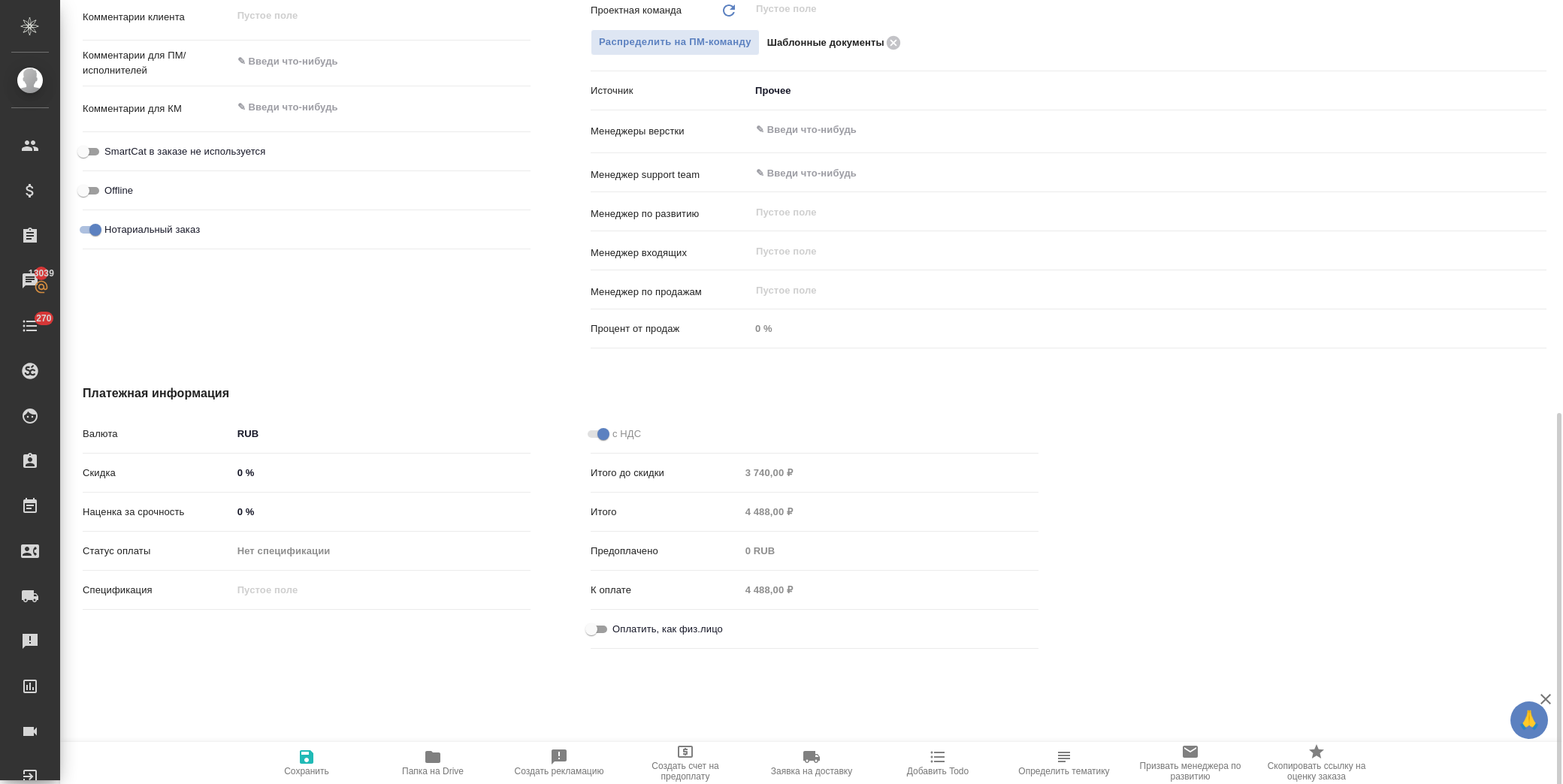
scroll to position [861, 0]
click at [595, 631] on input "Оплатить, как физ.лицо" at bounding box center [591, 627] width 54 height 18
checkbox input "true"
type textarea "x"
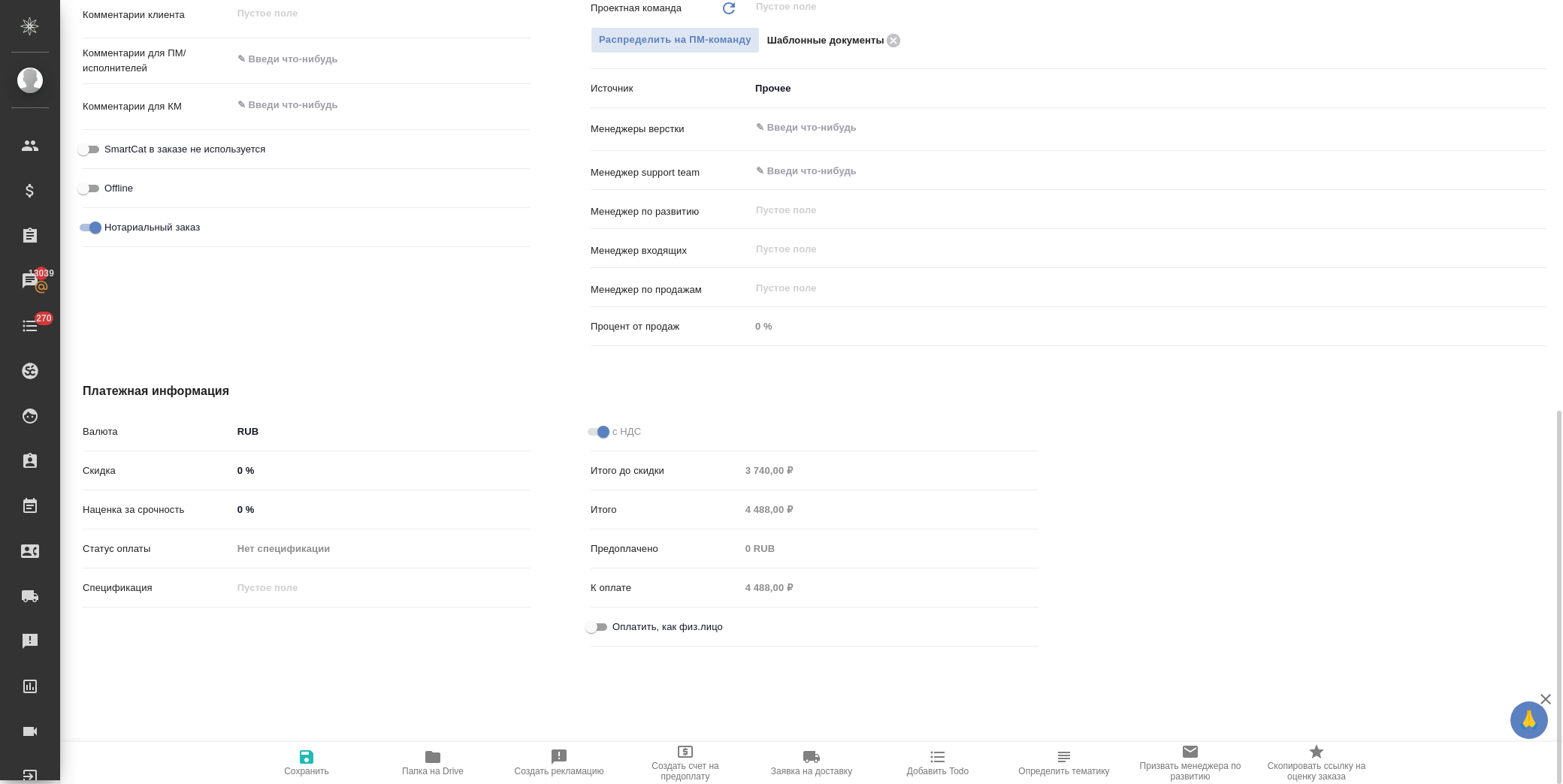
type textarea "x"
click at [313, 760] on icon "button" at bounding box center [306, 757] width 13 height 13
type textarea "x"
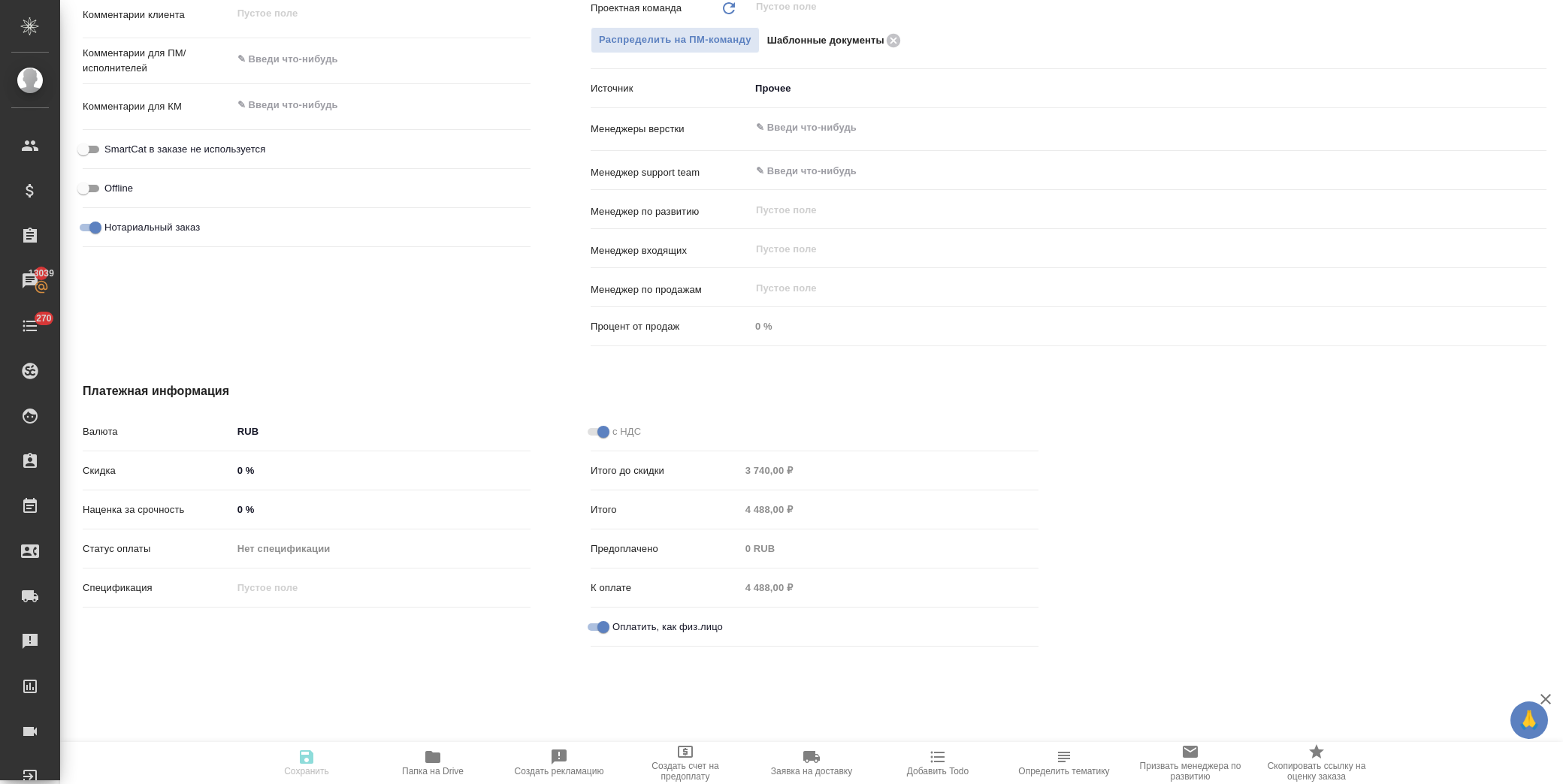
type textarea "x"
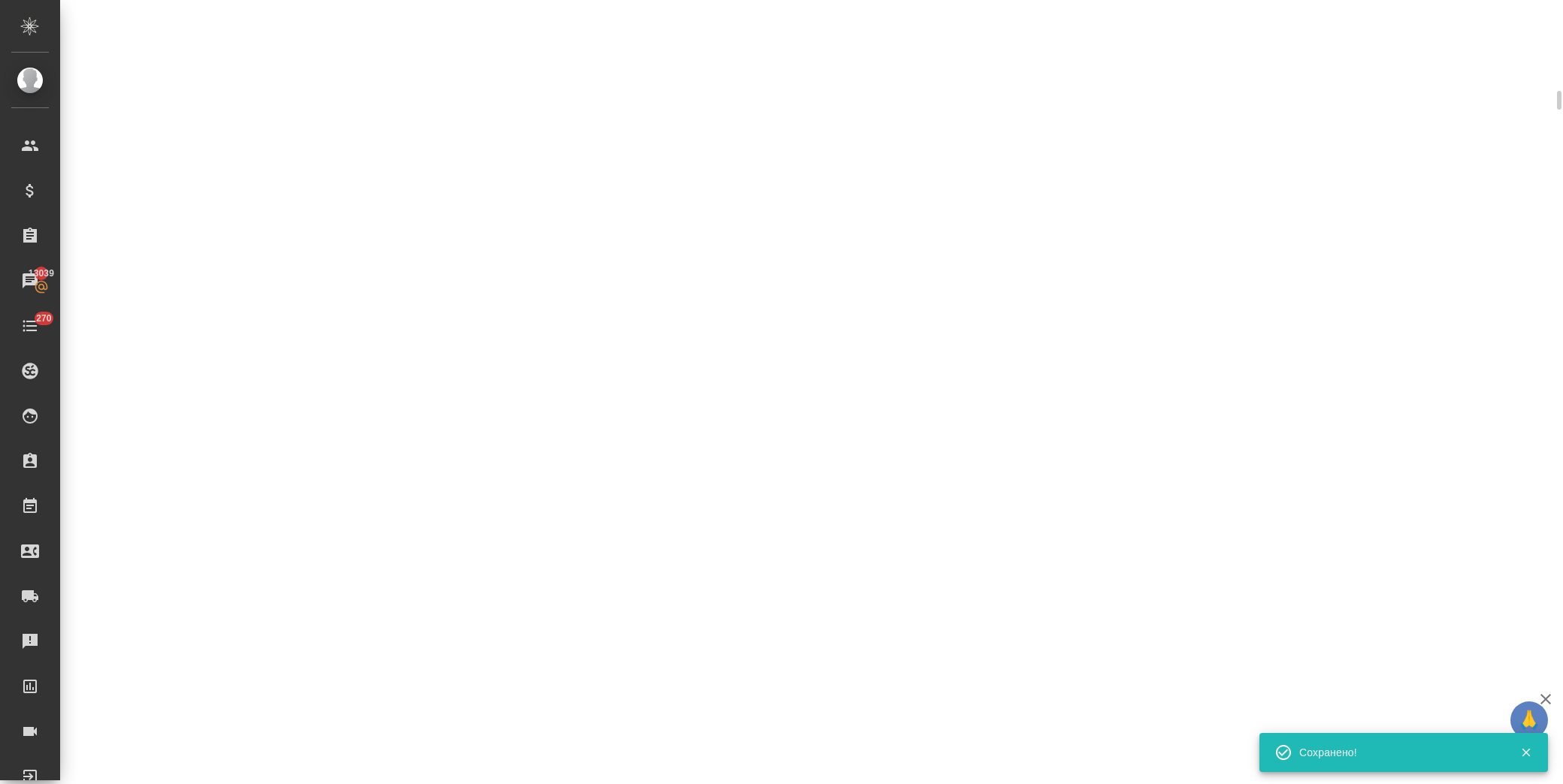
scroll to position [849, 0]
select select "RU"
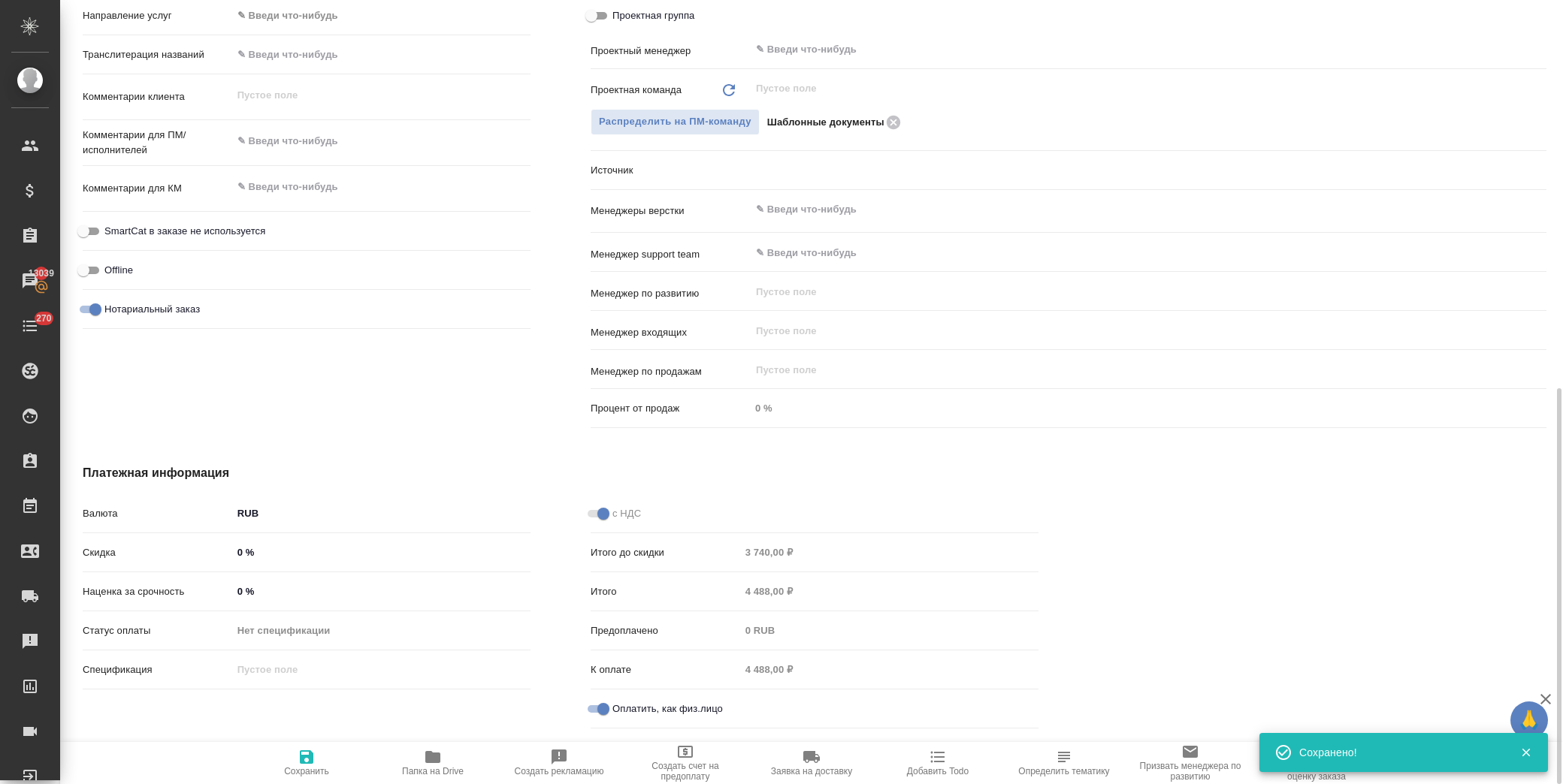
type textarea "x"
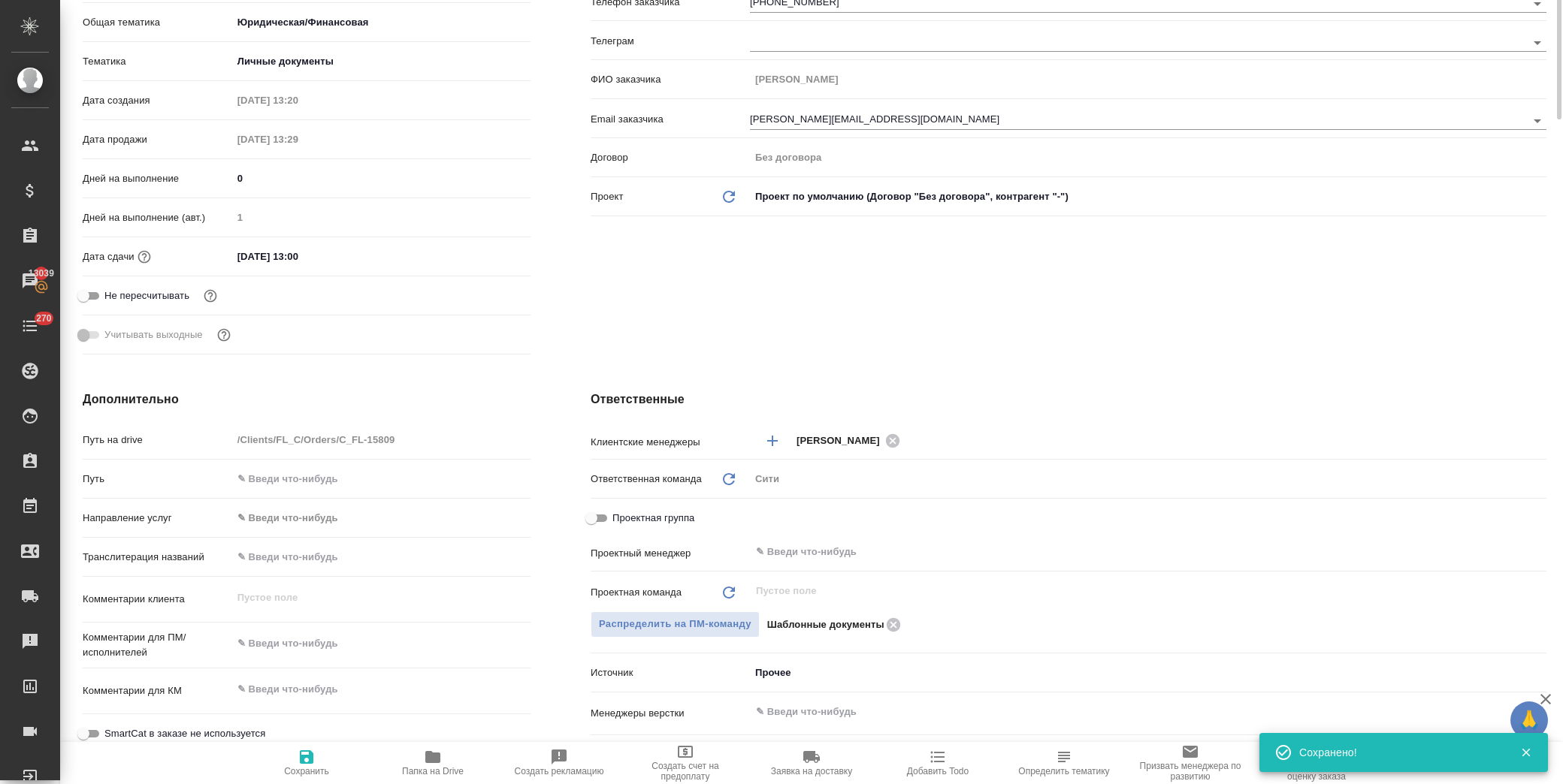
scroll to position [0, 0]
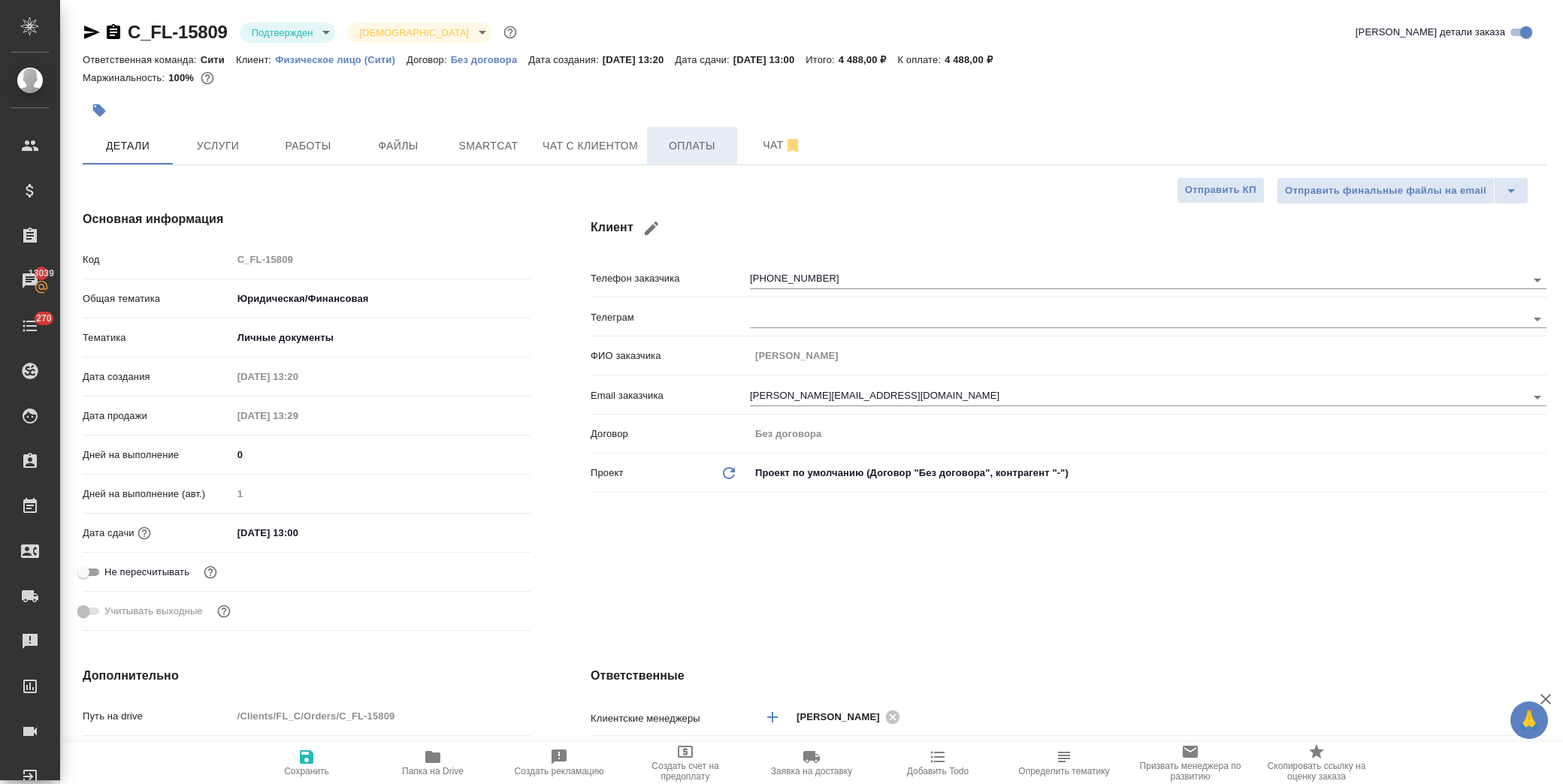
click at [660, 148] on span "Оплаты" at bounding box center [691, 146] width 72 height 19
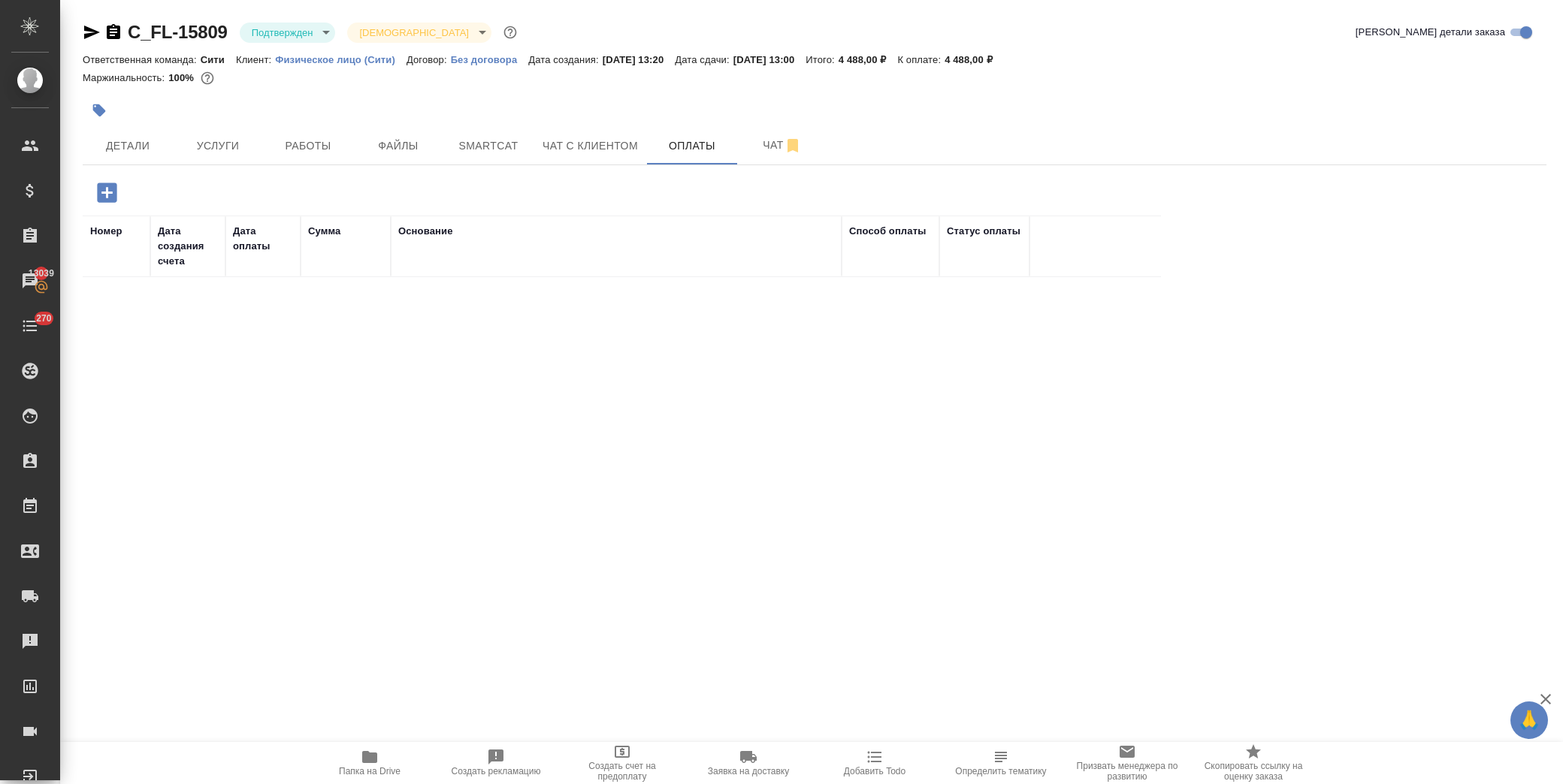
click at [108, 193] on icon "button" at bounding box center [107, 192] width 26 height 26
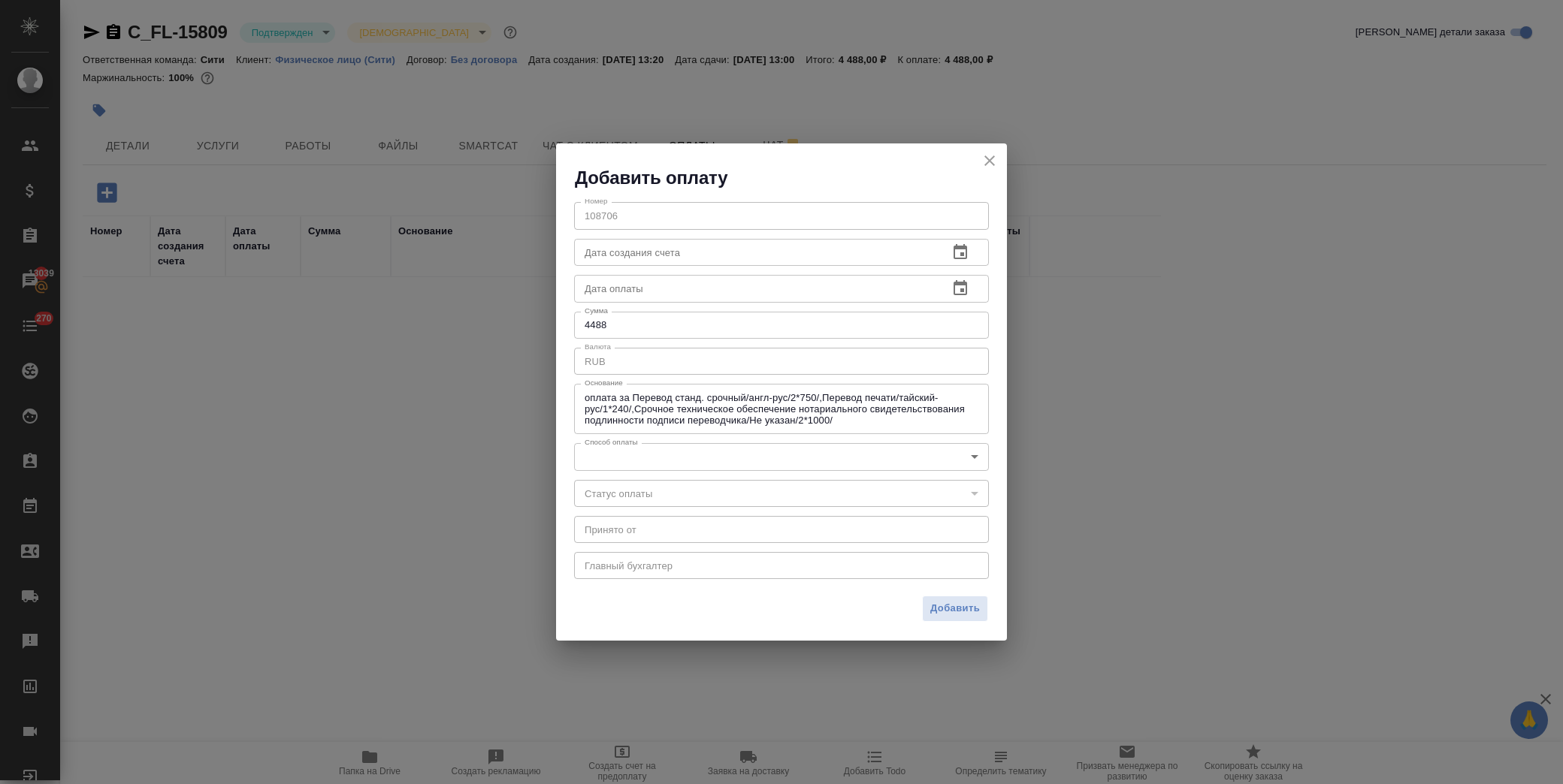
click at [624, 455] on body "🙏 .cls-1 fill:#fff; AWATERA Лофицкая Юлия Владимировна Клиенты Спецификации Зак…" at bounding box center [782, 392] width 1563 height 784
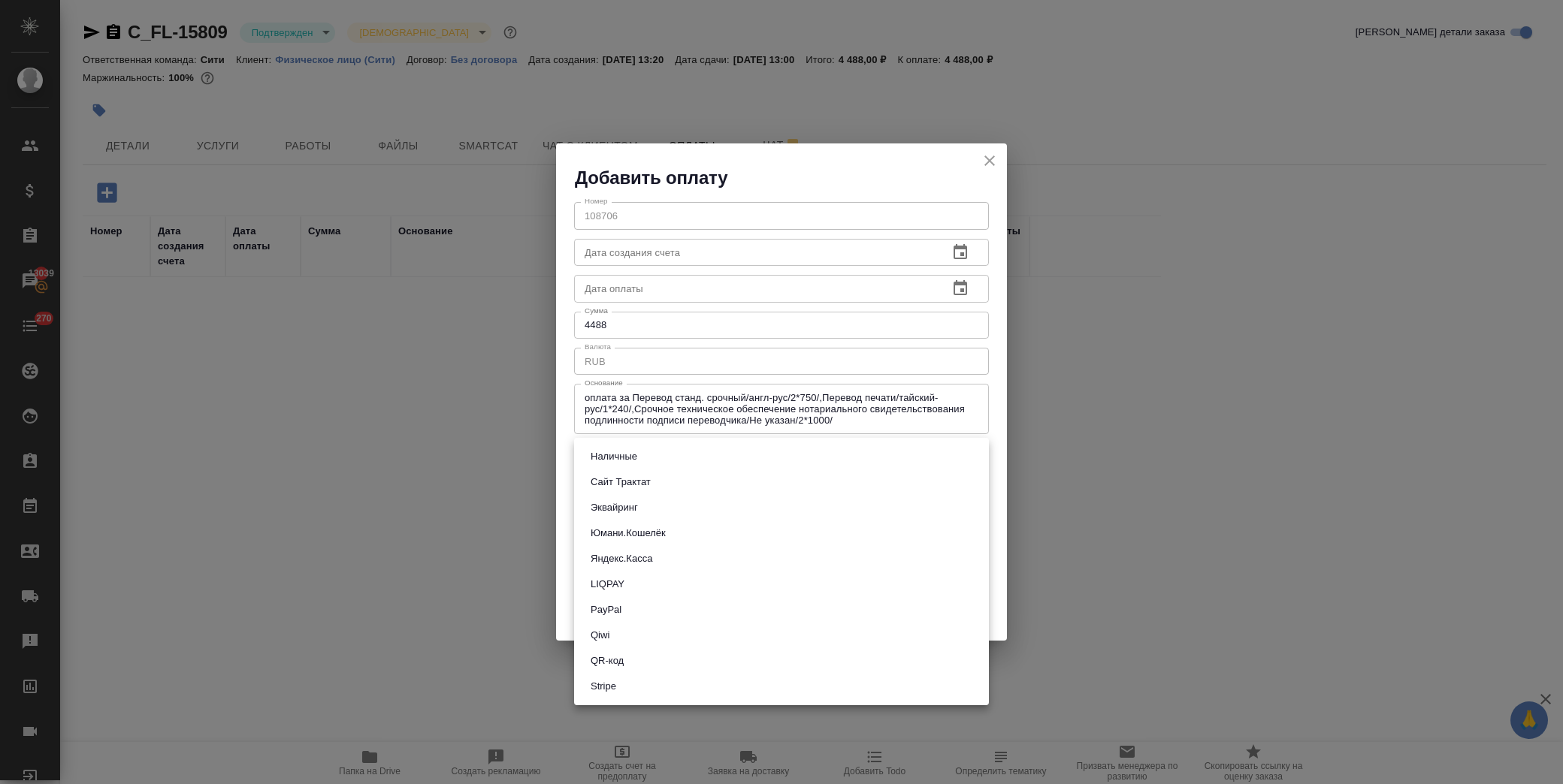
click at [649, 666] on li "QR-код" at bounding box center [782, 661] width 415 height 26
type input "60e5684acae83f185c96e013"
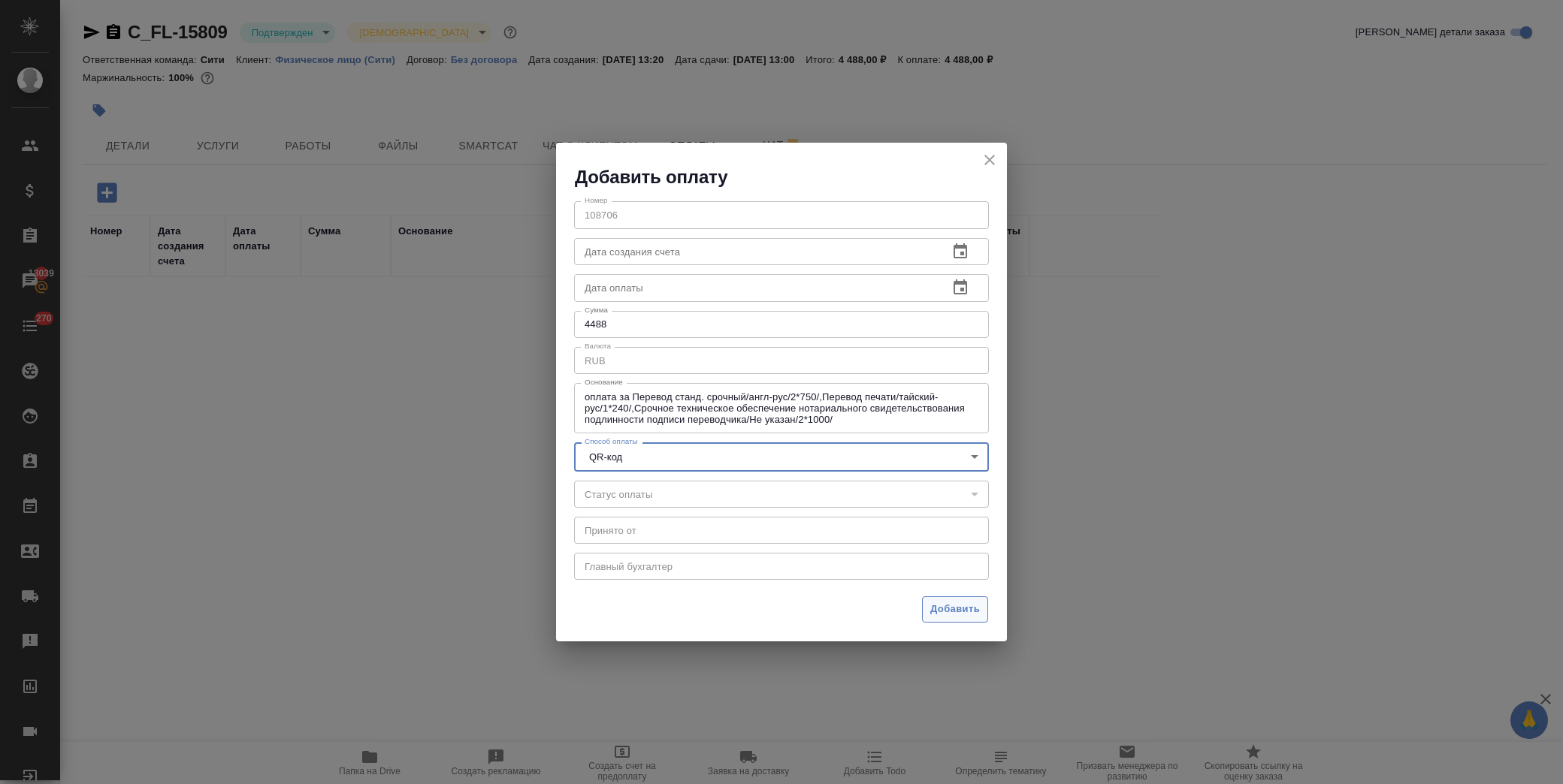
click at [950, 609] on span "Добавить" at bounding box center [955, 609] width 50 height 17
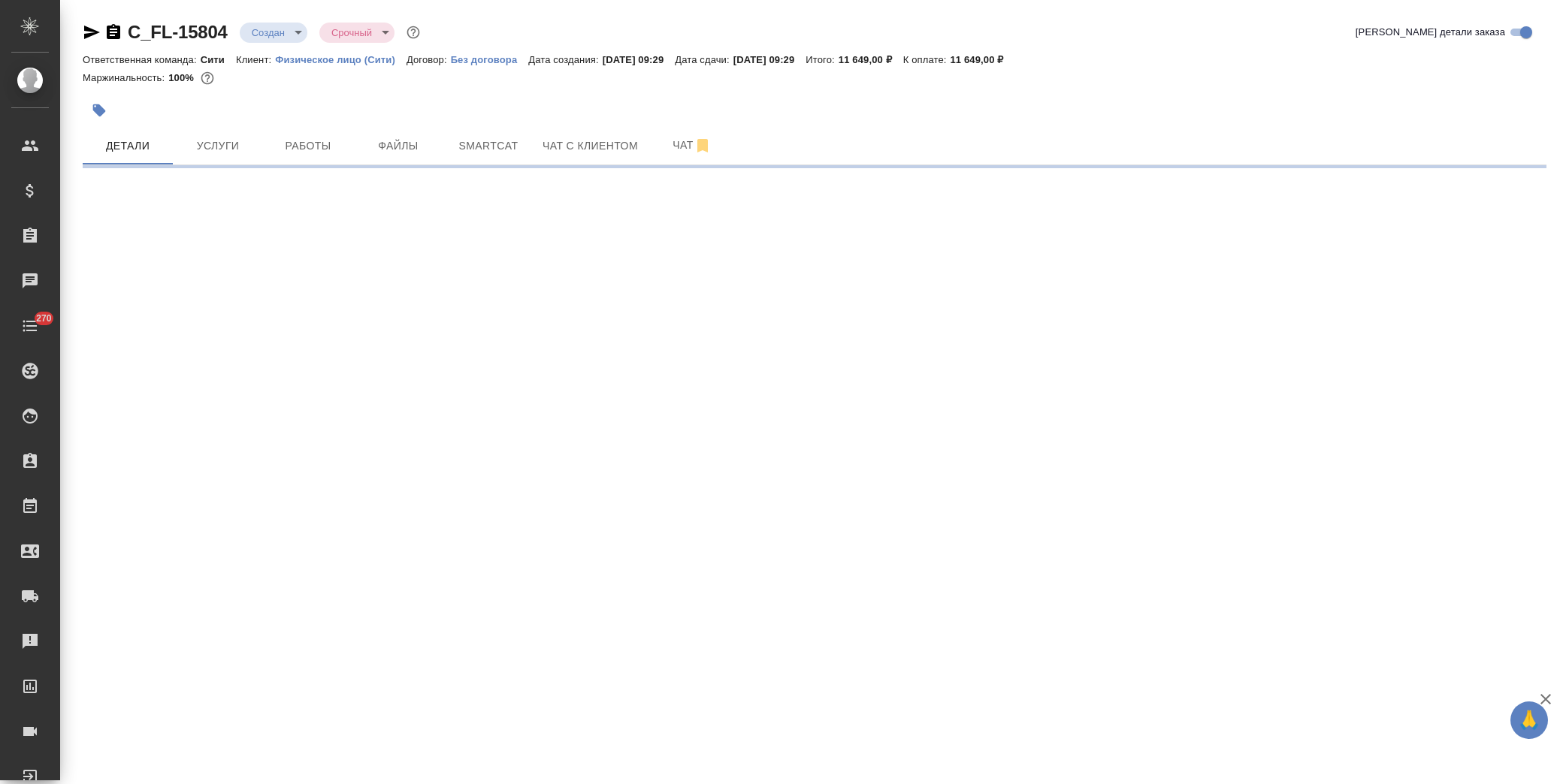
select select "RU"
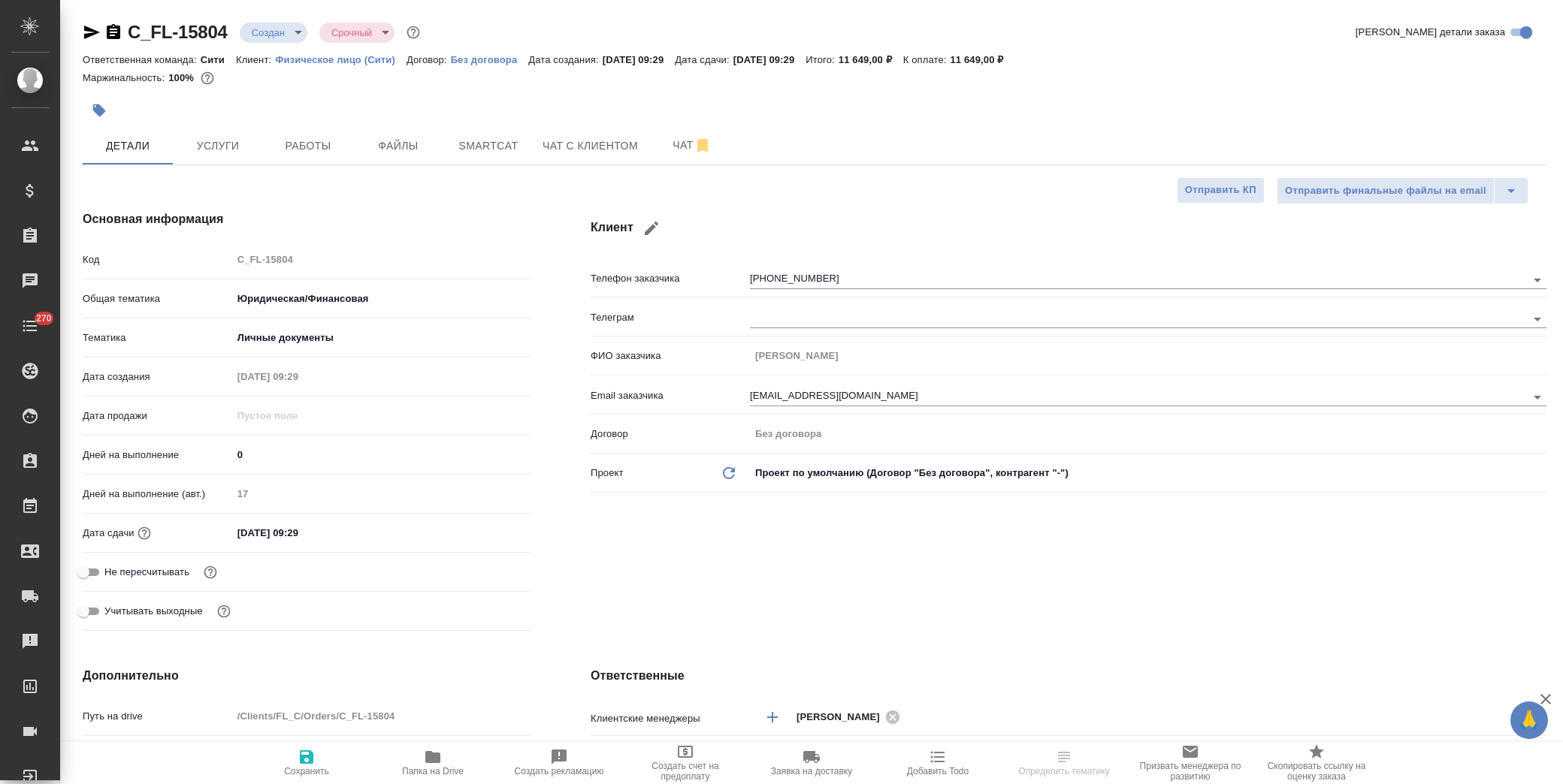
type textarea "x"
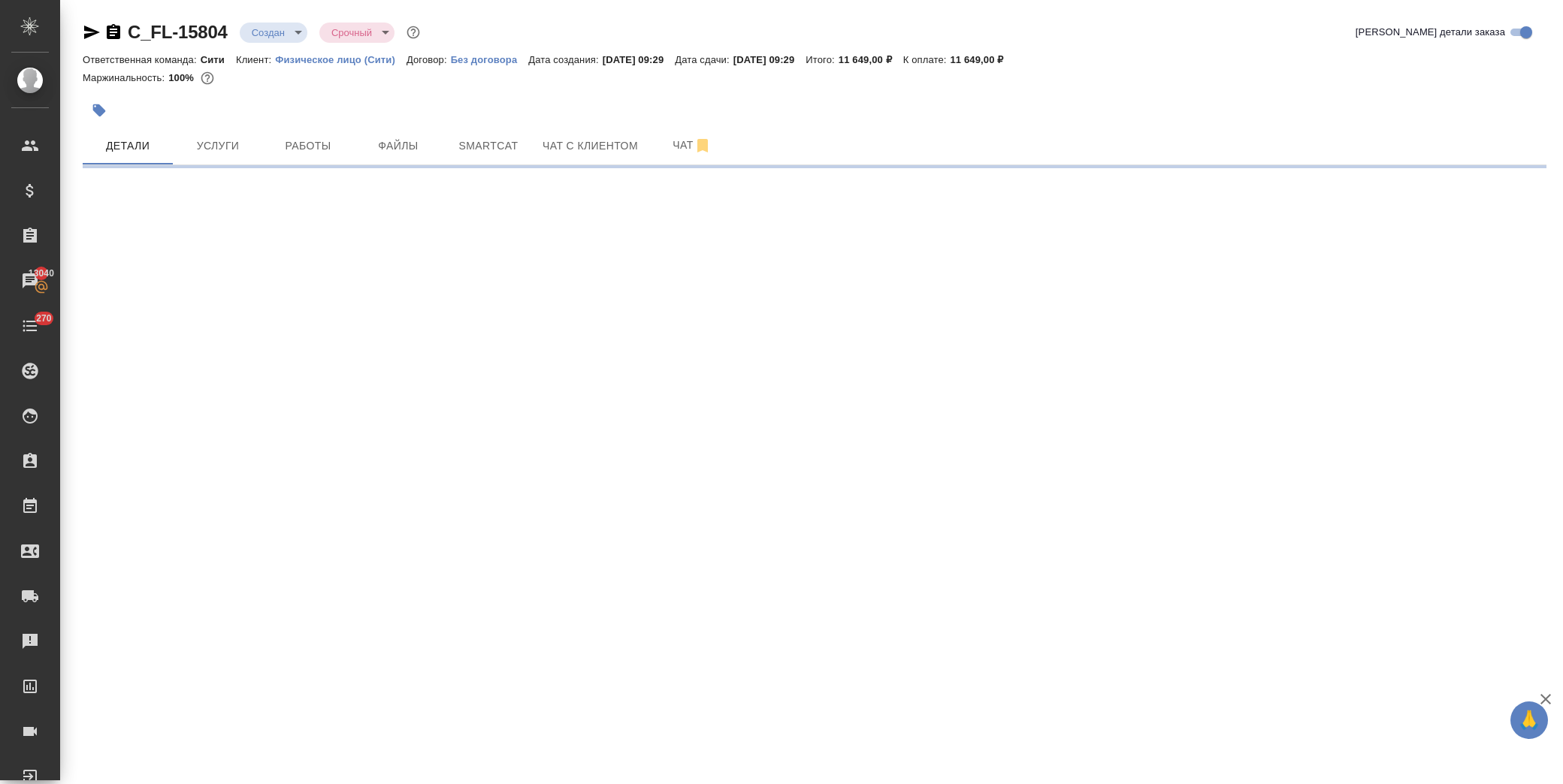
select select "RU"
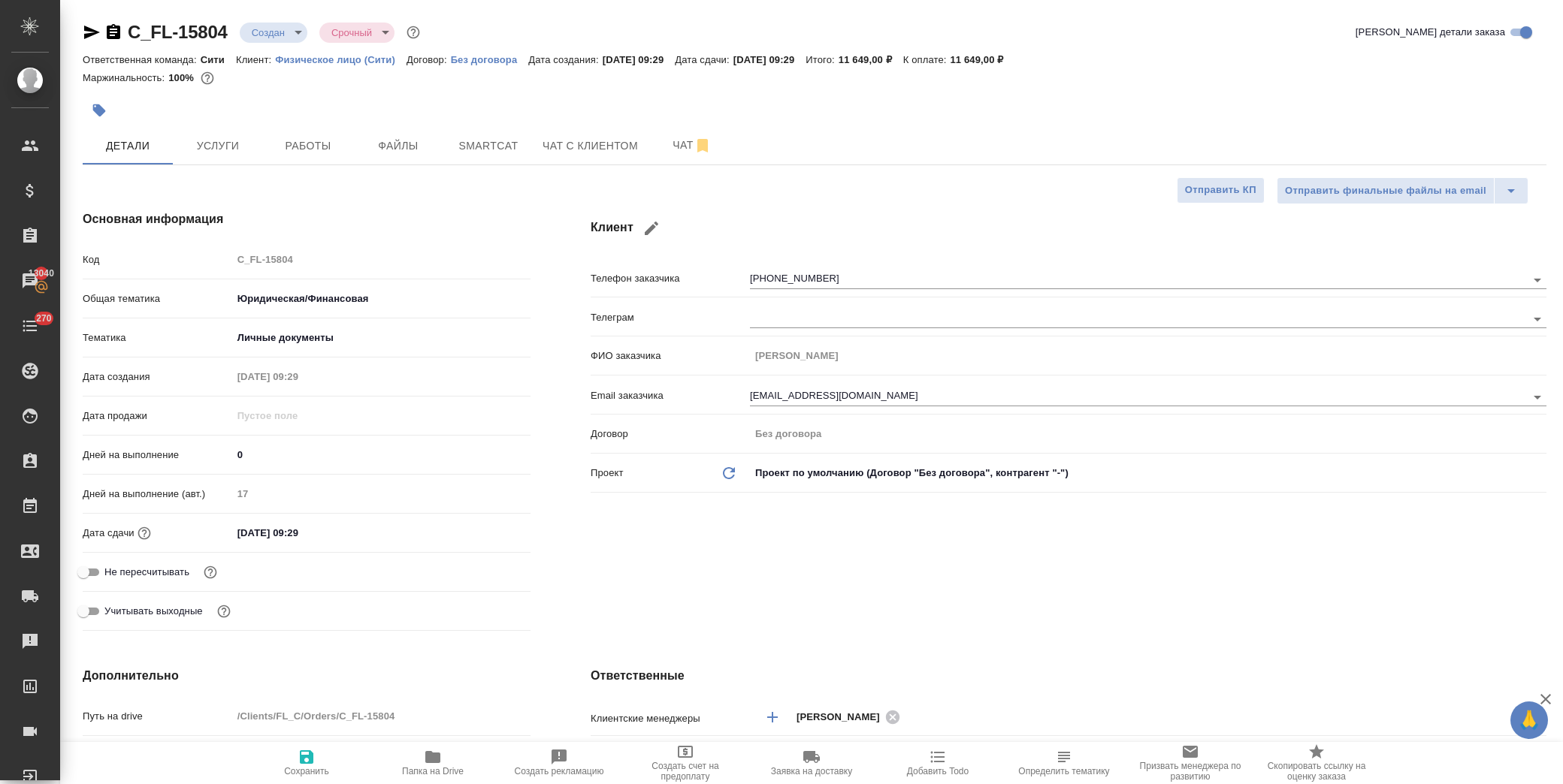
type textarea "x"
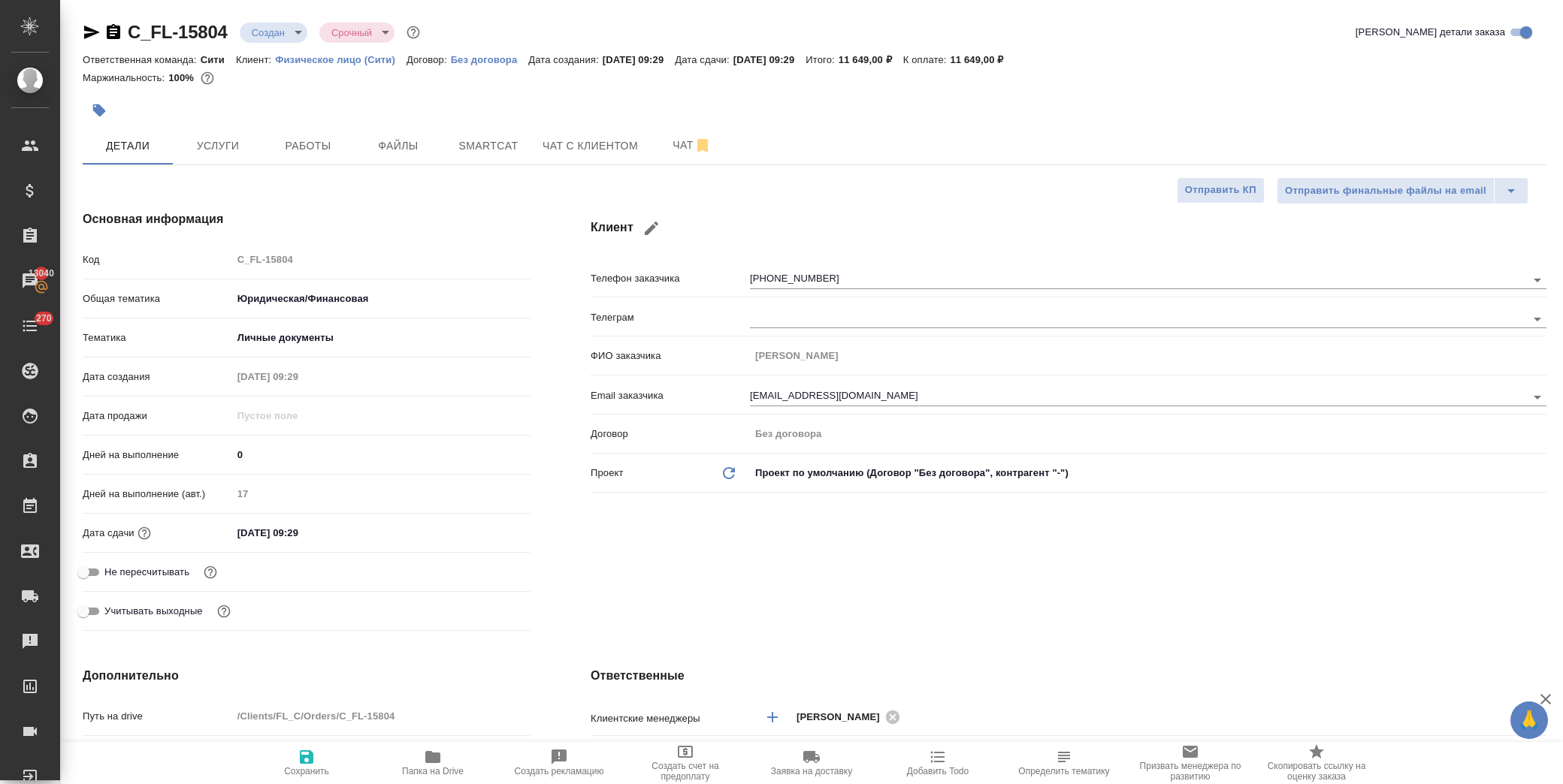
type textarea "x"
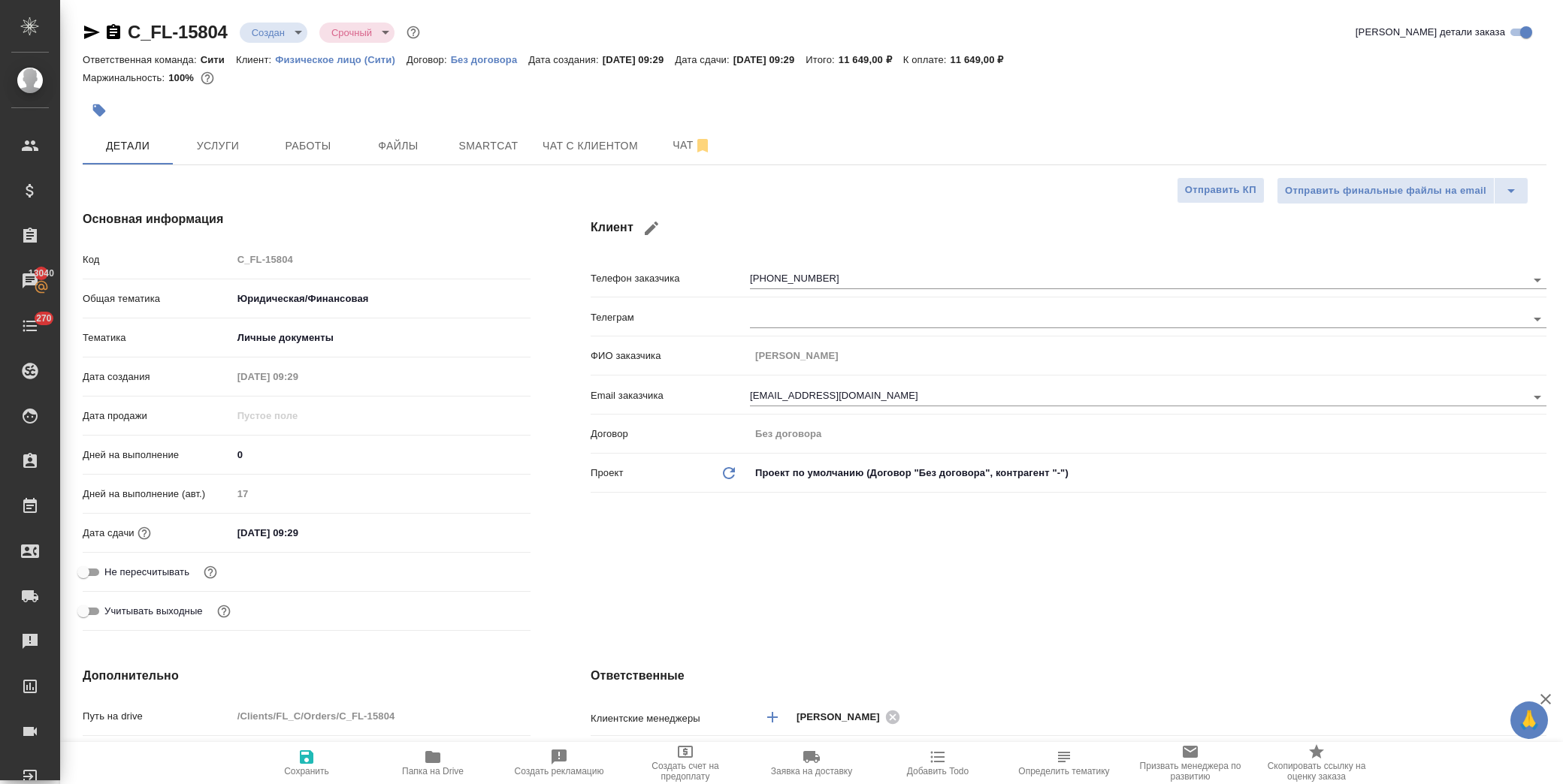
type textarea "x"
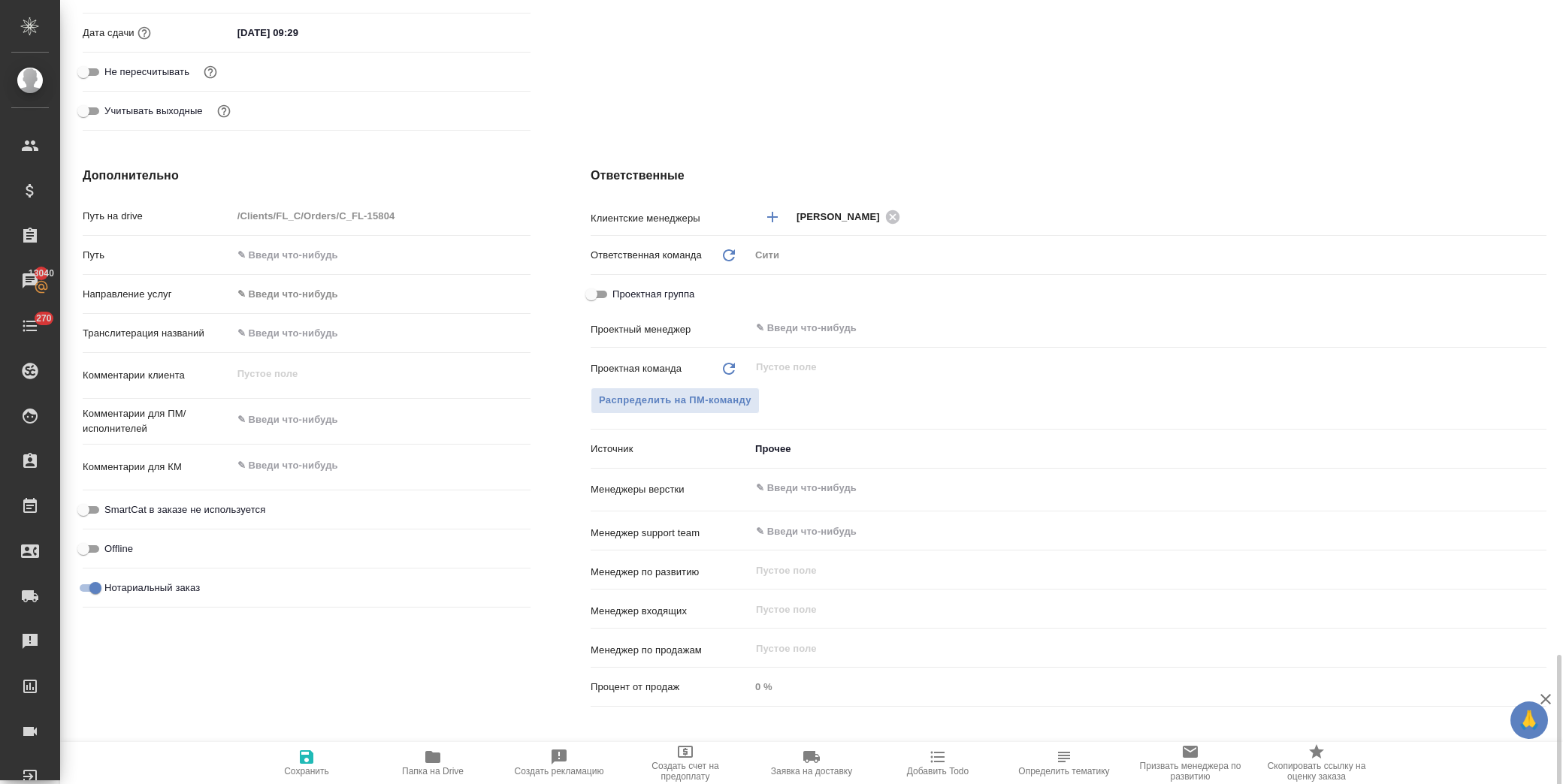
scroll to position [767, 0]
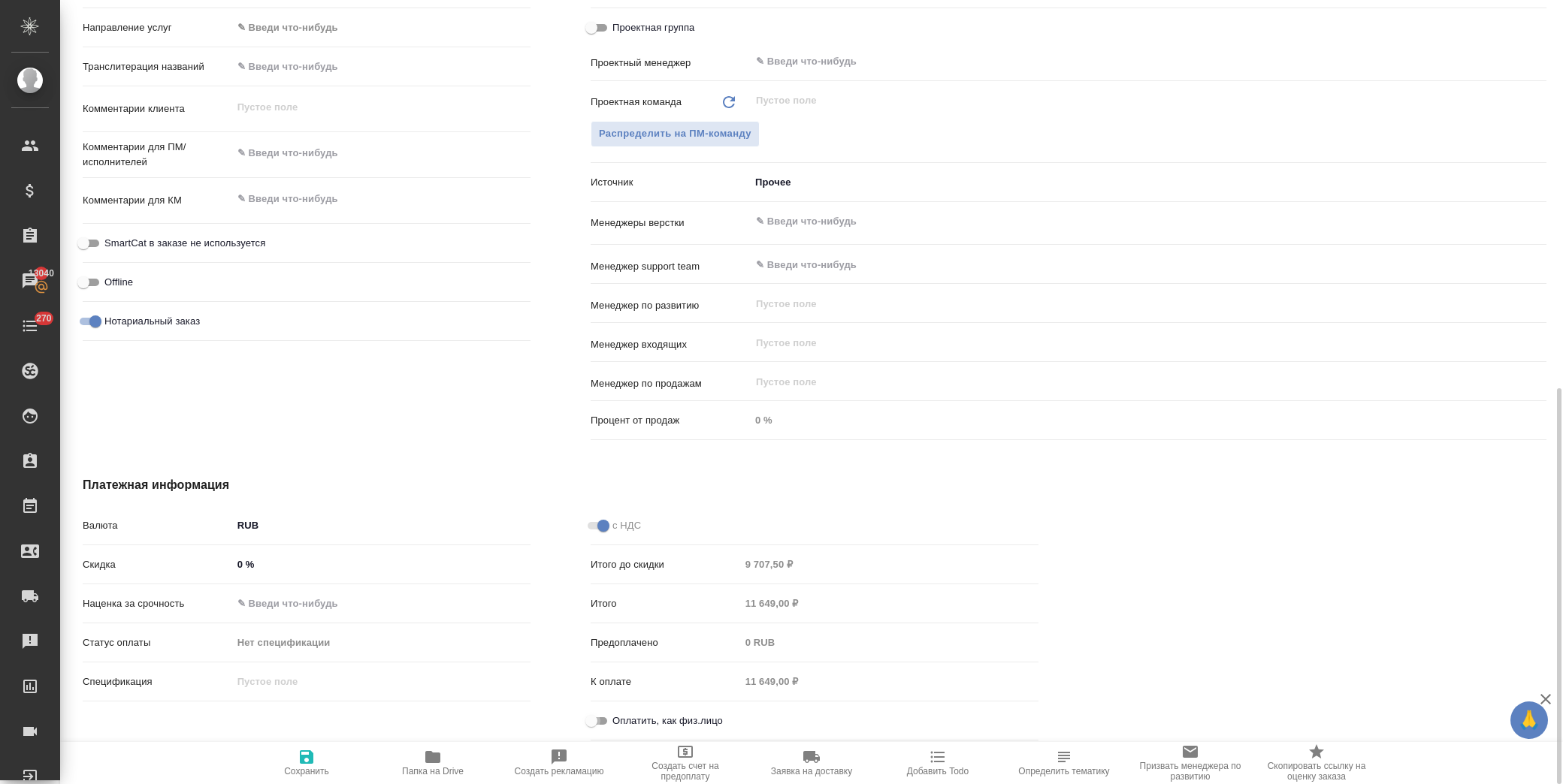
click at [594, 718] on input "Оплатить, как физ.лицо" at bounding box center [591, 721] width 54 height 18
checkbox input "true"
type textarea "x"
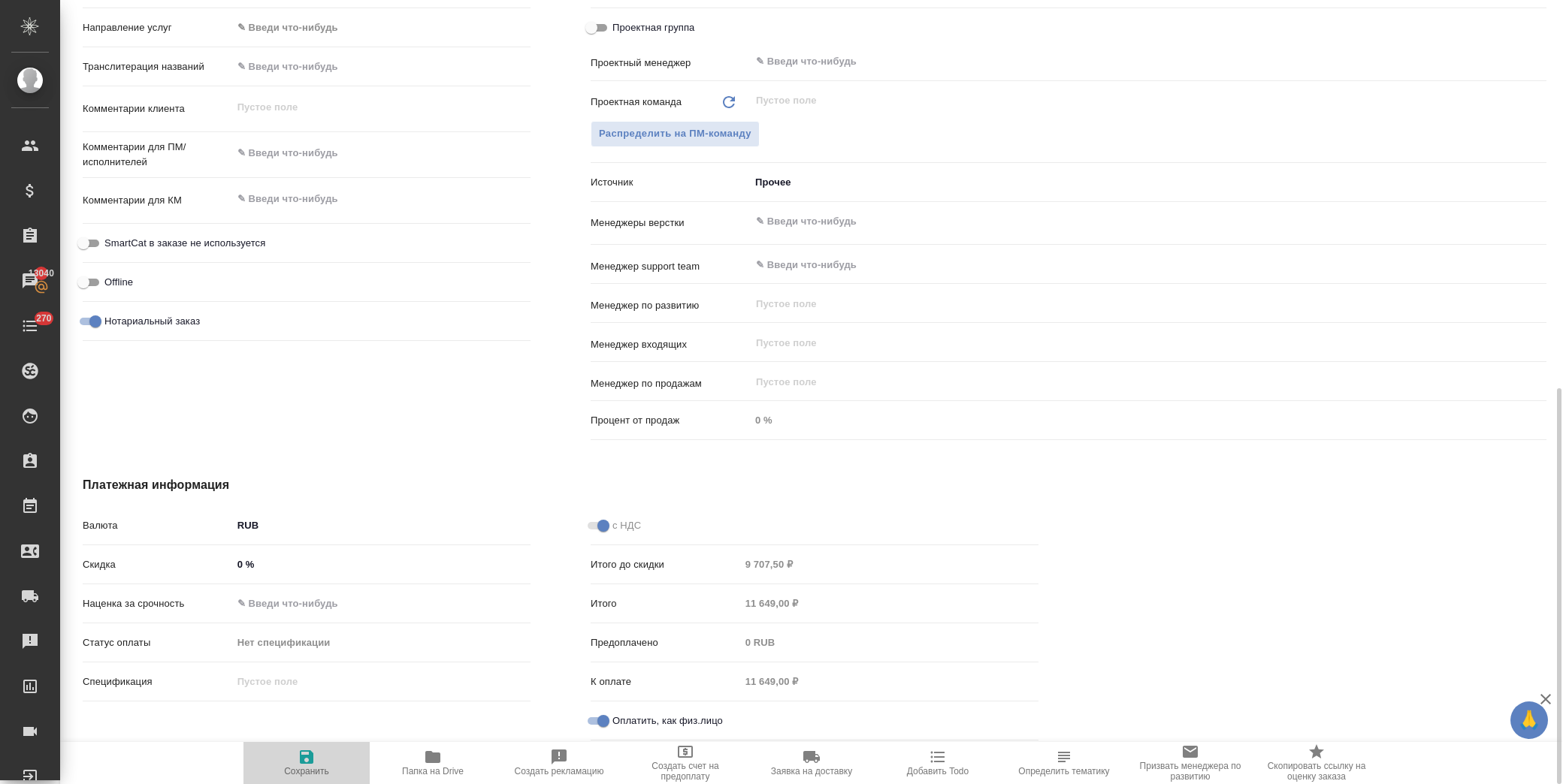
click at [322, 752] on span "Сохранить" at bounding box center [306, 763] width 108 height 29
type textarea "x"
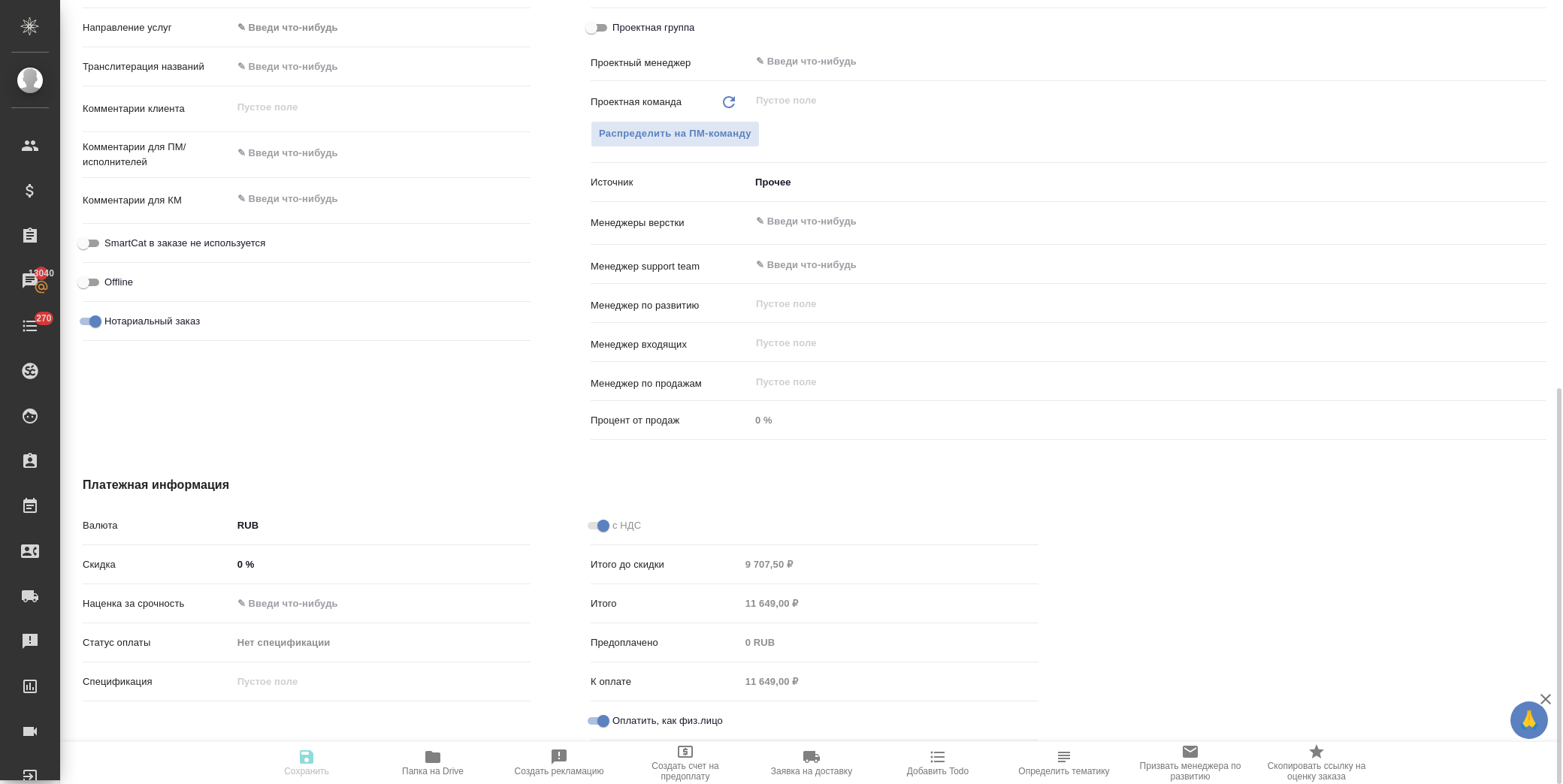
type textarea "x"
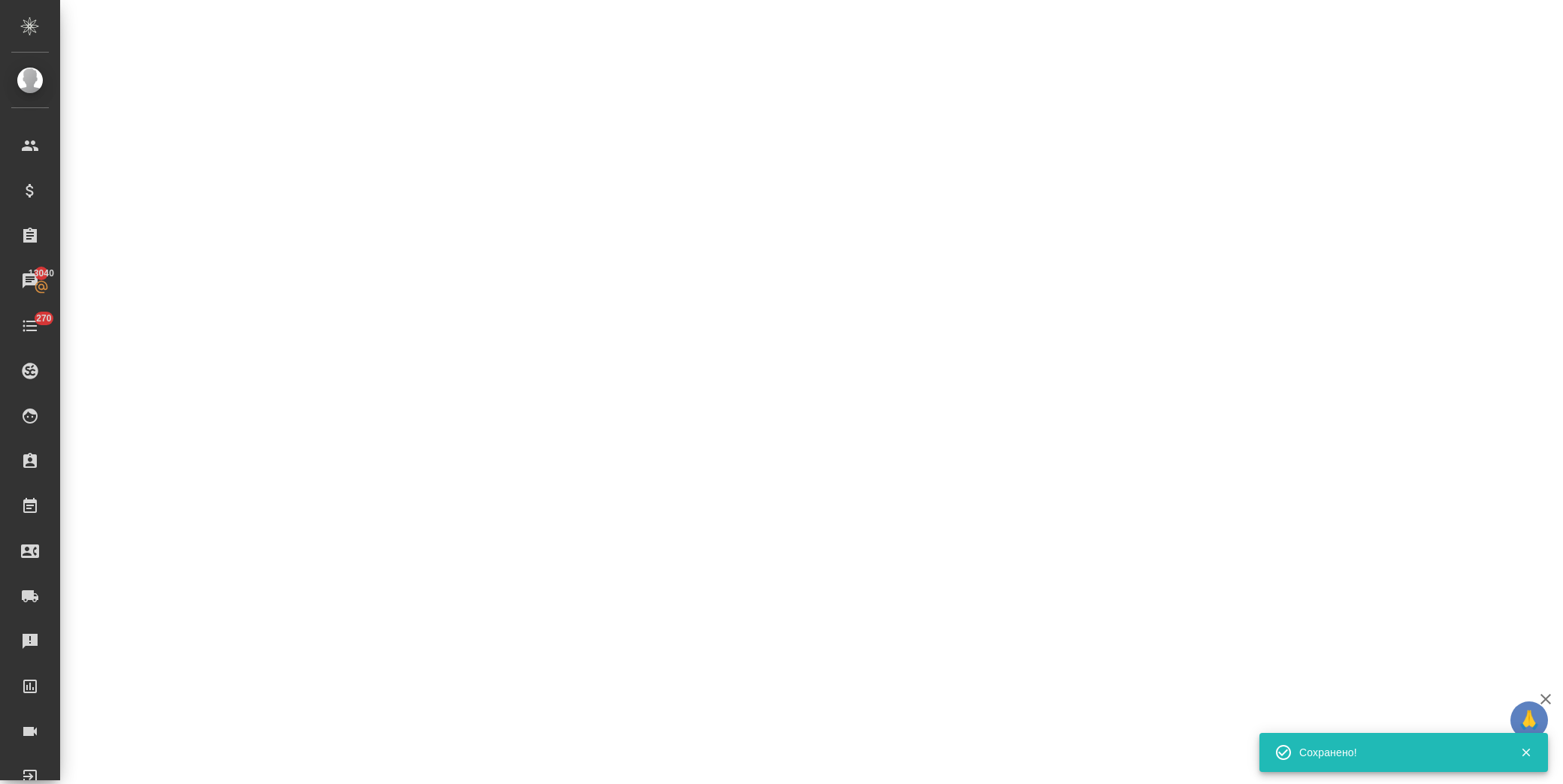
select select "RU"
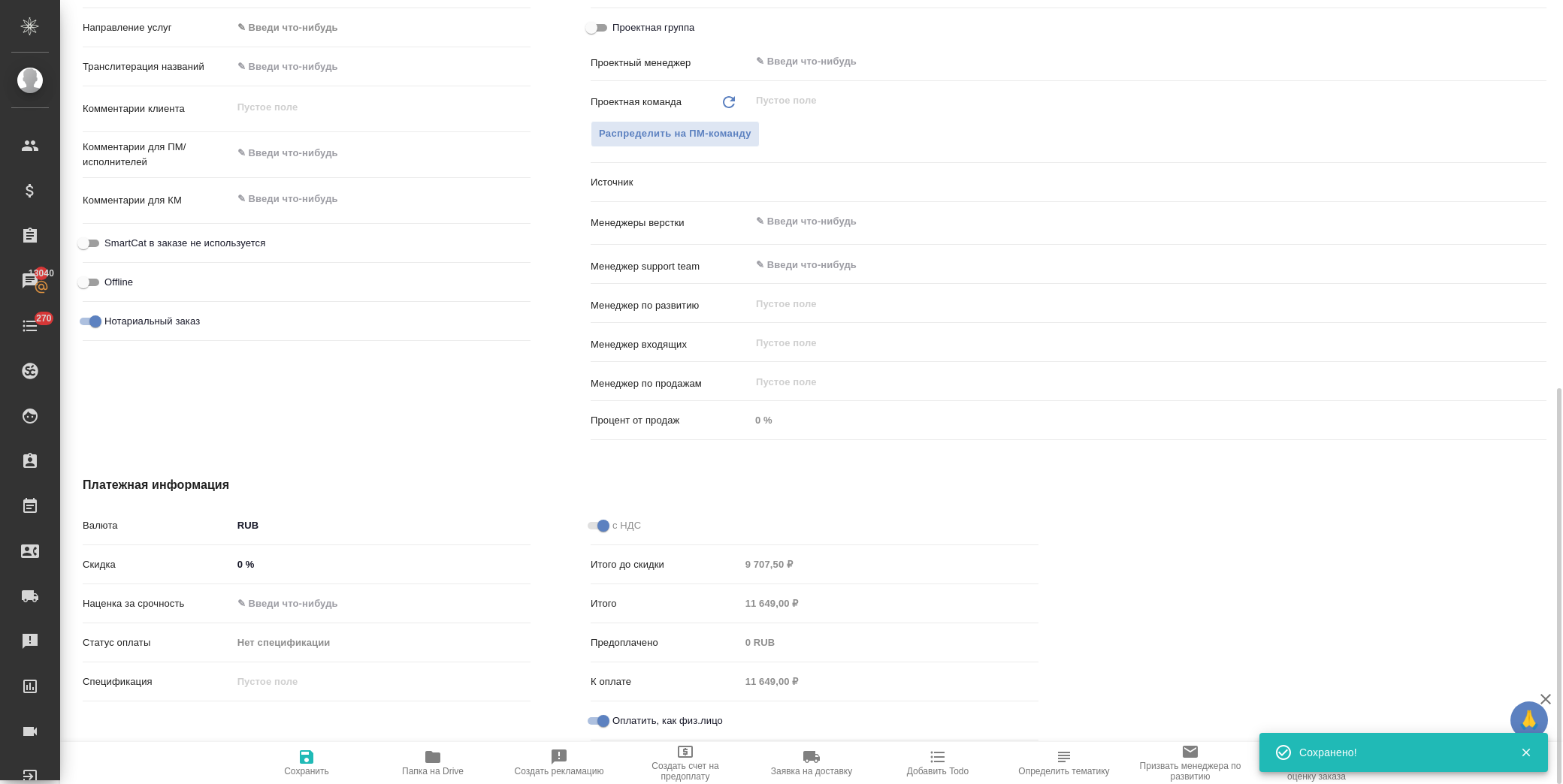
type textarea "x"
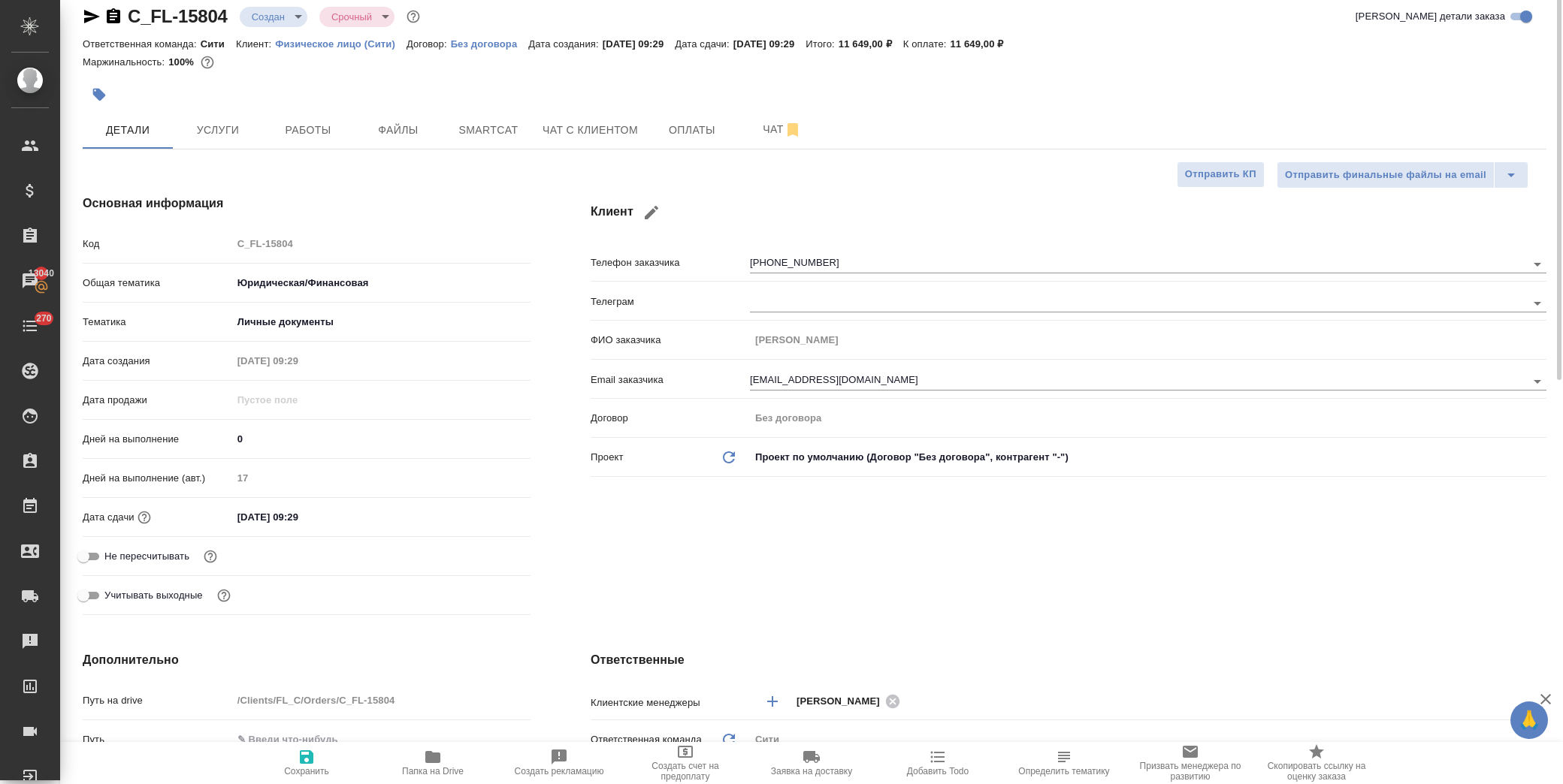
scroll to position [0, 0]
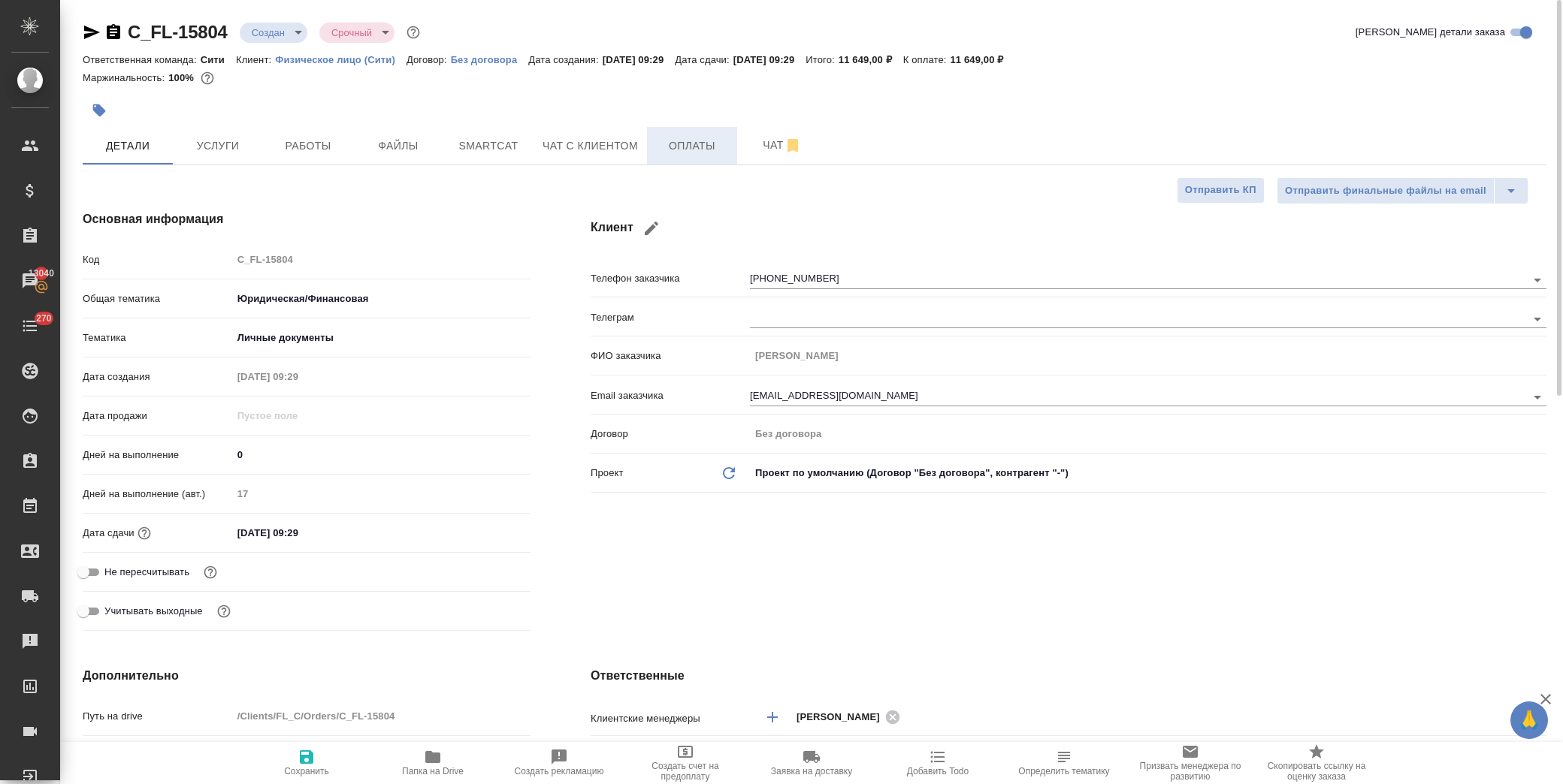
click at [683, 147] on span "Оплаты" at bounding box center [691, 146] width 72 height 19
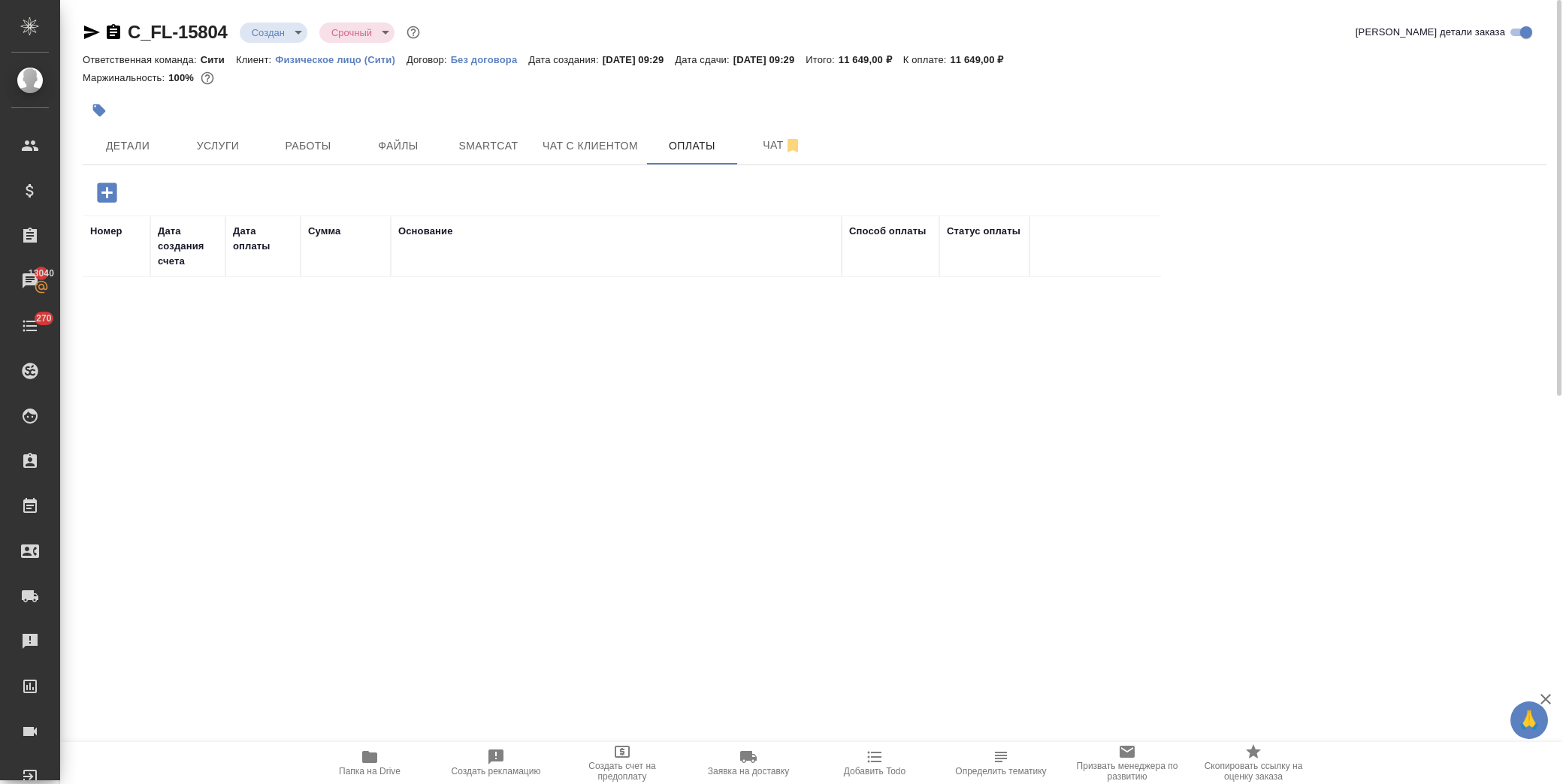
click at [96, 198] on icon "button" at bounding box center [107, 192] width 26 height 26
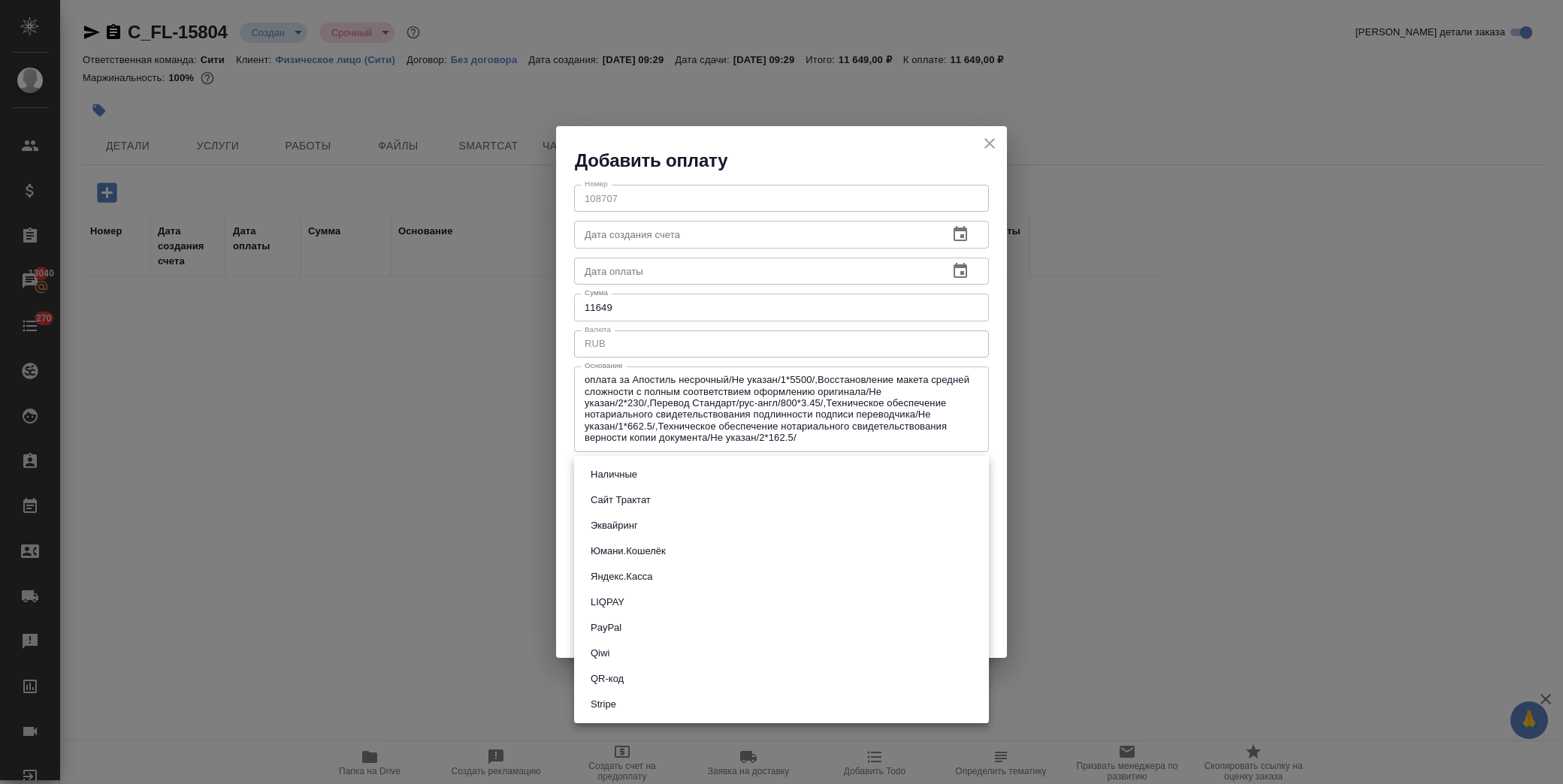
click at [649, 475] on body "🙏 .cls-1 fill:#fff; AWATERA [PERSON_NAME] Спецификации Заказы 13040 Чаты 270 To…" at bounding box center [782, 392] width 1563 height 784
click at [656, 504] on li "Сайт Трактат" at bounding box center [782, 500] width 415 height 26
type input "site-traktat"
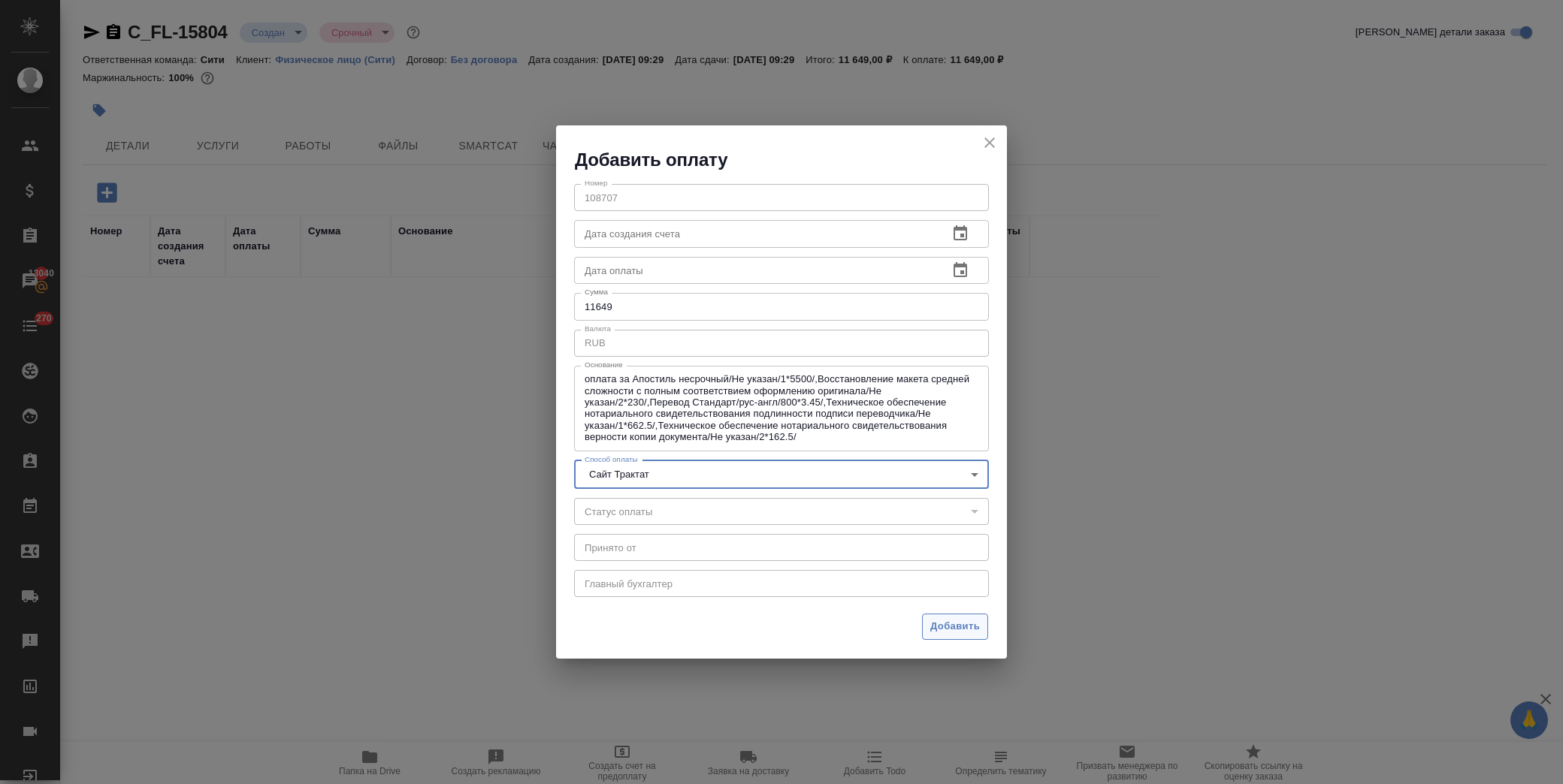
click at [950, 629] on span "Добавить" at bounding box center [955, 627] width 50 height 17
type input "0"
type input "auto-kassa"
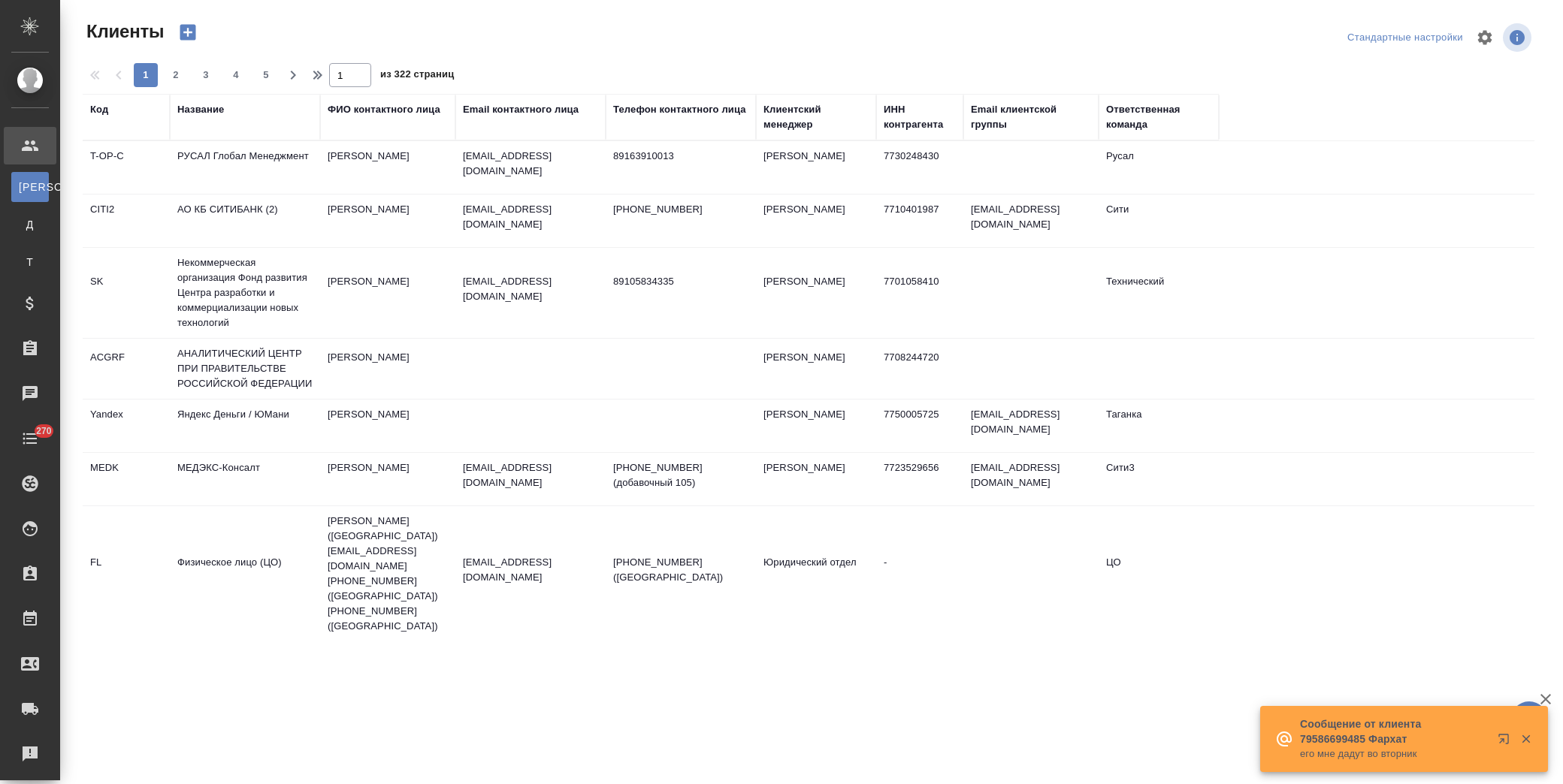
select select "RU"
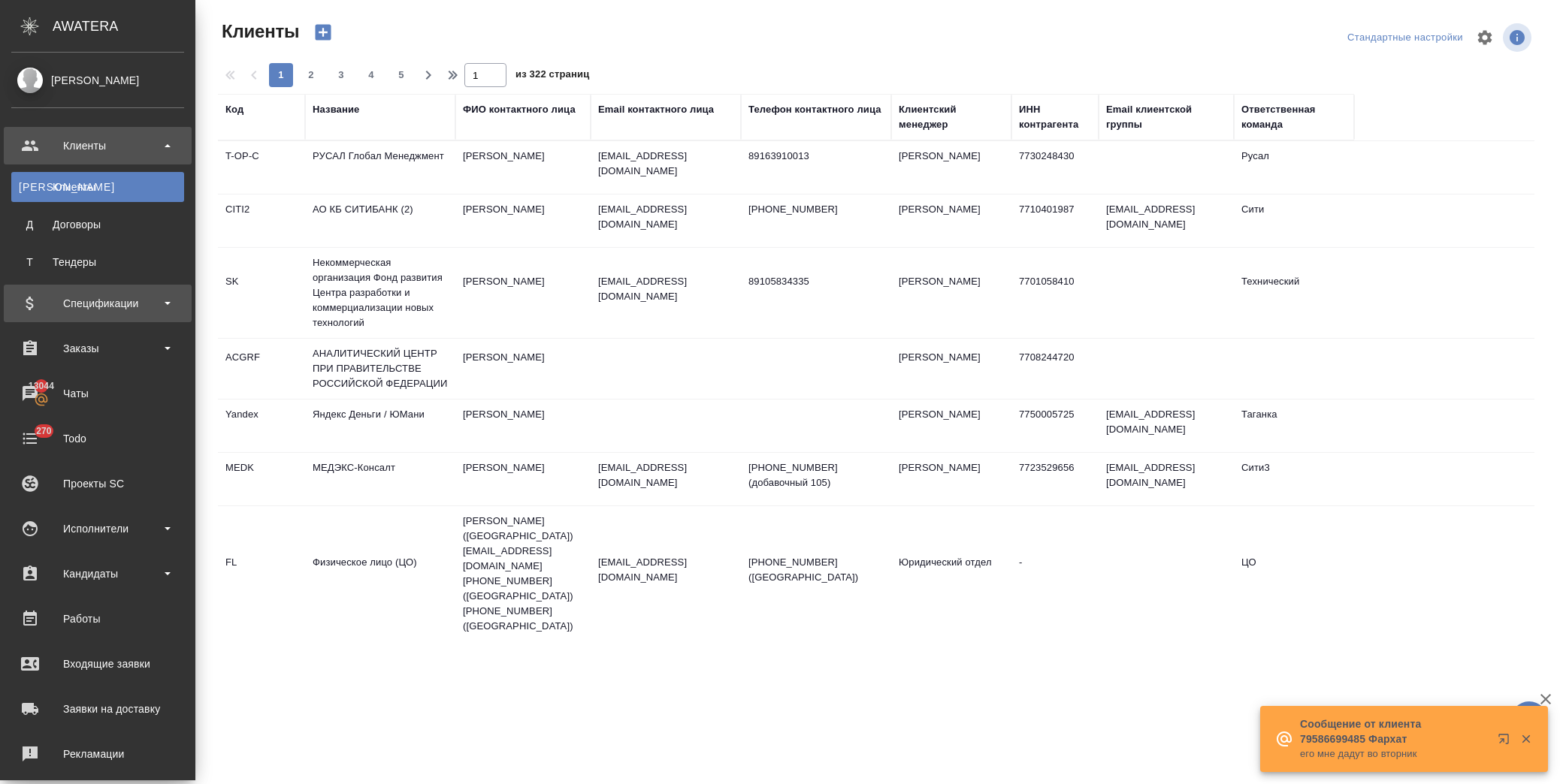
click at [87, 310] on div "Спецификации" at bounding box center [98, 303] width 173 height 22
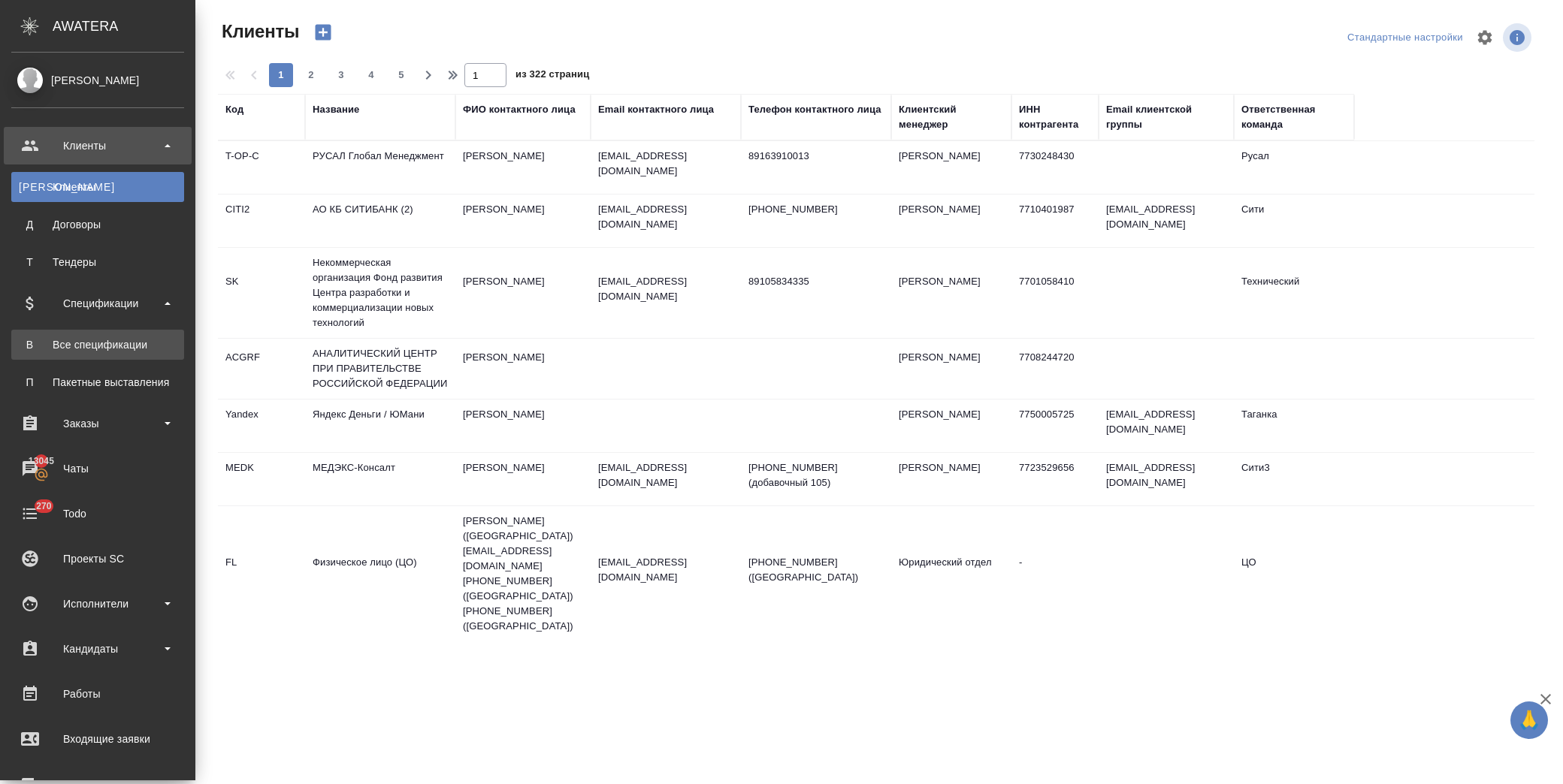
click at [92, 344] on div "Все спецификации" at bounding box center [98, 345] width 157 height 15
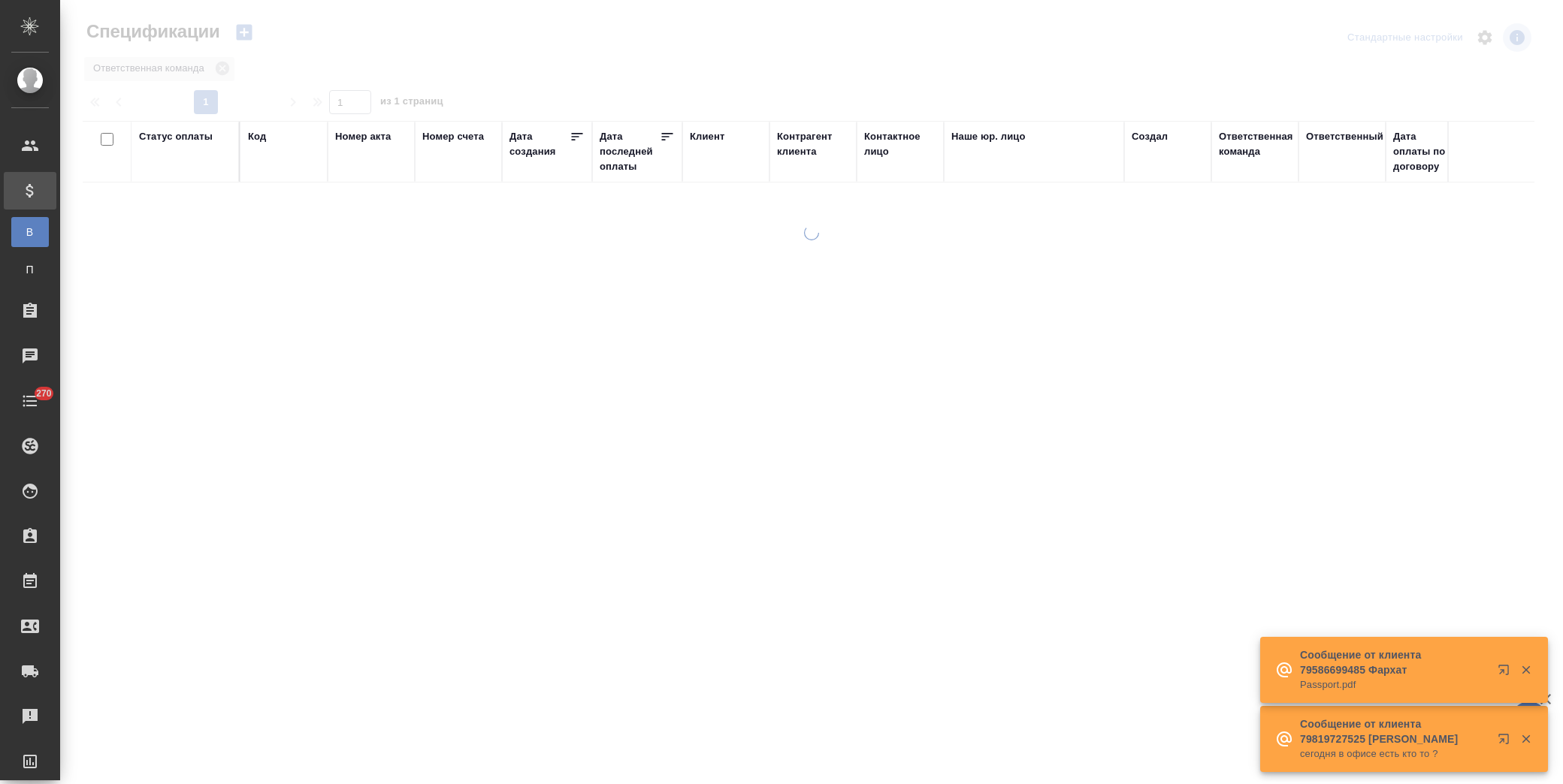
click at [186, 141] on div "Статус оплаты" at bounding box center [176, 137] width 74 height 15
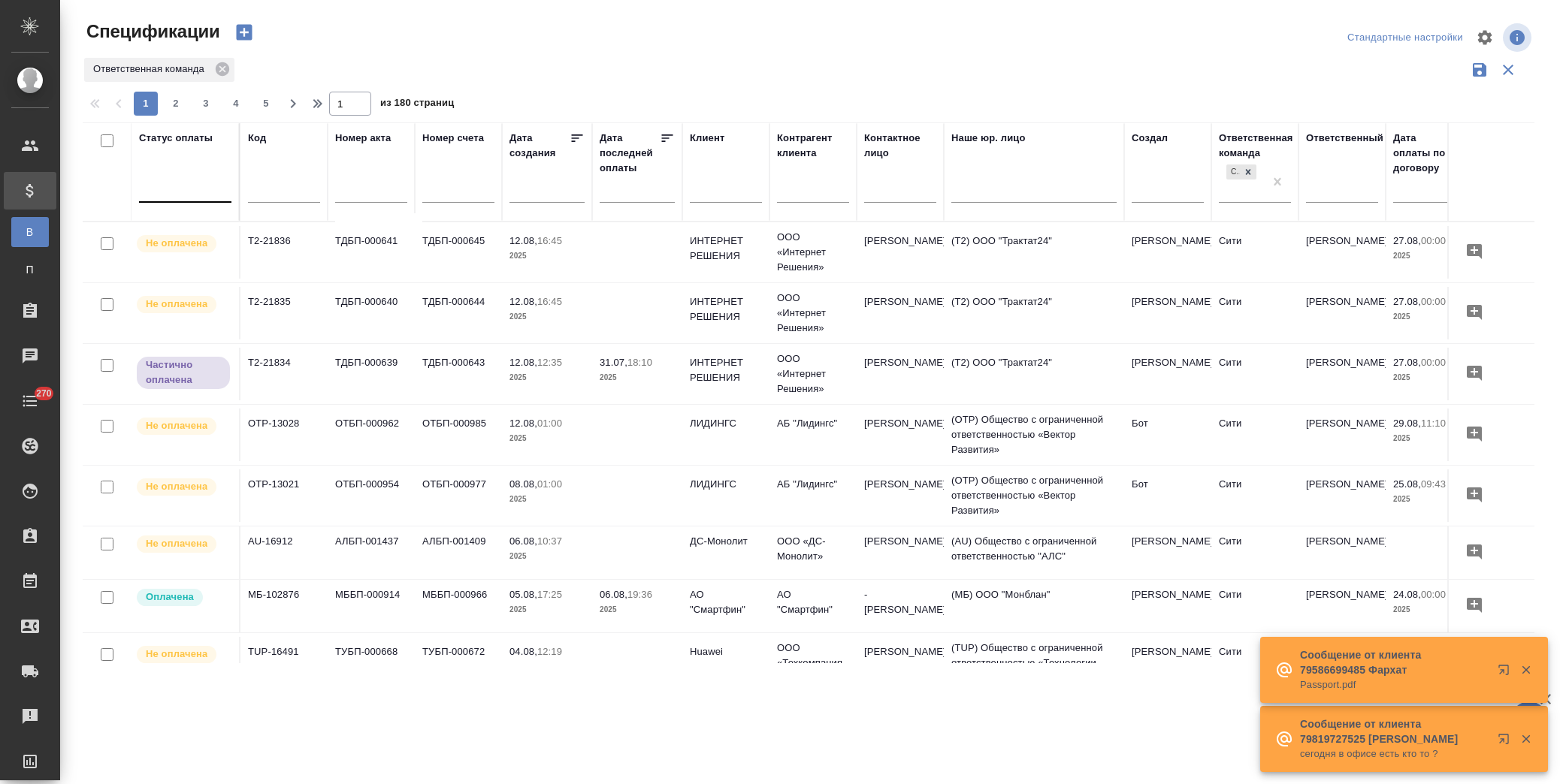
click at [172, 182] on div at bounding box center [185, 187] width 92 height 22
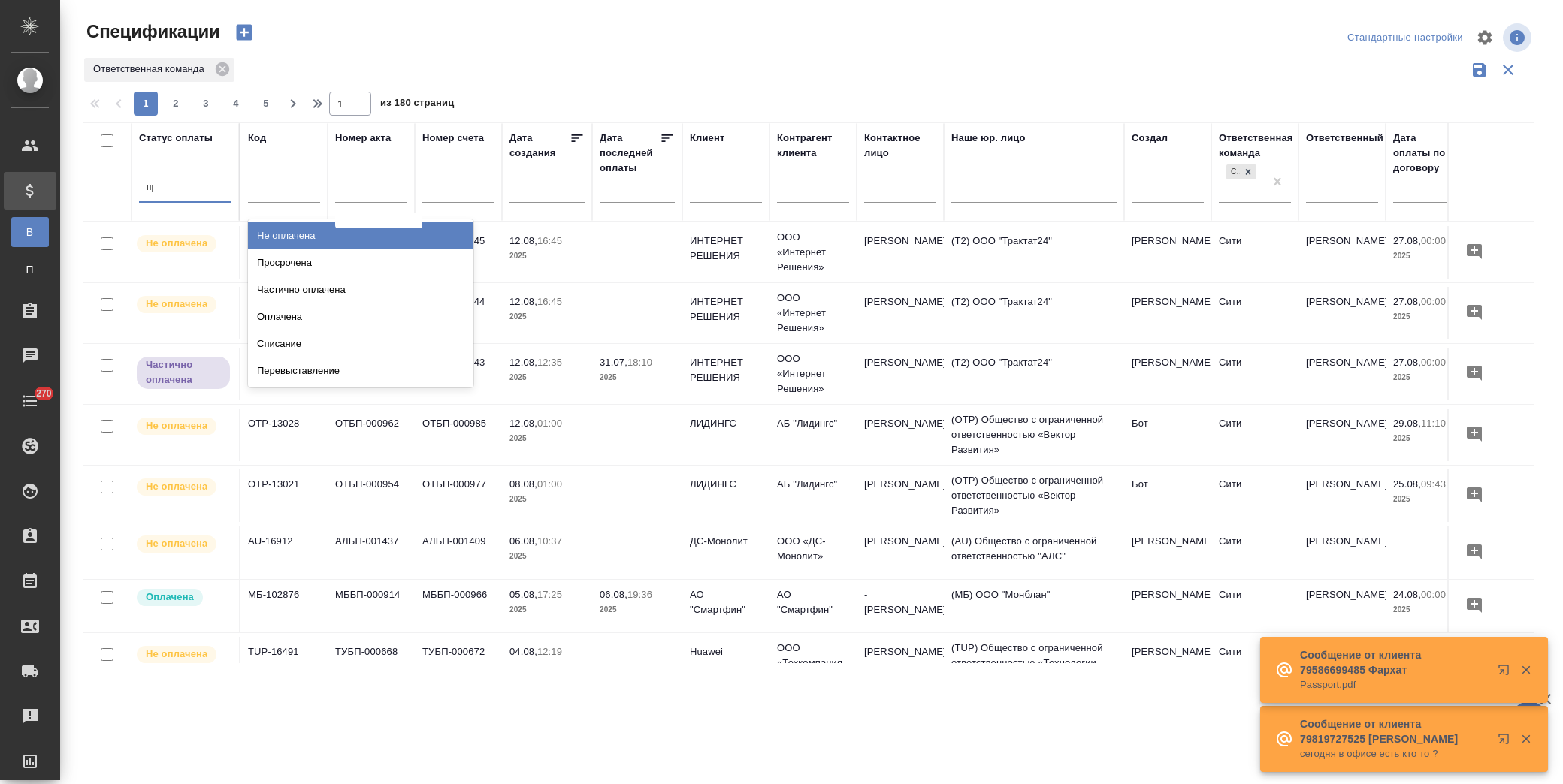
type input "про"
click at [281, 231] on div "Просрочена" at bounding box center [360, 236] width 226 height 27
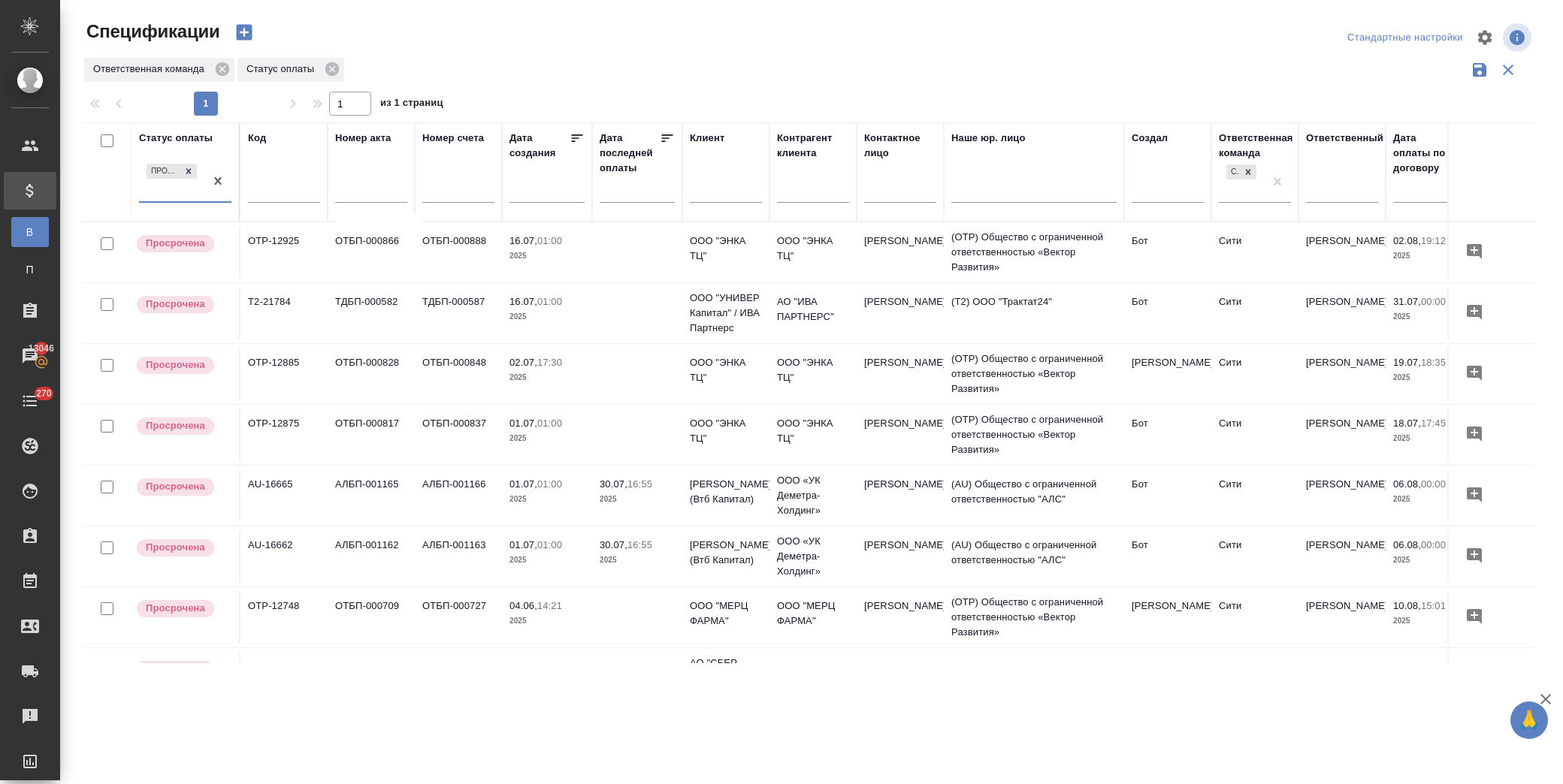
click at [875, 278] on td "[PERSON_NAME]" at bounding box center [901, 252] width 87 height 53
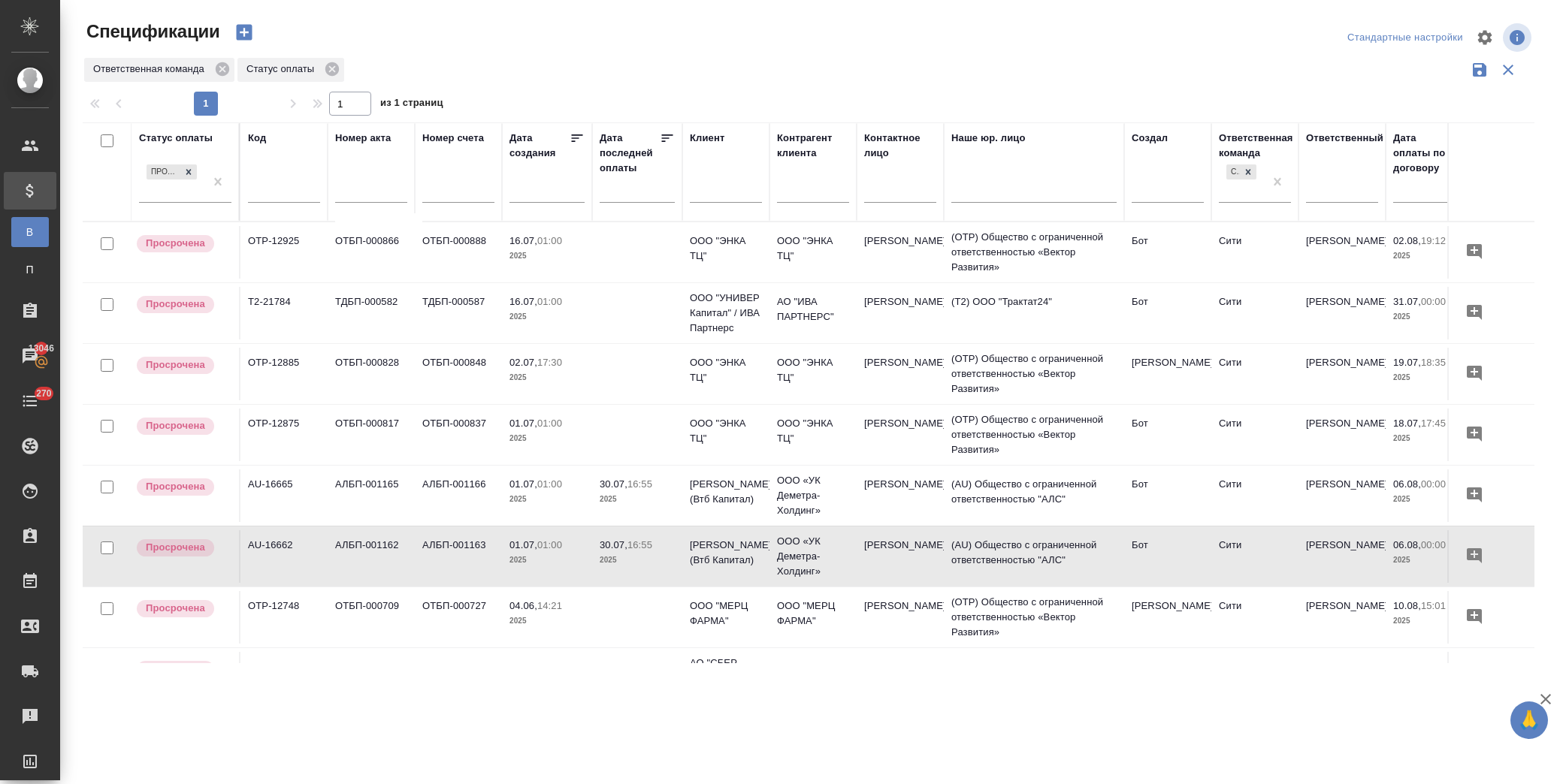
click at [875, 278] on td "[PERSON_NAME]" at bounding box center [901, 252] width 87 height 53
click at [636, 496] on p "2025" at bounding box center [637, 500] width 75 height 15
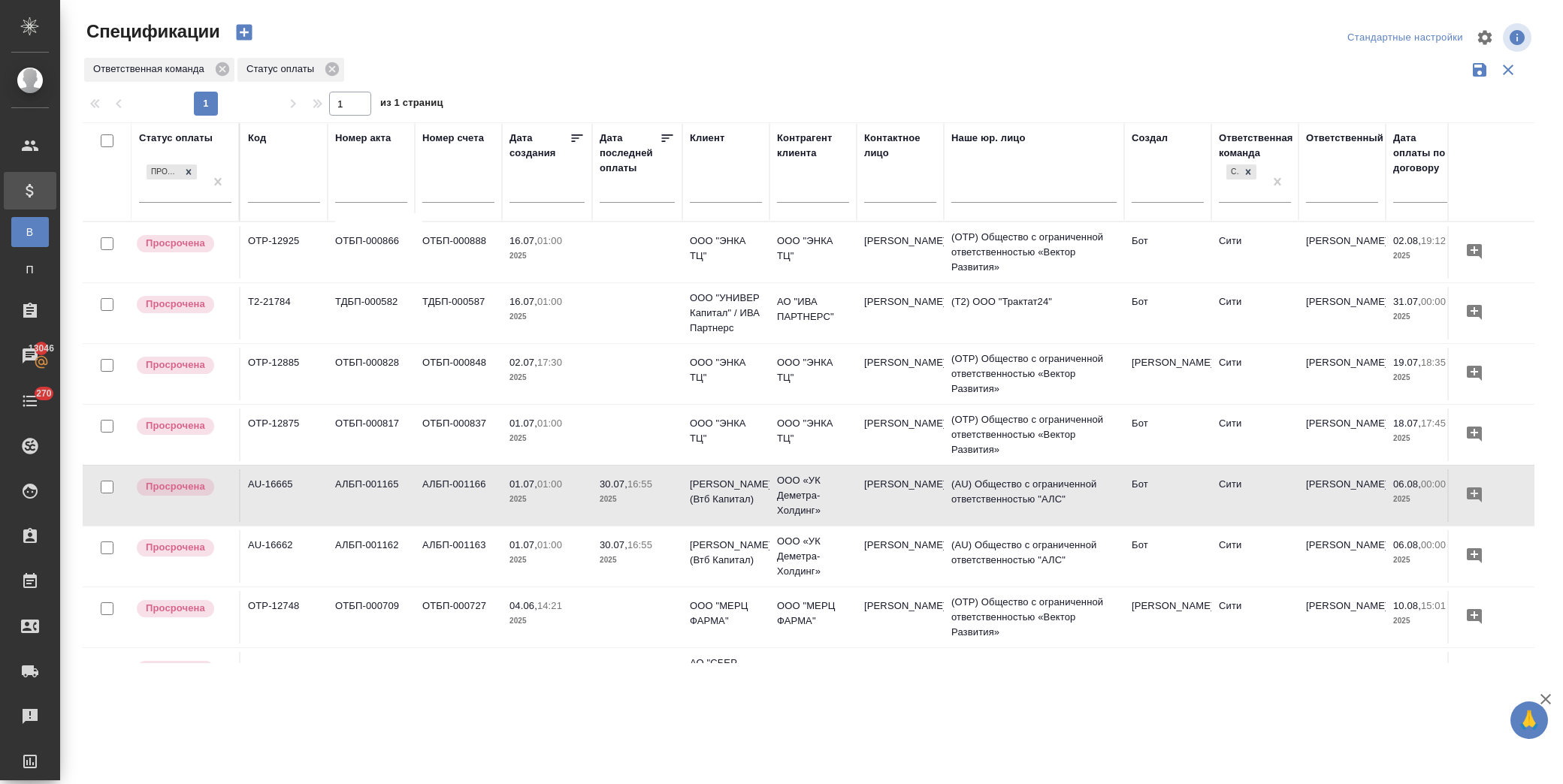
click at [636, 496] on p "2025" at bounding box center [637, 500] width 75 height 15
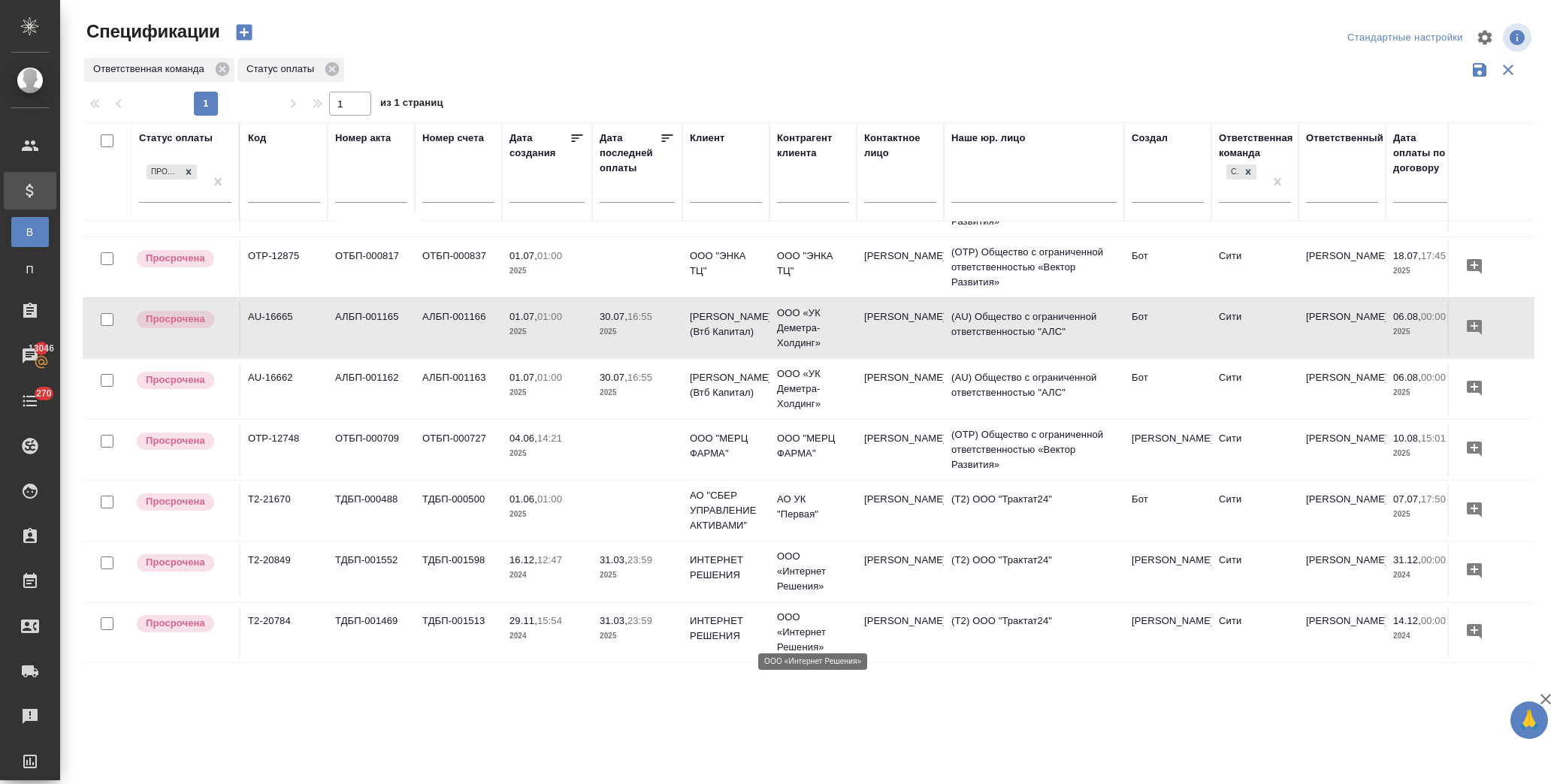
click at [795, 611] on p "ООО «Интернет Решения»" at bounding box center [813, 632] width 72 height 45
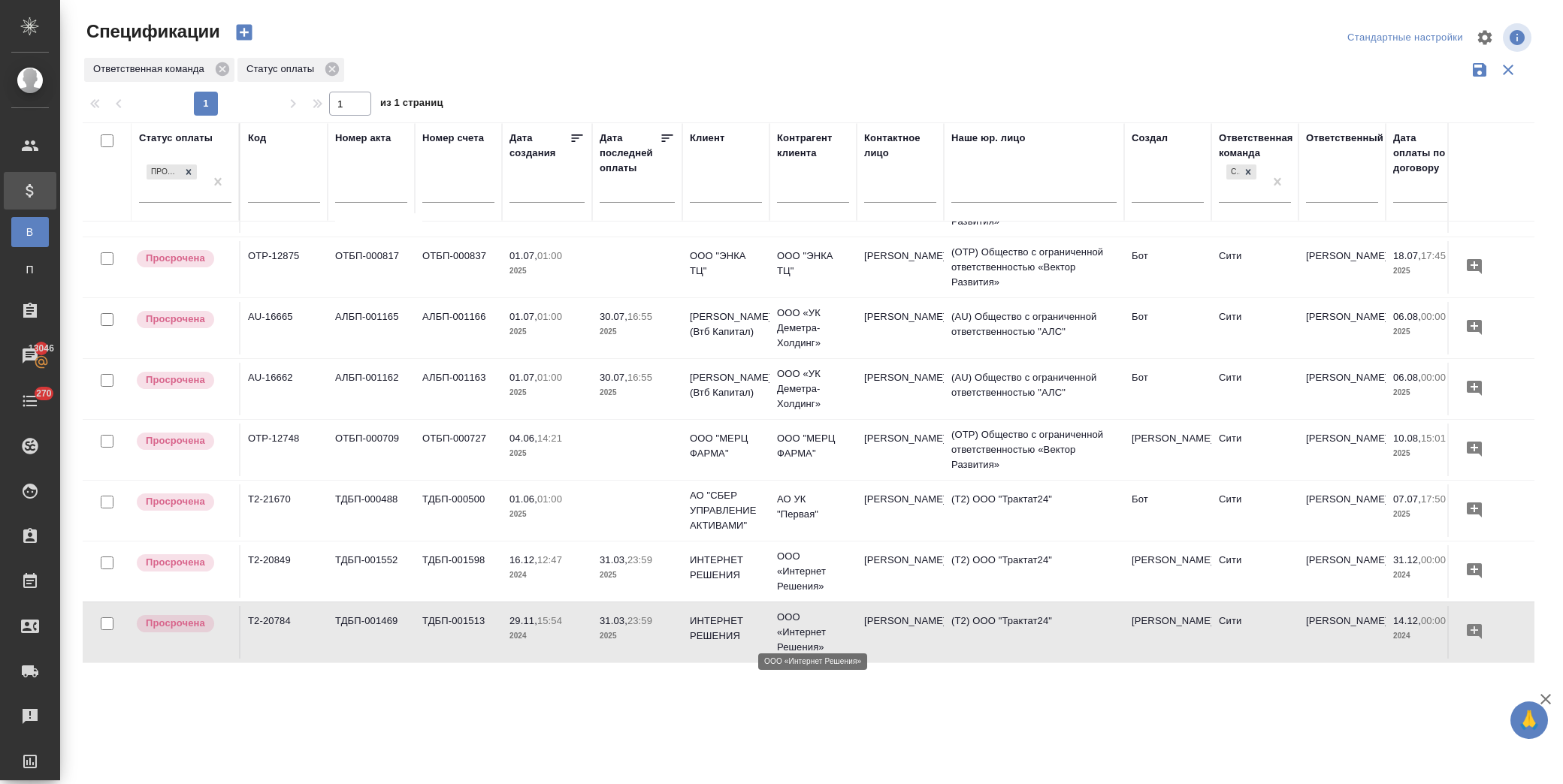
click at [795, 611] on p "ООО «Интернет Решения»" at bounding box center [813, 632] width 72 height 45
click at [830, 566] on p "ООО «Интернет Решения»" at bounding box center [813, 571] width 72 height 45
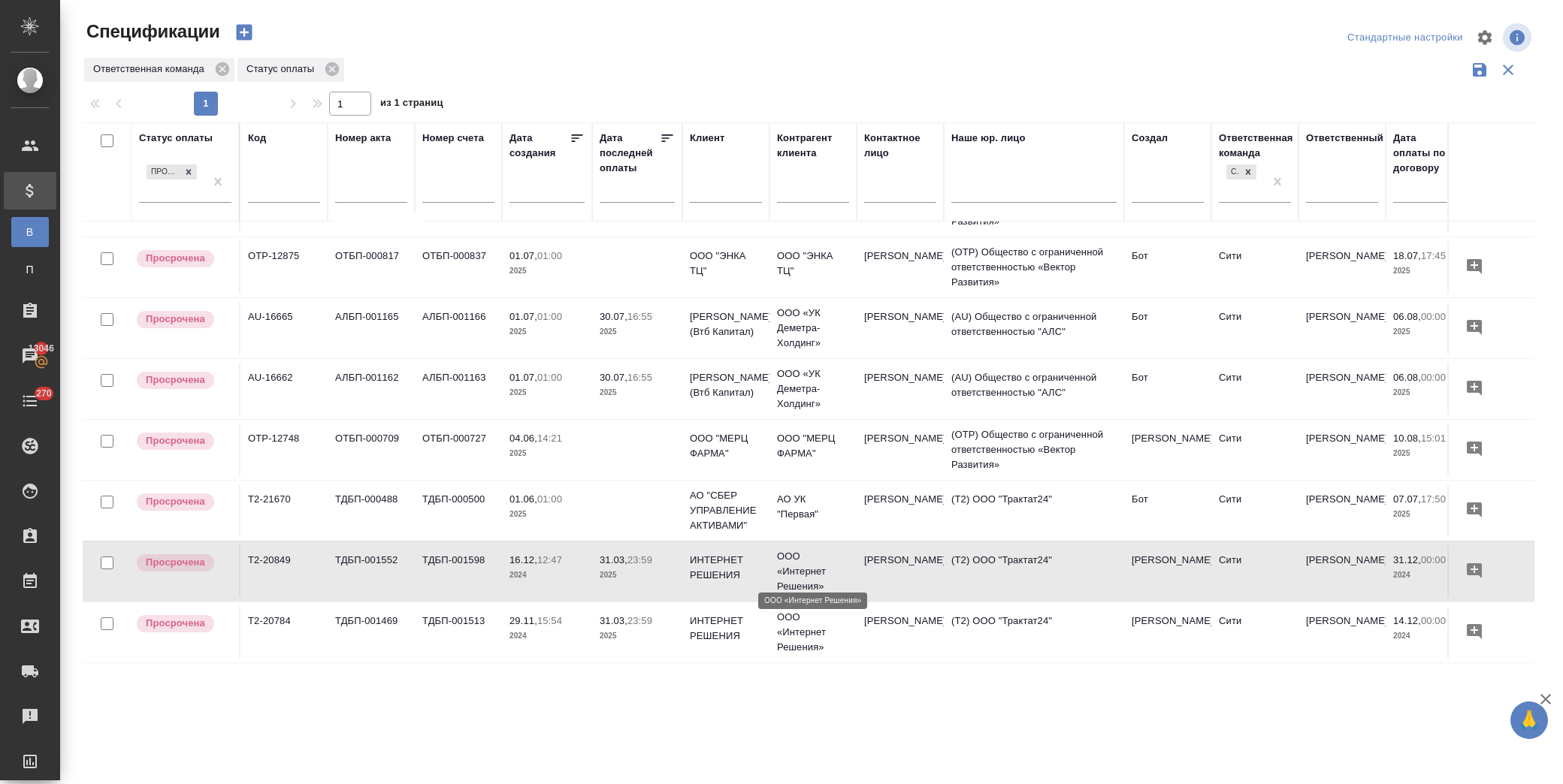
click at [830, 566] on p "ООО «Интернет Решения»" at bounding box center [813, 571] width 72 height 45
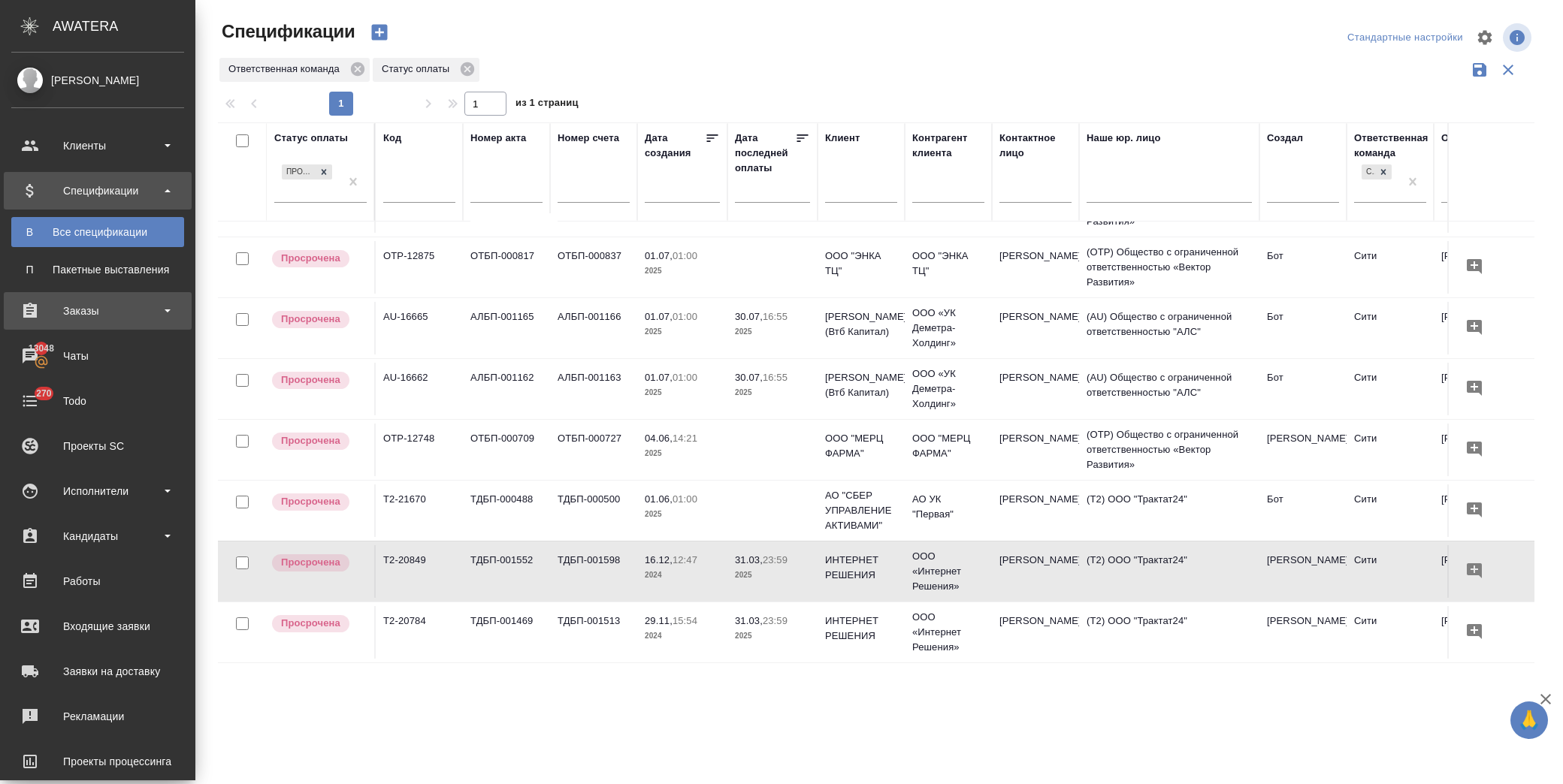
click at [113, 309] on div "Заказы" at bounding box center [98, 310] width 173 height 22
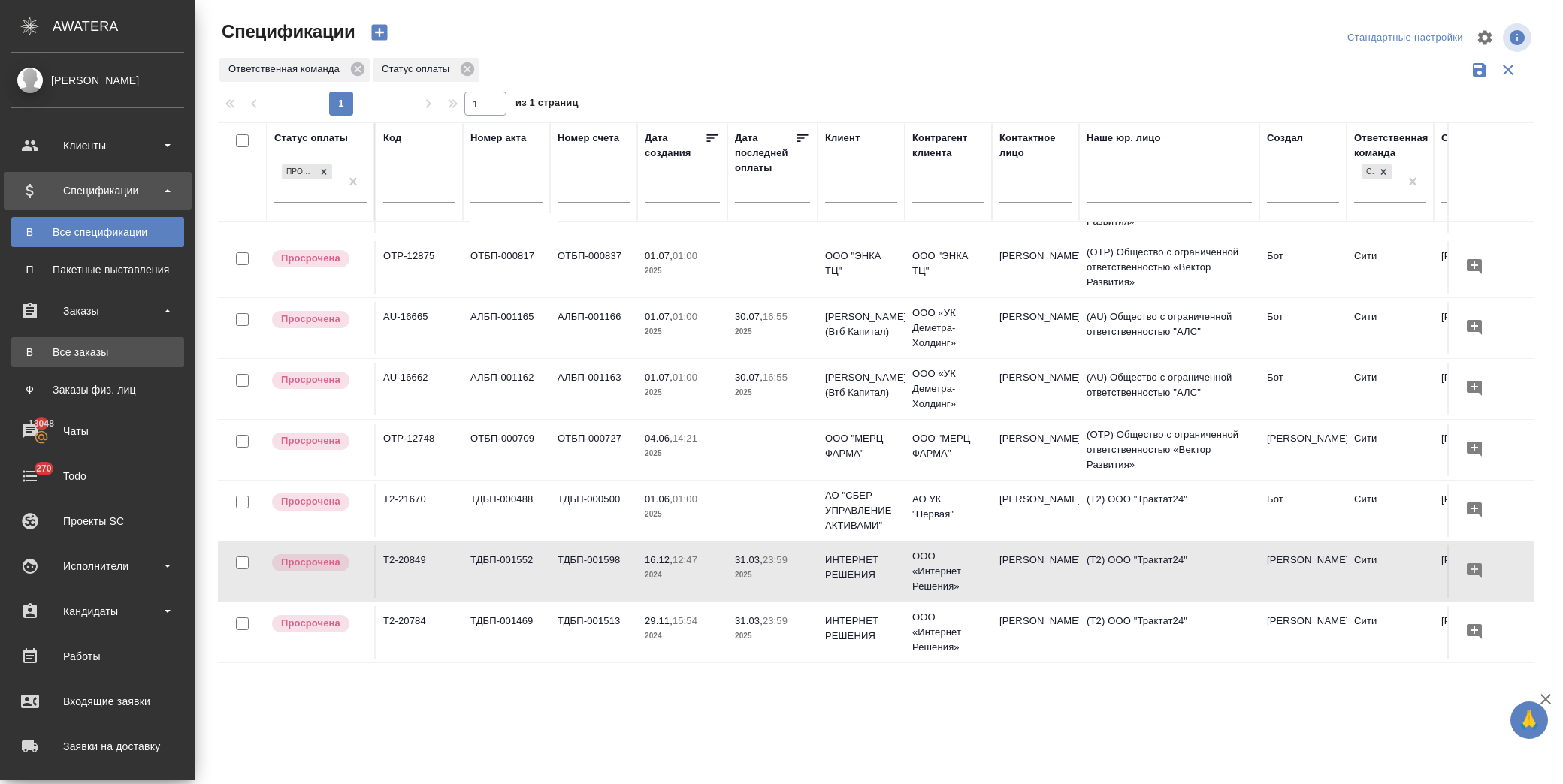
click at [112, 348] on div "Все заказы" at bounding box center [98, 352] width 157 height 15
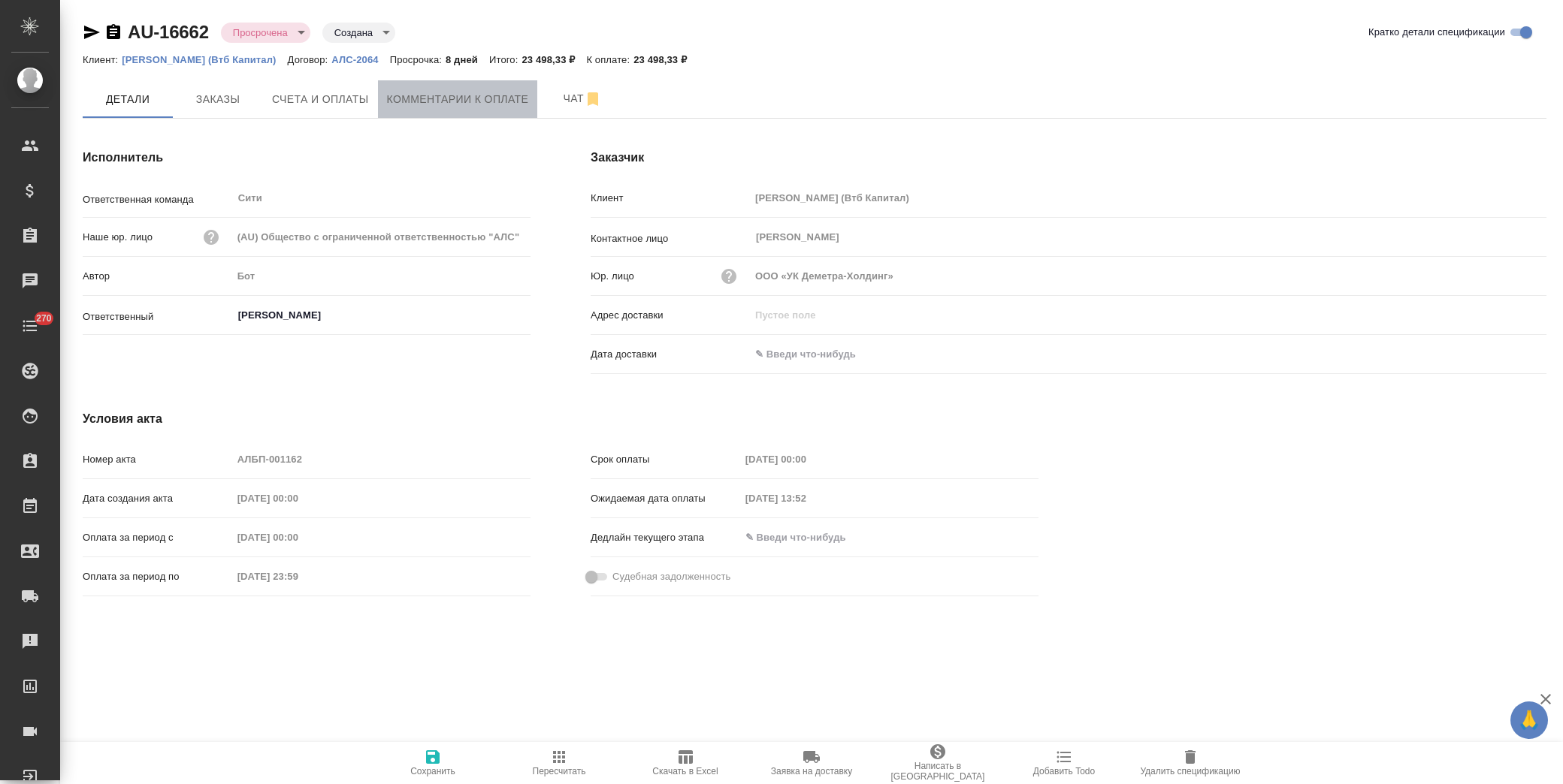
click at [445, 98] on span "Комментарии к оплате" at bounding box center [458, 100] width 142 height 19
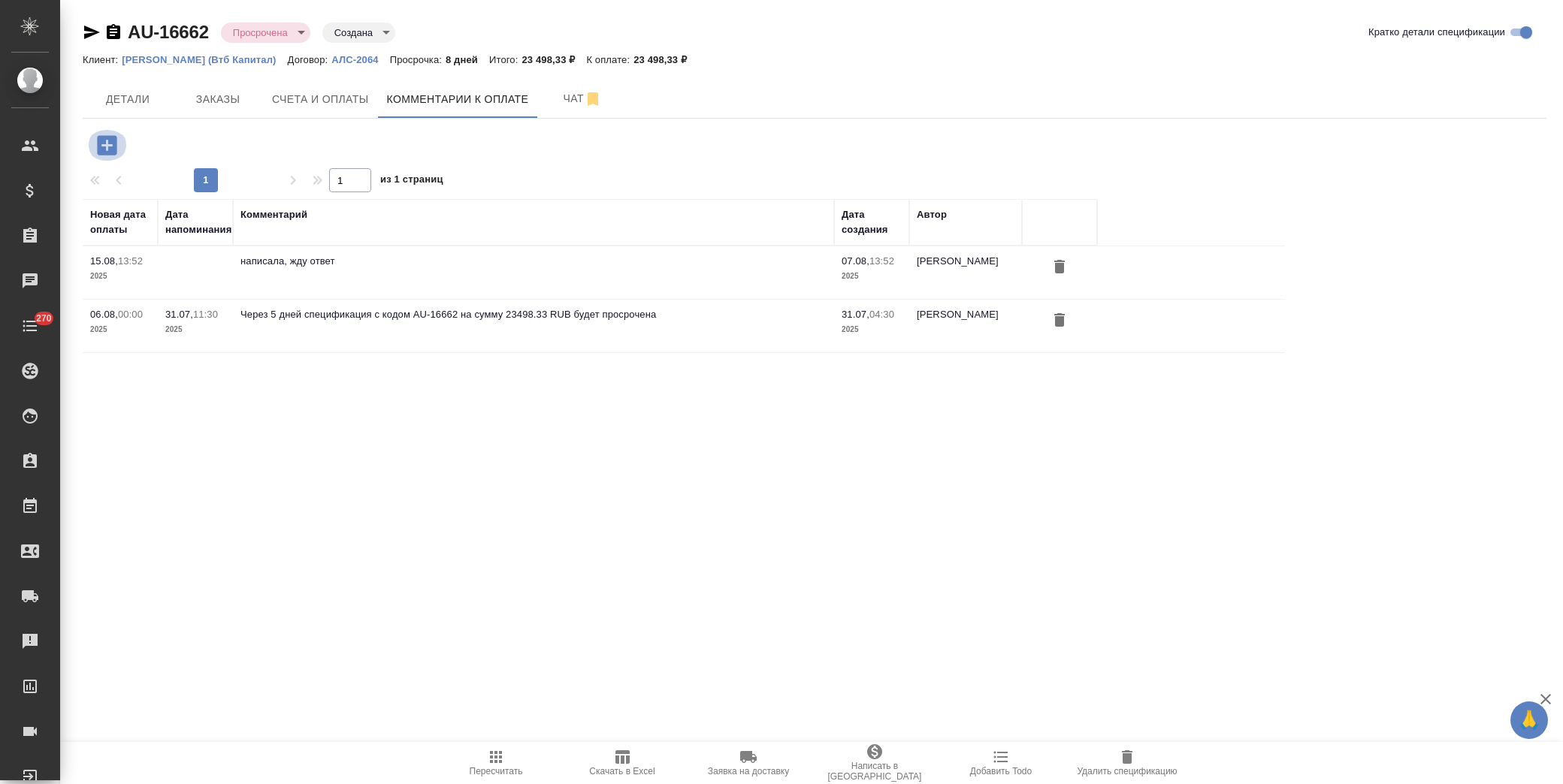
click at [111, 143] on icon "button" at bounding box center [107, 145] width 19 height 19
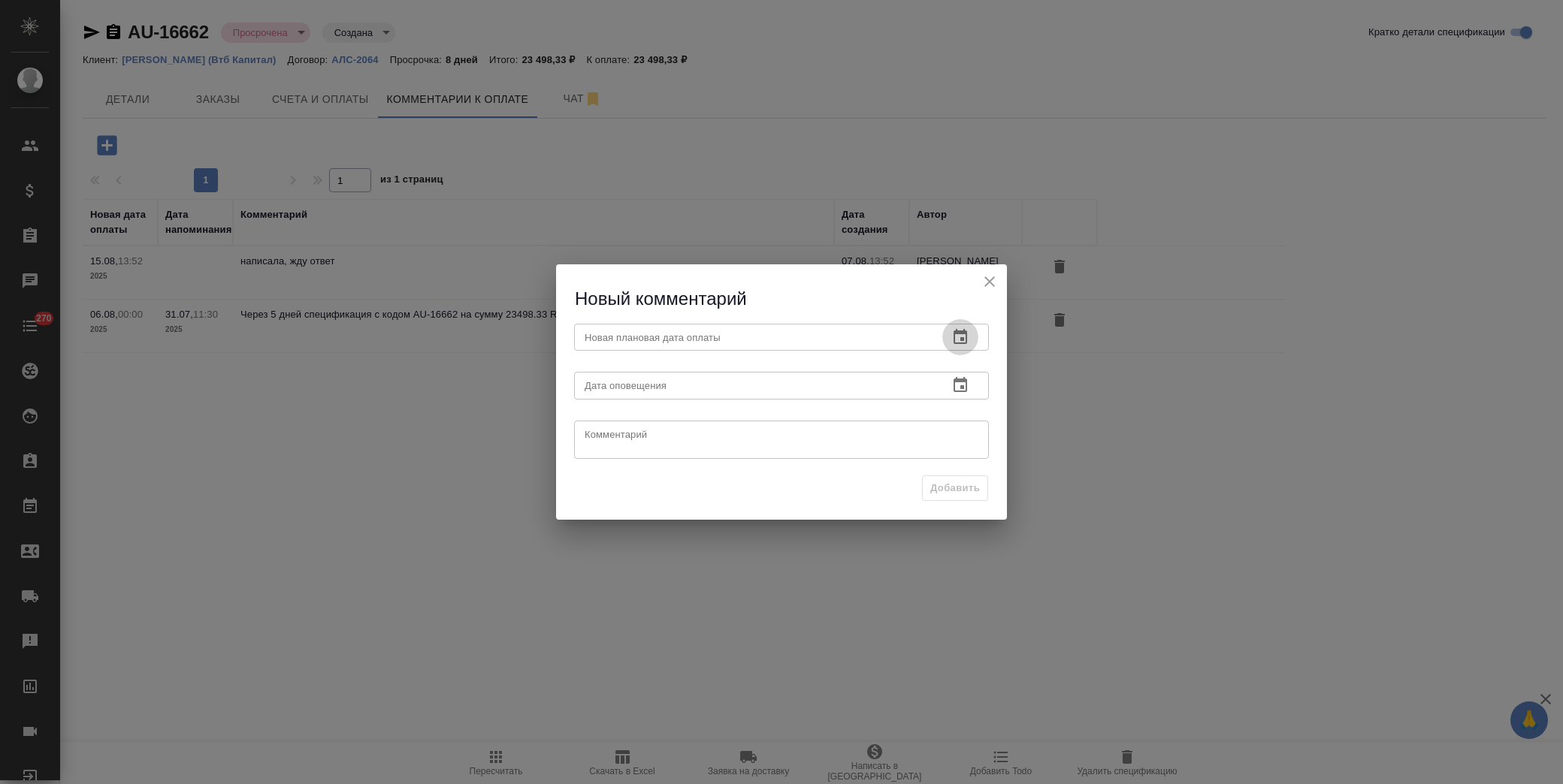
click at [966, 344] on icon "button" at bounding box center [960, 337] width 18 height 18
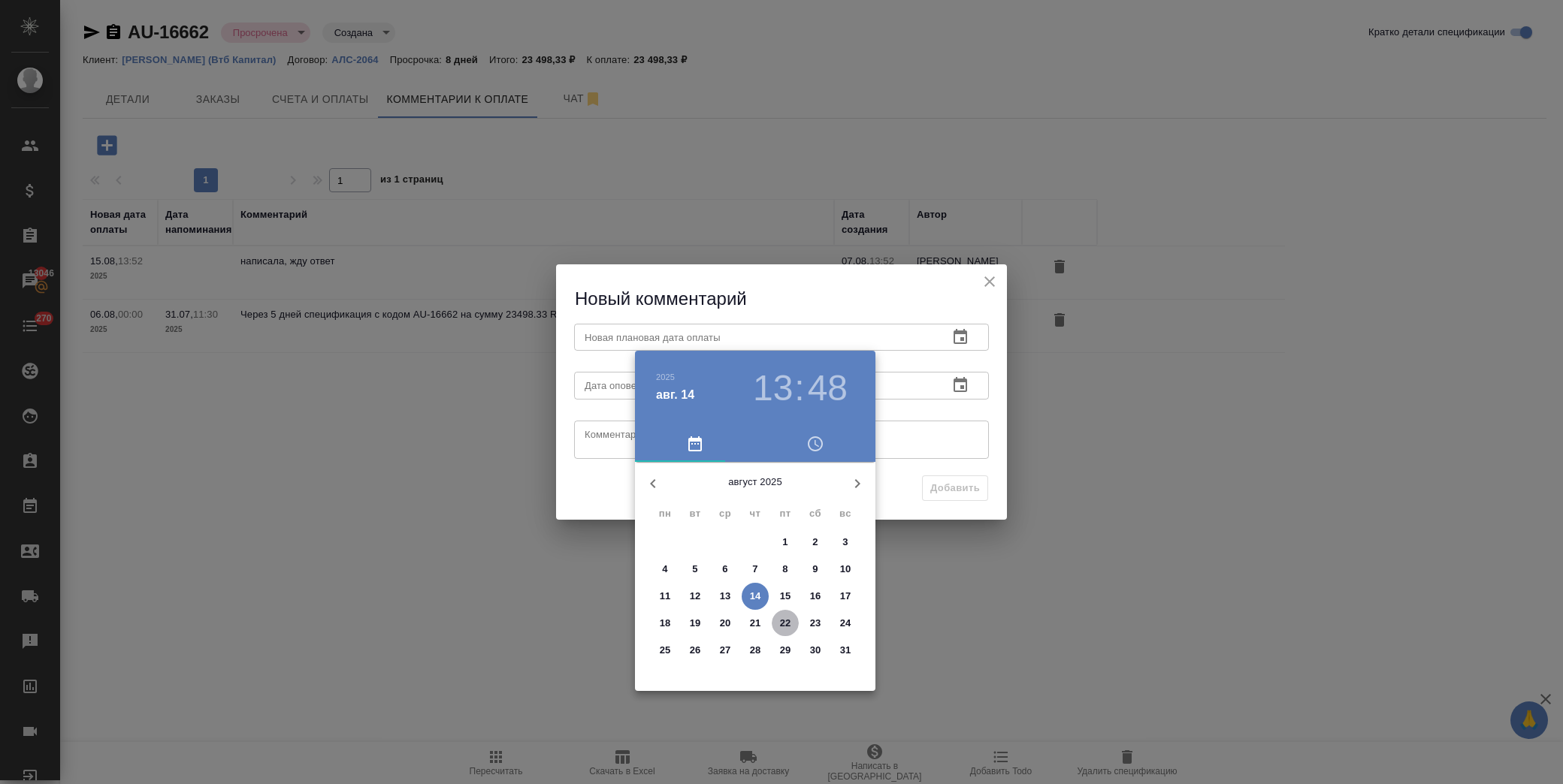
click at [783, 622] on p "22" at bounding box center [786, 624] width 12 height 15
type input "[DATE] 13:48"
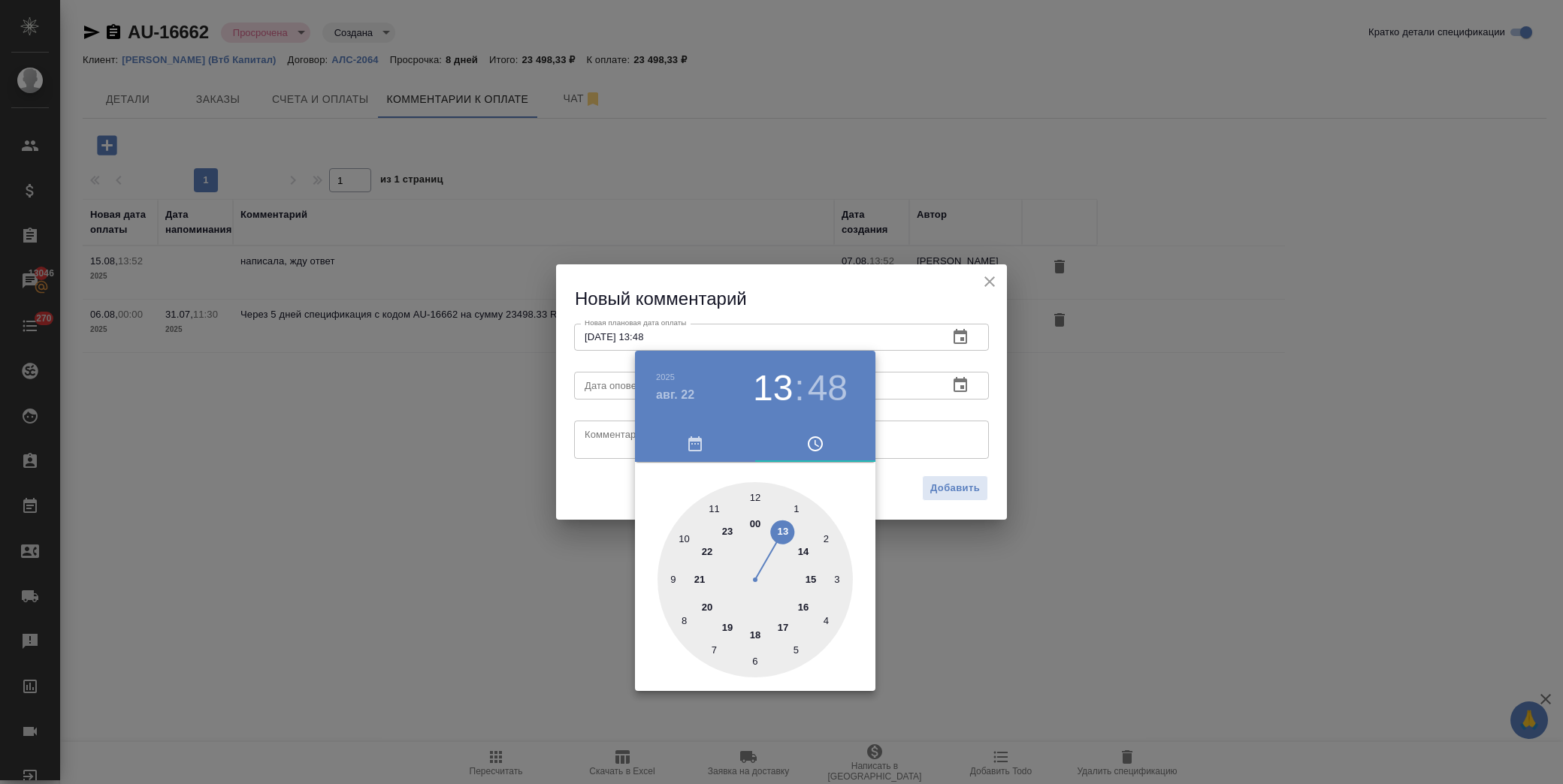
click at [621, 433] on div at bounding box center [782, 392] width 1563 height 784
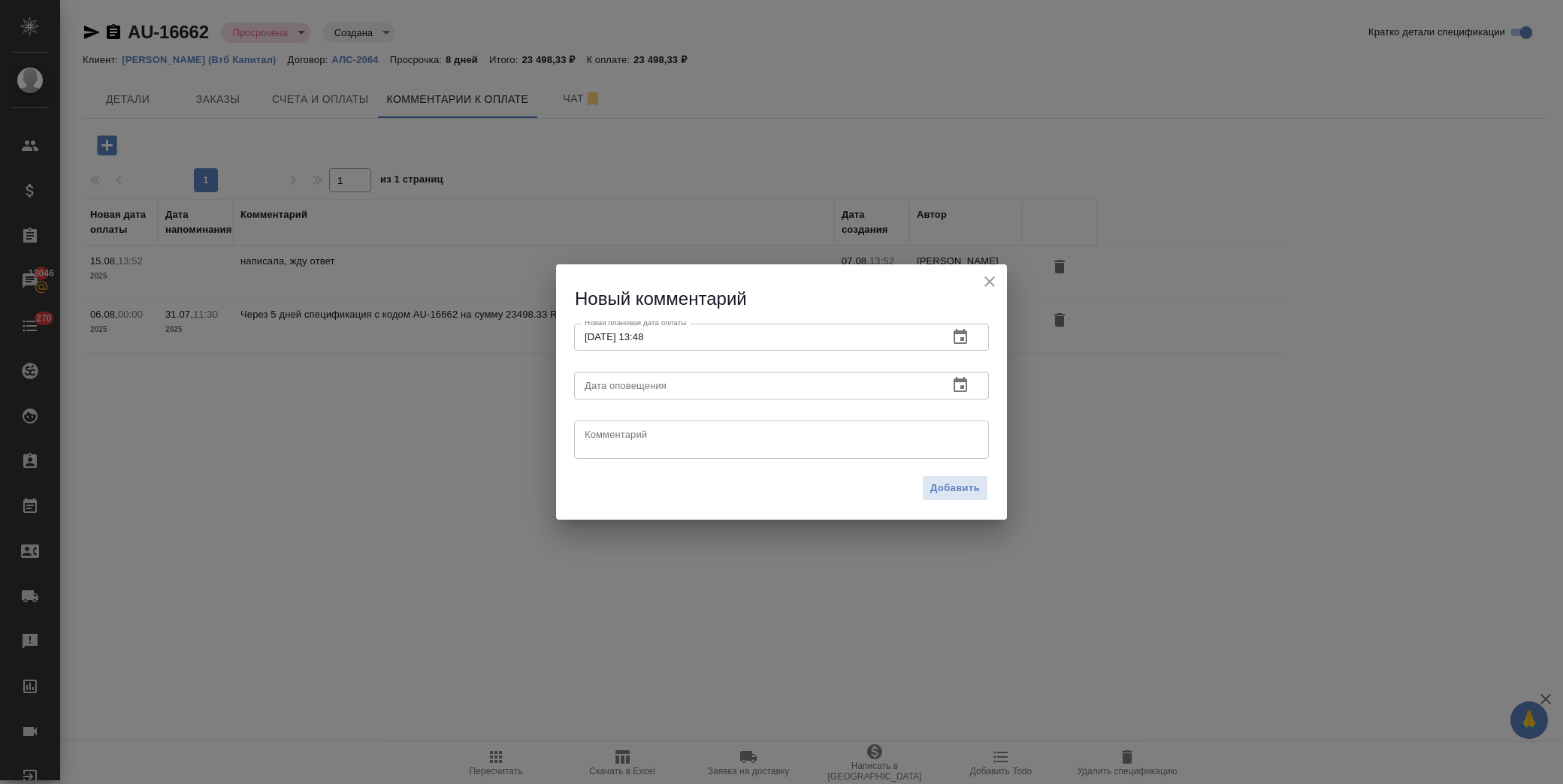
click at [612, 440] on textarea at bounding box center [782, 439] width 394 height 22
paste textarea "Прошу прощения за поздний ответ, находилась на больничном. Все просроченные опл…"
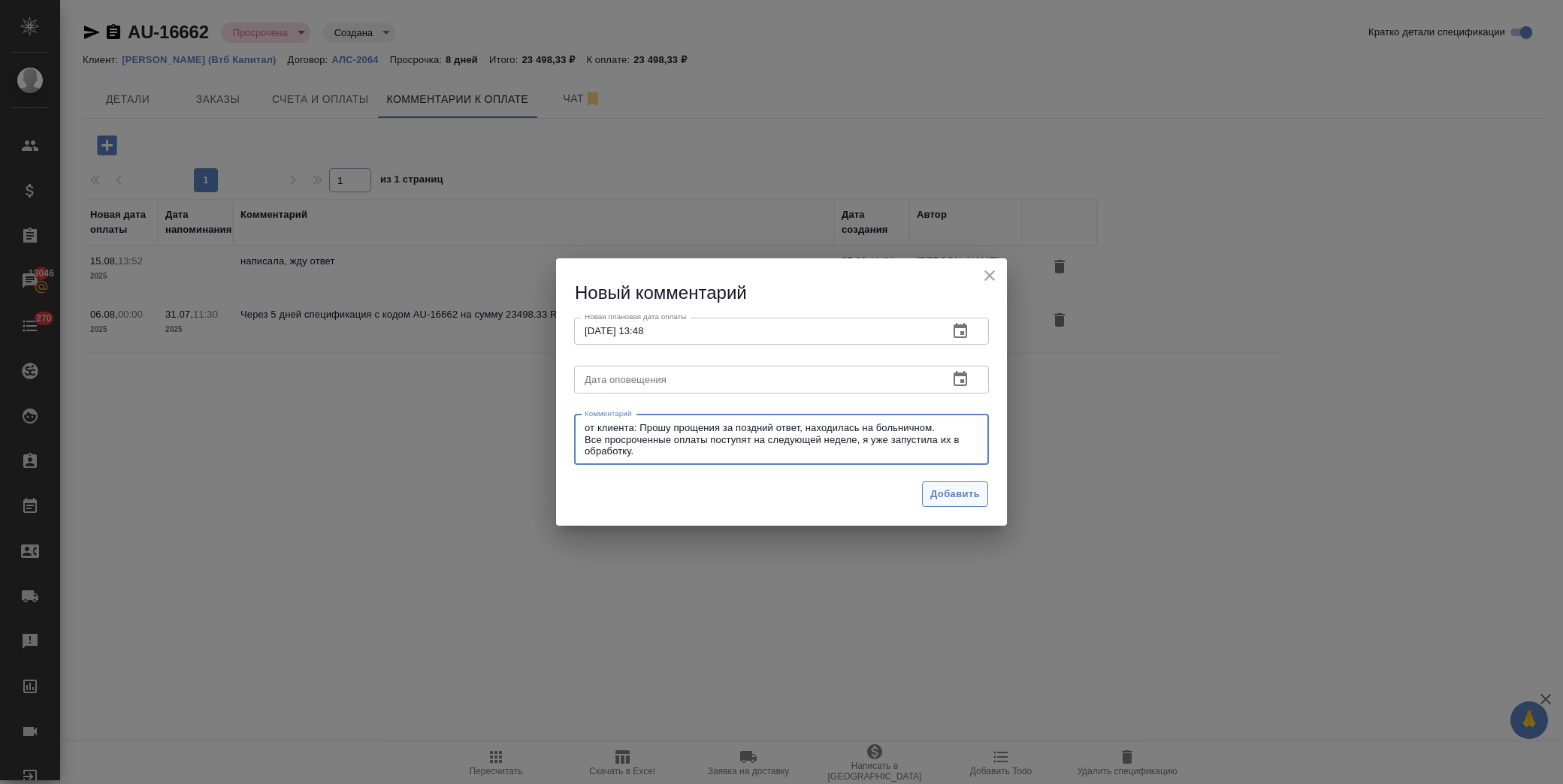
type textarea "от клиента: Прошу прощения за поздний ответ, находилась на больничном. Все прос…"
click at [952, 497] on span "Добавить" at bounding box center [955, 495] width 50 height 17
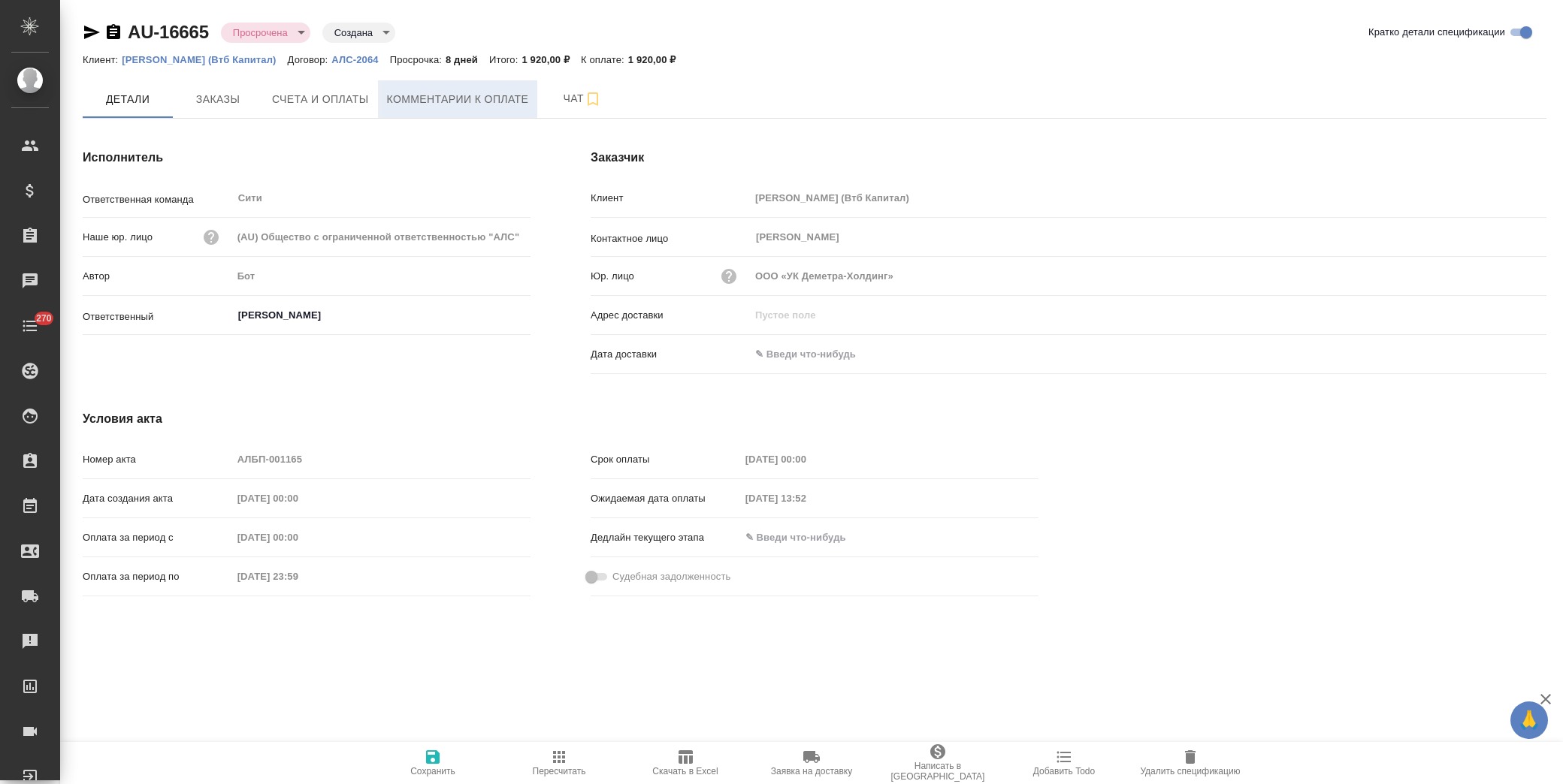
click at [432, 100] on span "Комментарии к оплате" at bounding box center [458, 100] width 142 height 19
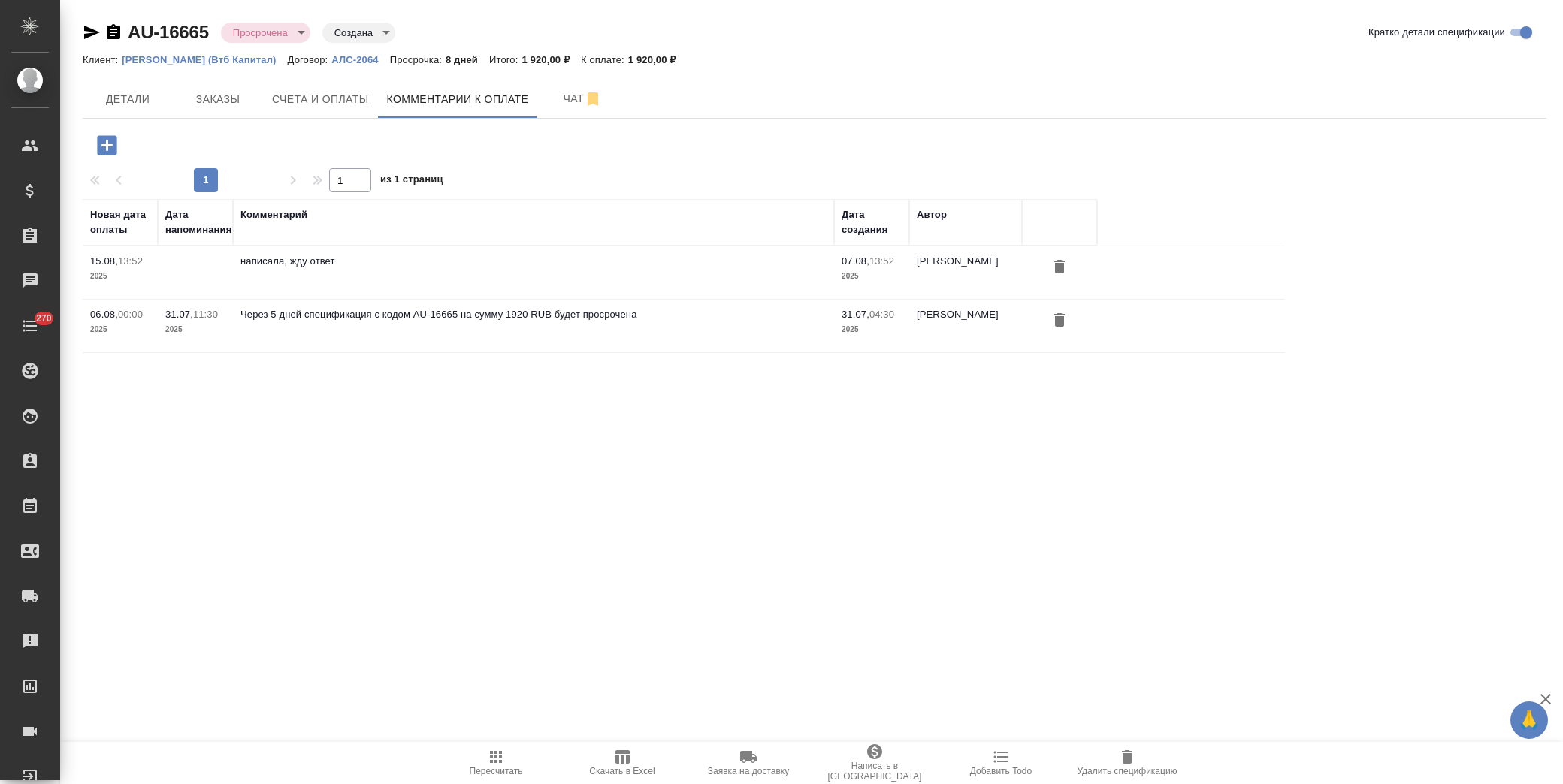
click at [108, 153] on icon "button" at bounding box center [107, 145] width 19 height 19
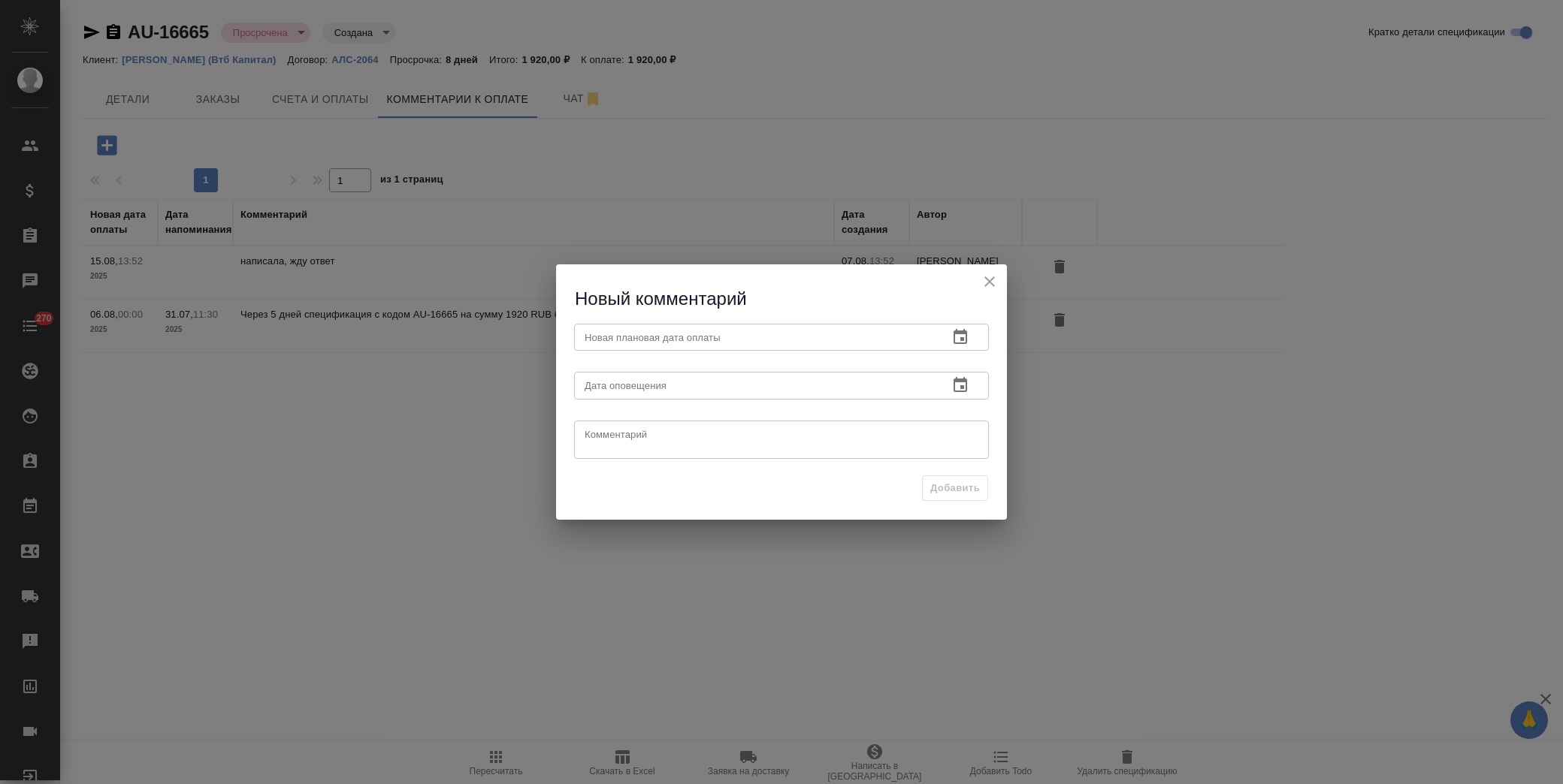
click at [967, 337] on icon "button" at bounding box center [961, 337] width 13 height 15
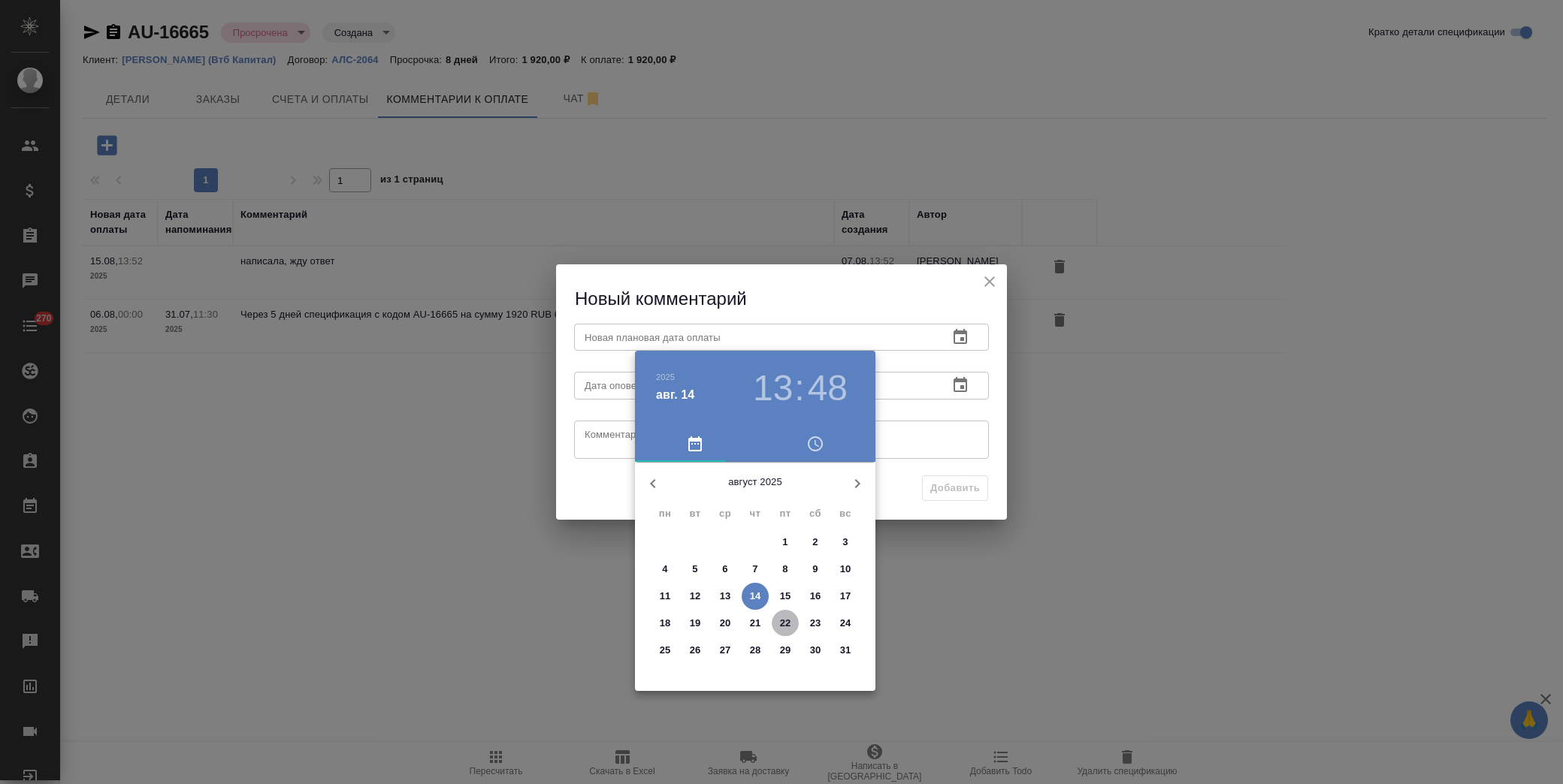
click at [787, 629] on p "22" at bounding box center [786, 624] width 12 height 15
type input "[DATE] 13:48"
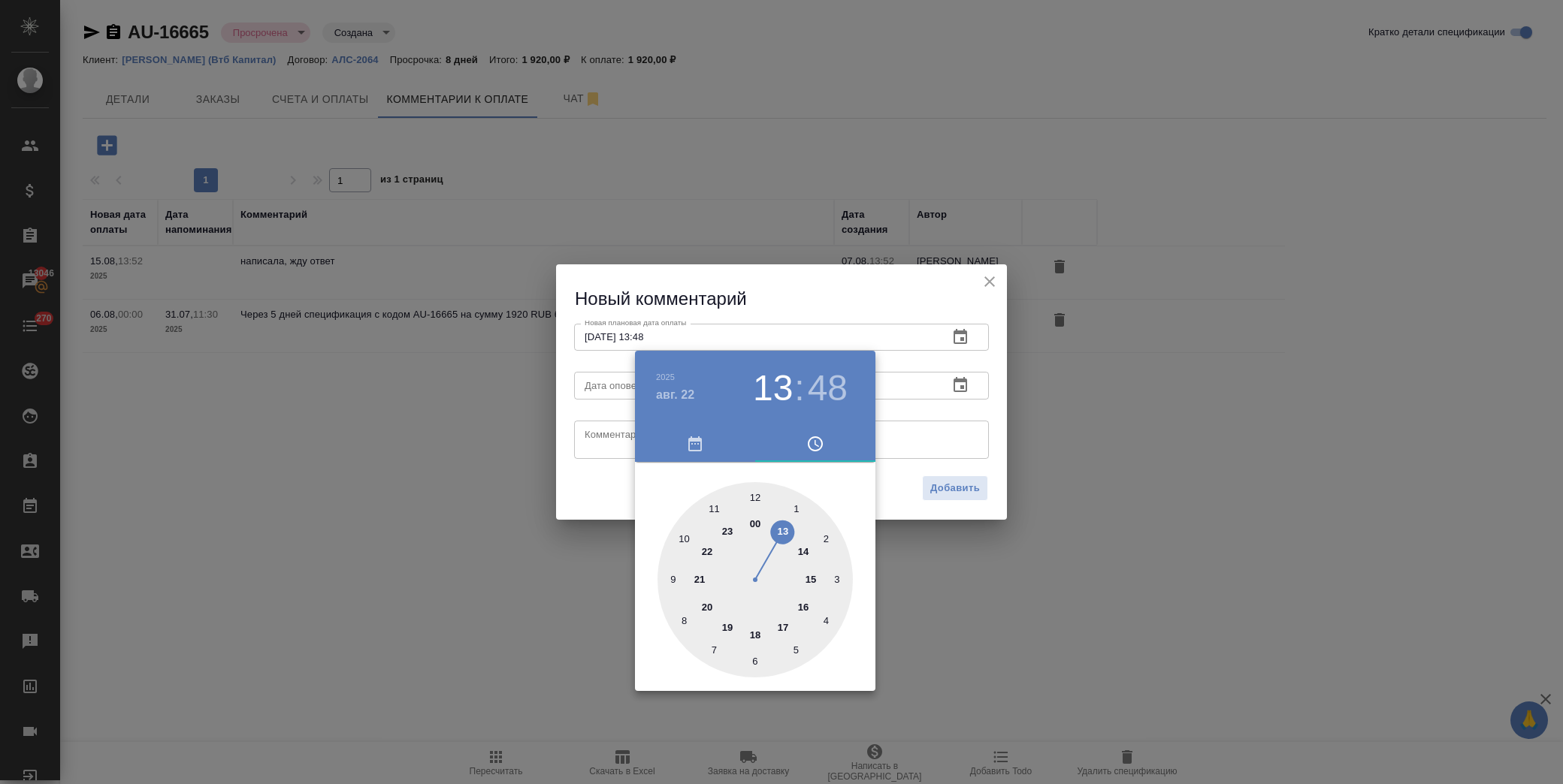
click at [604, 444] on div at bounding box center [782, 392] width 1563 height 784
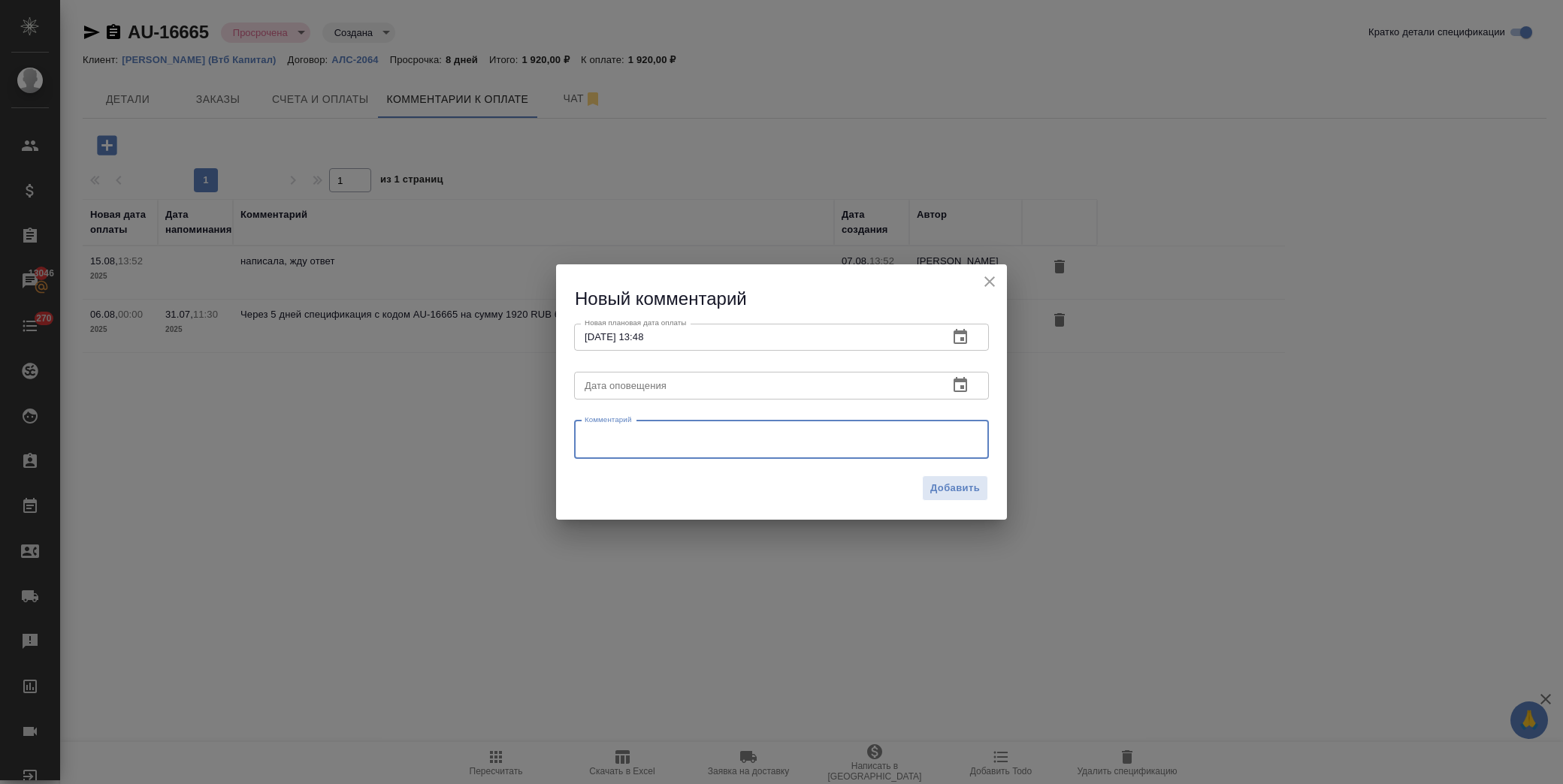
click at [620, 434] on textarea at bounding box center [782, 439] width 394 height 22
paste textarea "Прошу прощения за поздний ответ, находилась на больничном. Все просроченные опл…"
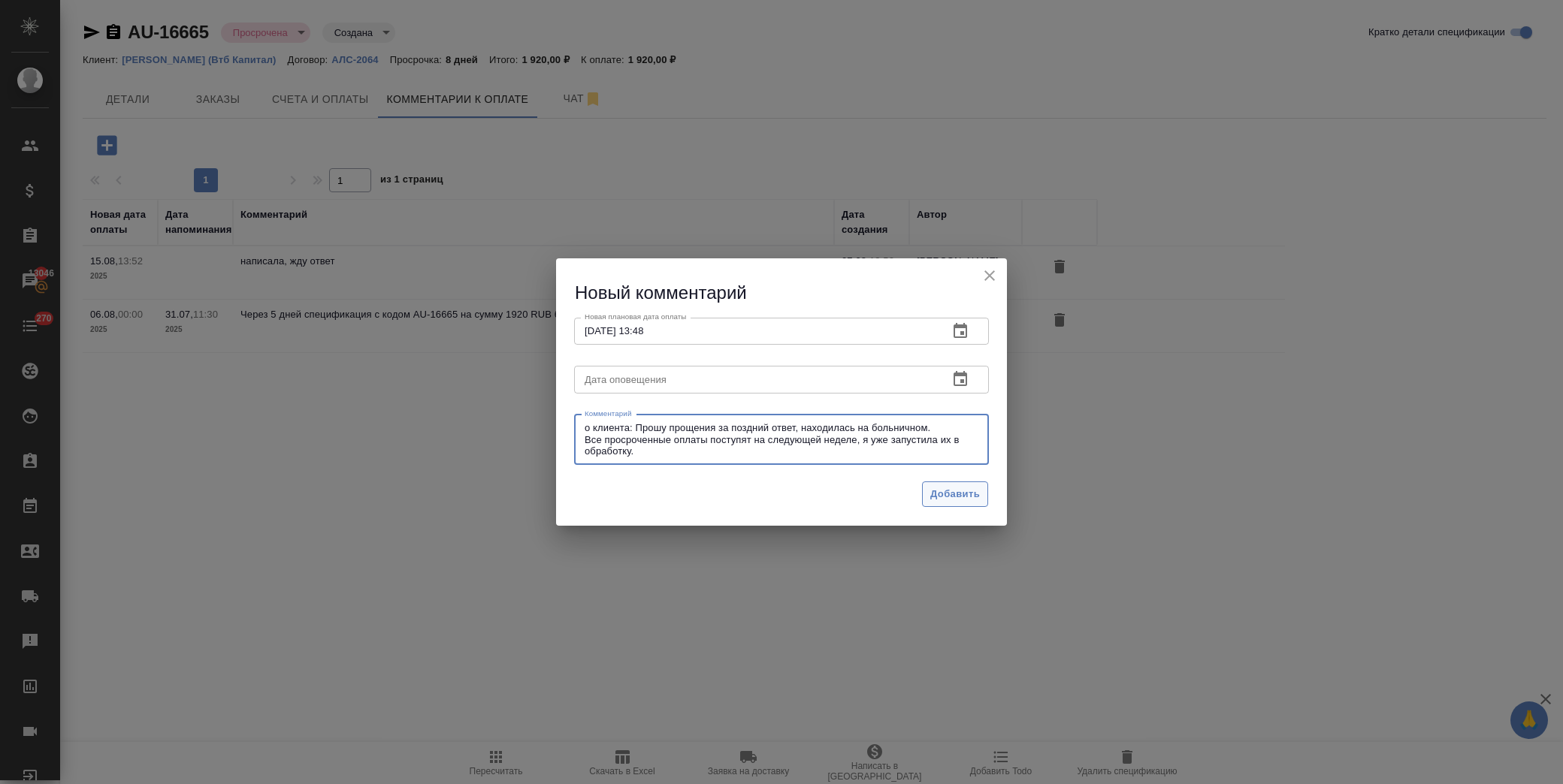
type textarea "о клиента: Прошу прощения за поздний ответ, находилась на больничном. Все проср…"
click at [946, 491] on span "Добавить" at bounding box center [955, 495] width 50 height 17
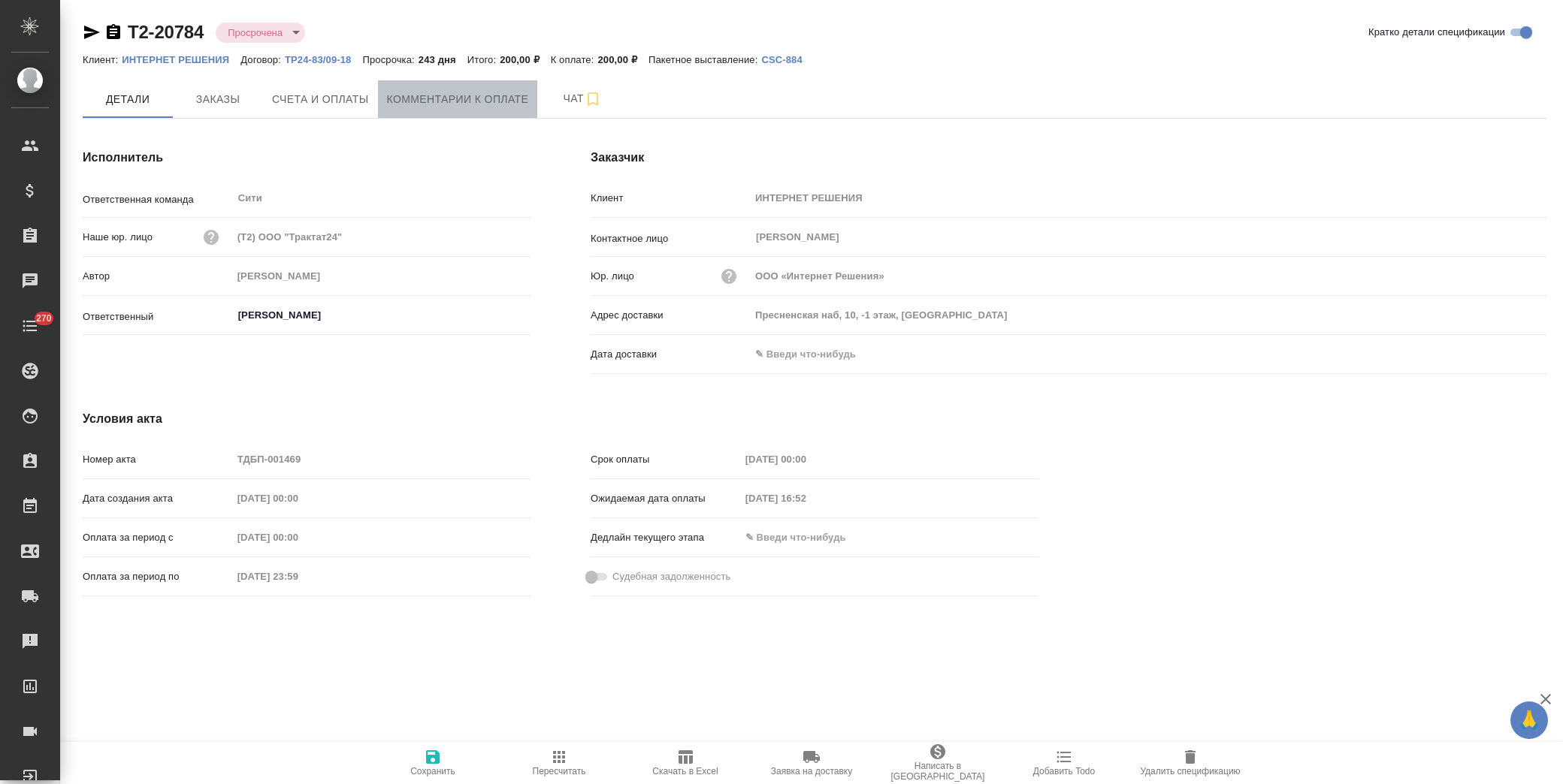
click at [404, 101] on span "Комментарии к оплате" at bounding box center [458, 100] width 142 height 19
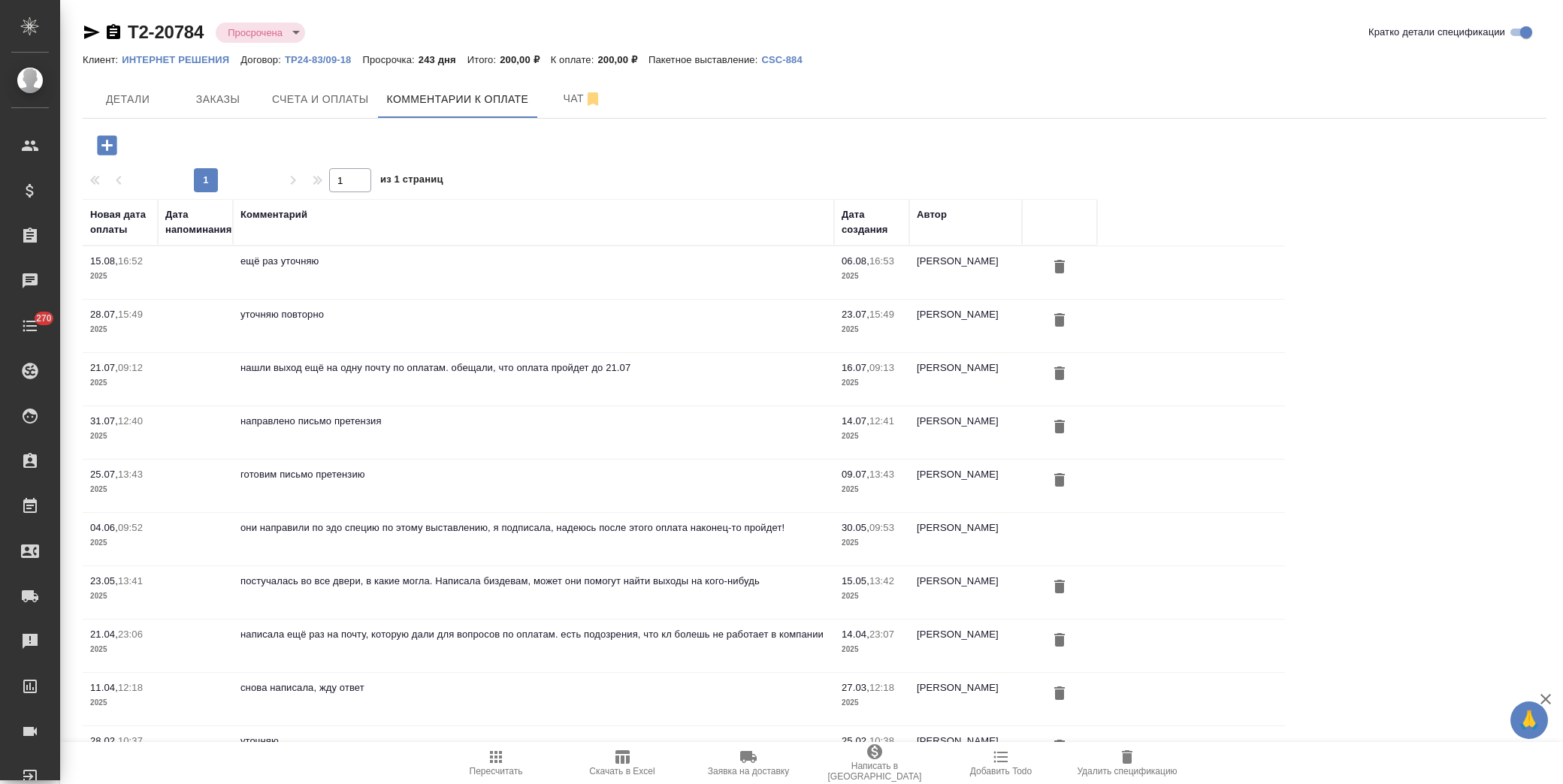
click at [113, 144] on icon "button" at bounding box center [107, 145] width 19 height 19
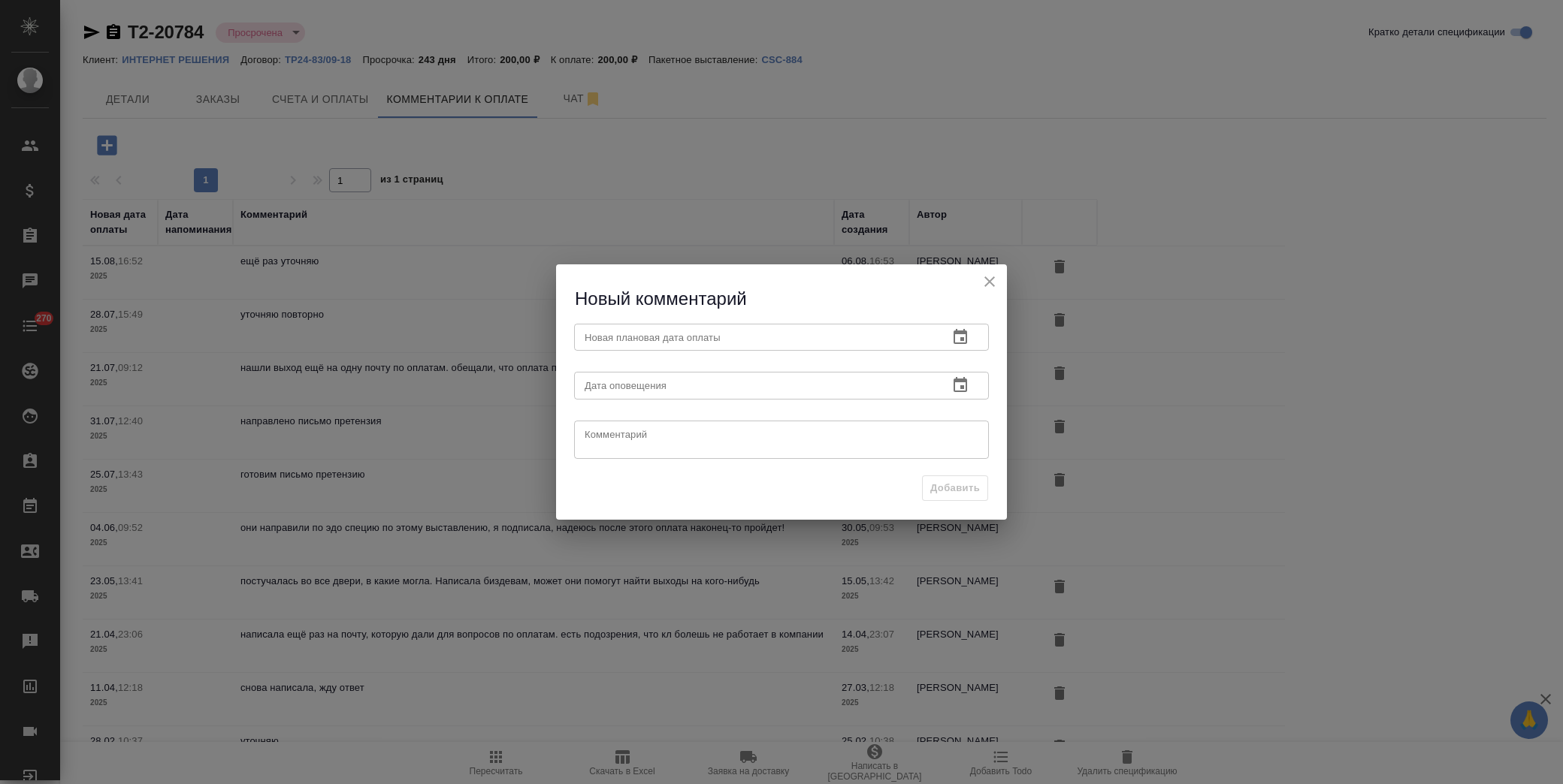
click at [625, 336] on input "text" at bounding box center [755, 337] width 362 height 27
click at [674, 444] on textarea at bounding box center [782, 439] width 394 height 22
type textarea "направила запрос на досудебку"
click at [957, 338] on icon "button" at bounding box center [960, 337] width 18 height 18
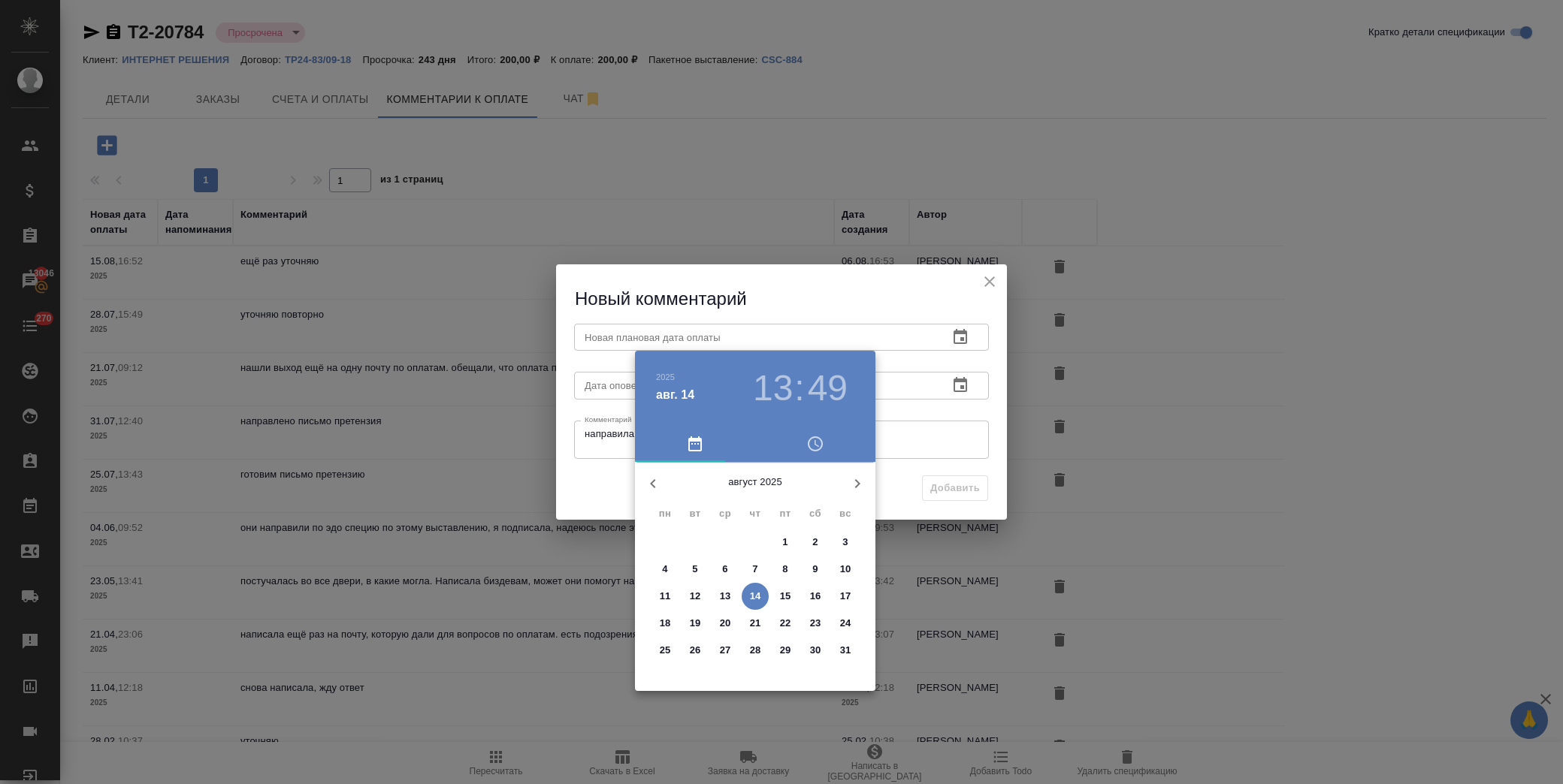
click at [783, 629] on p "22" at bounding box center [786, 624] width 12 height 15
type input "[DATE] 13:49"
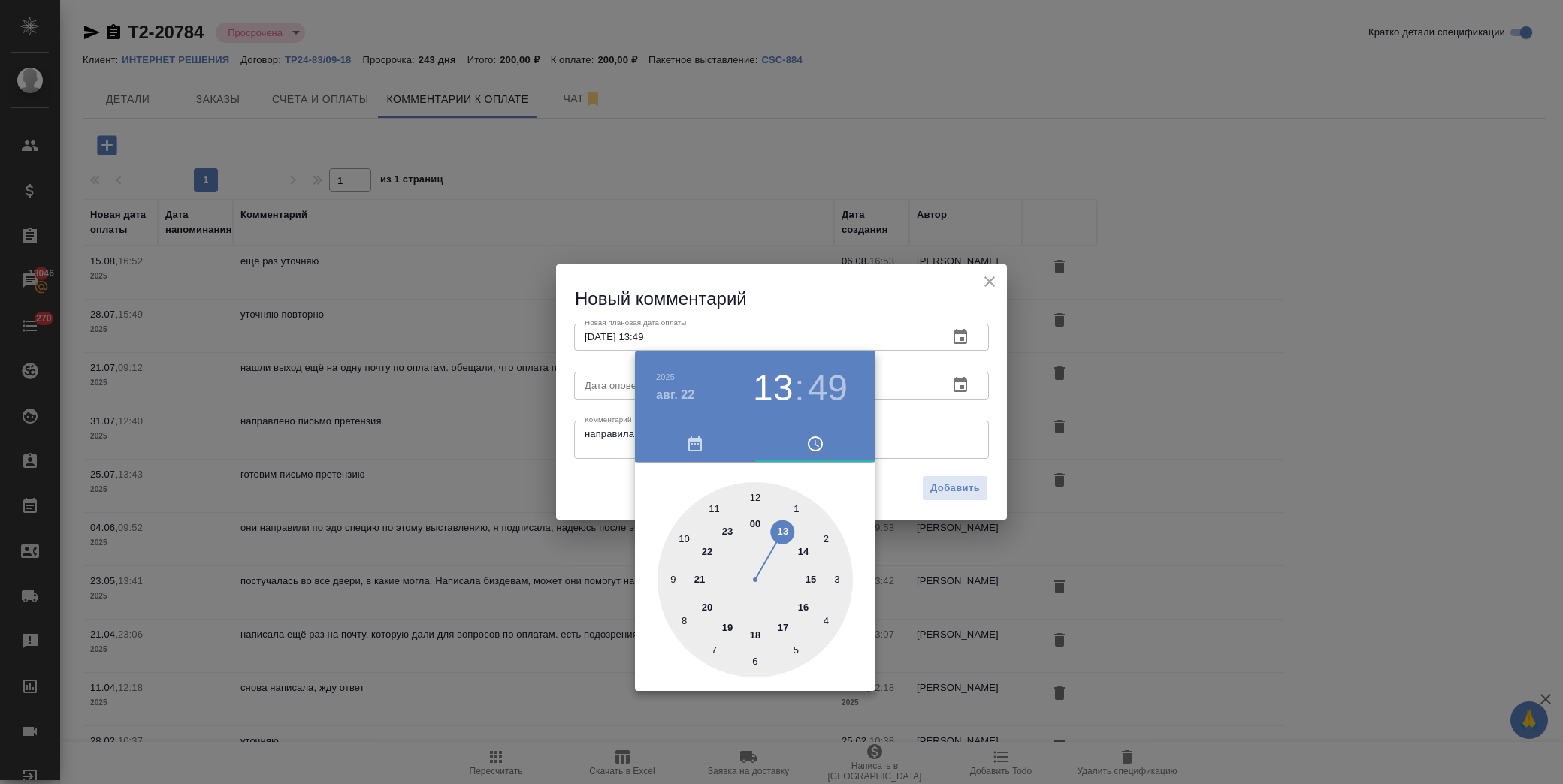
click at [604, 507] on div at bounding box center [782, 392] width 1563 height 784
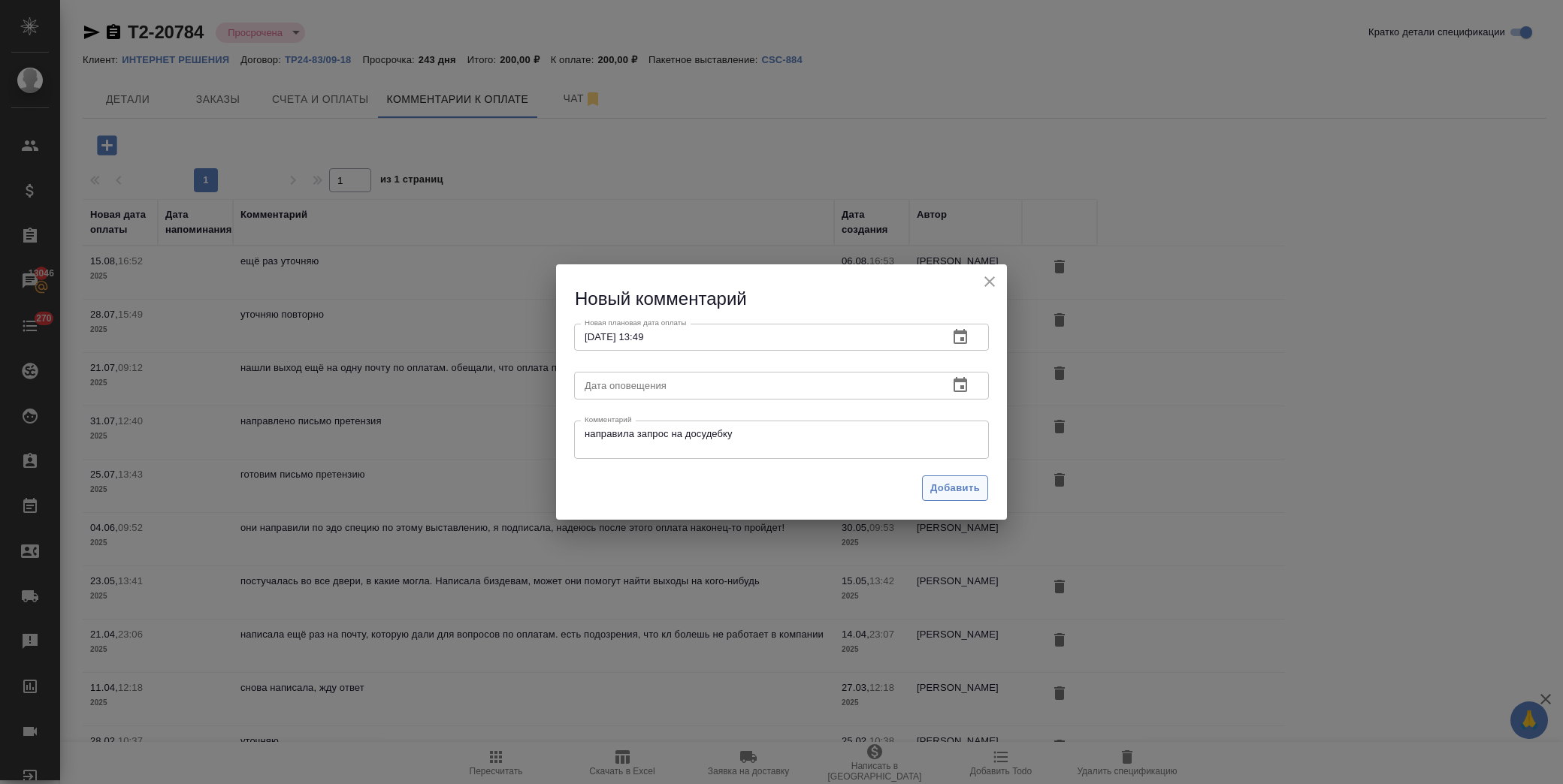
click at [941, 491] on span "Добавить" at bounding box center [955, 488] width 50 height 17
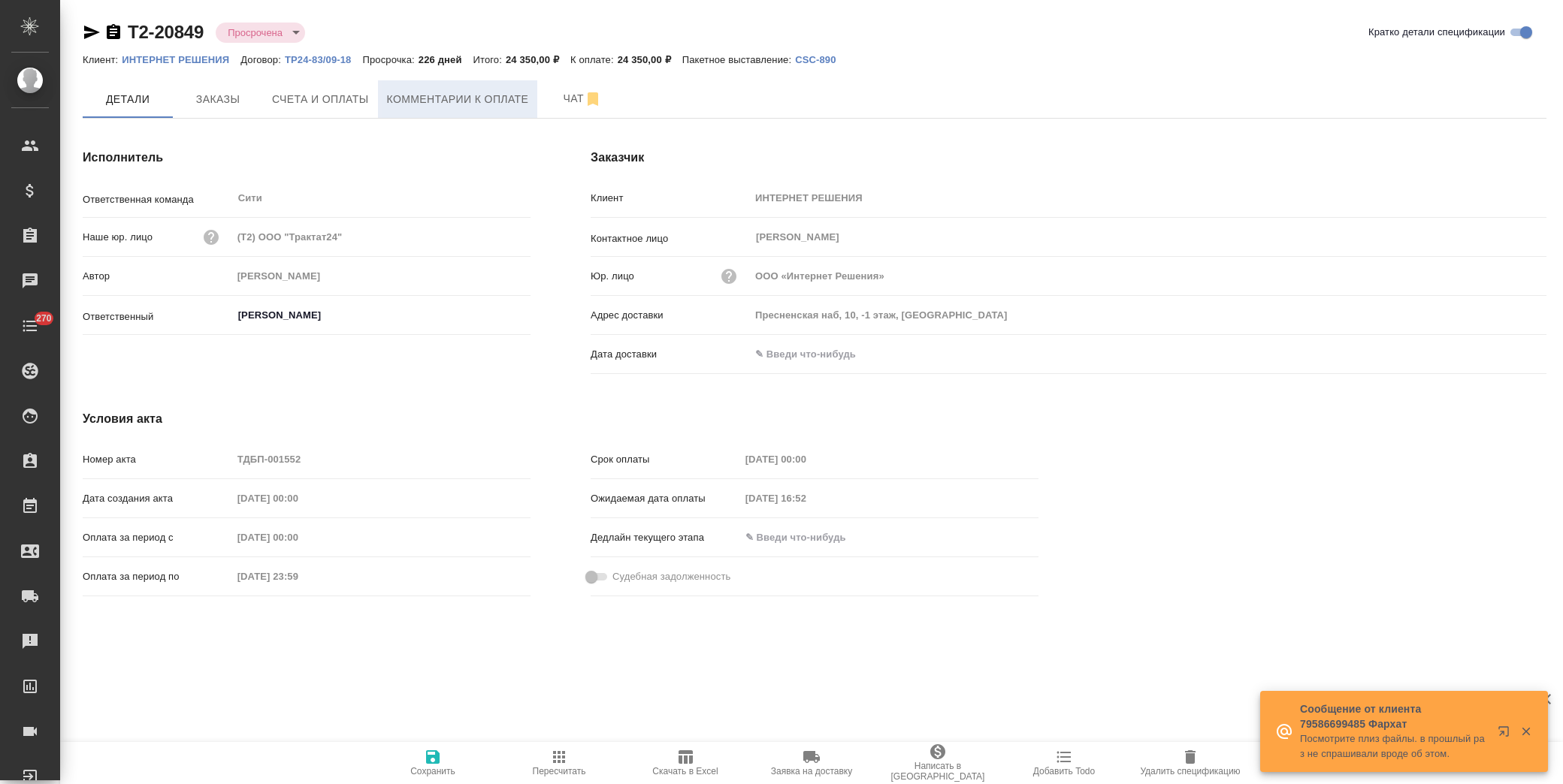
click at [483, 91] on span "Комментарии к оплате" at bounding box center [458, 100] width 142 height 19
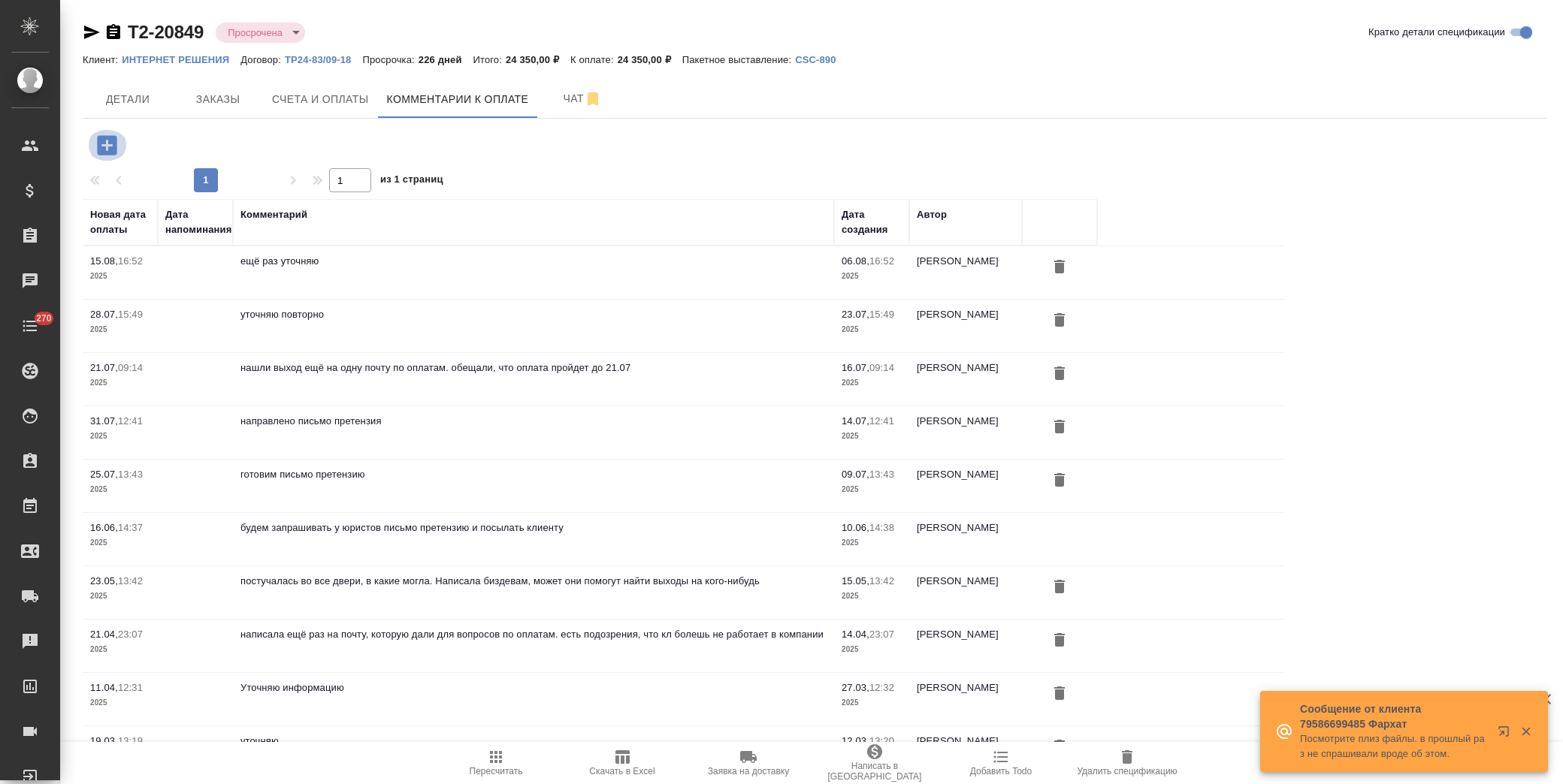
click at [112, 136] on icon "button" at bounding box center [107, 145] width 19 height 19
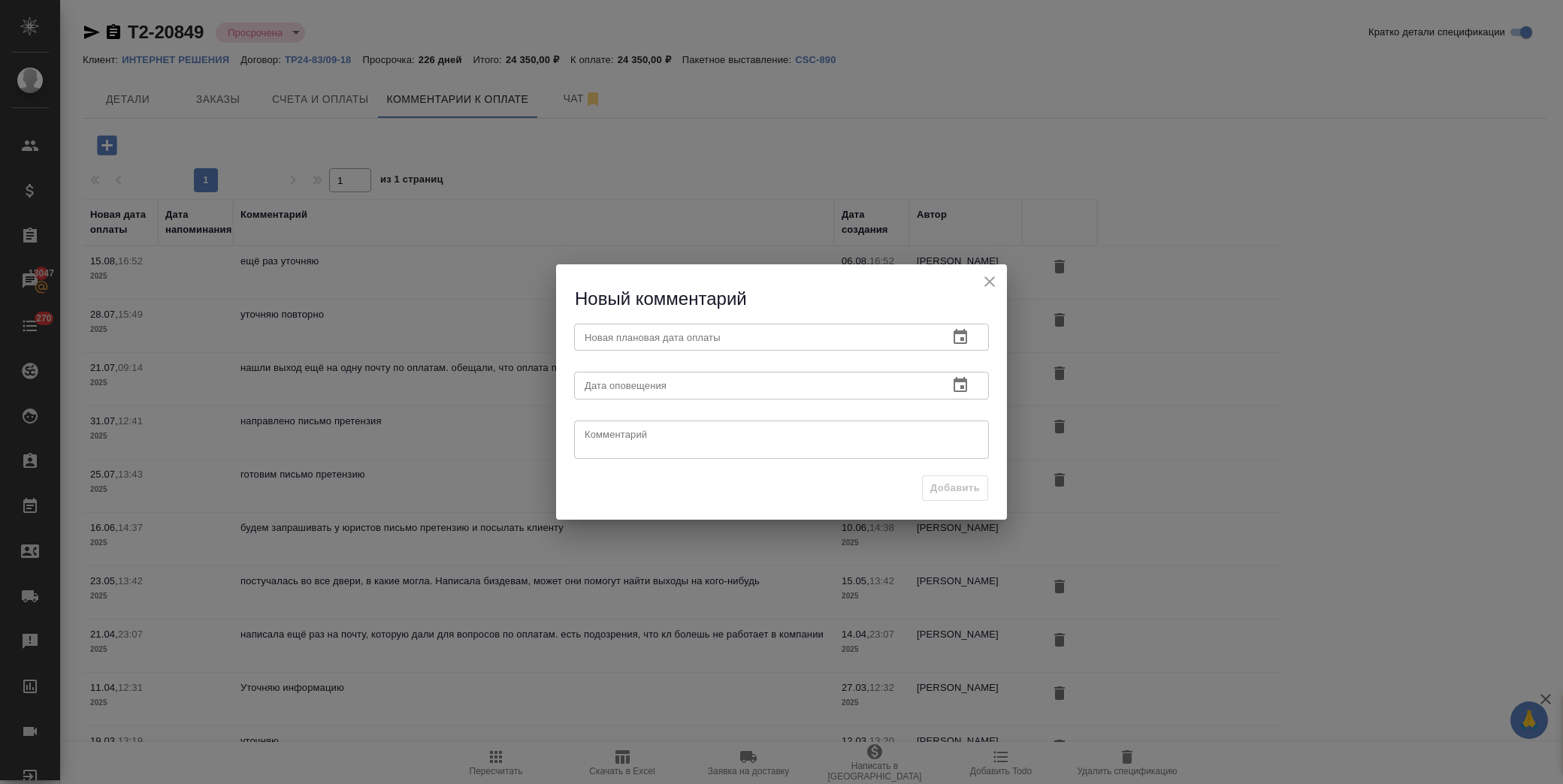
click at [958, 333] on icon "button" at bounding box center [961, 337] width 13 height 15
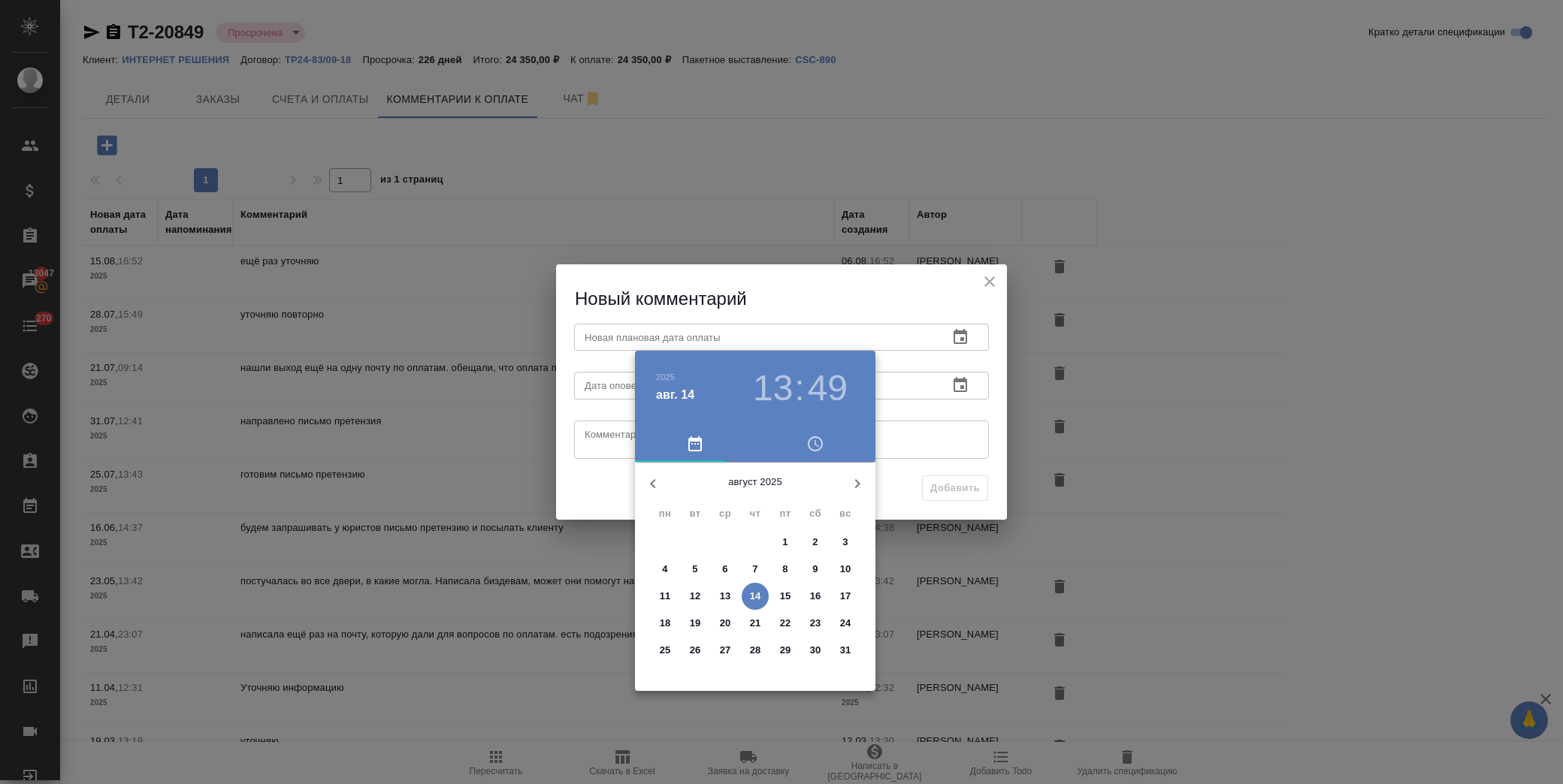
click at [789, 630] on button "22" at bounding box center [785, 624] width 27 height 27
type input "[DATE] 13:49"
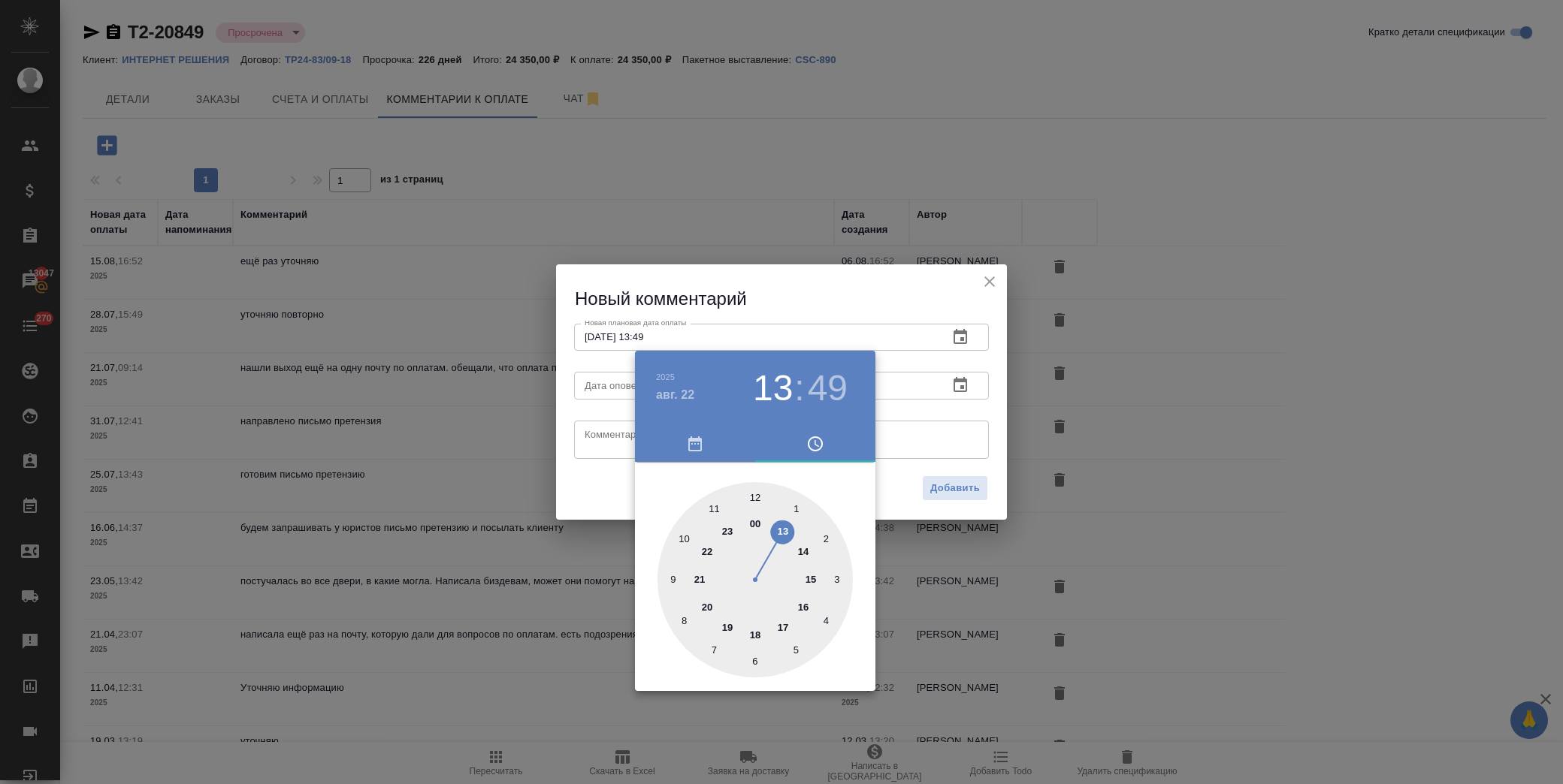
click at [614, 449] on div at bounding box center [782, 392] width 1563 height 784
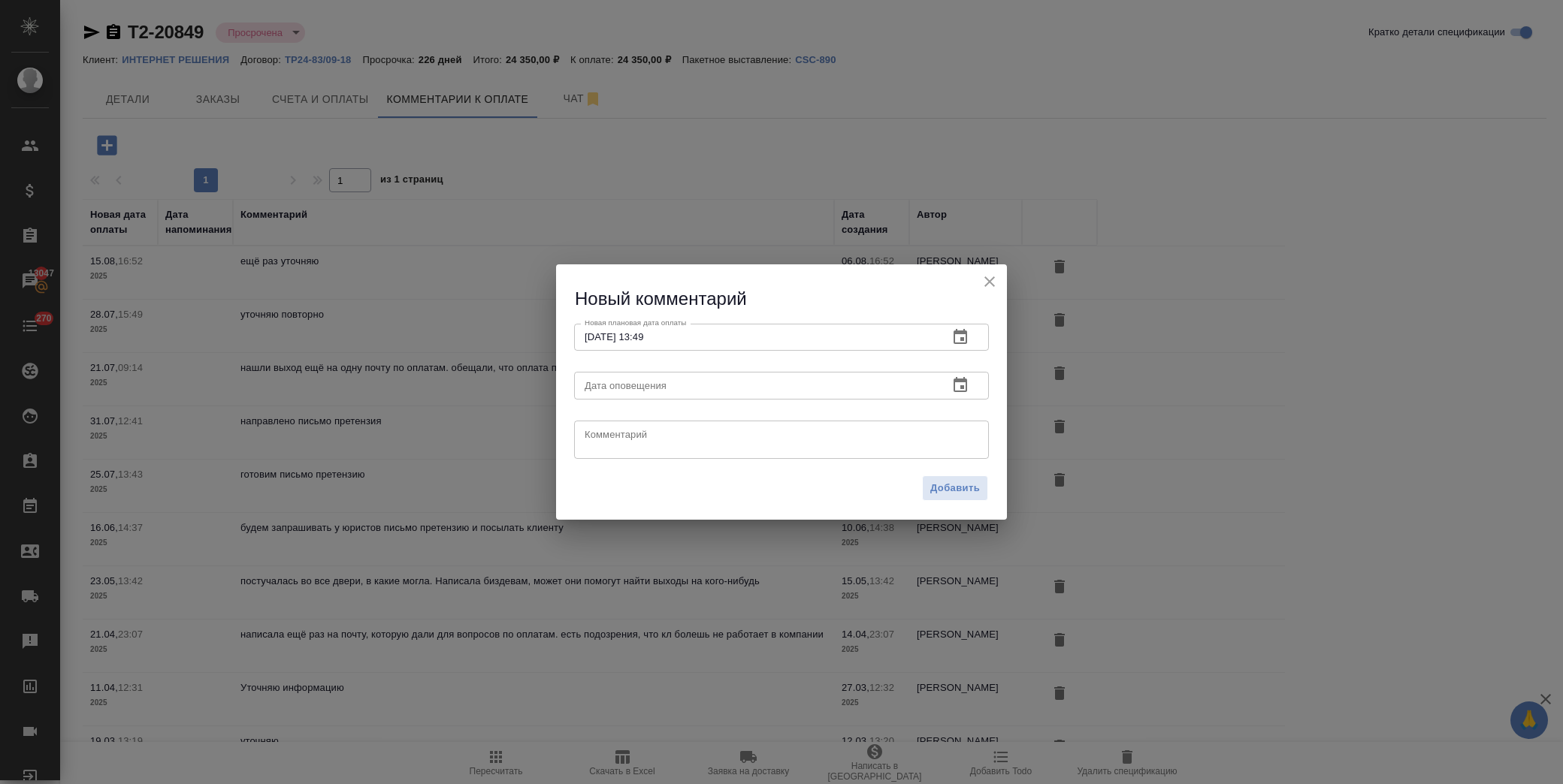
click at [638, 487] on div "Добавить" at bounding box center [782, 494] width 451 height 53
click at [636, 441] on textarea at bounding box center [782, 439] width 394 height 22
type textarea "направила запрос на досудебку"
click at [950, 487] on span "Добавить" at bounding box center [955, 488] width 50 height 17
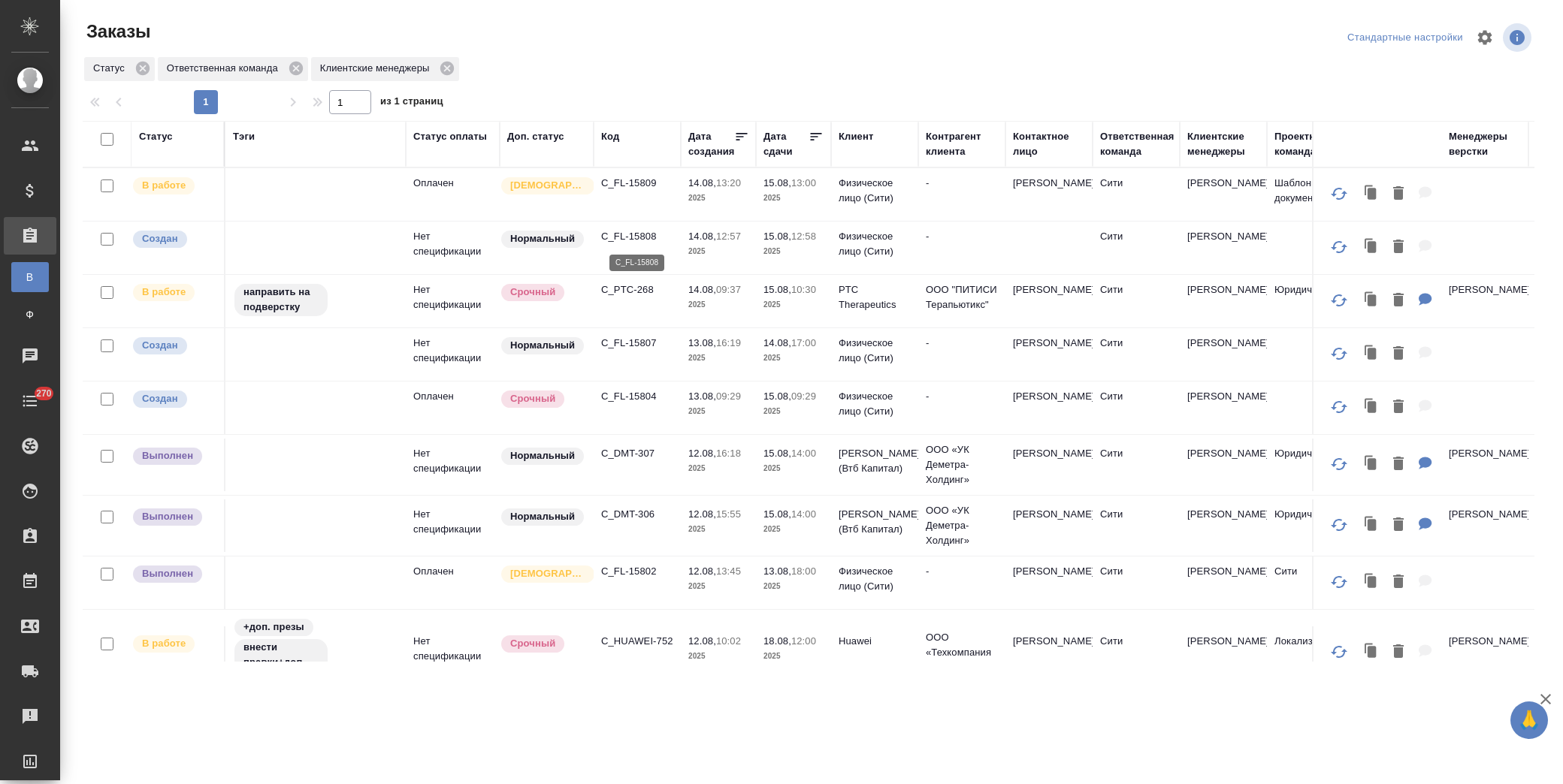
click at [628, 236] on p "C_FL-15808" at bounding box center [637, 237] width 72 height 15
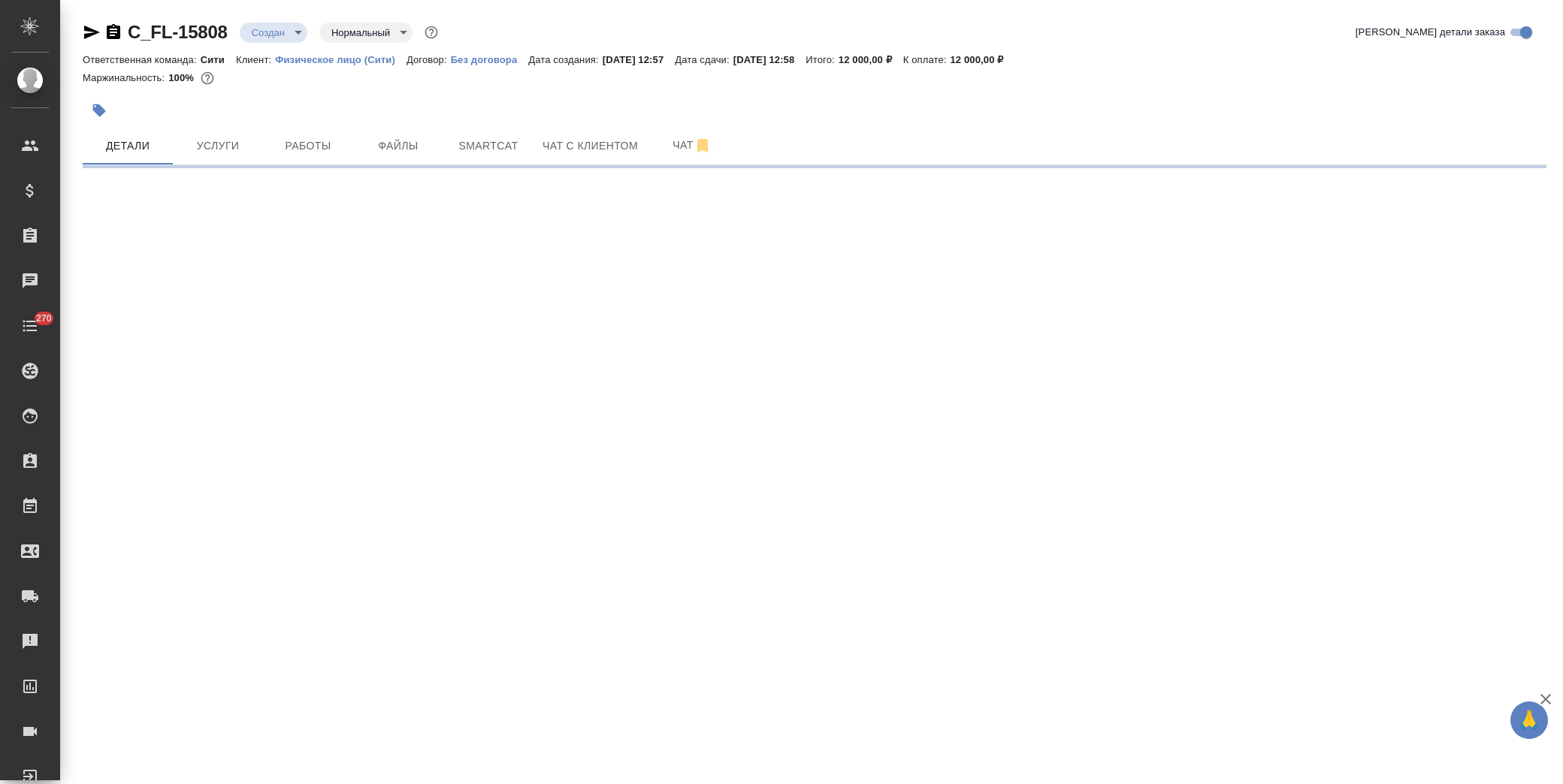
select select "RU"
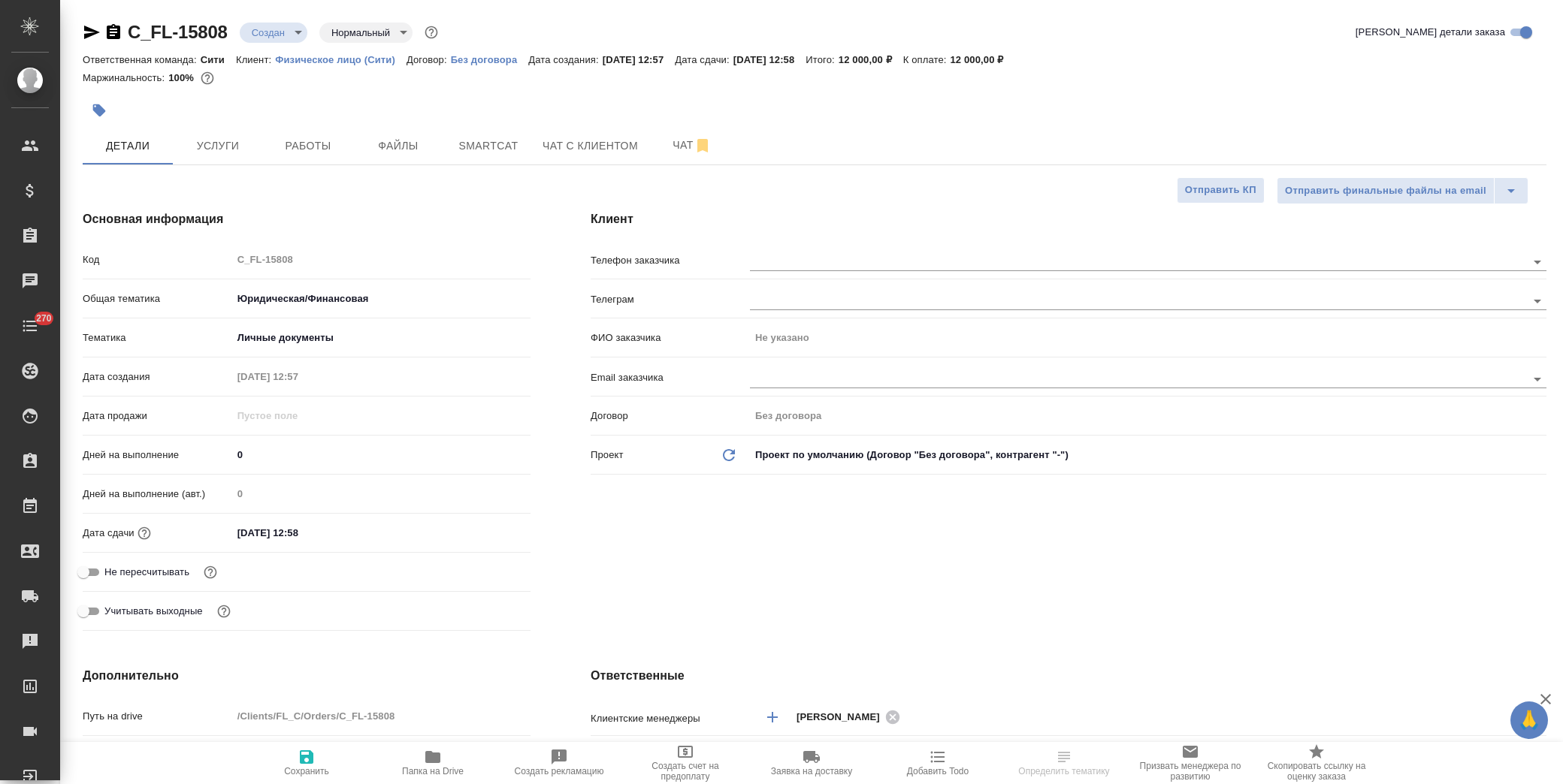
type textarea "x"
click at [383, 140] on span "Файлы" at bounding box center [397, 146] width 72 height 19
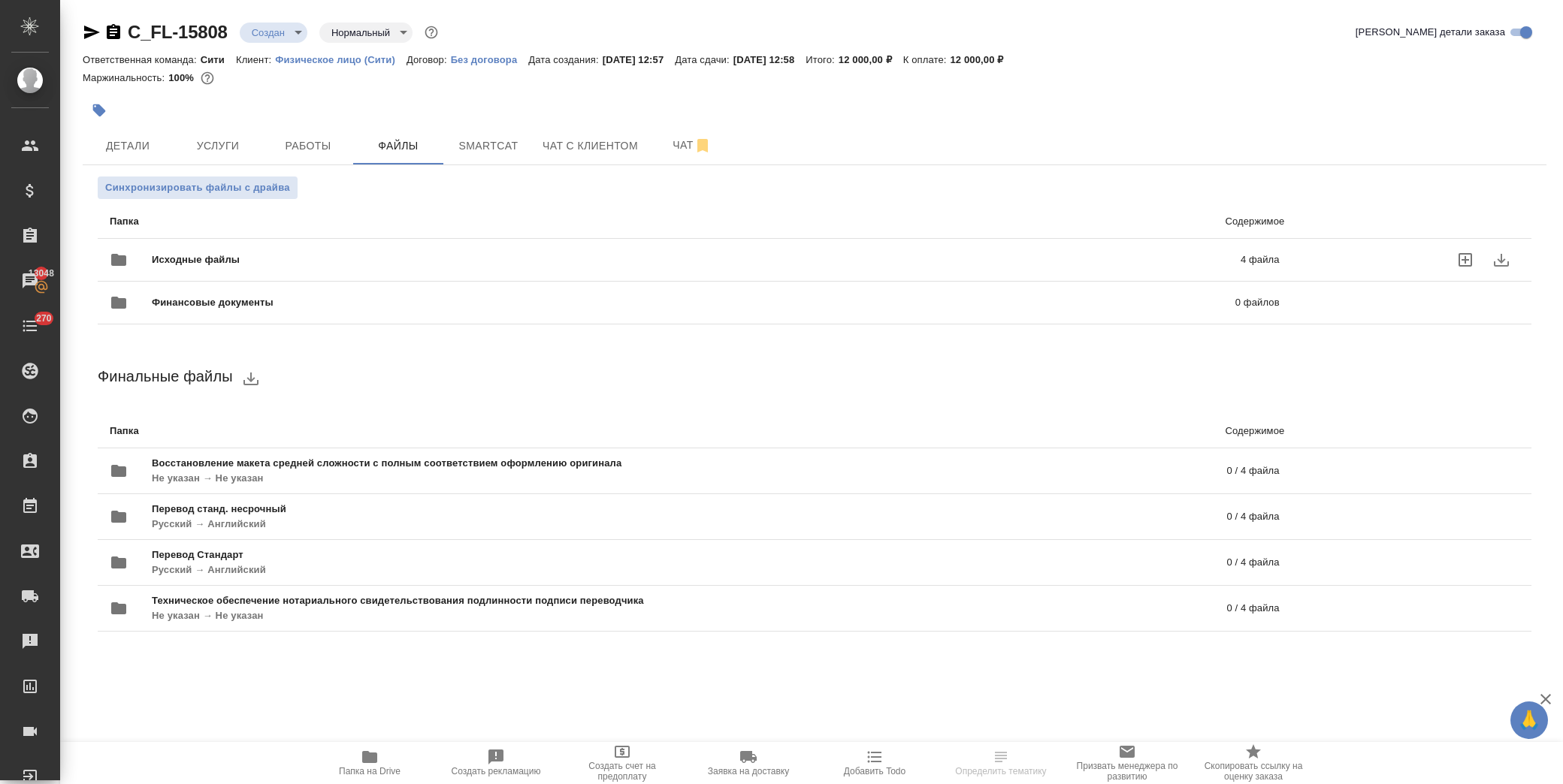
click at [234, 258] on span "Исходные файлы" at bounding box center [445, 260] width 589 height 15
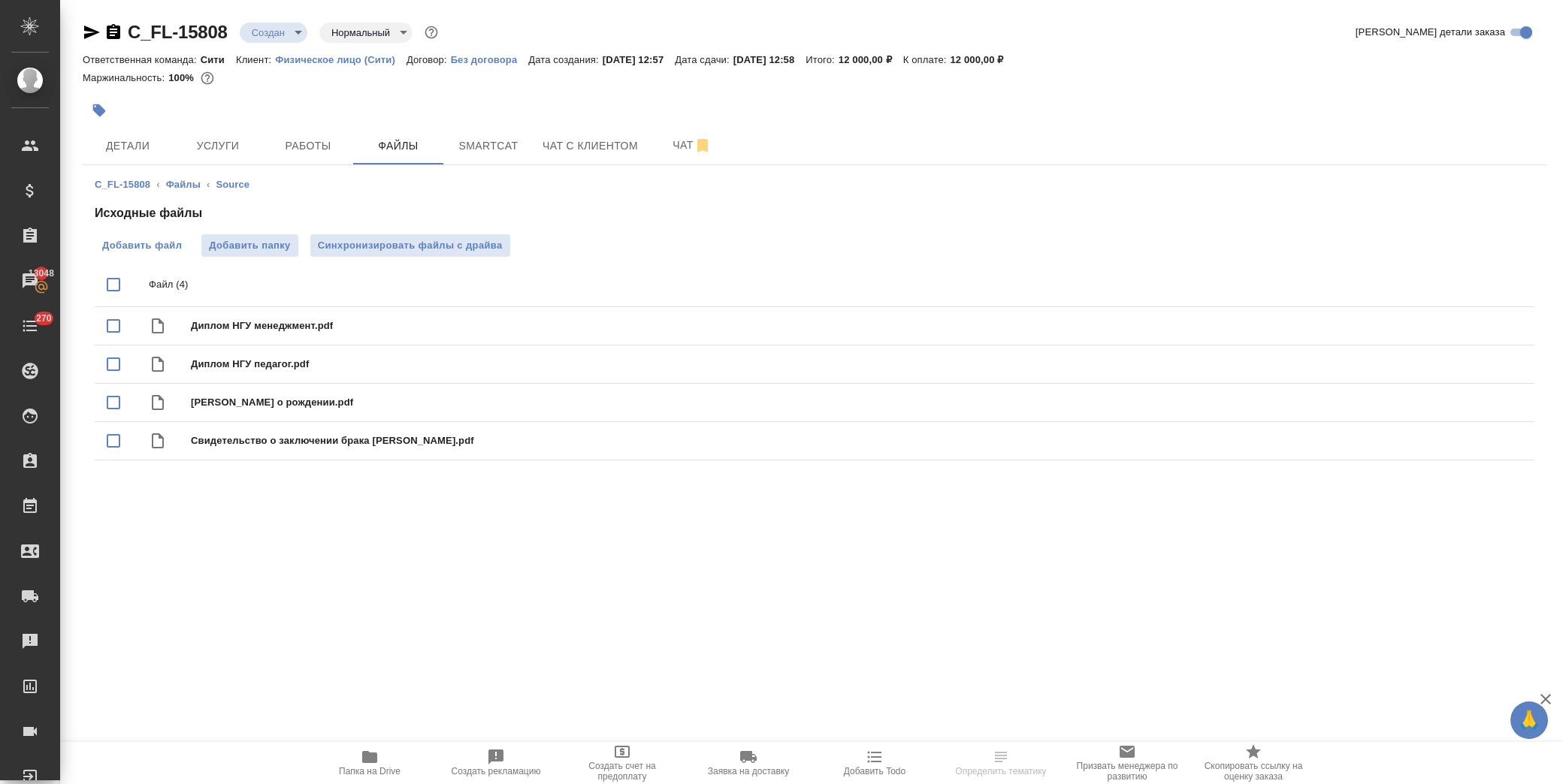
click at [152, 244] on span "Добавить файл" at bounding box center [141, 246] width 80 height 15
click at [0, 0] on input "Добавить файл" at bounding box center [0, 0] width 0 height 0
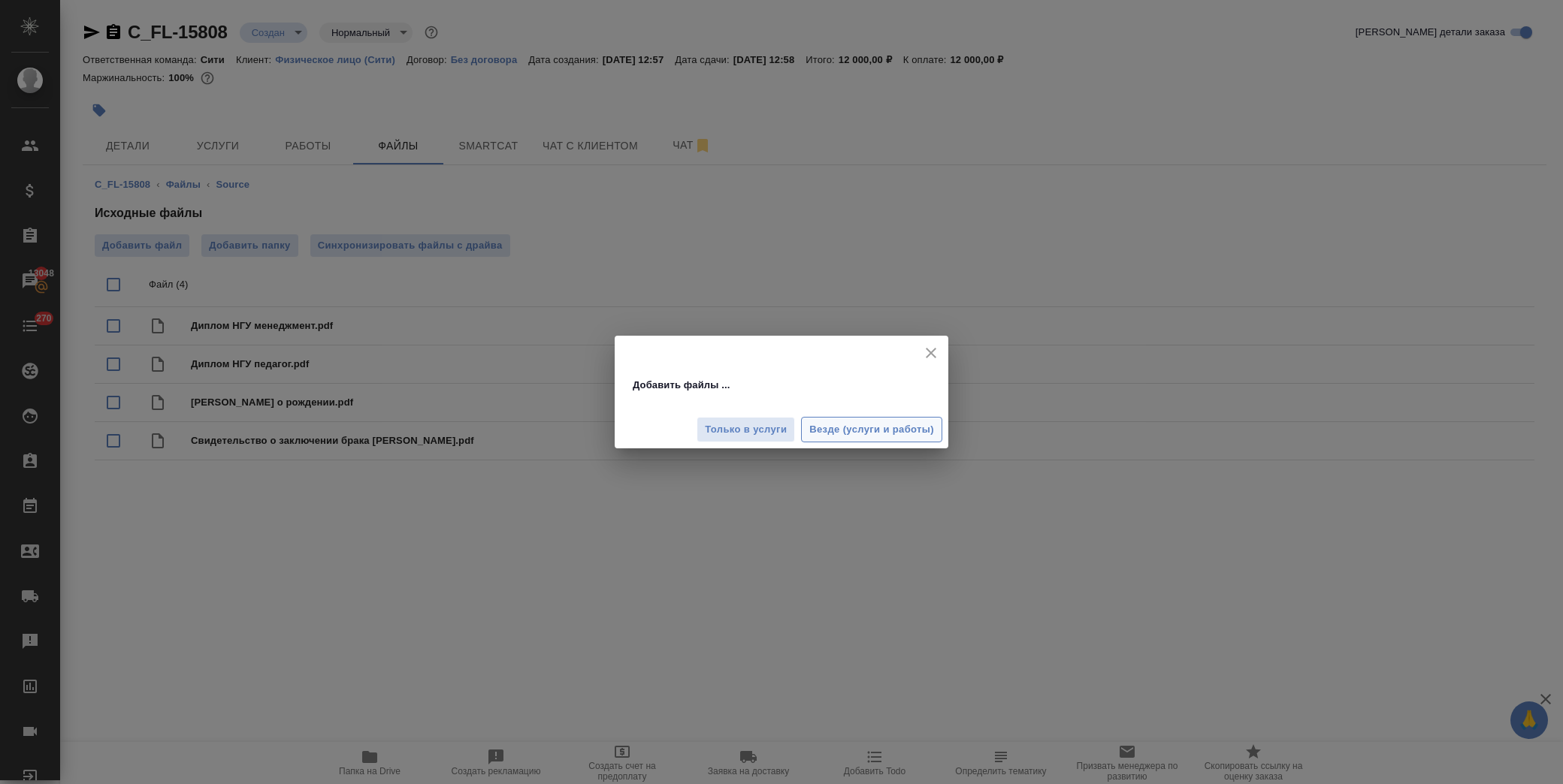
click at [881, 428] on span "Везде (услуги и работы)" at bounding box center [872, 430] width 125 height 17
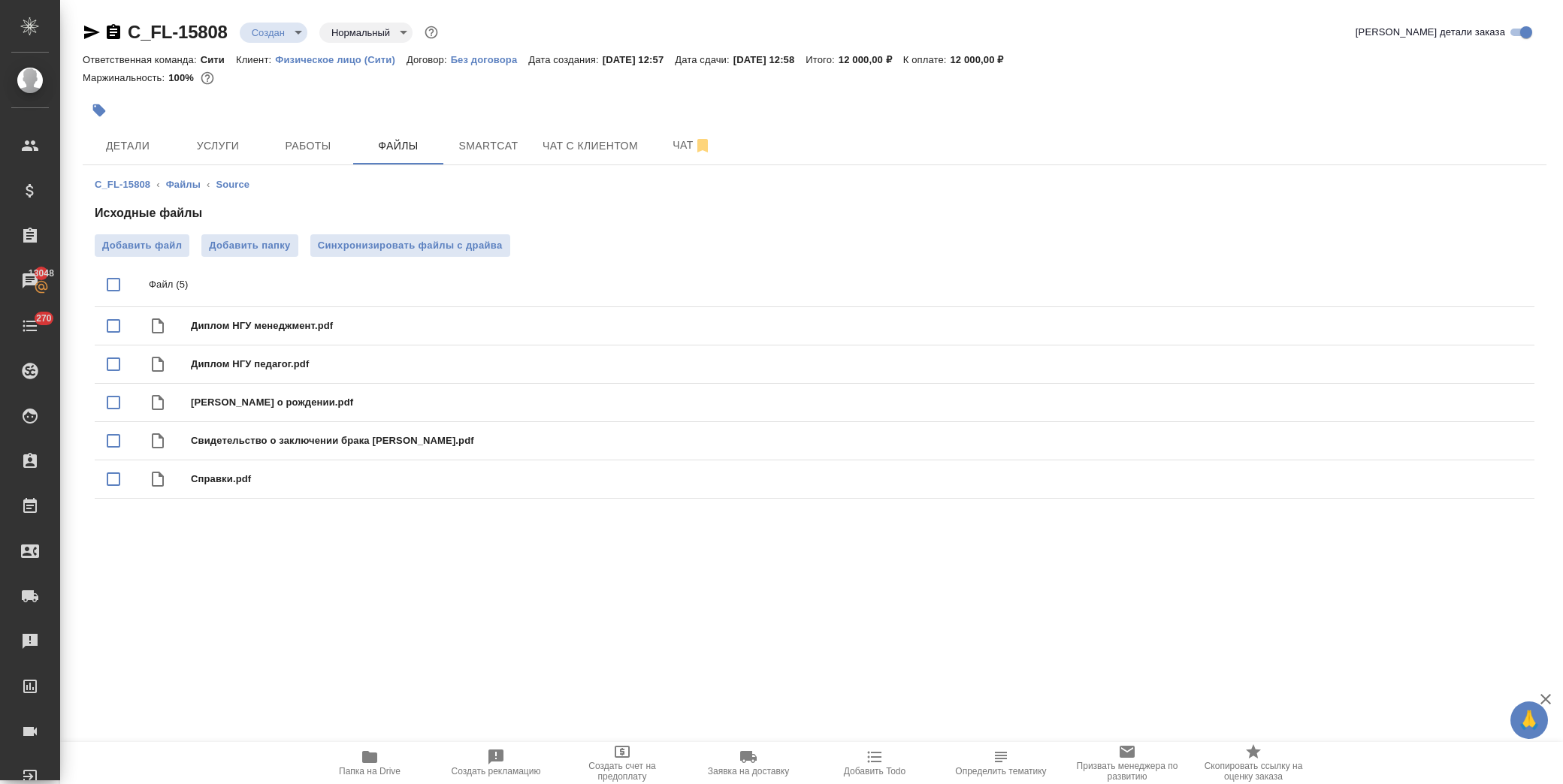
click at [224, 149] on span "Услуги" at bounding box center [217, 146] width 72 height 19
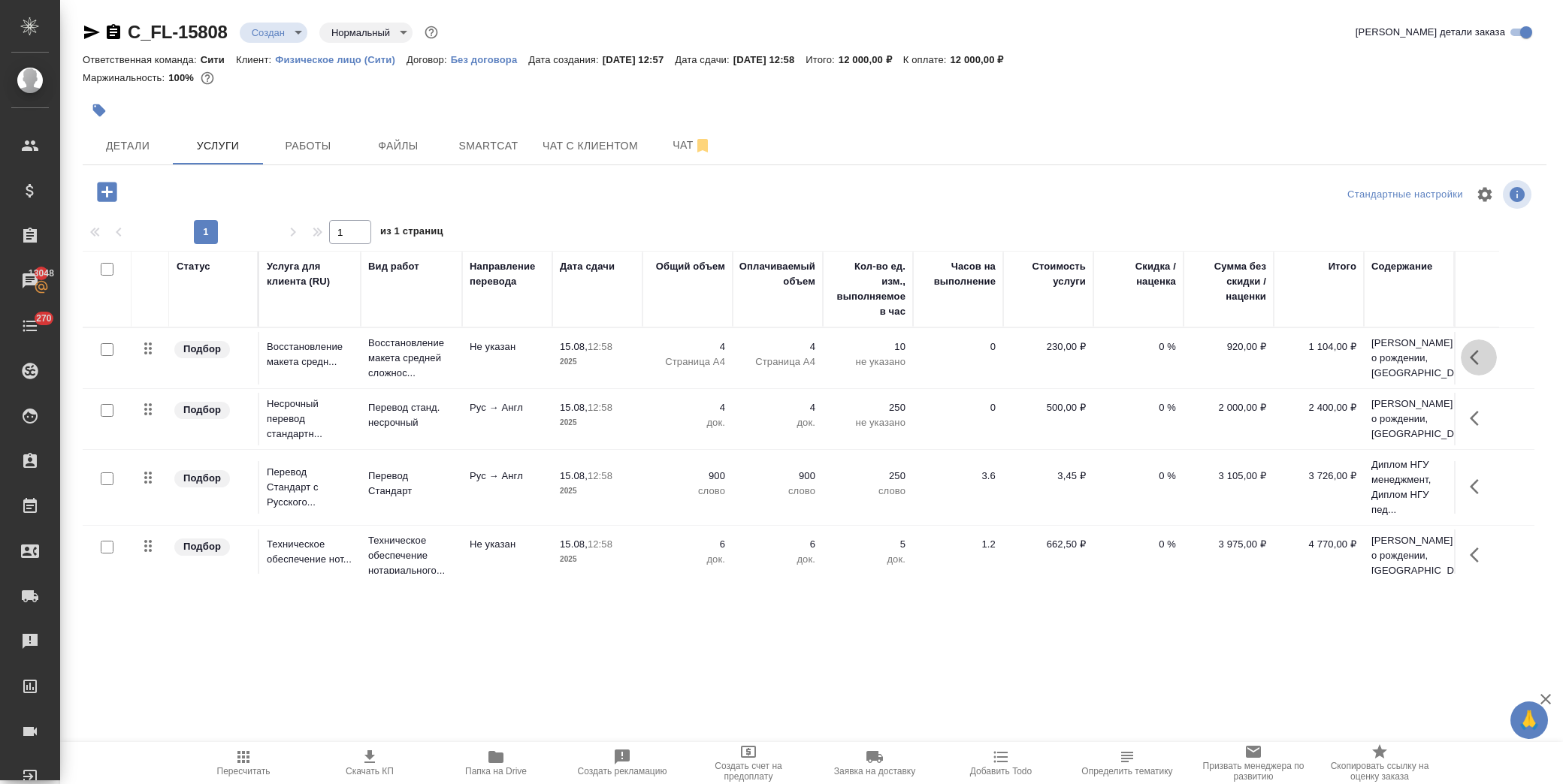
click at [1475, 365] on icon "button" at bounding box center [1474, 358] width 9 height 15
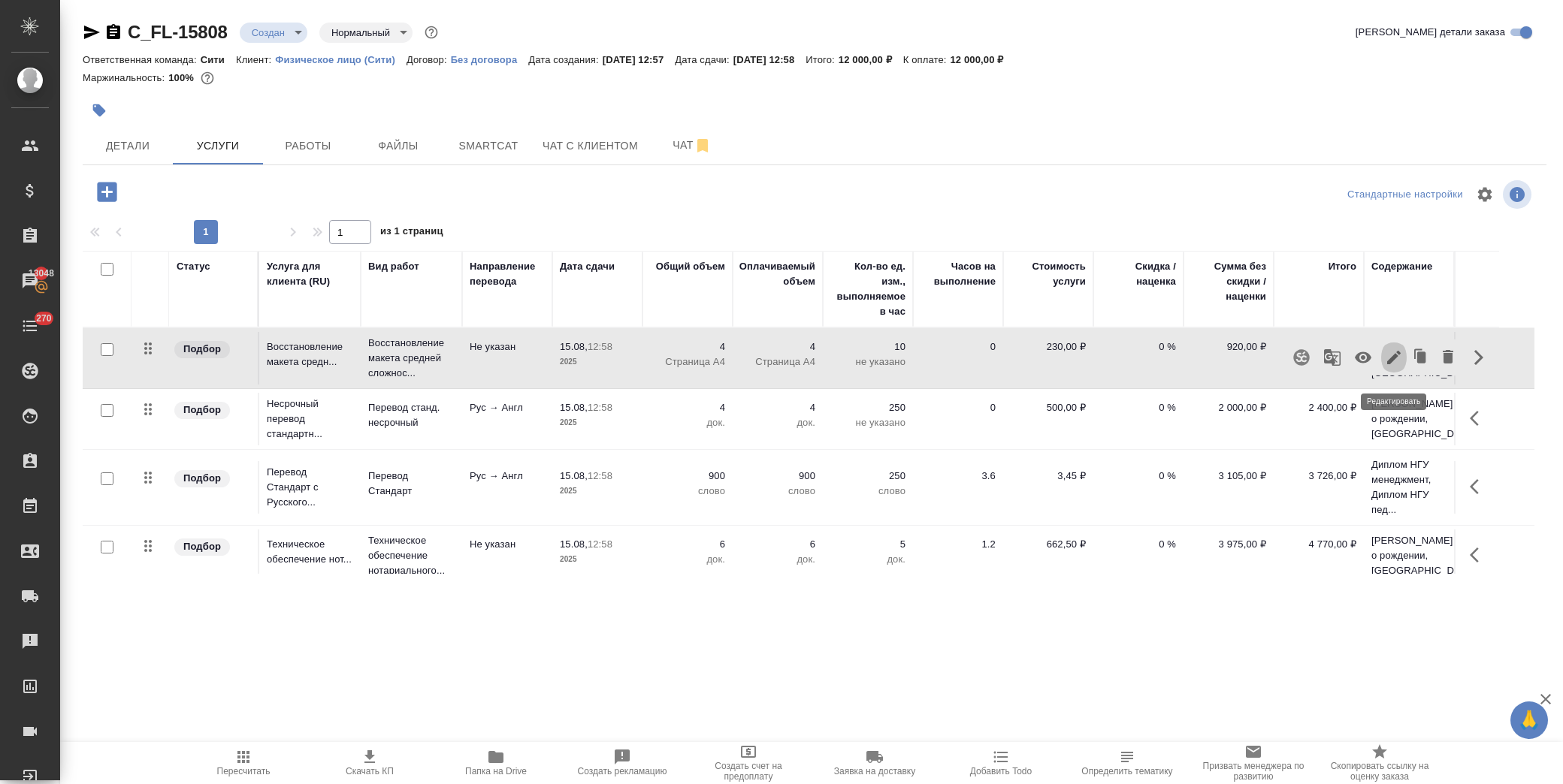
click at [1391, 365] on icon "button" at bounding box center [1394, 358] width 13 height 13
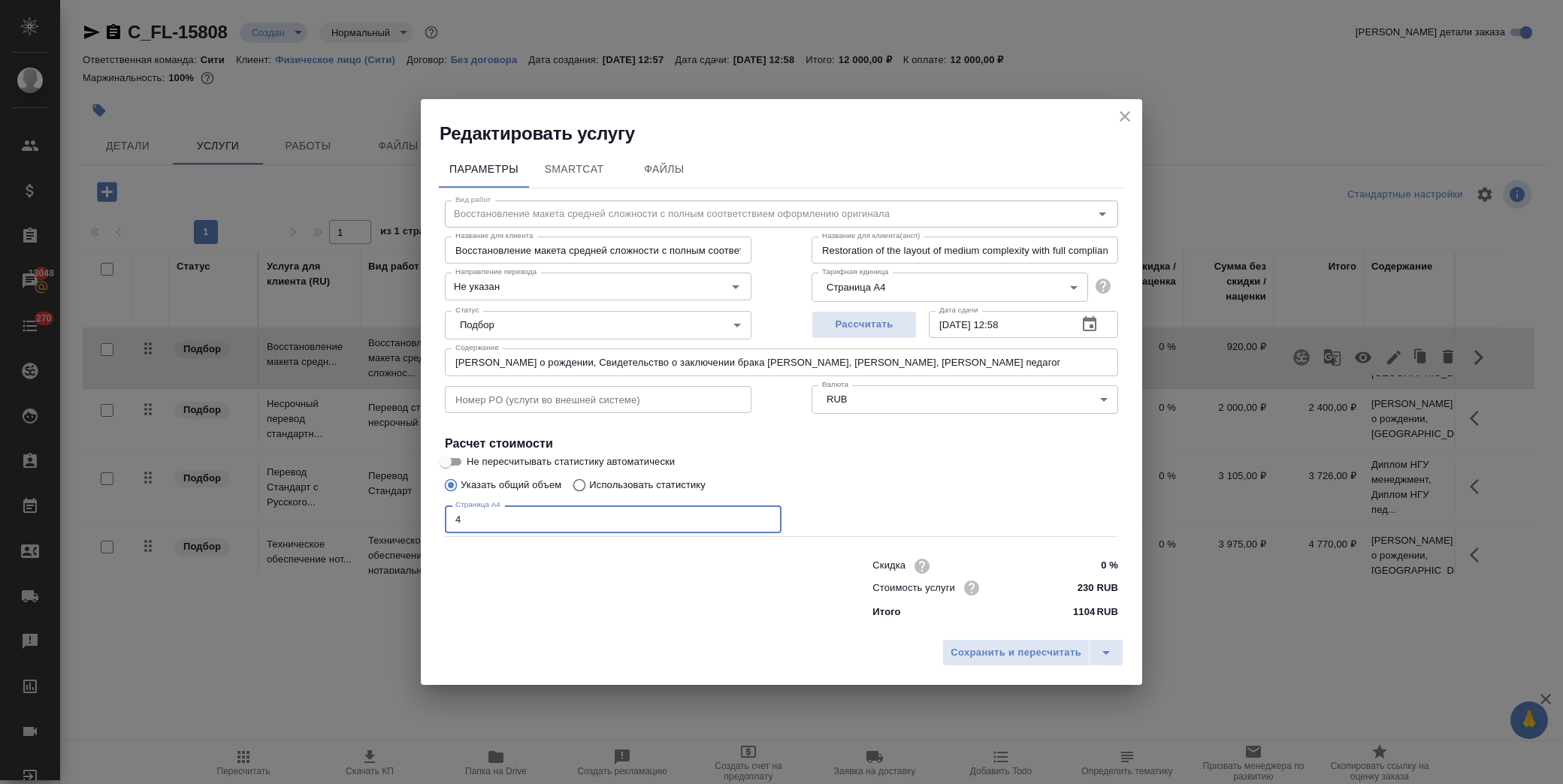
drag, startPoint x: 469, startPoint y: 517, endPoint x: 297, endPoint y: 499, distance: 172.9
click at [297, 499] on div "Редактировать услугу Параметры SmartCat Файлы Вид работ Восстановление макета с…" at bounding box center [782, 392] width 1563 height 784
type input "8"
click at [1016, 652] on span "Сохранить и пересчитать" at bounding box center [1016, 653] width 131 height 17
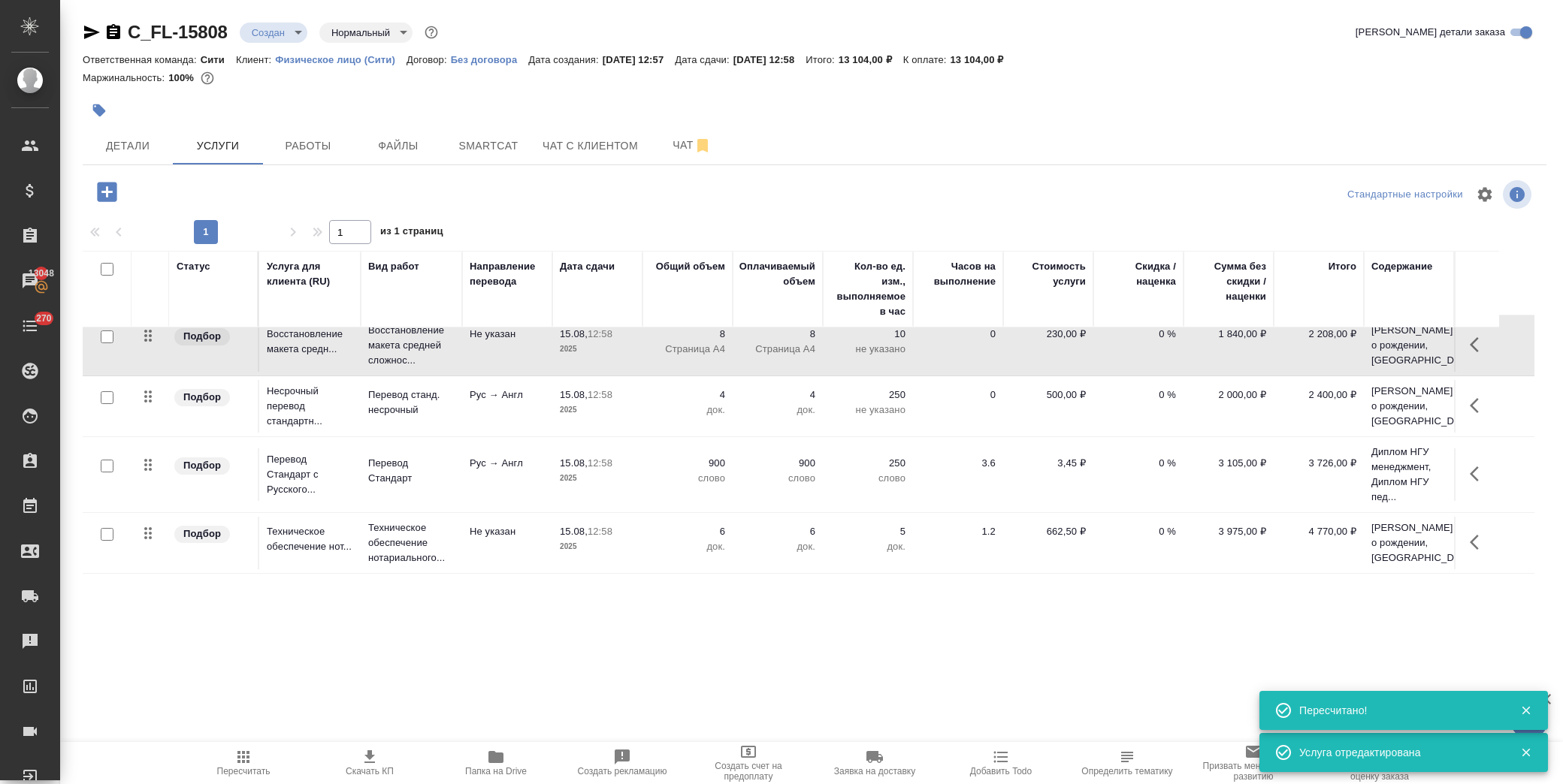
scroll to position [58, 0]
click at [1475, 538] on icon "button" at bounding box center [1474, 542] width 9 height 15
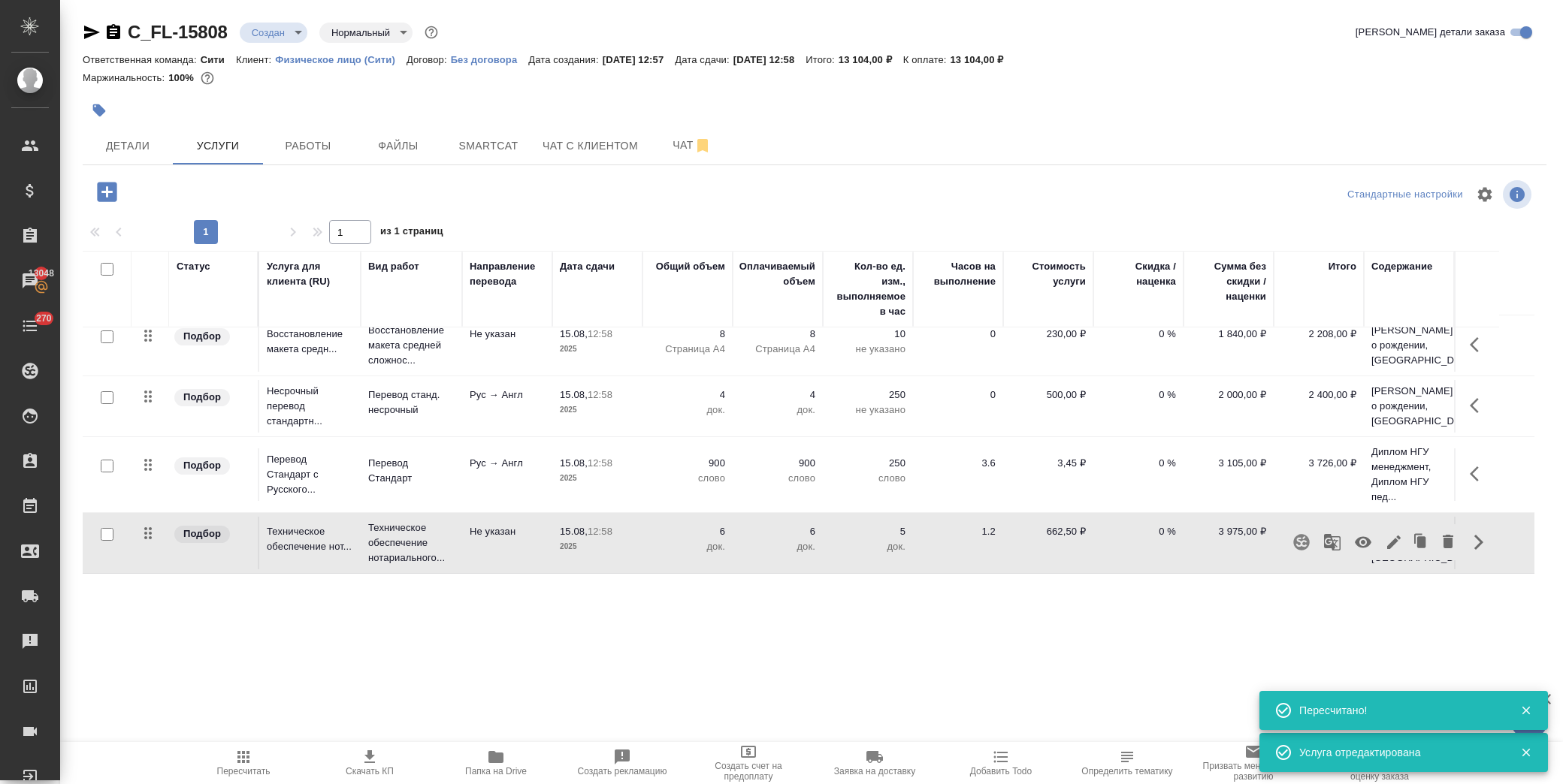
click at [1404, 528] on button "button" at bounding box center [1394, 542] width 26 height 36
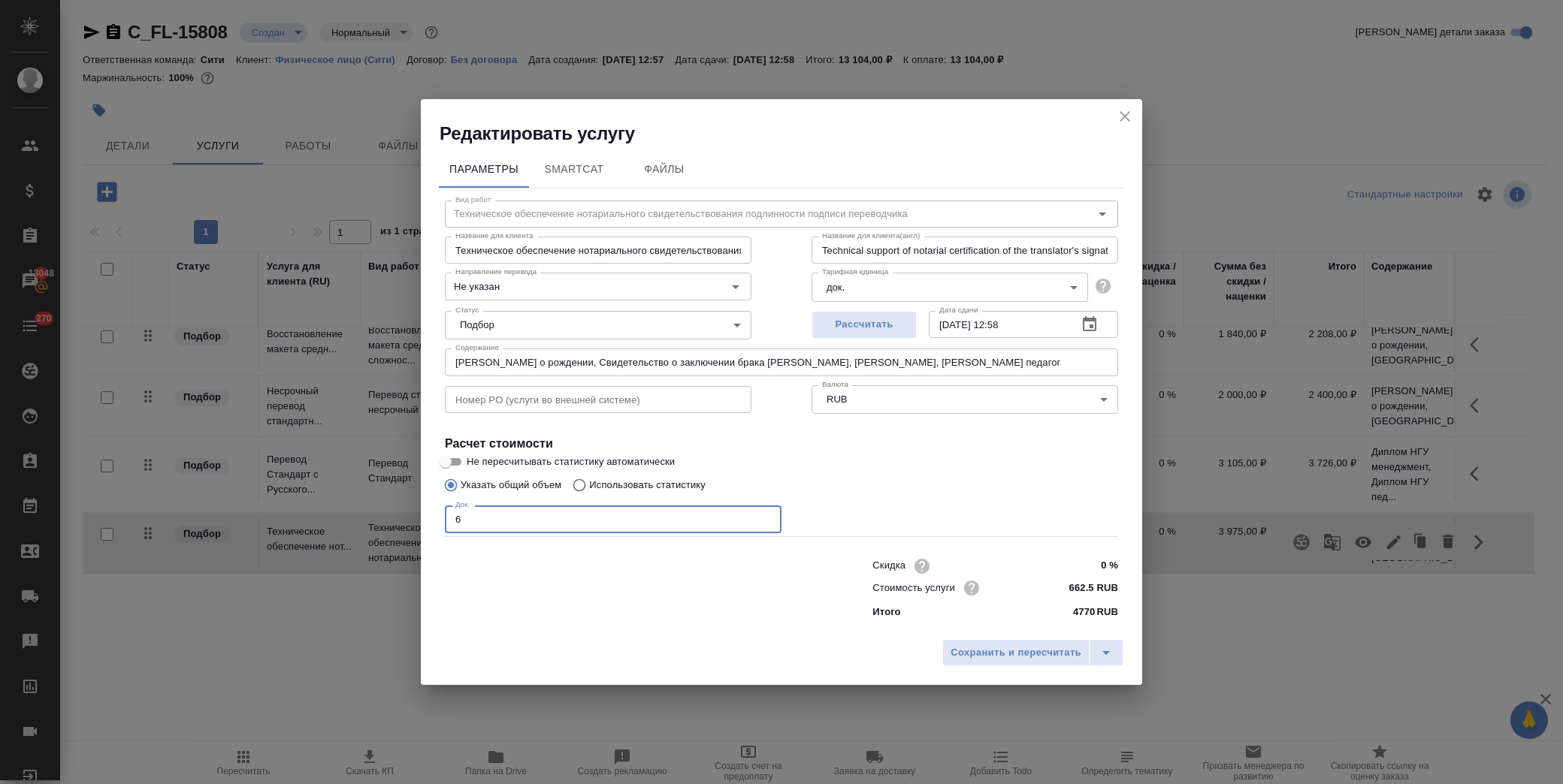
drag, startPoint x: 496, startPoint y: 514, endPoint x: 278, endPoint y: 510, distance: 218.0
click at [278, 510] on div "Редактировать услугу Параметры SmartCat Файлы Вид работ Техническое обеспечение…" at bounding box center [782, 392] width 1563 height 784
type input "9"
click at [1010, 652] on span "Сохранить и пересчитать" at bounding box center [1016, 653] width 131 height 17
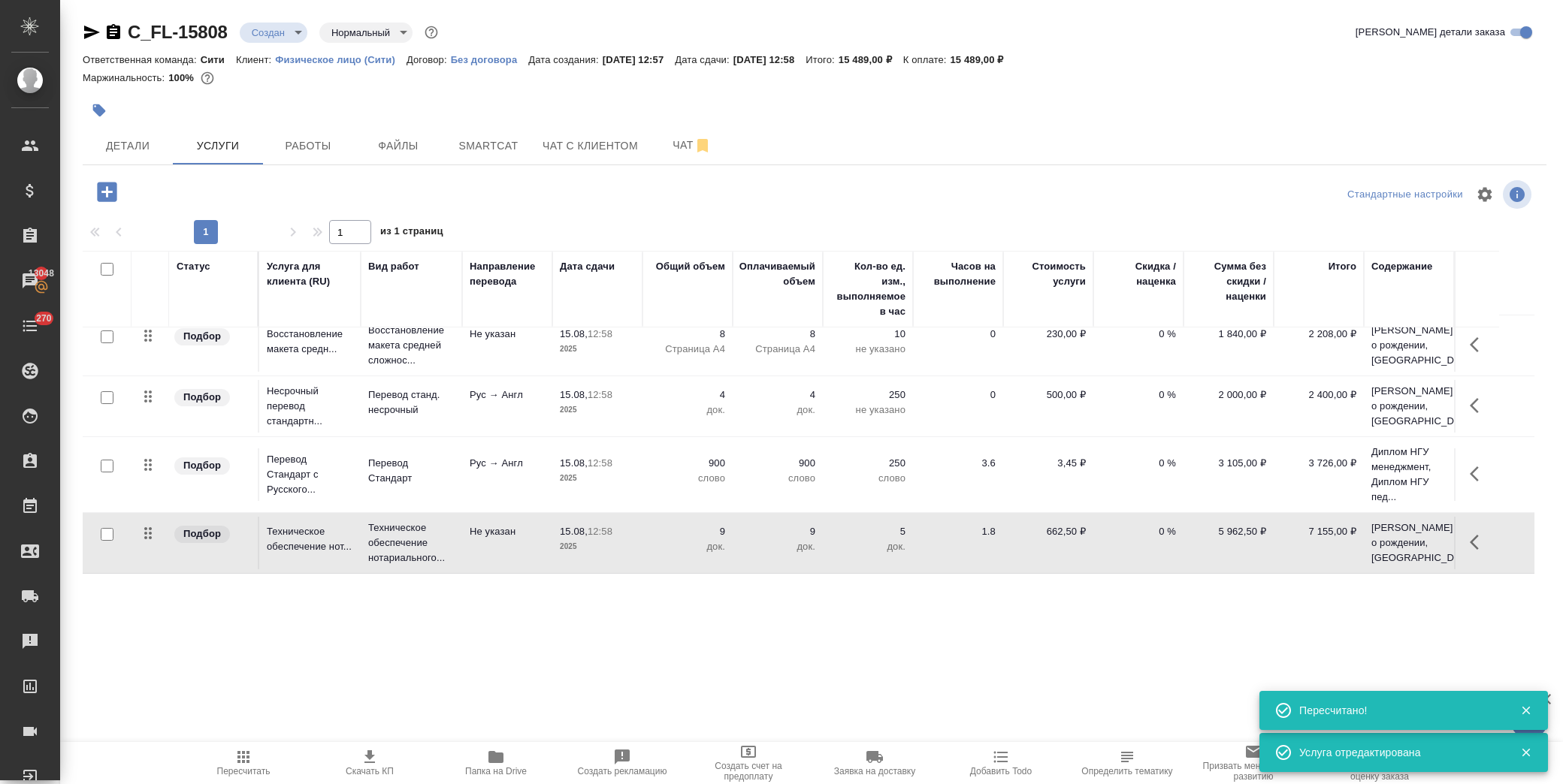
scroll to position [0, 0]
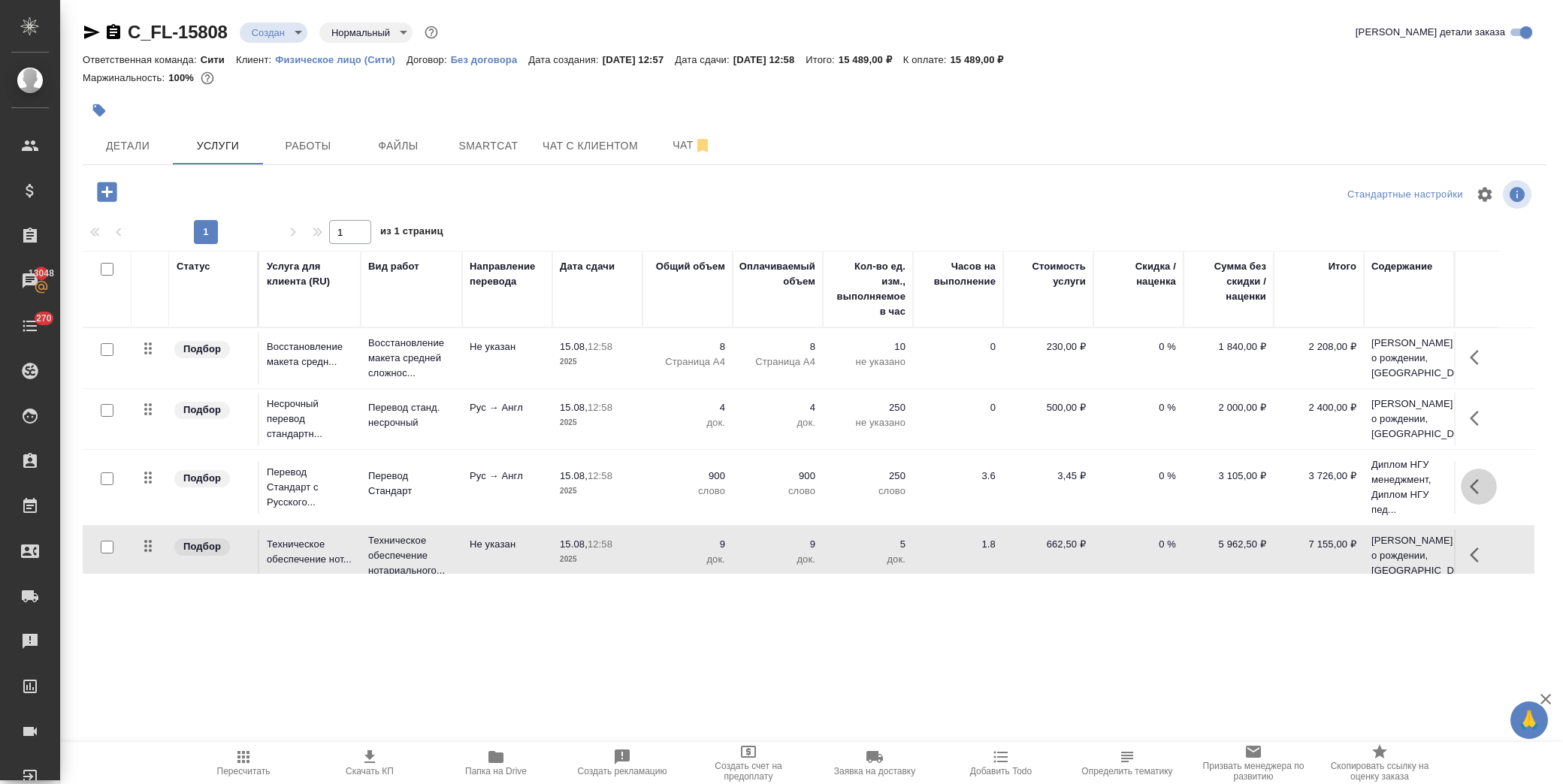
click at [1480, 496] on icon "button" at bounding box center [1479, 487] width 18 height 18
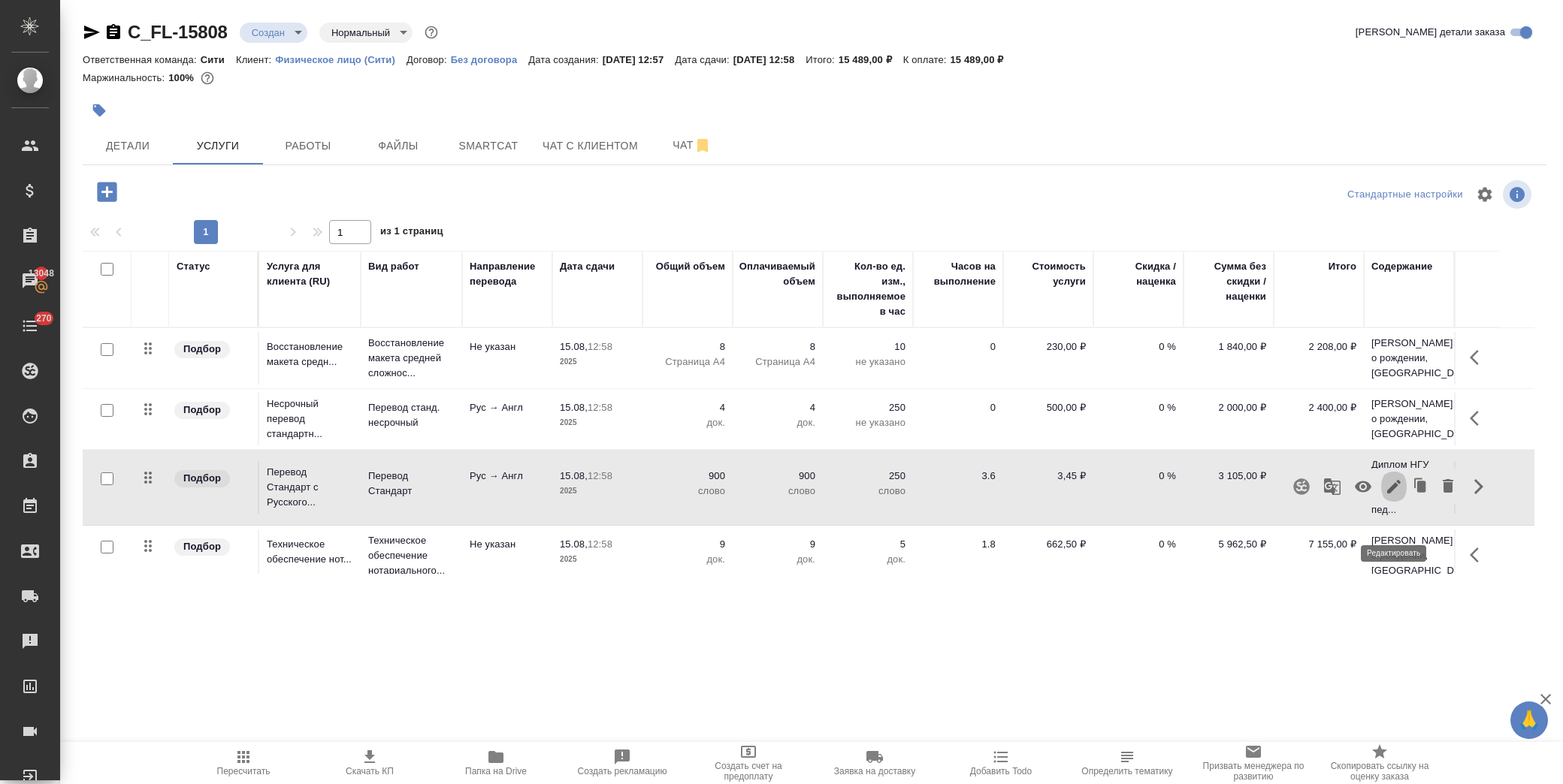
click at [1395, 496] on icon "button" at bounding box center [1394, 487] width 18 height 18
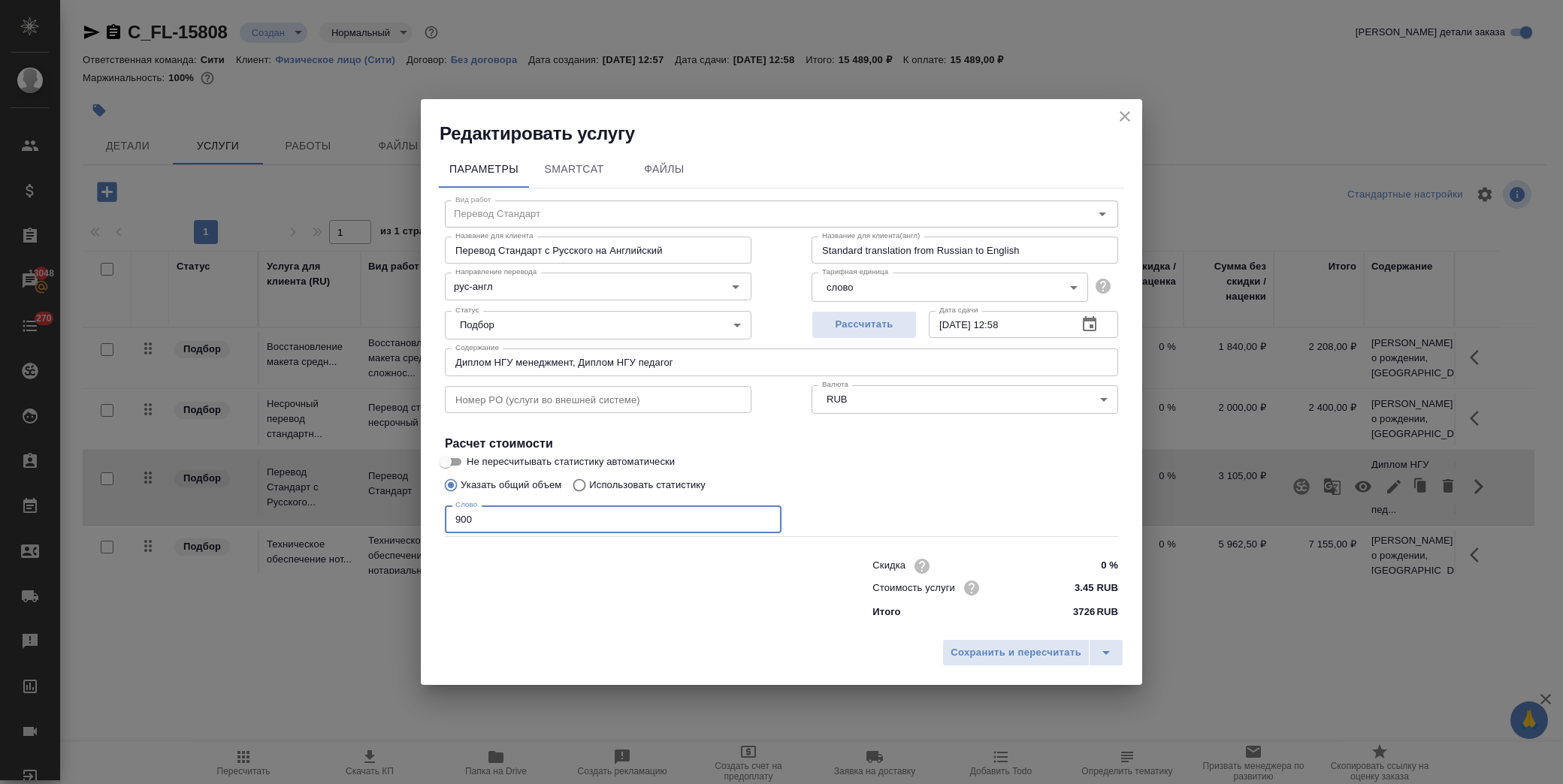
drag, startPoint x: 552, startPoint y: 514, endPoint x: 356, endPoint y: 537, distance: 197.3
click at [356, 539] on div "Редактировать услугу Параметры SmartCat Файлы Вид работ Перевод Стандарт Вид ра…" at bounding box center [782, 392] width 1563 height 784
type input "2400"
click at [1042, 647] on span "Сохранить и пересчитать" at bounding box center [1016, 653] width 131 height 17
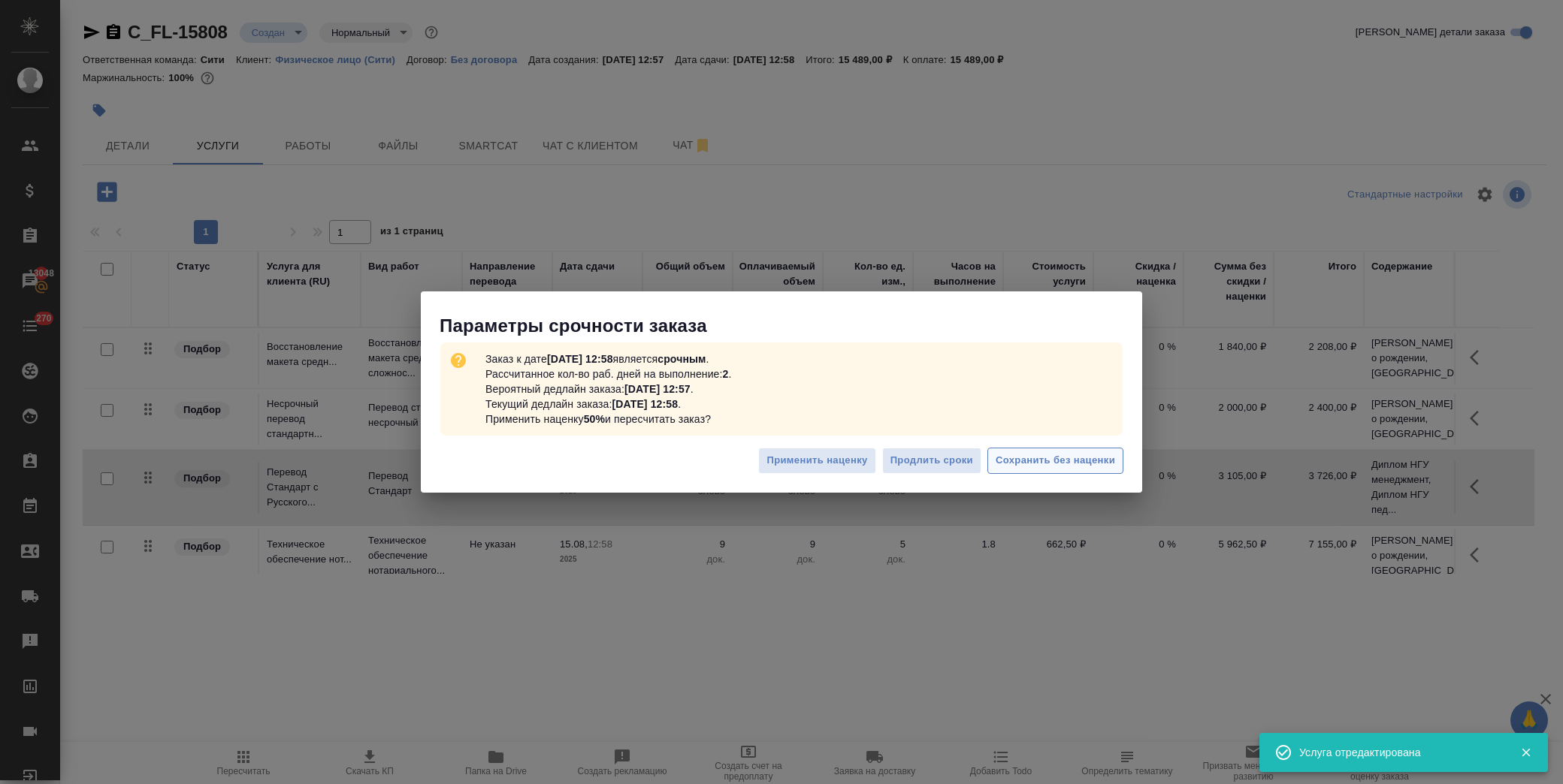
click at [1042, 462] on span "Сохранить без наценки" at bounding box center [1055, 461] width 119 height 17
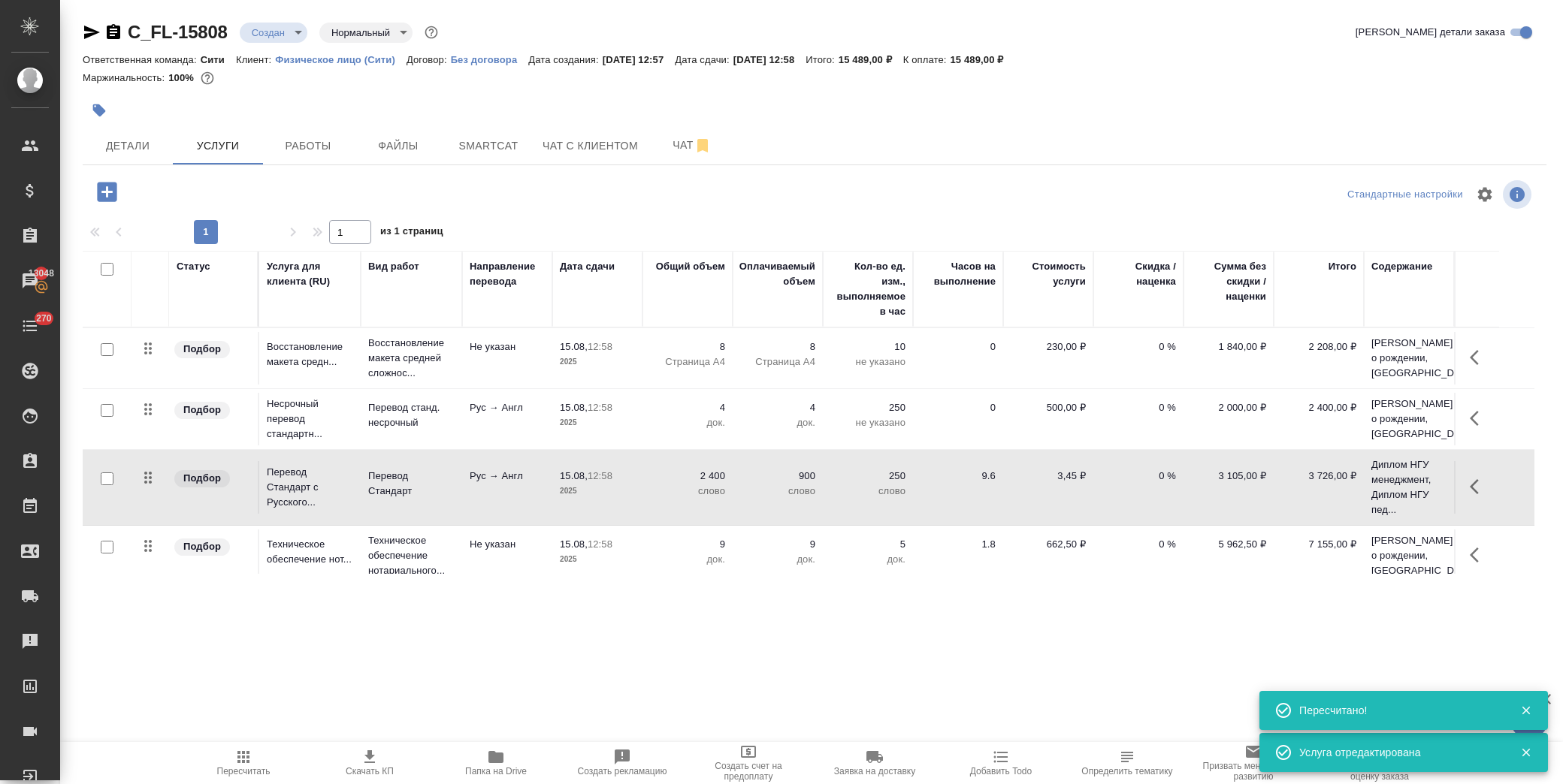
type input "urgent"
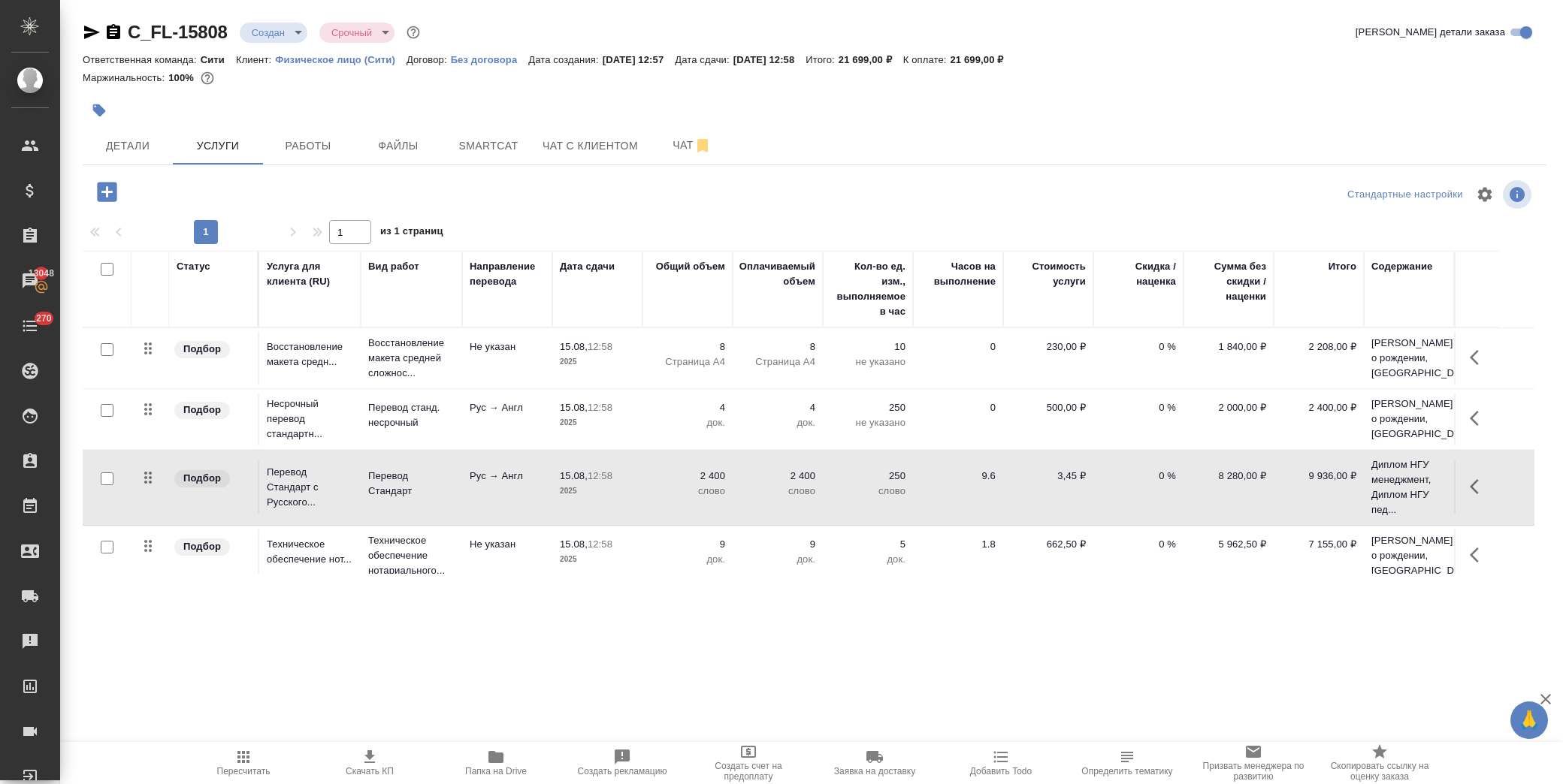
click at [1477, 496] on icon "button" at bounding box center [1479, 487] width 18 height 18
click at [1401, 496] on icon "button" at bounding box center [1394, 487] width 18 height 18
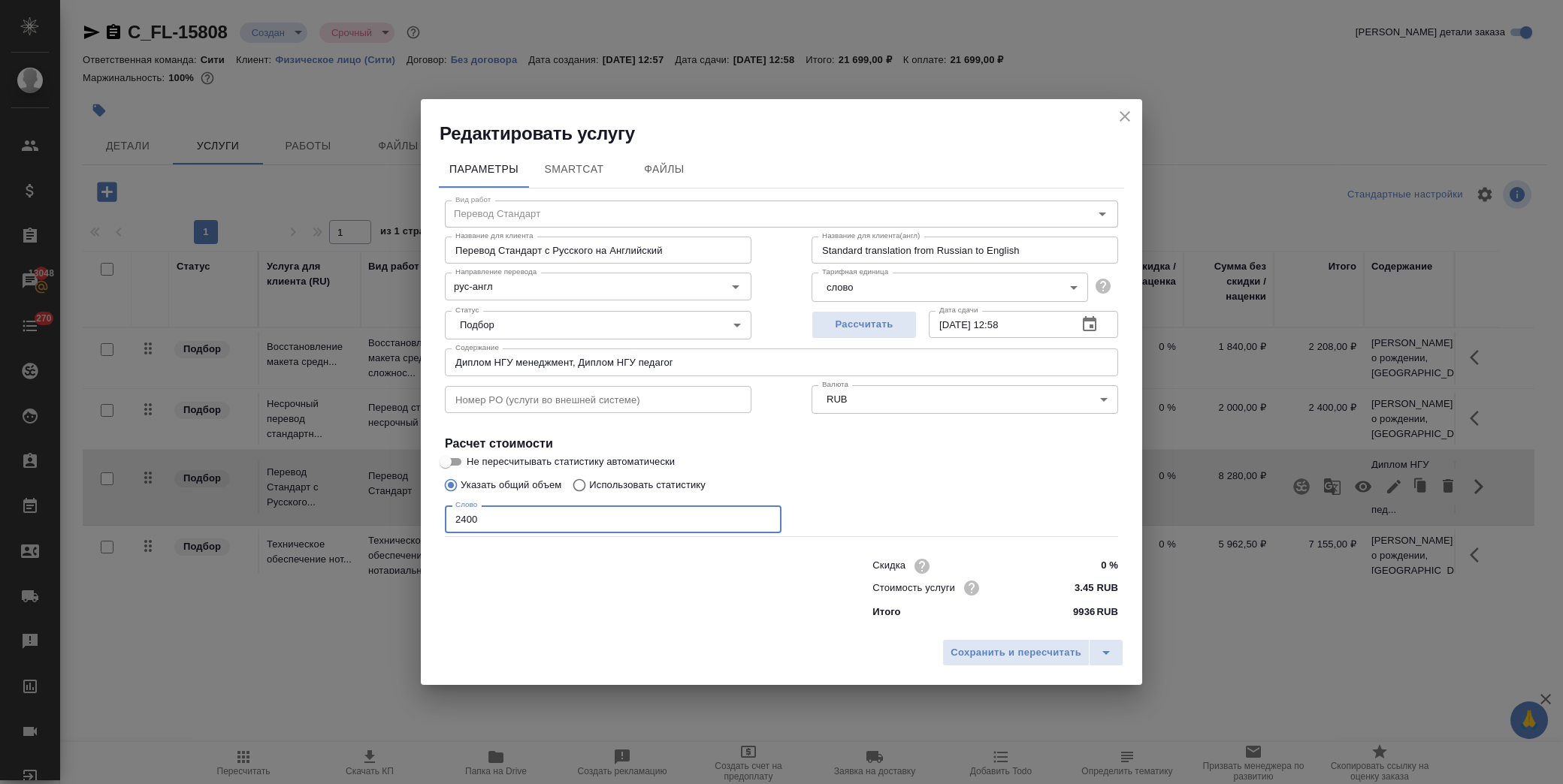
click at [465, 518] on input "2400" at bounding box center [613, 519] width 337 height 27
type input "2300"
click at [988, 655] on span "Сохранить и пересчитать" at bounding box center [1016, 653] width 131 height 17
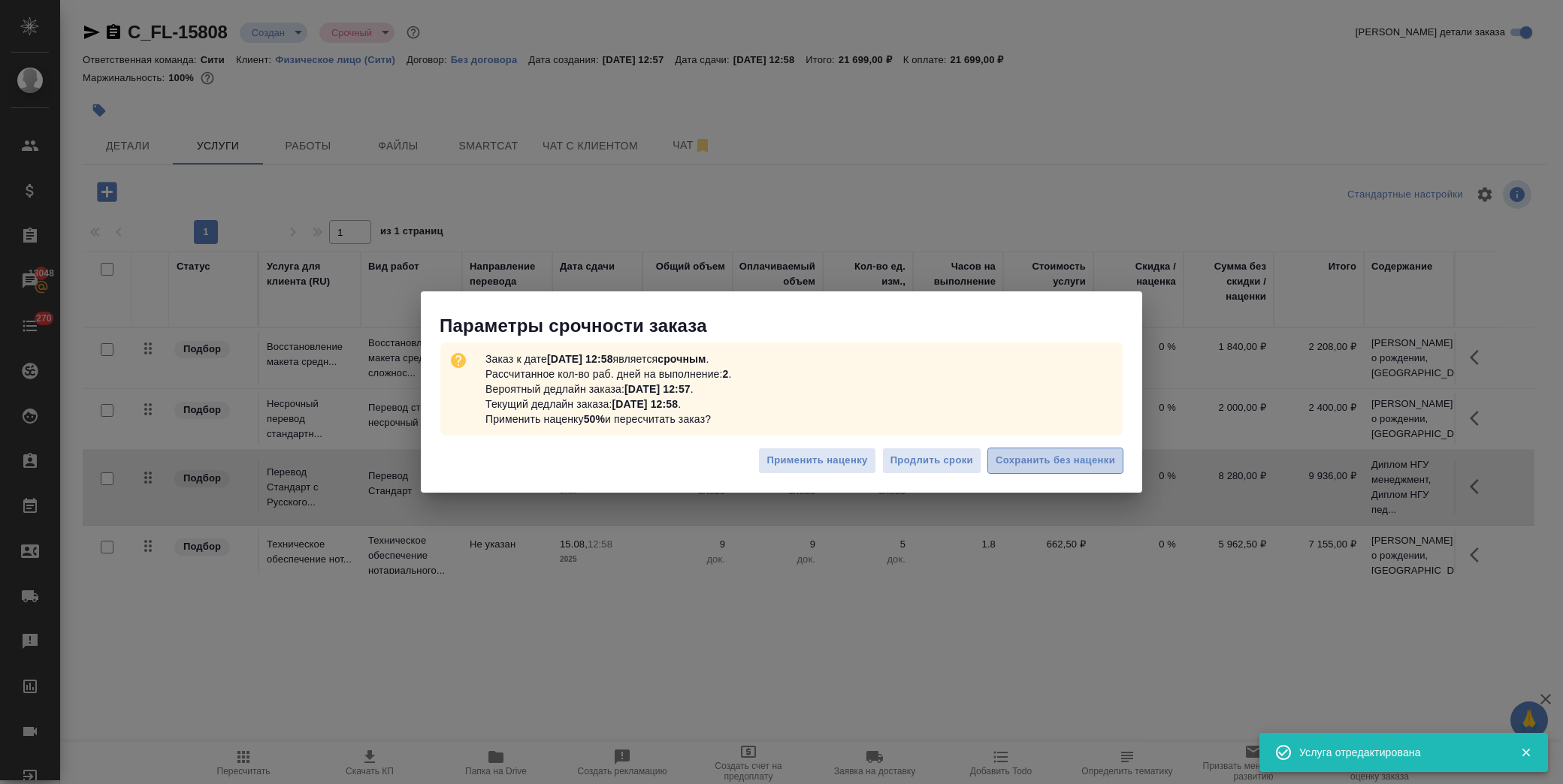
click at [1046, 460] on span "Сохранить без наценки" at bounding box center [1055, 461] width 119 height 17
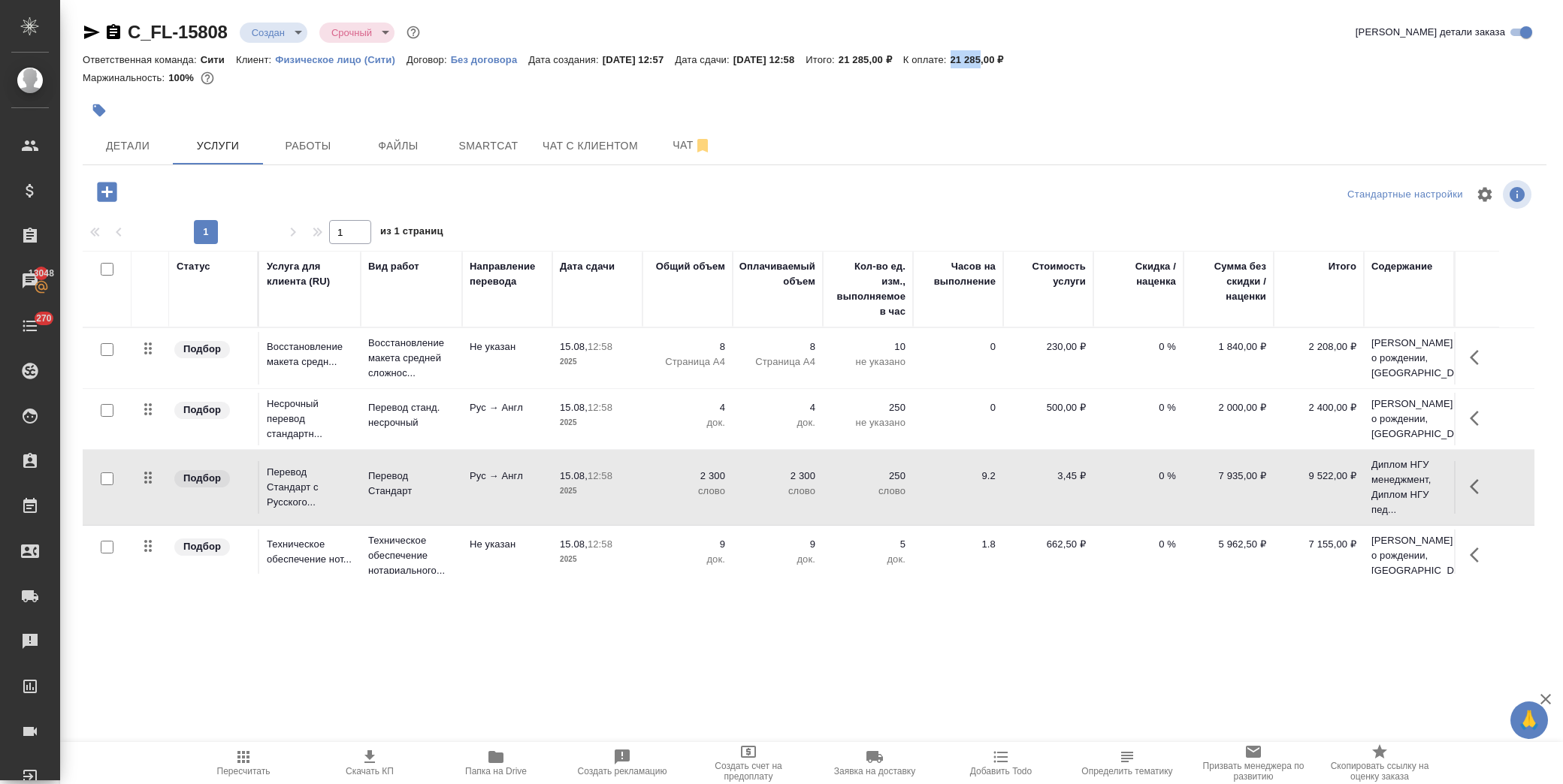
drag, startPoint x: 990, startPoint y: 59, endPoint x: 1018, endPoint y: 58, distance: 28.0
click at [1016, 58] on p "21 285,00 ₽" at bounding box center [982, 59] width 64 height 12
copy p "21 285"
